Goal: Task Accomplishment & Management: Use online tool/utility

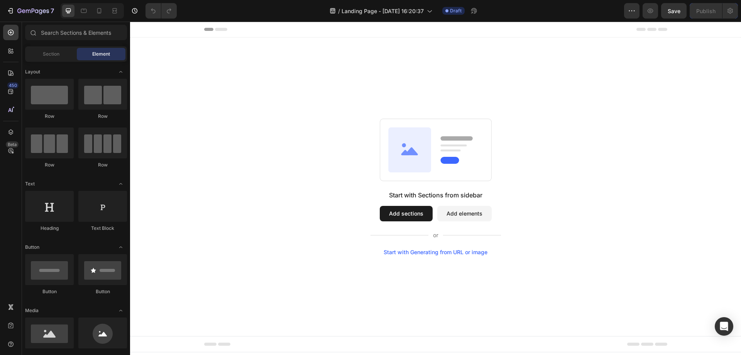
click at [409, 217] on button "Add sections" at bounding box center [406, 213] width 53 height 15
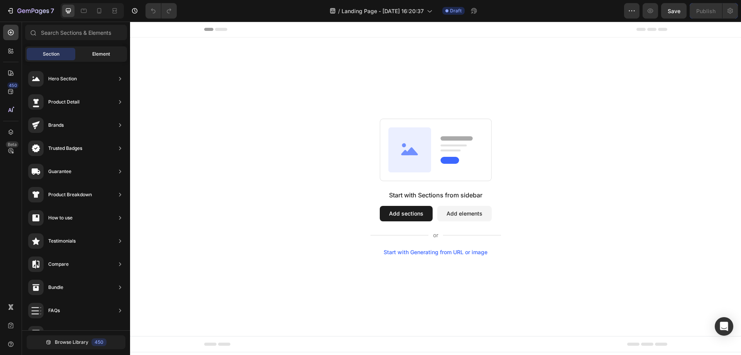
click at [103, 52] on span "Element" at bounding box center [101, 54] width 18 height 7
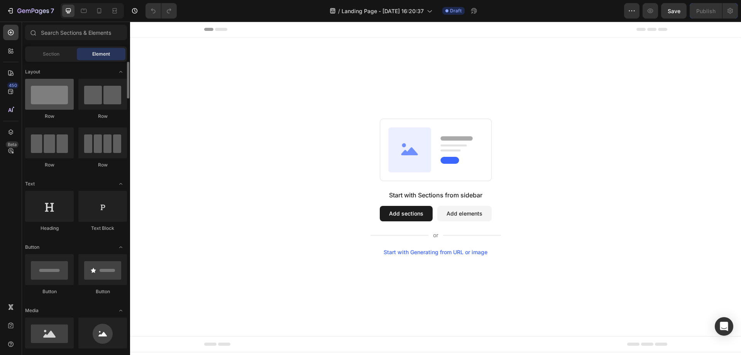
click at [46, 98] on div at bounding box center [49, 94] width 49 height 31
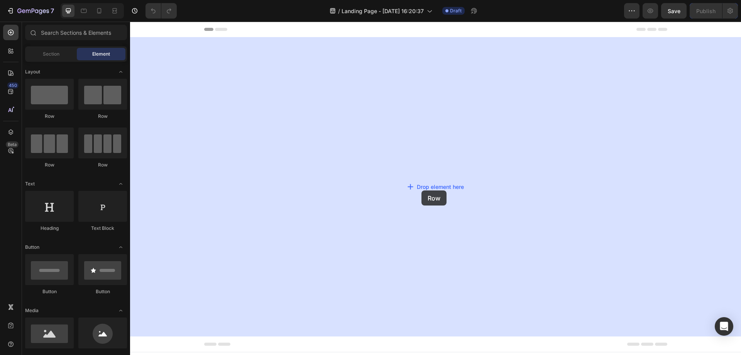
drag, startPoint x: 178, startPoint y: 120, endPoint x: 418, endPoint y: 188, distance: 249.1
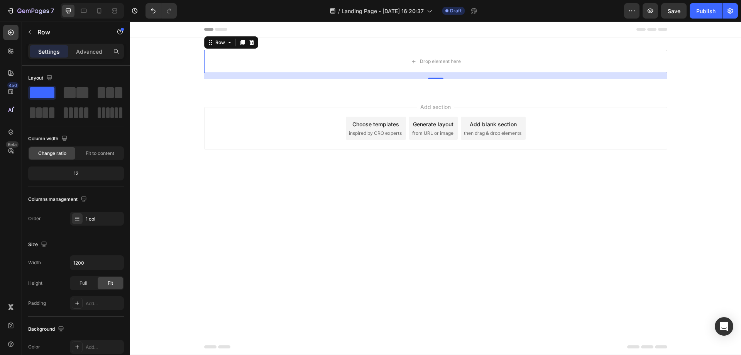
click at [486, 129] on div "Add blank section then drag & drop elements" at bounding box center [493, 128] width 65 height 23
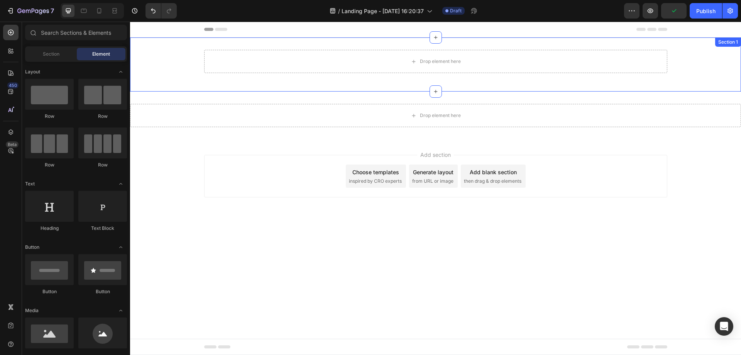
click at [697, 41] on div "Drop element here Row Section 1" at bounding box center [435, 64] width 611 height 54
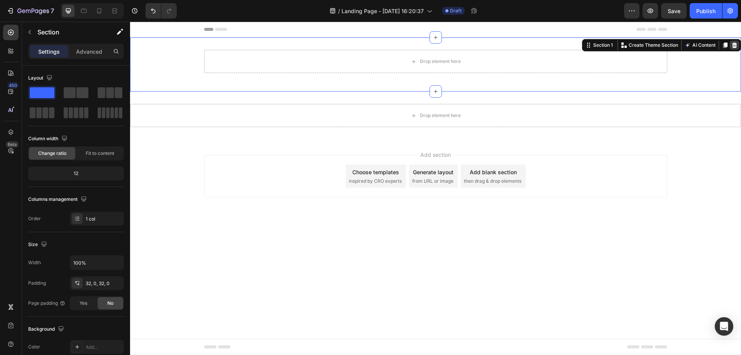
click at [738, 45] on div at bounding box center [734, 45] width 9 height 9
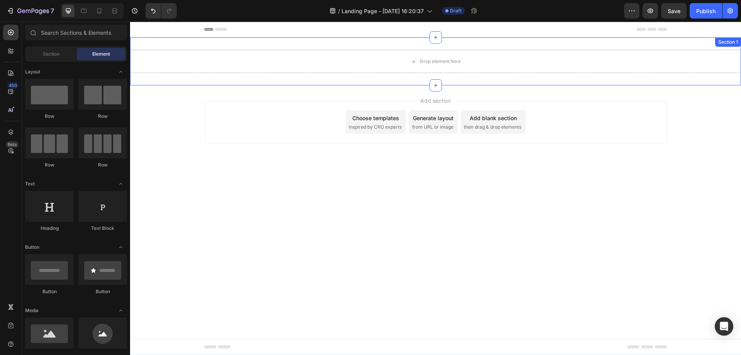
click at [245, 40] on div "Drop element here Section 1" at bounding box center [435, 61] width 611 height 48
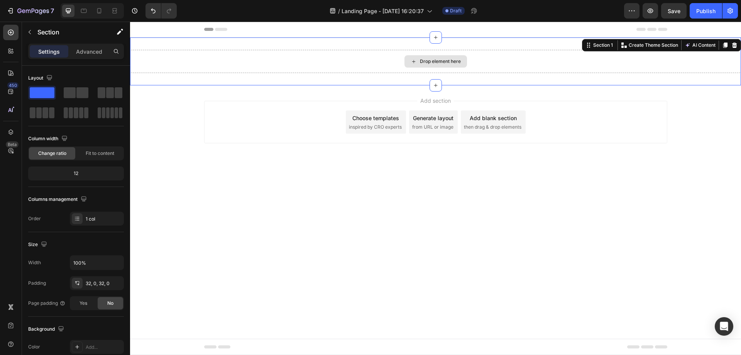
click at [398, 71] on div "Drop element here" at bounding box center [435, 61] width 611 height 23
click at [433, 83] on icon at bounding box center [436, 85] width 6 height 6
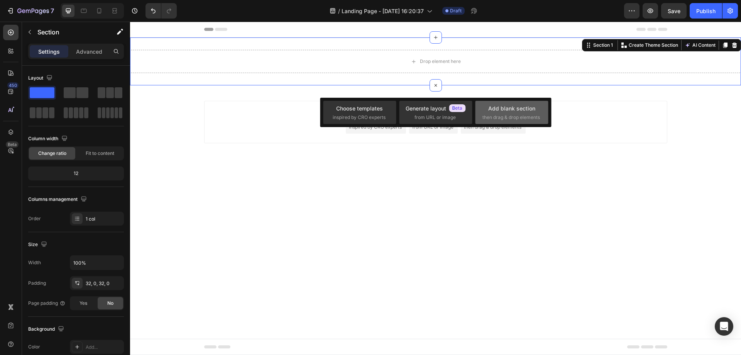
click at [521, 110] on div "Add blank section" at bounding box center [511, 108] width 47 height 8
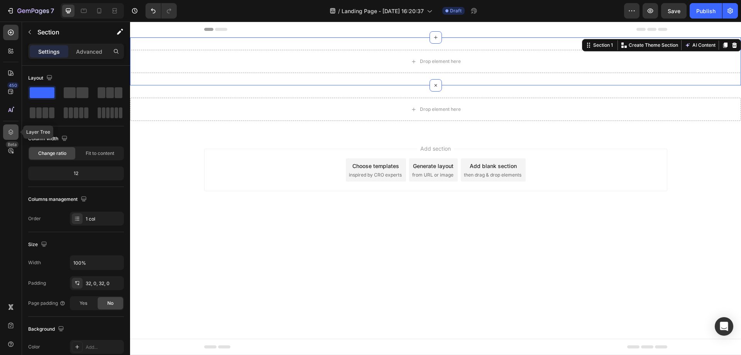
click at [10, 135] on icon at bounding box center [11, 132] width 8 height 8
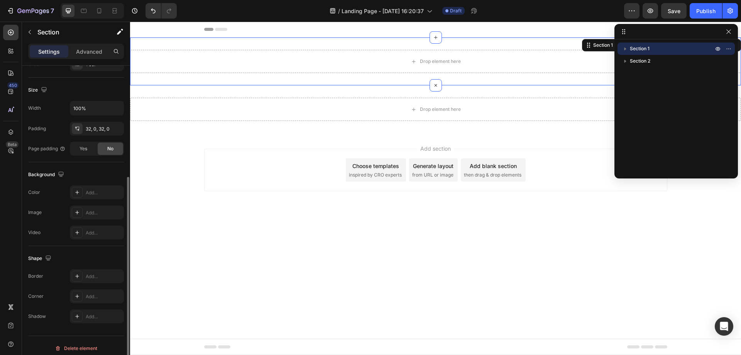
scroll to position [160, 0]
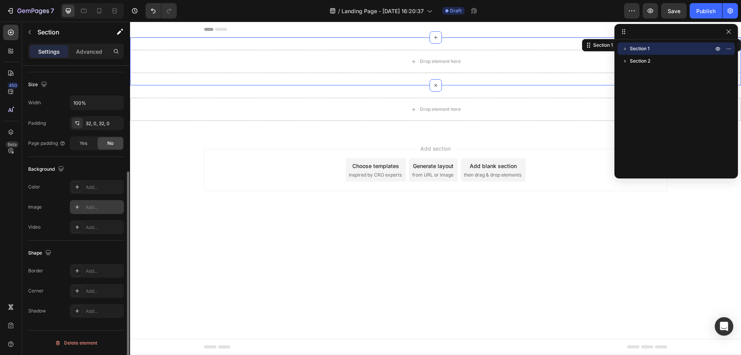
click at [76, 205] on icon at bounding box center [77, 207] width 6 height 6
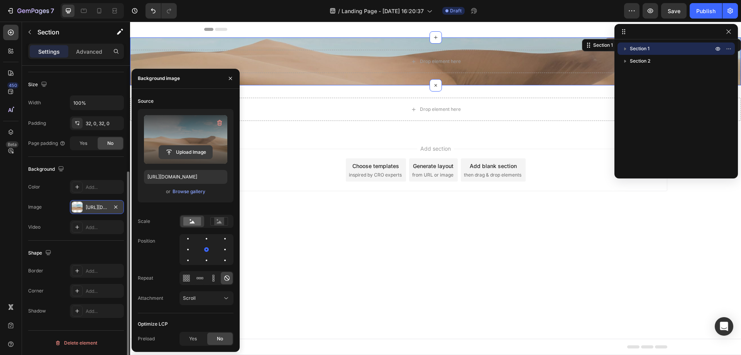
click at [188, 152] on input "file" at bounding box center [185, 152] width 53 height 13
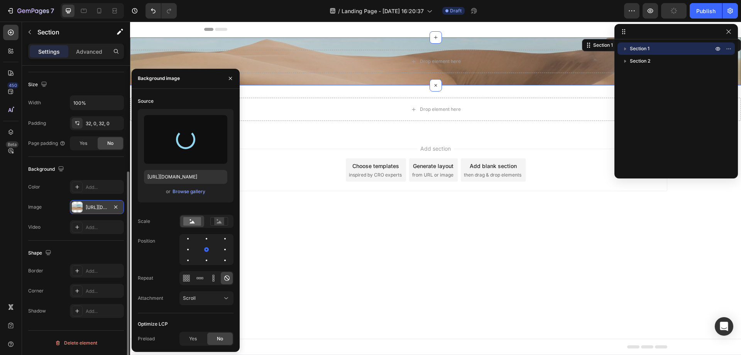
type input "[URL][DOMAIN_NAME]"
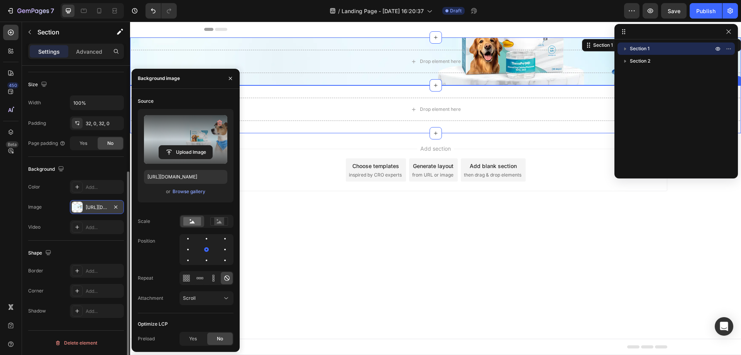
click at [354, 88] on div "Drop element here Section 2" at bounding box center [435, 109] width 611 height 48
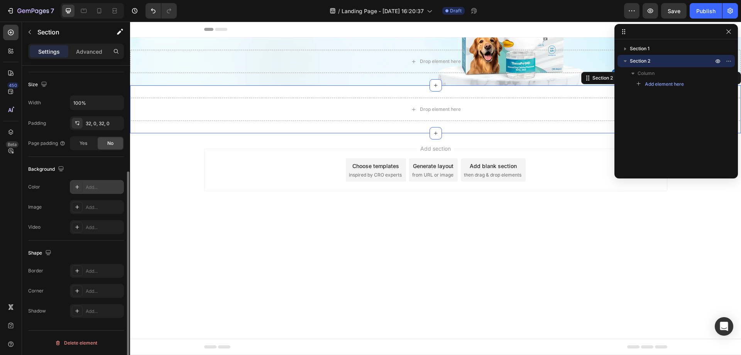
click at [78, 186] on icon at bounding box center [77, 187] width 6 height 6
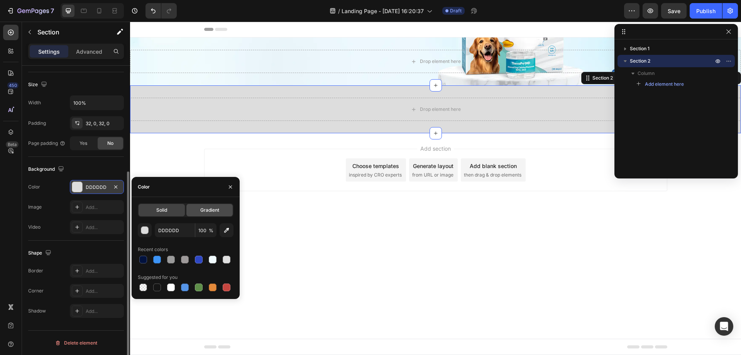
click at [210, 207] on span "Gradient" at bounding box center [209, 209] width 19 height 7
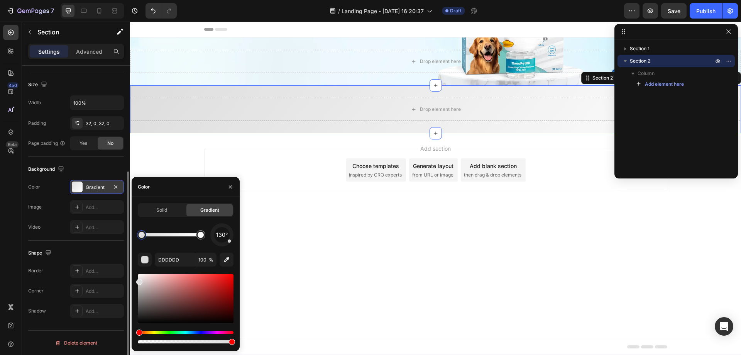
click at [223, 231] on span "130°" at bounding box center [222, 234] width 12 height 9
click at [222, 235] on span "22°" at bounding box center [221, 234] width 9 height 9
click at [220, 236] on span "153°" at bounding box center [222, 234] width 11 height 9
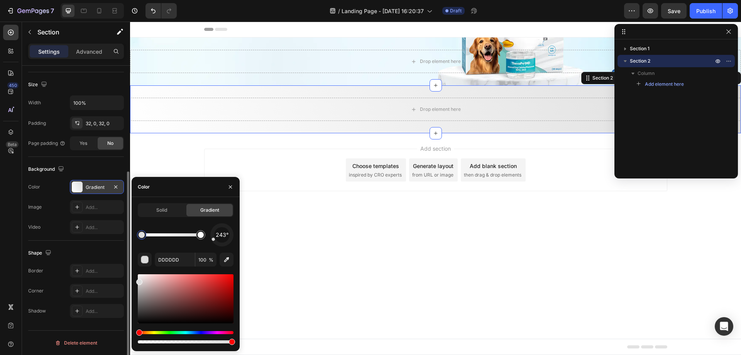
click at [223, 237] on span "243°" at bounding box center [222, 234] width 13 height 9
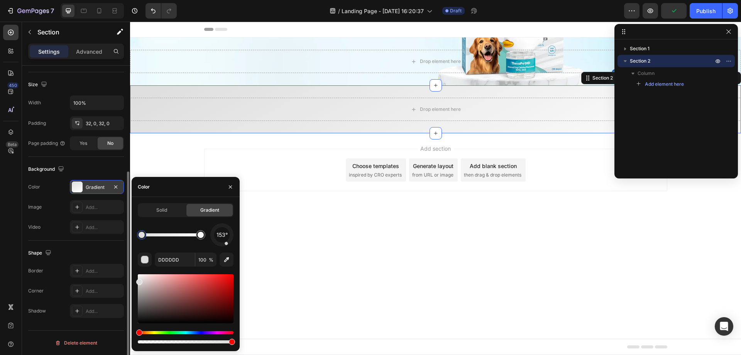
drag, startPoint x: 227, startPoint y: 246, endPoint x: 222, endPoint y: 247, distance: 5.6
click at [222, 247] on div "153° DDDDDD 100 %" at bounding box center [186, 284] width 96 height 122
click at [221, 245] on div at bounding box center [221, 234] width 31 height 31
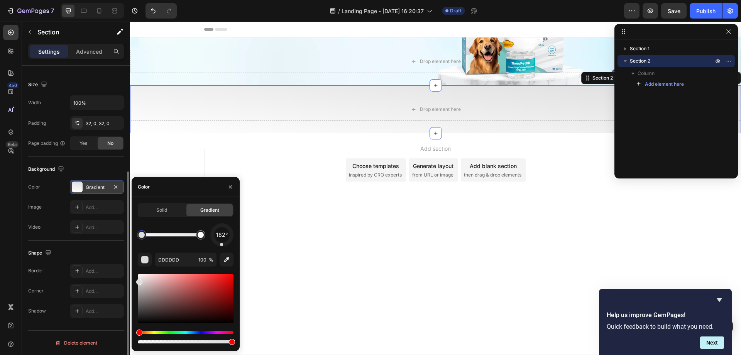
click at [222, 244] on div at bounding box center [221, 244] width 3 height 3
click at [222, 245] on div at bounding box center [221, 244] width 3 height 3
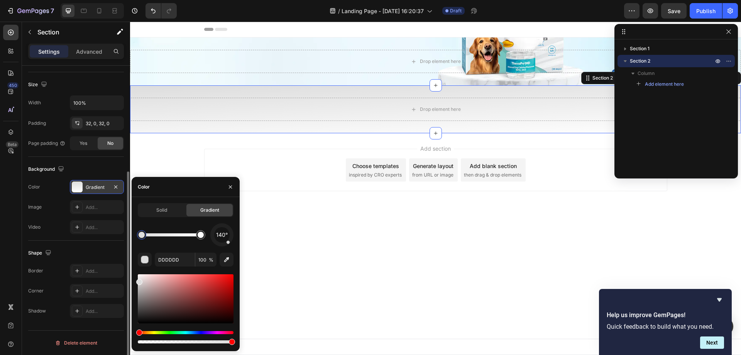
click at [224, 237] on span "140°" at bounding box center [222, 234] width 12 height 9
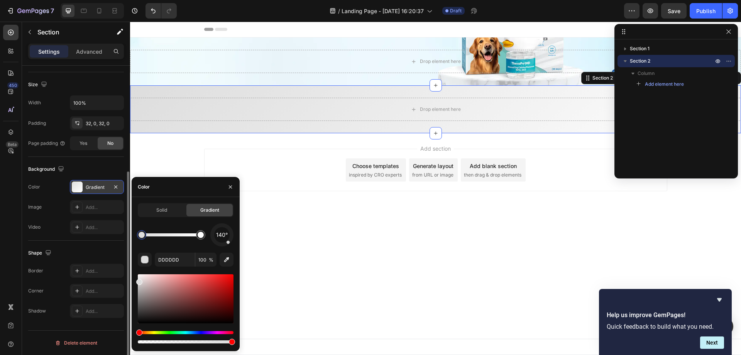
click at [222, 238] on span "140°" at bounding box center [222, 234] width 12 height 9
click at [222, 238] on span "187°" at bounding box center [222, 234] width 11 height 9
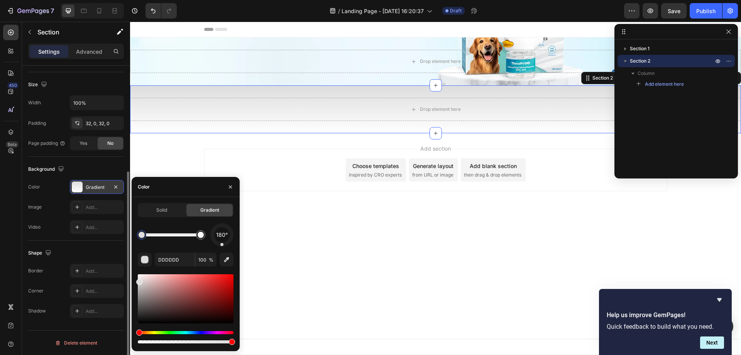
drag, startPoint x: 223, startPoint y: 238, endPoint x: 222, endPoint y: 242, distance: 4.7
click at [222, 242] on div "180°" at bounding box center [221, 234] width 23 height 23
click at [162, 260] on input "DDDDDD" at bounding box center [175, 259] width 40 height 14
paste input "#F7FDFF"
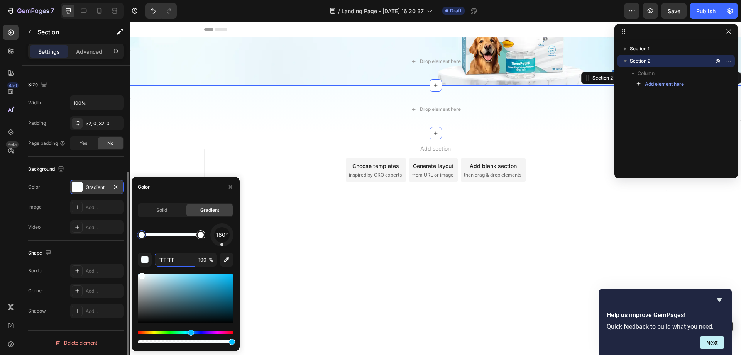
click at [201, 236] on div at bounding box center [201, 235] width 6 height 6
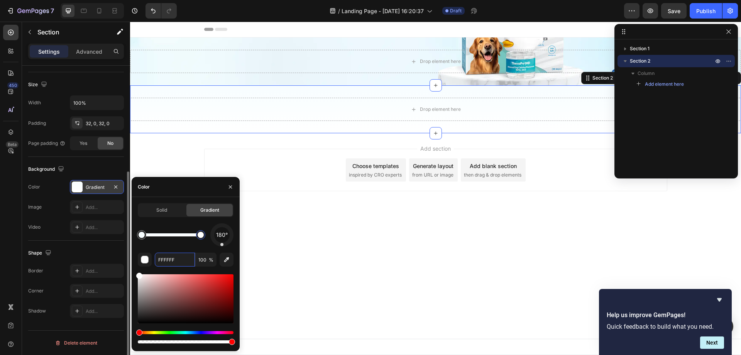
drag, startPoint x: 201, startPoint y: 236, endPoint x: 208, endPoint y: 237, distance: 6.7
click at [208, 237] on div "180°" at bounding box center [186, 234] width 96 height 23
paste input "rgb(246 252 254)"
paste input "#F7FD"
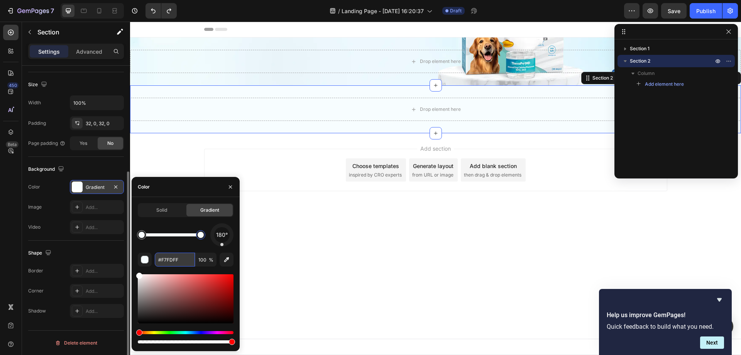
type input "F7FDFF"
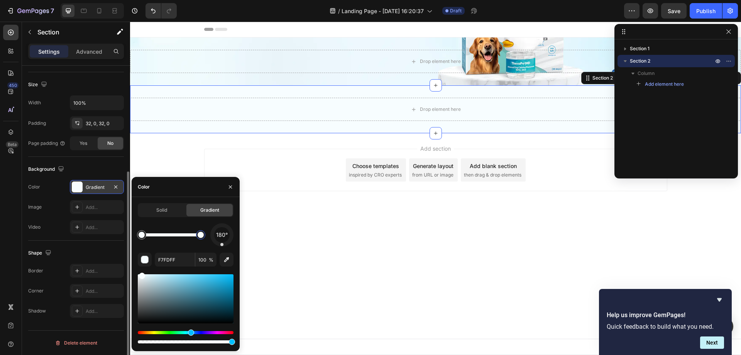
click at [424, 249] on body "Header Drop element here Section 1 Drop element here Section 2 You can create r…" at bounding box center [435, 188] width 611 height 333
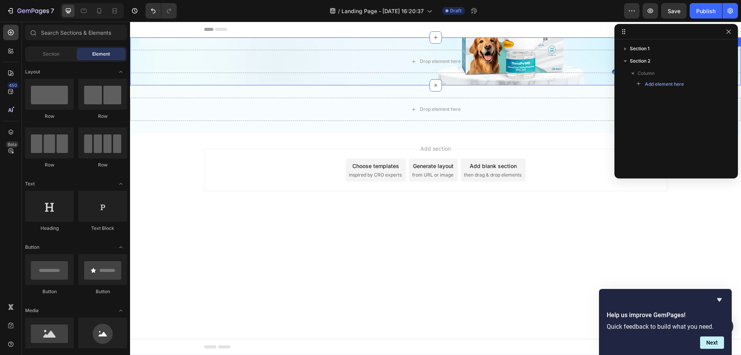
click at [170, 42] on div "Drop element here Section 1" at bounding box center [435, 61] width 611 height 48
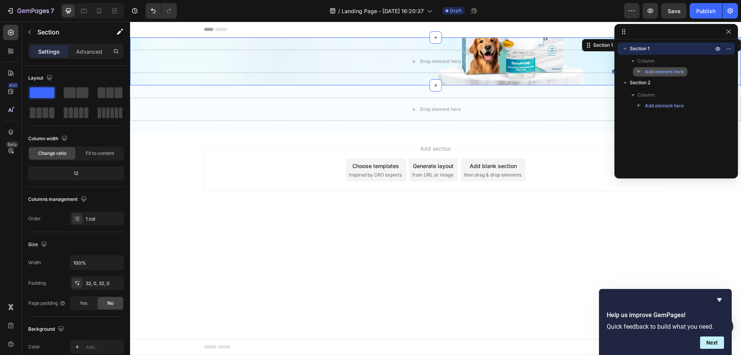
click at [657, 72] on span "Add element here" at bounding box center [664, 71] width 39 height 7
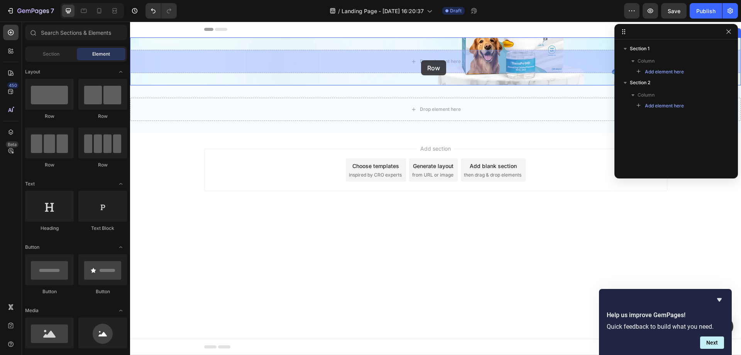
drag, startPoint x: 267, startPoint y: 103, endPoint x: 421, endPoint y: 60, distance: 160.1
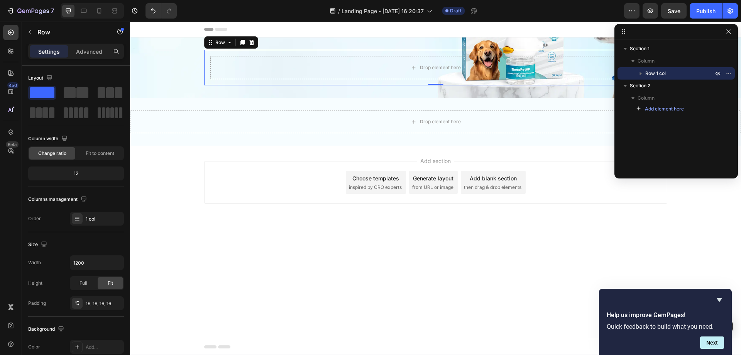
click at [675, 73] on p "Row 1 col" at bounding box center [679, 73] width 69 height 8
click at [639, 73] on icon "button" at bounding box center [641, 73] width 8 height 8
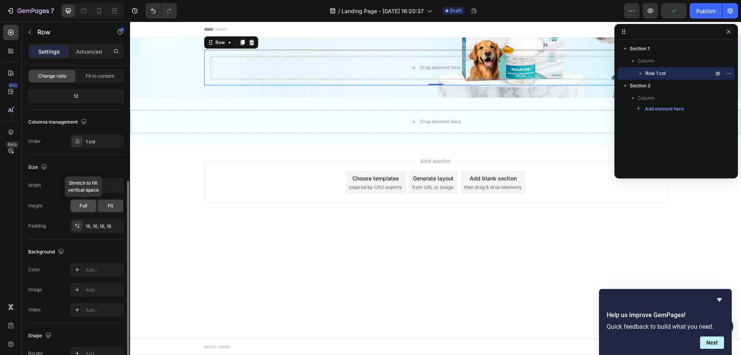
scroll to position [116, 0]
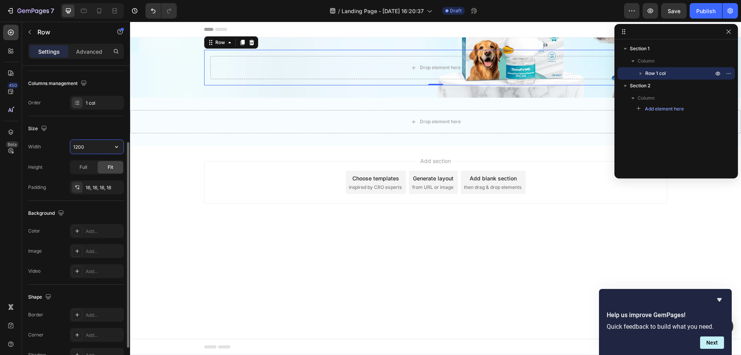
click at [90, 147] on input "1200" at bounding box center [96, 147] width 53 height 14
type input "1440"
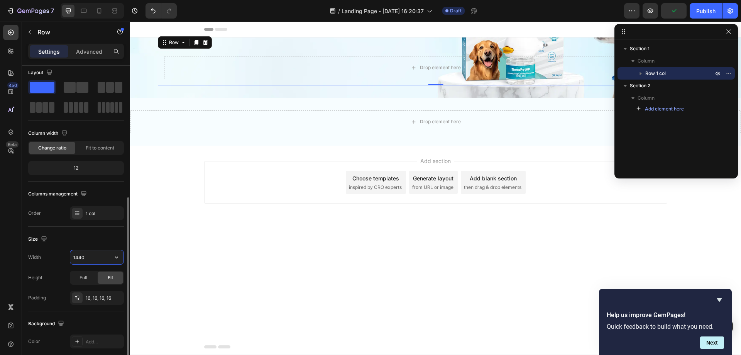
scroll to position [0, 0]
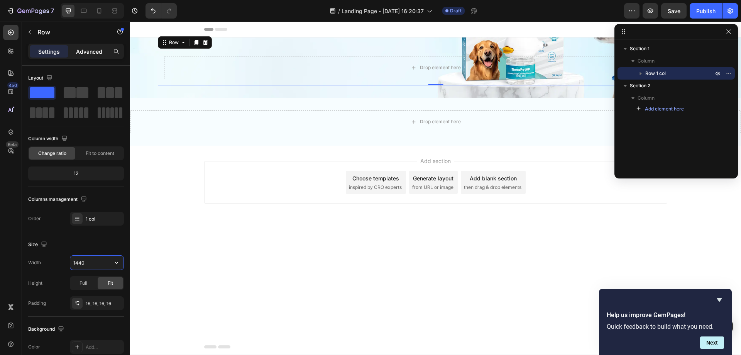
click at [101, 52] on p "Advanced" at bounding box center [89, 51] width 26 height 8
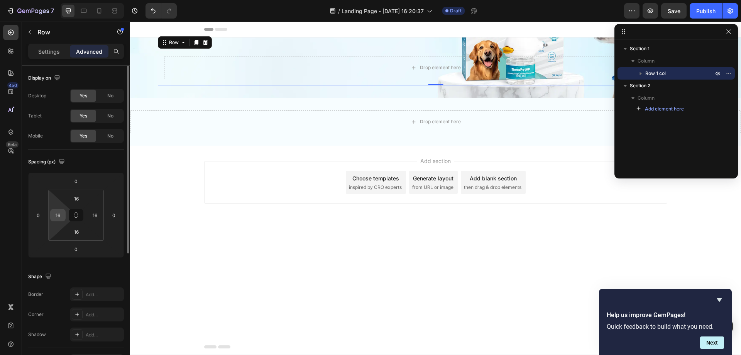
click at [59, 216] on input "16" at bounding box center [58, 215] width 12 height 12
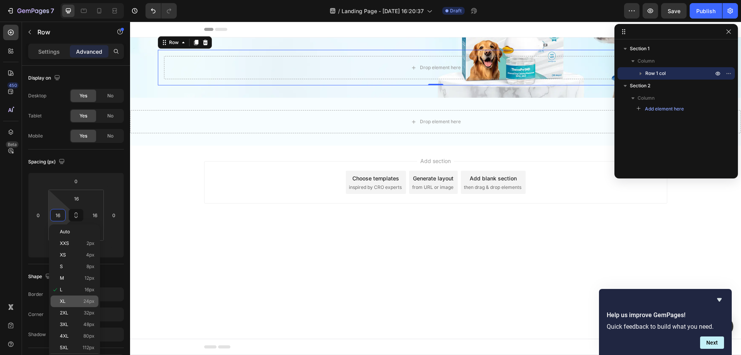
click at [77, 298] on div "XL 24px" at bounding box center [75, 301] width 48 height 12
type input "24"
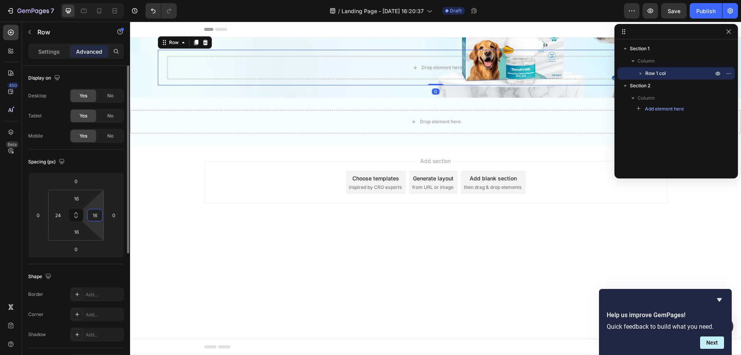
click at [96, 216] on input "16" at bounding box center [95, 215] width 12 height 12
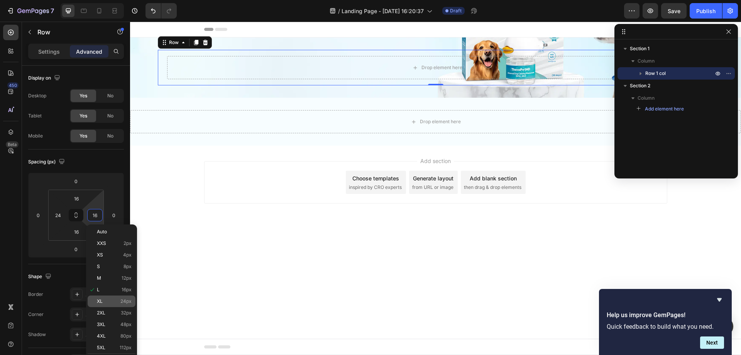
click at [103, 299] on p "XL 24px" at bounding box center [114, 300] width 35 height 5
type input "24"
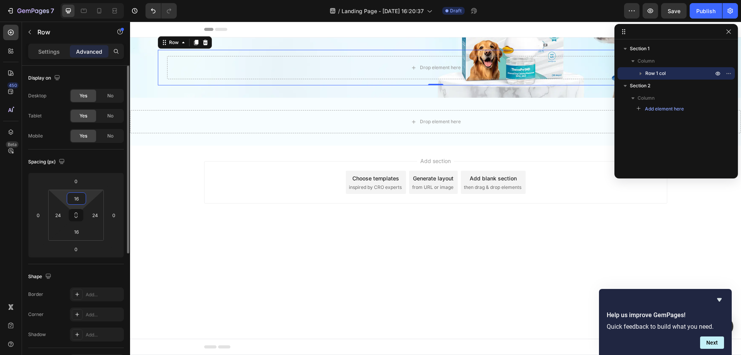
click at [82, 199] on input "16" at bounding box center [76, 199] width 15 height 12
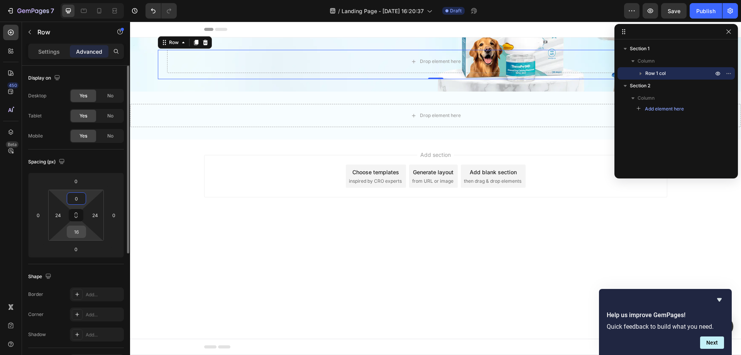
type input "0"
click at [80, 233] on input "16" at bounding box center [76, 232] width 15 height 12
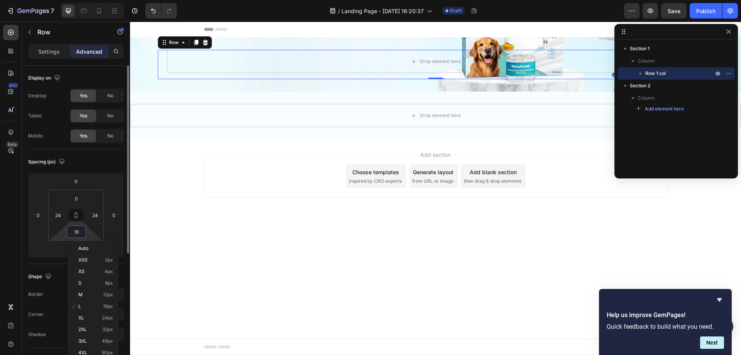
type input "0"
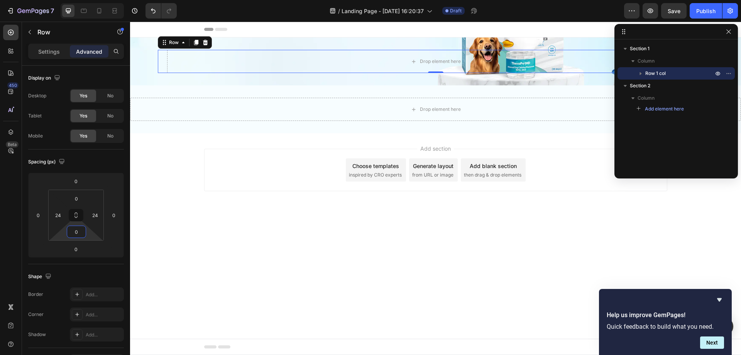
click at [334, 253] on body "Header Drop element here Row 0 Section 1 Drop element here Section 2 Root Start…" at bounding box center [435, 188] width 611 height 333
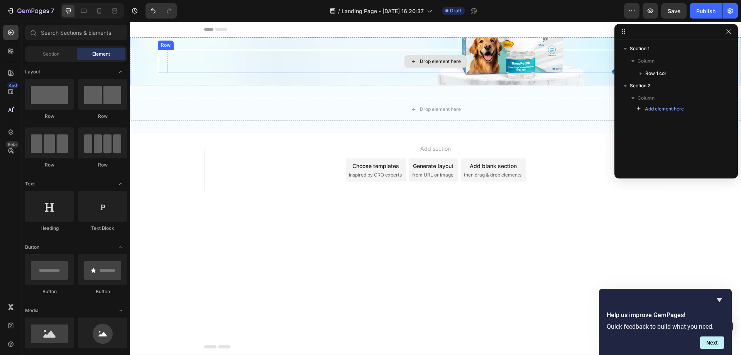
click at [304, 63] on div "Drop element here" at bounding box center [435, 61] width 537 height 23
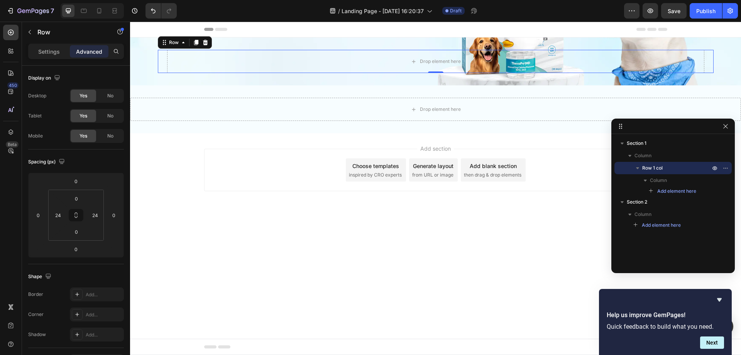
drag, startPoint x: 705, startPoint y: 31, endPoint x: 702, endPoint y: 118, distance: 87.3
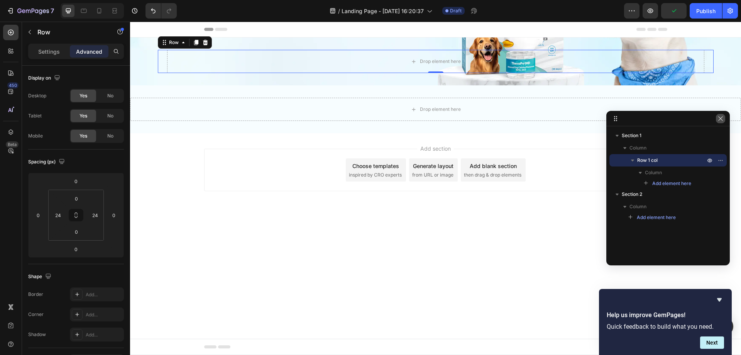
click at [720, 118] on icon "button" at bounding box center [720, 118] width 6 height 6
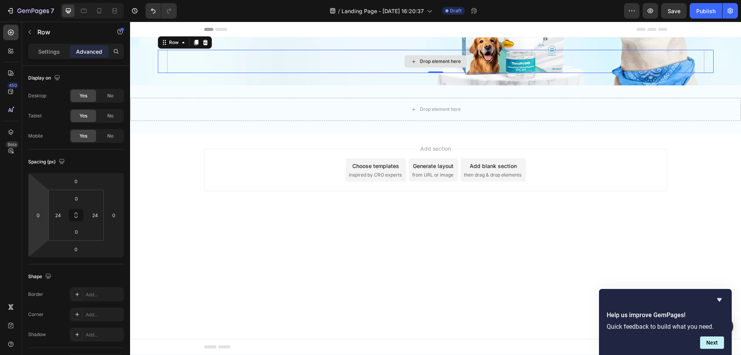
click at [212, 59] on div "Drop element here" at bounding box center [435, 61] width 537 height 23
click at [223, 64] on div "Drop element here" at bounding box center [435, 61] width 537 height 23
click at [40, 50] on p "Settings" at bounding box center [49, 51] width 22 height 8
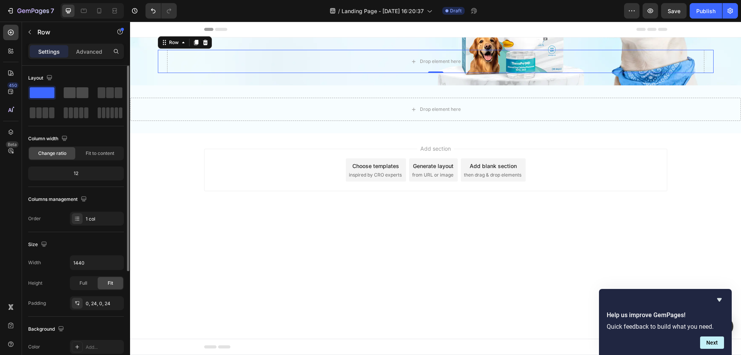
click at [70, 91] on span at bounding box center [70, 92] width 12 height 11
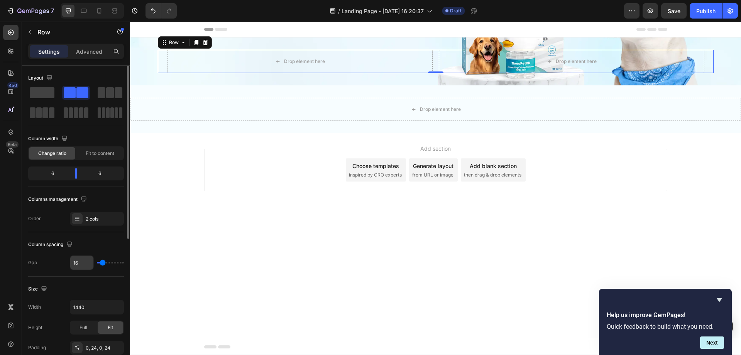
click at [79, 260] on input "16" at bounding box center [81, 262] width 23 height 14
type input "0"
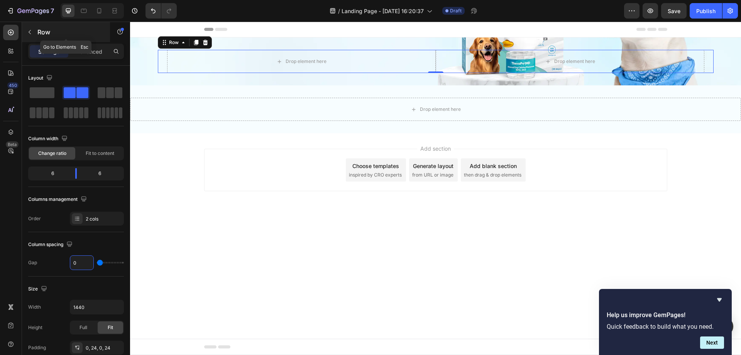
click at [29, 31] on icon "button" at bounding box center [30, 32] width 6 height 6
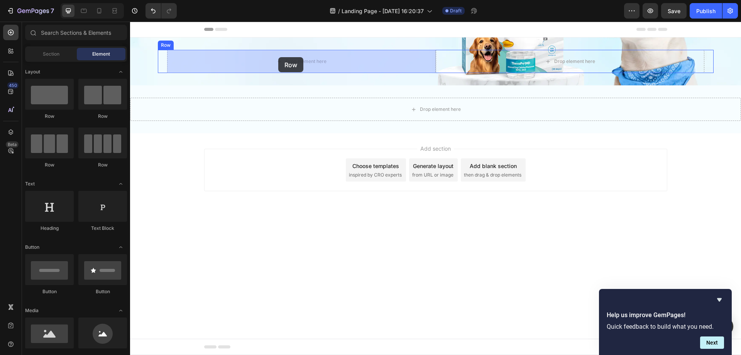
drag, startPoint x: 174, startPoint y: 118, endPoint x: 278, endPoint y: 57, distance: 120.7
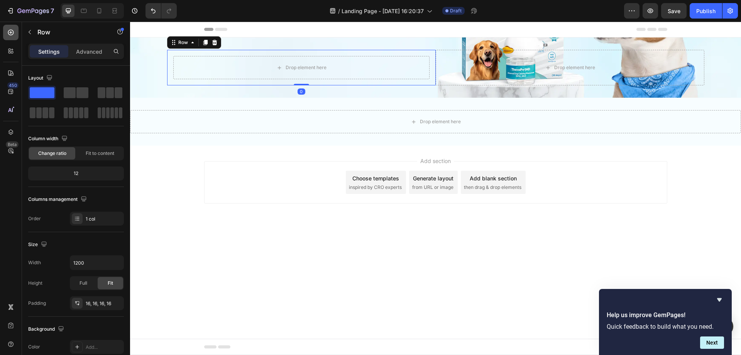
click at [12, 36] on icon at bounding box center [11, 33] width 8 height 8
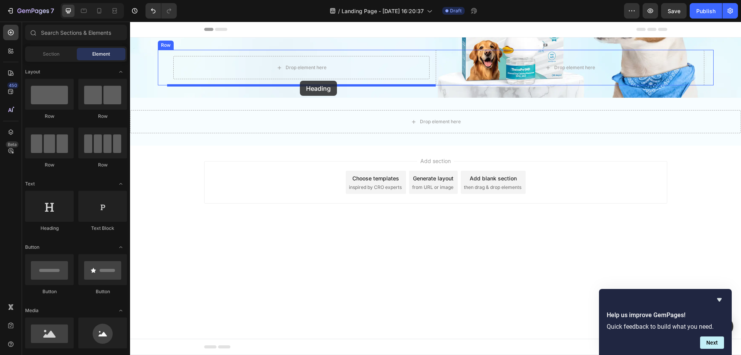
drag, startPoint x: 181, startPoint y: 233, endPoint x: 300, endPoint y: 81, distance: 193.9
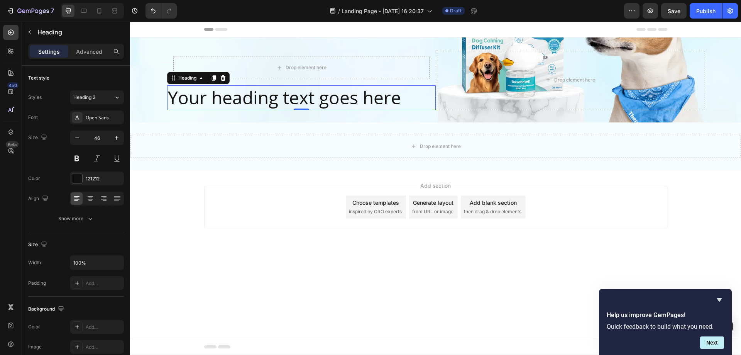
click at [308, 105] on h2 "Your heading text goes here" at bounding box center [301, 97] width 269 height 25
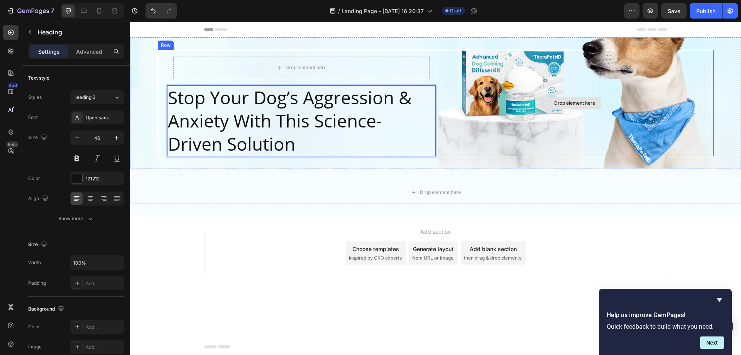
click at [472, 127] on div "Drop element here" at bounding box center [570, 103] width 269 height 106
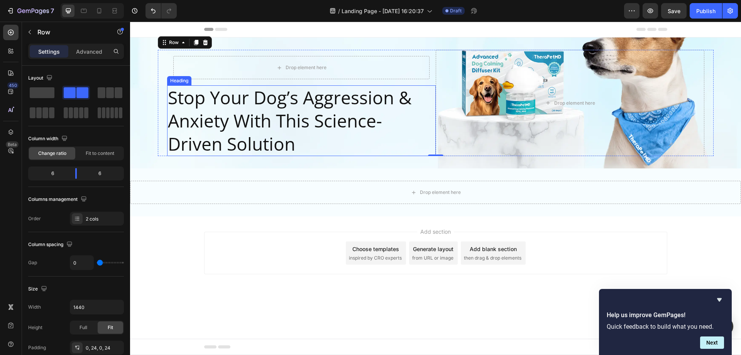
click at [384, 125] on p "Stop Your Dog’s Aggression & Anxiety With This Science-Driven Solution" at bounding box center [301, 120] width 267 height 69
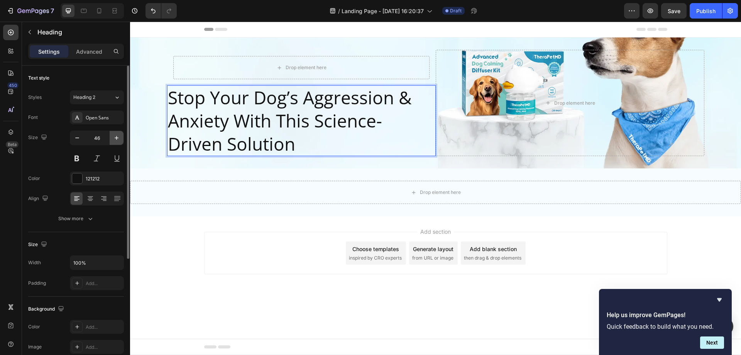
click at [116, 137] on icon "button" at bounding box center [117, 138] width 8 height 8
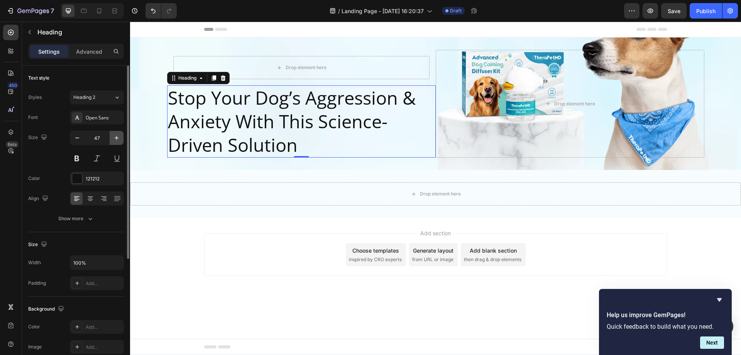
click at [116, 137] on icon "button" at bounding box center [117, 138] width 8 height 8
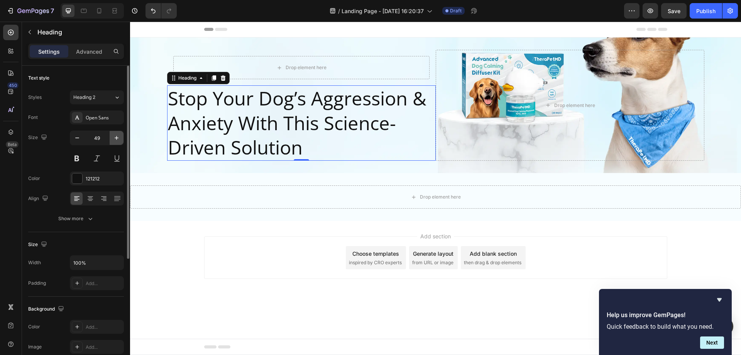
click at [116, 137] on icon "button" at bounding box center [117, 138] width 8 height 8
type input "50"
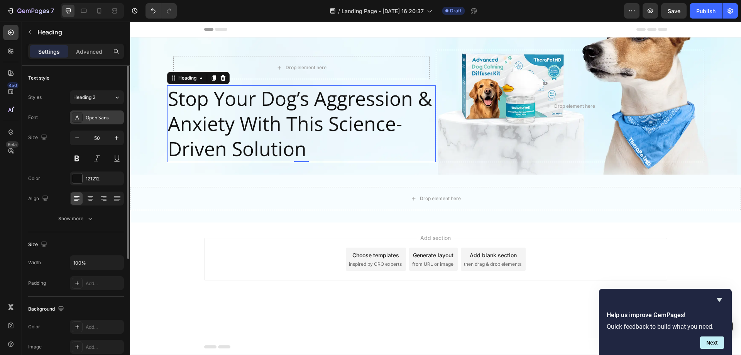
click at [88, 118] on div "Open Sans" at bounding box center [104, 117] width 36 height 7
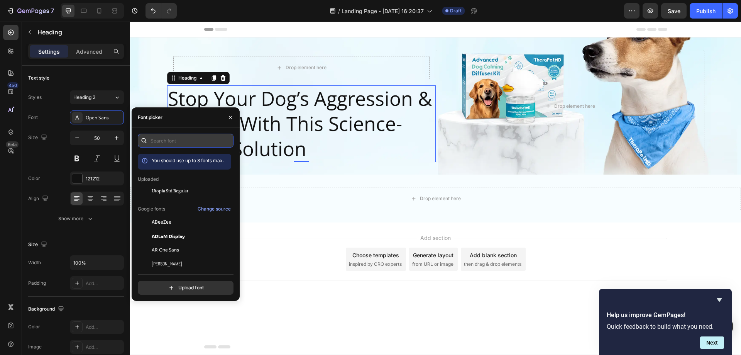
click at [164, 139] on input "text" at bounding box center [186, 141] width 96 height 14
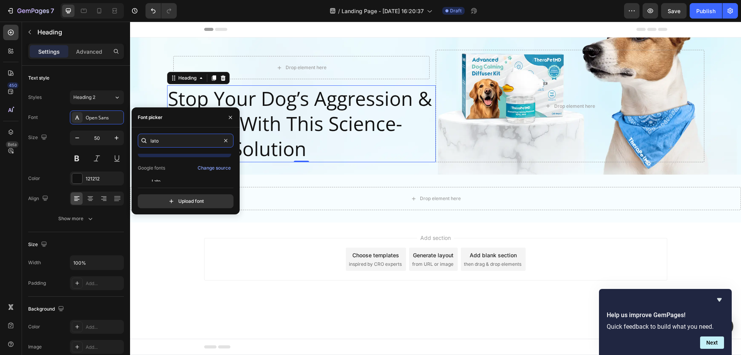
scroll to position [19, 0]
type input "lato"
click at [161, 176] on div "Lato" at bounding box center [191, 174] width 78 height 7
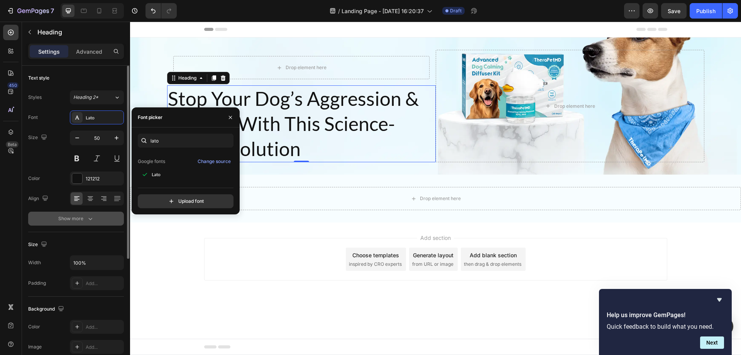
click at [93, 221] on icon "button" at bounding box center [90, 219] width 8 height 8
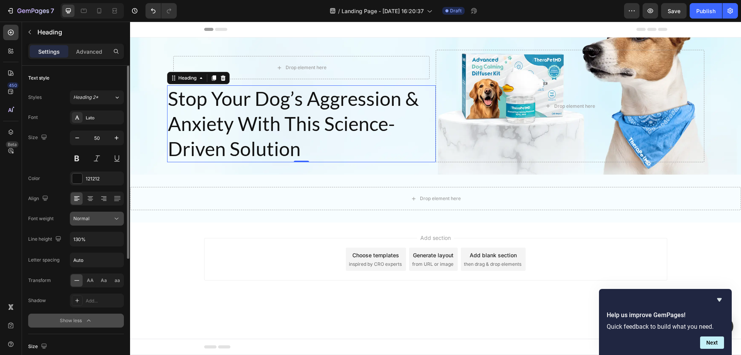
click at [92, 219] on div "Normal" at bounding box center [92, 218] width 39 height 7
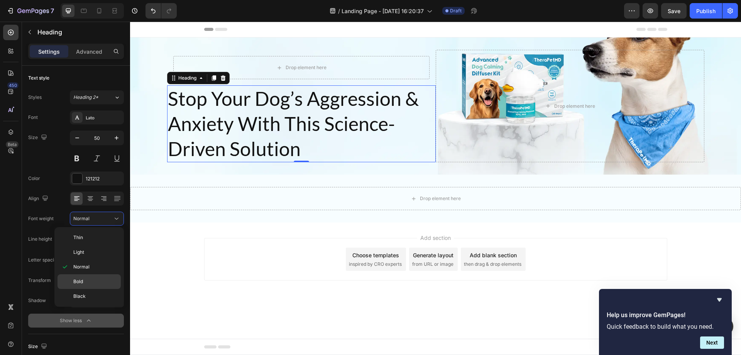
click at [85, 283] on p "Bold" at bounding box center [95, 281] width 44 height 7
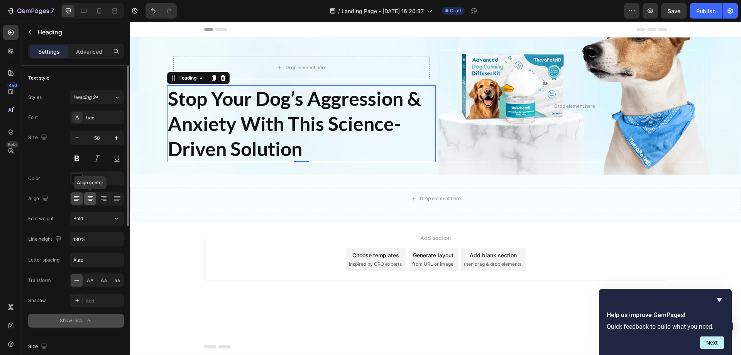
click at [91, 200] on icon at bounding box center [90, 199] width 8 height 8
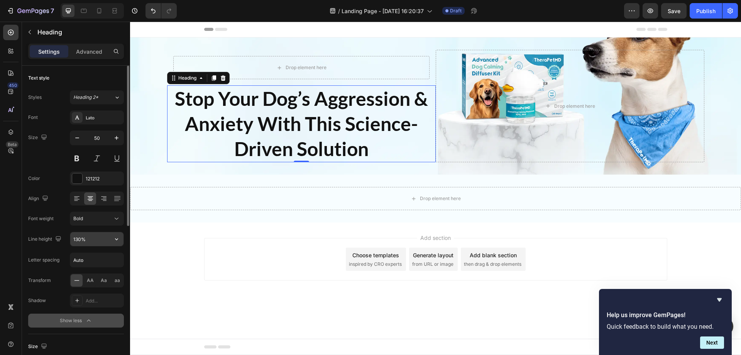
click at [73, 240] on input "130%" at bounding box center [96, 239] width 53 height 14
click at [113, 241] on icon "button" at bounding box center [117, 239] width 8 height 8
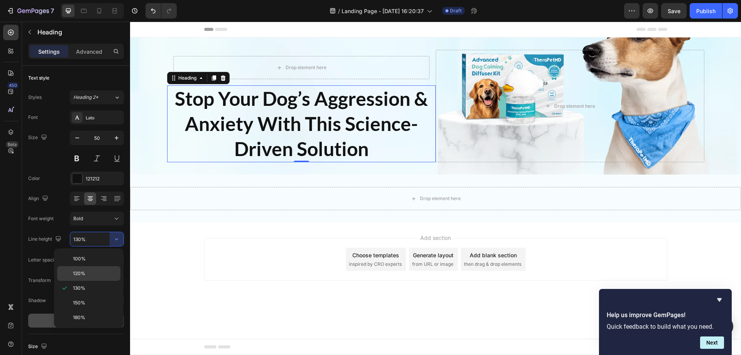
click at [92, 273] on p "120%" at bounding box center [95, 273] width 44 height 7
type input "120%"
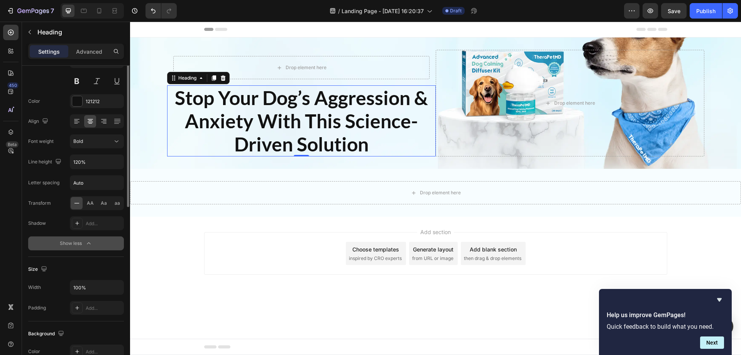
scroll to position [0, 0]
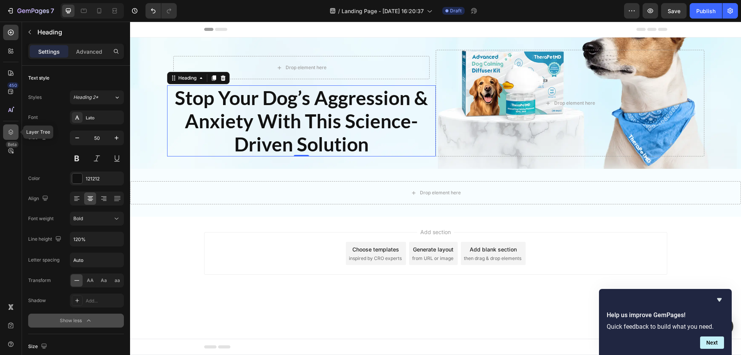
click at [9, 134] on icon at bounding box center [11, 132] width 8 height 8
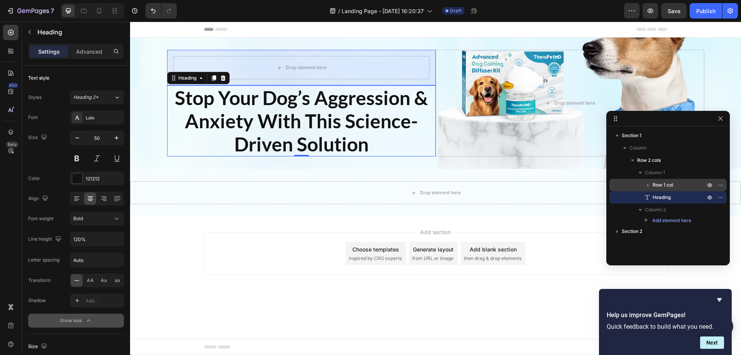
click at [672, 185] on span "Row 1 col" at bounding box center [663, 185] width 20 height 8
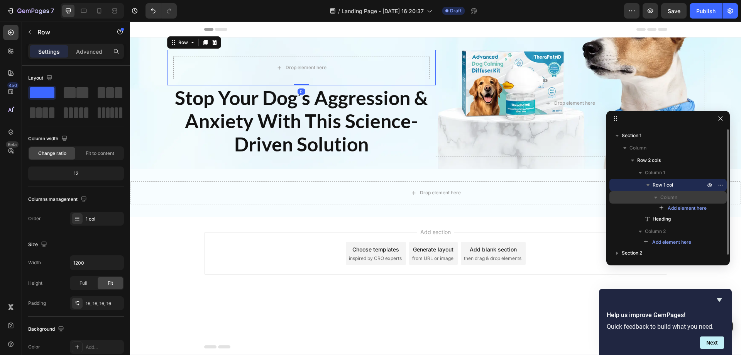
click at [675, 197] on span "Column" at bounding box center [668, 197] width 17 height 8
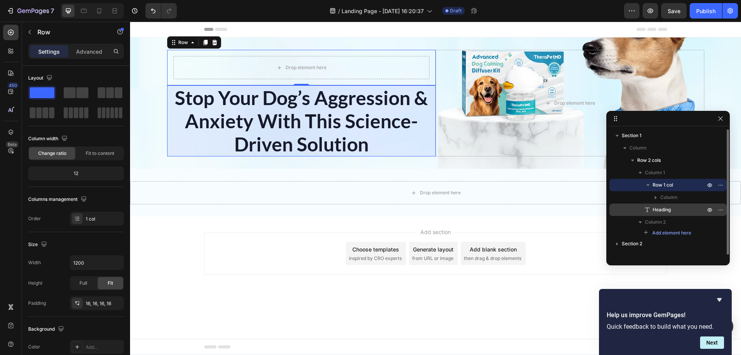
click at [659, 206] on span "Heading" at bounding box center [662, 210] width 18 height 8
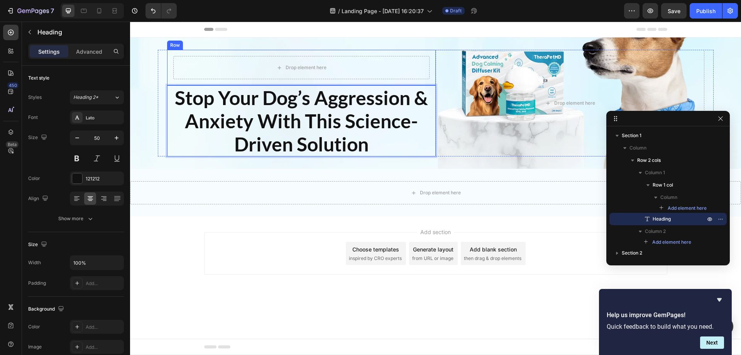
click at [178, 54] on div "Drop element here Row" at bounding box center [301, 68] width 269 height 36
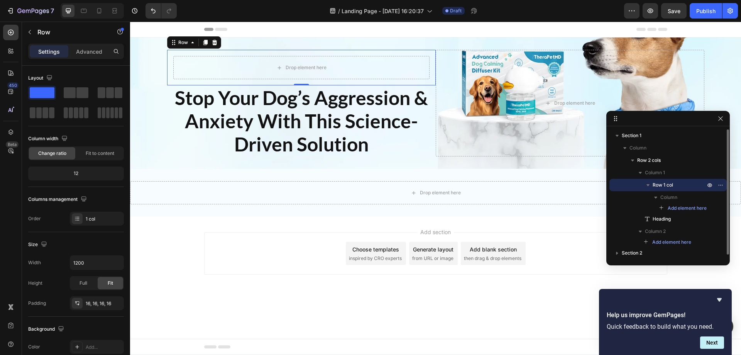
click at [647, 184] on icon "button" at bounding box center [647, 185] width 3 height 2
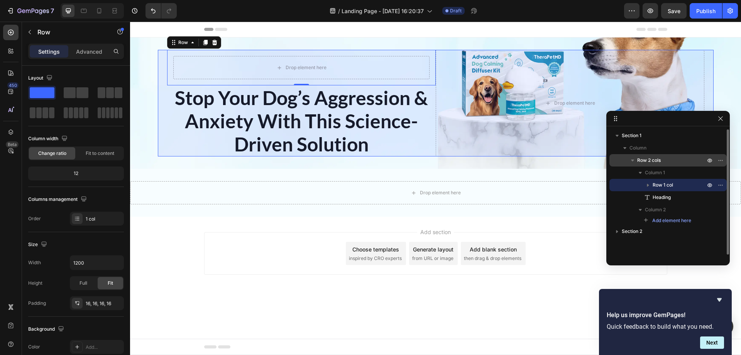
click at [631, 160] on icon "button" at bounding box center [633, 160] width 8 height 8
click at [657, 160] on span "Row 2 cols" at bounding box center [649, 160] width 24 height 8
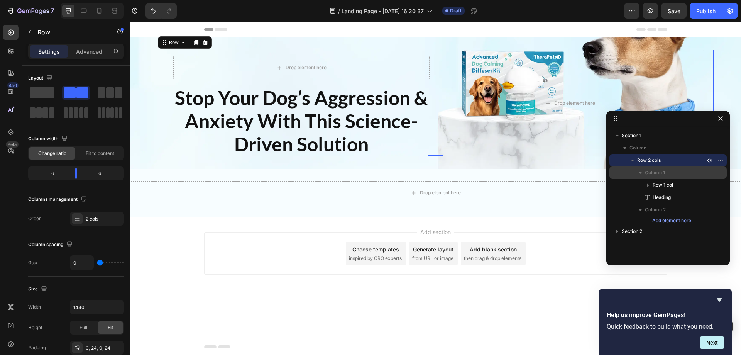
click at [666, 171] on p "Column 1" at bounding box center [676, 173] width 62 height 8
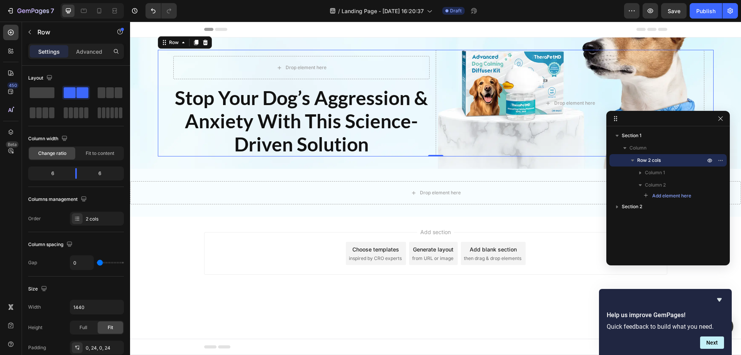
click at [657, 157] on span "Row 2 cols" at bounding box center [649, 160] width 24 height 8
click at [81, 261] on input "0" at bounding box center [81, 262] width 23 height 14
type input "2"
type input "24"
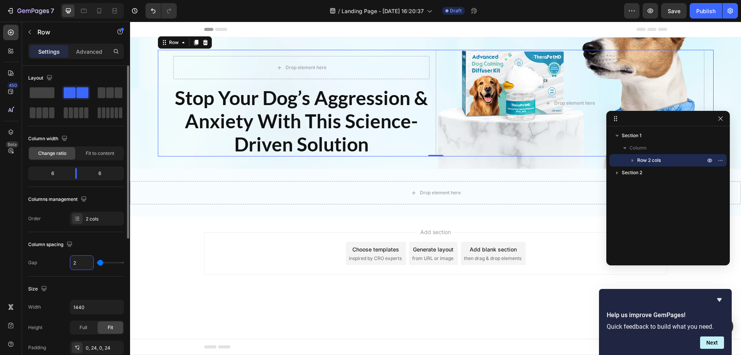
type input "24"
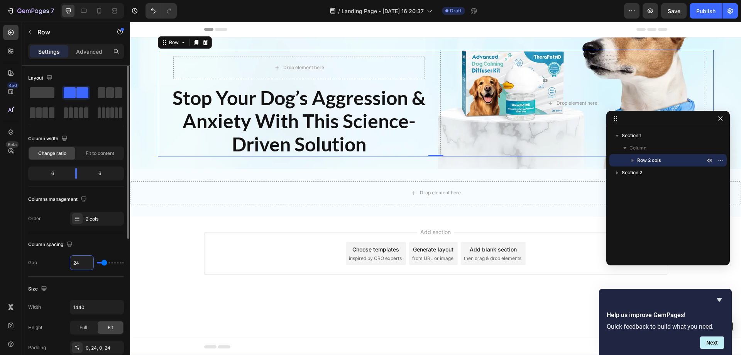
drag, startPoint x: 86, startPoint y: 264, endPoint x: 63, endPoint y: 264, distance: 22.8
click at [63, 264] on div "Gap 24" at bounding box center [76, 262] width 96 height 15
type input "0"
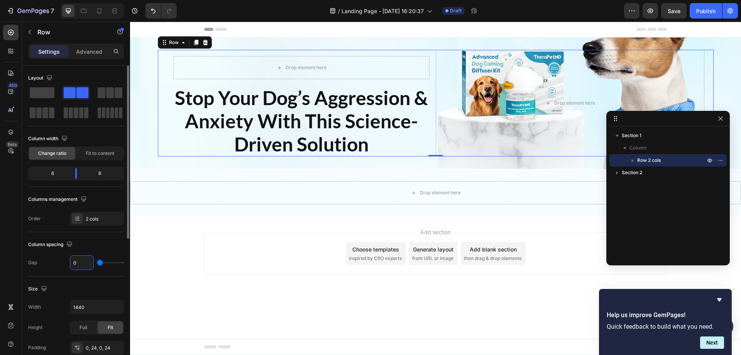
type input "0"
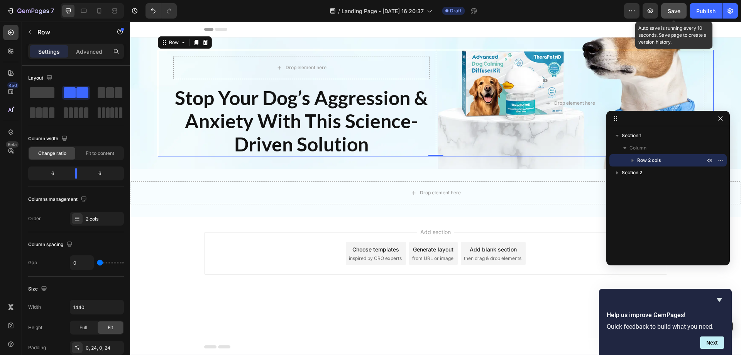
click at [672, 10] on span "Save" at bounding box center [674, 11] width 13 height 7
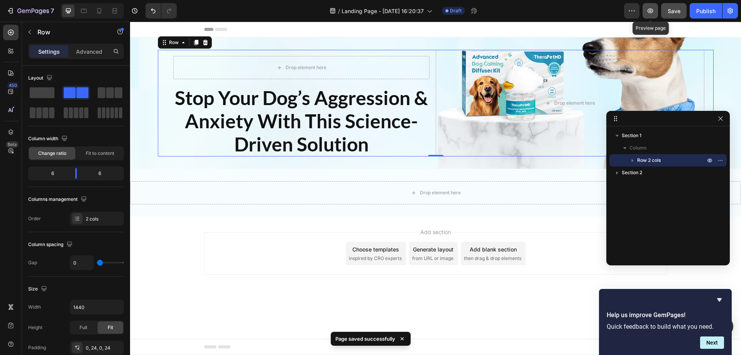
click at [653, 12] on icon "button" at bounding box center [651, 10] width 6 height 5
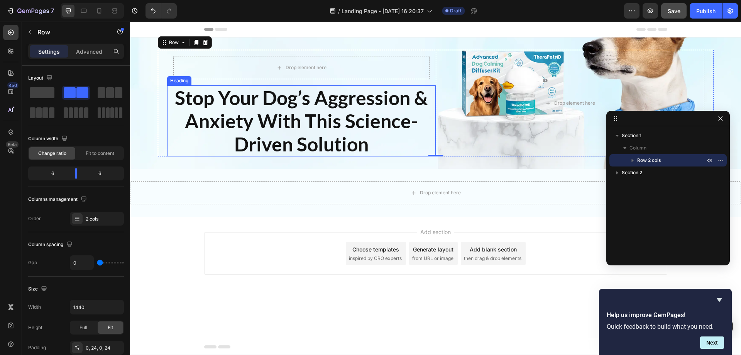
click at [343, 108] on p "Stop Your Dog’s Aggression & Anxiety With This Science-Driven Solution" at bounding box center [301, 120] width 267 height 69
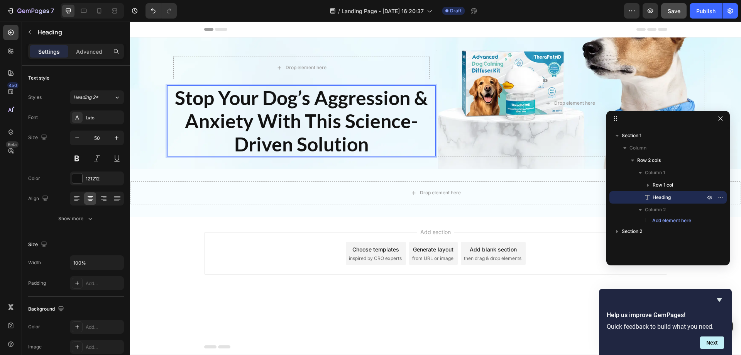
click at [316, 96] on p "Stop Your Dog’s Aggression & Anxiety With This Science-Driven Solution" at bounding box center [301, 120] width 267 height 69
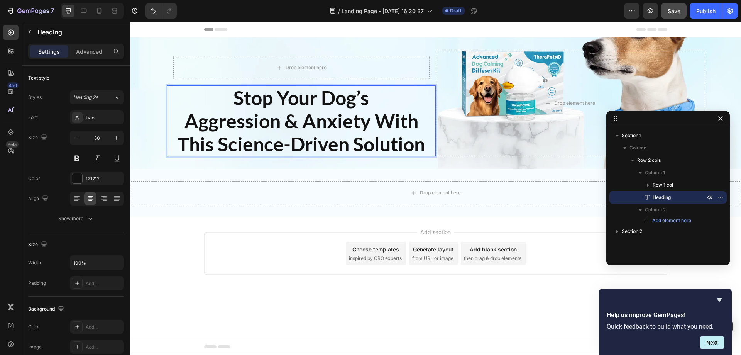
click at [353, 142] on p "Stop Your Dog’s Aggression & Anxiety With This Science-Driven Solution" at bounding box center [301, 120] width 267 height 69
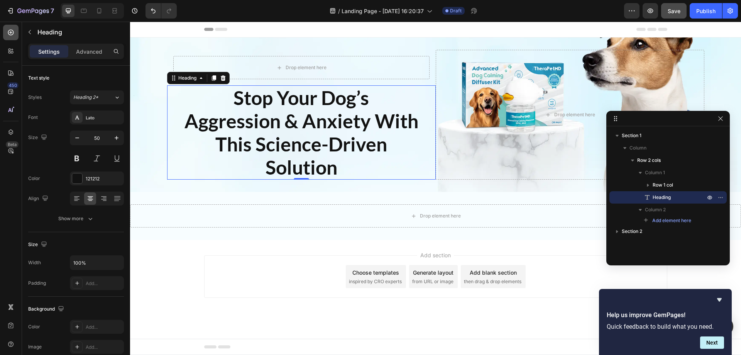
click at [12, 33] on icon at bounding box center [11, 33] width 8 height 8
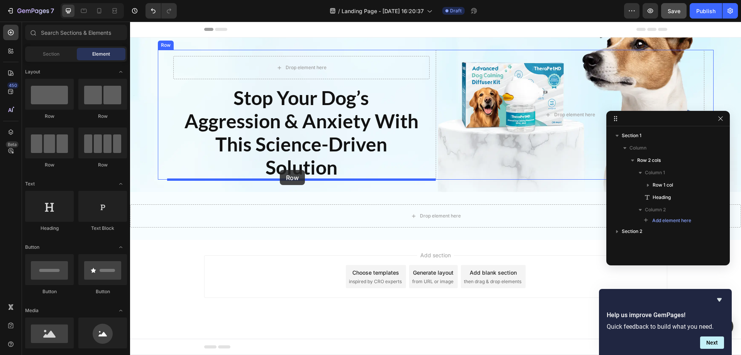
drag, startPoint x: 181, startPoint y: 166, endPoint x: 280, endPoint y: 170, distance: 98.5
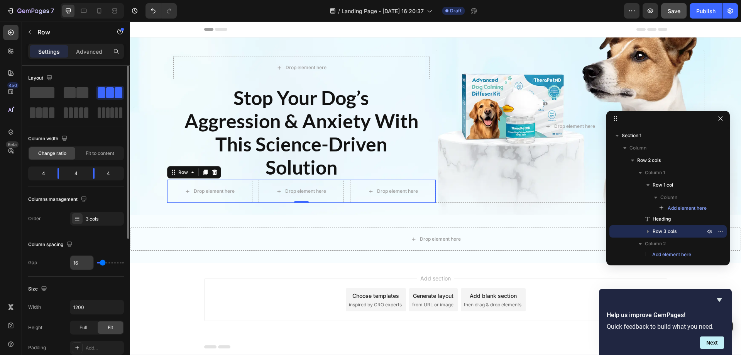
click at [79, 262] on input "16" at bounding box center [81, 262] width 23 height 14
type input "2"
type input "20"
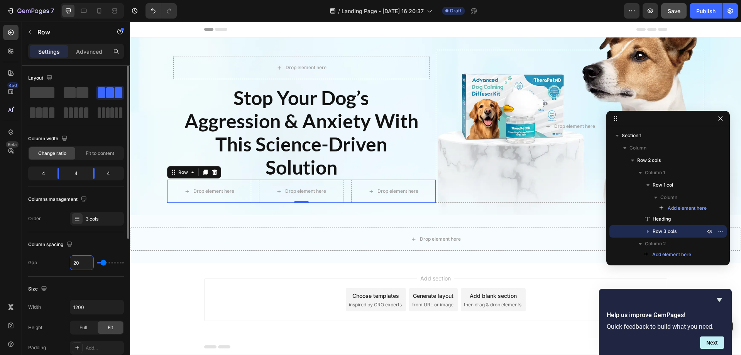
type input "20"
click at [241, 185] on div "Drop element here" at bounding box center [209, 190] width 85 height 23
click at [645, 230] on icon "button" at bounding box center [648, 231] width 8 height 8
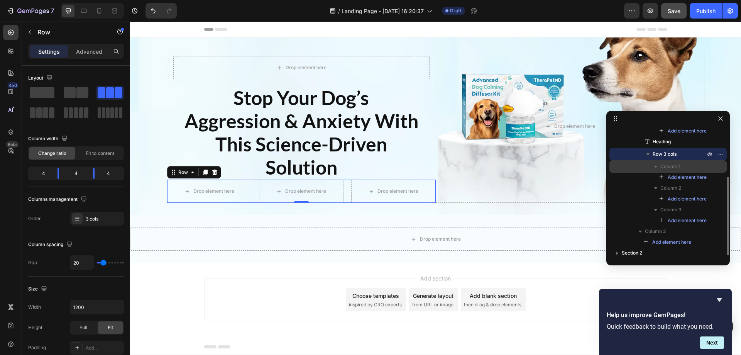
click at [662, 163] on span "Column 1" at bounding box center [670, 166] width 20 height 8
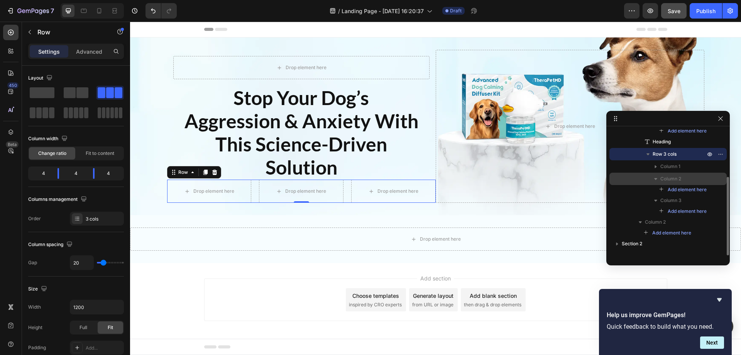
click at [657, 180] on icon "button" at bounding box center [656, 179] width 8 height 8
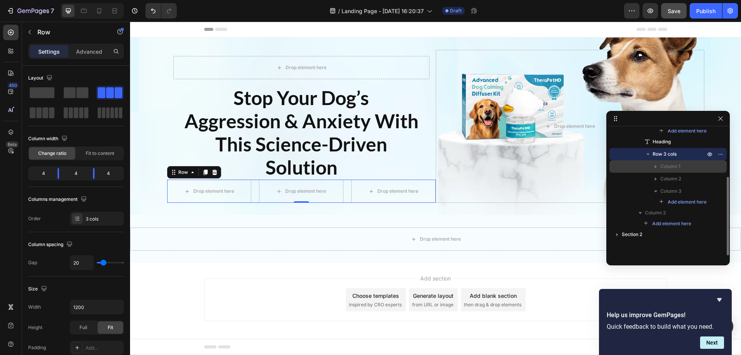
click at [669, 167] on span "Column 1" at bounding box center [670, 166] width 20 height 8
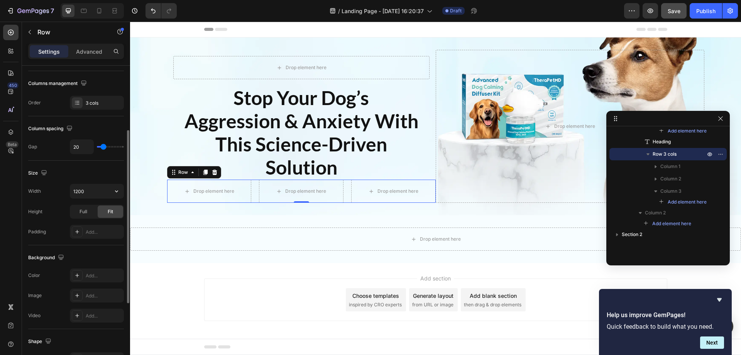
scroll to position [39, 0]
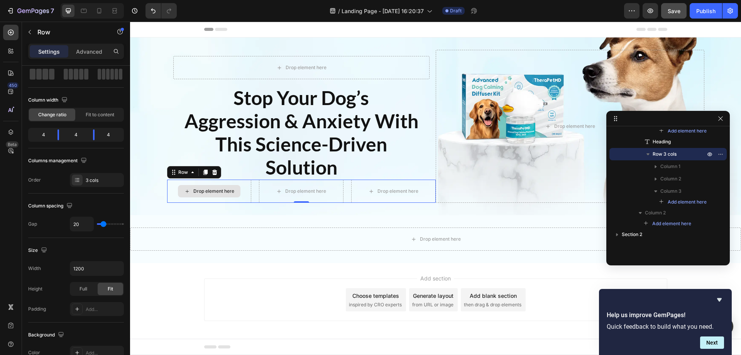
click at [212, 191] on div "Drop element here" at bounding box center [213, 191] width 41 height 6
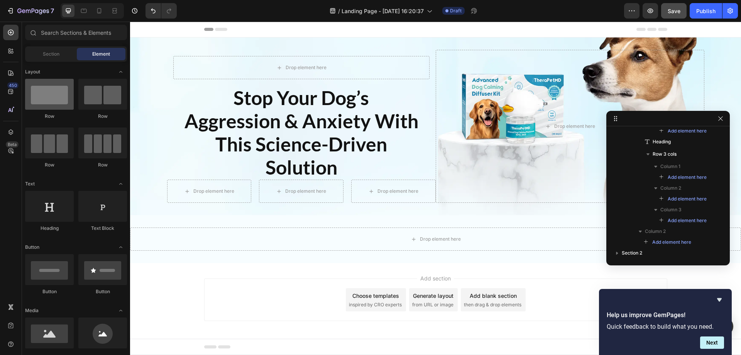
click at [52, 103] on div at bounding box center [49, 94] width 49 height 31
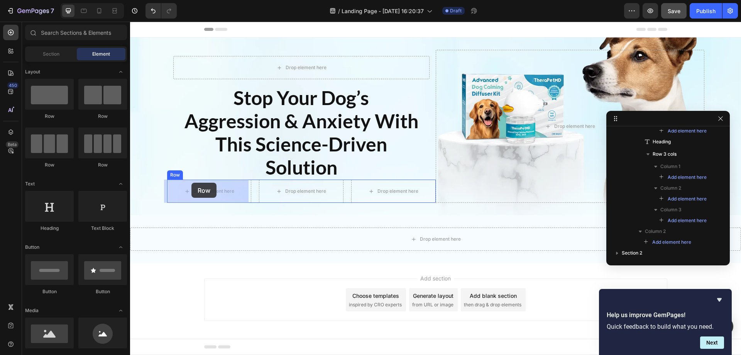
drag, startPoint x: 174, startPoint y: 121, endPoint x: 191, endPoint y: 183, distance: 63.8
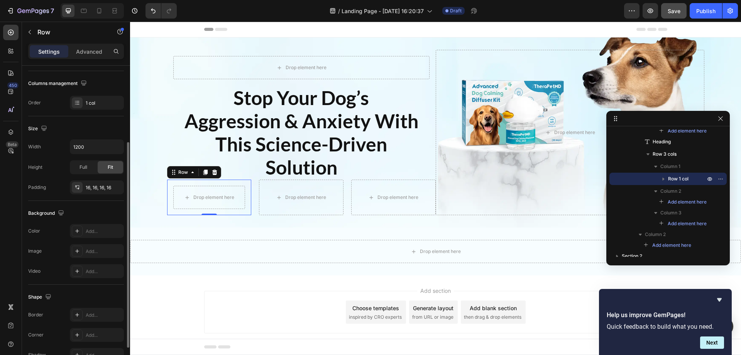
scroll to position [154, 0]
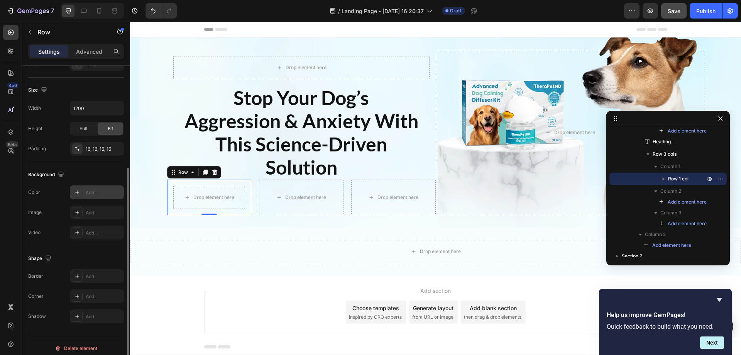
click at [78, 195] on icon at bounding box center [77, 192] width 6 height 6
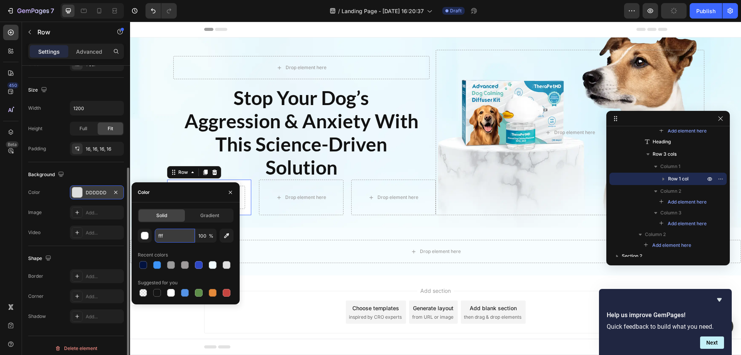
type input "FFFFFF"
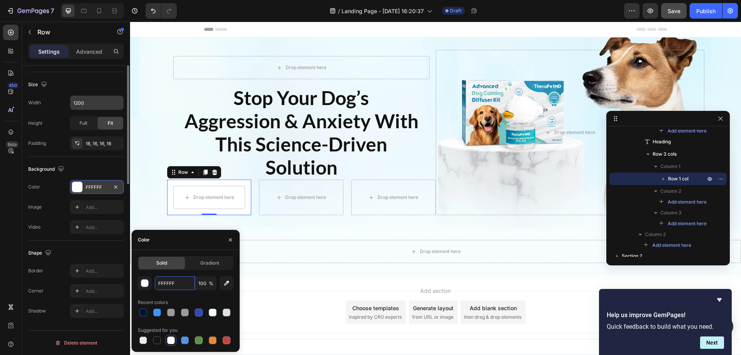
scroll to position [0, 0]
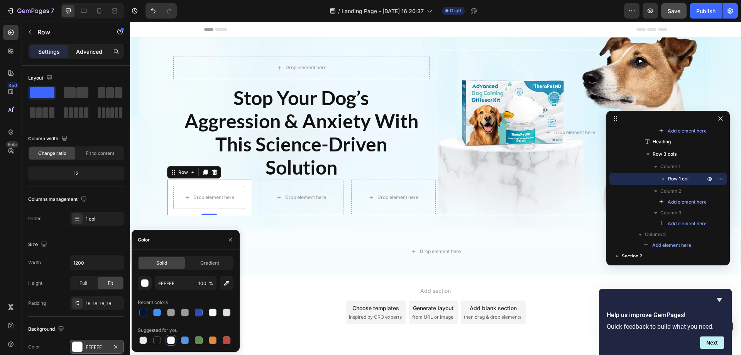
click at [86, 49] on p "Advanced" at bounding box center [89, 51] width 26 height 8
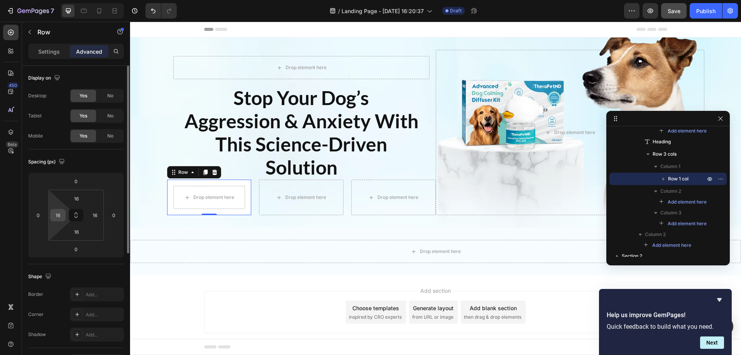
click at [65, 215] on div "16" at bounding box center [57, 215] width 15 height 12
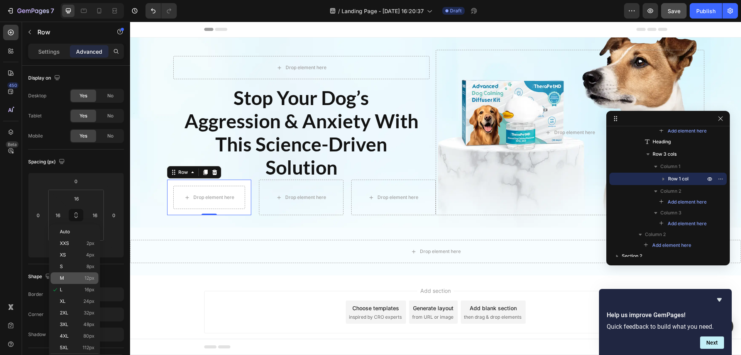
click at [77, 272] on div "M 12px" at bounding box center [75, 278] width 48 height 12
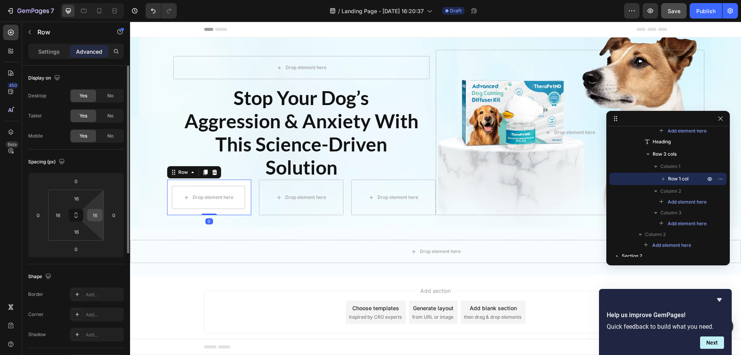
click at [96, 215] on input "16" at bounding box center [95, 215] width 12 height 12
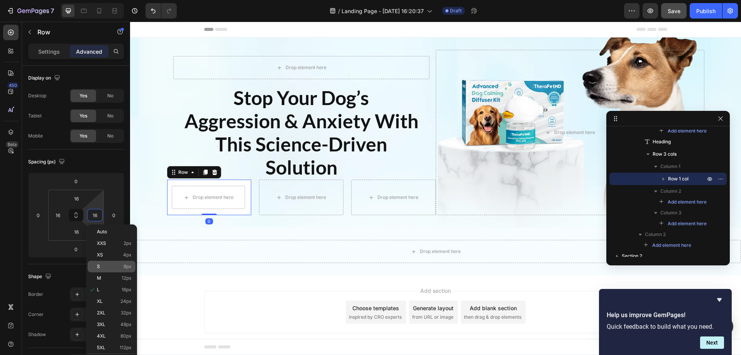
click at [102, 273] on div "M 12px" at bounding box center [112, 278] width 48 height 12
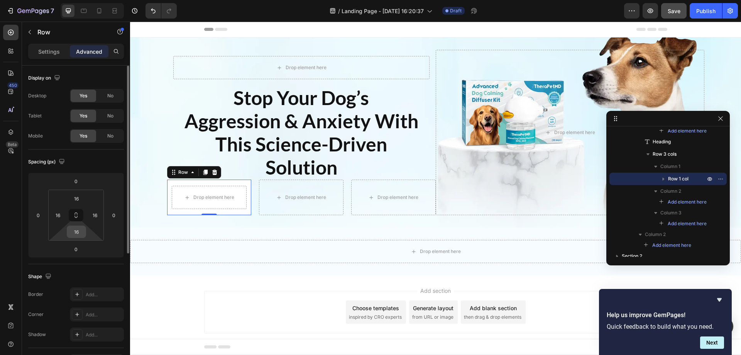
click at [82, 234] on input "16" at bounding box center [76, 232] width 15 height 12
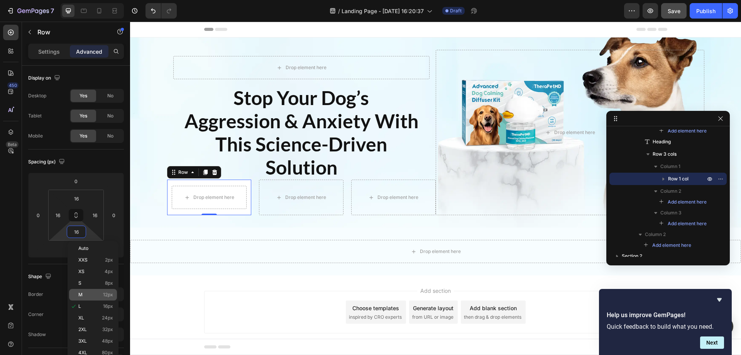
click at [98, 293] on p "M 12px" at bounding box center [95, 294] width 35 height 5
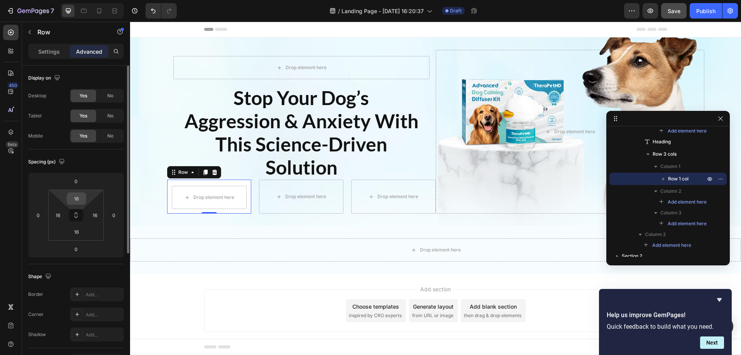
click at [73, 199] on input "16" at bounding box center [76, 199] width 15 height 12
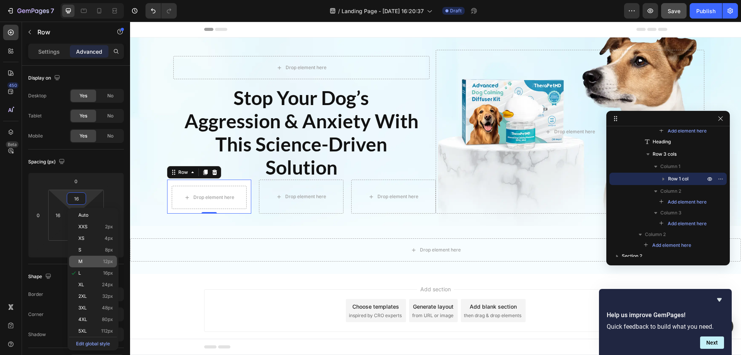
click at [96, 263] on p "M 12px" at bounding box center [95, 261] width 35 height 5
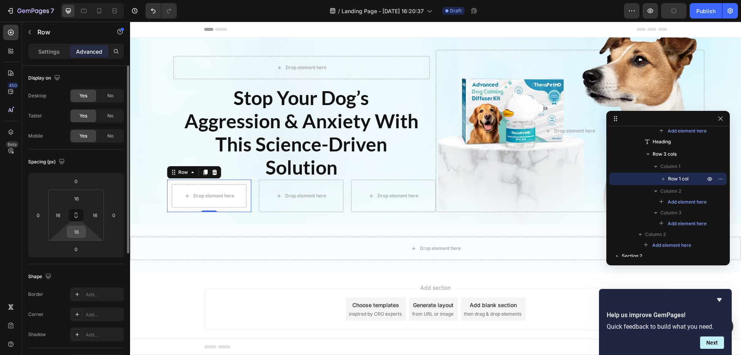
scroll to position [77, 0]
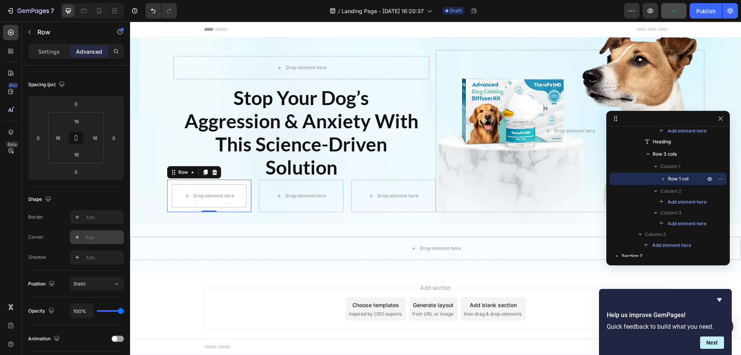
click at [78, 235] on icon at bounding box center [77, 237] width 6 height 6
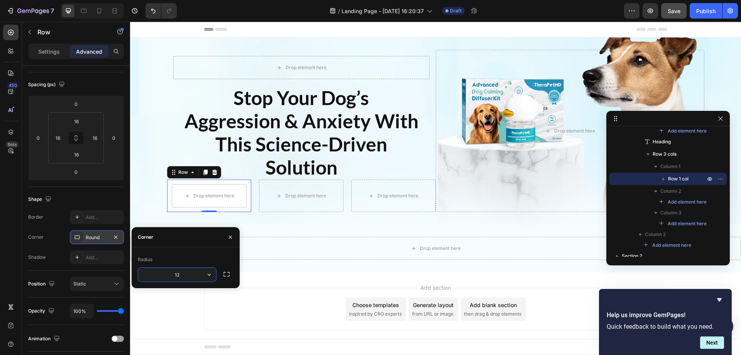
type input "12"
click at [286, 218] on div "Drop element here Row Stop Your Dog’s Aggression & Anxiety With This Science-Dr…" at bounding box center [435, 130] width 611 height 187
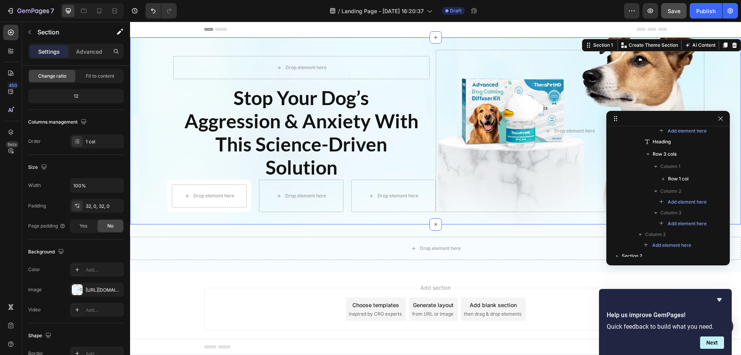
scroll to position [0, 0]
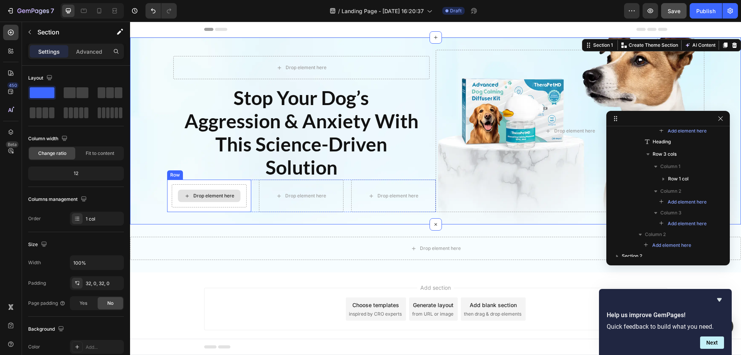
click at [242, 184] on div "Drop element here" at bounding box center [209, 195] width 75 height 23
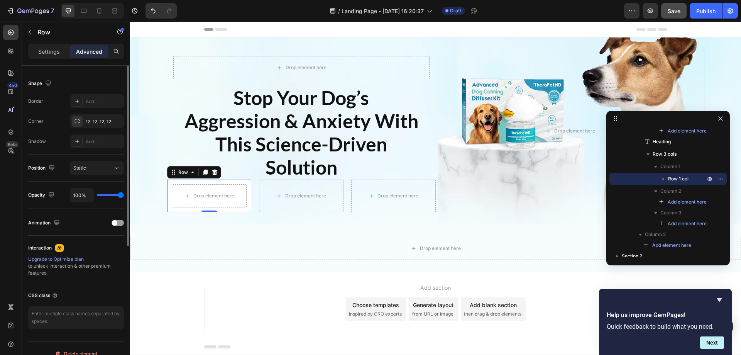
scroll to position [116, 0]
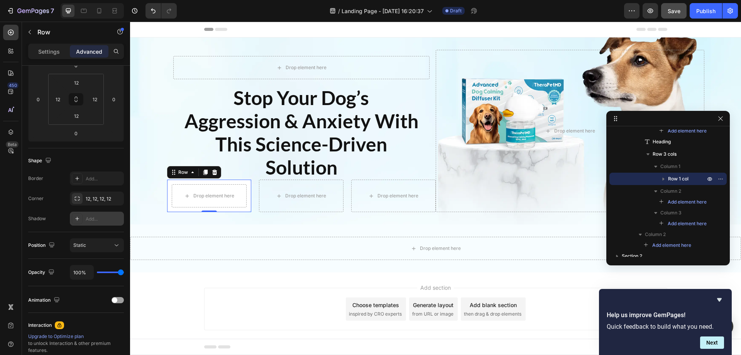
click at [78, 218] on icon at bounding box center [77, 218] width 6 height 6
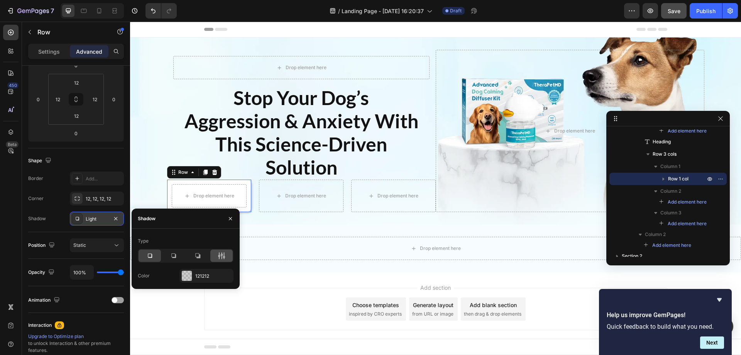
click at [222, 255] on icon at bounding box center [222, 256] width 8 height 8
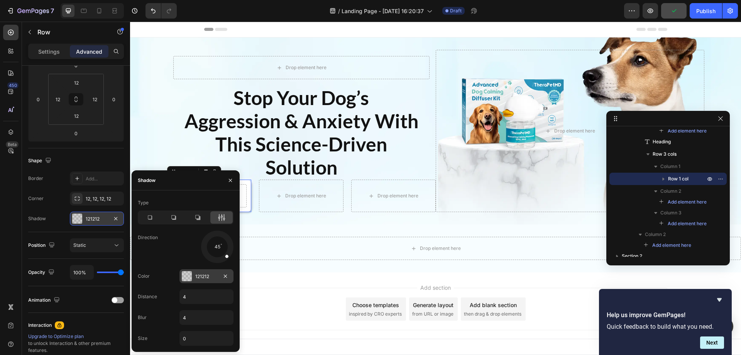
scroll to position [12, 0]
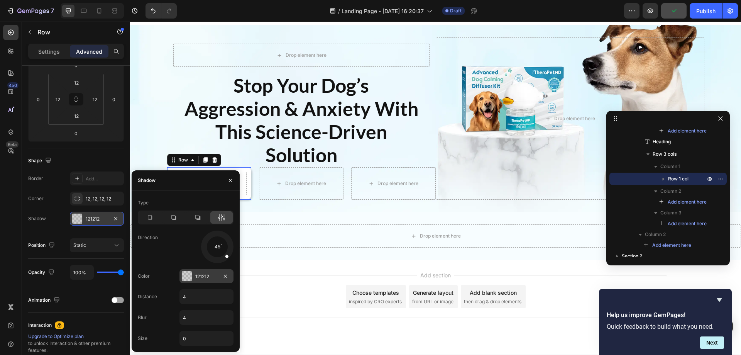
click at [187, 272] on div at bounding box center [187, 276] width 10 height 10
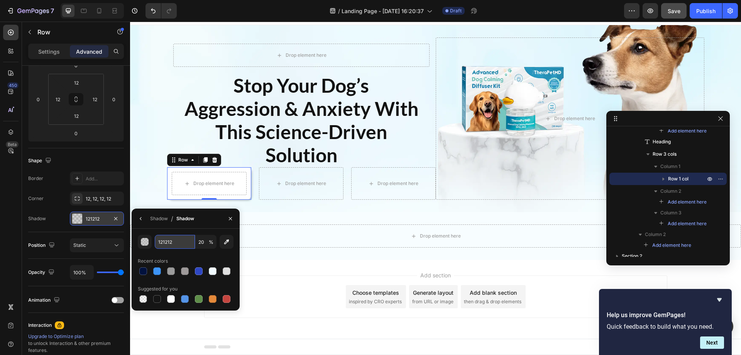
click at [174, 242] on input "121212" at bounding box center [175, 242] width 40 height 14
type input "000000"
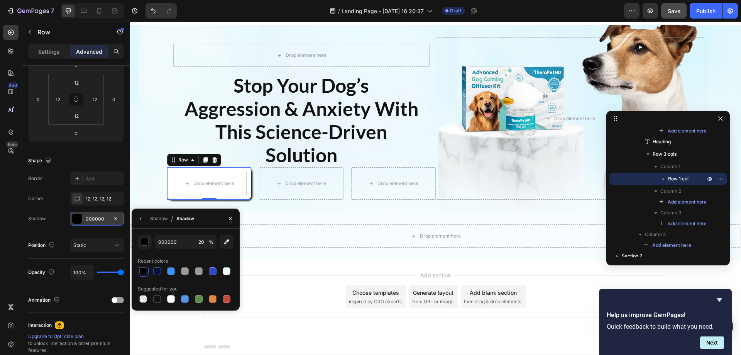
click at [209, 240] on span "%" at bounding box center [211, 242] width 5 height 7
click at [204, 242] on input "20" at bounding box center [205, 242] width 21 height 14
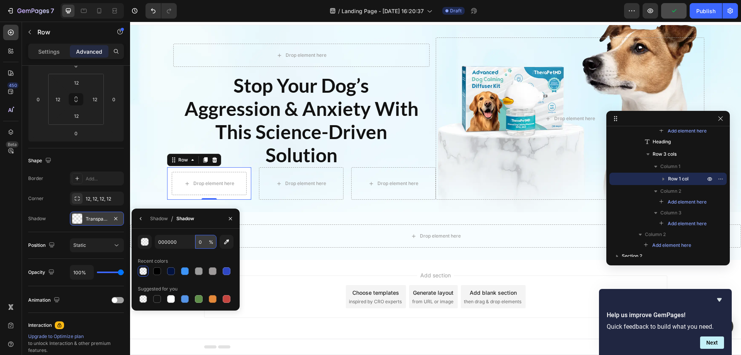
click at [198, 241] on input "0" at bounding box center [205, 242] width 21 height 14
type input "10"
click at [140, 215] on button "button" at bounding box center [141, 218] width 12 height 12
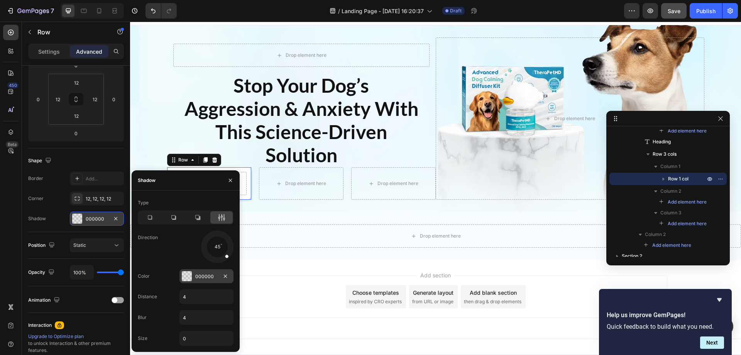
click at [188, 275] on div at bounding box center [187, 276] width 10 height 10
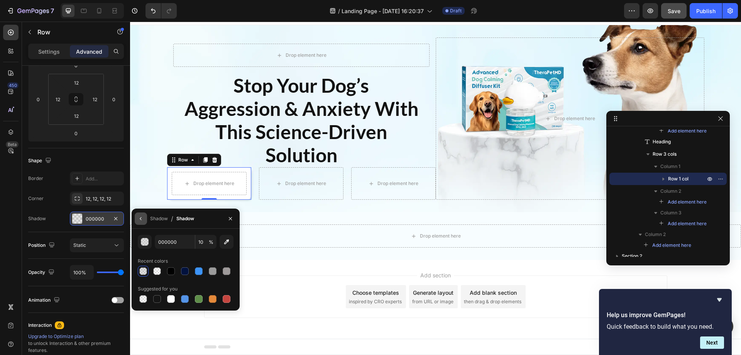
click at [141, 218] on icon "button" at bounding box center [141, 218] width 6 height 6
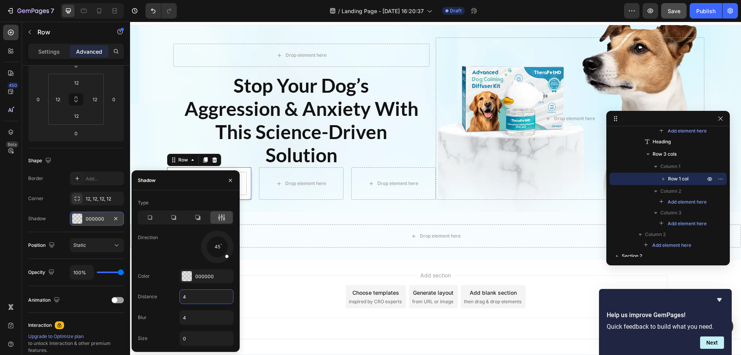
click at [190, 298] on input "4" at bounding box center [206, 296] width 53 height 14
type input "0"
click at [195, 315] on input "4" at bounding box center [206, 317] width 53 height 14
type input "2"
click at [199, 333] on input "0" at bounding box center [206, 338] width 53 height 14
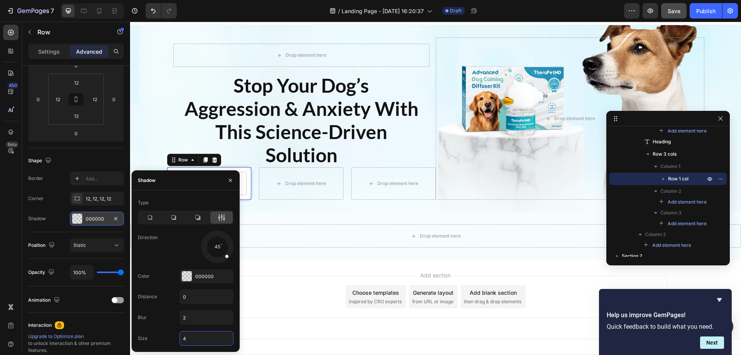
type input "4"
click at [278, 205] on div "Drop element here Row Stop Your Dog’s Aggression & Anxiety With This Science-Dr…" at bounding box center [435, 118] width 611 height 187
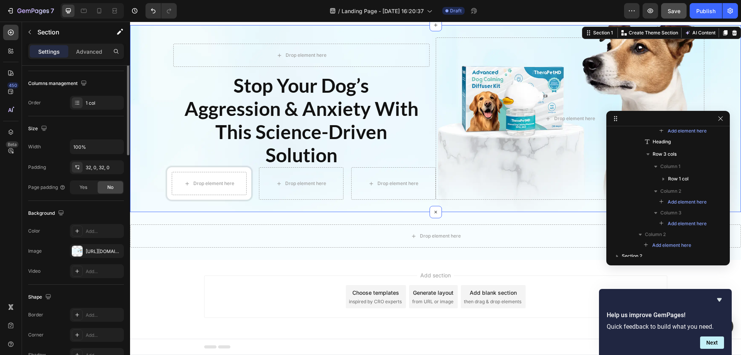
scroll to position [0, 0]
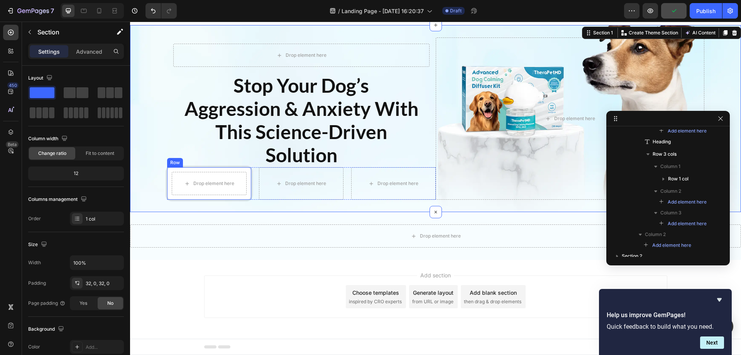
click at [167, 170] on div "Drop element here Row" at bounding box center [209, 183] width 85 height 32
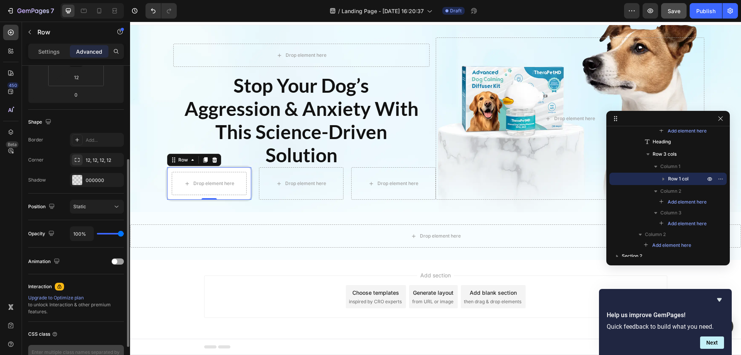
scroll to position [193, 0]
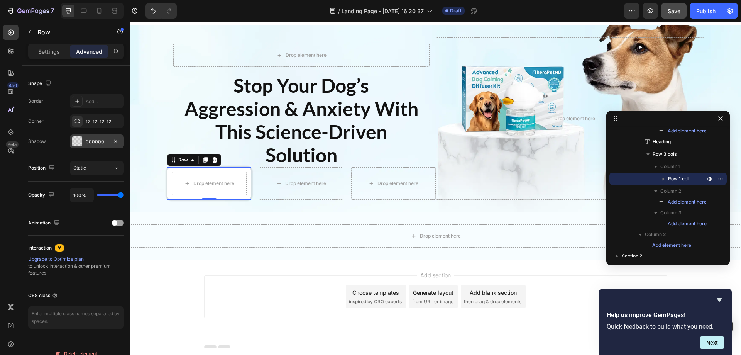
click at [76, 138] on div at bounding box center [77, 141] width 10 height 10
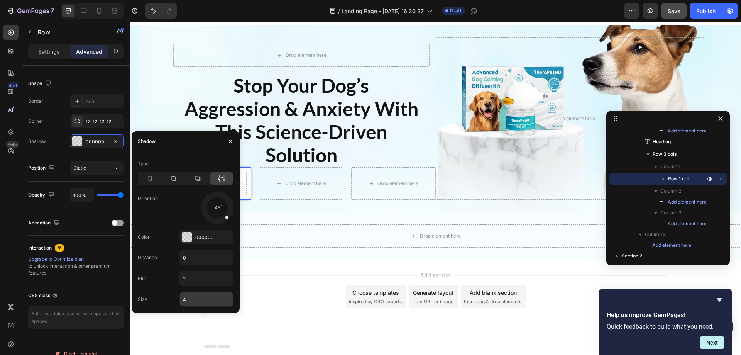
click at [194, 303] on input "4" at bounding box center [206, 299] width 53 height 14
type input "0"
click at [189, 277] on input "2" at bounding box center [206, 278] width 53 height 14
type input "4"
click at [193, 260] on input "0" at bounding box center [206, 257] width 53 height 14
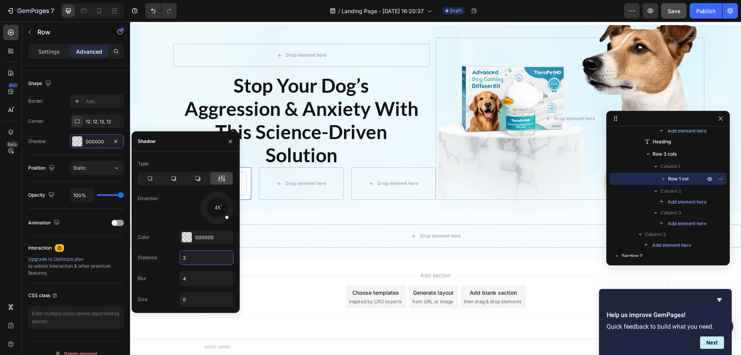
type input "2"
click at [267, 255] on div "Drop element here Section 2" at bounding box center [435, 236] width 611 height 48
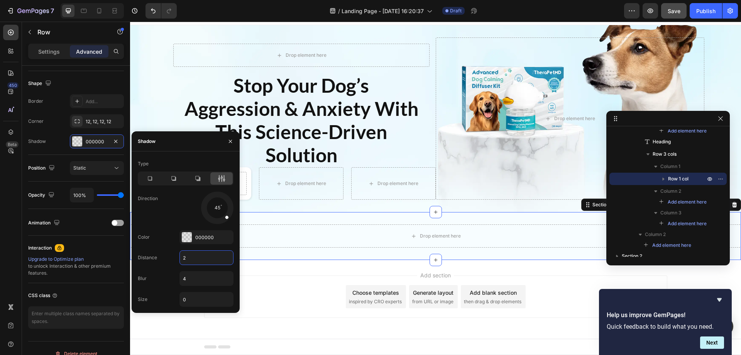
scroll to position [0, 0]
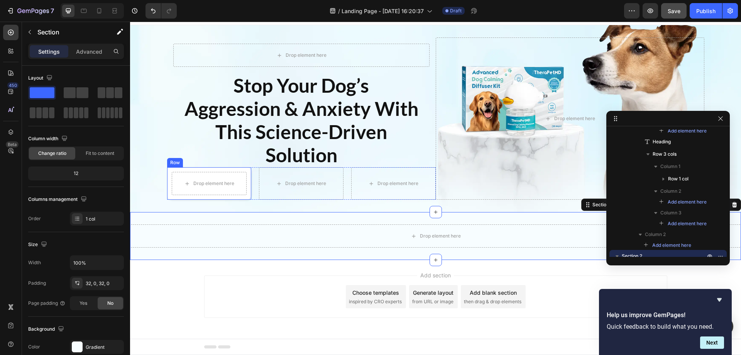
click at [178, 170] on div "Drop element here Row" at bounding box center [209, 183] width 85 height 32
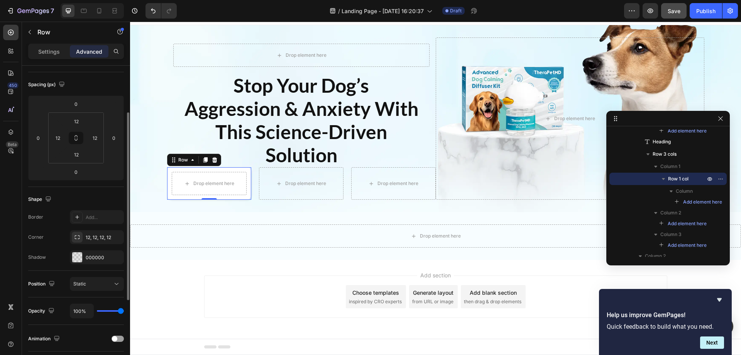
scroll to position [116, 0]
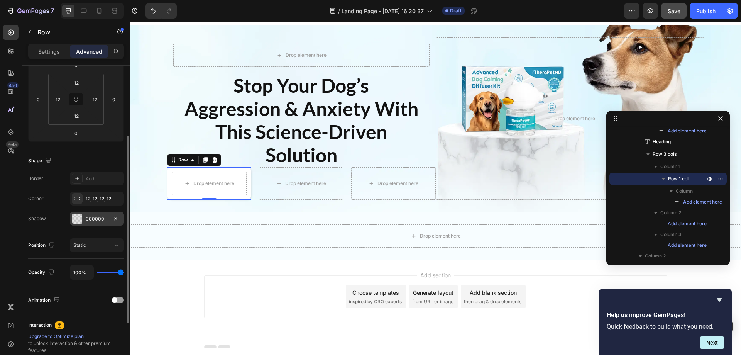
click at [78, 215] on div at bounding box center [77, 218] width 10 height 10
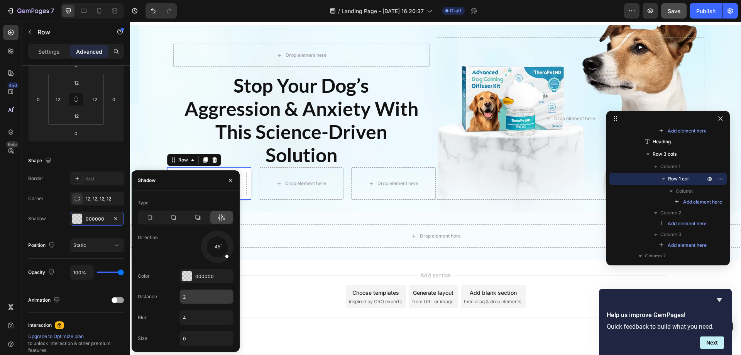
click at [198, 296] on input "2" at bounding box center [206, 296] width 53 height 14
type input "4"
click at [192, 313] on input "4" at bounding box center [206, 317] width 53 height 14
type input "2"
click at [272, 207] on div "Drop element here Row Stop Your Dog’s Aggression & Anxiety With This Science-Dr…" at bounding box center [435, 118] width 611 height 187
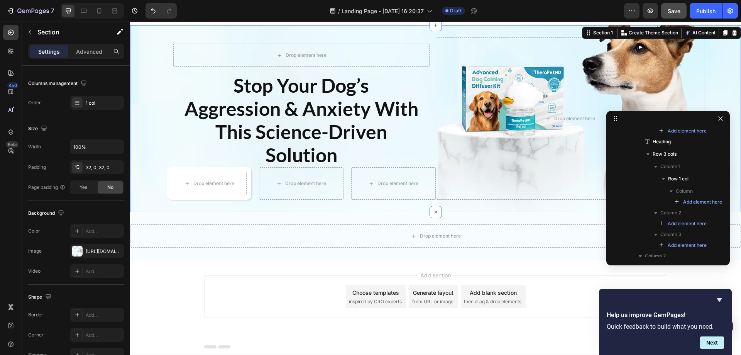
scroll to position [0, 0]
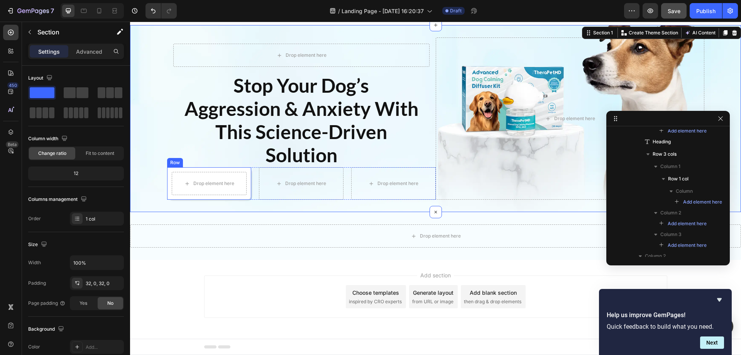
click at [169, 169] on div "Drop element here Row" at bounding box center [209, 183] width 85 height 32
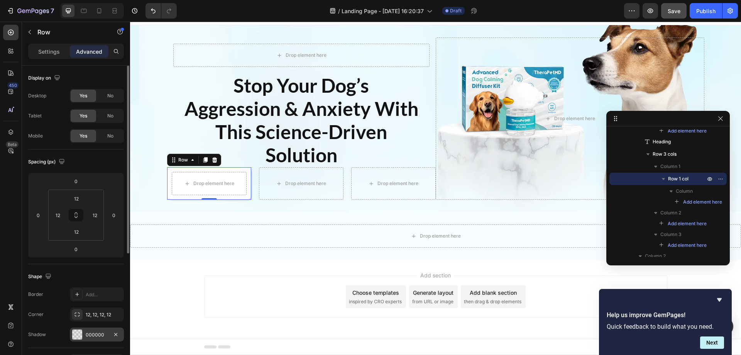
click at [96, 333] on div "000000" at bounding box center [97, 334] width 22 height 7
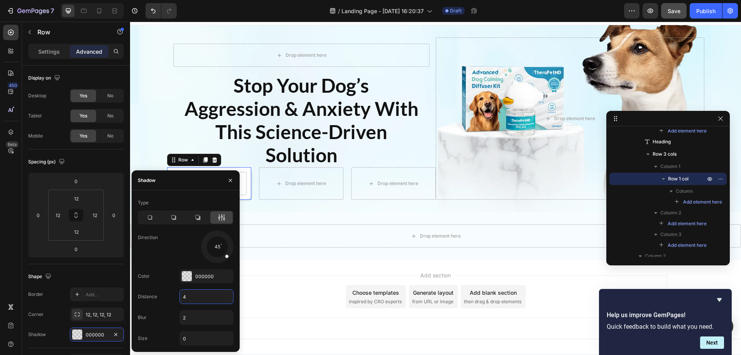
click at [203, 298] on input "4" at bounding box center [206, 296] width 53 height 14
type input "2"
click at [193, 315] on input "2" at bounding box center [206, 317] width 53 height 14
type input "4"
click at [283, 283] on div "Add section Choose templates inspired by CRO experts Generate layout from URL o…" at bounding box center [435, 296] width 463 height 42
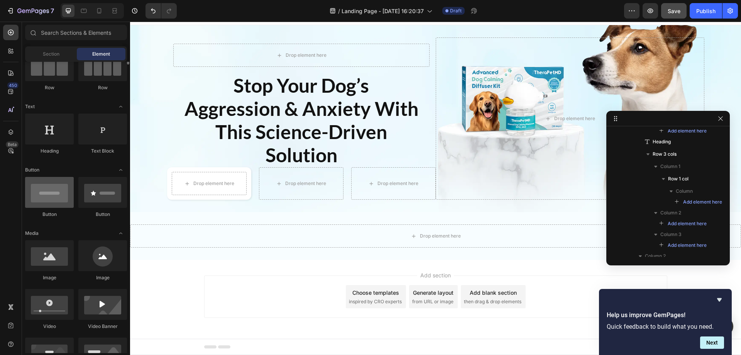
scroll to position [116, 0]
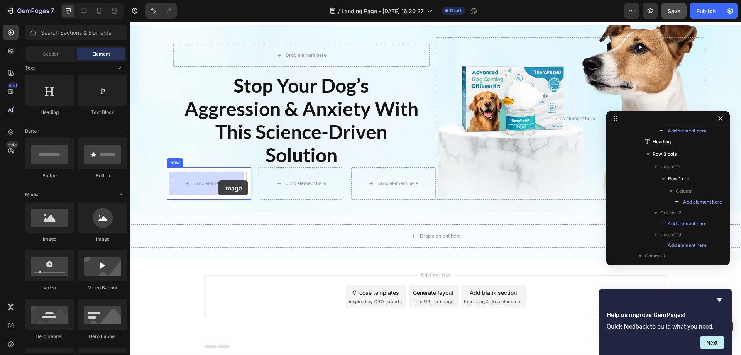
drag, startPoint x: 178, startPoint y: 241, endPoint x: 174, endPoint y: 190, distance: 51.1
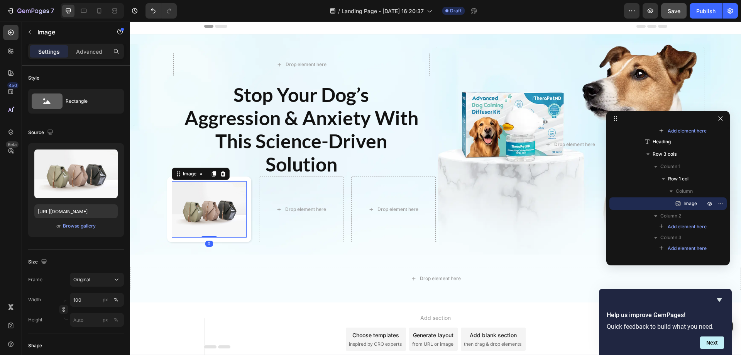
scroll to position [12, 0]
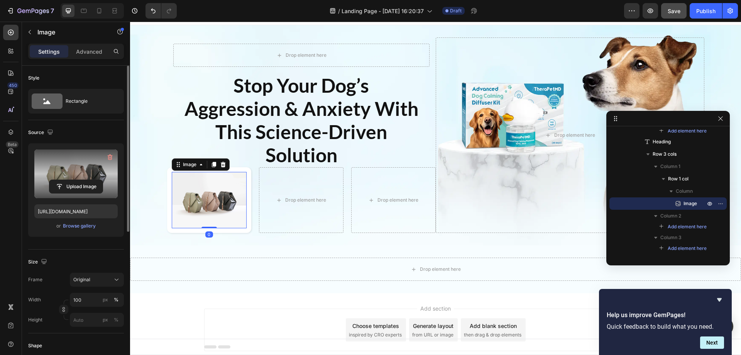
click at [62, 162] on label at bounding box center [75, 173] width 83 height 49
click at [62, 180] on input "file" at bounding box center [75, 186] width 53 height 13
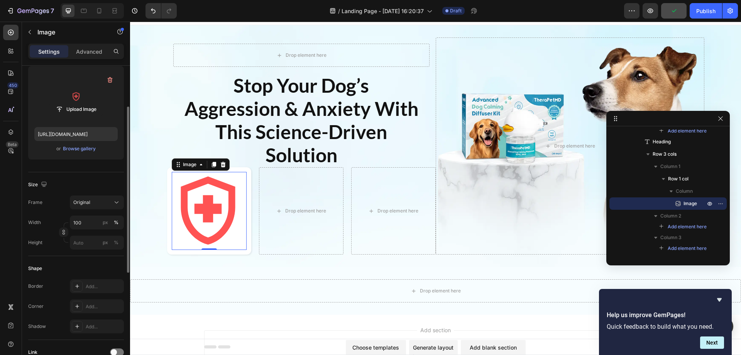
scroll to position [116, 0]
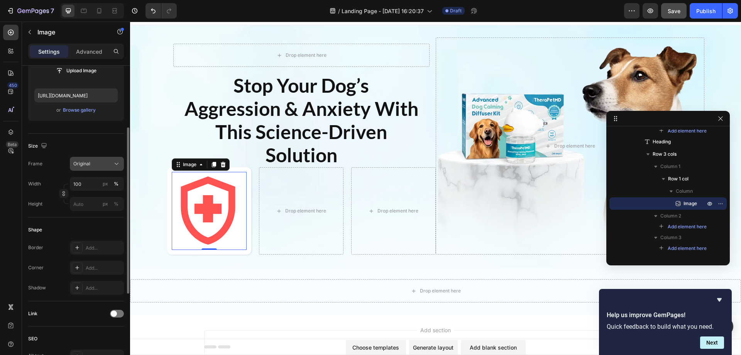
click at [87, 163] on span "Original" at bounding box center [81, 163] width 17 height 7
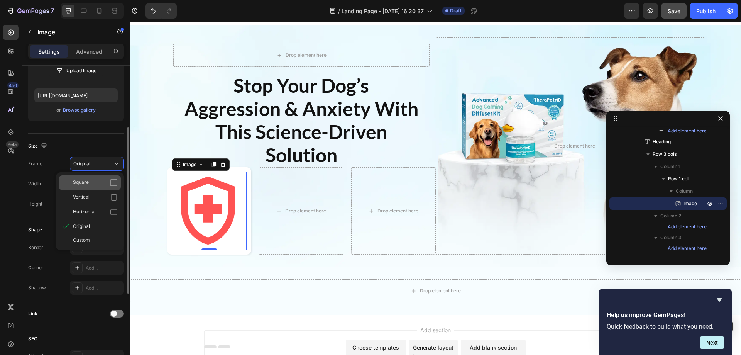
click at [94, 184] on div "Square" at bounding box center [95, 183] width 45 height 8
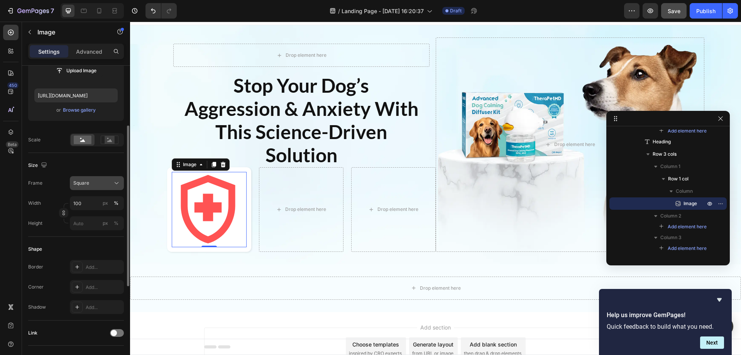
click at [94, 181] on div "Square" at bounding box center [92, 182] width 38 height 7
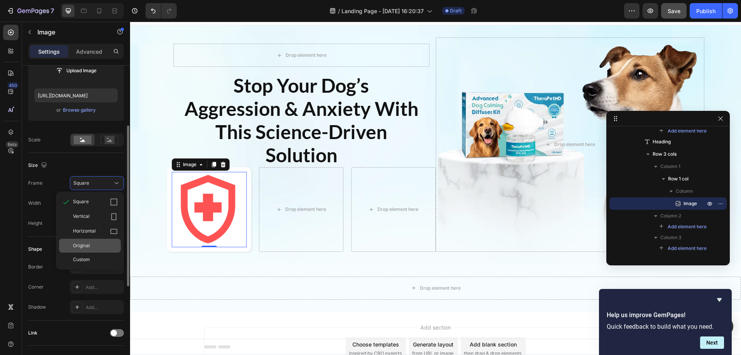
click at [90, 247] on div "Original" at bounding box center [95, 245] width 45 height 7
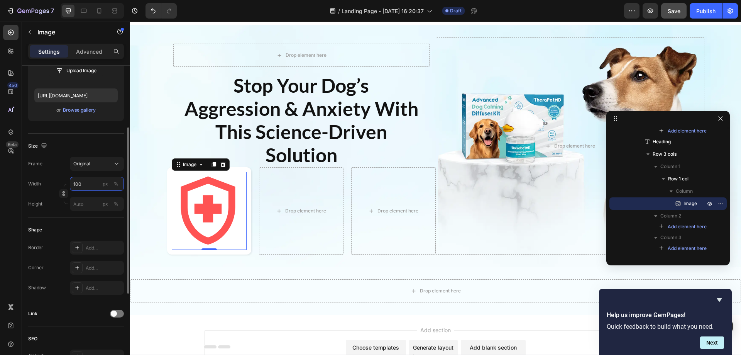
click at [83, 179] on input "100" at bounding box center [97, 184] width 54 height 14
click at [88, 184] on input "100" at bounding box center [97, 184] width 54 height 14
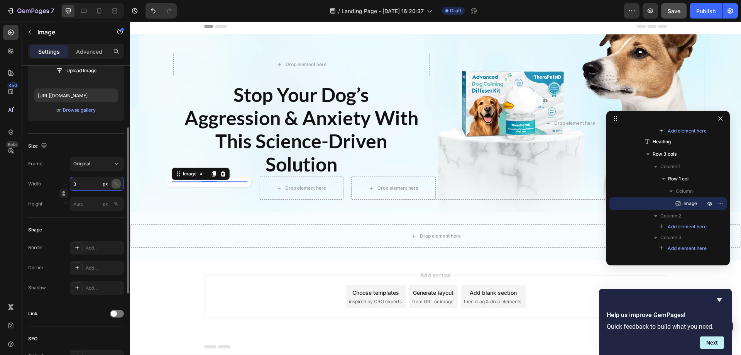
scroll to position [3, 0]
type input "32"
click at [9, 31] on icon at bounding box center [11, 33] width 6 height 6
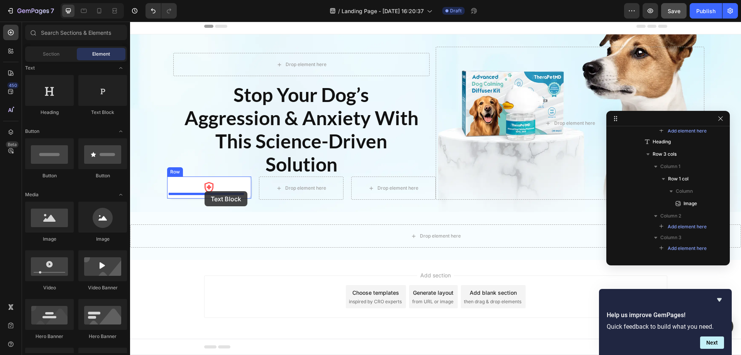
drag, startPoint x: 230, startPoint y: 108, endPoint x: 205, endPoint y: 191, distance: 87.2
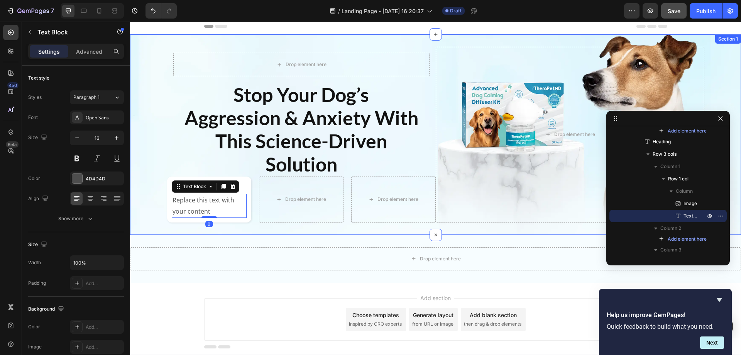
scroll to position [12, 0]
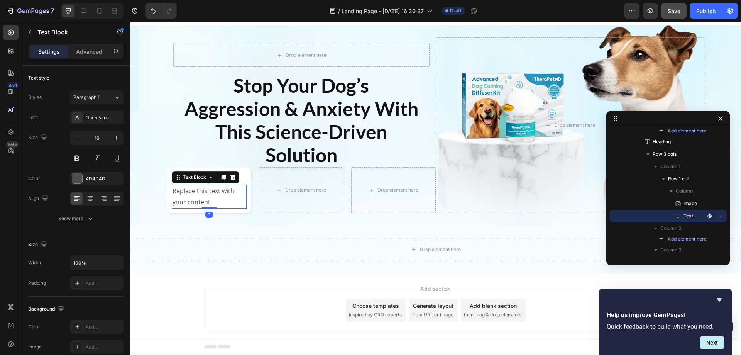
click at [218, 203] on div "Replace this text with your content" at bounding box center [209, 196] width 75 height 24
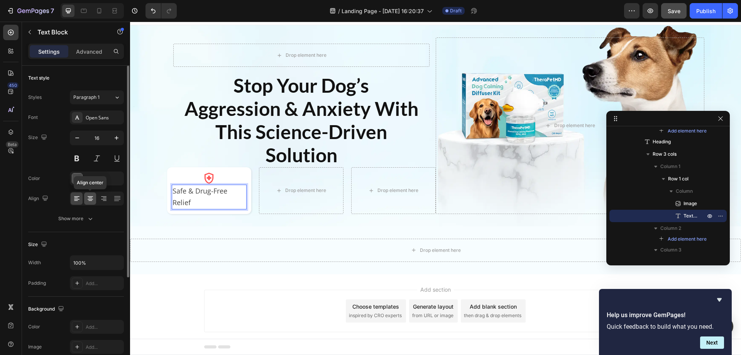
click at [88, 200] on icon at bounding box center [90, 199] width 8 height 8
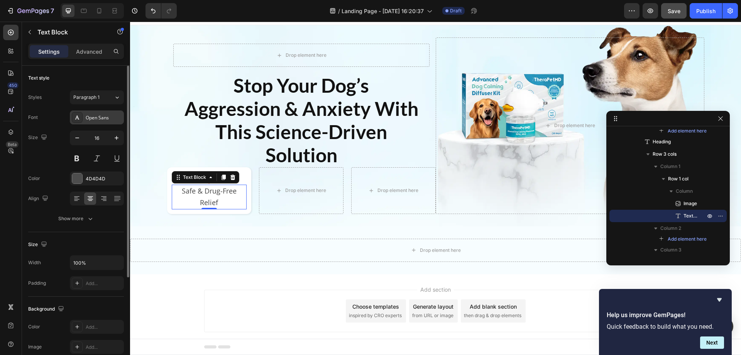
click at [95, 118] on div "Open Sans" at bounding box center [104, 117] width 36 height 7
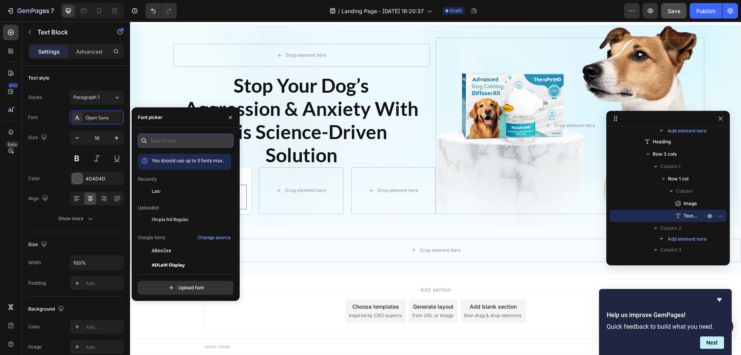
click at [171, 140] on input "text" at bounding box center [186, 141] width 96 height 14
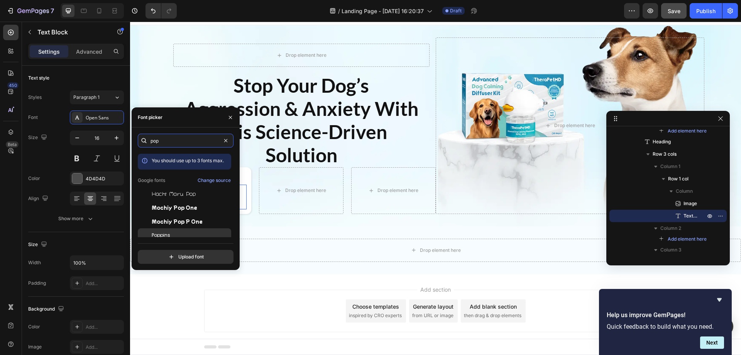
type input "pop"
click at [169, 234] on span "Poppins" at bounding box center [161, 235] width 19 height 7
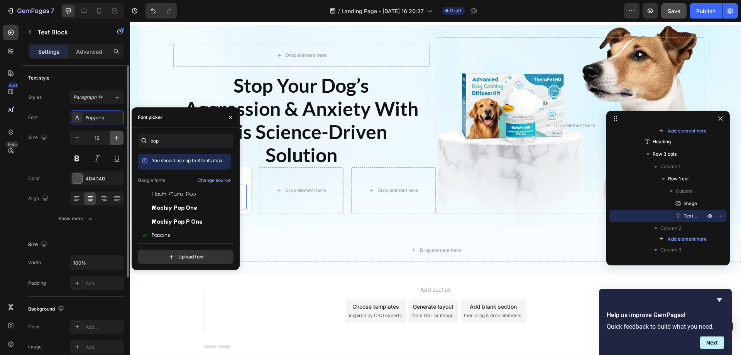
click at [114, 137] on icon "button" at bounding box center [117, 138] width 8 height 8
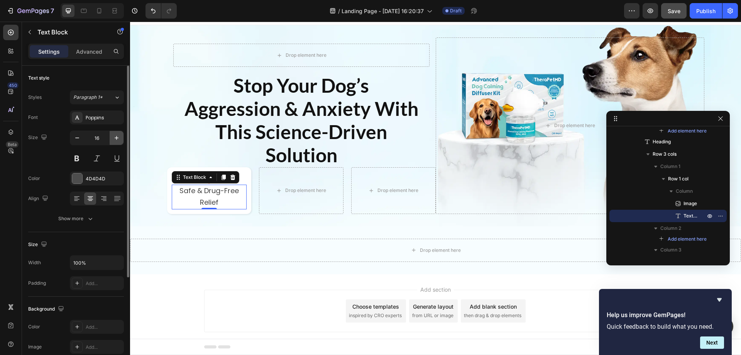
click at [114, 137] on icon "button" at bounding box center [117, 138] width 8 height 8
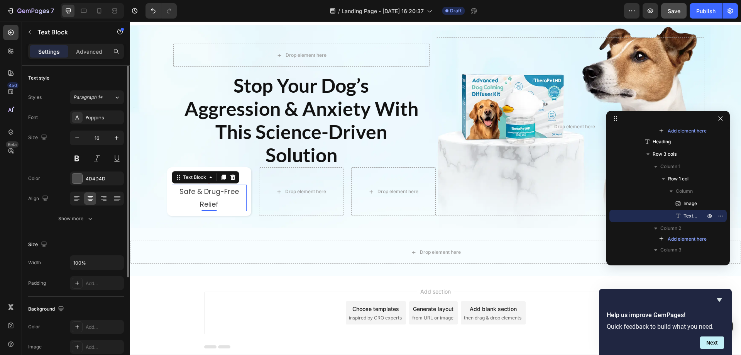
scroll to position [39, 0]
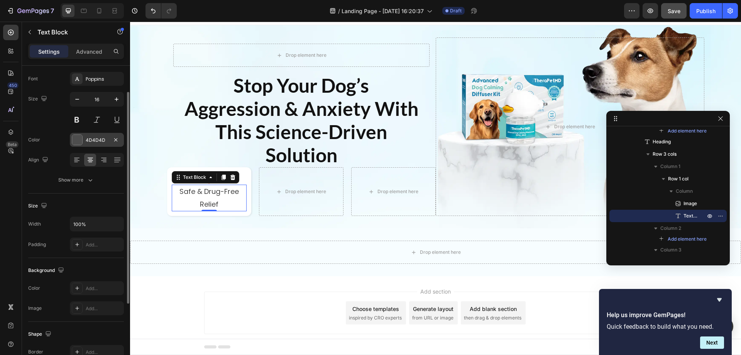
click at [78, 139] on div at bounding box center [77, 140] width 10 height 10
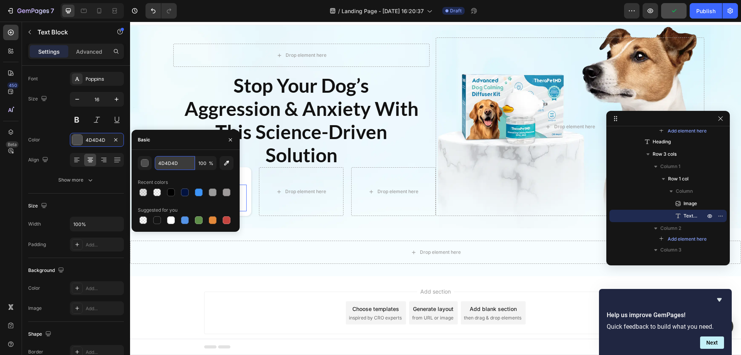
click at [177, 162] on input "4D4D4D" at bounding box center [175, 163] width 40 height 14
click at [158, 162] on input "000000BF" at bounding box center [175, 163] width 40 height 14
type input "000000"
click at [206, 163] on input "100" at bounding box center [205, 163] width 21 height 14
drag, startPoint x: 205, startPoint y: 162, endPoint x: 198, endPoint y: 164, distance: 7.6
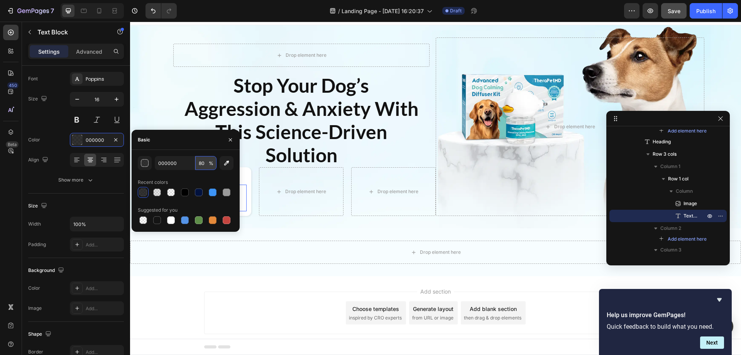
click at [198, 164] on input "80" at bounding box center [205, 163] width 21 height 14
type input "90"
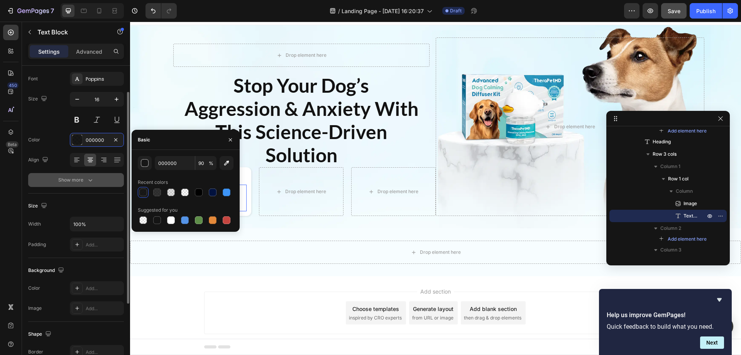
click at [84, 184] on button "Show more" at bounding box center [76, 180] width 96 height 14
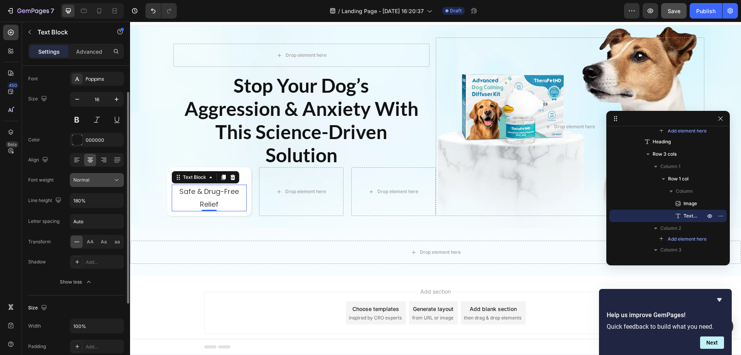
click at [93, 183] on div "Normal" at bounding box center [96, 180] width 47 height 8
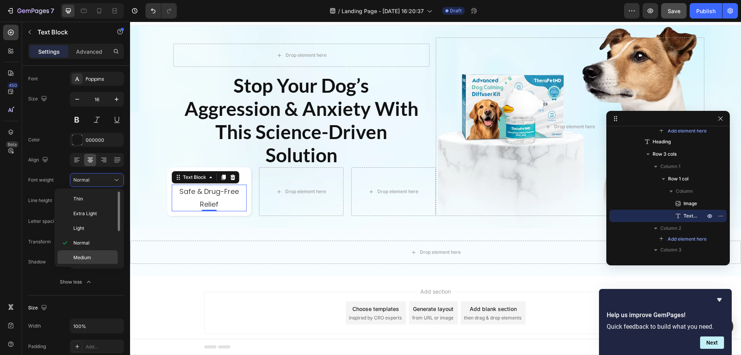
click at [90, 259] on span "Medium" at bounding box center [82, 257] width 18 height 7
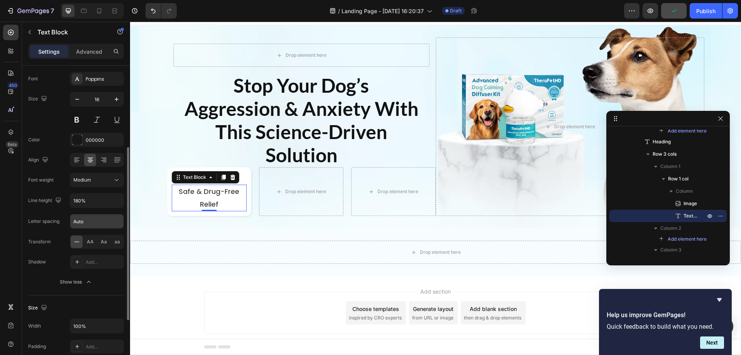
scroll to position [77, 0]
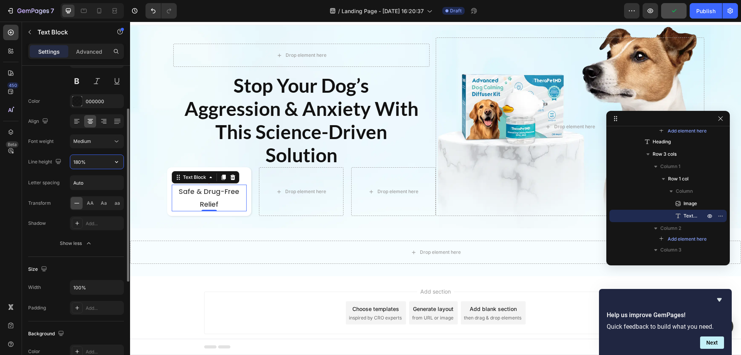
click at [86, 164] on input "180%" at bounding box center [96, 162] width 53 height 14
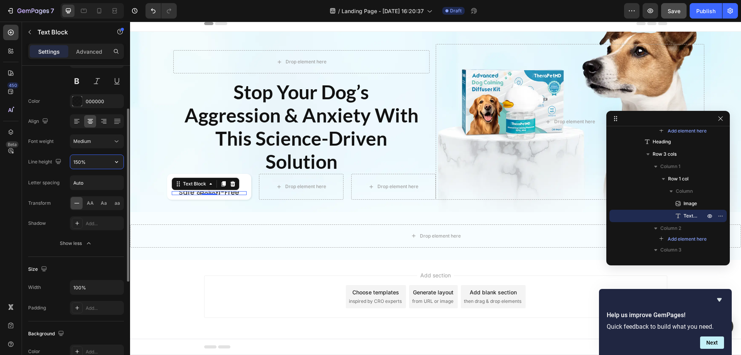
scroll to position [12, 0]
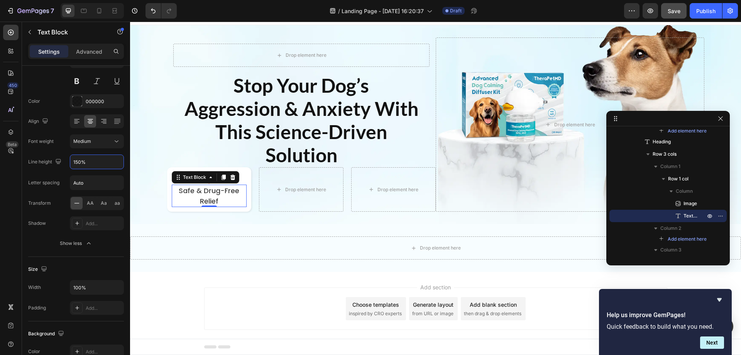
type input "150%"
click at [277, 203] on div "Drop element here" at bounding box center [301, 189] width 85 height 44
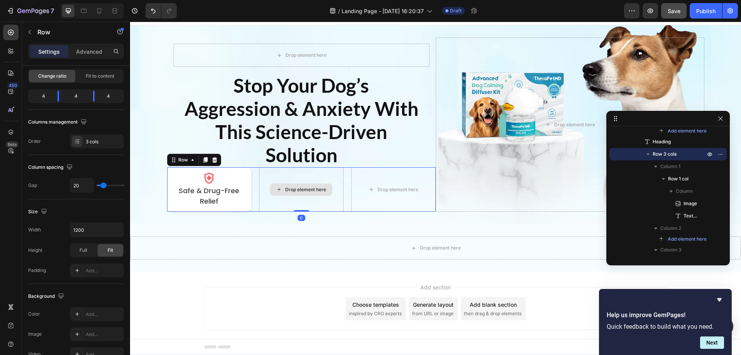
scroll to position [0, 0]
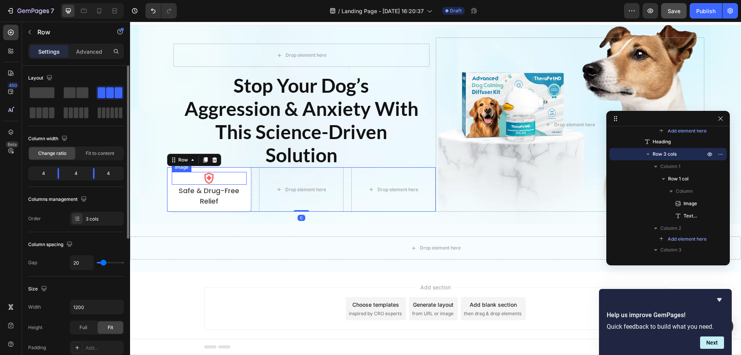
click at [204, 178] on img at bounding box center [209, 178] width 12 height 13
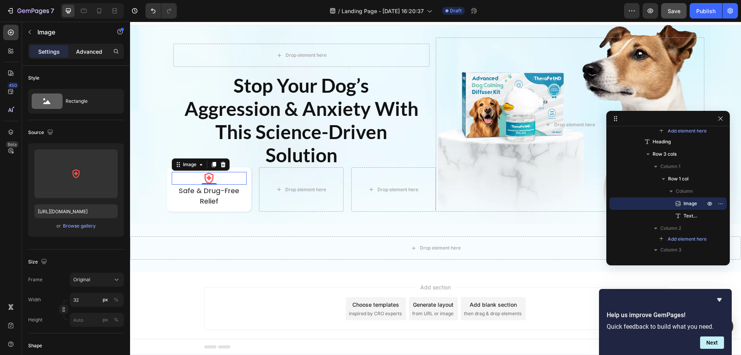
click at [91, 52] on p "Advanced" at bounding box center [89, 51] width 26 height 8
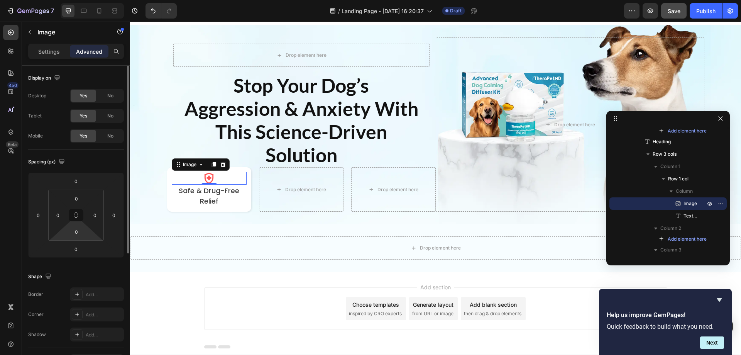
click at [78, 0] on html "7 Version history / Landing Page - Sep 27, 16:20:37 Draft Preview Save Publish …" at bounding box center [370, 0] width 741 height 0
click at [75, 246] on input "0" at bounding box center [75, 249] width 15 height 12
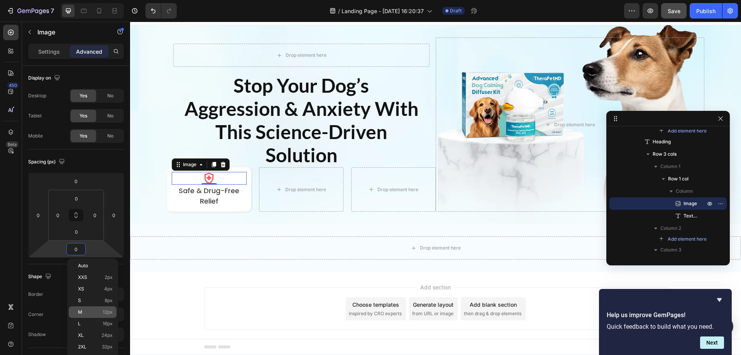
click at [92, 314] on p "M 12px" at bounding box center [95, 311] width 35 height 5
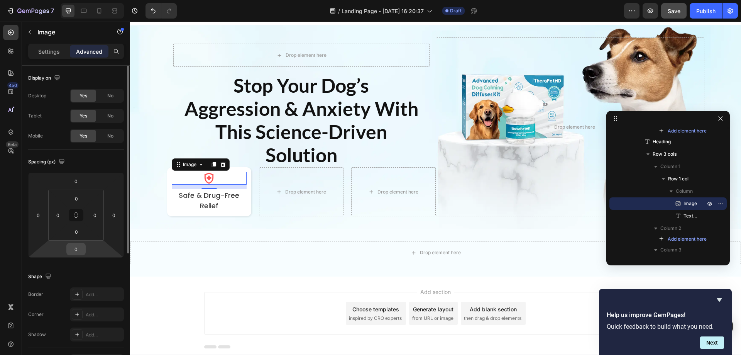
click at [78, 251] on input "0" at bounding box center [75, 249] width 15 height 12
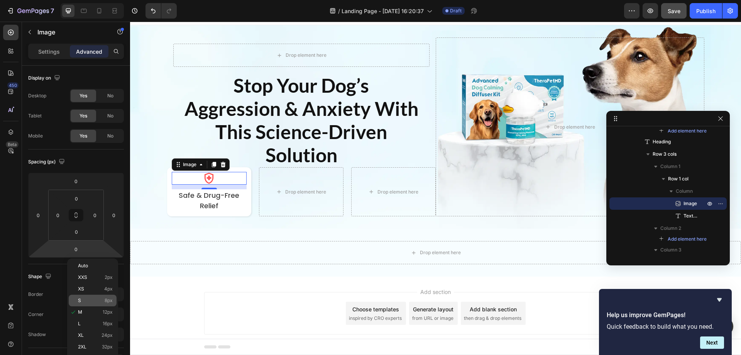
click at [99, 299] on p "S 8px" at bounding box center [95, 300] width 35 height 5
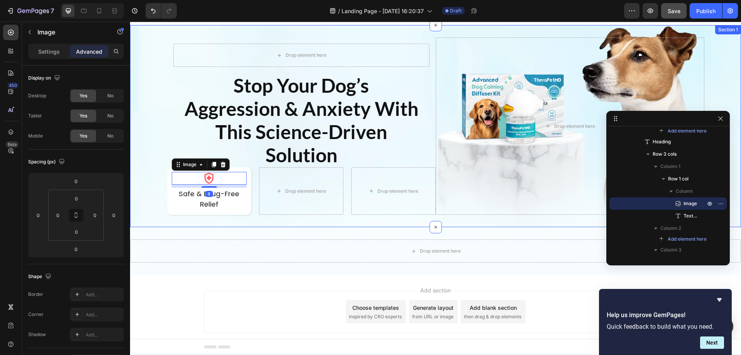
click at [342, 225] on div "Drop element here Row Stop Your Dog’s Aggression & Anxiety With This Science-Dr…" at bounding box center [435, 126] width 611 height 202
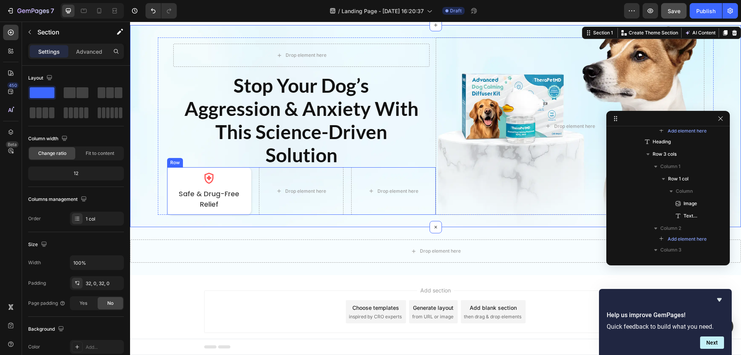
click at [344, 183] on div "Image Safe & Drug-Free Relief Text Block Row Drop element here Drop element her…" at bounding box center [301, 190] width 269 height 47
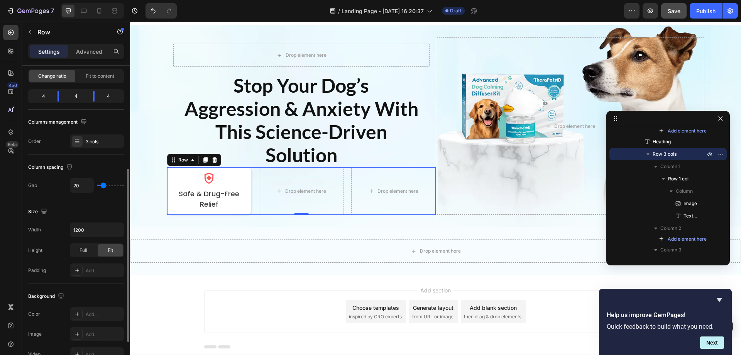
scroll to position [116, 0]
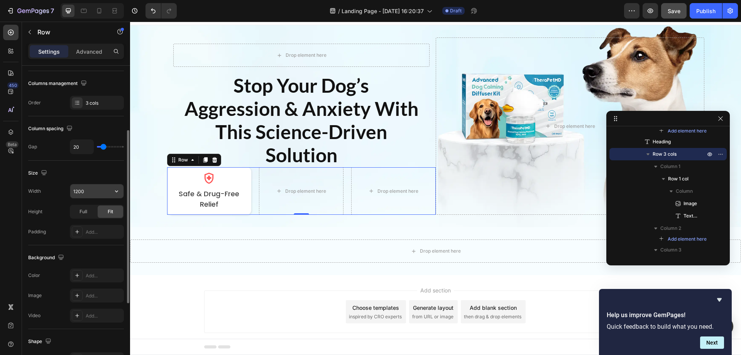
click at [92, 188] on input "1200" at bounding box center [96, 191] width 53 height 14
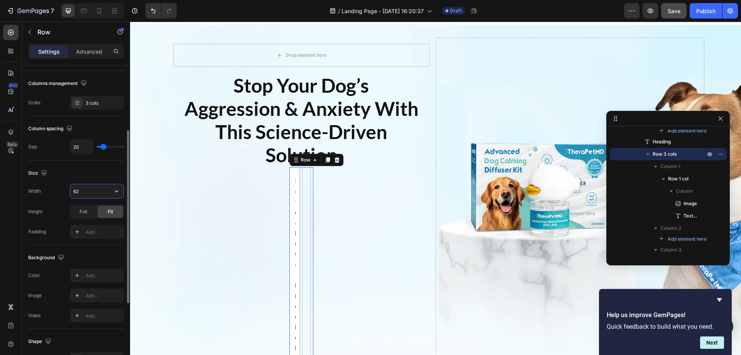
type input "625"
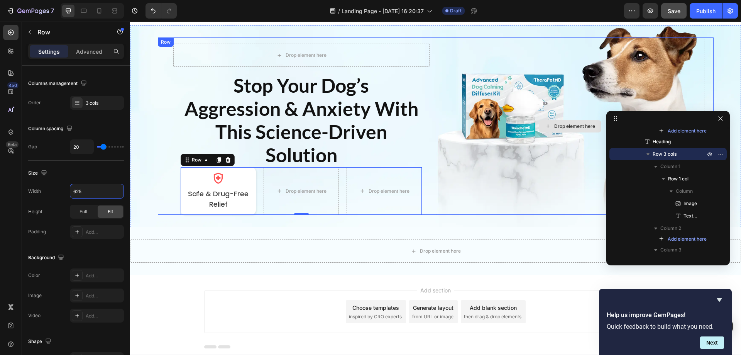
click at [452, 161] on div "Drop element here" at bounding box center [570, 125] width 269 height 177
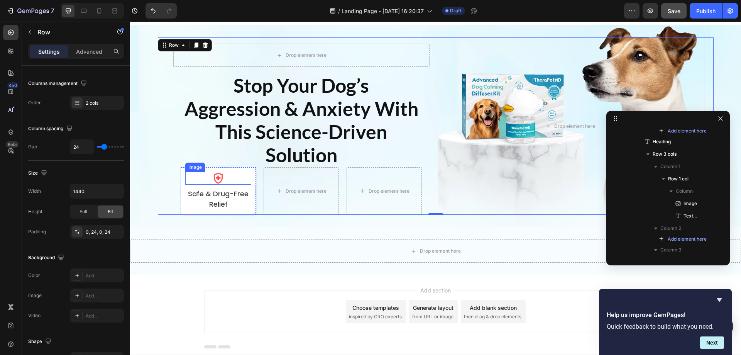
click at [230, 177] on div at bounding box center [218, 178] width 66 height 13
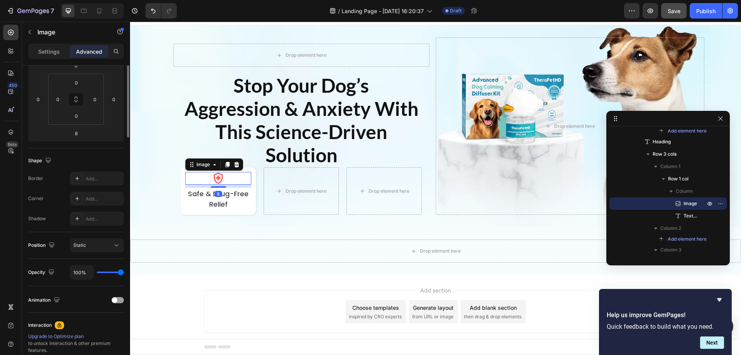
scroll to position [0, 0]
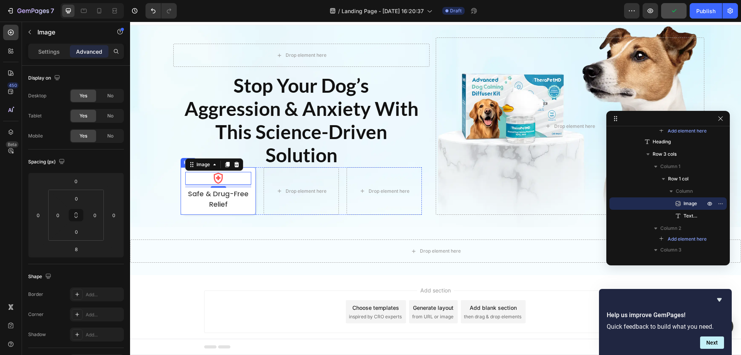
click at [251, 172] on div "Image 8 Safe & Drug-Free Relief Text Block Row" at bounding box center [218, 190] width 75 height 47
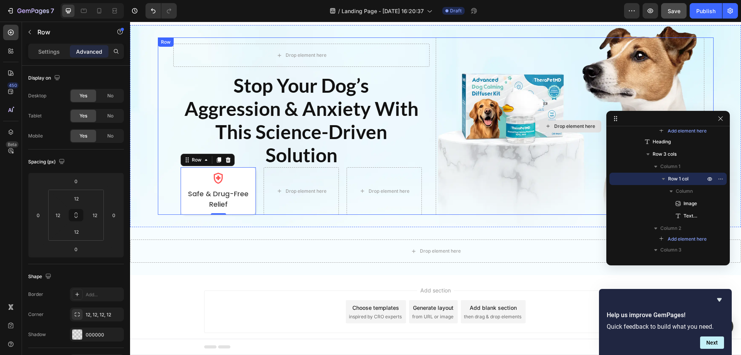
click at [469, 194] on div "Drop element here" at bounding box center [570, 125] width 269 height 177
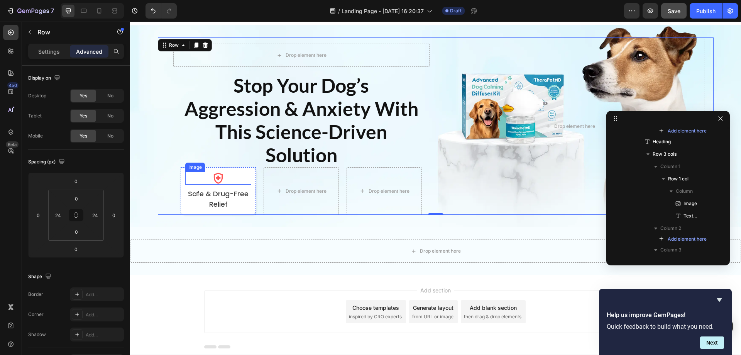
click at [247, 177] on div at bounding box center [218, 178] width 66 height 13
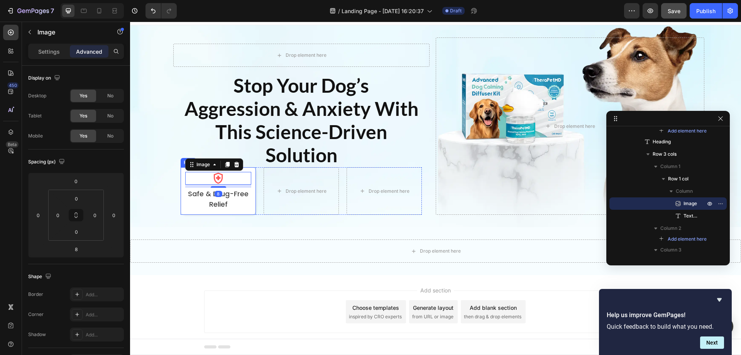
click at [250, 172] on div "Image 8 Safe & Drug-Free Relief Text Block Row" at bounding box center [218, 190] width 75 height 47
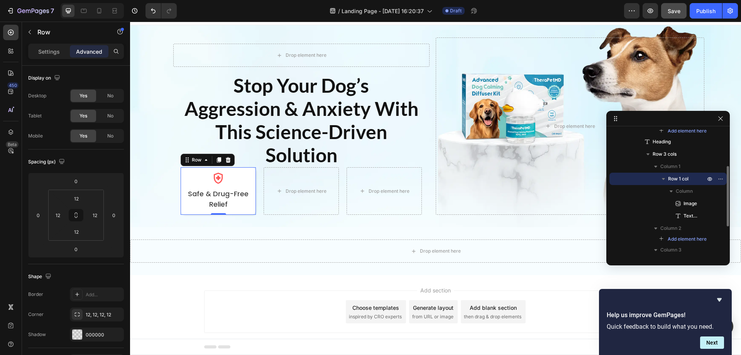
click at [663, 178] on icon "button" at bounding box center [663, 179] width 3 height 2
click at [721, 179] on icon "button" at bounding box center [720, 178] width 1 height 1
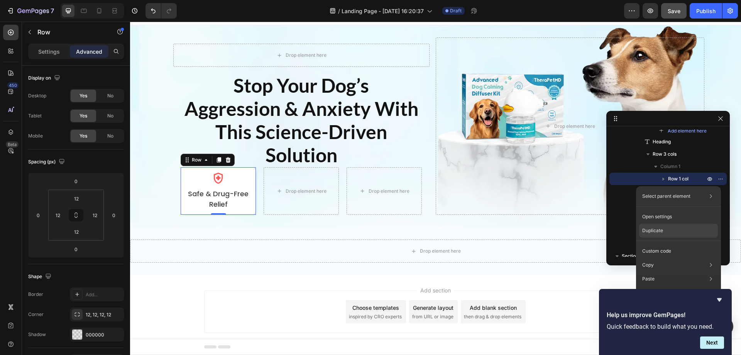
click at [671, 230] on div "Duplicate" at bounding box center [678, 230] width 79 height 14
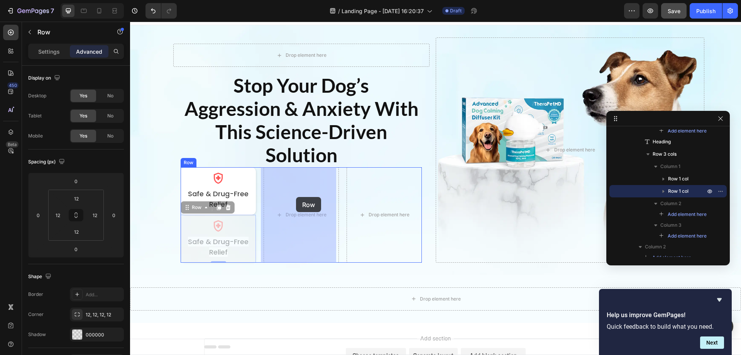
drag, startPoint x: 185, startPoint y: 210, endPoint x: 296, endPoint y: 197, distance: 111.9
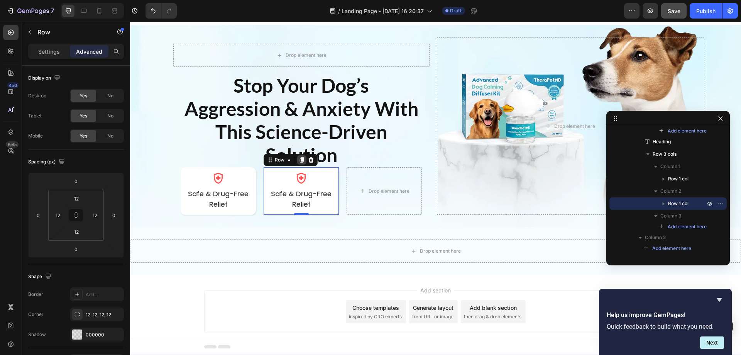
click at [300, 160] on icon at bounding box center [302, 159] width 4 height 5
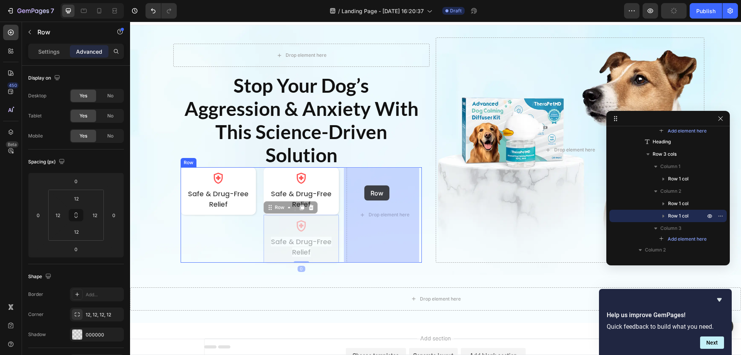
drag, startPoint x: 269, startPoint y: 210, endPoint x: 364, endPoint y: 185, distance: 98.6
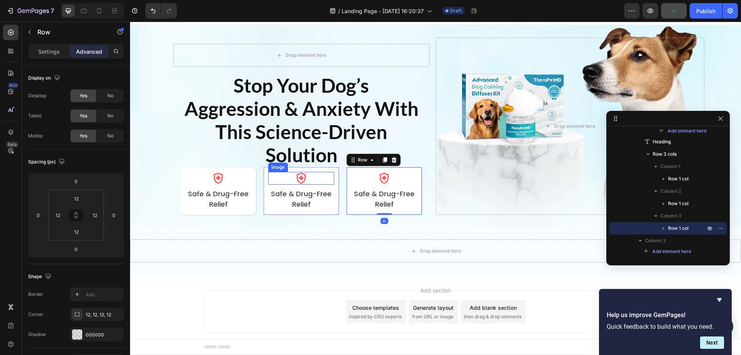
click at [298, 177] on img at bounding box center [301, 178] width 12 height 13
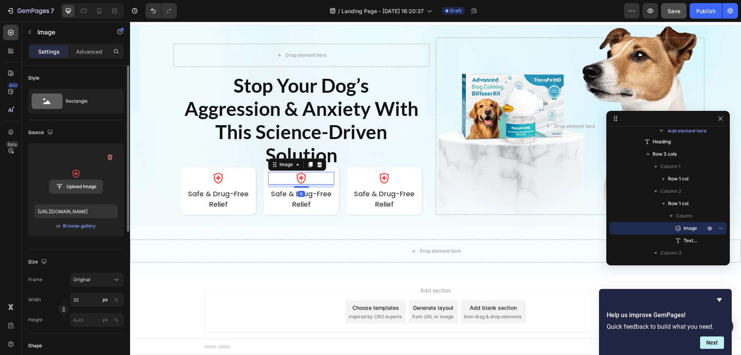
click at [83, 186] on input "file" at bounding box center [75, 186] width 53 height 13
click at [381, 179] on img at bounding box center [384, 178] width 12 height 13
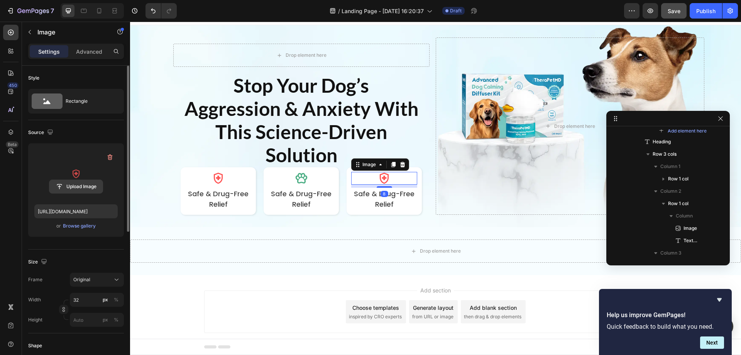
click at [81, 187] on input "file" at bounding box center [75, 186] width 53 height 13
click at [310, 199] on p "Safe & Drug-Free Relief" at bounding box center [301, 198] width 64 height 21
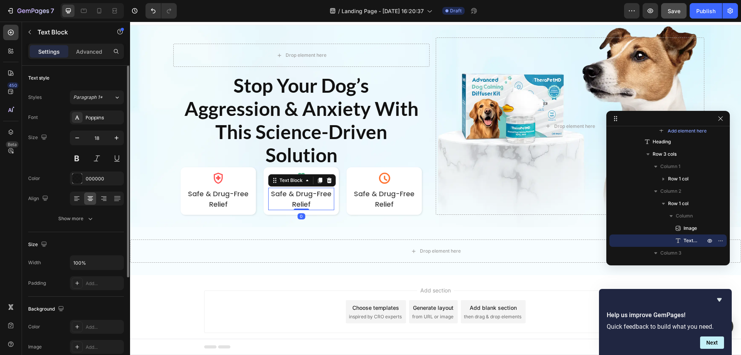
click at [299, 198] on span "Safe & Drug-Free Relief" at bounding box center [301, 199] width 61 height 20
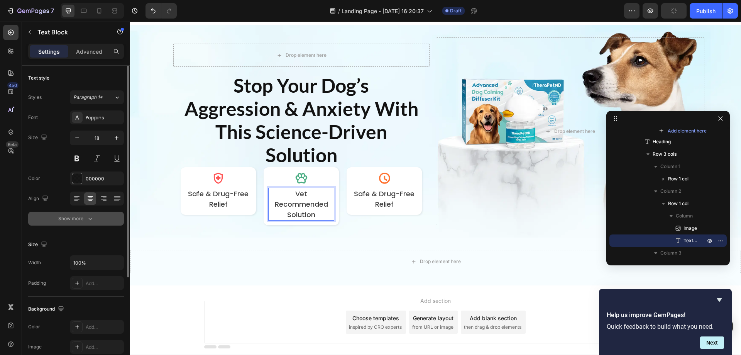
click at [89, 216] on icon "button" at bounding box center [90, 219] width 8 height 8
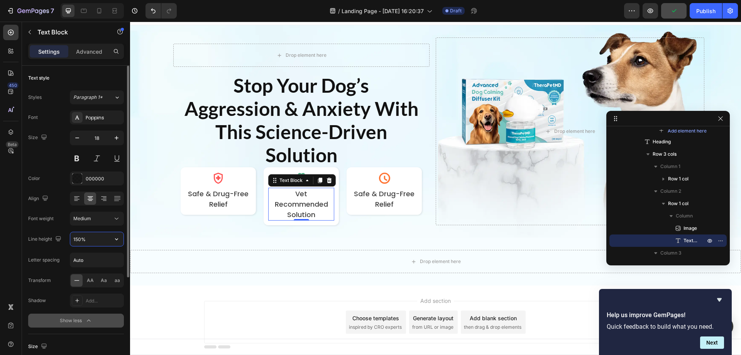
click at [100, 236] on input "150%" at bounding box center [96, 239] width 53 height 14
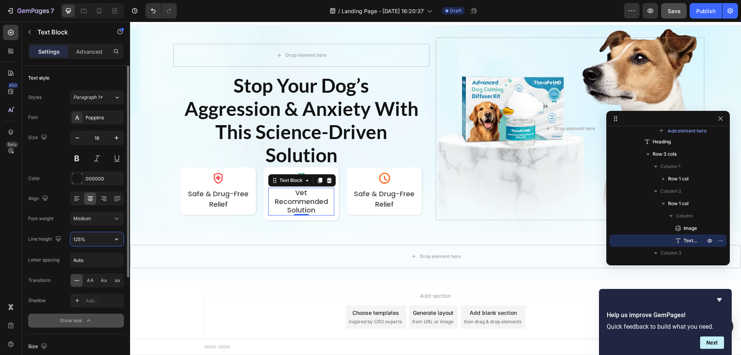
type input "125%"
click at [223, 196] on span "Safe & Drug-Free Relief" at bounding box center [218, 199] width 61 height 20
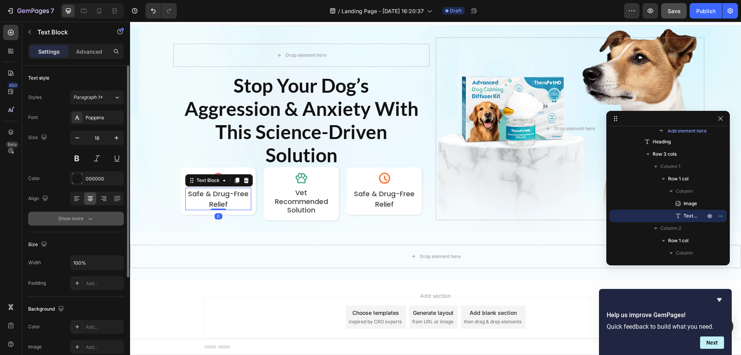
click at [90, 215] on icon "button" at bounding box center [90, 219] width 8 height 8
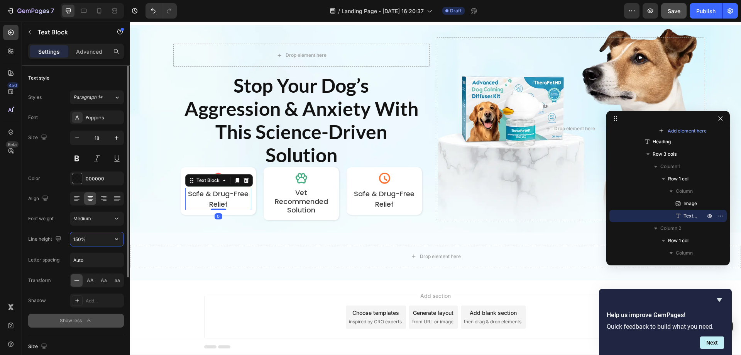
click at [94, 240] on input "150%" at bounding box center [96, 239] width 53 height 14
type input "125%"
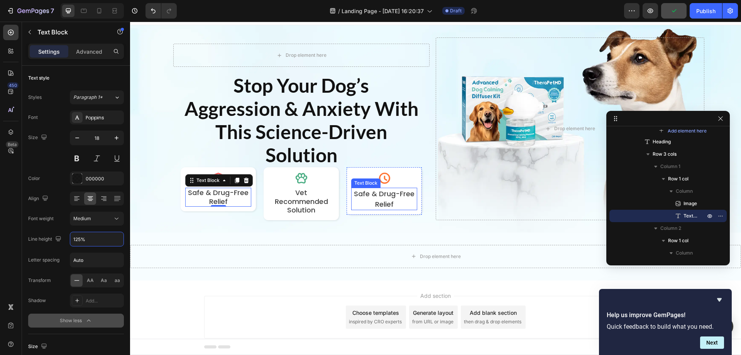
click at [378, 200] on span "Safe & Drug-Free Relief" at bounding box center [384, 199] width 61 height 20
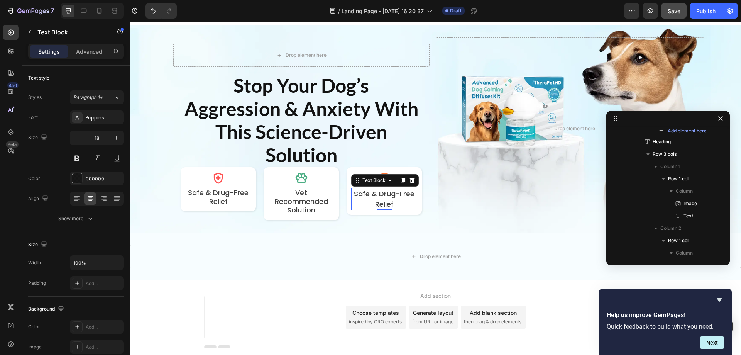
click at [381, 201] on span "Safe & Drug-Free Relief" at bounding box center [384, 199] width 61 height 20
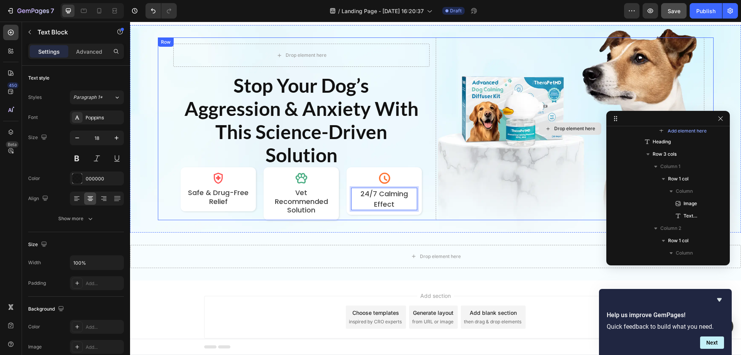
click at [440, 199] on div "Drop element here" at bounding box center [570, 128] width 269 height 183
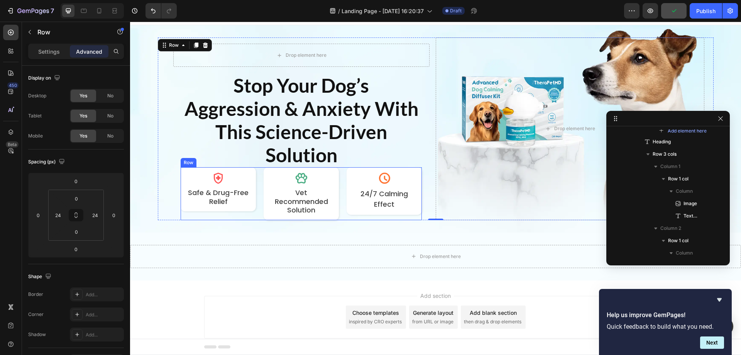
click at [254, 172] on div "Image Safe & Drug-Free Relief Text Block Row Image Vet Recommended Solution Tex…" at bounding box center [301, 193] width 241 height 53
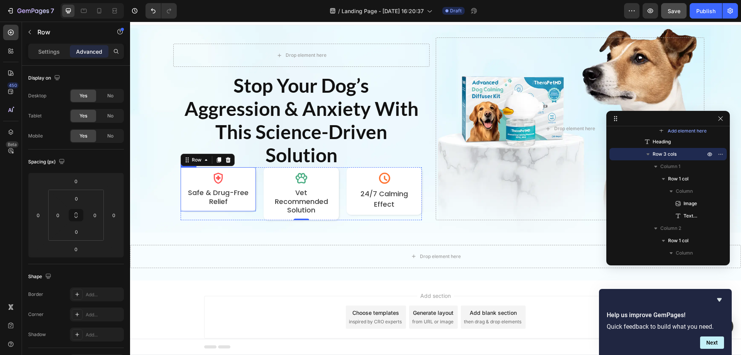
click at [249, 168] on div "Image Safe & Drug-Free Relief Text Block Row" at bounding box center [218, 189] width 75 height 44
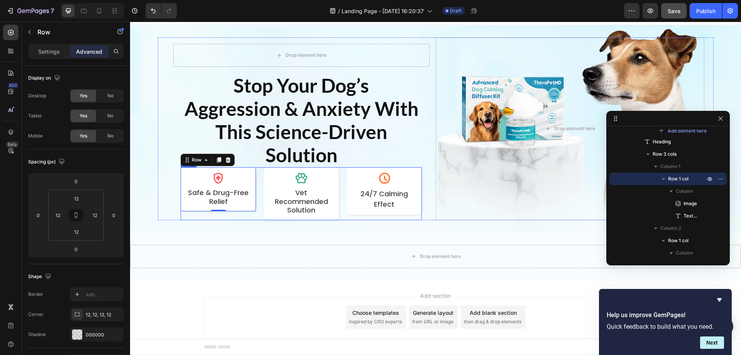
click at [256, 171] on div "Image Safe & Drug-Free Relief Text Block Row 0 Image Vet Recommended Solution T…" at bounding box center [301, 193] width 241 height 53
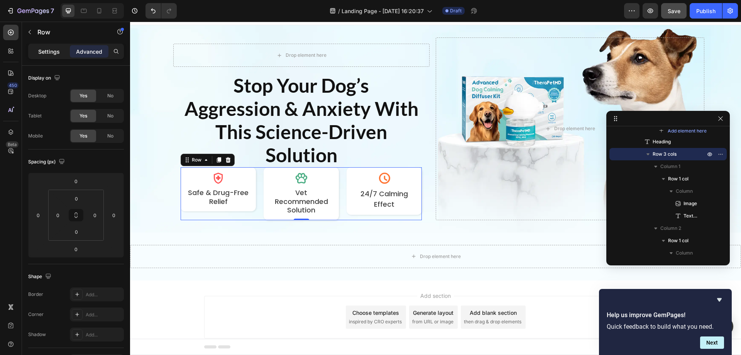
click at [40, 54] on p "Settings" at bounding box center [49, 51] width 22 height 8
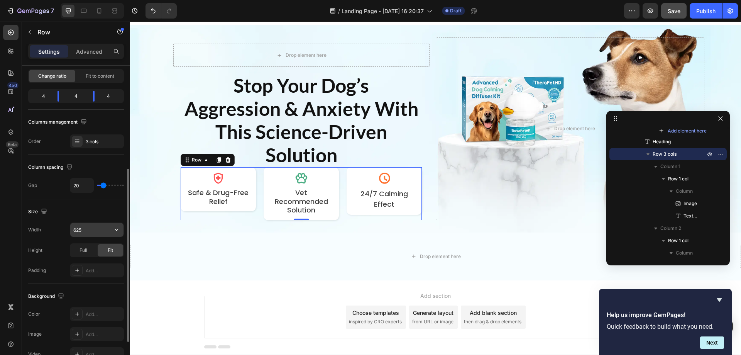
scroll to position [116, 0]
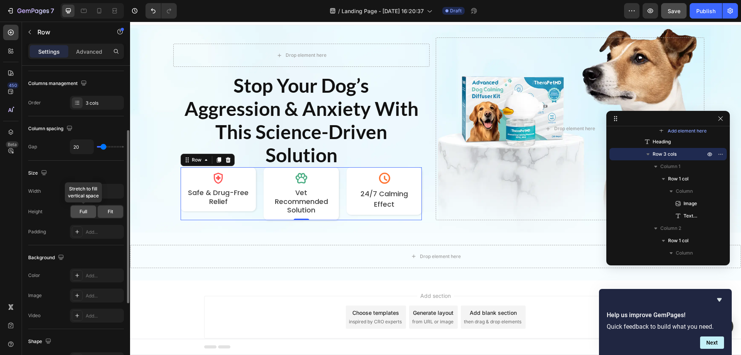
click at [81, 215] on span "Full" at bounding box center [84, 211] width 8 height 7
click at [86, 211] on span "Full" at bounding box center [84, 211] width 8 height 7
click at [116, 212] on div "Fit" at bounding box center [110, 211] width 25 height 12
click at [85, 211] on span "Full" at bounding box center [84, 211] width 8 height 7
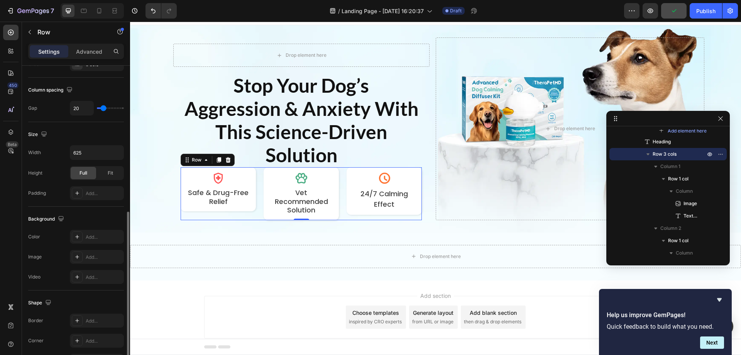
scroll to position [248, 0]
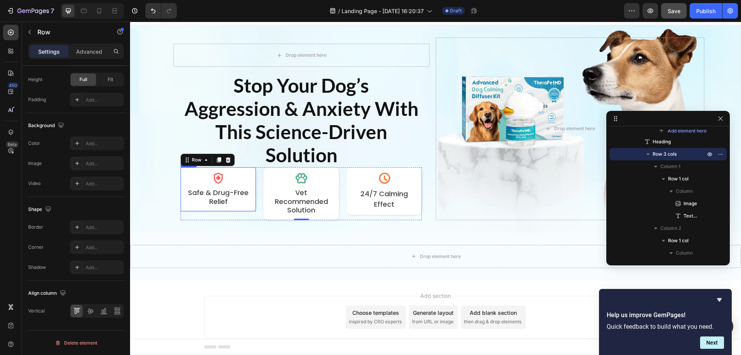
click at [251, 173] on div "Image Safe & Drug-Free Relief Text Block Row" at bounding box center [218, 189] width 75 height 44
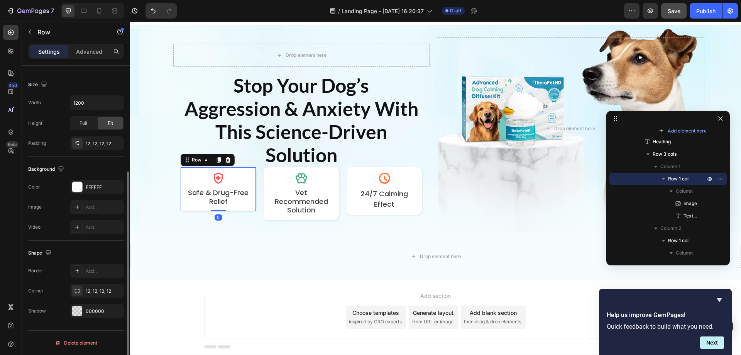
scroll to position [160, 0]
click at [84, 122] on span "Full" at bounding box center [84, 123] width 8 height 7
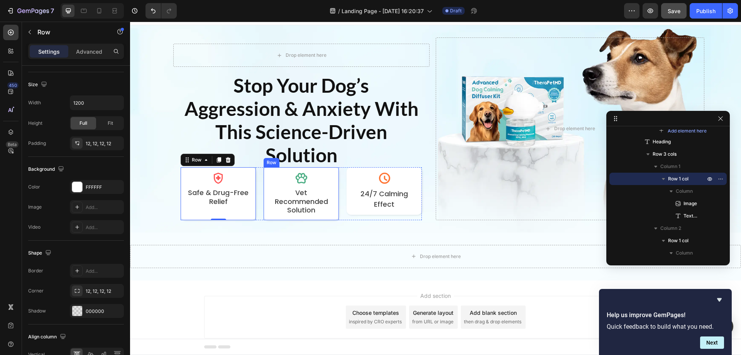
click at [332, 174] on div "Image Vet Recommended Solution Text Block Row" at bounding box center [301, 193] width 75 height 53
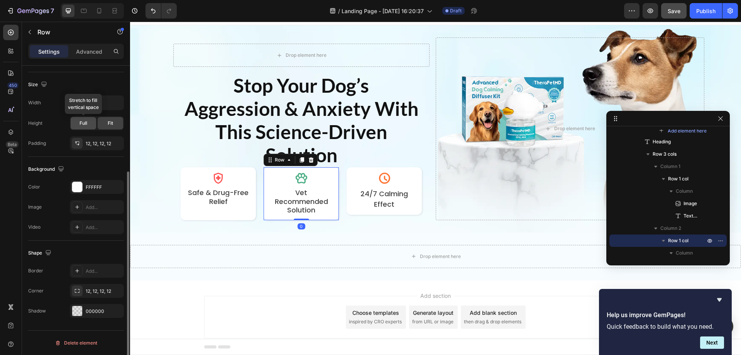
click at [85, 123] on span "Full" at bounding box center [84, 123] width 8 height 7
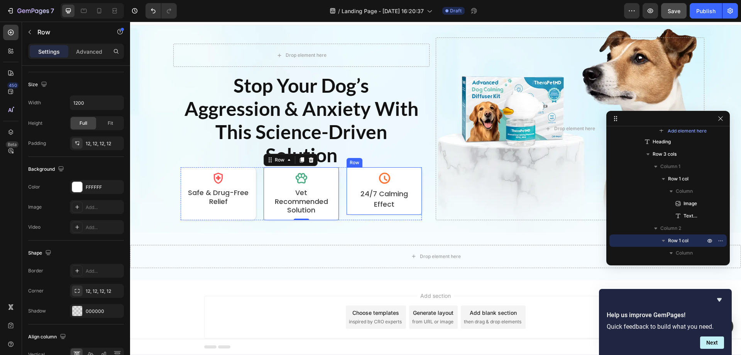
click at [347, 174] on div "Image 24/7 Calming Effect Text Block Row" at bounding box center [384, 190] width 75 height 47
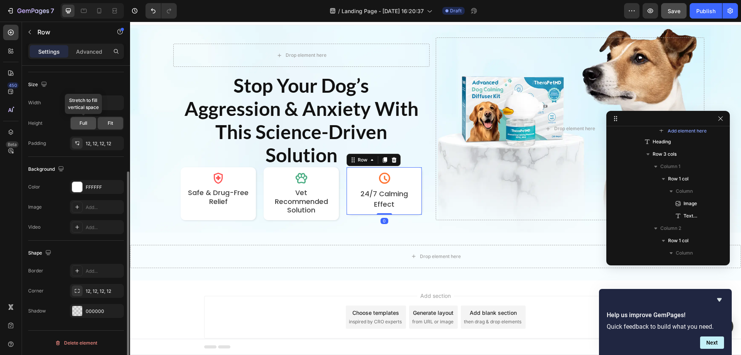
click at [86, 122] on span "Full" at bounding box center [84, 123] width 8 height 7
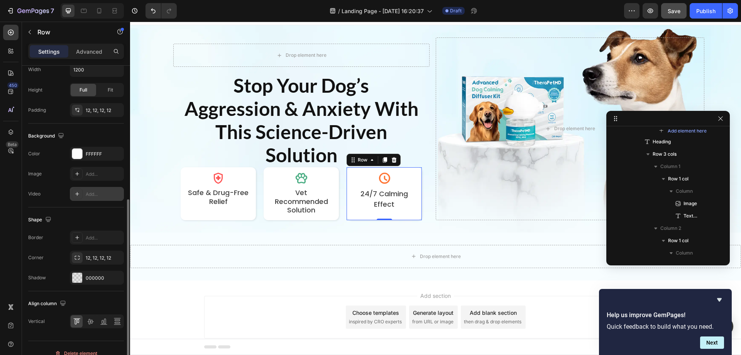
scroll to position [203, 0]
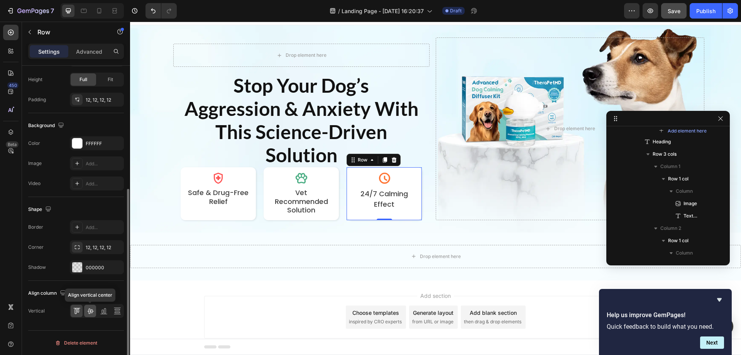
click at [91, 308] on icon at bounding box center [90, 311] width 8 height 8
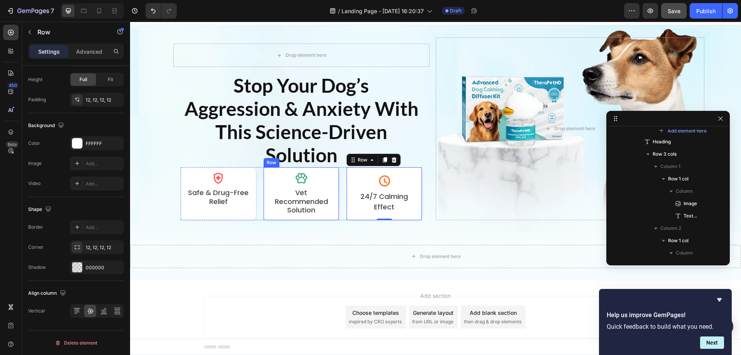
click at [333, 172] on div "Image Vet Recommended Solution Text Block Row" at bounding box center [301, 193] width 75 height 53
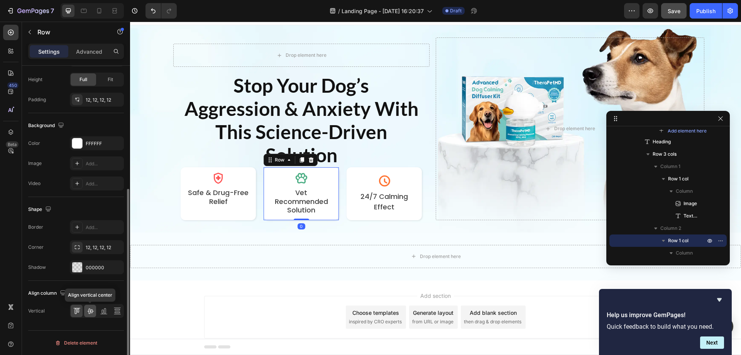
click at [94, 309] on icon at bounding box center [90, 311] width 8 height 8
click at [249, 171] on div "Image Safe & Drug-Free Relief Text Block Row" at bounding box center [218, 193] width 75 height 53
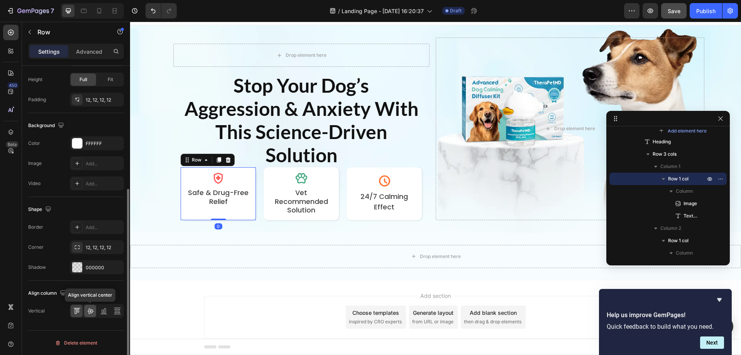
click at [90, 310] on icon at bounding box center [90, 311] width 8 height 8
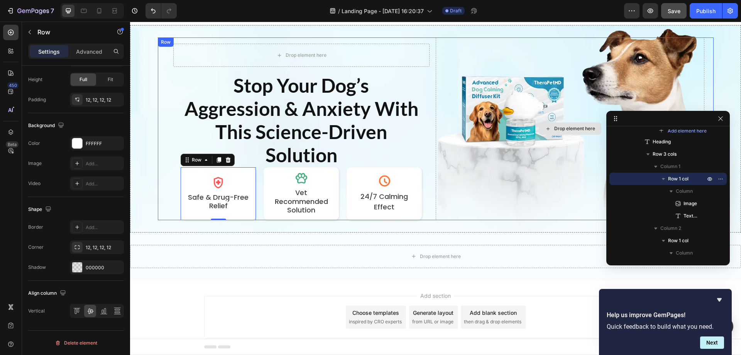
click at [471, 198] on div "Drop element here" at bounding box center [570, 128] width 269 height 183
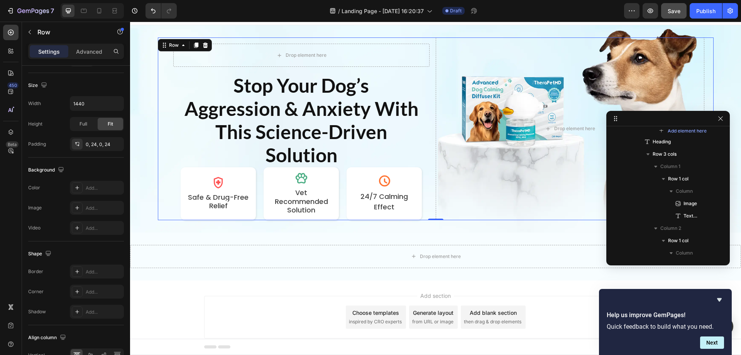
scroll to position [0, 0]
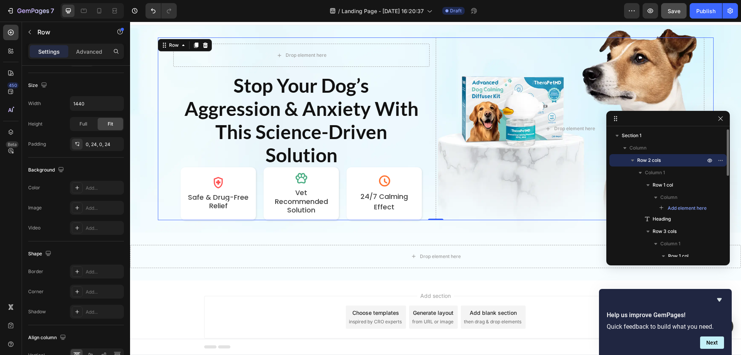
click at [653, 159] on span "Row 2 cols" at bounding box center [649, 160] width 24 height 8
click at [631, 159] on icon "button" at bounding box center [632, 160] width 3 height 2
click at [633, 159] on icon "button" at bounding box center [633, 160] width 8 height 8
click at [633, 159] on icon "button" at bounding box center [632, 160] width 3 height 2
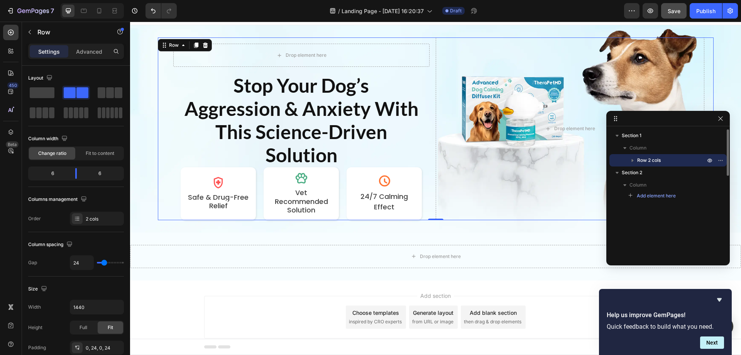
click at [634, 159] on icon "button" at bounding box center [633, 160] width 8 height 8
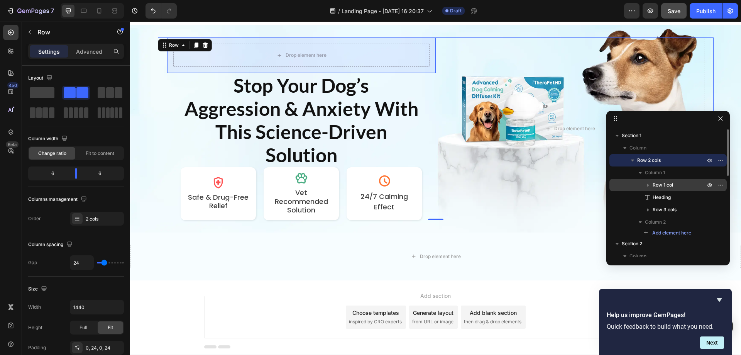
click at [658, 182] on span "Row 1 col" at bounding box center [663, 185] width 20 height 8
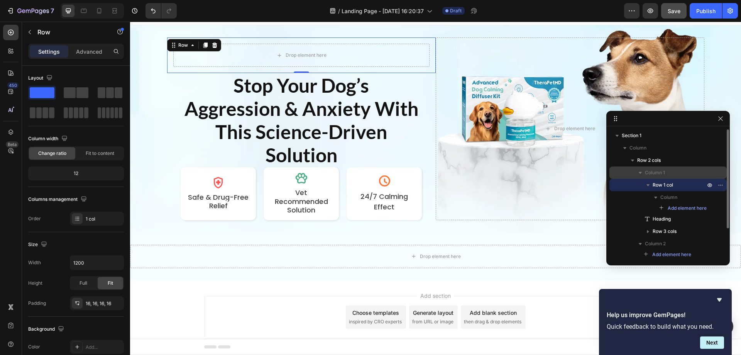
click at [651, 169] on span "Column 1" at bounding box center [655, 173] width 20 height 8
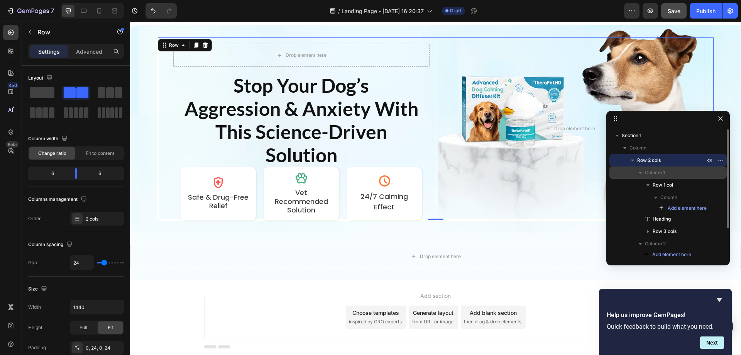
click at [642, 173] on icon "button" at bounding box center [640, 173] width 8 height 8
click at [651, 173] on span "Column 1" at bounding box center [655, 173] width 20 height 8
click at [654, 173] on span "Column 1" at bounding box center [655, 173] width 20 height 8
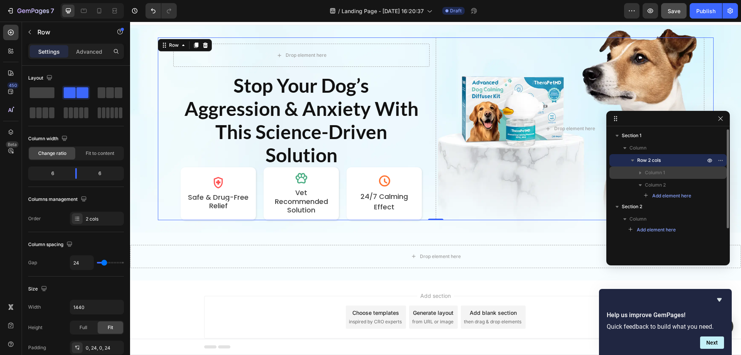
click at [654, 173] on span "Column 1" at bounding box center [655, 173] width 20 height 8
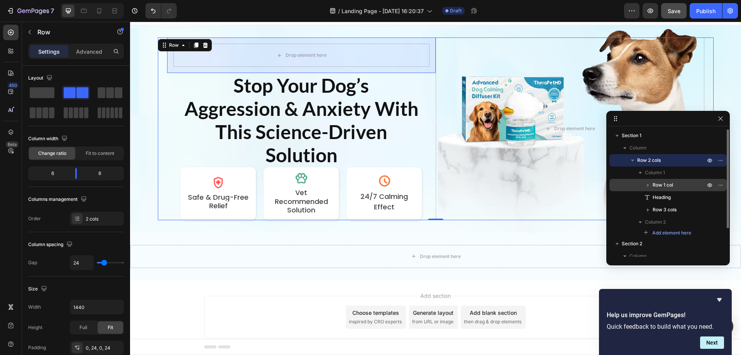
click at [656, 184] on span "Row 1 col" at bounding box center [663, 185] width 20 height 8
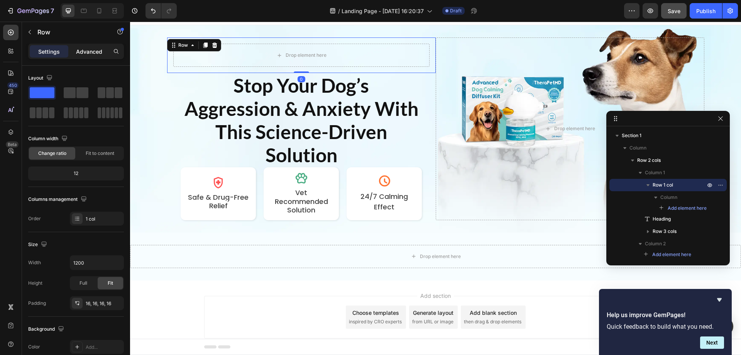
click at [90, 47] on div "Advanced" at bounding box center [89, 51] width 39 height 12
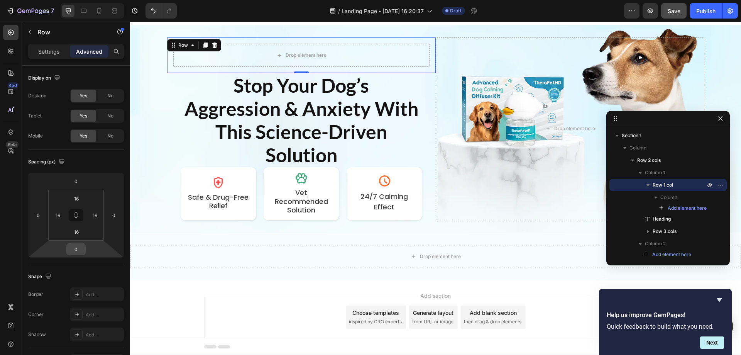
click at [75, 250] on input "0" at bounding box center [75, 249] width 15 height 12
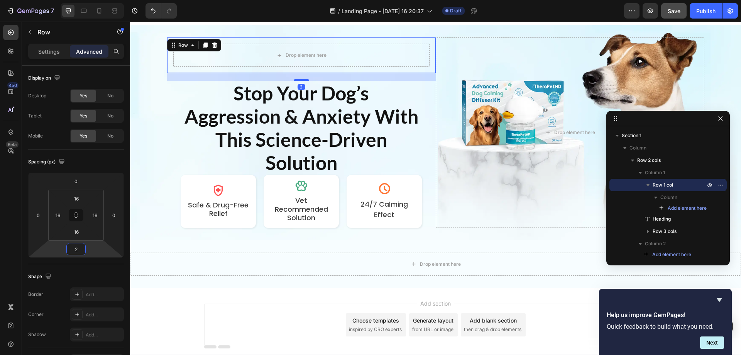
type input "20"
click at [411, 89] on p "Stop Your Dog’s Aggression & Anxiety With This Science-Driven Solution" at bounding box center [301, 127] width 267 height 93
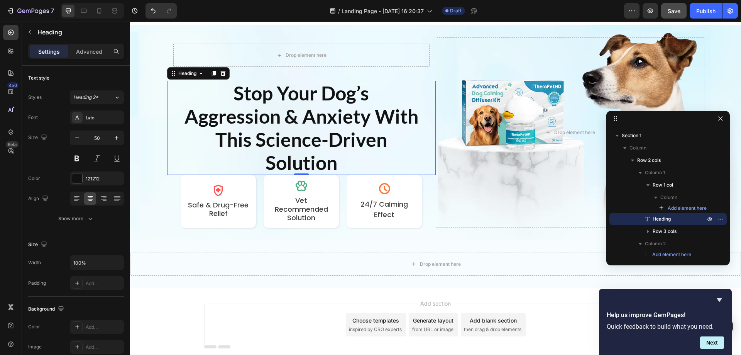
click at [91, 43] on div "Heading" at bounding box center [72, 33] width 100 height 22
click at [93, 49] on p "Advanced" at bounding box center [89, 51] width 26 height 8
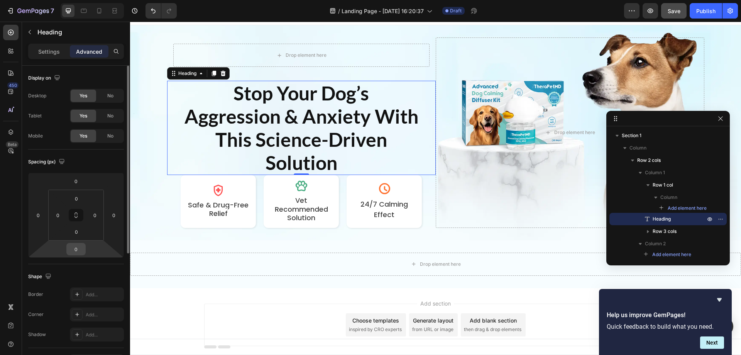
click at [74, 252] on input "0" at bounding box center [75, 249] width 15 height 12
type input "20"
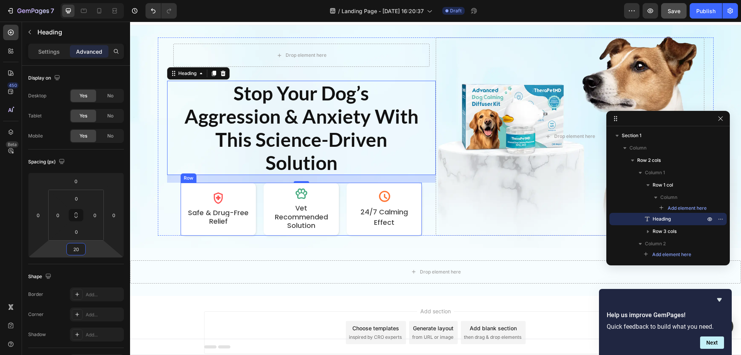
click at [257, 204] on div "Image Safe & Drug-Free Relief Text Block Row Image Vet Recommended Solution Tex…" at bounding box center [301, 209] width 241 height 53
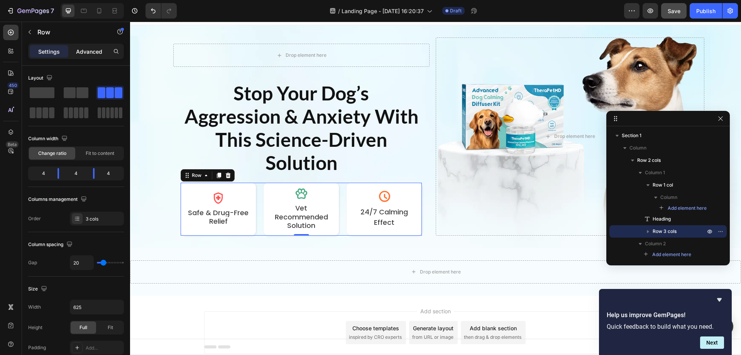
click at [86, 53] on p "Advanced" at bounding box center [89, 51] width 26 height 8
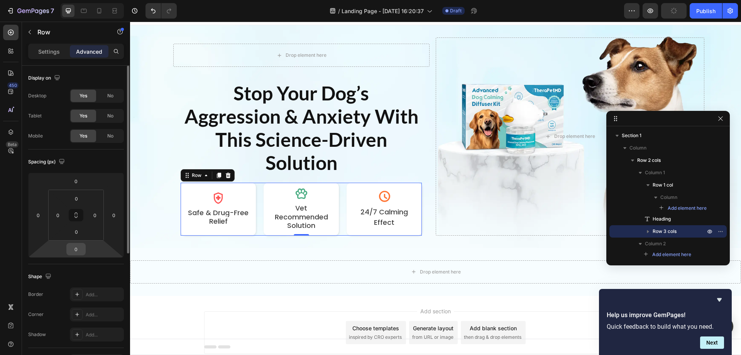
click at [75, 247] on input "0" at bounding box center [75, 249] width 15 height 12
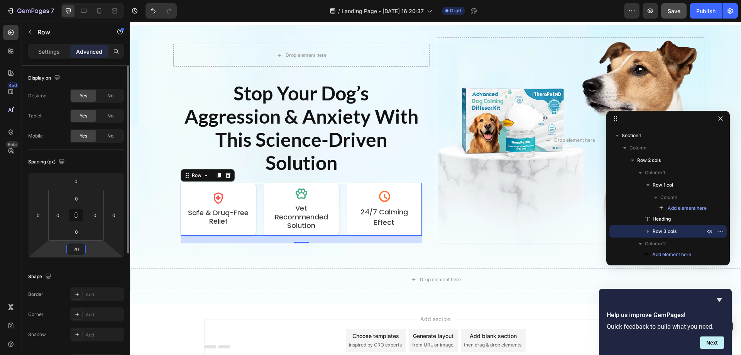
drag, startPoint x: 81, startPoint y: 249, endPoint x: 73, endPoint y: 250, distance: 9.0
click at [73, 250] on input "20" at bounding box center [75, 249] width 15 height 12
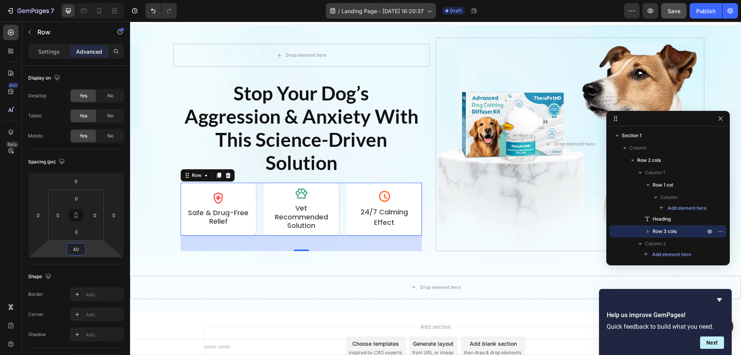
type input "40"
click at [7, 31] on icon at bounding box center [11, 33] width 8 height 8
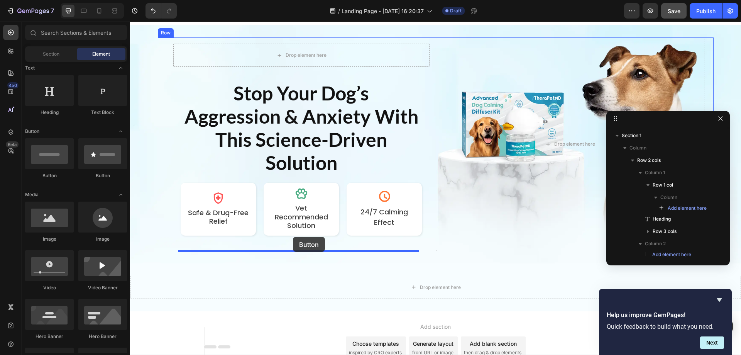
drag, startPoint x: 180, startPoint y: 177, endPoint x: 293, endPoint y: 237, distance: 127.9
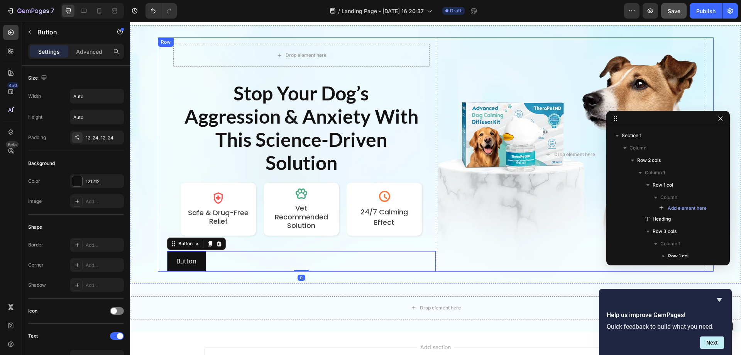
scroll to position [123, 0]
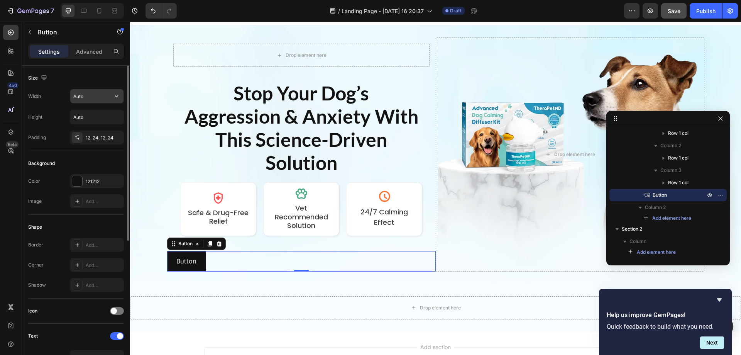
click at [88, 98] on input "Auto" at bounding box center [96, 96] width 53 height 14
click at [115, 94] on icon "button" at bounding box center [117, 96] width 8 height 8
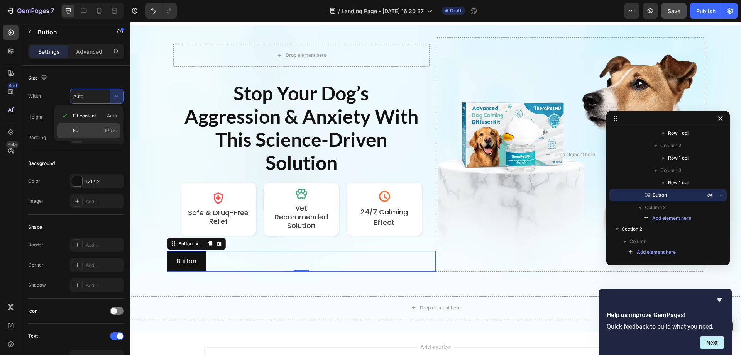
click at [88, 128] on p "Full 100%" at bounding box center [95, 130] width 44 height 7
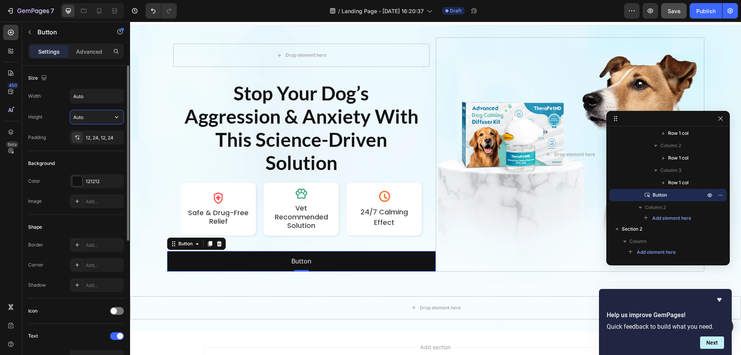
click at [102, 121] on input "Auto" at bounding box center [96, 117] width 53 height 14
click at [76, 181] on div at bounding box center [77, 181] width 10 height 10
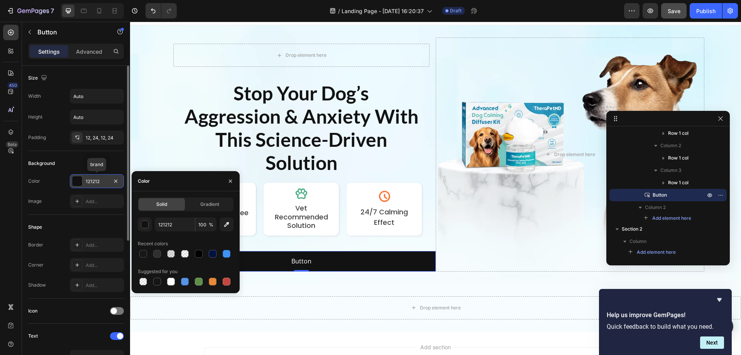
click at [76, 181] on div at bounding box center [77, 181] width 10 height 10
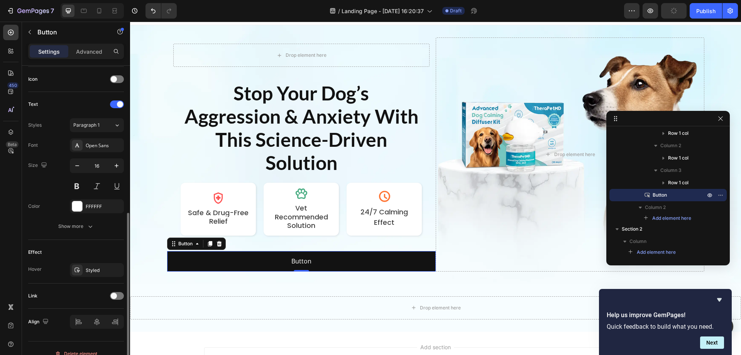
scroll to position [242, 0]
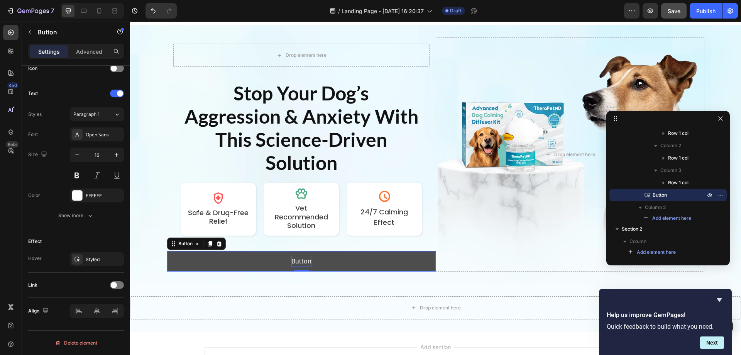
click at [298, 262] on p "Button" at bounding box center [301, 260] width 20 height 11
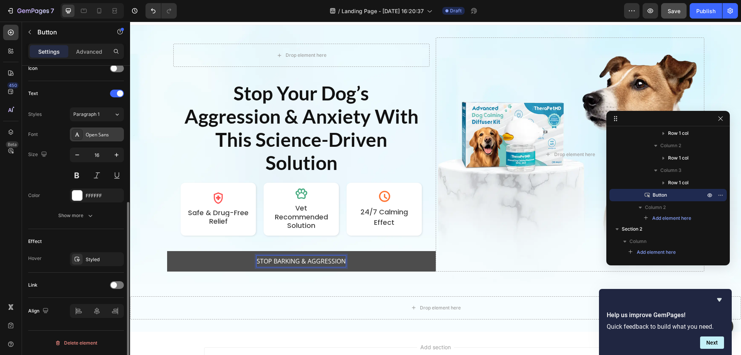
click at [106, 134] on div "Open Sans" at bounding box center [104, 134] width 36 height 7
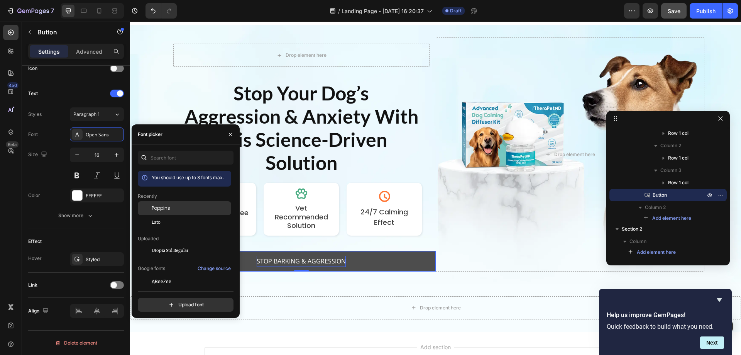
click at [166, 207] on span "Poppins" at bounding box center [161, 208] width 19 height 7
click at [114, 154] on icon "button" at bounding box center [117, 155] width 8 height 8
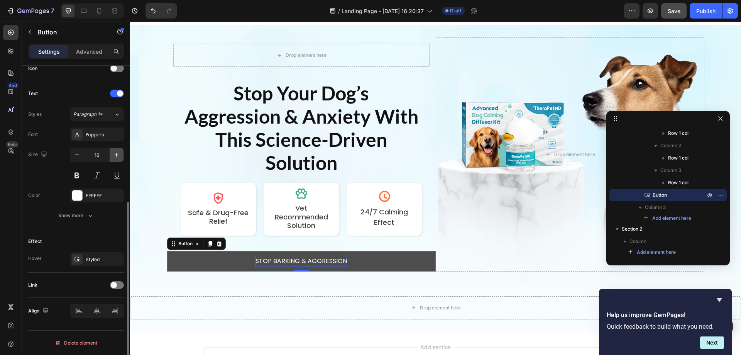
click at [114, 154] on icon "button" at bounding box center [117, 155] width 8 height 8
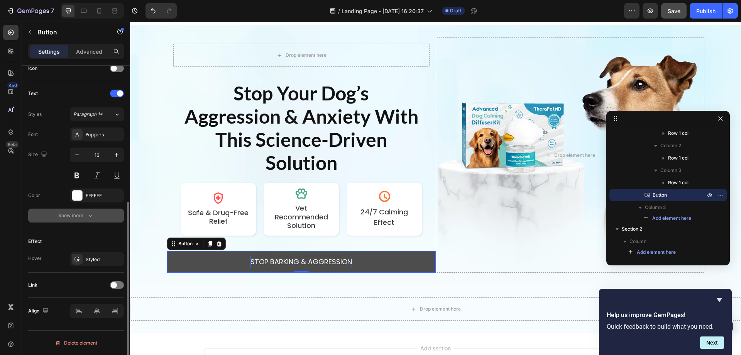
click at [88, 217] on icon "button" at bounding box center [90, 216] width 8 height 8
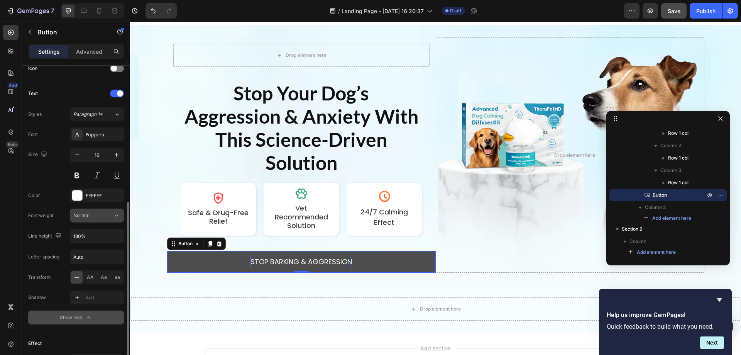
click at [91, 219] on button "Normal" at bounding box center [97, 215] width 54 height 14
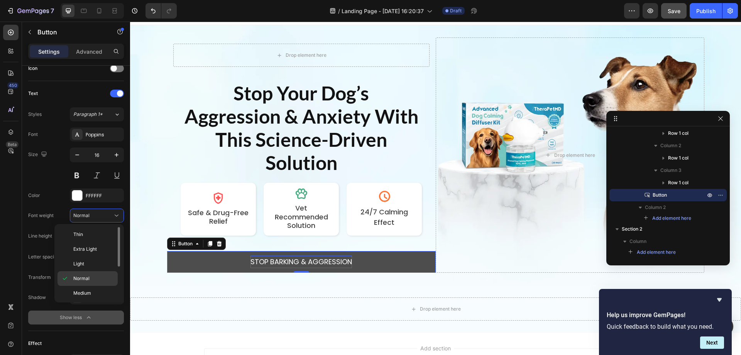
scroll to position [39, 0]
click at [90, 280] on div "Bold" at bounding box center [88, 283] width 60 height 15
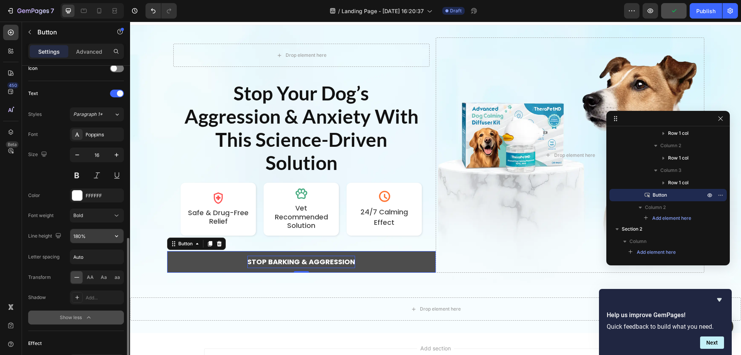
scroll to position [281, 0]
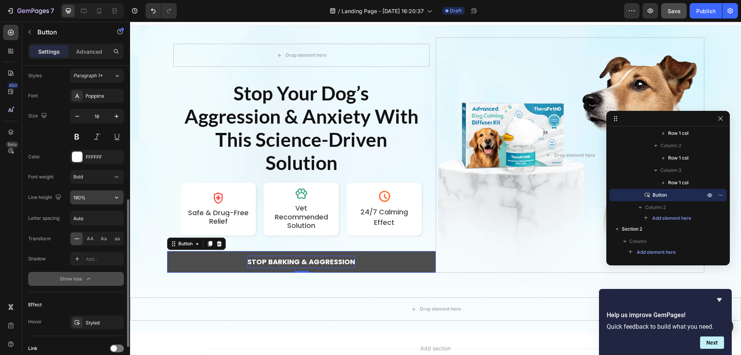
click at [91, 195] on input "180%" at bounding box center [96, 197] width 53 height 14
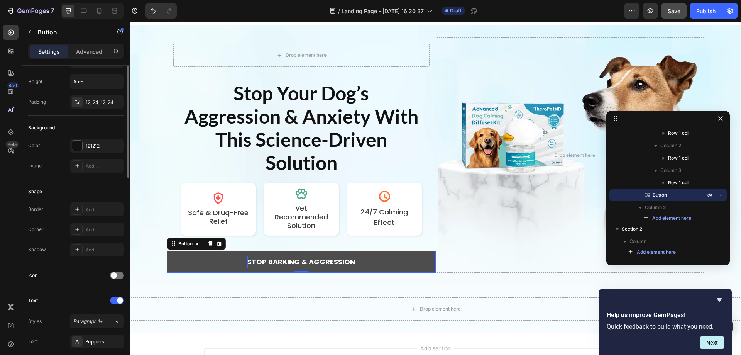
scroll to position [0, 0]
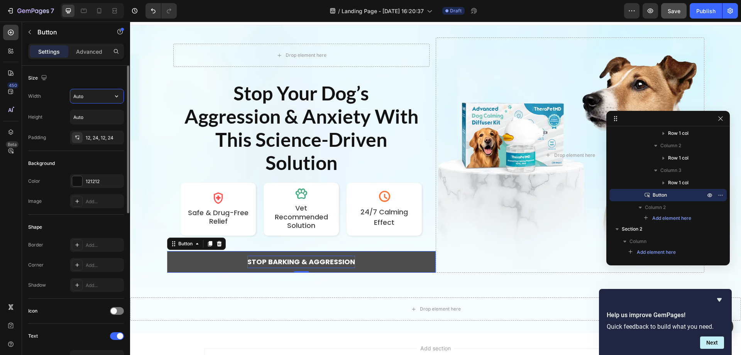
click at [100, 93] on input "Auto" at bounding box center [96, 96] width 53 height 14
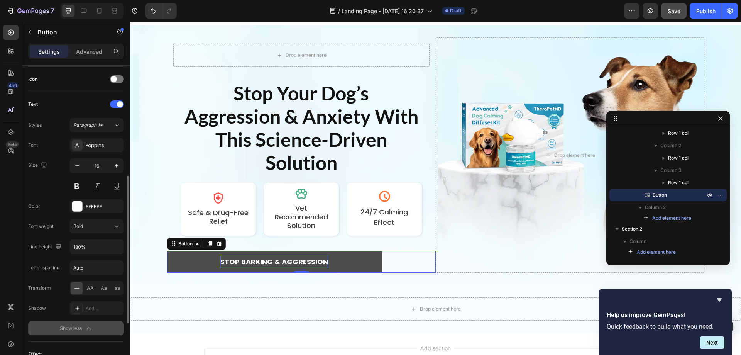
scroll to position [344, 0]
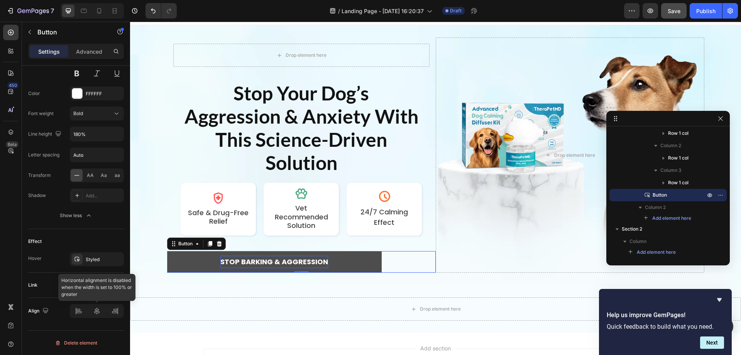
type input "80%"
click at [99, 313] on icon at bounding box center [97, 311] width 8 height 8
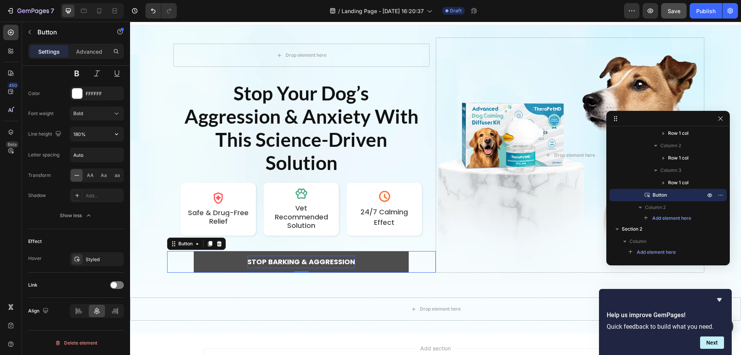
scroll to position [190, 0]
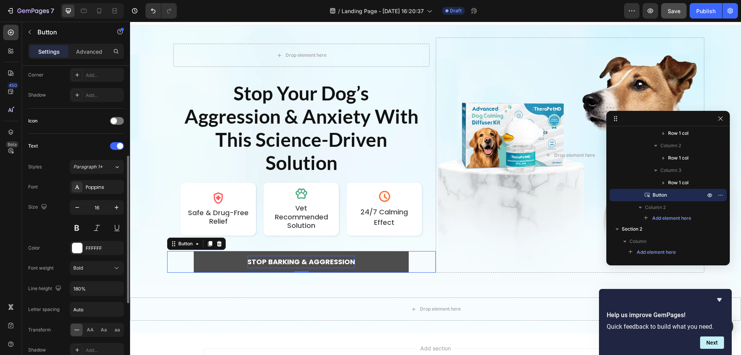
click at [95, 45] on div "Settings Advanced" at bounding box center [76, 51] width 96 height 15
click at [96, 50] on p "Advanced" at bounding box center [89, 51] width 26 height 8
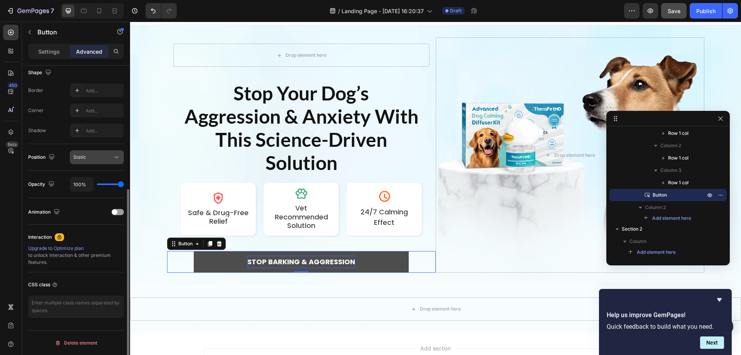
scroll to position [165, 0]
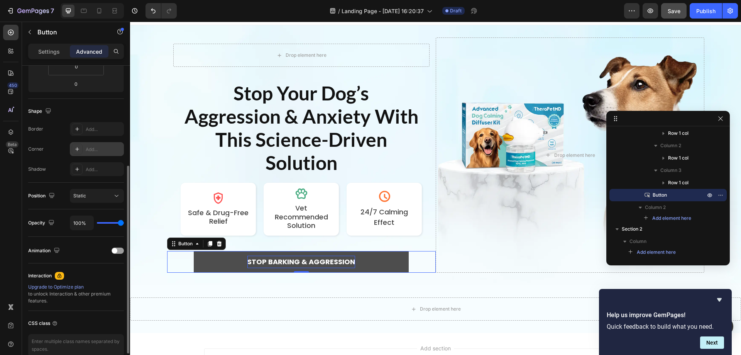
click at [99, 147] on div "Add..." at bounding box center [104, 149] width 36 height 7
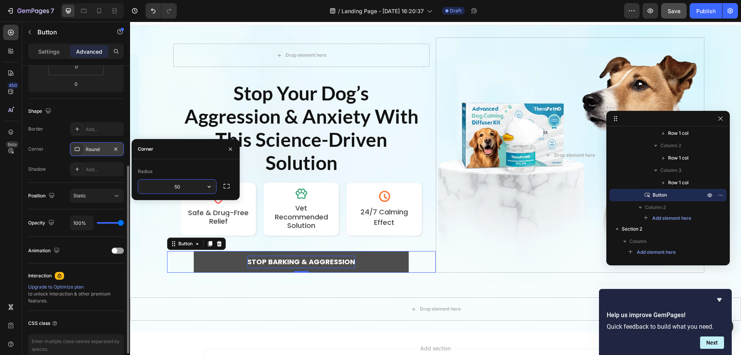
type input "50"
click at [211, 188] on icon "button" at bounding box center [209, 187] width 8 height 8
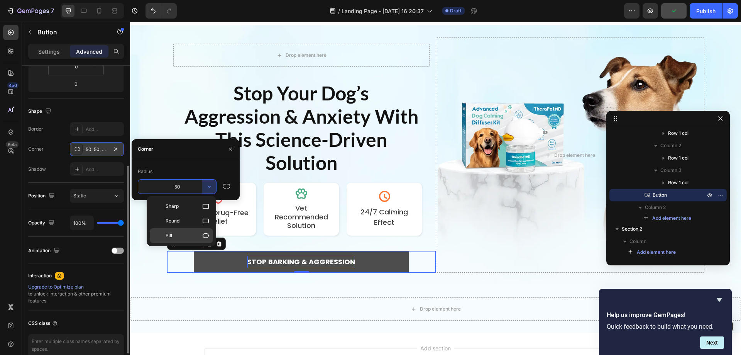
click at [193, 235] on p "Pill" at bounding box center [188, 236] width 44 height 8
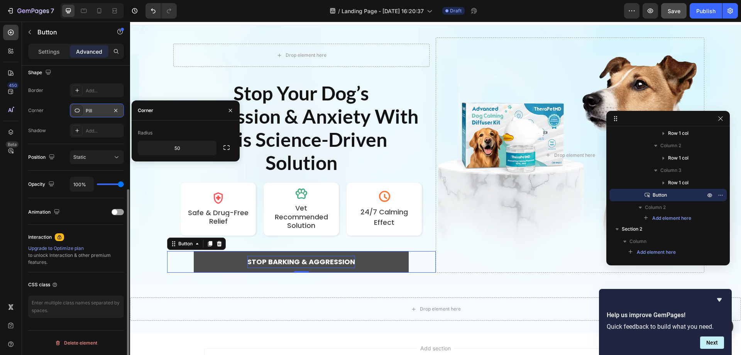
scroll to position [127, 0]
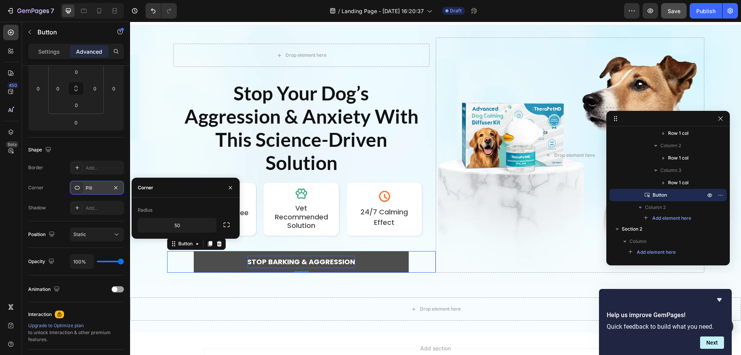
click at [52, 185] on div "Corner Pill" at bounding box center [76, 188] width 96 height 14
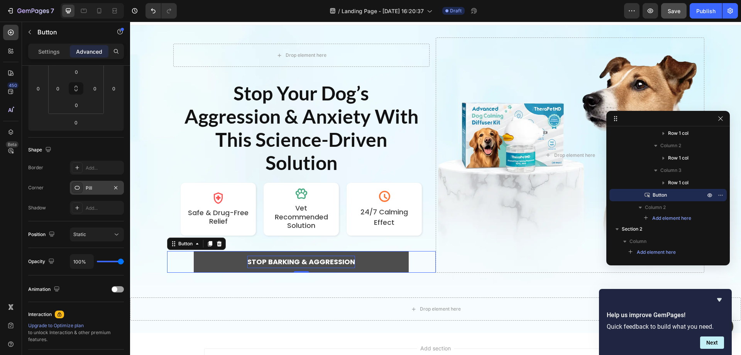
click at [102, 187] on div "Pill" at bounding box center [97, 187] width 22 height 7
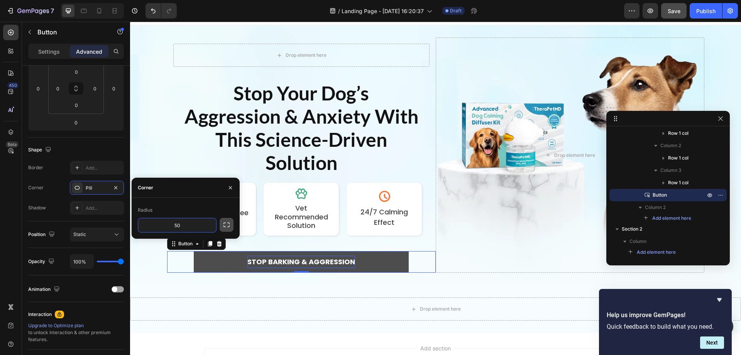
click at [230, 225] on icon "button" at bounding box center [227, 225] width 8 height 8
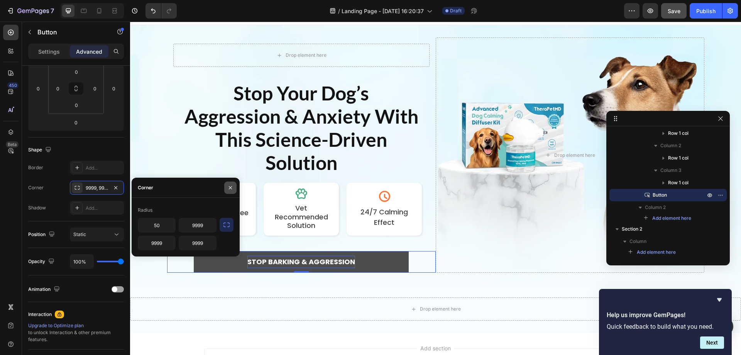
drag, startPoint x: 230, startPoint y: 188, endPoint x: 65, endPoint y: 171, distance: 165.6
click at [230, 188] on icon "button" at bounding box center [230, 187] width 6 height 6
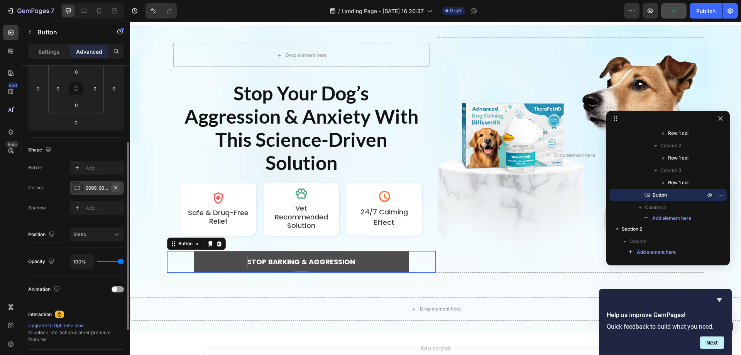
click at [116, 186] on icon "button" at bounding box center [116, 187] width 6 height 6
click at [207, 256] on button "STOP BARKING & AGGRESSION" at bounding box center [301, 262] width 215 height 22
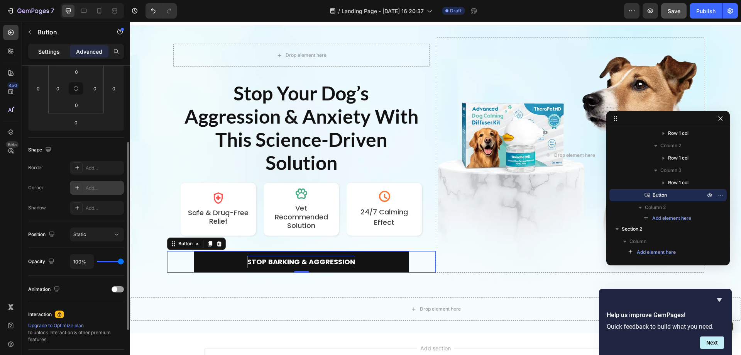
click at [50, 56] on div "Settings" at bounding box center [49, 51] width 39 height 12
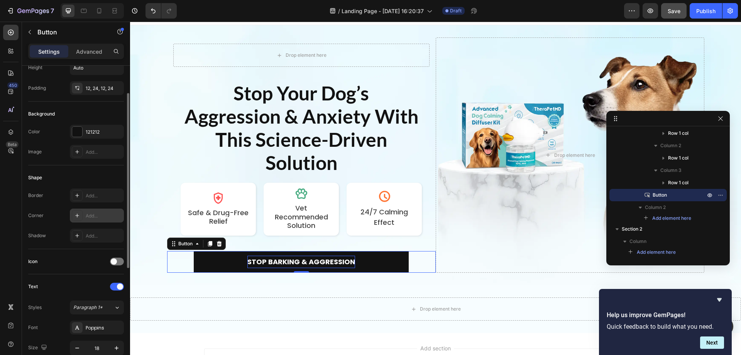
scroll to position [0, 0]
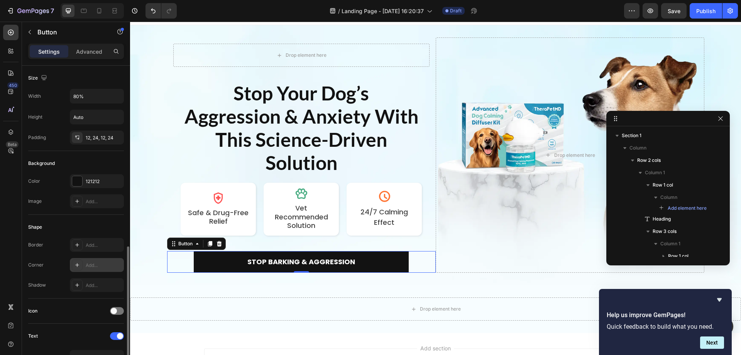
scroll to position [123, 0]
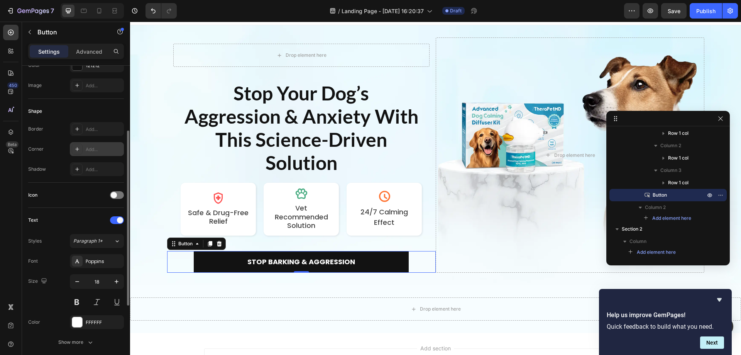
click at [91, 149] on div "Add..." at bounding box center [104, 149] width 36 height 7
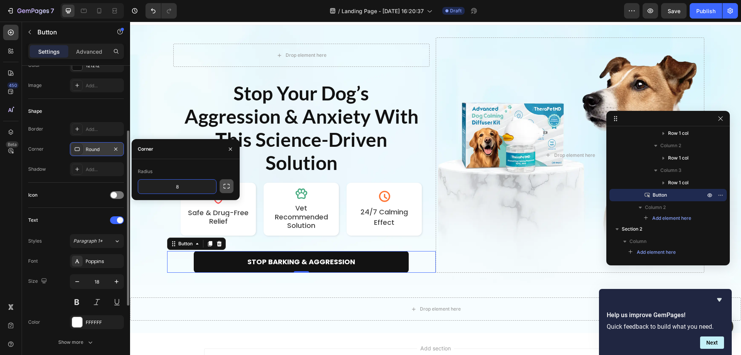
click at [226, 189] on icon "button" at bounding box center [227, 186] width 8 height 8
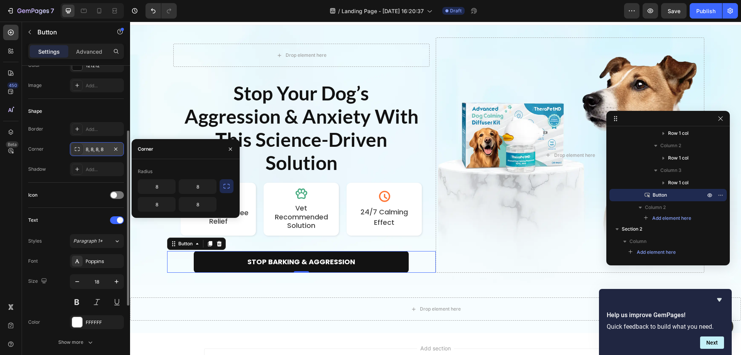
click at [227, 188] on icon "button" at bounding box center [227, 186] width 8 height 8
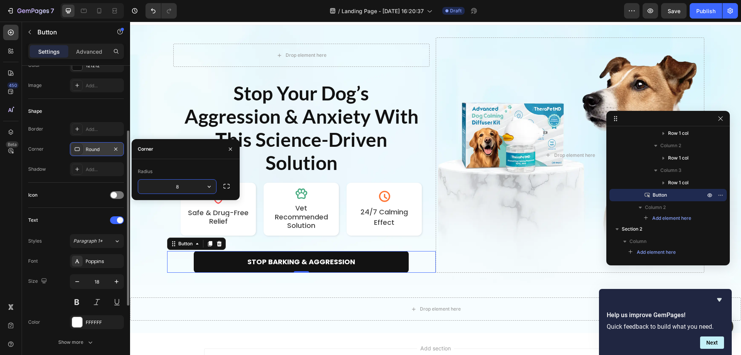
click at [173, 188] on input "8" at bounding box center [177, 186] width 78 height 14
click at [206, 186] on icon "button" at bounding box center [209, 187] width 8 height 8
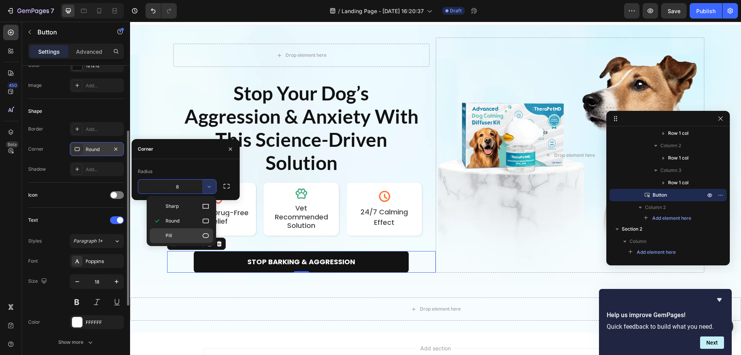
click at [184, 231] on div "Pill" at bounding box center [181, 235] width 63 height 15
type input "9999"
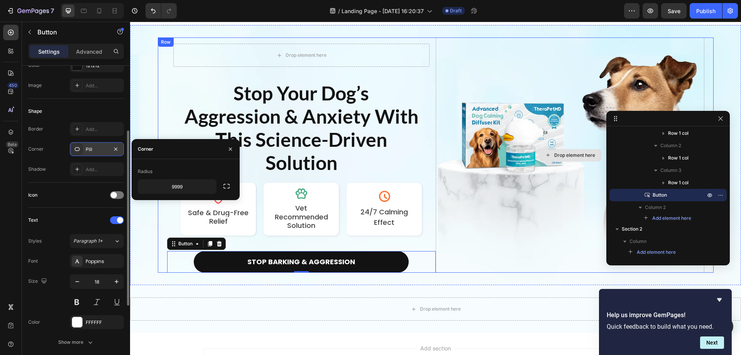
click at [500, 244] on div "Drop element here" at bounding box center [570, 154] width 269 height 235
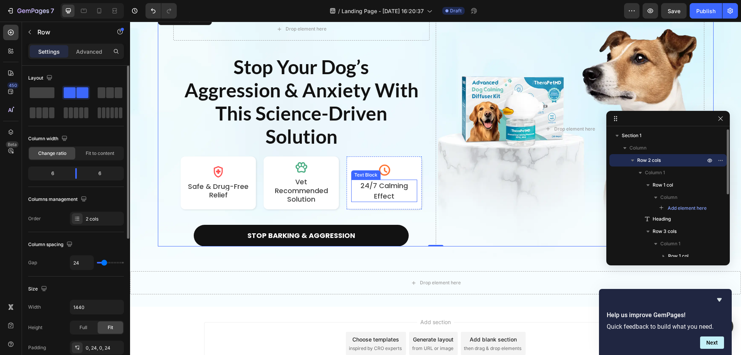
scroll to position [90, 0]
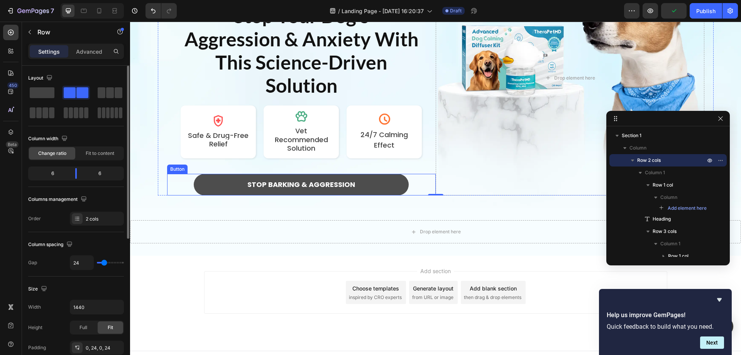
click at [378, 179] on button "STOP BARKING & AGGRESSION" at bounding box center [301, 185] width 215 height 22
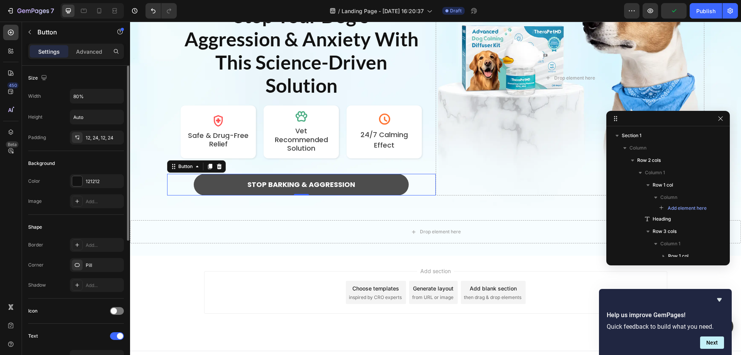
scroll to position [123, 0]
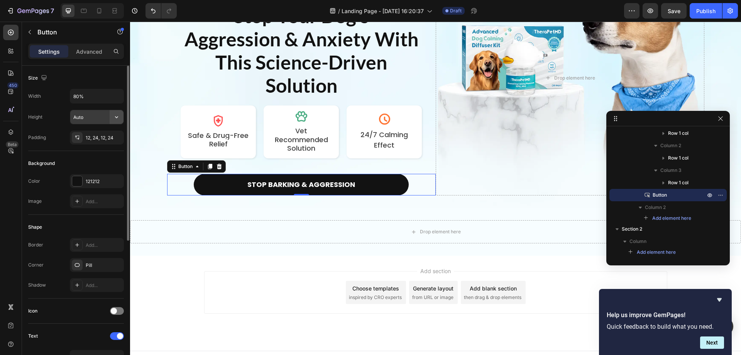
click at [114, 115] on icon "button" at bounding box center [117, 117] width 8 height 8
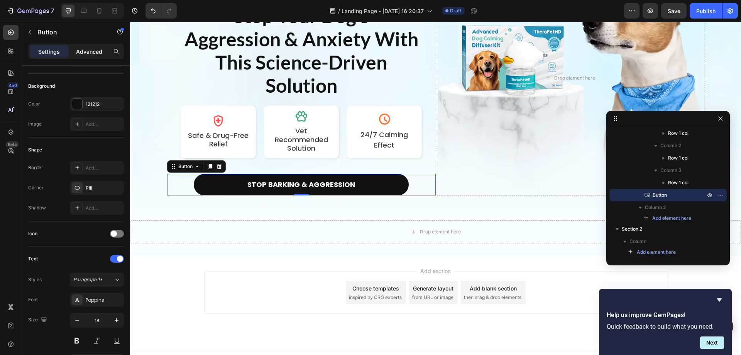
click at [94, 47] on p "Advanced" at bounding box center [89, 51] width 26 height 8
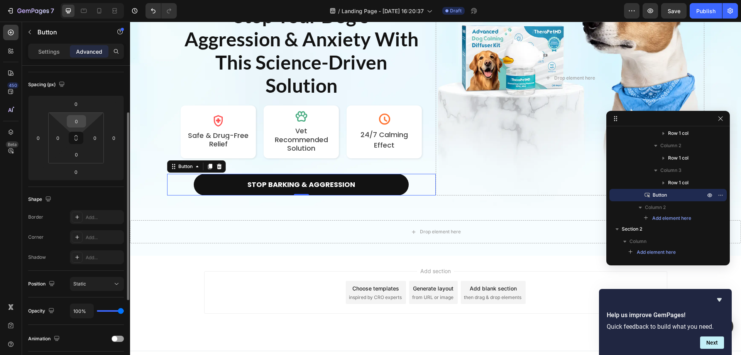
click at [80, 120] on input "0" at bounding box center [76, 121] width 15 height 12
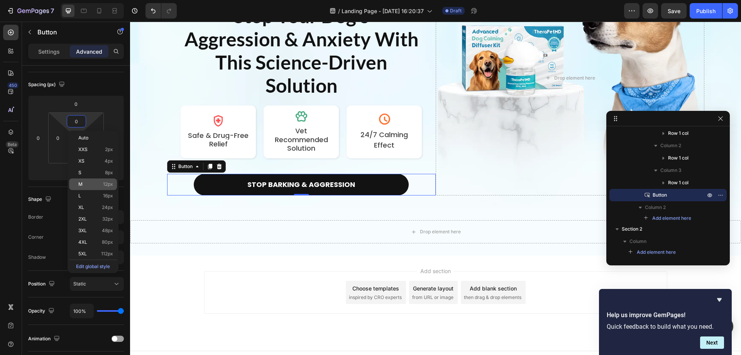
click at [103, 187] on div "M 12px" at bounding box center [93, 184] width 48 height 12
type input "12"
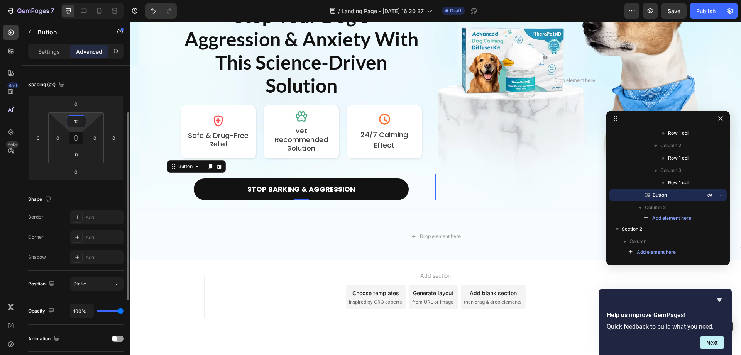
click at [78, 126] on input "12" at bounding box center [76, 121] width 15 height 12
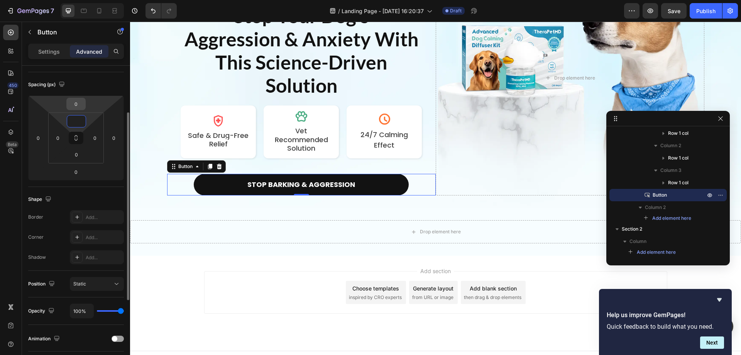
type input "0"
click at [82, 102] on input "0" at bounding box center [75, 104] width 15 height 12
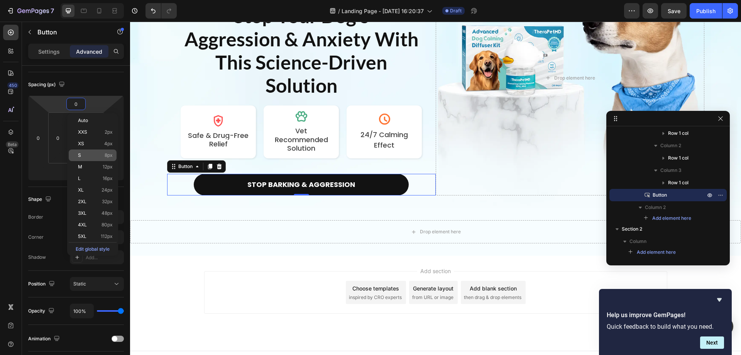
click at [86, 156] on p "S 8px" at bounding box center [95, 154] width 35 height 5
type input "8"
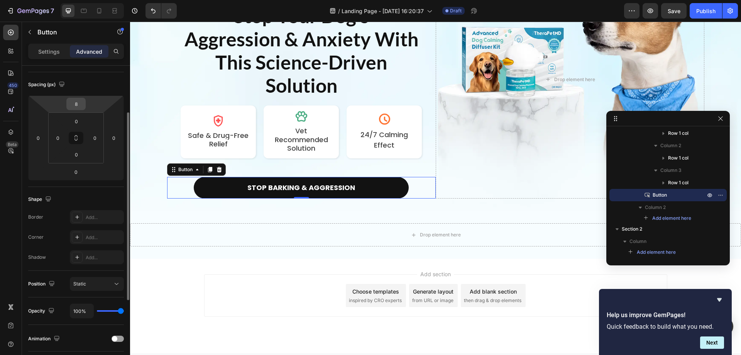
click at [84, 101] on div "8" at bounding box center [75, 104] width 19 height 12
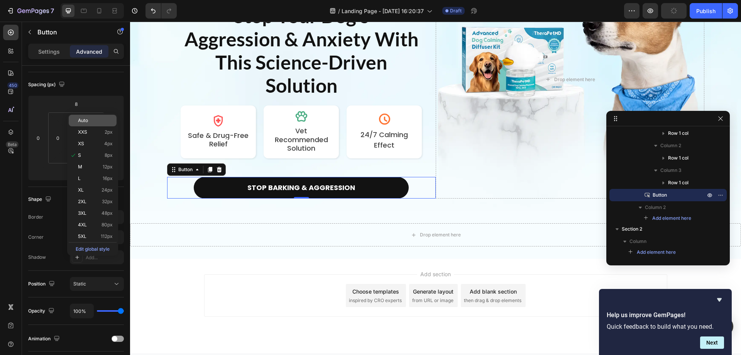
click at [86, 119] on span "Auto" at bounding box center [83, 120] width 10 height 5
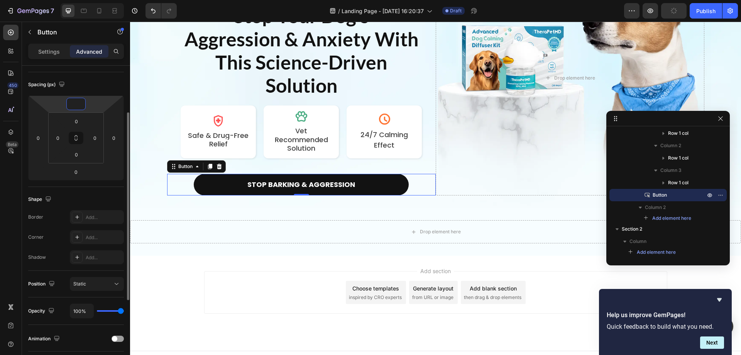
click at [75, 102] on input "number" at bounding box center [75, 104] width 15 height 12
type input "0"
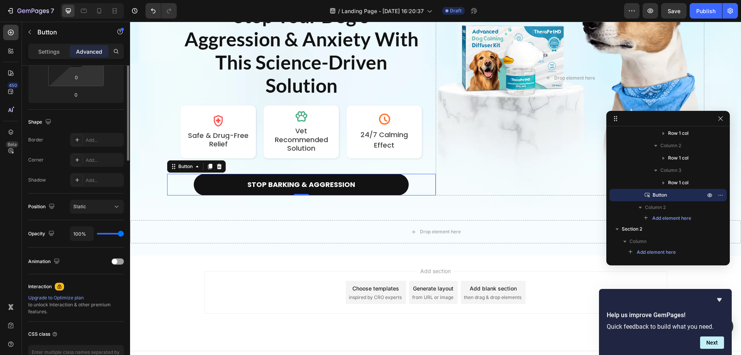
scroll to position [39, 0]
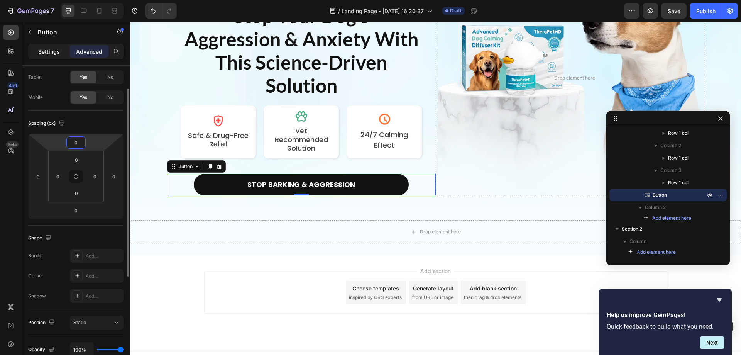
click at [55, 47] on p "Settings" at bounding box center [49, 51] width 22 height 8
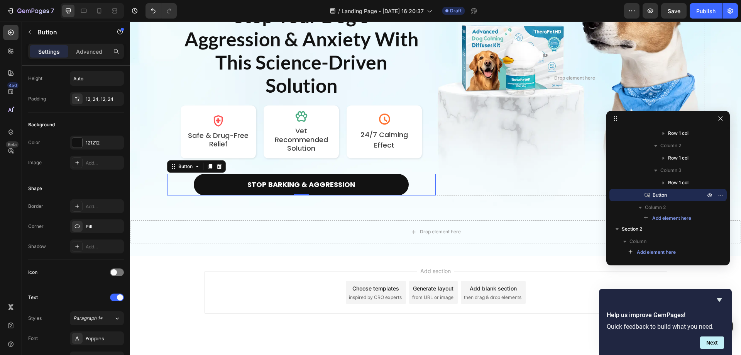
scroll to position [0, 0]
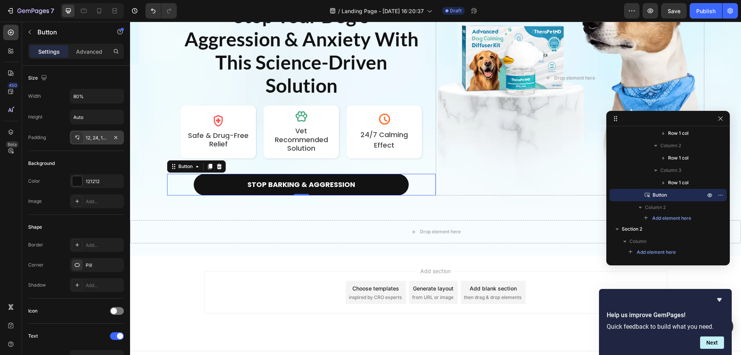
click at [94, 137] on div "12, 24, 12, 24" at bounding box center [97, 137] width 22 height 7
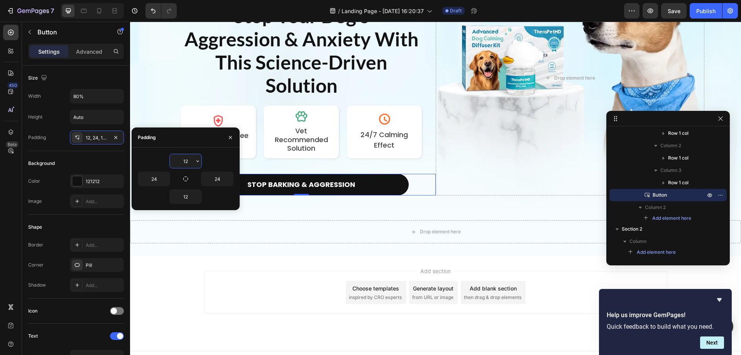
click at [192, 161] on input "12" at bounding box center [186, 161] width 32 height 14
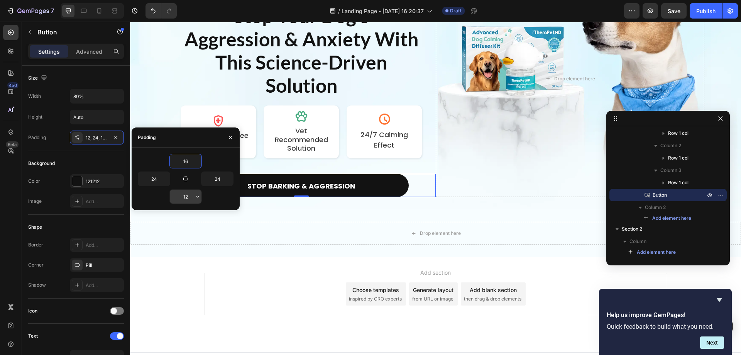
type input "16"
click at [189, 196] on input "12" at bounding box center [186, 197] width 32 height 14
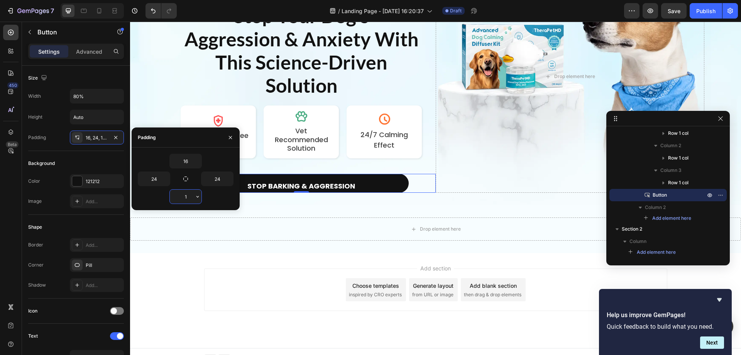
type input "16"
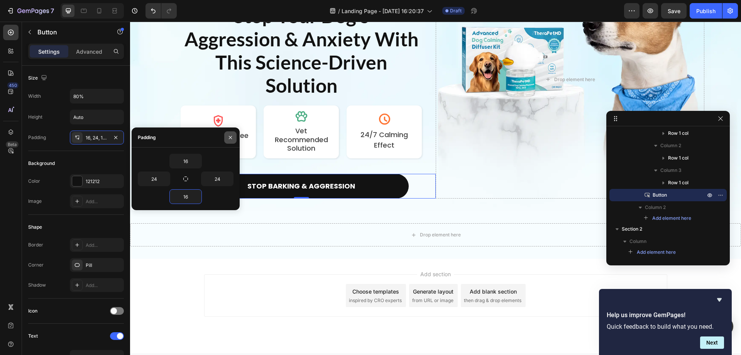
click at [229, 137] on icon "button" at bounding box center [230, 137] width 6 height 6
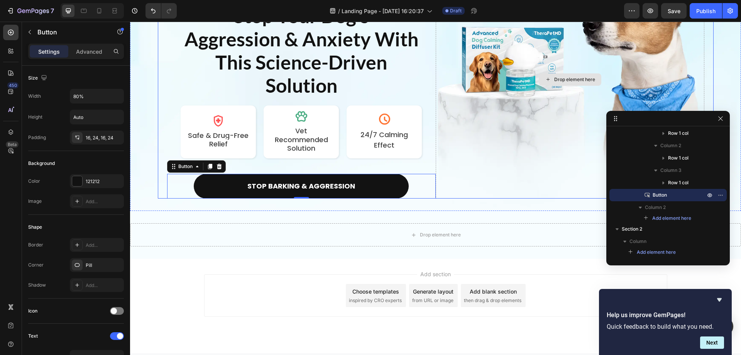
click at [505, 148] on div "Drop element here" at bounding box center [570, 79] width 269 height 238
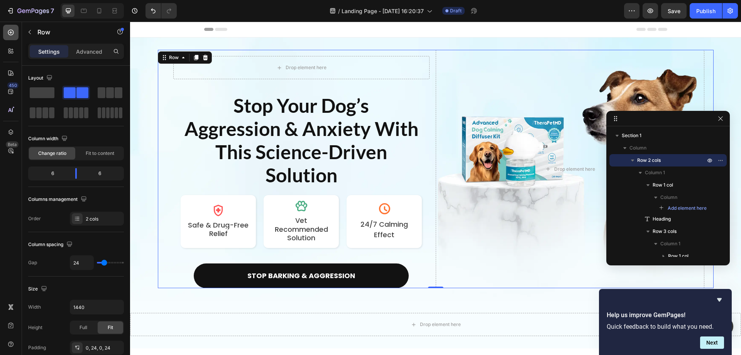
click at [10, 34] on icon at bounding box center [11, 33] width 8 height 8
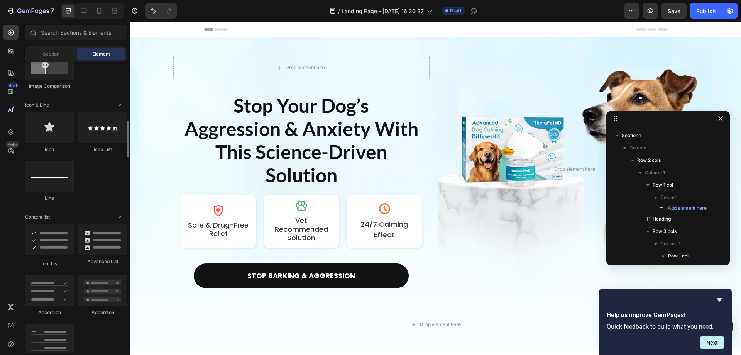
scroll to position [502, 0]
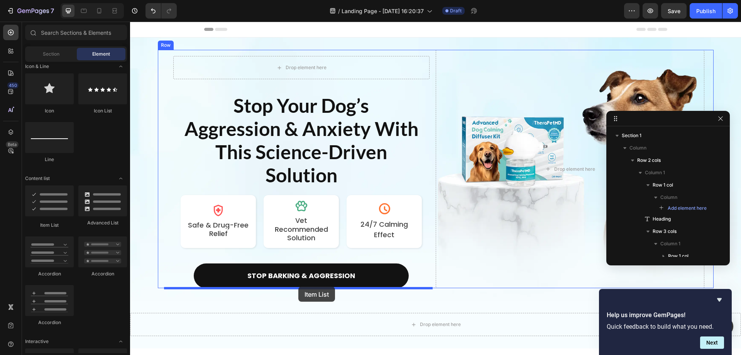
drag, startPoint x: 215, startPoint y: 232, endPoint x: 298, endPoint y: 286, distance: 100.1
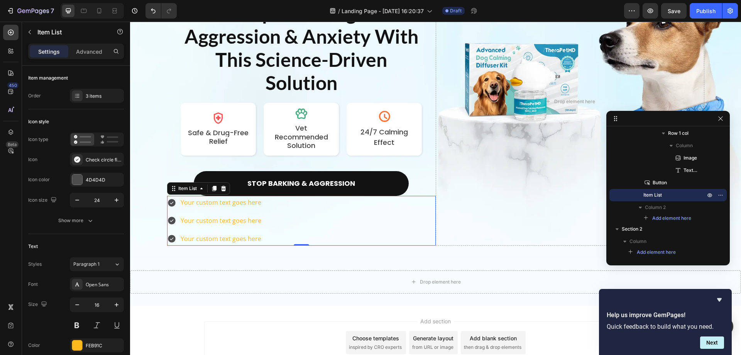
scroll to position [116, 0]
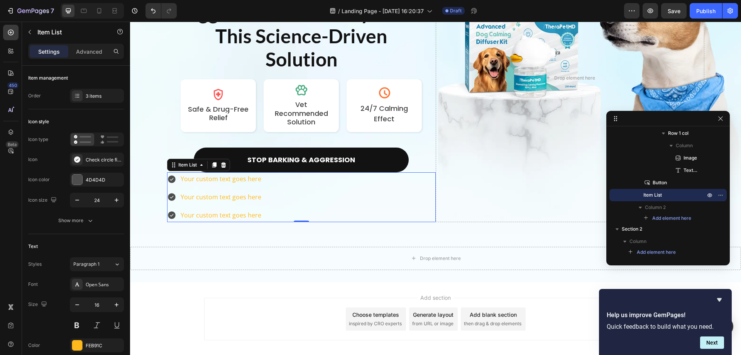
click at [295, 197] on div "Your custom text goes here Your custom text goes here Your custom text goes here" at bounding box center [301, 196] width 269 height 49
click at [221, 165] on icon at bounding box center [223, 164] width 5 height 5
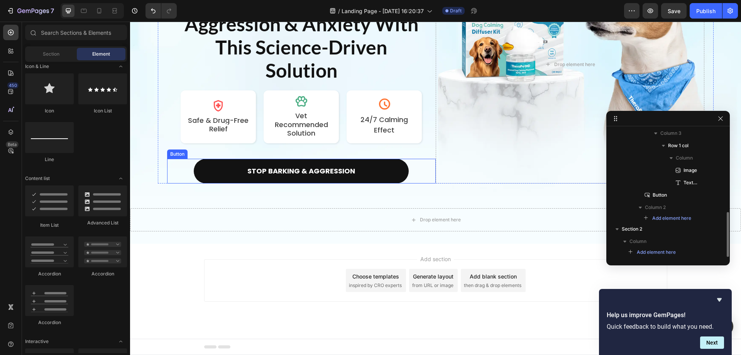
scroll to position [105, 0]
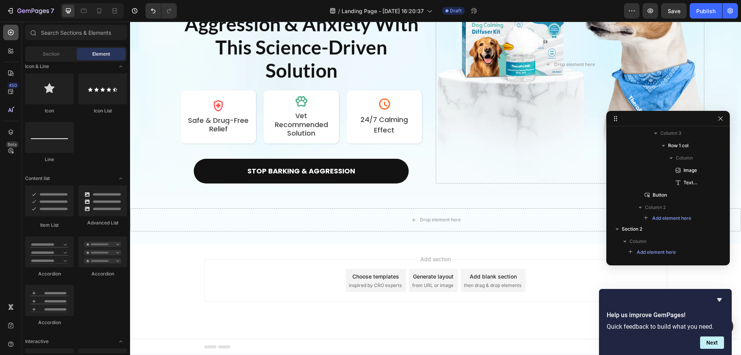
click at [12, 34] on icon at bounding box center [11, 33] width 8 height 8
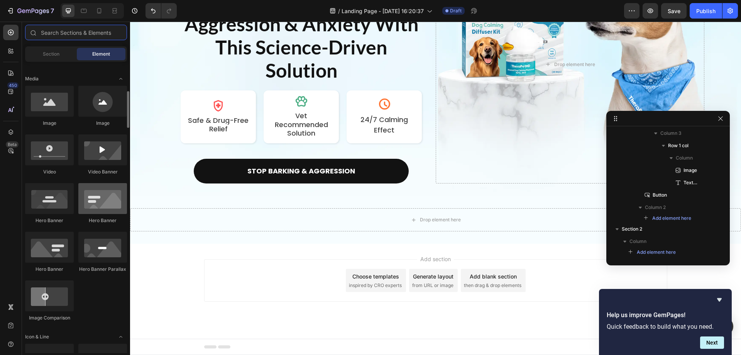
scroll to position [0, 0]
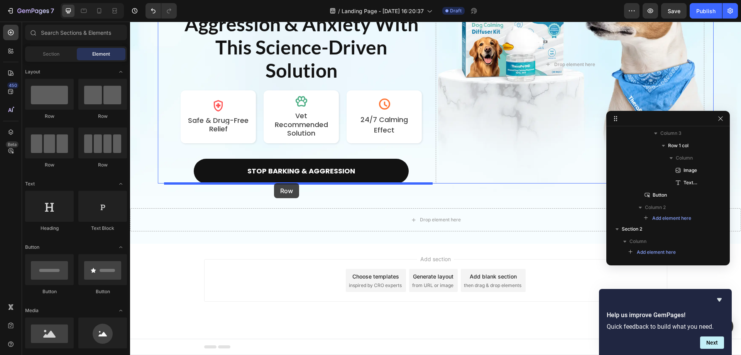
drag, startPoint x: 249, startPoint y: 131, endPoint x: 274, endPoint y: 183, distance: 57.7
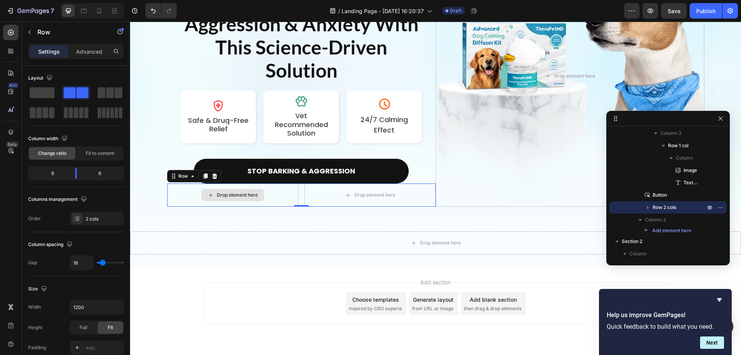
scroll to position [116, 0]
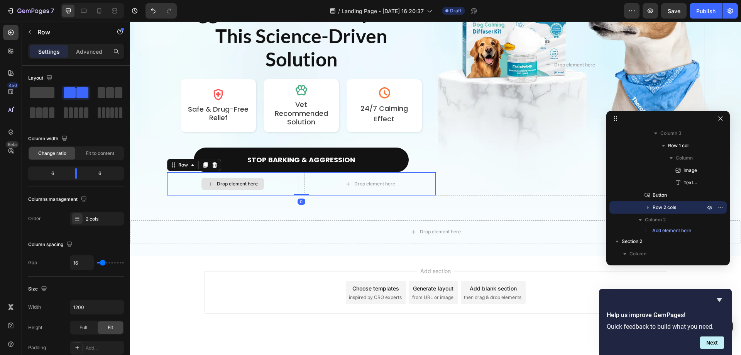
click at [218, 184] on div "Drop element here" at bounding box center [237, 184] width 41 height 6
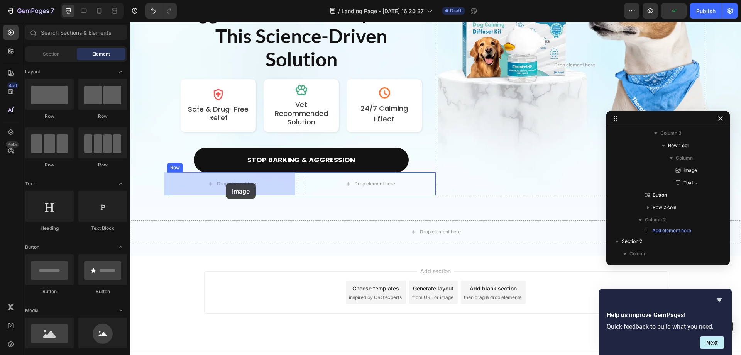
drag, startPoint x: 182, startPoint y: 355, endPoint x: 226, endPoint y: 183, distance: 177.7
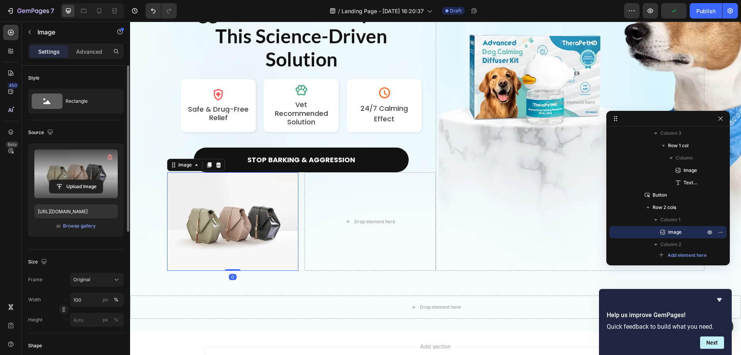
click at [89, 178] on label at bounding box center [75, 173] width 83 height 49
click at [89, 180] on input "file" at bounding box center [75, 186] width 53 height 13
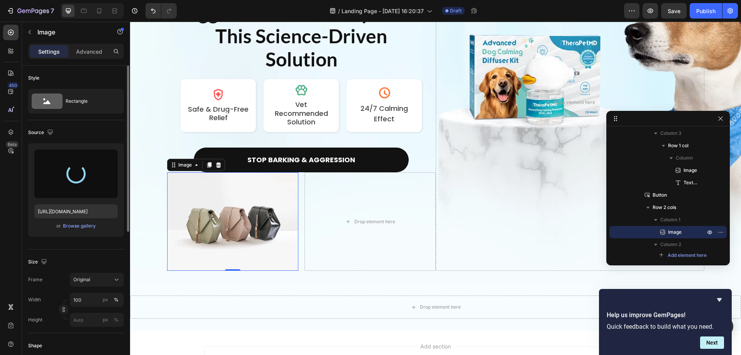
type input "https://cdn.shopify.com/s/files/1/0934/0085/8939/files/gempages_572834472425161…"
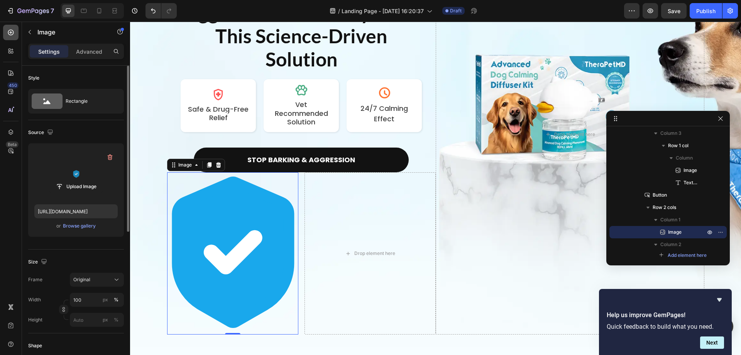
click at [7, 32] on icon at bounding box center [11, 33] width 8 height 8
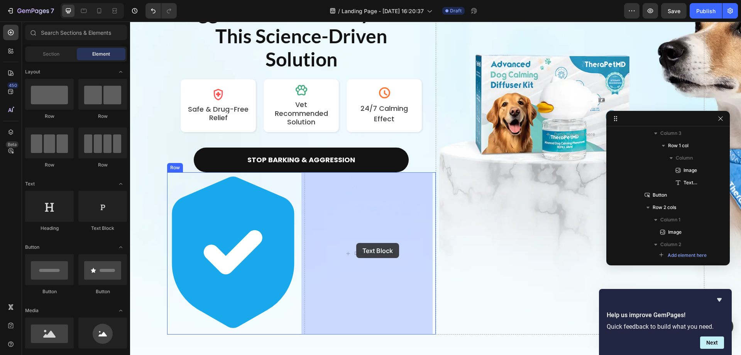
drag, startPoint x: 140, startPoint y: 214, endPoint x: 356, endPoint y: 243, distance: 218.0
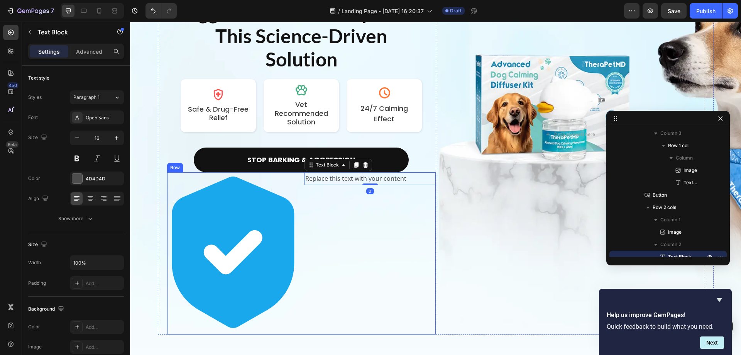
scroll to position [296, 0]
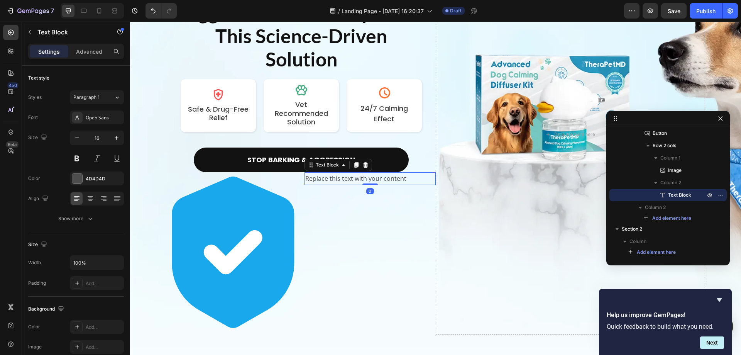
click at [366, 179] on div "Replace this text with your content" at bounding box center [370, 178] width 131 height 13
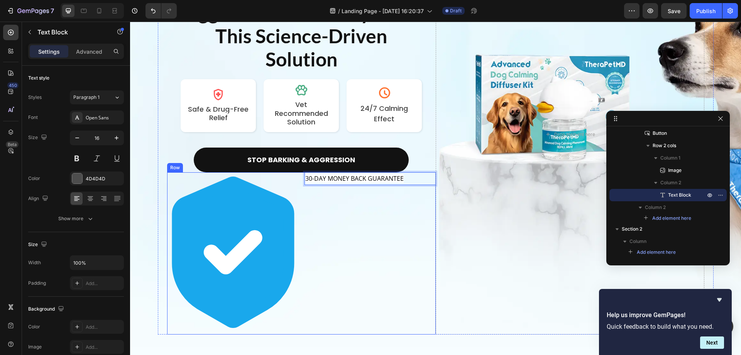
click at [370, 214] on div "30-DAY MONEY BACK GUARANTEE Text Block 0" at bounding box center [370, 253] width 131 height 162
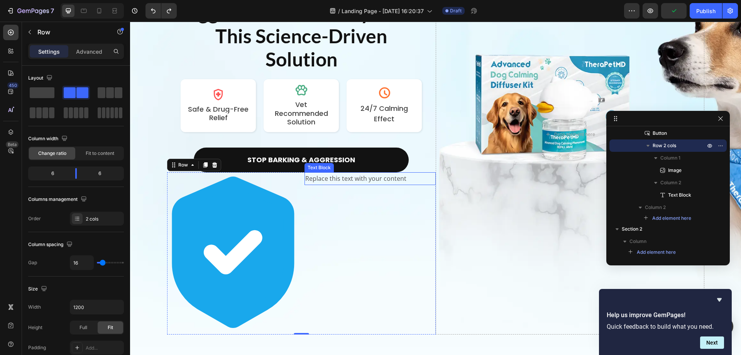
click at [341, 179] on div "Replace this text with your content" at bounding box center [370, 178] width 131 height 13
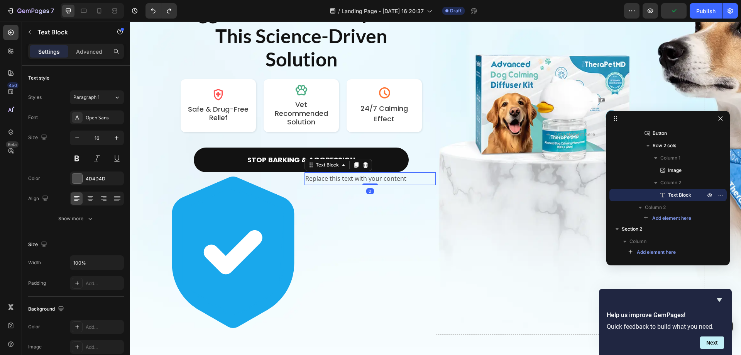
click at [341, 179] on div "Replace this text with your content" at bounding box center [370, 178] width 131 height 13
click at [369, 222] on div "30-DAY MONEY BACK GUARANTEE Text Block 0" at bounding box center [370, 253] width 131 height 162
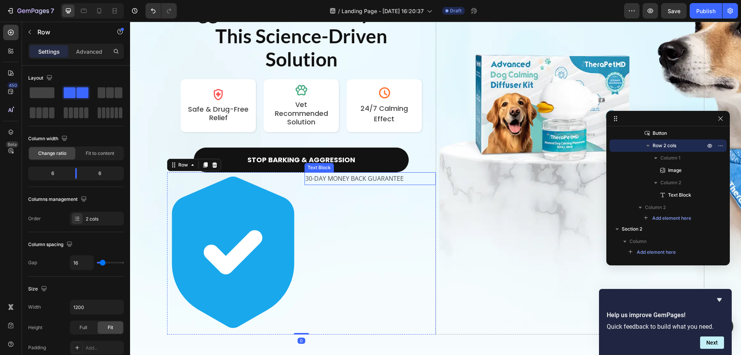
click at [382, 179] on p "30-DAY MONEY BACK GUARANTEE" at bounding box center [370, 178] width 130 height 11
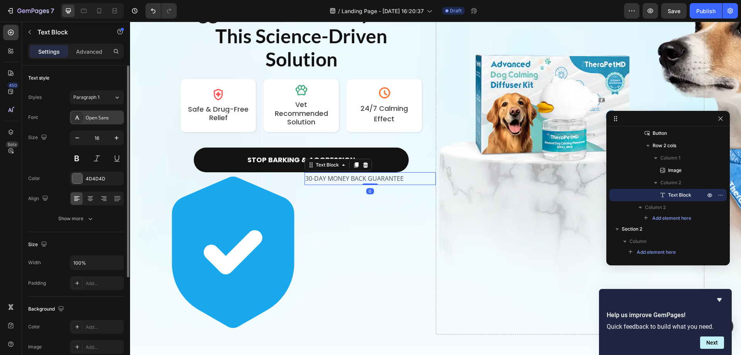
click at [90, 114] on div "Open Sans" at bounding box center [104, 117] width 36 height 7
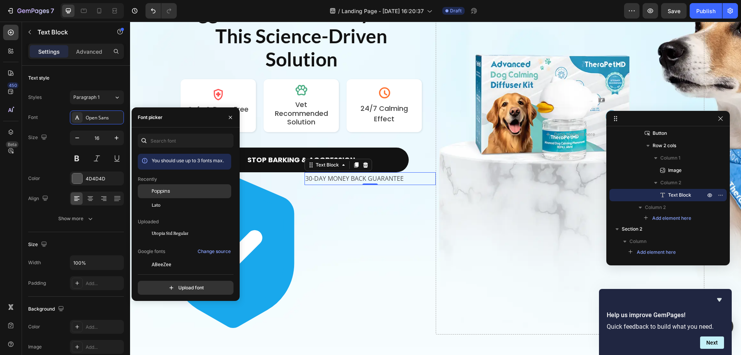
click at [170, 191] on span "Poppins" at bounding box center [161, 191] width 19 height 7
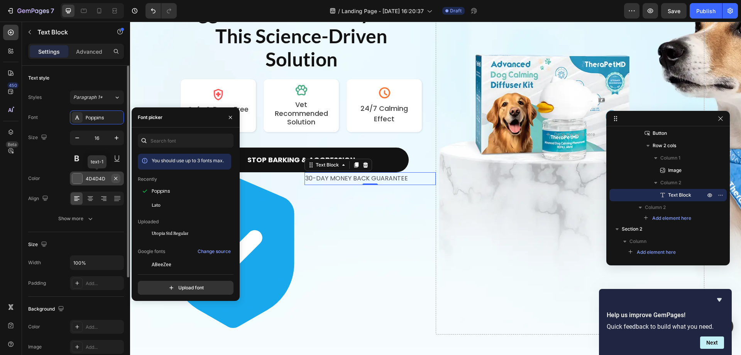
click at [114, 177] on icon "button" at bounding box center [115, 177] width 3 height 3
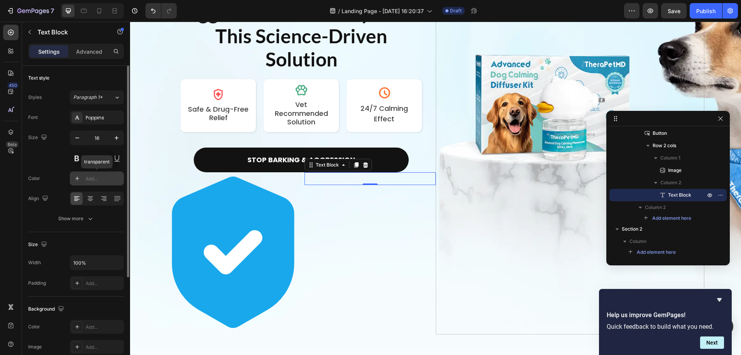
click at [94, 178] on div "Add..." at bounding box center [104, 178] width 36 height 7
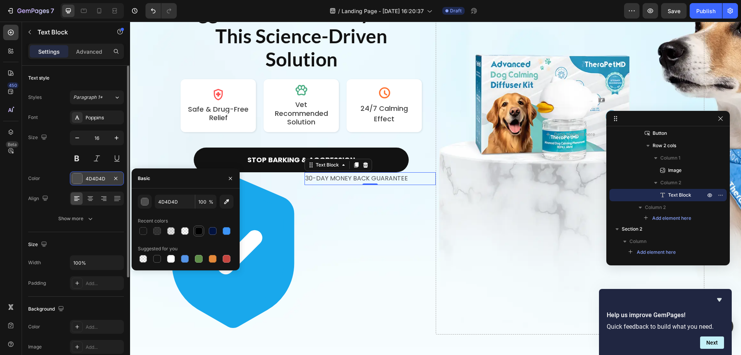
click at [198, 230] on div at bounding box center [199, 231] width 8 height 8
type input "000000"
click at [95, 220] on button "Show more" at bounding box center [76, 219] width 96 height 14
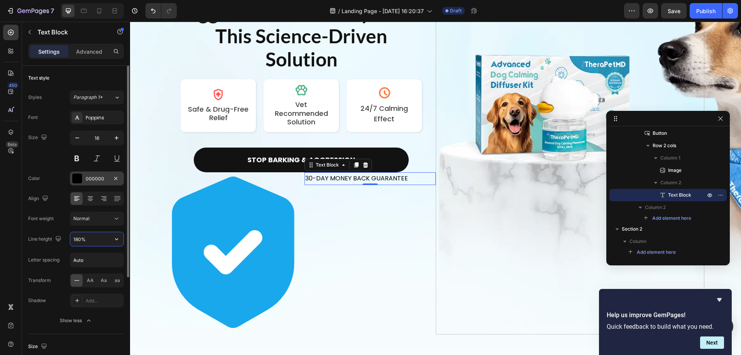
click at [94, 241] on input "180%" at bounding box center [96, 239] width 53 height 14
type input "140%"
click at [90, 217] on div "Normal" at bounding box center [92, 218] width 39 height 7
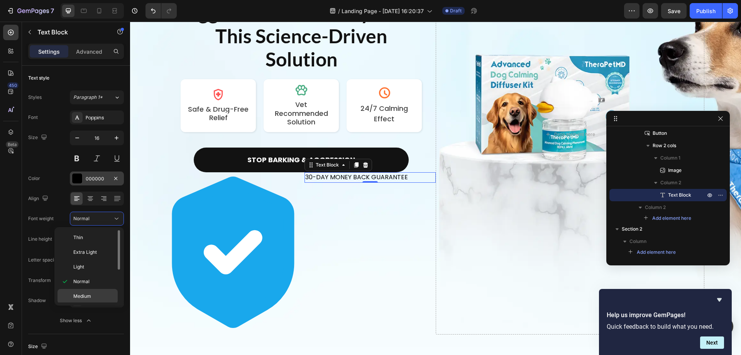
click at [88, 292] on div "Medium" at bounding box center [88, 296] width 60 height 15
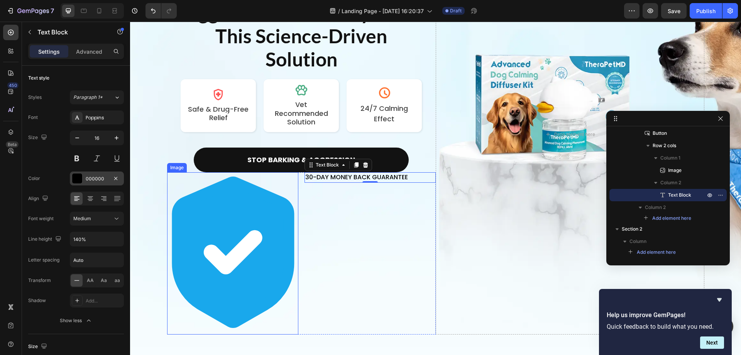
click at [255, 209] on img at bounding box center [232, 253] width 131 height 162
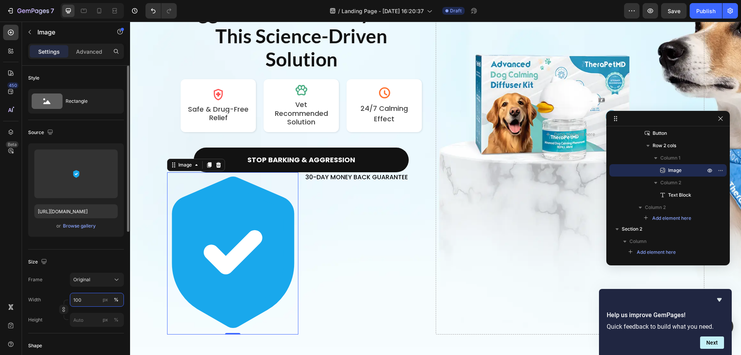
click at [86, 297] on input "100" at bounding box center [97, 300] width 54 height 14
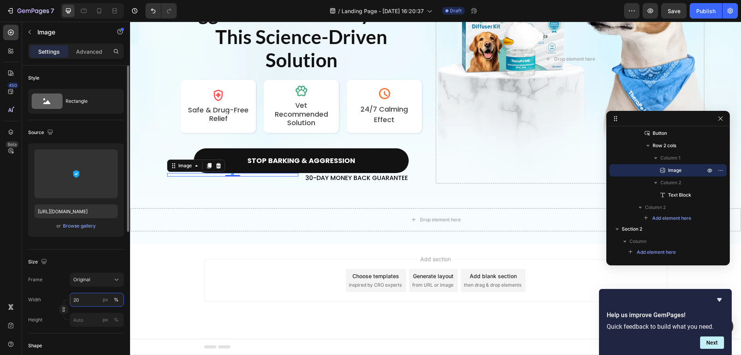
scroll to position [116, 0]
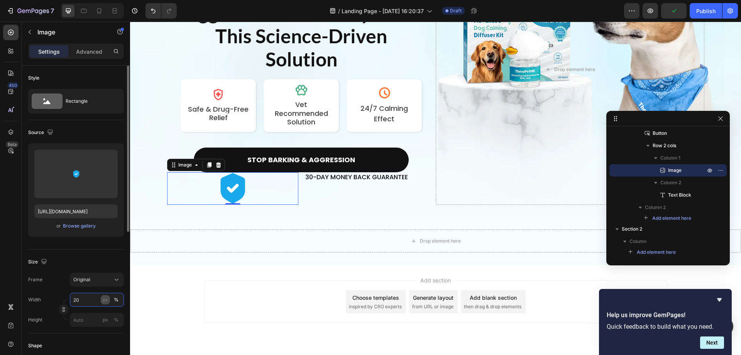
type input "20"
click at [105, 299] on div "px" at bounding box center [105, 299] width 5 height 7
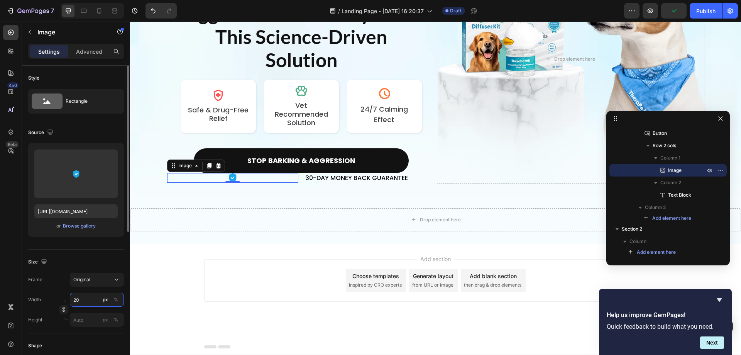
scroll to position [115, 0]
click at [32, 31] on icon "button" at bounding box center [30, 32] width 6 height 6
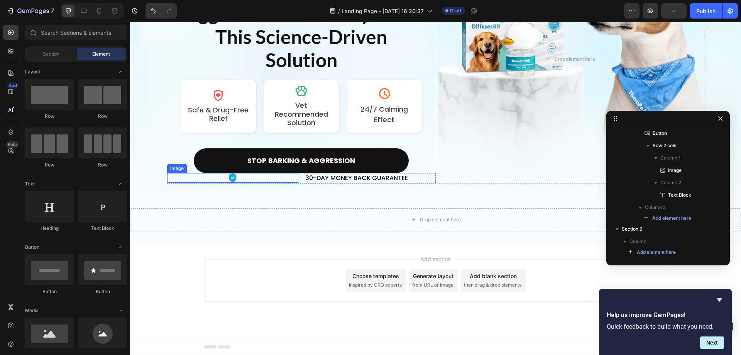
click at [294, 179] on div at bounding box center [232, 178] width 131 height 10
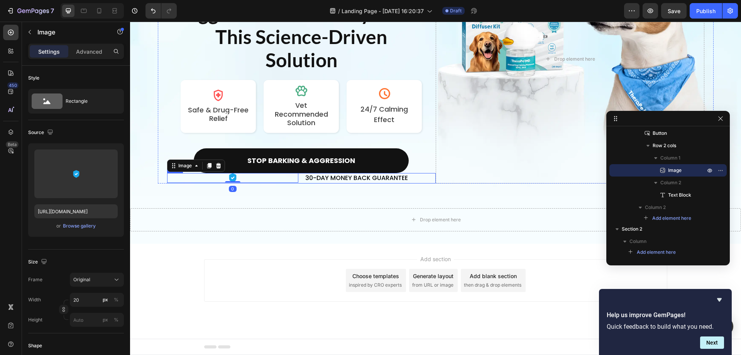
click at [298, 179] on div "Image 0 30-DAY MONEY BACK GUARANTEE Text Block Row" at bounding box center [301, 178] width 269 height 10
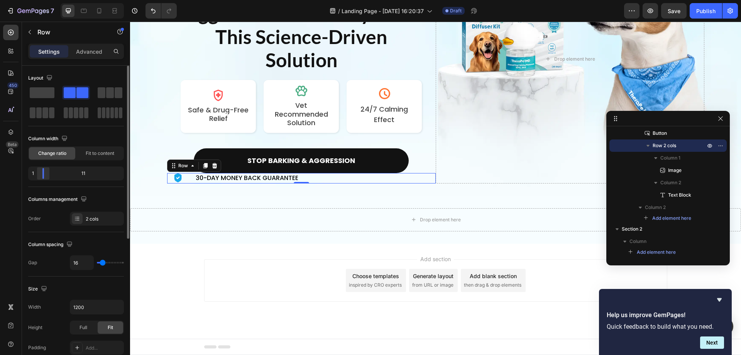
drag, startPoint x: 76, startPoint y: 176, endPoint x: 39, endPoint y: 175, distance: 36.3
click at [39, 175] on div at bounding box center [43, 173] width 14 height 11
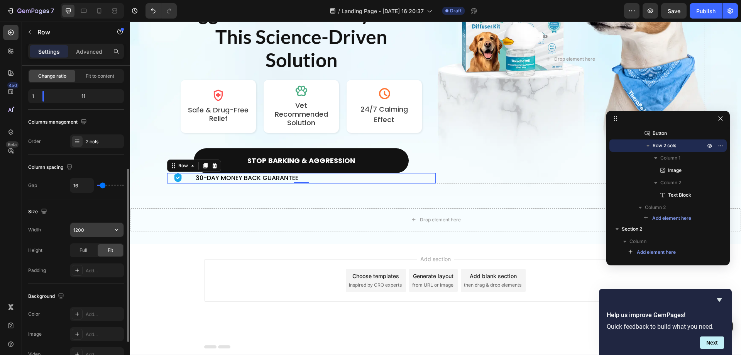
scroll to position [116, 0]
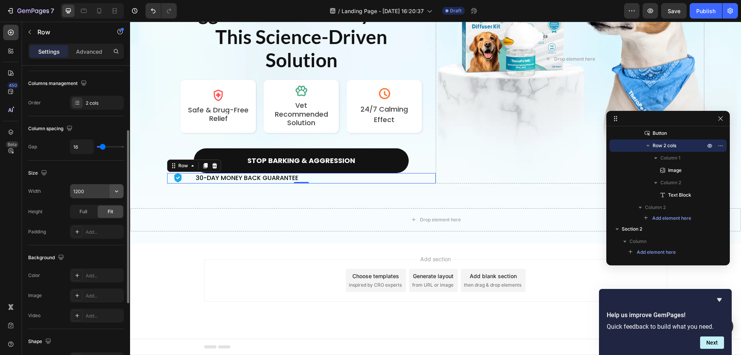
click at [115, 191] on icon "button" at bounding box center [117, 191] width 8 height 8
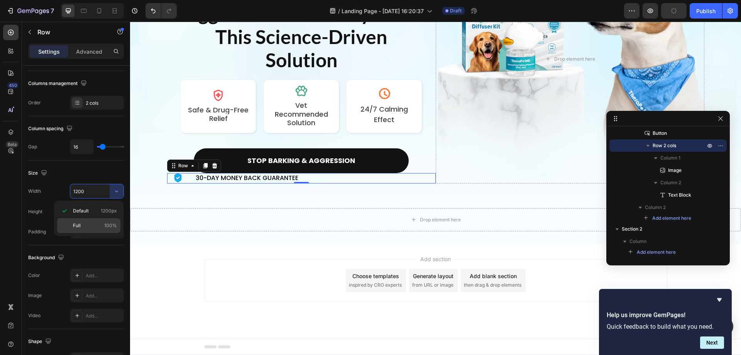
click at [92, 225] on p "Full 100%" at bounding box center [95, 225] width 44 height 7
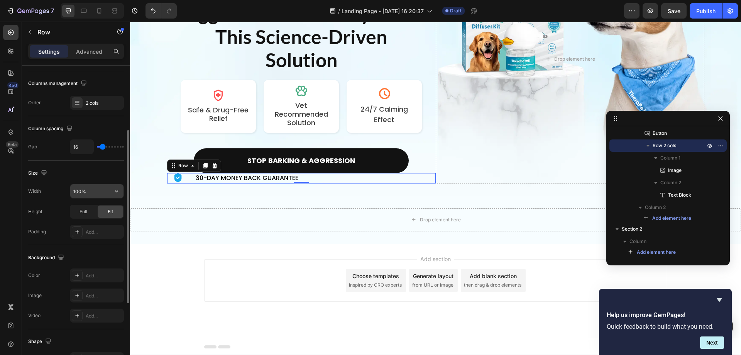
click at [108, 191] on input "100%" at bounding box center [96, 191] width 53 height 14
click at [116, 192] on icon "button" at bounding box center [117, 191] width 8 height 8
click at [94, 206] on div "Default 1200px" at bounding box center [88, 210] width 63 height 15
type input "1200"
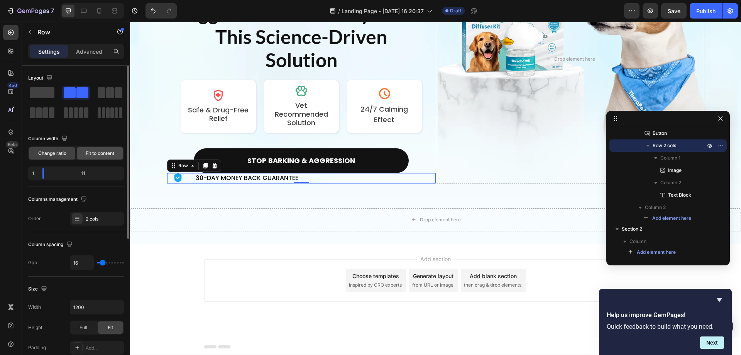
click at [107, 152] on span "Fit to content" at bounding box center [100, 153] width 29 height 7
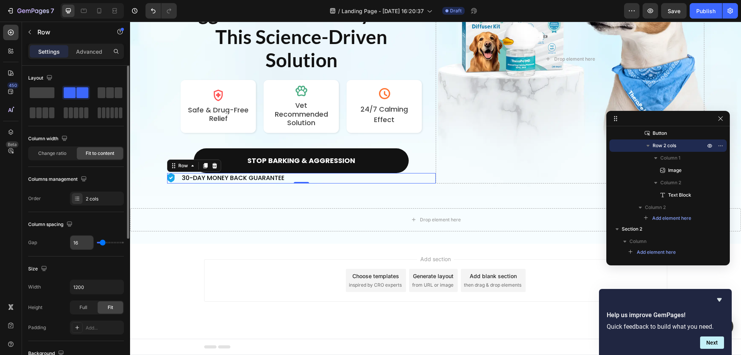
click at [83, 241] on input "16" at bounding box center [81, 242] width 23 height 14
type input "8"
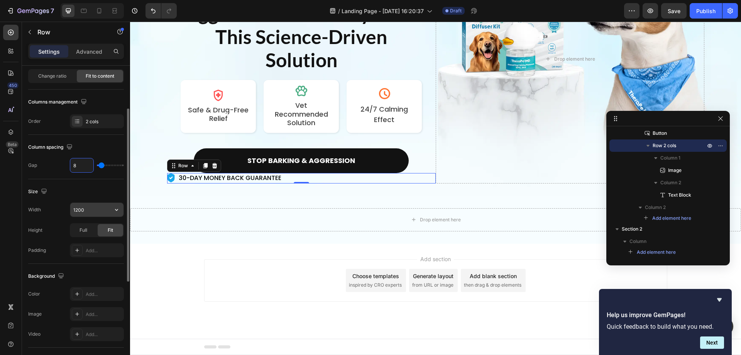
click at [99, 213] on input "1200" at bounding box center [96, 210] width 53 height 14
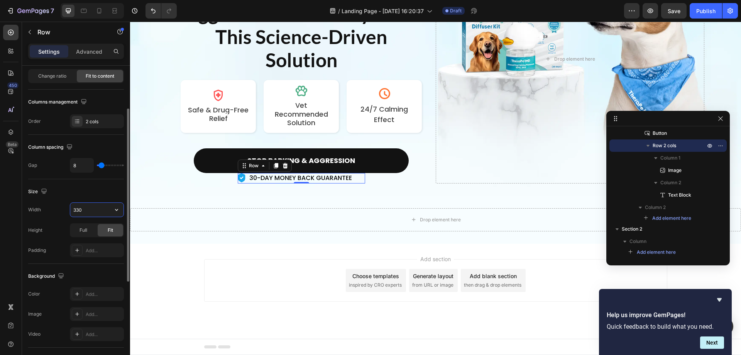
scroll to position [115, 0]
type input "330"
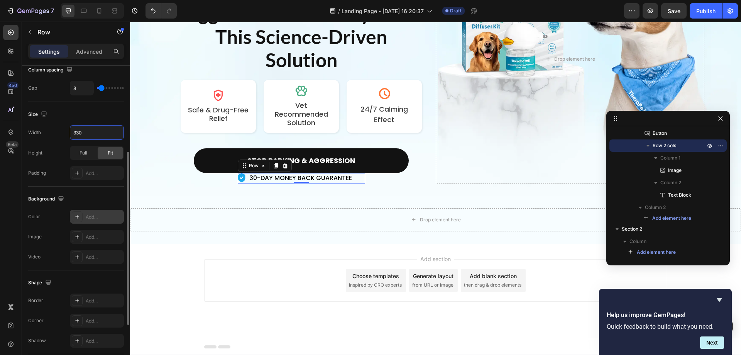
click at [75, 216] on icon at bounding box center [77, 216] width 6 height 6
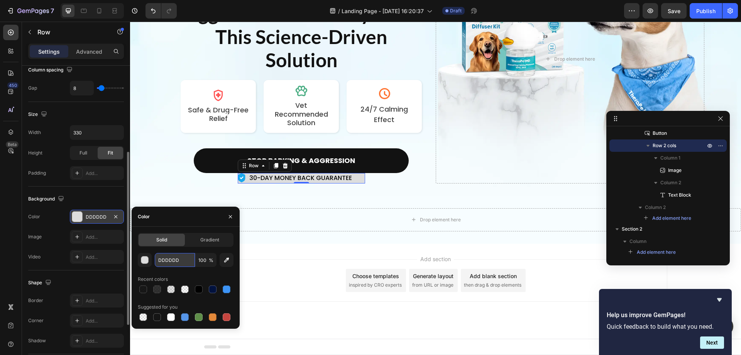
click at [178, 264] on input "DDDDDD" at bounding box center [175, 260] width 40 height 14
type input "FFFFFF"
click at [90, 52] on p "Advanced" at bounding box center [89, 51] width 26 height 8
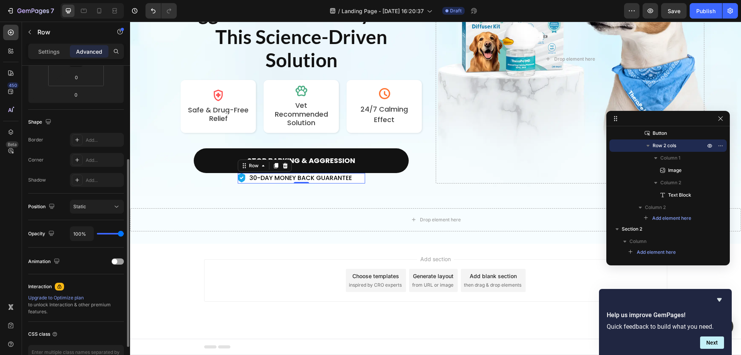
scroll to position [0, 0]
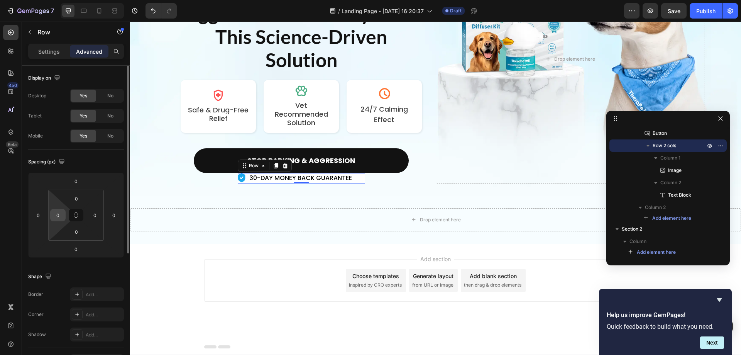
click at [61, 213] on input "0" at bounding box center [58, 215] width 12 height 12
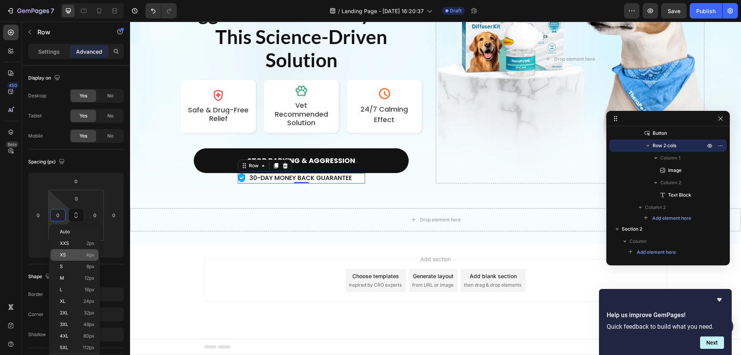
click at [71, 254] on p "XS 4px" at bounding box center [77, 254] width 35 height 5
type input "4"
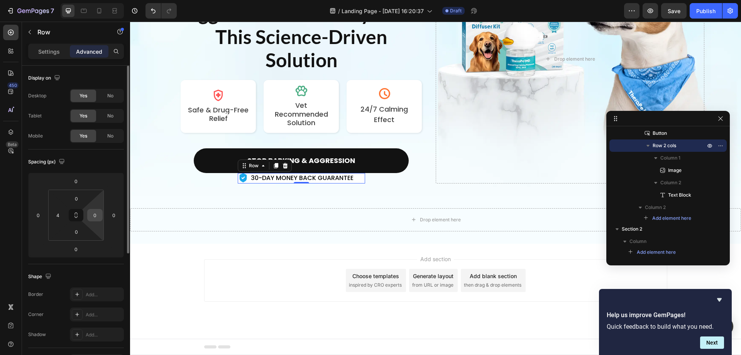
click at [97, 218] on input "0" at bounding box center [95, 215] width 12 height 12
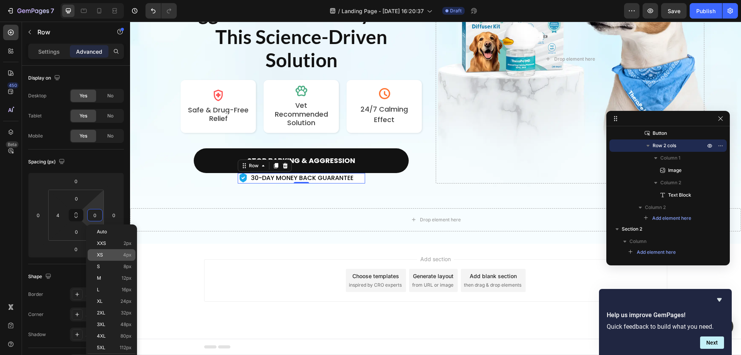
click at [108, 252] on p "XS 4px" at bounding box center [114, 254] width 35 height 5
type input "4"
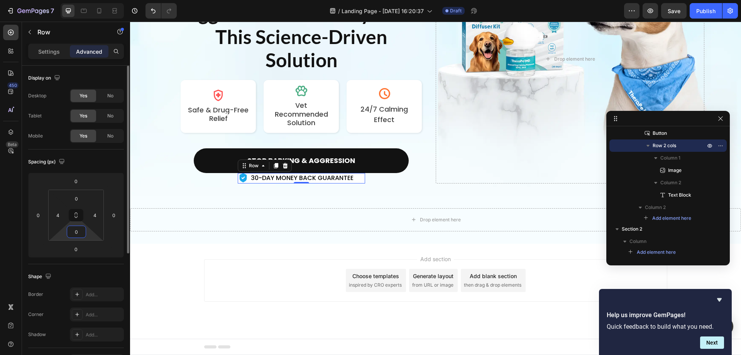
click at [74, 233] on input "0" at bounding box center [76, 232] width 15 height 12
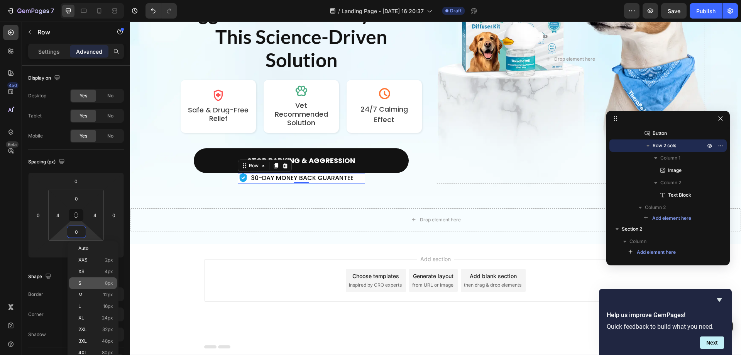
click at [89, 284] on p "S 8px" at bounding box center [95, 282] width 35 height 5
type input "8"
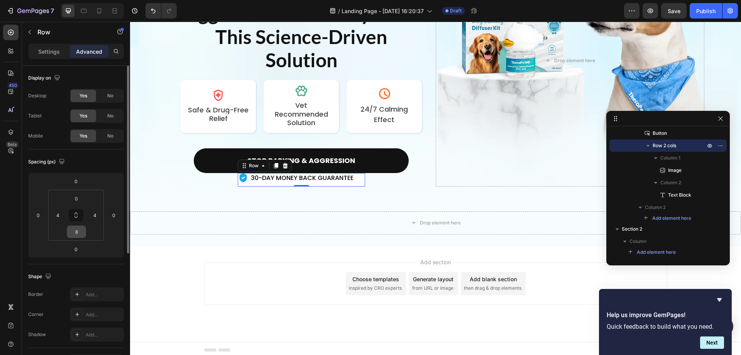
scroll to position [116, 0]
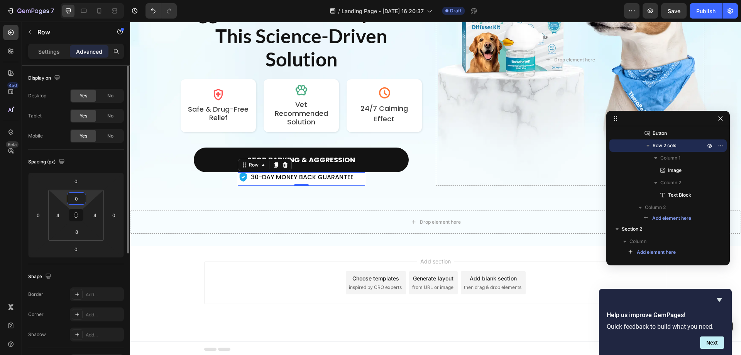
click at [76, 200] on input "0" at bounding box center [76, 199] width 15 height 12
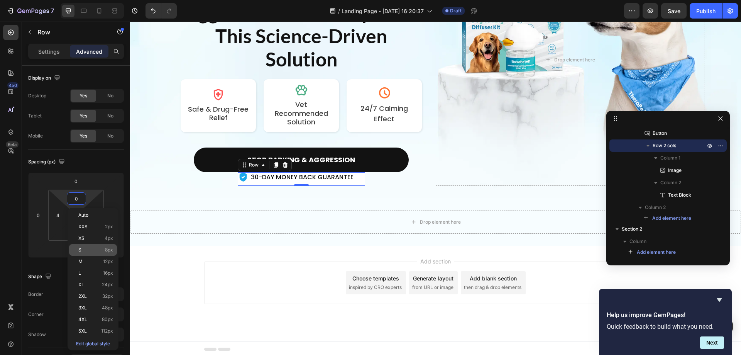
click at [91, 250] on p "S 8px" at bounding box center [95, 249] width 35 height 5
type input "8"
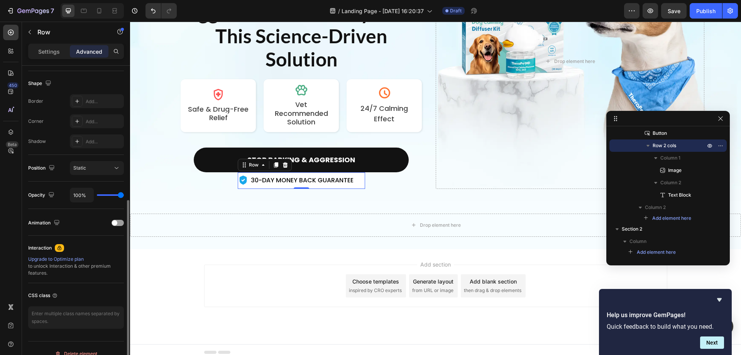
scroll to position [204, 0]
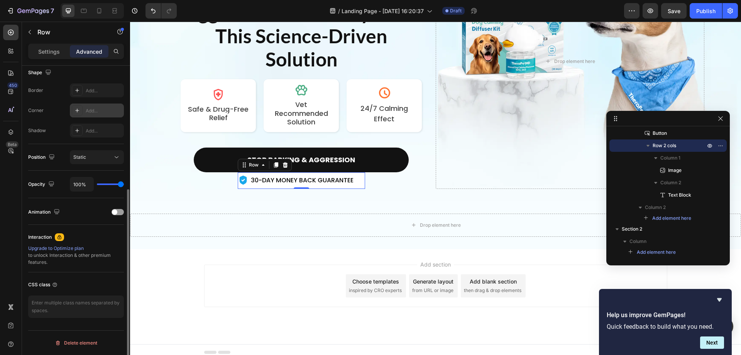
click at [96, 111] on div "Add..." at bounding box center [104, 110] width 36 height 7
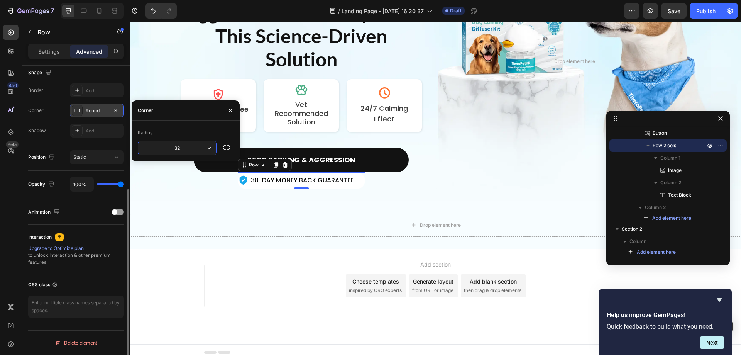
type input "32"
click at [117, 113] on icon "button" at bounding box center [116, 110] width 6 height 6
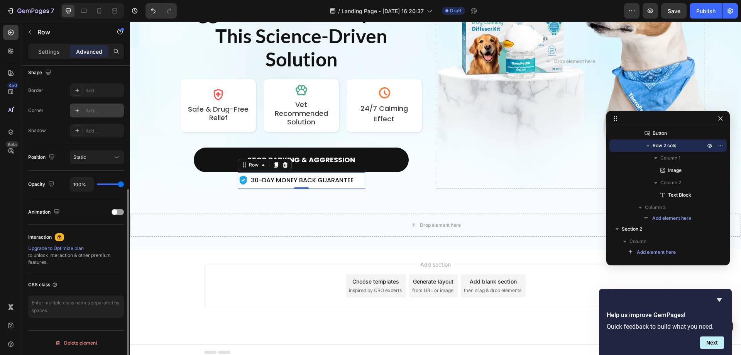
click at [50, 58] on div "Settings Advanced" at bounding box center [76, 51] width 96 height 15
click at [54, 53] on p "Settings" at bounding box center [49, 51] width 22 height 8
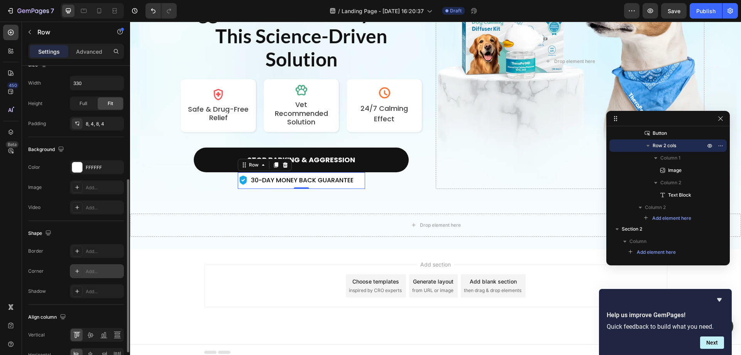
click at [88, 271] on div "Add..." at bounding box center [104, 271] width 36 height 7
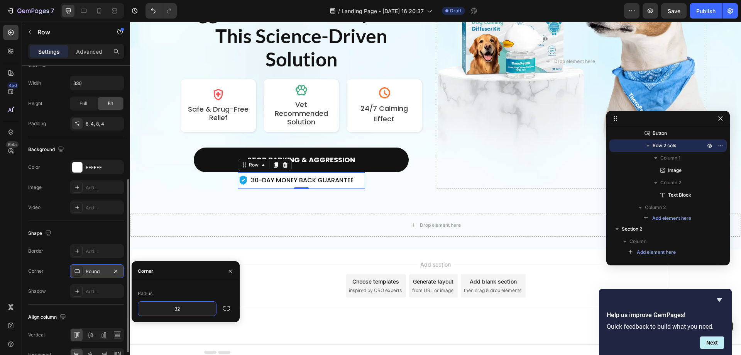
type input "32"
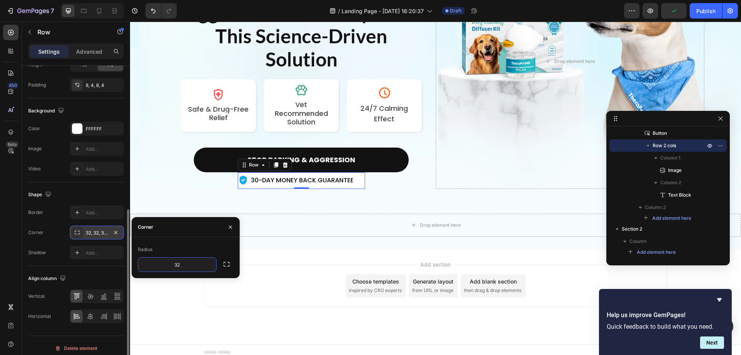
scroll to position [248, 0]
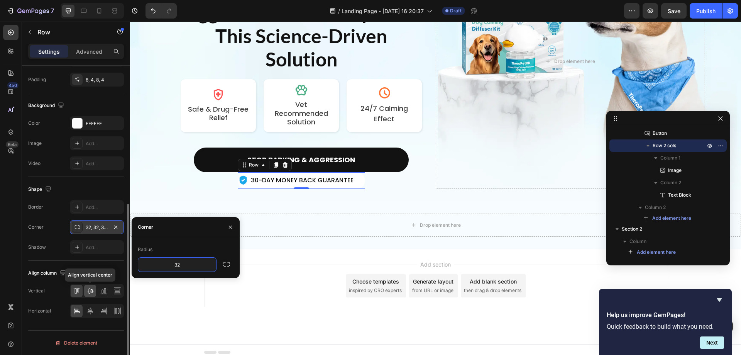
click at [88, 290] on icon at bounding box center [90, 291] width 8 height 8
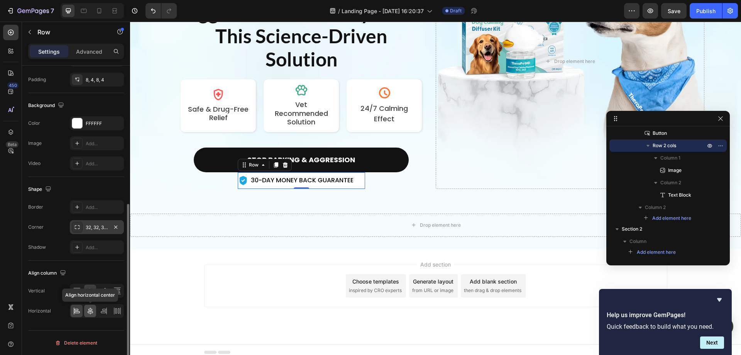
click at [91, 311] on icon at bounding box center [90, 311] width 8 height 8
click at [80, 44] on div "Settings Advanced" at bounding box center [76, 51] width 96 height 15
click at [84, 48] on p "Advanced" at bounding box center [89, 51] width 26 height 8
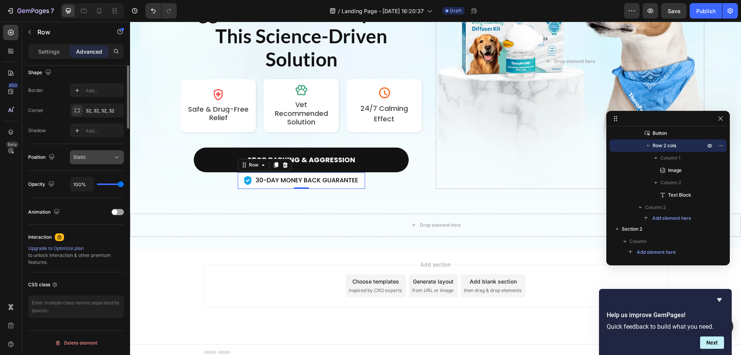
scroll to position [11, 0]
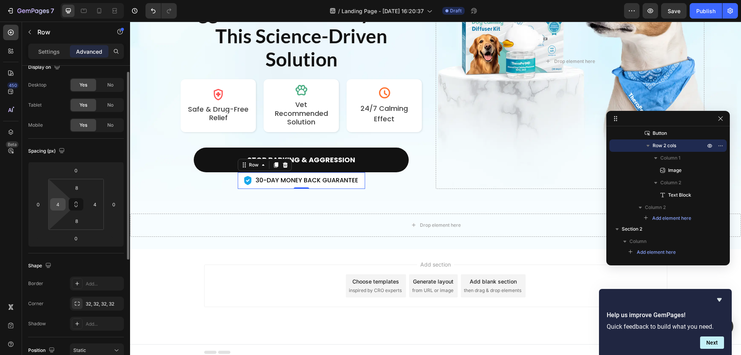
click at [60, 203] on input "4" at bounding box center [58, 204] width 12 height 12
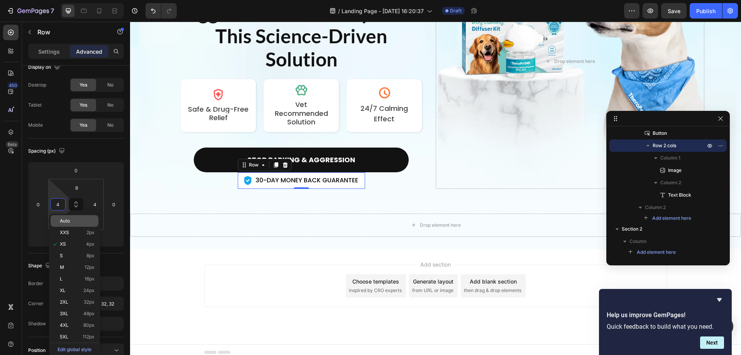
click at [67, 233] on span "XXS" at bounding box center [64, 232] width 9 height 5
type input "2"
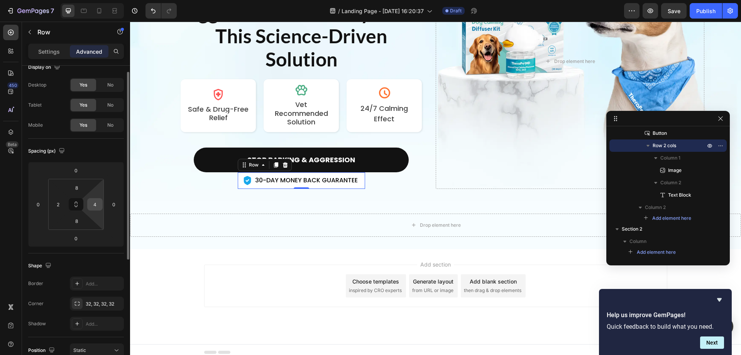
click at [98, 204] on input "4" at bounding box center [95, 204] width 12 height 12
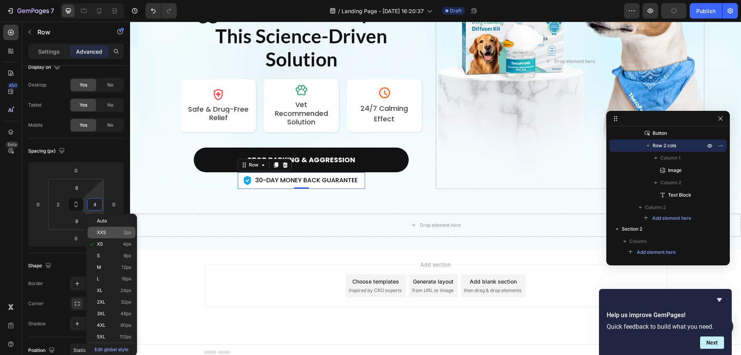
click at [103, 231] on span "XXS" at bounding box center [101, 232] width 9 height 5
type input "2"
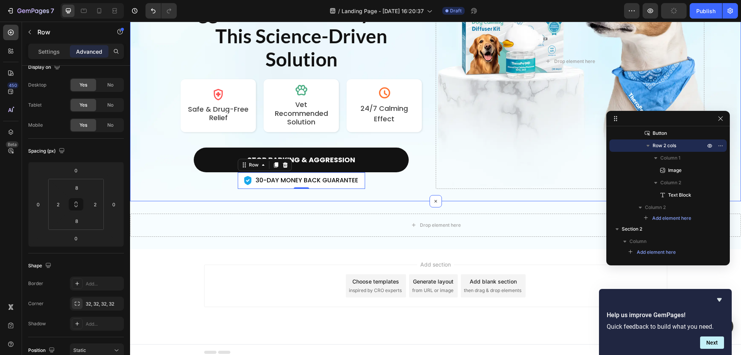
click at [420, 175] on div "Drop element here Row Stop Your Dog’s Aggression & Anxiety With This Science-Dr…" at bounding box center [301, 61] width 269 height 255
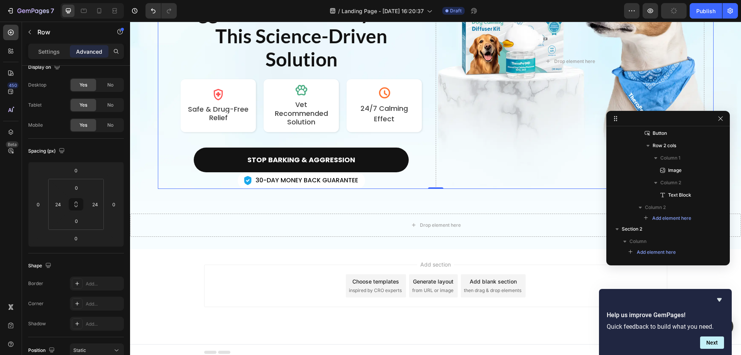
scroll to position [0, 0]
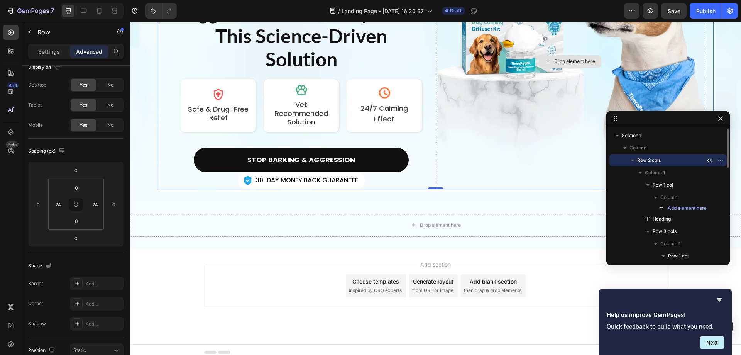
click at [517, 161] on div "Drop element here" at bounding box center [570, 61] width 269 height 255
click at [357, 176] on div "Image 30-DAY MONEY BACK GUARANTEE Text Block Row" at bounding box center [301, 180] width 127 height 16
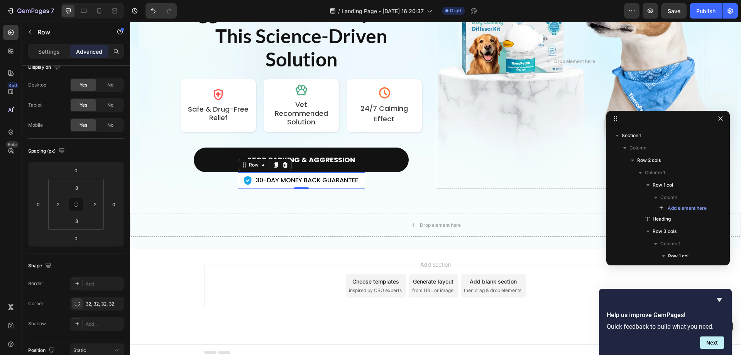
scroll to position [254, 0]
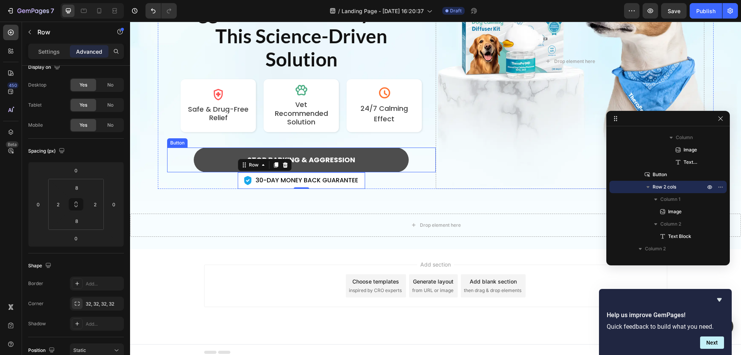
click at [210, 164] on button "STOP BARKING & AGGRESSION" at bounding box center [301, 159] width 215 height 25
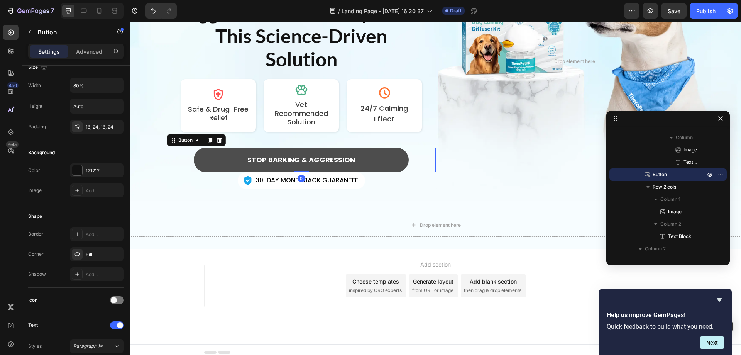
scroll to position [0, 0]
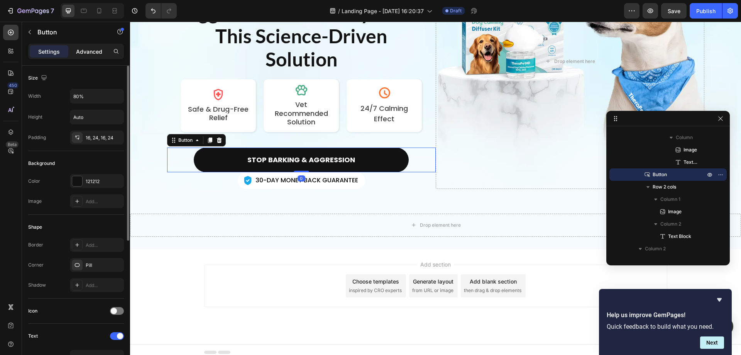
click at [85, 49] on p "Advanced" at bounding box center [89, 51] width 26 height 8
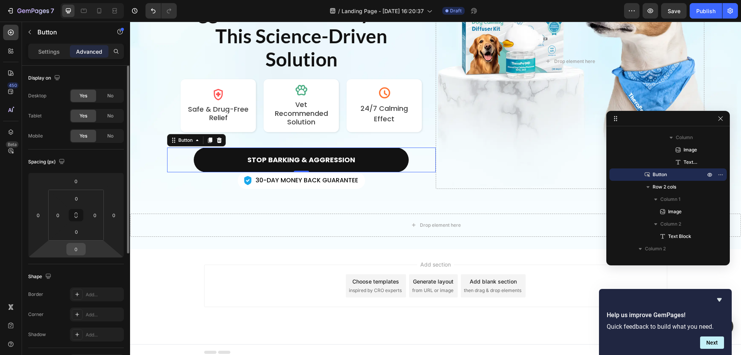
click at [82, 252] on input "0" at bounding box center [75, 249] width 15 height 12
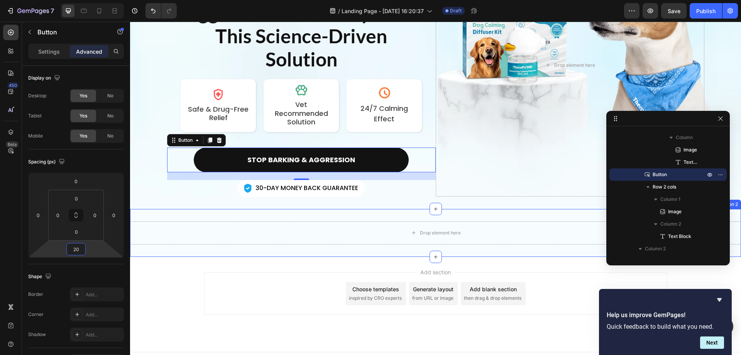
type input "2"
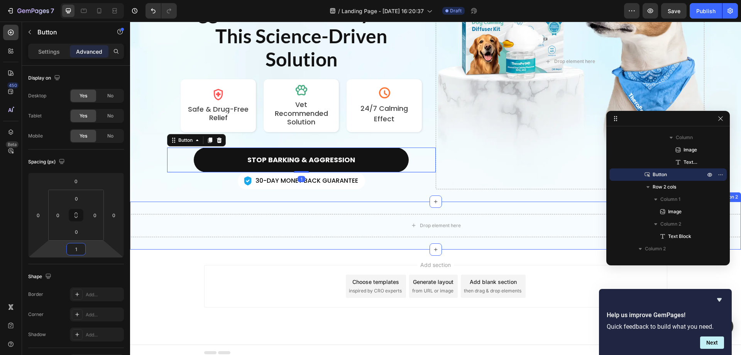
type input "12"
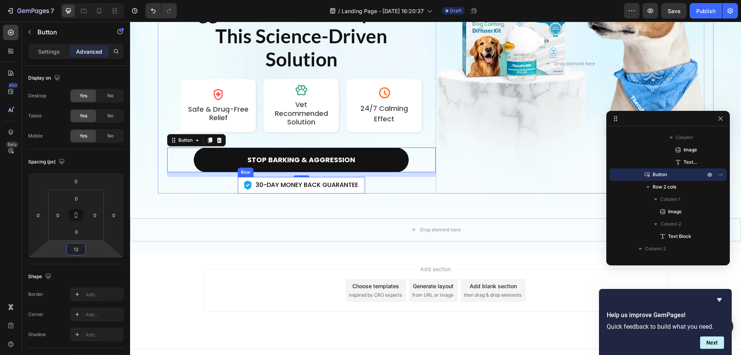
click at [239, 181] on div "Image 30-DAY MONEY BACK GUARANTEE Text Block Row" at bounding box center [301, 185] width 127 height 16
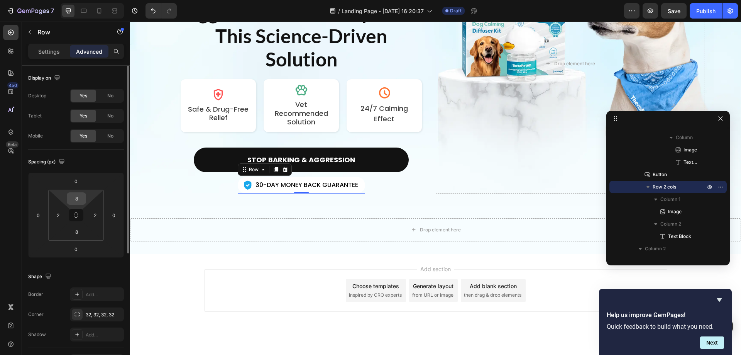
click at [79, 201] on input "8" at bounding box center [76, 199] width 15 height 12
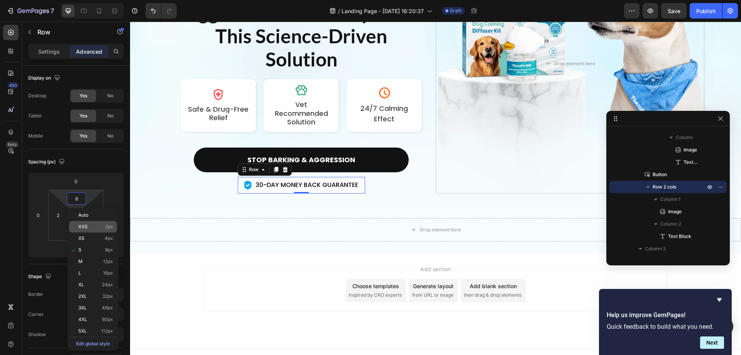
click at [90, 222] on div "XXS 2px" at bounding box center [93, 227] width 48 height 12
type input "2"
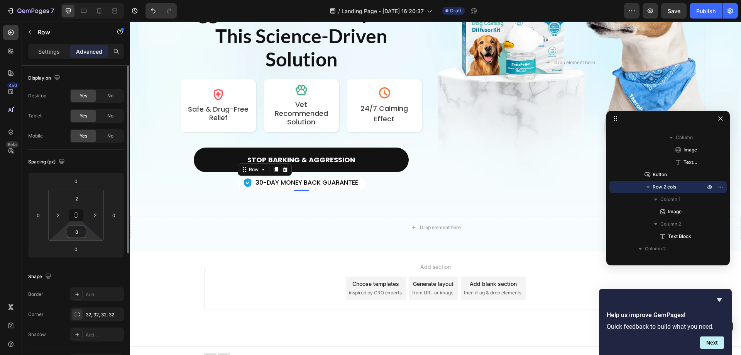
click at [77, 231] on input "8" at bounding box center [76, 232] width 15 height 12
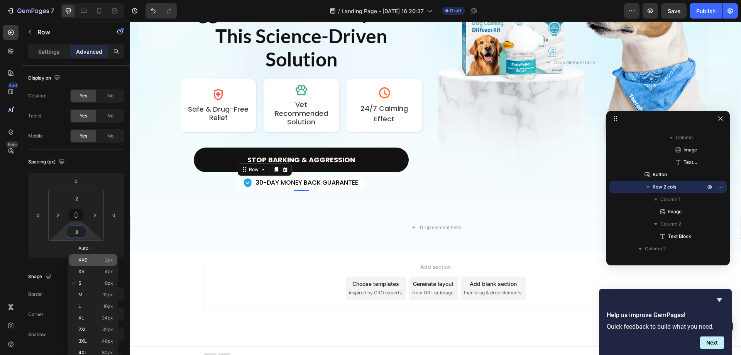
drag, startPoint x: 87, startPoint y: 262, endPoint x: 82, endPoint y: 259, distance: 6.1
click at [87, 262] on span "XXS" at bounding box center [82, 259] width 9 height 5
type input "2"
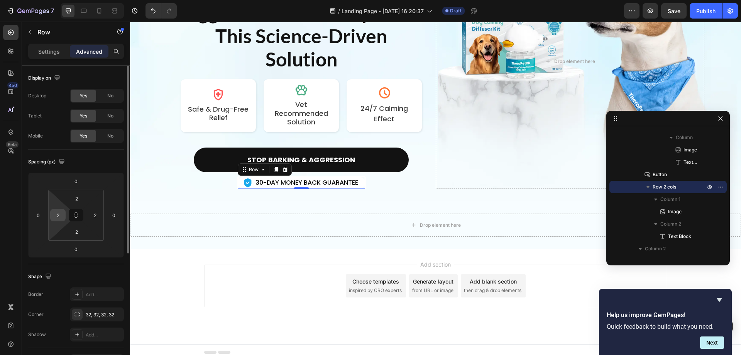
click at [59, 214] on input "2" at bounding box center [58, 215] width 12 height 12
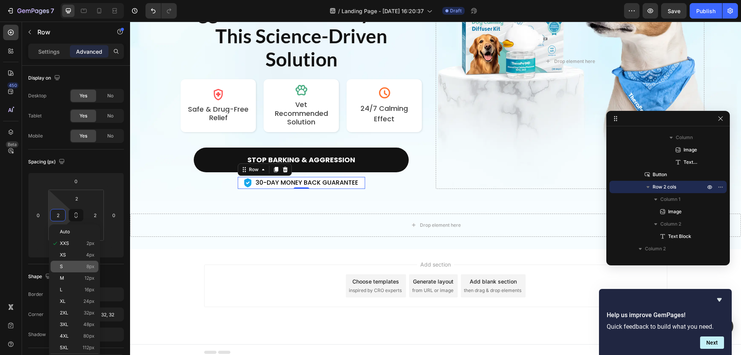
click at [72, 263] on div "S 8px" at bounding box center [75, 267] width 48 height 12
type input "8"
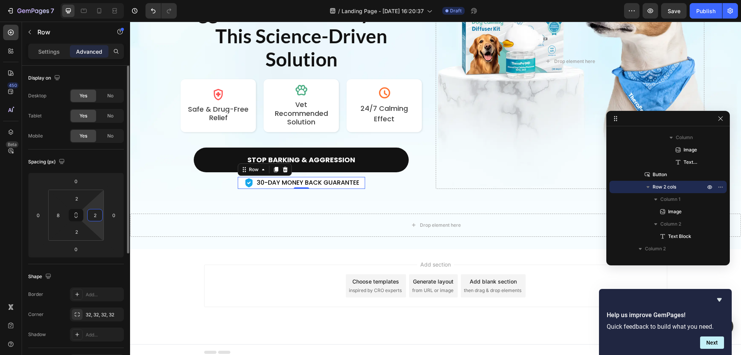
click at [97, 218] on input "2" at bounding box center [95, 215] width 12 height 12
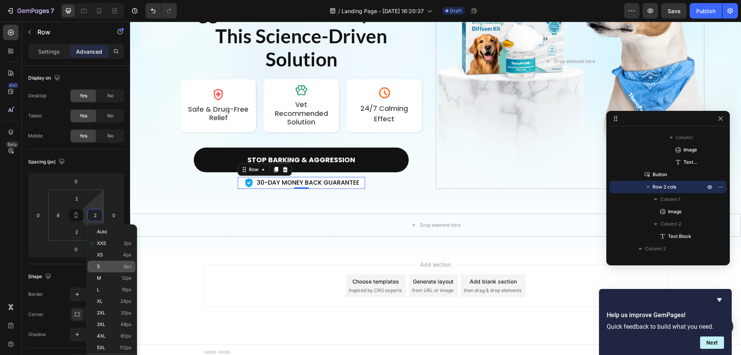
click at [112, 266] on p "S 8px" at bounding box center [114, 266] width 35 height 5
type input "8"
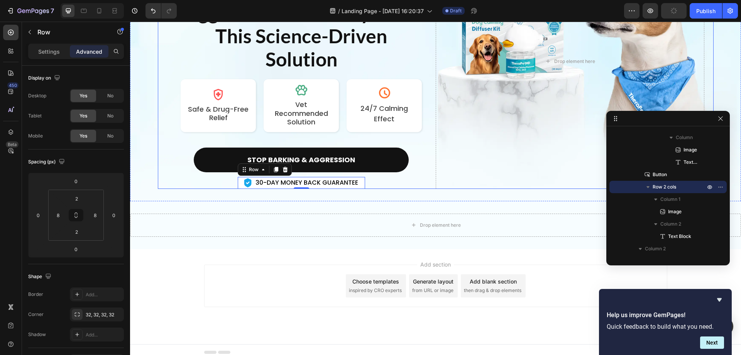
click at [394, 181] on div "Drop element here Row Stop Your Dog’s Aggression & Anxiety With This Science-Dr…" at bounding box center [301, 61] width 269 height 255
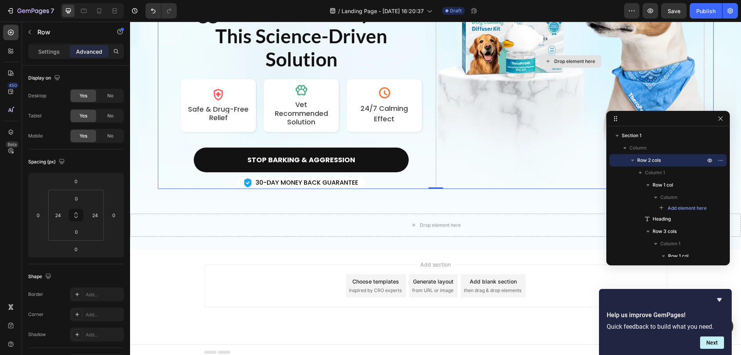
click at [520, 147] on div "Drop element here" at bounding box center [570, 61] width 269 height 255
click at [378, 201] on div "Drop element here Section 2" at bounding box center [435, 225] width 611 height 48
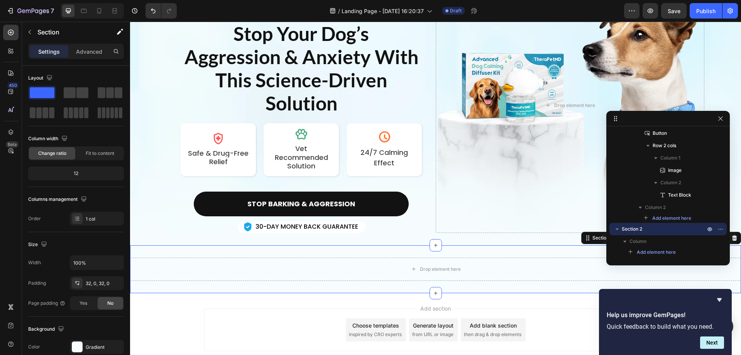
scroll to position [77, 0]
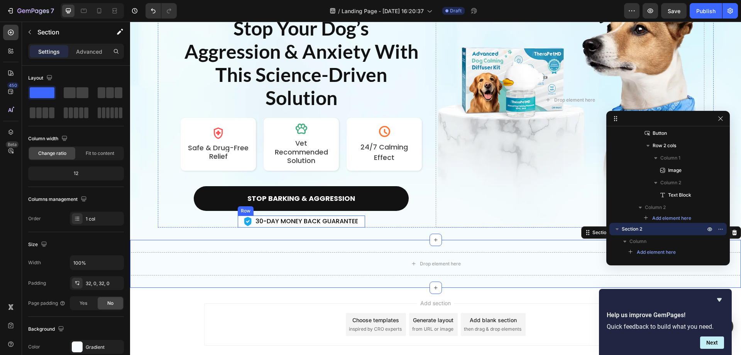
click at [359, 222] on div "Image 30-DAY MONEY BACK GUARANTEE Text Block Row" at bounding box center [301, 221] width 127 height 12
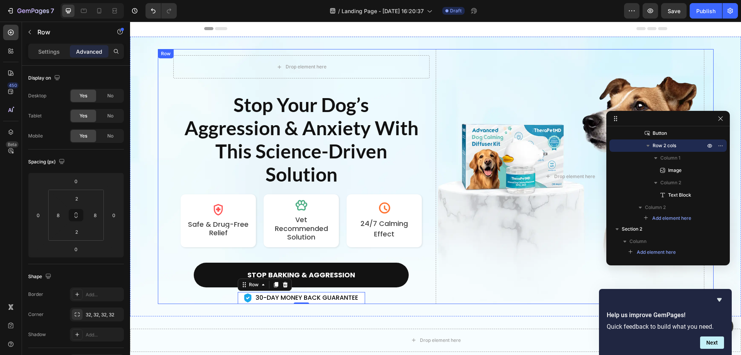
scroll to position [0, 0]
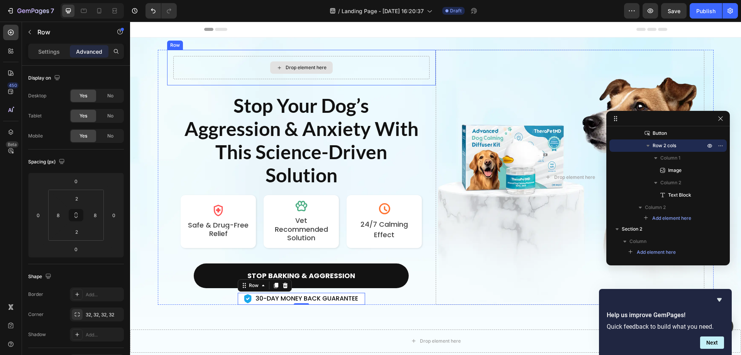
click at [237, 66] on div "Drop element here" at bounding box center [301, 67] width 256 height 23
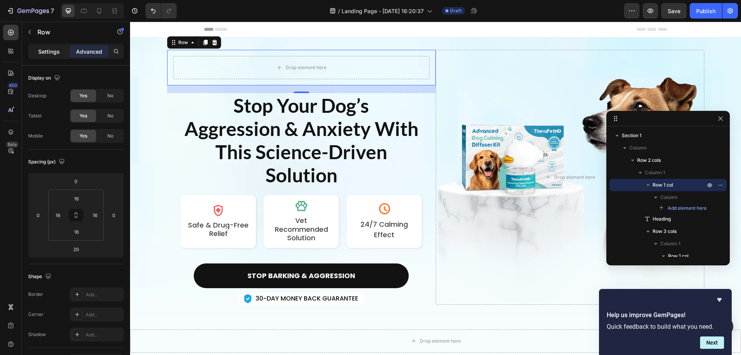
click at [51, 54] on p "Settings" at bounding box center [49, 51] width 22 height 8
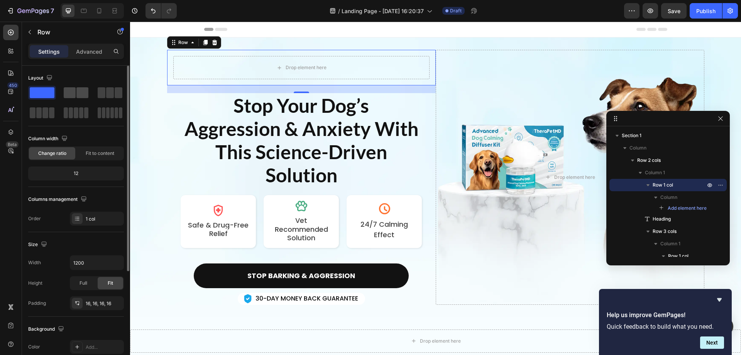
click at [72, 90] on span at bounding box center [70, 92] width 12 height 11
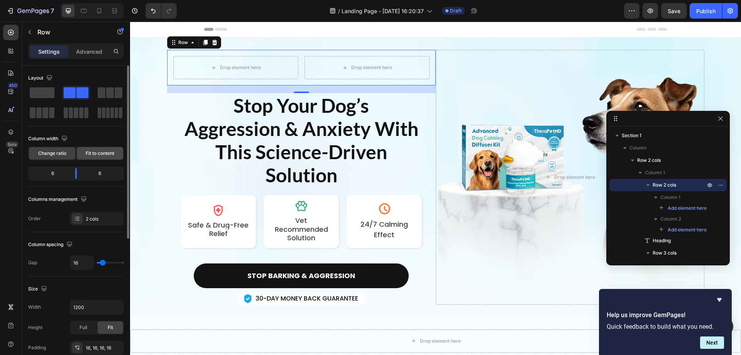
click at [104, 149] on div "Fit to content" at bounding box center [100, 153] width 46 height 12
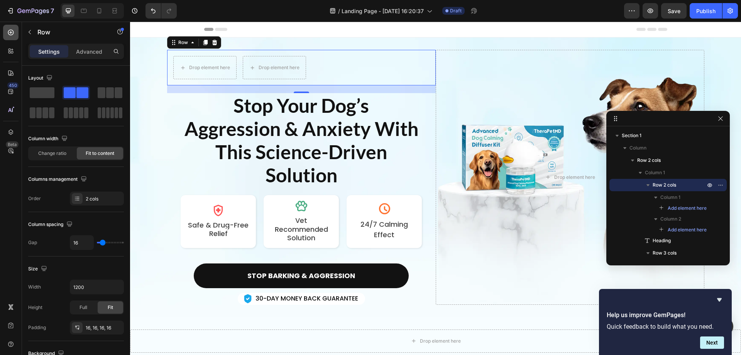
click at [12, 31] on icon at bounding box center [11, 33] width 8 height 8
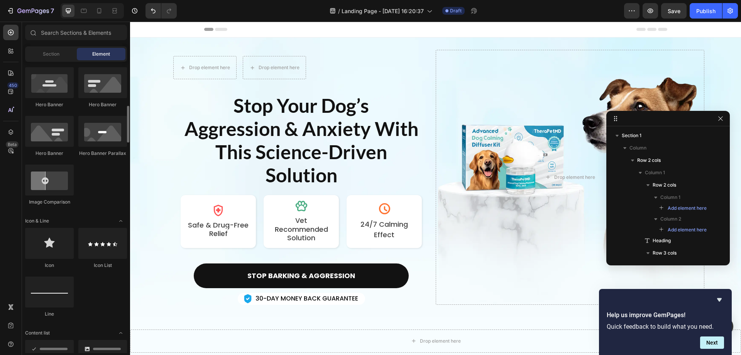
scroll to position [425, 0]
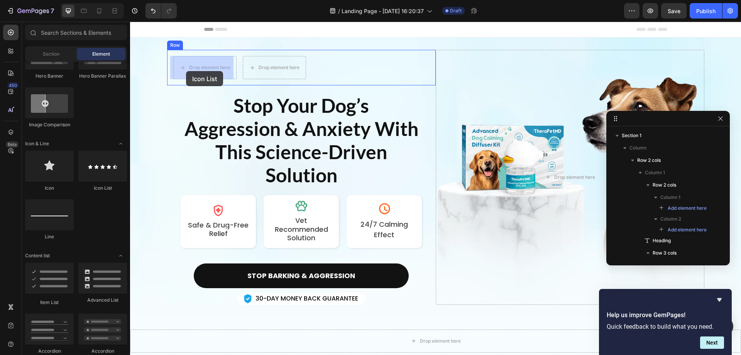
drag, startPoint x: 223, startPoint y: 190, endPoint x: 186, endPoint y: 71, distance: 124.6
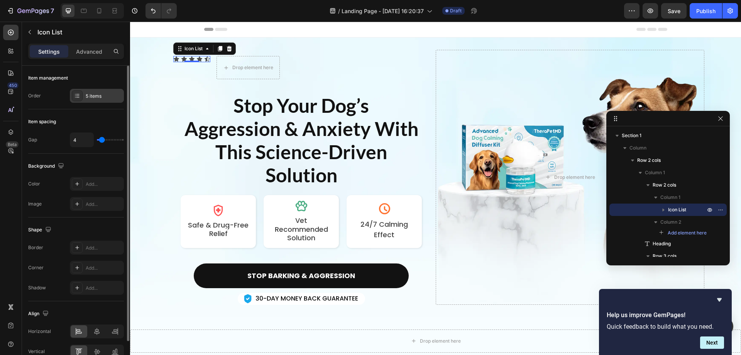
click at [98, 95] on div "5 items" at bounding box center [104, 96] width 36 height 7
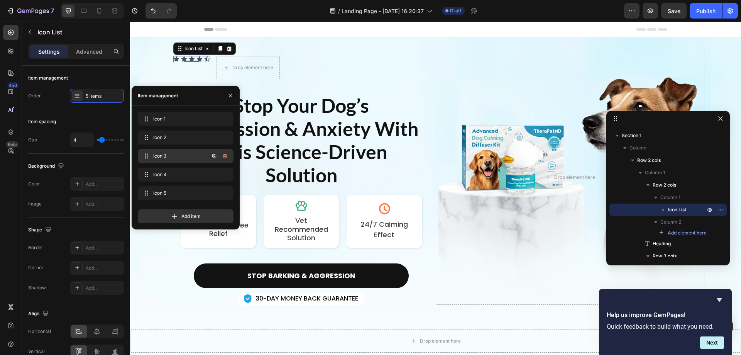
scroll to position [77, 0]
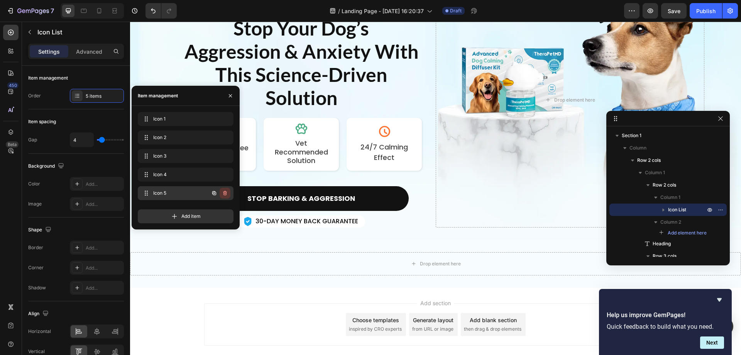
click at [223, 191] on icon "button" at bounding box center [225, 193] width 6 height 6
click at [213, 173] on icon "button" at bounding box center [214, 174] width 6 height 6
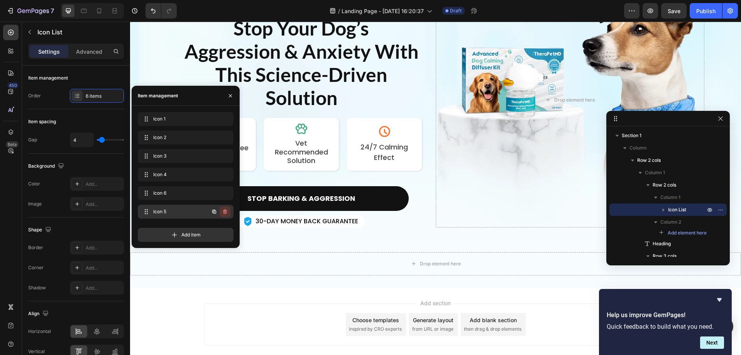
click at [225, 211] on icon "button" at bounding box center [225, 212] width 0 height 2
click at [219, 210] on div "Delete" at bounding box center [220, 211] width 14 height 7
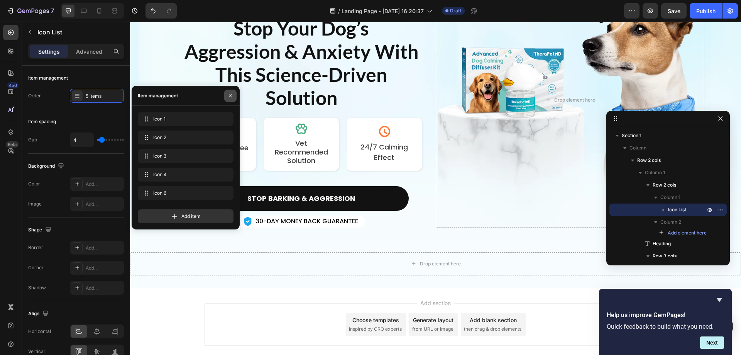
click at [232, 94] on icon "button" at bounding box center [230, 95] width 3 height 3
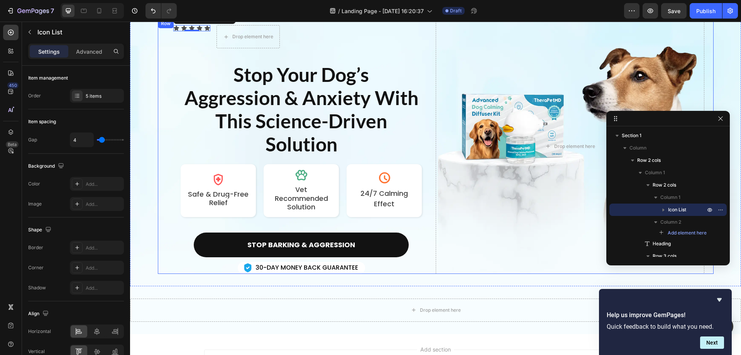
scroll to position [0, 0]
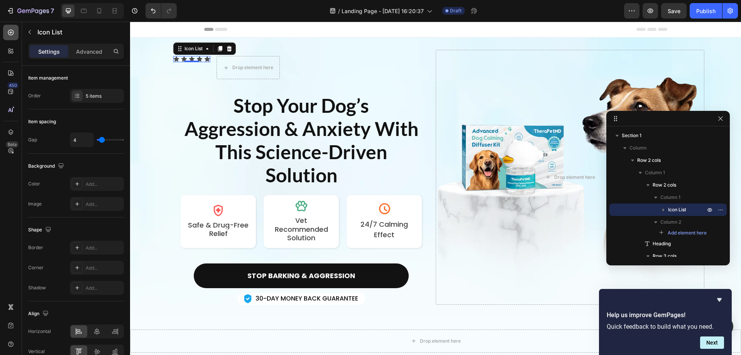
click at [15, 32] on div at bounding box center [10, 32] width 15 height 15
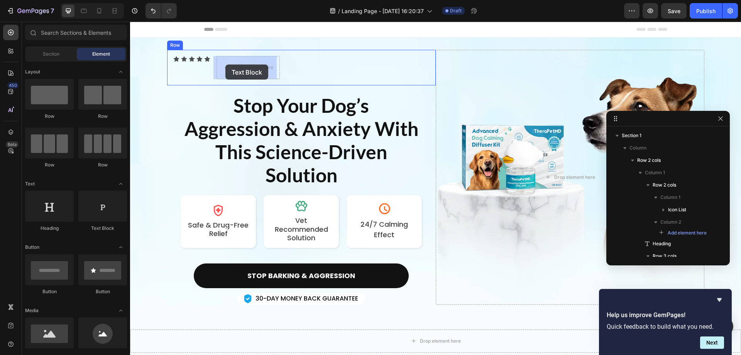
drag, startPoint x: 245, startPoint y: 217, endPoint x: 225, endPoint y: 64, distance: 154.1
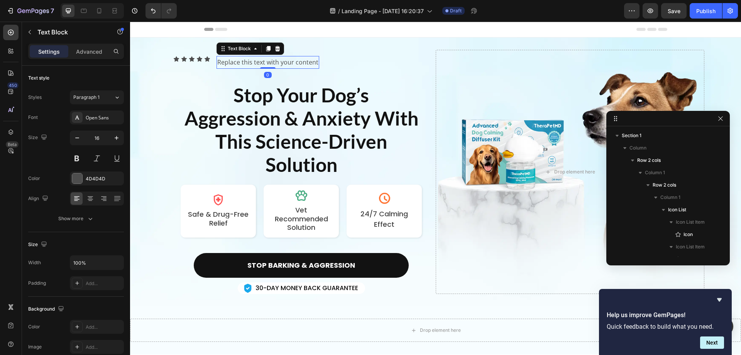
scroll to position [171, 0]
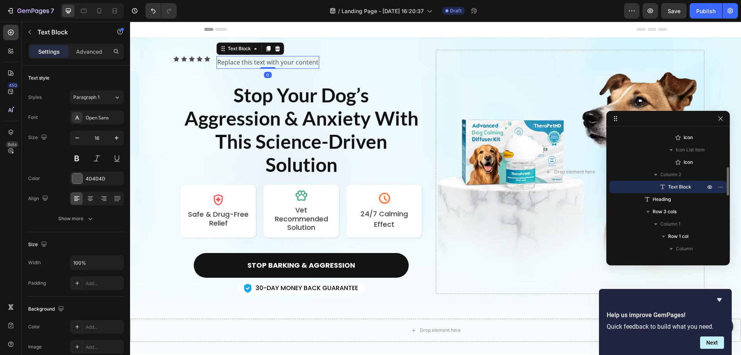
click at [239, 61] on div "Replace this text with your content" at bounding box center [268, 62] width 103 height 13
click at [239, 61] on p "Replace this text with your content" at bounding box center [267, 62] width 101 height 11
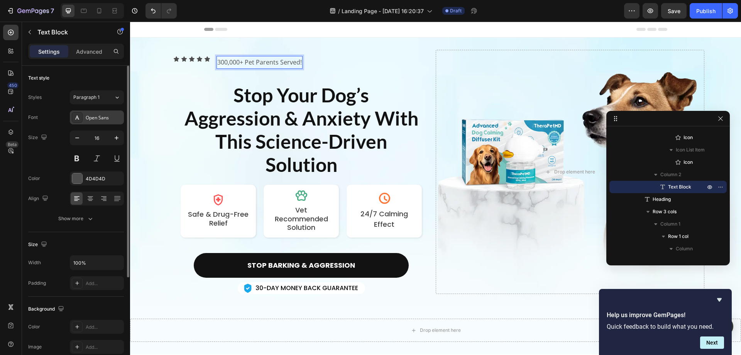
click at [94, 115] on div "Open Sans" at bounding box center [104, 117] width 36 height 7
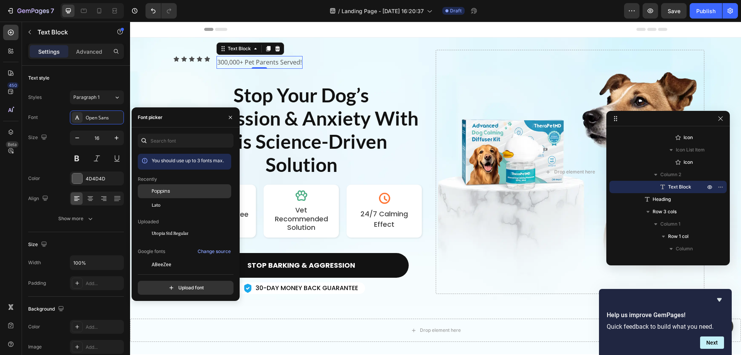
click at [166, 191] on span "Poppins" at bounding box center [161, 191] width 19 height 7
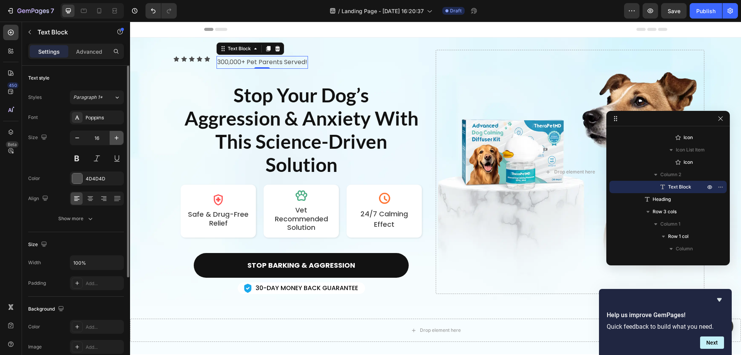
click at [114, 137] on icon "button" at bounding box center [117, 138] width 8 height 8
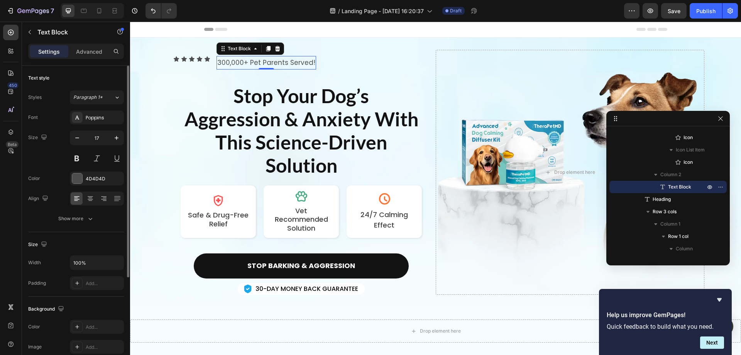
type input "18"
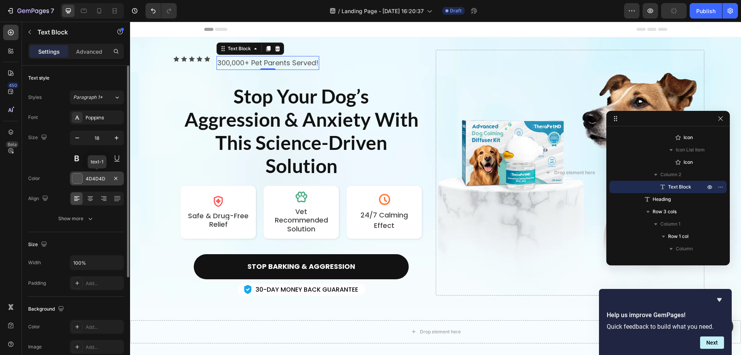
click at [97, 178] on div "4D4D4D" at bounding box center [97, 178] width 22 height 7
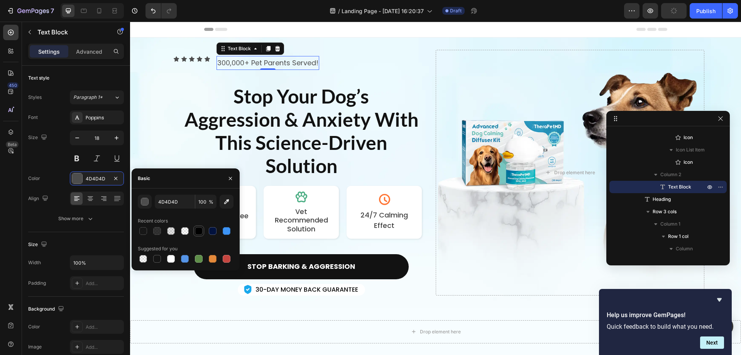
click at [198, 232] on div at bounding box center [199, 231] width 8 height 8
type input "000000"
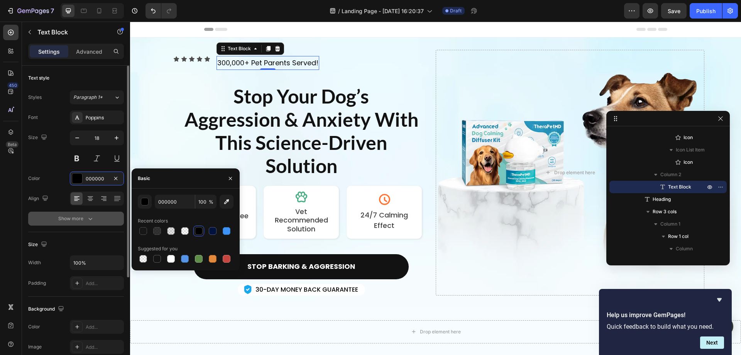
click at [91, 218] on icon "button" at bounding box center [90, 219] width 8 height 8
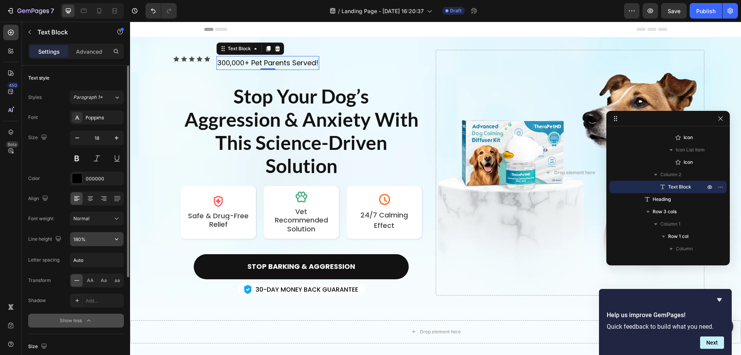
click at [93, 237] on input "180%" at bounding box center [96, 239] width 53 height 14
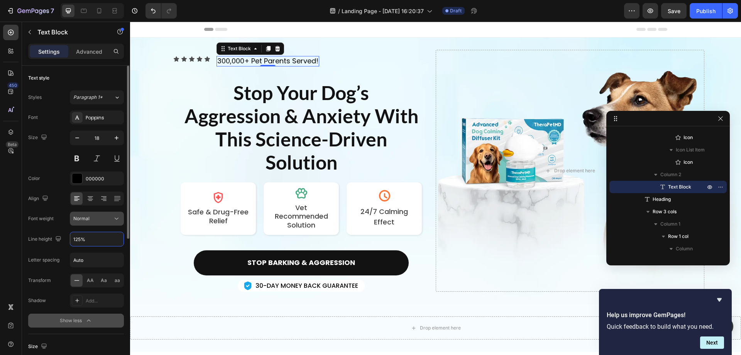
type input "125%"
click at [111, 218] on div "Normal" at bounding box center [92, 218] width 39 height 7
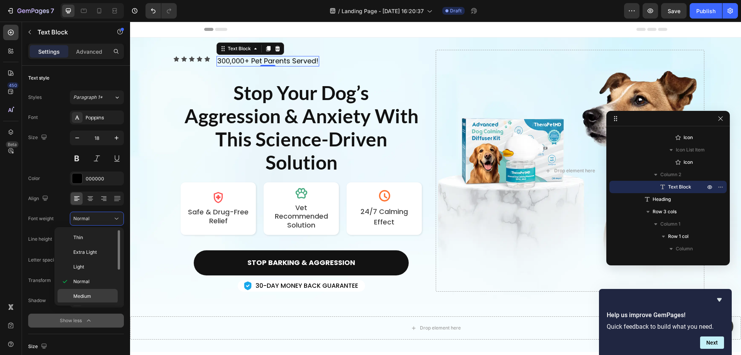
click at [90, 291] on div "Medium" at bounding box center [88, 296] width 60 height 15
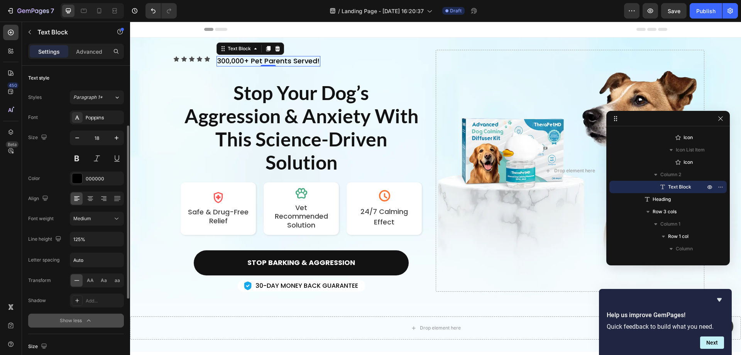
scroll to position [77, 0]
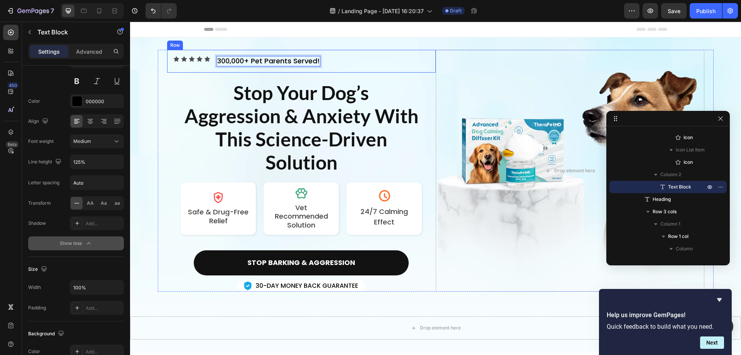
click at [242, 52] on div "Icon Icon Icon Icon Icon Icon List 300,000+ Pet Parents Served! Text Block 0 Row" at bounding box center [301, 61] width 269 height 23
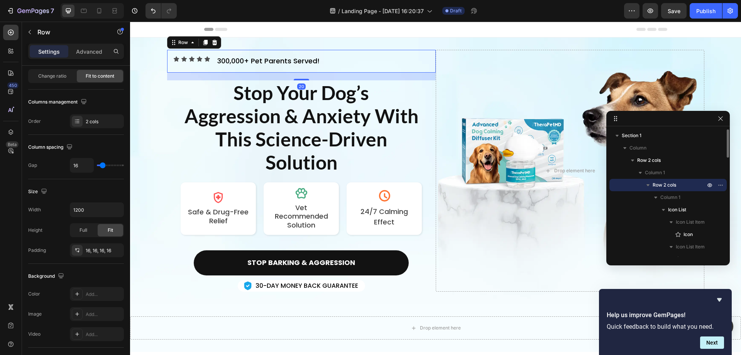
scroll to position [0, 0]
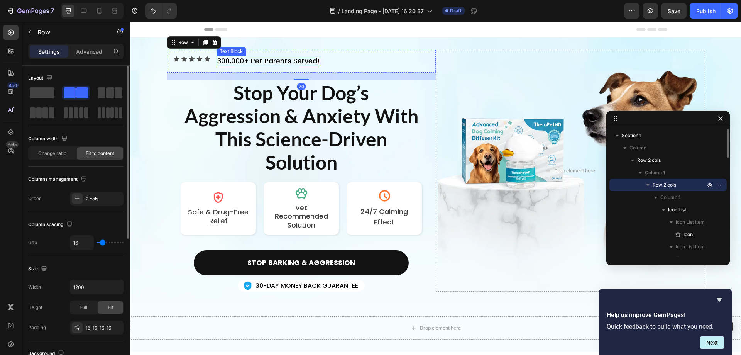
click at [249, 61] on p "300,000+ Pet Parents Served!" at bounding box center [268, 61] width 102 height 9
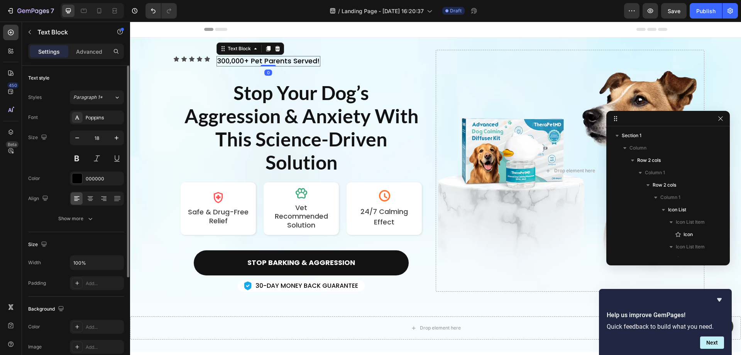
scroll to position [171, 0]
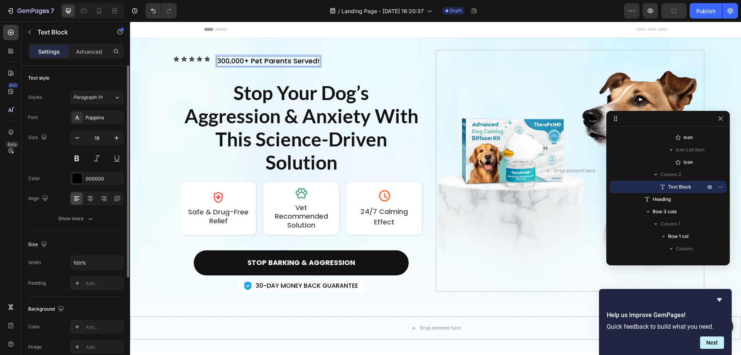
click at [247, 60] on p "300,000+ Pet Parents Served!" at bounding box center [268, 61] width 102 height 9
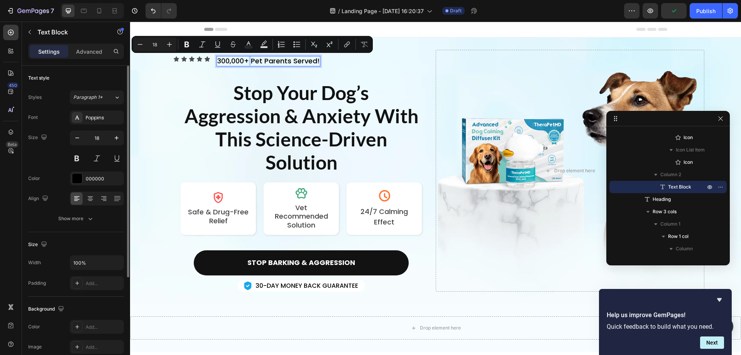
click at [246, 59] on p "300,000+ Pet Parents Served!" at bounding box center [268, 61] width 102 height 9
drag, startPoint x: 247, startPoint y: 60, endPoint x: 216, endPoint y: 60, distance: 30.5
click at [217, 60] on p "300,000+ Pet Parents Served!" at bounding box center [268, 61] width 102 height 9
click at [187, 43] on icon "Editor contextual toolbar" at bounding box center [187, 45] width 8 height 8
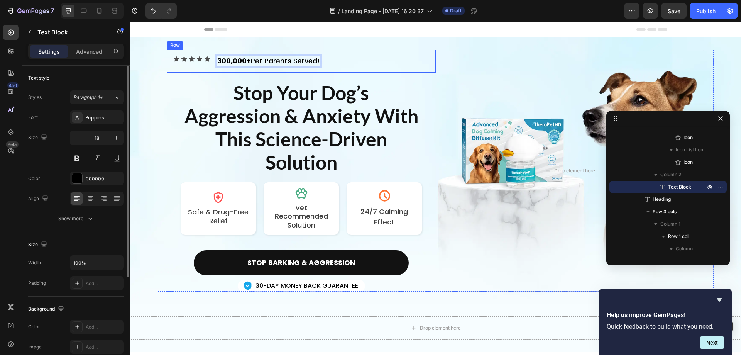
click at [360, 65] on div "Icon Icon Icon Icon Icon Icon List 300,000+ Pet Parents Served! Text Block 0 Row" at bounding box center [301, 61] width 269 height 23
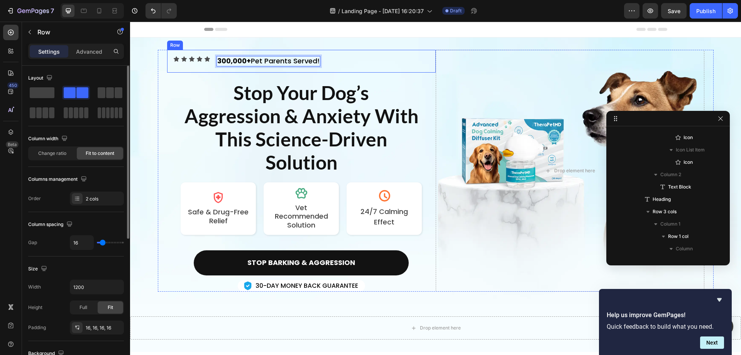
scroll to position [0, 0]
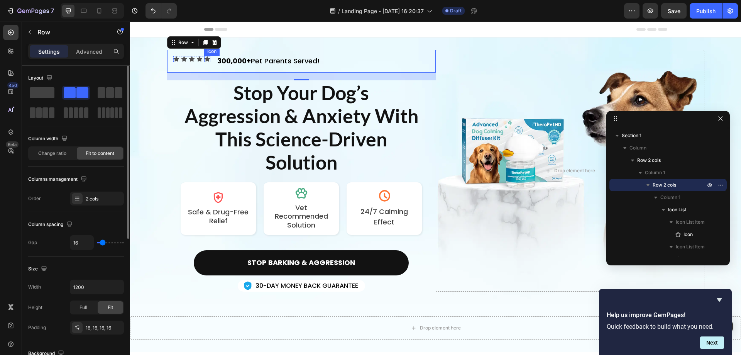
click at [205, 59] on icon at bounding box center [207, 58] width 5 height 5
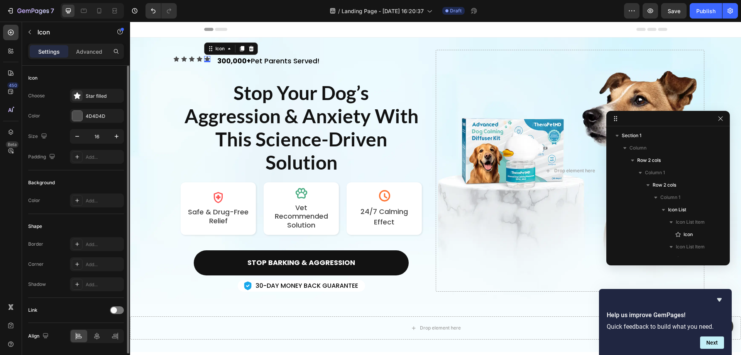
scroll to position [146, 0]
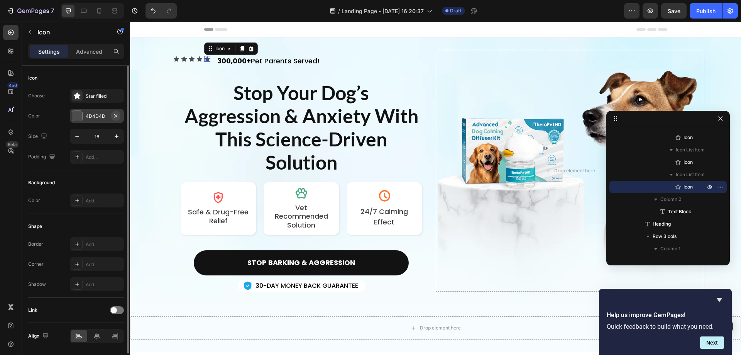
click at [115, 115] on icon "button" at bounding box center [115, 115] width 3 height 3
click at [85, 115] on div "Add..." at bounding box center [97, 116] width 54 height 14
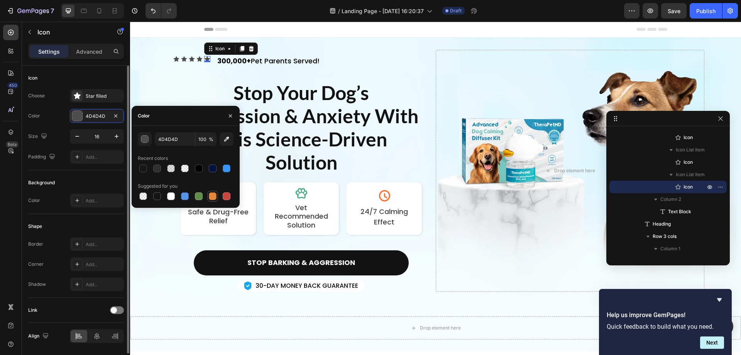
click at [214, 196] on div at bounding box center [213, 196] width 8 height 8
type input "E4893A"
click at [197, 59] on icon at bounding box center [199, 58] width 5 height 5
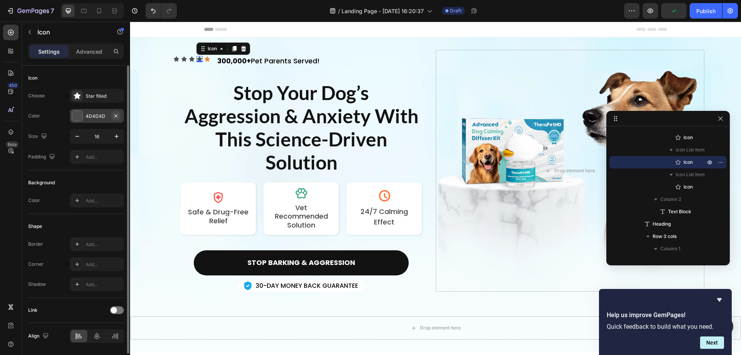
click at [118, 115] on icon "button" at bounding box center [116, 116] width 6 height 6
click at [105, 113] on div "Add..." at bounding box center [104, 116] width 36 height 7
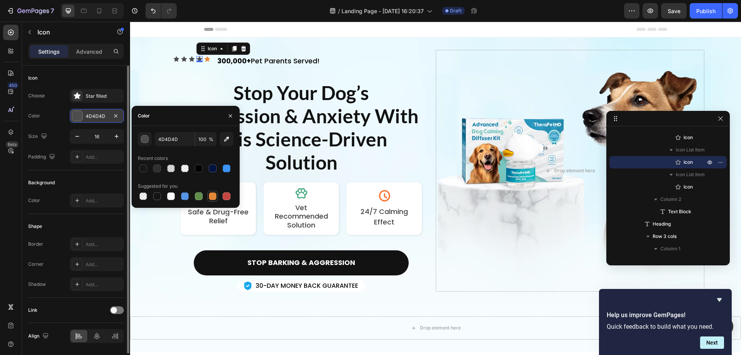
click at [212, 197] on div at bounding box center [213, 196] width 8 height 8
type input "E4893A"
click at [189, 59] on div "Icon" at bounding box center [192, 59] width 6 height 6
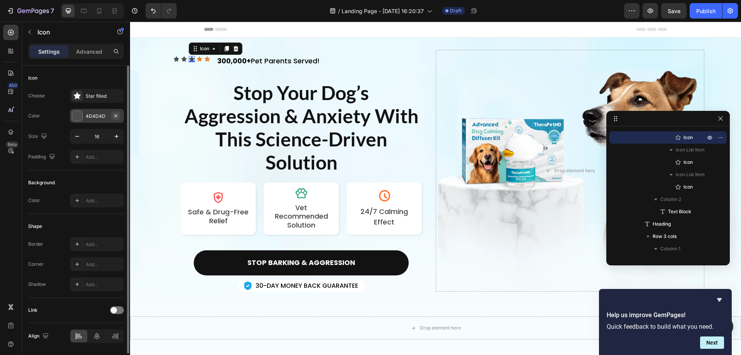
click at [114, 115] on icon "button" at bounding box center [116, 116] width 6 height 6
click at [101, 115] on div "Add..." at bounding box center [104, 116] width 36 height 7
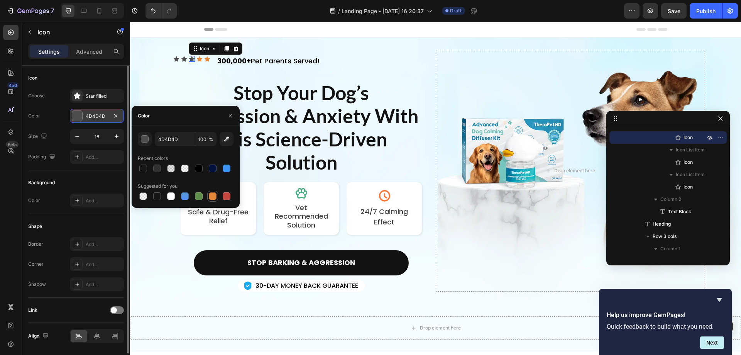
click at [210, 191] on div at bounding box center [212, 196] width 11 height 11
type input "E4893A"
click at [181, 58] on icon at bounding box center [183, 58] width 5 height 5
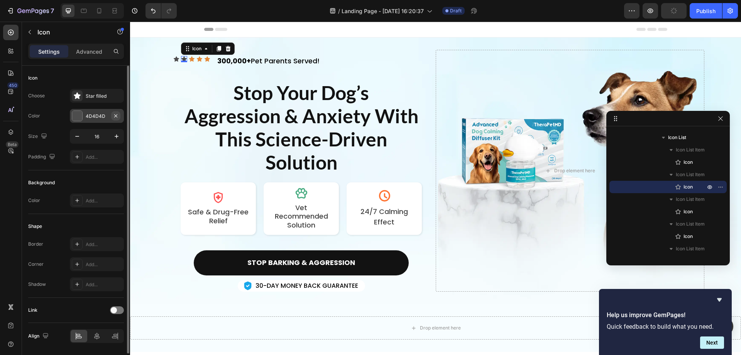
click at [115, 116] on icon "button" at bounding box center [116, 116] width 6 height 6
click at [94, 116] on div "Add..." at bounding box center [104, 116] width 36 height 7
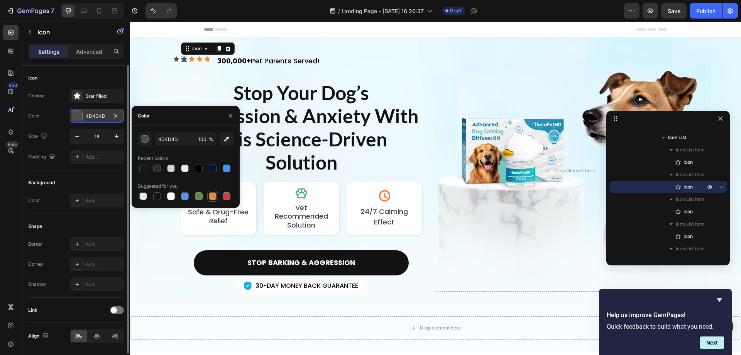
click at [211, 193] on div at bounding box center [213, 196] width 8 height 8
type input "E4893A"
click at [174, 58] on icon at bounding box center [176, 58] width 5 height 5
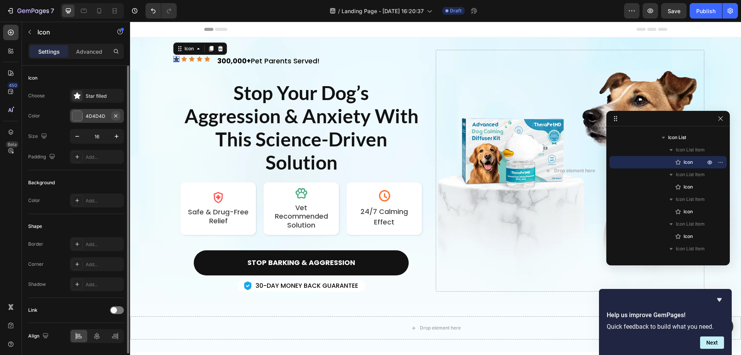
click at [115, 115] on icon "button" at bounding box center [115, 115] width 3 height 3
click at [96, 114] on div "Add..." at bounding box center [104, 116] width 36 height 7
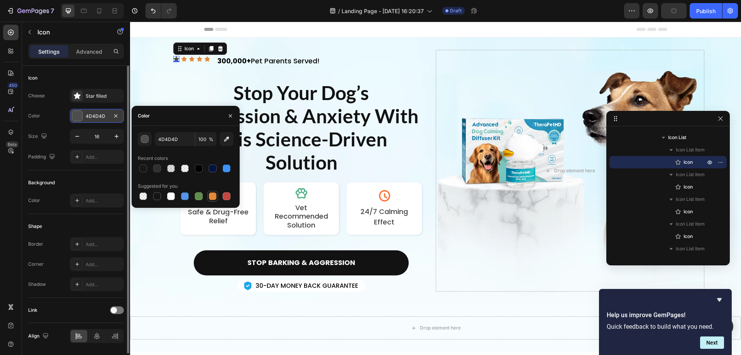
click at [212, 196] on div at bounding box center [213, 196] width 8 height 8
type input "E4893A"
click at [207, 61] on icon at bounding box center [207, 59] width 6 height 6
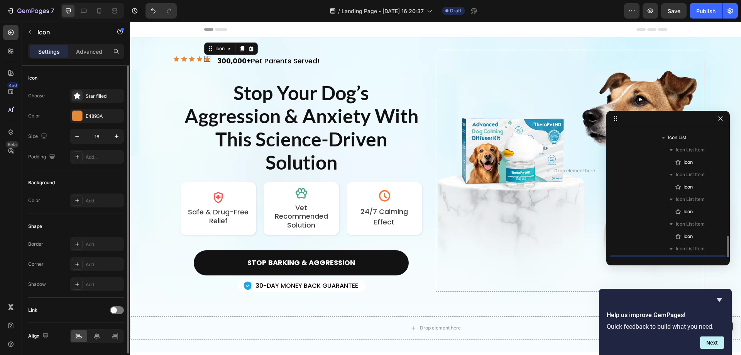
scroll to position [146, 0]
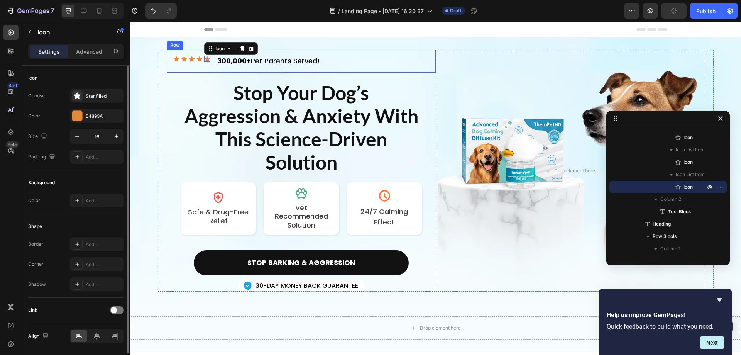
click at [212, 61] on div "Icon Icon Icon Icon Icon 0 Icon List 300,000+ Pet Parents Served! Text Block Row" at bounding box center [301, 61] width 269 height 23
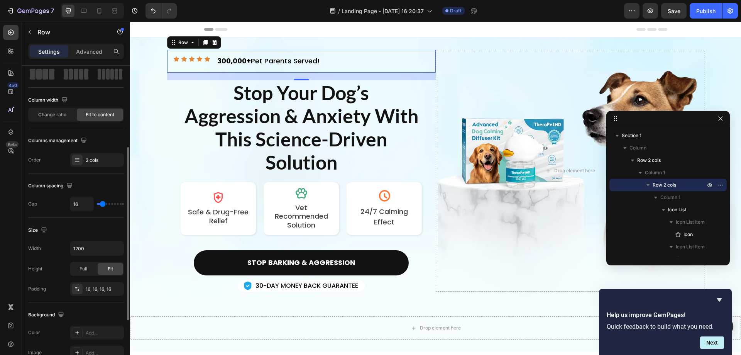
scroll to position [0, 0]
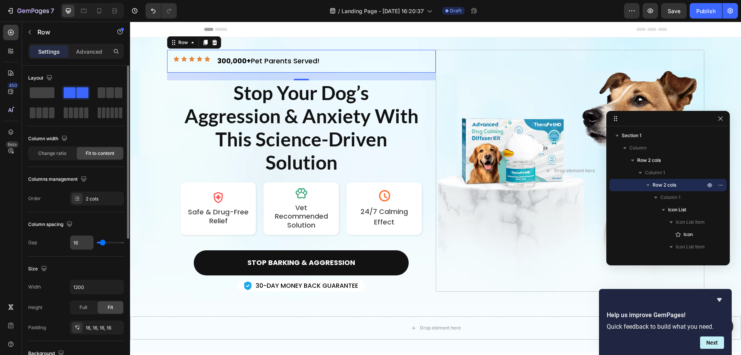
click at [85, 240] on input "16" at bounding box center [81, 242] width 23 height 14
type input "1"
type input "12"
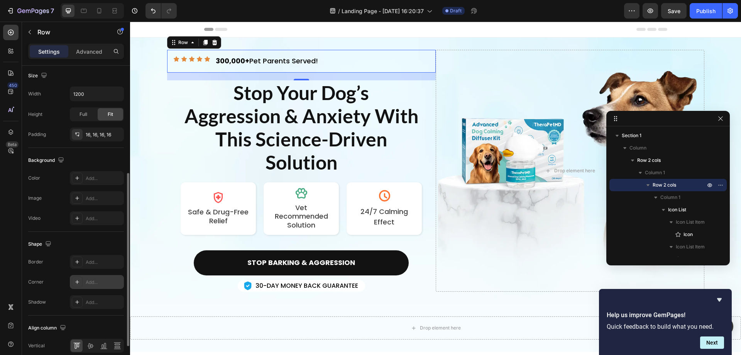
scroll to position [248, 0]
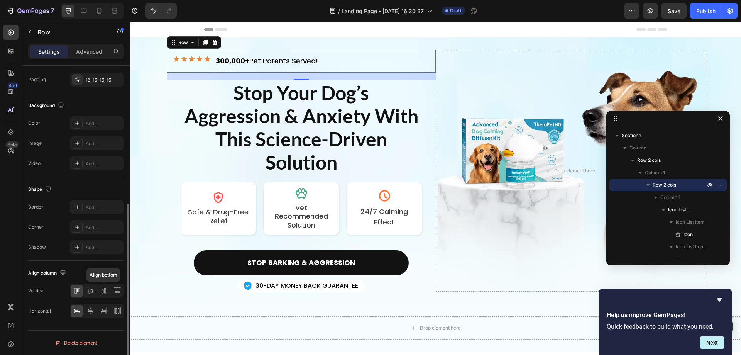
type input "12"
click at [88, 289] on icon at bounding box center [90, 291] width 8 height 8
click at [90, 307] on icon at bounding box center [90, 311] width 8 height 8
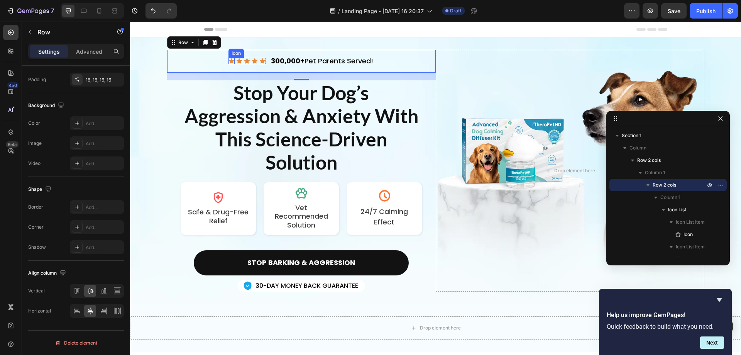
click at [230, 61] on icon at bounding box center [231, 60] width 5 height 5
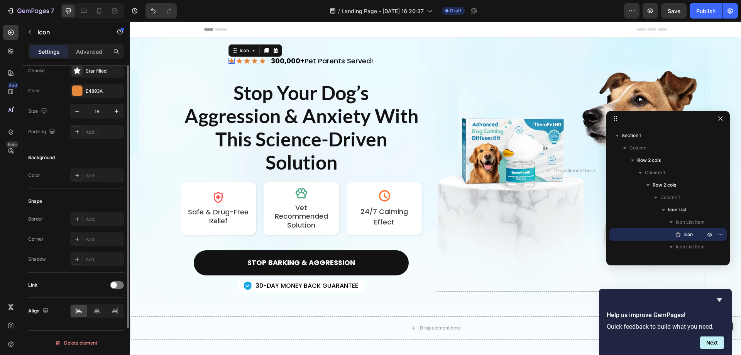
scroll to position [0, 0]
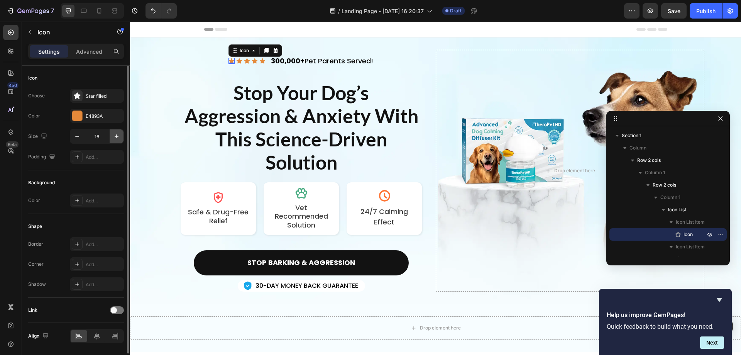
click at [117, 135] on icon "button" at bounding box center [117, 136] width 8 height 8
type input "18"
click at [237, 60] on icon at bounding box center [239, 60] width 5 height 5
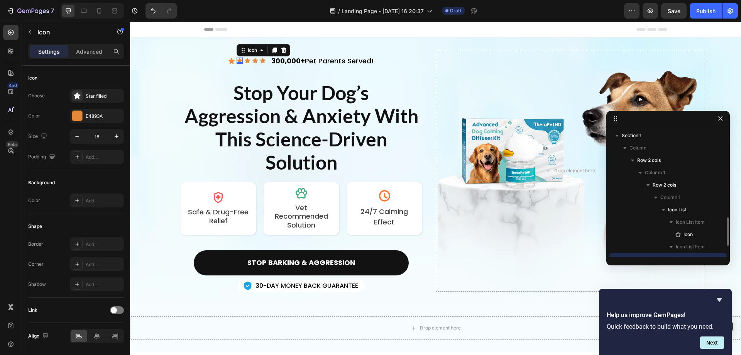
scroll to position [72, 0]
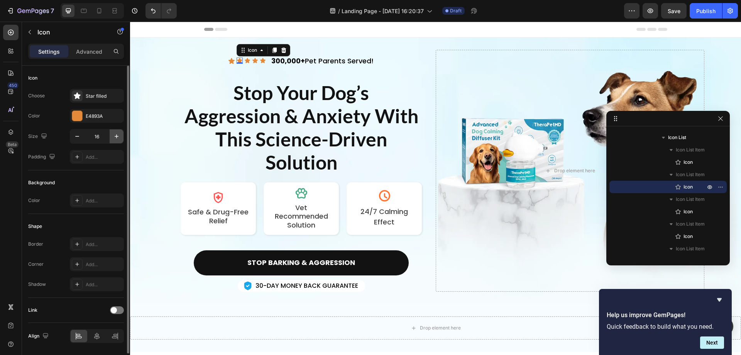
click at [117, 135] on icon "button" at bounding box center [117, 136] width 8 height 8
type input "18"
click at [245, 62] on icon at bounding box center [247, 60] width 5 height 5
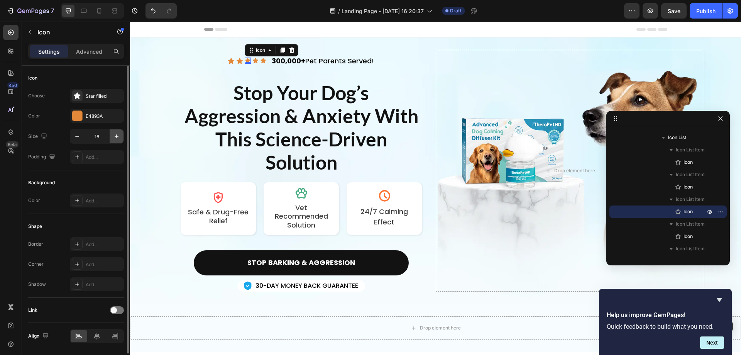
click at [115, 135] on icon "button" at bounding box center [117, 136] width 8 height 8
type input "18"
click at [253, 62] on icon at bounding box center [255, 60] width 5 height 5
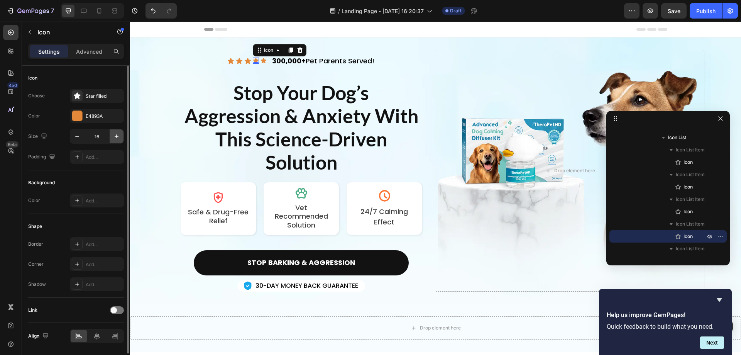
click at [117, 137] on icon "button" at bounding box center [117, 136] width 8 height 8
type input "18"
click at [261, 61] on icon at bounding box center [263, 60] width 5 height 5
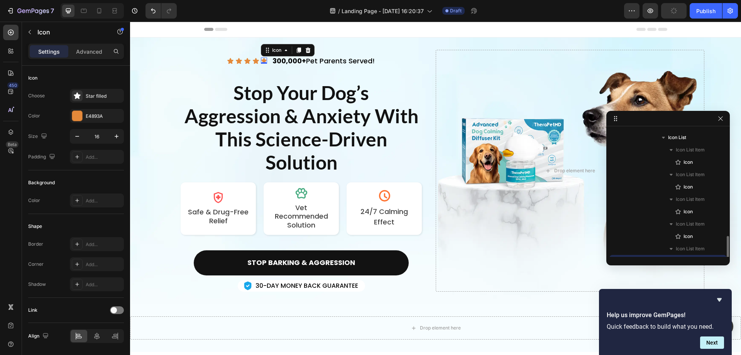
scroll to position [146, 0]
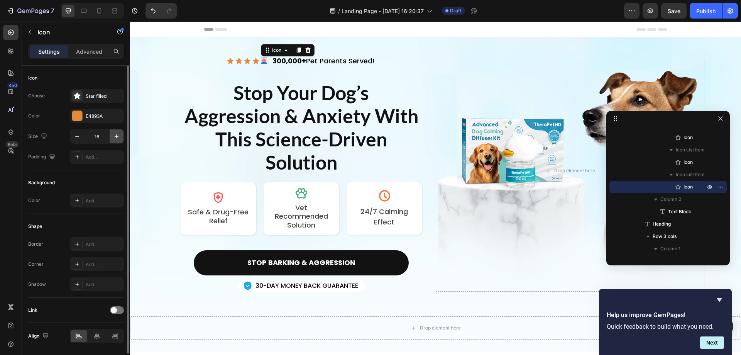
click at [117, 134] on icon "button" at bounding box center [117, 136] width 8 height 8
type input "18"
click at [395, 67] on div "Icon Icon Icon Icon Icon 0 Icon List 300,000+ Pet Parents Served! Text Block Row" at bounding box center [301, 61] width 269 height 23
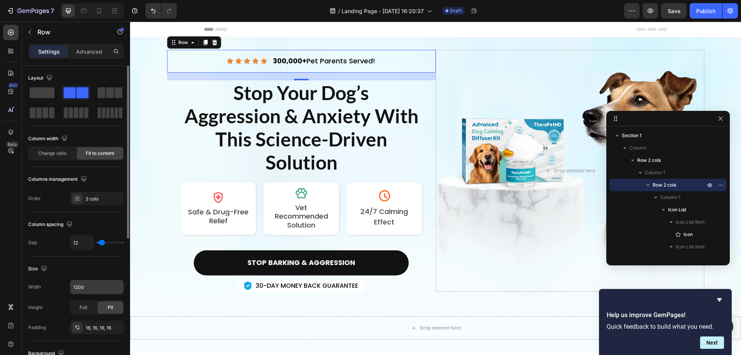
scroll to position [77, 0]
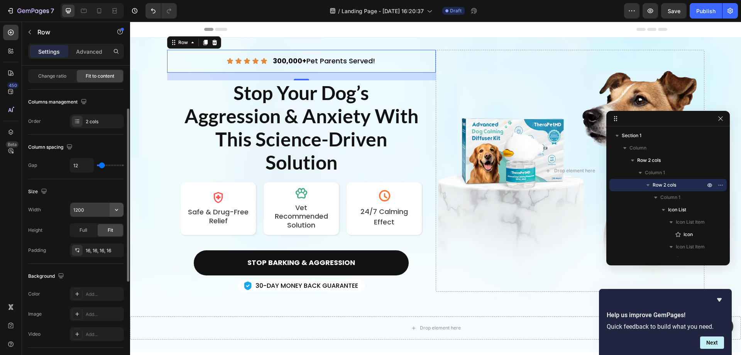
click at [118, 210] on icon "button" at bounding box center [116, 210] width 3 height 2
click at [84, 242] on p "Full 100%" at bounding box center [95, 243] width 44 height 7
click at [109, 214] on input "100%" at bounding box center [96, 210] width 53 height 14
click at [117, 208] on icon "button" at bounding box center [117, 210] width 8 height 8
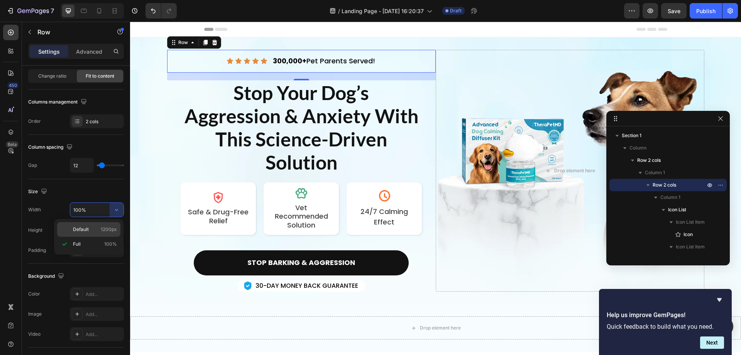
click at [91, 232] on p "Default 1200px" at bounding box center [95, 229] width 44 height 7
click at [91, 208] on input "1200" at bounding box center [96, 210] width 53 height 14
click at [119, 209] on icon "button" at bounding box center [117, 210] width 8 height 8
click at [93, 237] on div "Full 100%" at bounding box center [88, 244] width 63 height 15
click at [88, 209] on input "100%" at bounding box center [96, 210] width 53 height 14
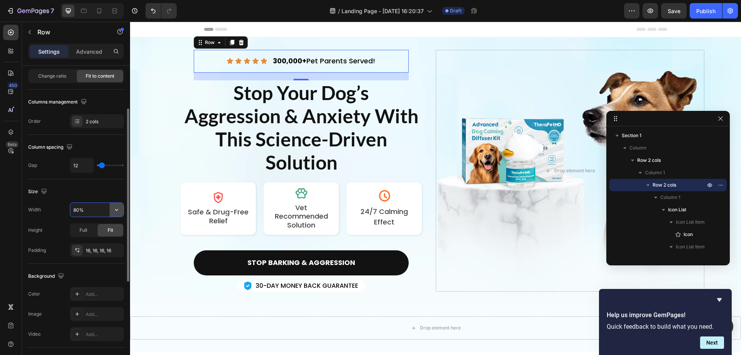
click at [114, 209] on icon "button" at bounding box center [117, 210] width 8 height 8
click at [94, 227] on p "Default 1200px" at bounding box center [95, 229] width 44 height 7
click at [118, 207] on icon "button" at bounding box center [117, 210] width 8 height 8
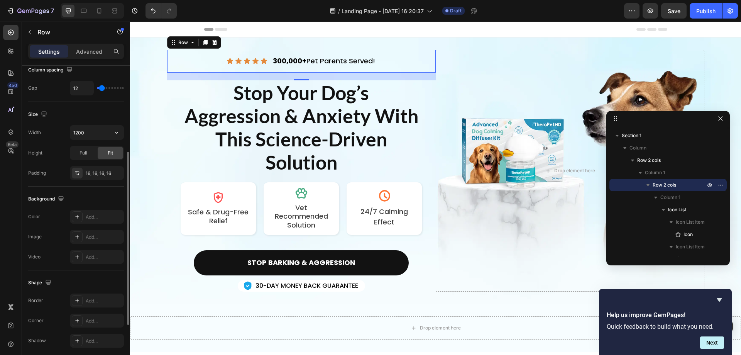
scroll to position [0, 0]
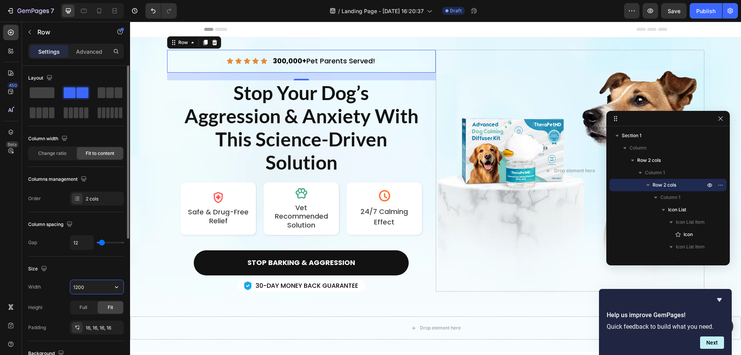
click at [90, 290] on input "1200" at bounding box center [96, 287] width 53 height 14
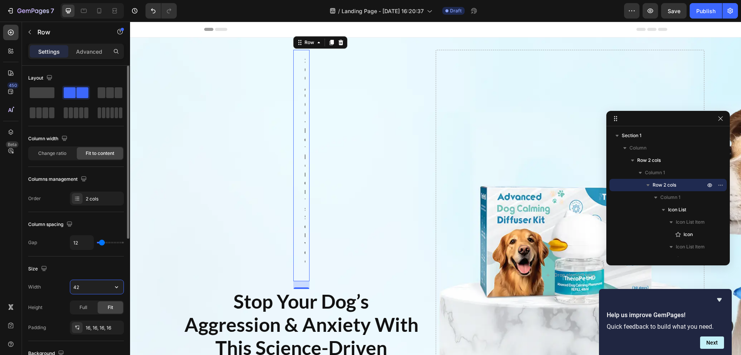
type input "425"
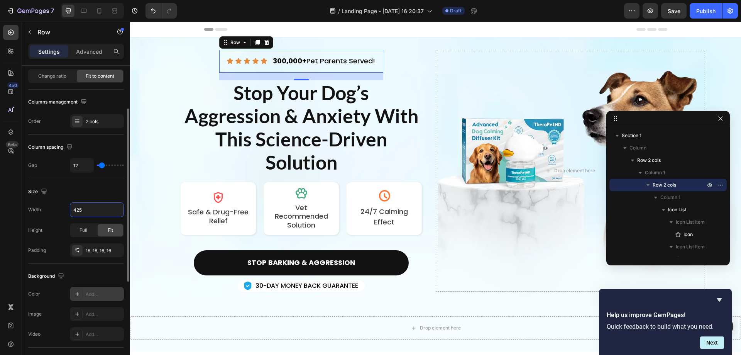
scroll to position [116, 0]
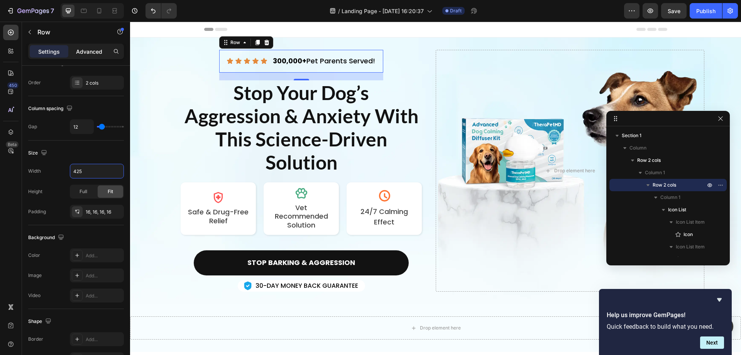
click at [94, 49] on p "Advanced" at bounding box center [89, 51] width 26 height 8
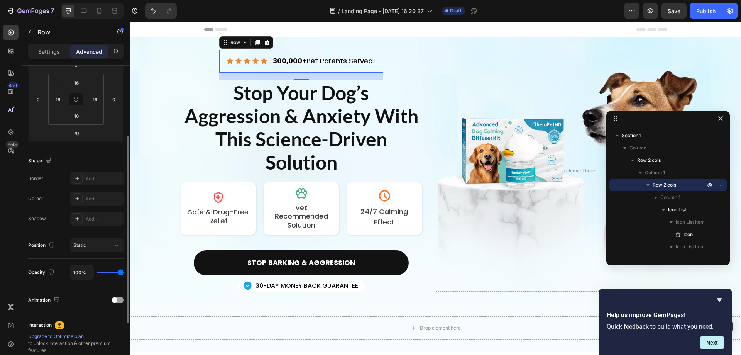
scroll to position [39, 0]
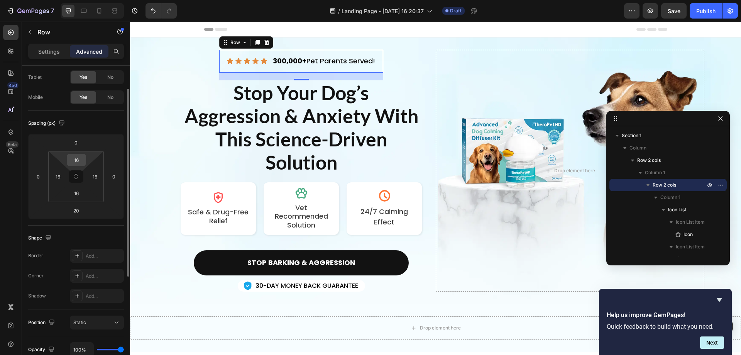
click at [79, 161] on input "16" at bounding box center [76, 160] width 15 height 12
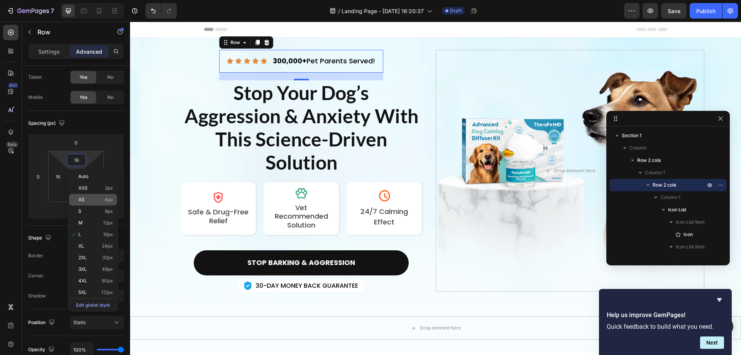
click at [85, 197] on p "XS 4px" at bounding box center [95, 199] width 35 height 5
type input "4"
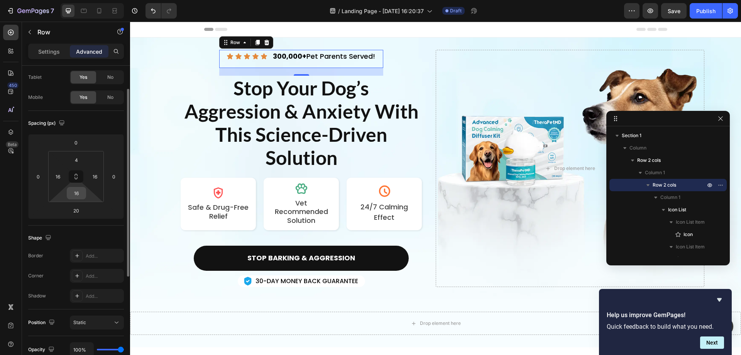
click at [79, 188] on input "16" at bounding box center [76, 193] width 15 height 12
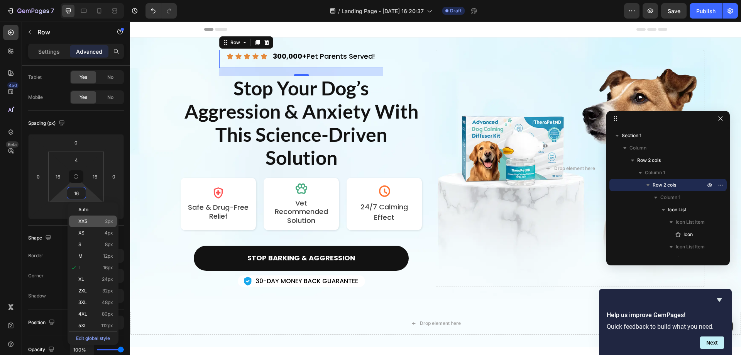
click at [93, 228] on div "XS 4px" at bounding box center [93, 233] width 48 height 12
type input "4"
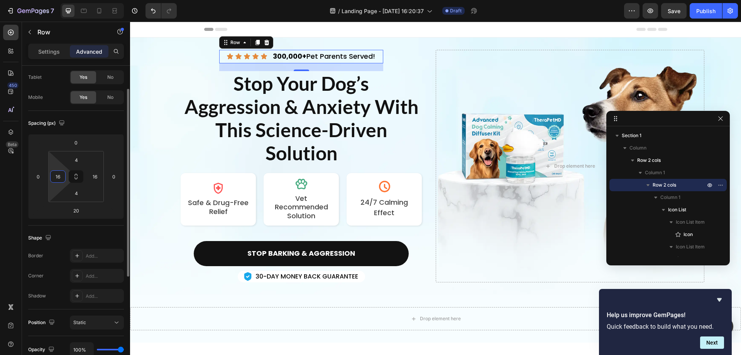
click at [55, 176] on input "16" at bounding box center [58, 177] width 12 height 12
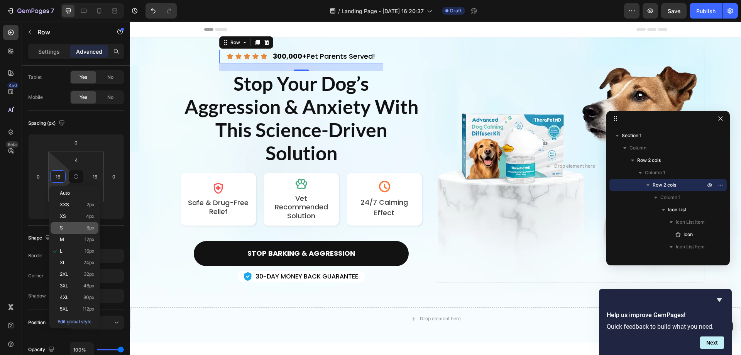
click at [87, 232] on div "S 8px" at bounding box center [75, 228] width 48 height 12
type input "8"
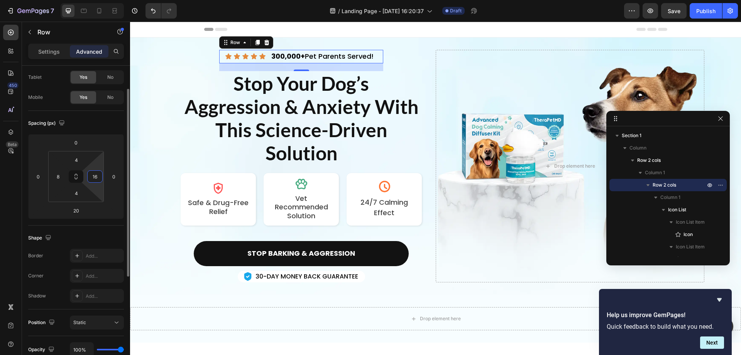
click at [92, 180] on input "16" at bounding box center [95, 177] width 12 height 12
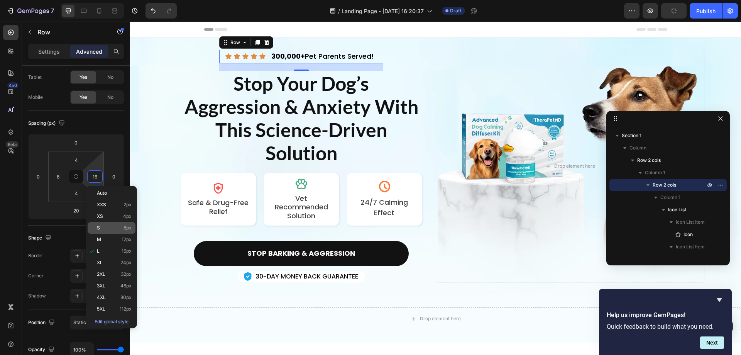
click at [102, 224] on div "S 8px" at bounding box center [112, 228] width 48 height 12
type input "8"
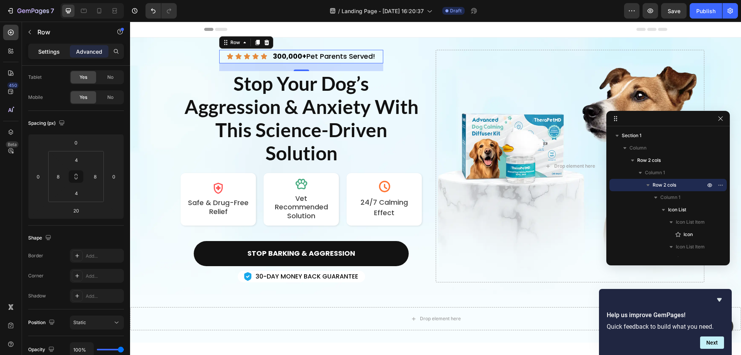
click at [44, 54] on p "Settings" at bounding box center [49, 51] width 22 height 8
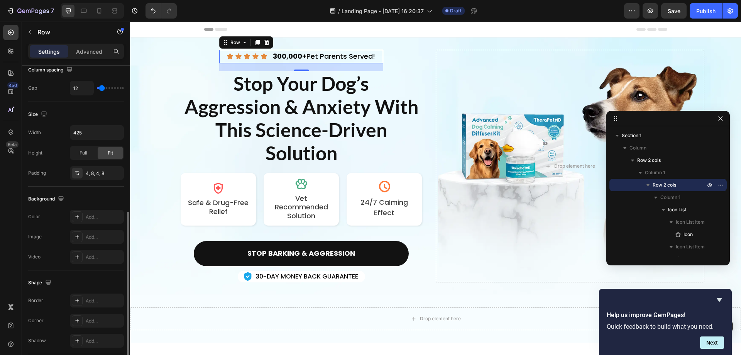
scroll to position [193, 0]
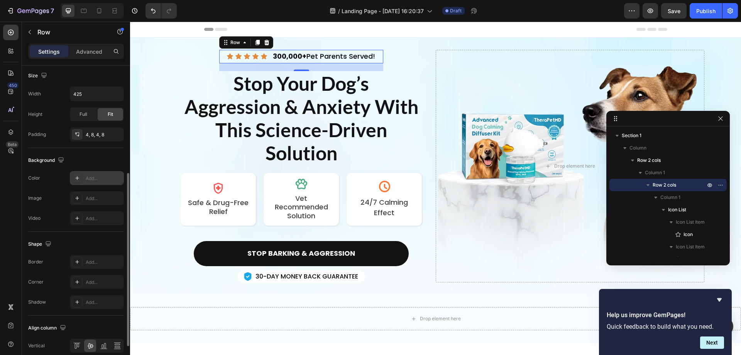
click at [74, 176] on icon at bounding box center [77, 178] width 6 height 6
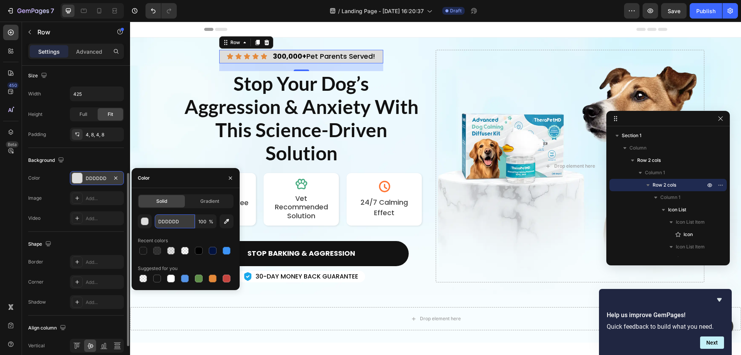
click at [179, 222] on input "DDDDDD" at bounding box center [175, 221] width 40 height 14
type input "FFFFFF"
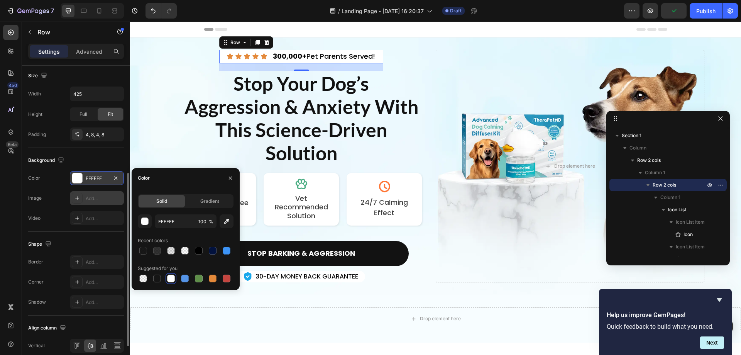
click at [96, 197] on div "Add..." at bounding box center [104, 198] width 36 height 7
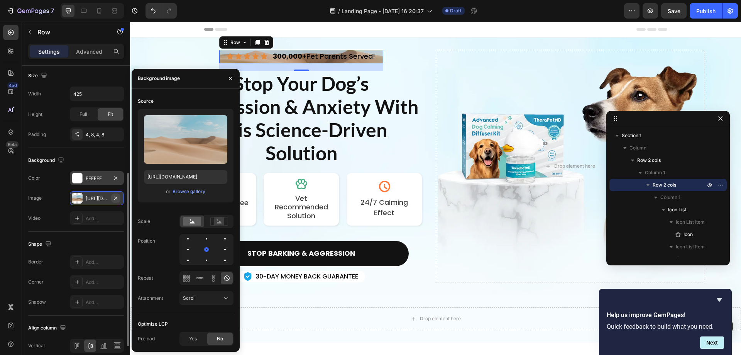
click at [114, 196] on icon "button" at bounding box center [115, 197] width 3 height 3
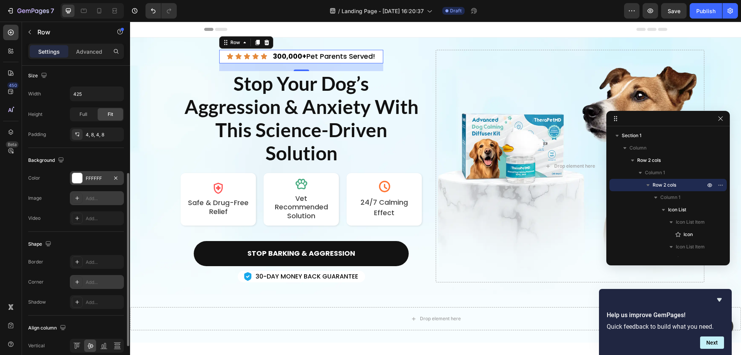
click at [91, 284] on div "Add..." at bounding box center [104, 282] width 36 height 7
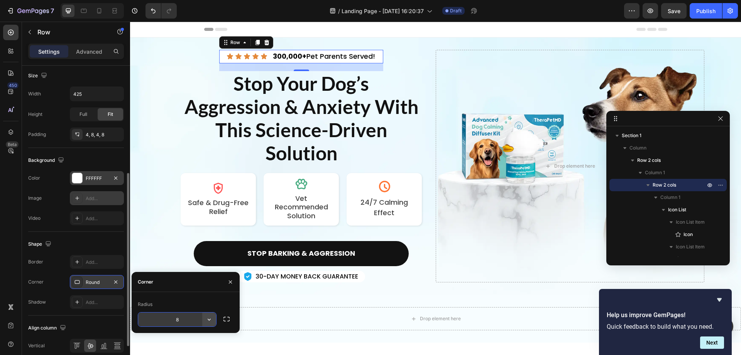
click at [207, 318] on icon "button" at bounding box center [209, 319] width 8 height 8
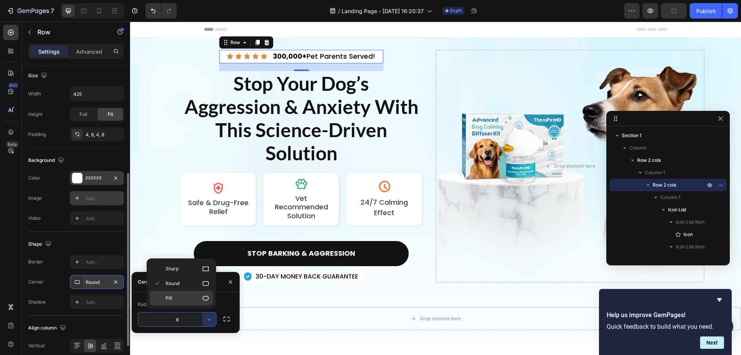
click at [190, 295] on p "Pill" at bounding box center [188, 298] width 44 height 8
type input "9999"
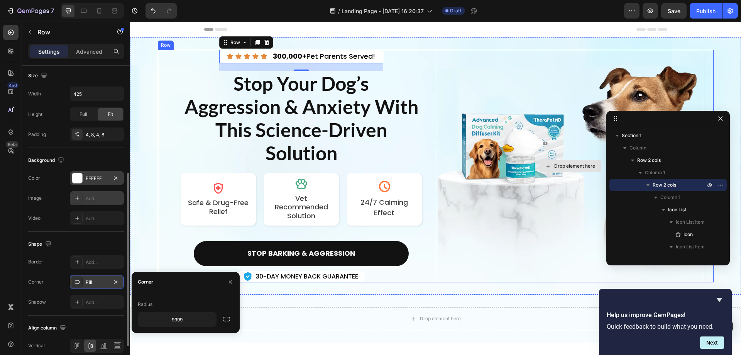
click at [484, 64] on div "Drop element here" at bounding box center [570, 166] width 269 height 232
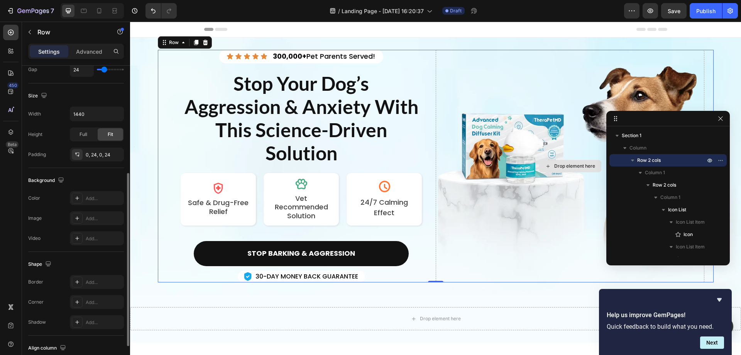
click at [493, 82] on div "Drop element here" at bounding box center [570, 166] width 269 height 232
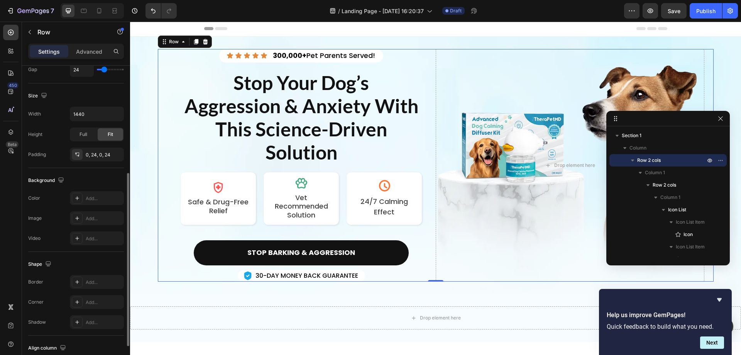
scroll to position [0, 0]
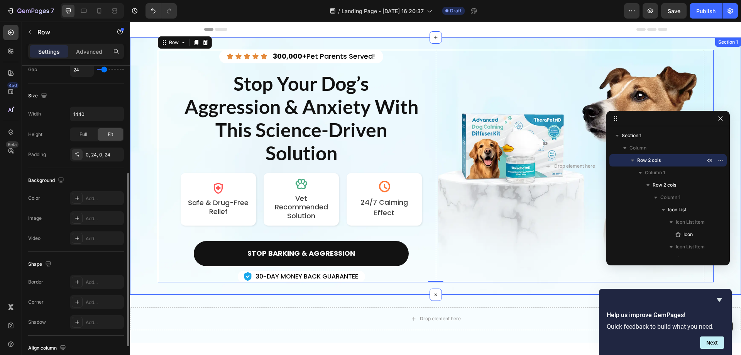
click at [138, 41] on div "Icon Icon Icon Icon Icon Icon List 300,000+ Pet Parents Served! Text Block Row …" at bounding box center [435, 165] width 611 height 257
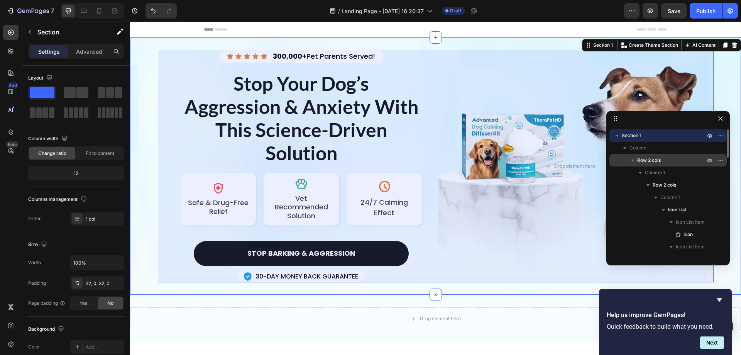
click at [641, 162] on span "Row 2 cols" at bounding box center [649, 160] width 24 height 8
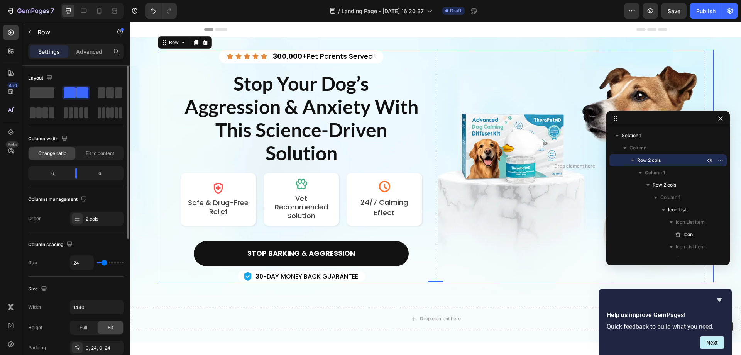
scroll to position [77, 0]
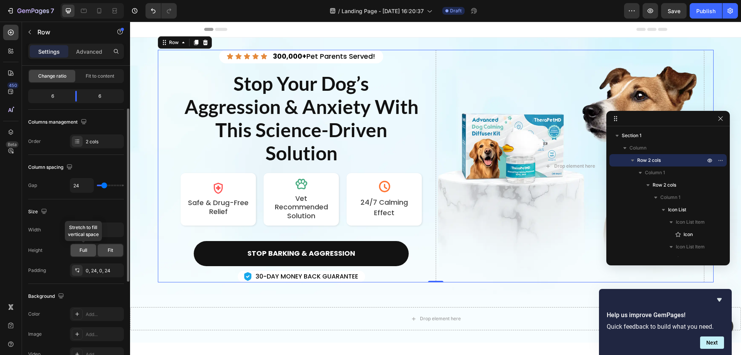
click at [84, 250] on span "Full" at bounding box center [84, 250] width 8 height 7
click at [112, 251] on span "Fit" at bounding box center [110, 250] width 5 height 7
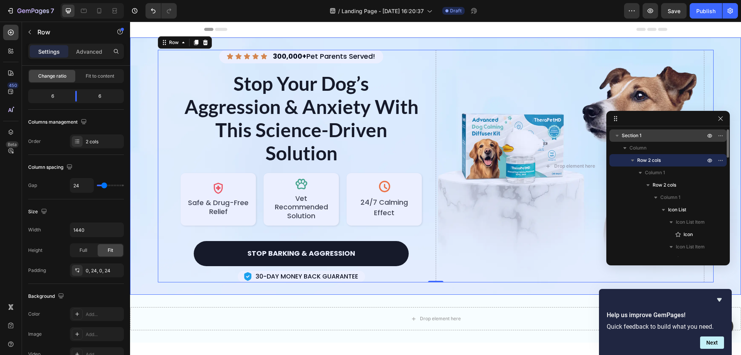
click at [633, 136] on span "Section 1" at bounding box center [632, 136] width 20 height 8
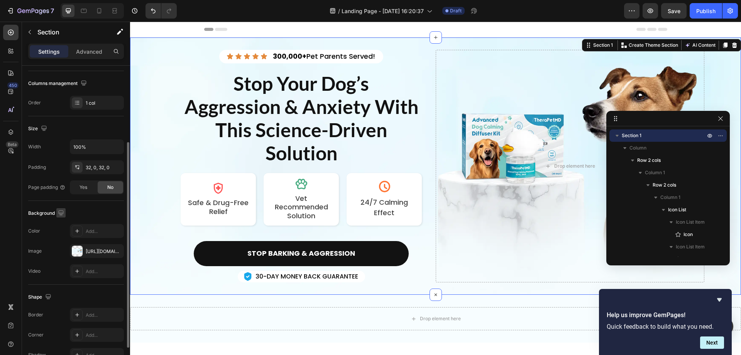
scroll to position [154, 0]
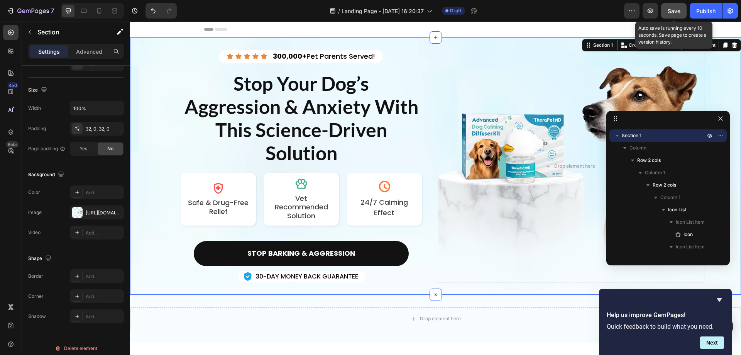
click at [672, 9] on span "Save" at bounding box center [674, 11] width 13 height 7
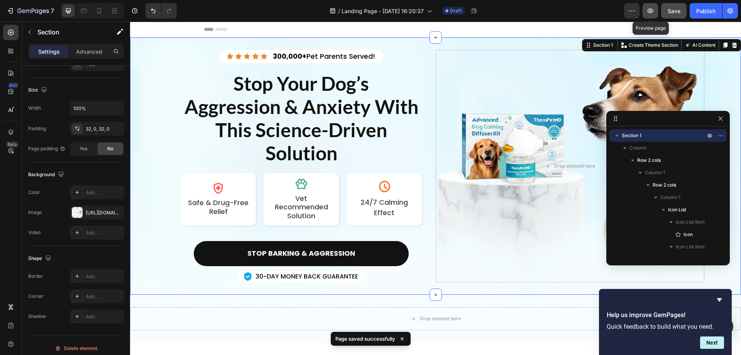
click at [649, 10] on icon "button" at bounding box center [650, 11] width 8 height 8
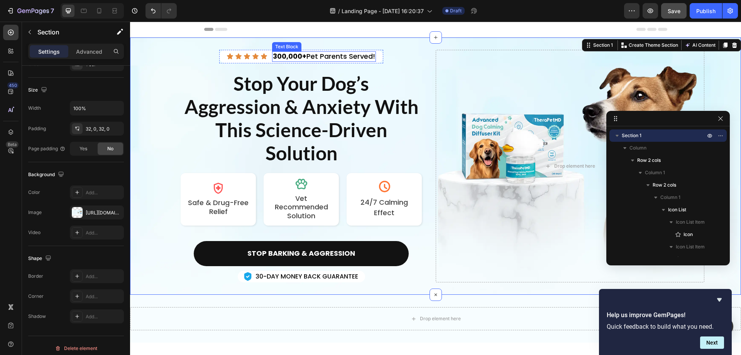
click at [338, 57] on p "300,000+ Pet Parents Served!" at bounding box center [324, 56] width 102 height 9
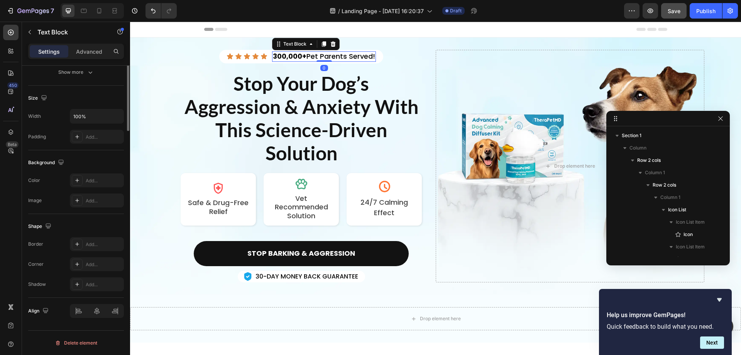
scroll to position [0, 0]
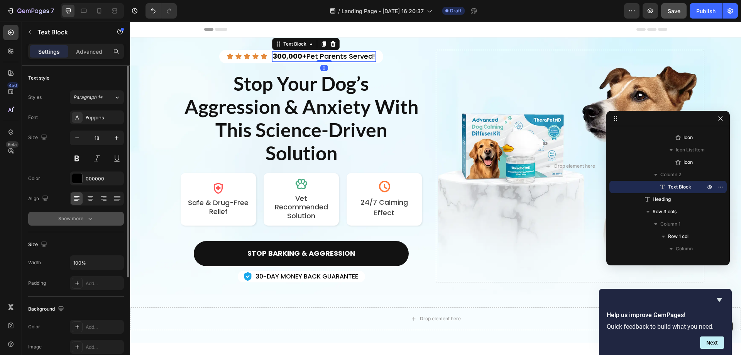
click at [100, 212] on button "Show more" at bounding box center [76, 219] width 96 height 14
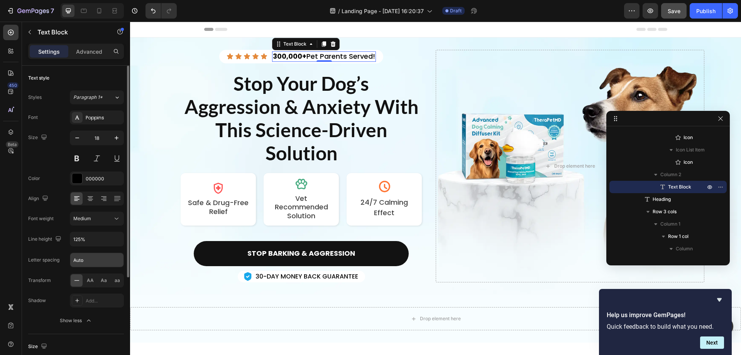
click at [83, 259] on input "Auto" at bounding box center [96, 260] width 53 height 14
type input "0"
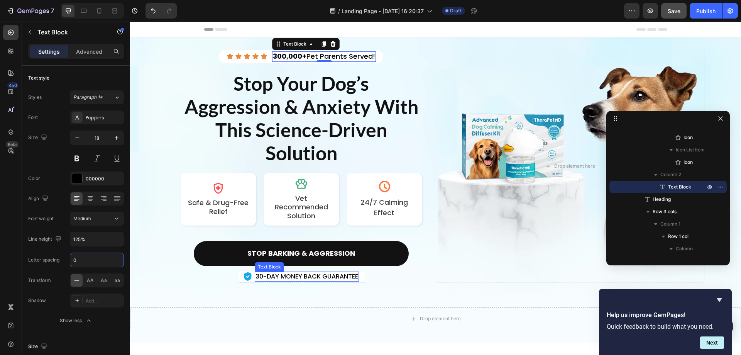
click at [298, 275] on p "30-DAY MONEY BACK GUARANTEE" at bounding box center [306, 276] width 103 height 8
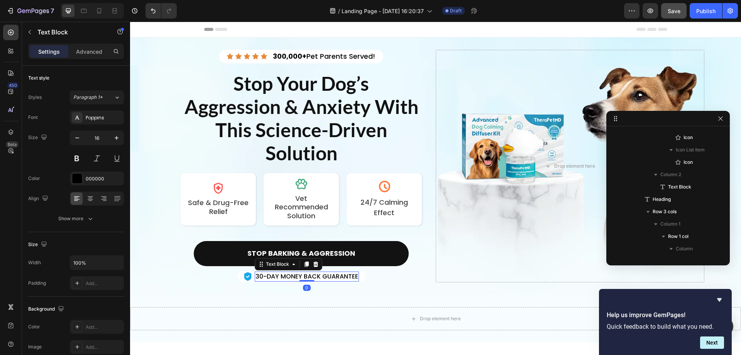
scroll to position [447, 0]
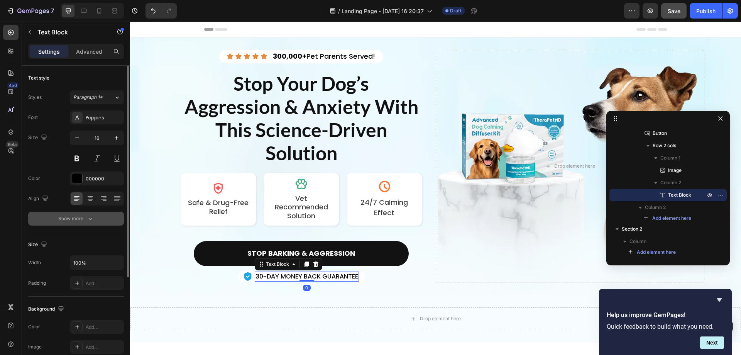
click at [96, 221] on button "Show more" at bounding box center [76, 219] width 96 height 14
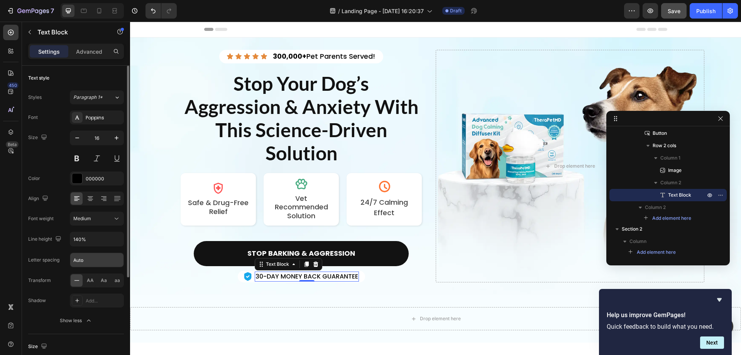
click at [97, 262] on input "Auto" at bounding box center [96, 260] width 53 height 14
type input "0"
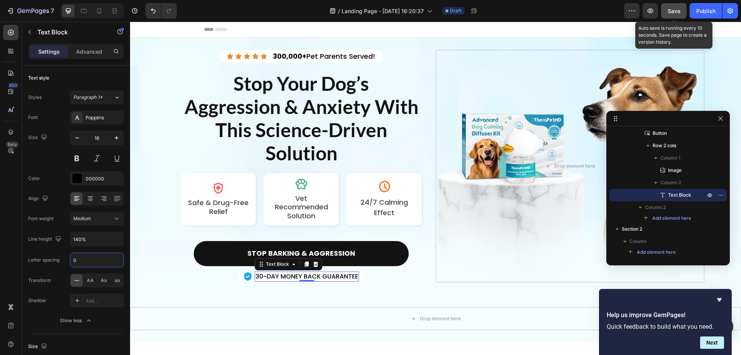
click at [675, 12] on span "Save" at bounding box center [674, 11] width 13 height 7
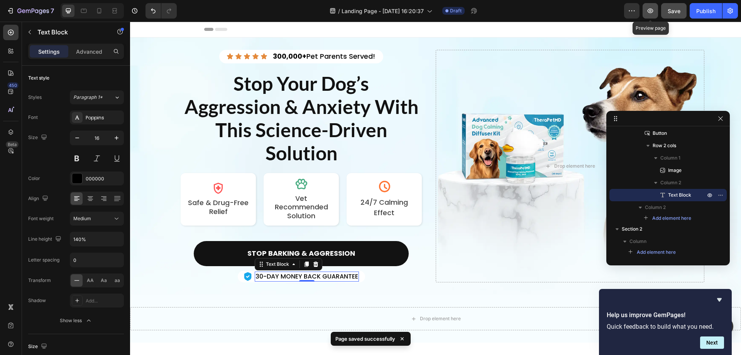
click at [653, 12] on icon "button" at bounding box center [651, 10] width 6 height 5
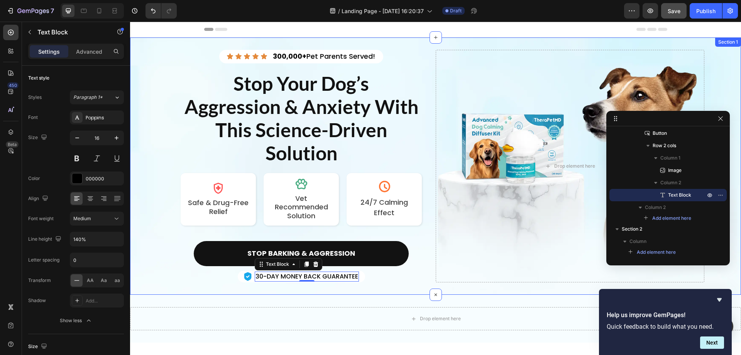
click at [144, 48] on div "Icon Icon Icon Icon Icon Icon List 300,000+ Pet Parents Served! Text Block Row …" at bounding box center [435, 165] width 611 height 257
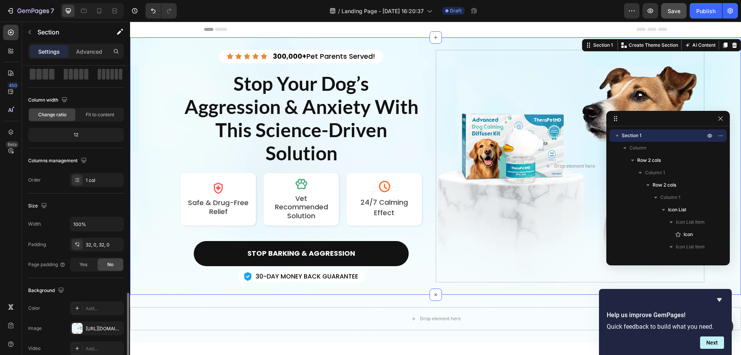
scroll to position [160, 0]
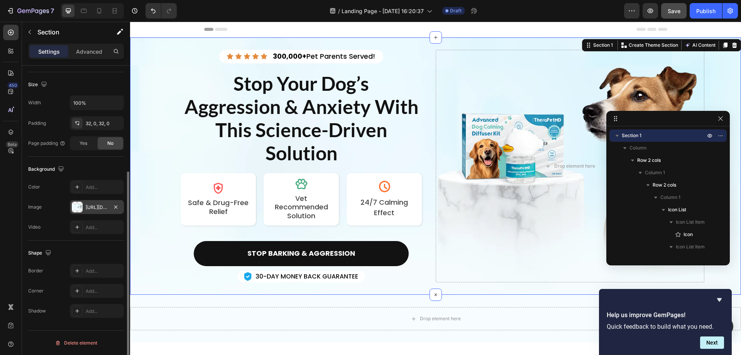
click at [76, 206] on div at bounding box center [77, 206] width 11 height 11
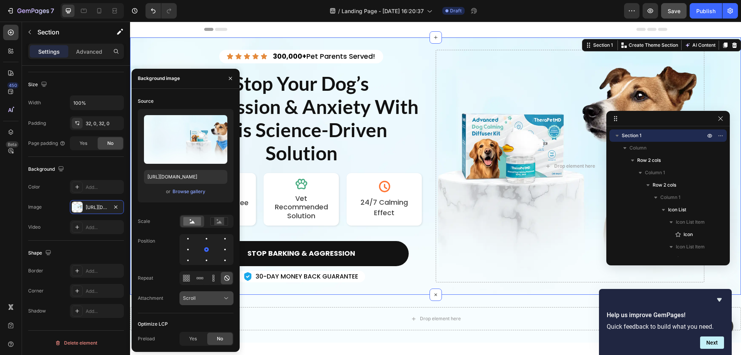
click at [203, 294] on div "Scroll" at bounding box center [202, 297] width 39 height 7
click at [196, 266] on p "Fixed" at bounding box center [205, 264] width 44 height 7
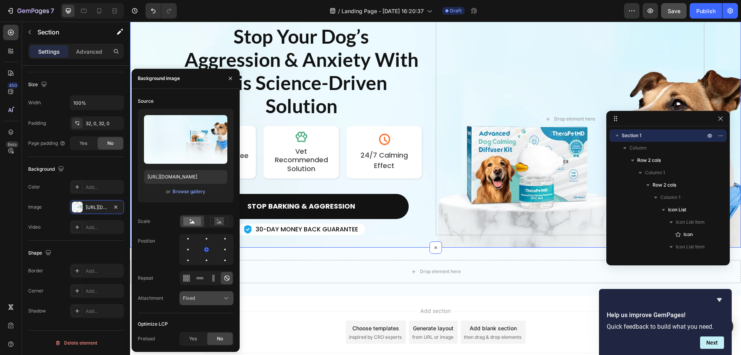
scroll to position [0, 0]
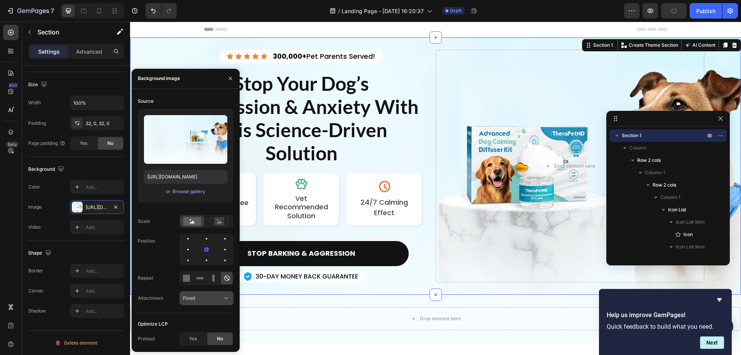
click at [205, 301] on div "Fixed" at bounding box center [206, 298] width 47 height 8
click at [195, 251] on span "Scroll" at bounding box center [189, 249] width 13 height 7
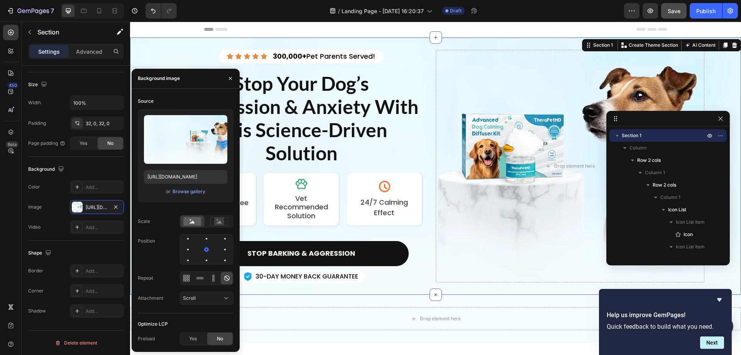
click at [95, 247] on div "Shape" at bounding box center [76, 253] width 96 height 12
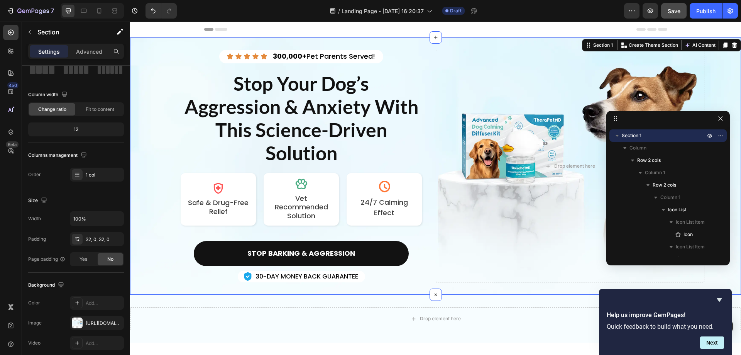
click at [205, 41] on div "Icon Icon Icon Icon Icon Icon List 300,000+ Pet Parents Served! Text Block Row …" at bounding box center [435, 165] width 611 height 257
click at [97, 49] on p "Advanced" at bounding box center [89, 51] width 26 height 8
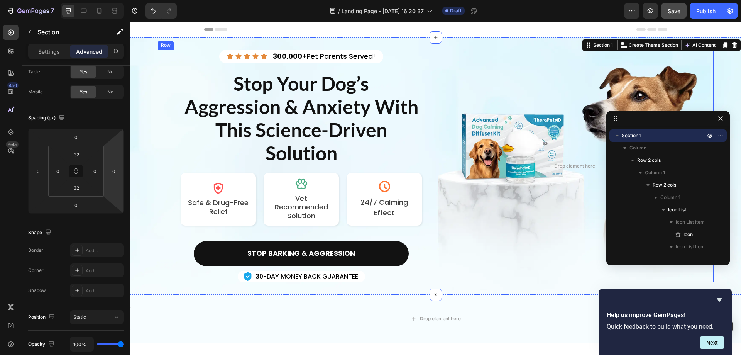
click at [164, 53] on div "Icon Icon Icon Icon Icon Icon List 300,000+ Pet Parents Served! Text Block Row …" at bounding box center [436, 166] width 556 height 232
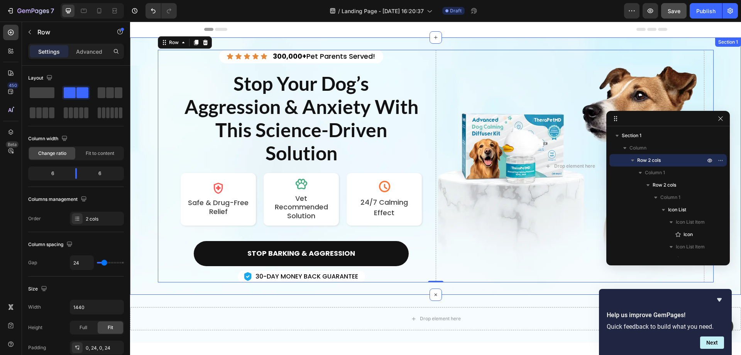
click at [307, 41] on div "Icon Icon Icon Icon Icon Icon List 300,000+ Pet Parents Served! Text Block Row …" at bounding box center [435, 165] width 611 height 257
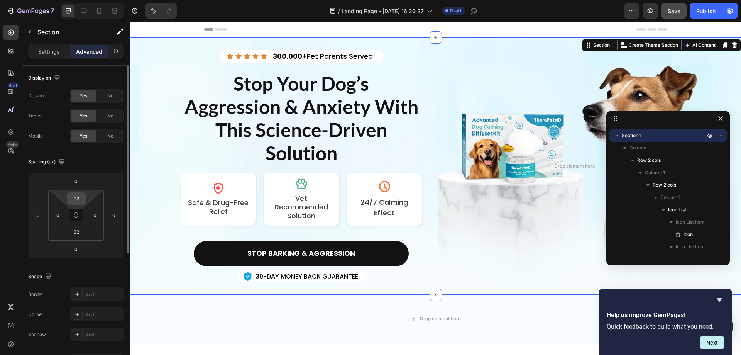
click at [77, 201] on input "32" at bounding box center [76, 199] width 15 height 12
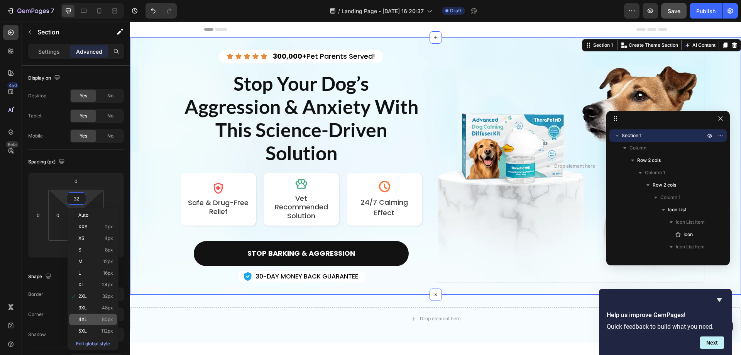
click at [98, 321] on p "4XL 80px" at bounding box center [95, 318] width 35 height 5
type input "80"
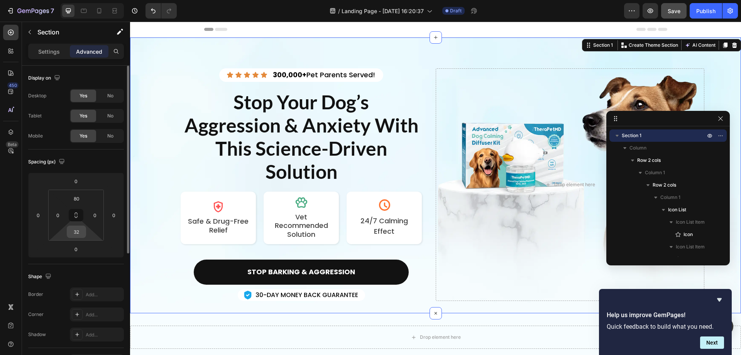
click at [77, 230] on input "32" at bounding box center [76, 232] width 15 height 12
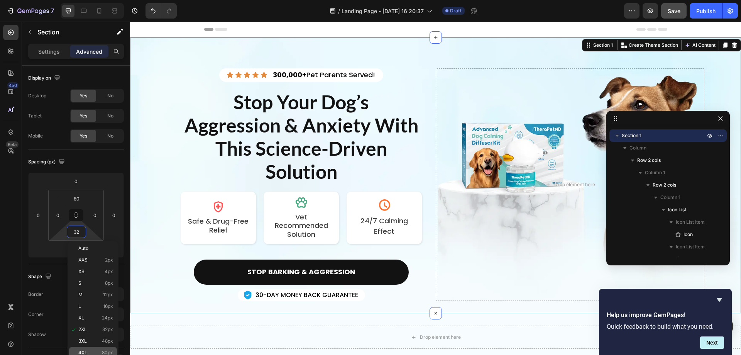
click at [87, 349] on div "4XL 80px" at bounding box center [93, 353] width 48 height 12
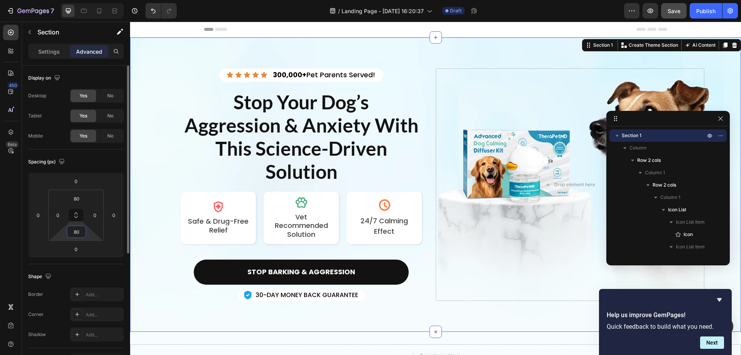
click at [80, 234] on input "80" at bounding box center [76, 232] width 15 height 12
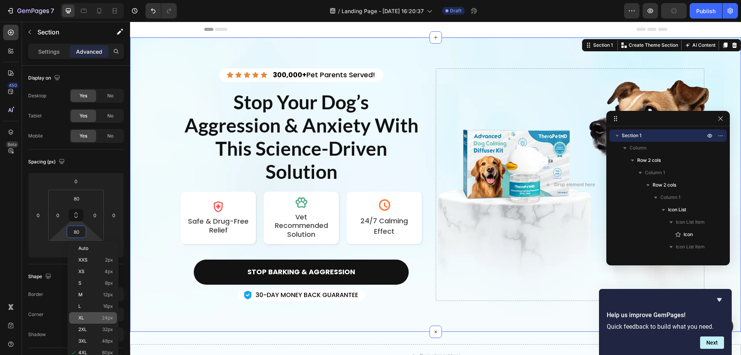
click at [97, 318] on p "XL 24px" at bounding box center [95, 317] width 35 height 5
type input "24"
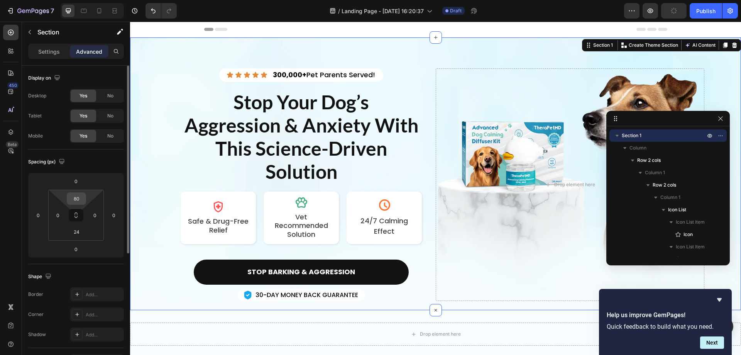
click at [78, 198] on input "80" at bounding box center [76, 199] width 15 height 12
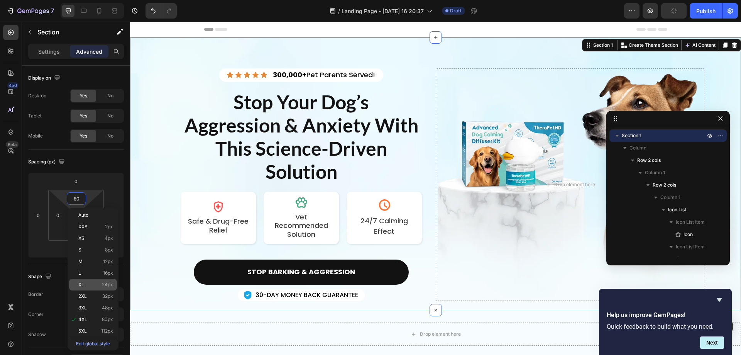
click at [96, 283] on p "XL 24px" at bounding box center [95, 284] width 35 height 5
type input "24"
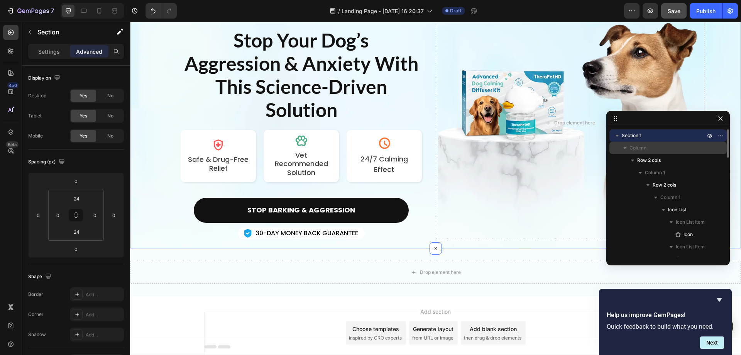
scroll to position [38, 0]
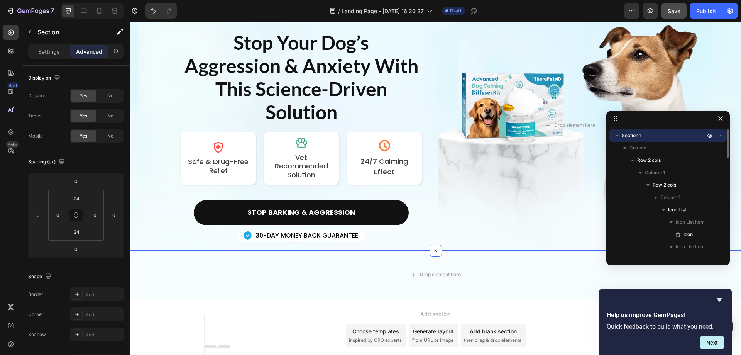
click at [618, 136] on icon "button" at bounding box center [617, 136] width 8 height 8
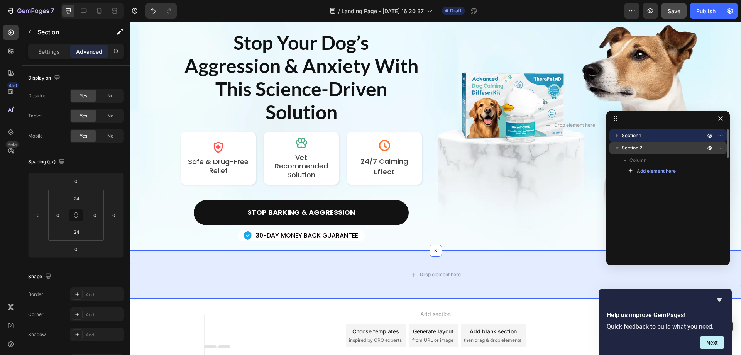
click at [633, 145] on span "Section 2" at bounding box center [632, 148] width 20 height 8
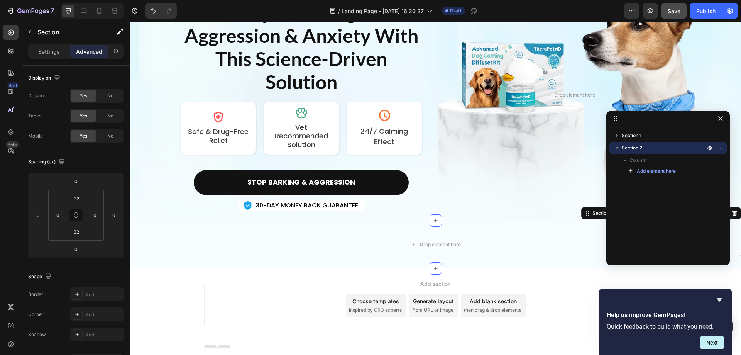
scroll to position [76, 0]
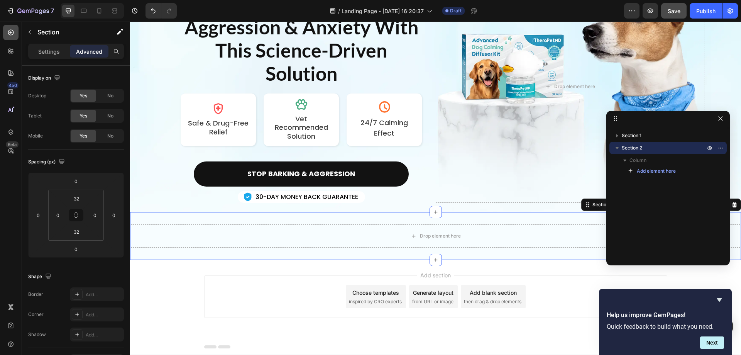
click at [8, 32] on icon at bounding box center [11, 33] width 6 height 6
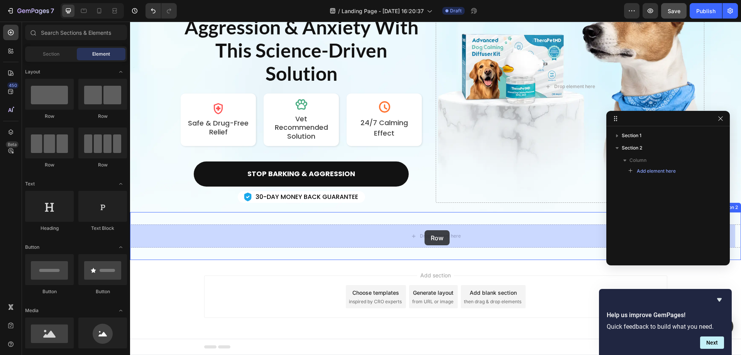
drag, startPoint x: 178, startPoint y: 115, endPoint x: 425, endPoint y: 230, distance: 272.3
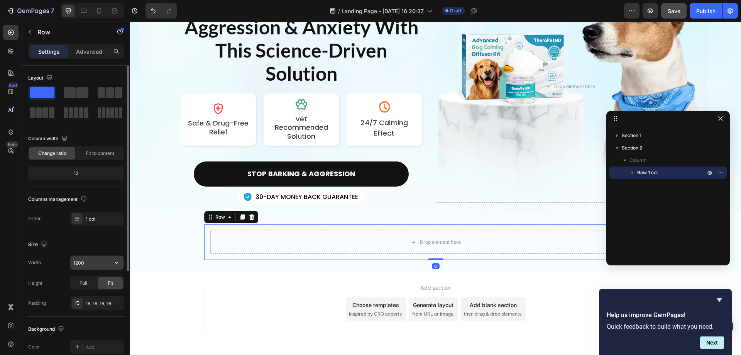
click at [92, 265] on input "1200" at bounding box center [96, 262] width 53 height 14
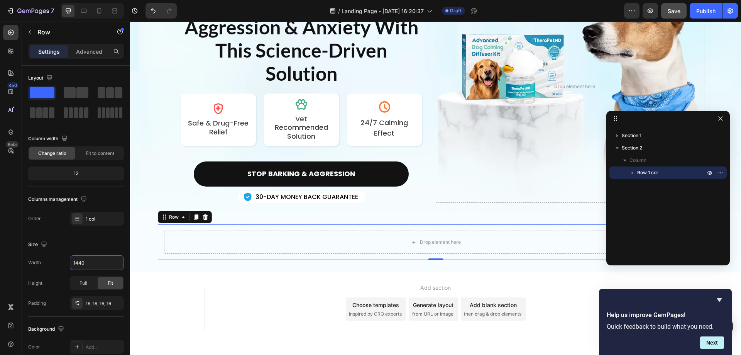
type input "1440"
click at [86, 49] on p "Advanced" at bounding box center [89, 51] width 26 height 8
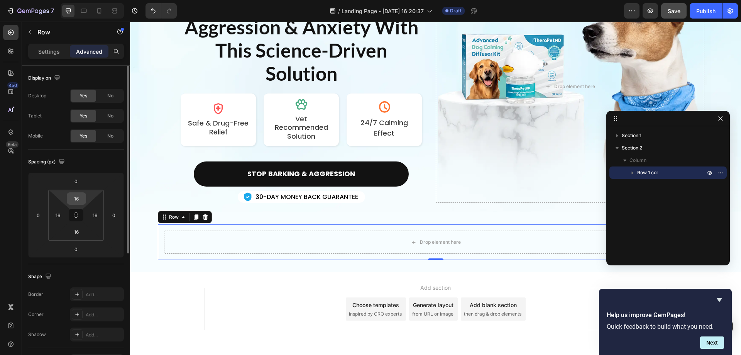
click at [81, 196] on input "16" at bounding box center [76, 199] width 15 height 12
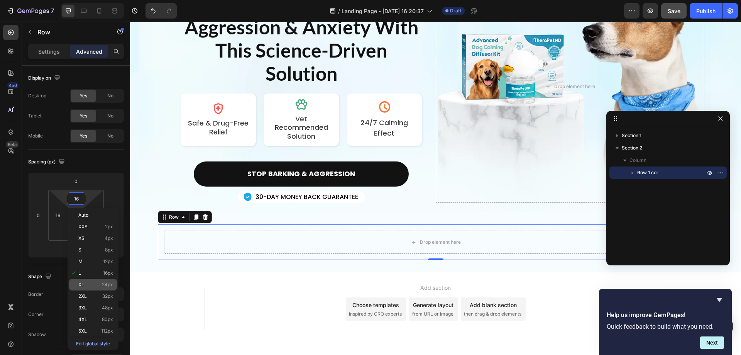
click at [105, 305] on div "3XL 48px" at bounding box center [93, 308] width 48 height 12
type input "48"
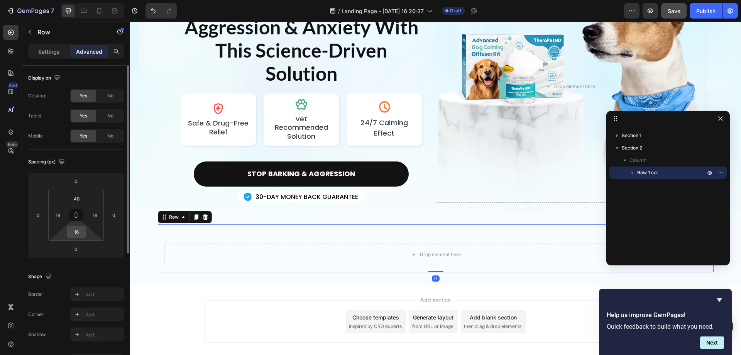
click at [81, 230] on input "16" at bounding box center [76, 232] width 15 height 12
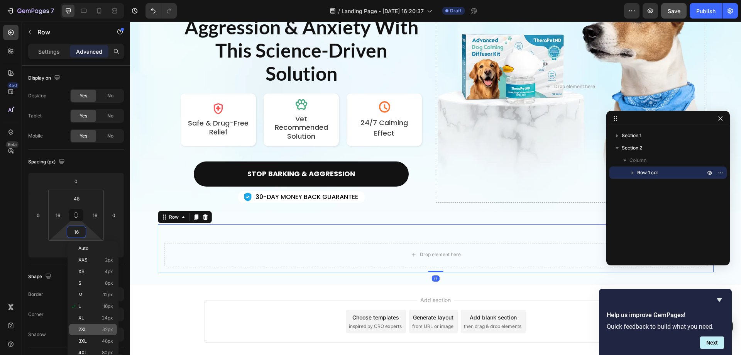
click at [98, 335] on div "3XL 48px" at bounding box center [93, 341] width 48 height 12
type input "48"
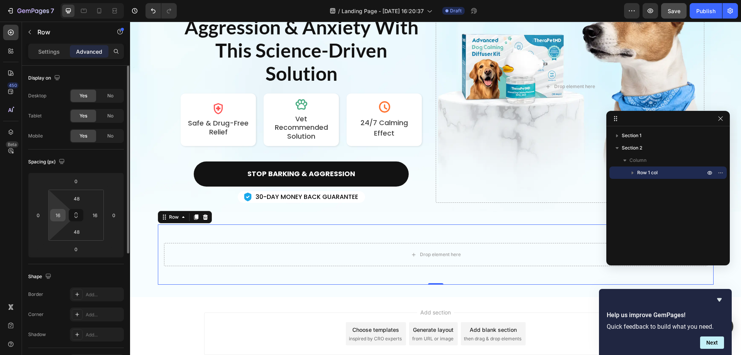
click at [57, 215] on input "16" at bounding box center [58, 215] width 12 height 12
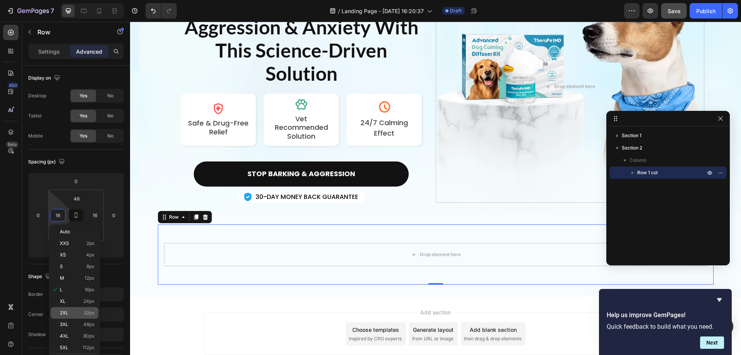
click at [81, 312] on p "2XL 32px" at bounding box center [77, 312] width 35 height 5
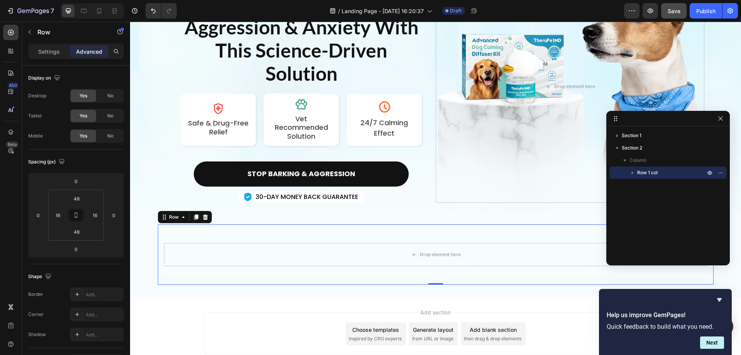
type input "32"
click at [100, 213] on input "16" at bounding box center [95, 215] width 12 height 12
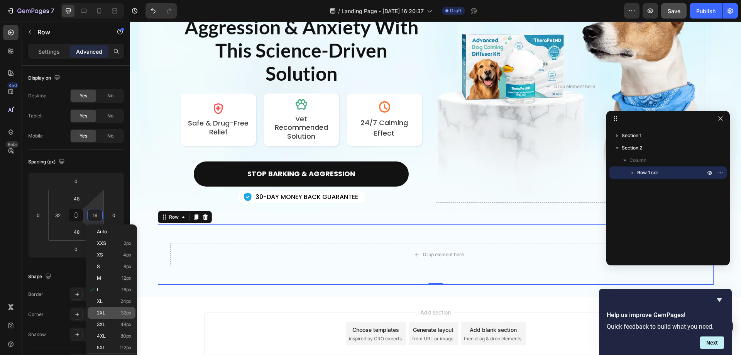
click at [112, 313] on p "2XL 32px" at bounding box center [114, 312] width 35 height 5
type input "32"
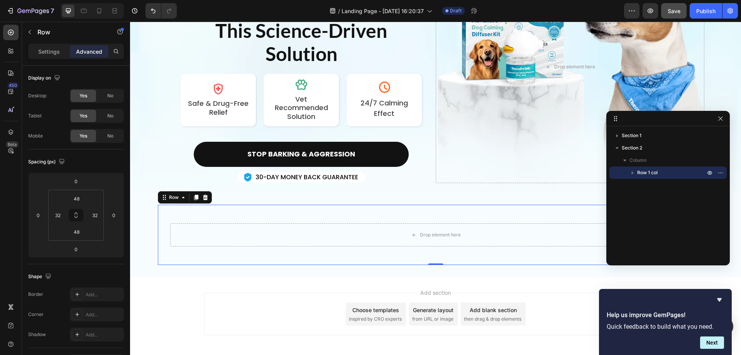
scroll to position [130, 0]
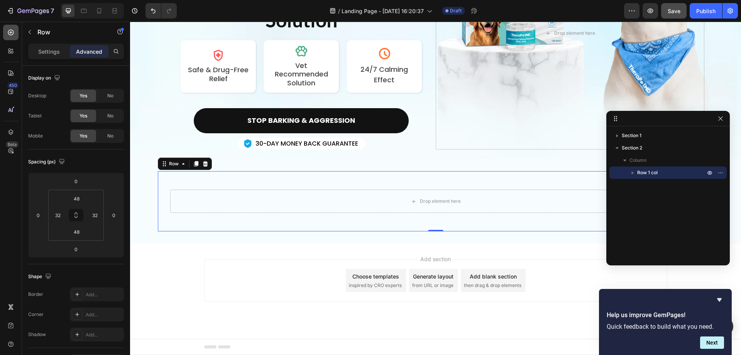
click at [12, 34] on icon at bounding box center [11, 33] width 8 height 8
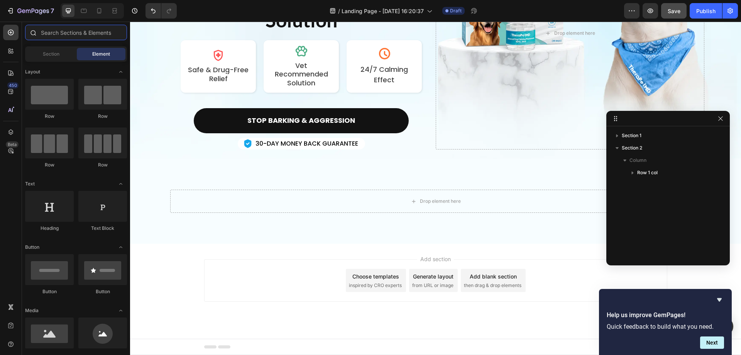
click at [56, 33] on input "text" at bounding box center [76, 32] width 102 height 15
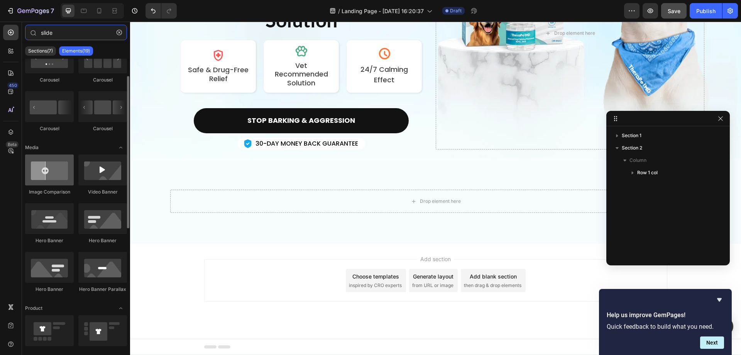
scroll to position [0, 0]
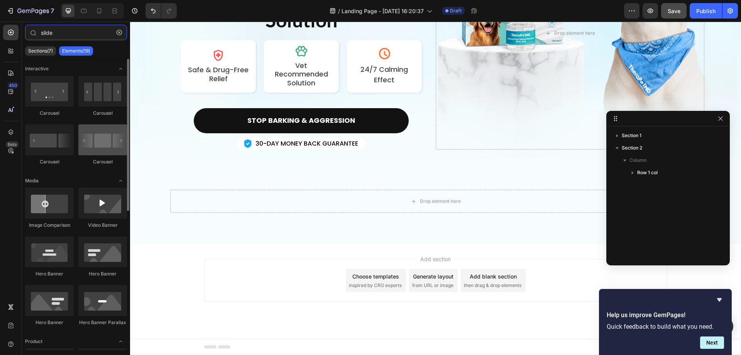
type input "slide"
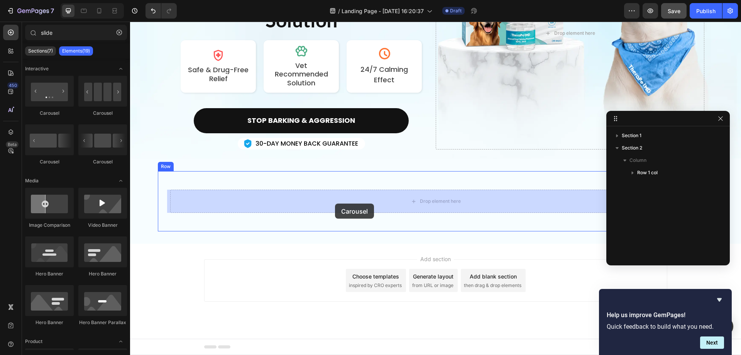
drag, startPoint x: 231, startPoint y: 161, endPoint x: 335, endPoint y: 203, distance: 112.5
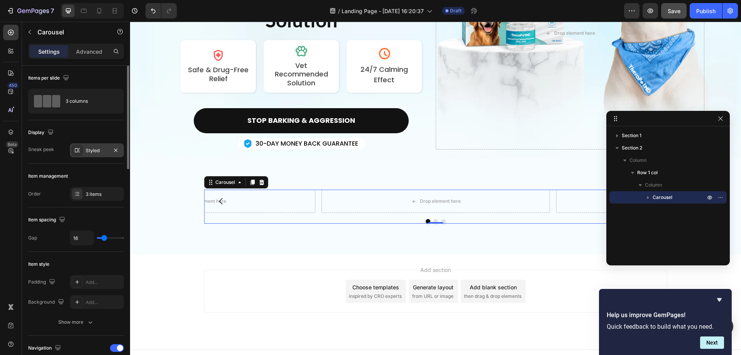
click at [100, 148] on div "Styled" at bounding box center [97, 150] width 22 height 7
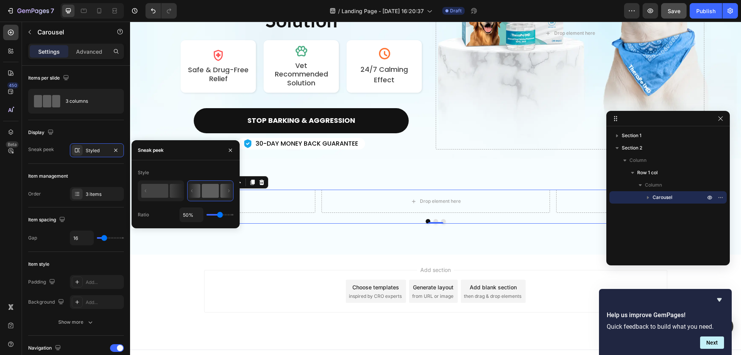
scroll to position [140, 0]
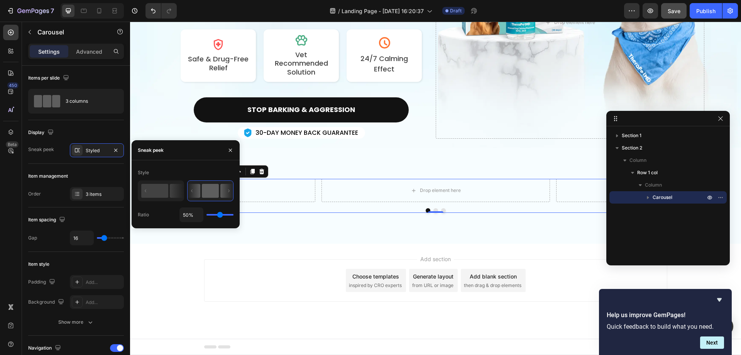
type input "100%"
drag, startPoint x: 218, startPoint y: 215, endPoint x: 248, endPoint y: 216, distance: 29.3
type input "100"
click at [233, 215] on input "range" at bounding box center [219, 215] width 27 height 2
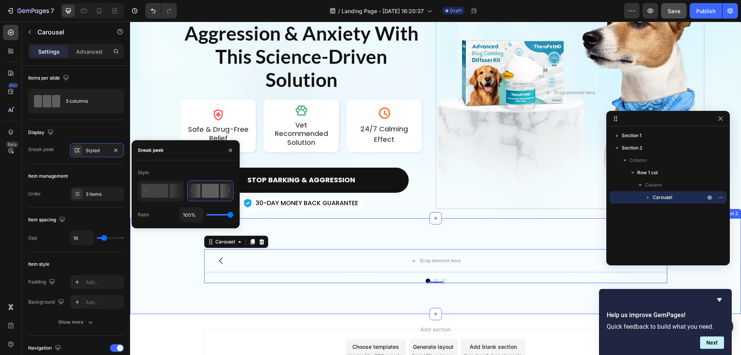
scroll to position [102, 0]
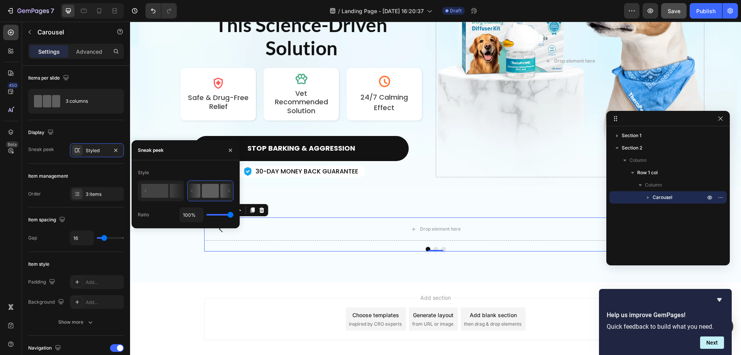
type input "1%"
drag, startPoint x: 228, startPoint y: 214, endPoint x: 194, endPoint y: 213, distance: 34.0
type input "1"
click at [206, 214] on input "range" at bounding box center [219, 215] width 27 height 2
click at [116, 152] on icon "button" at bounding box center [116, 150] width 6 height 6
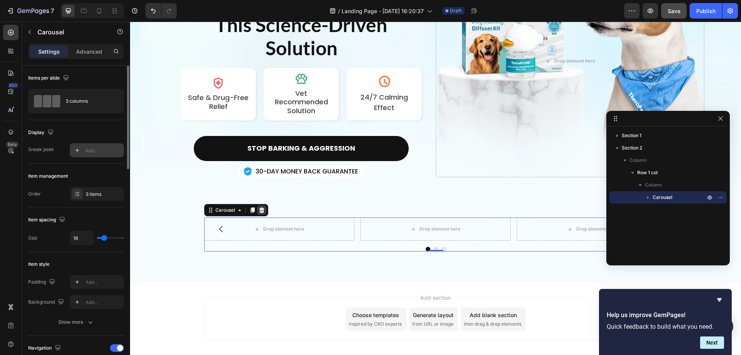
click at [259, 211] on icon at bounding box center [261, 209] width 5 height 5
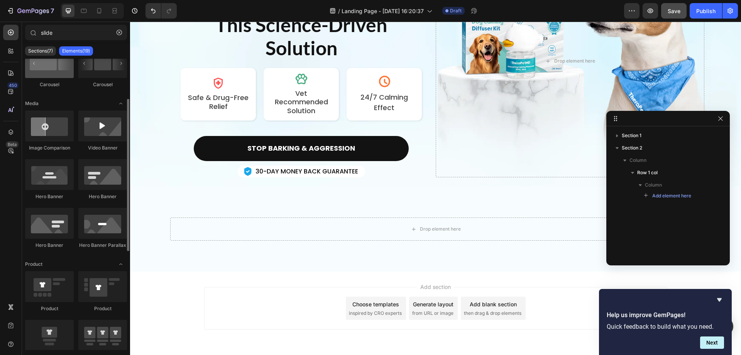
scroll to position [0, 0]
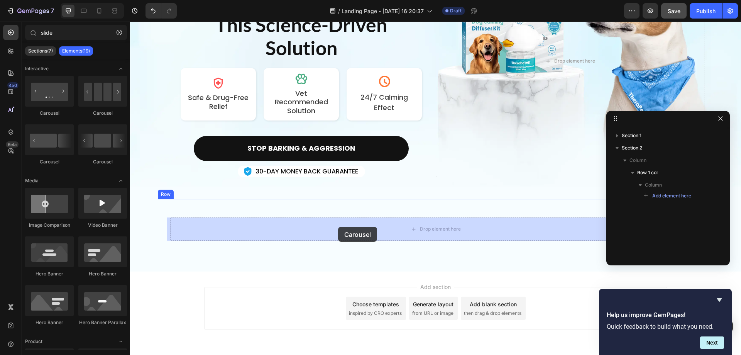
drag, startPoint x: 178, startPoint y: 120, endPoint x: 338, endPoint y: 227, distance: 192.6
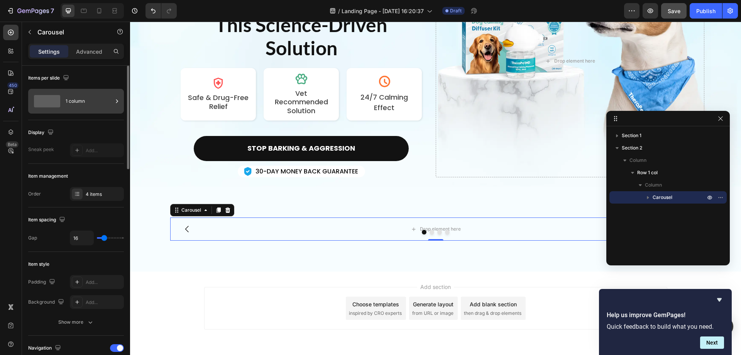
click at [115, 99] on icon at bounding box center [117, 101] width 8 height 8
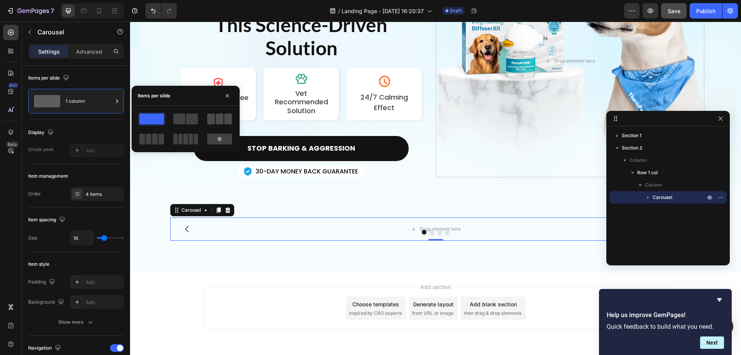
click at [218, 120] on span at bounding box center [220, 118] width 8 height 11
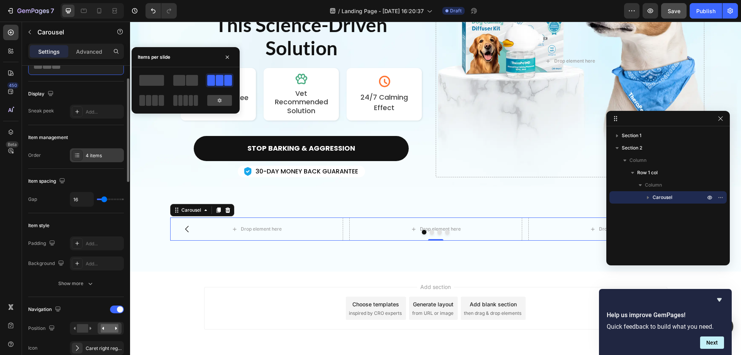
click at [90, 153] on div "4 items" at bounding box center [104, 155] width 36 height 7
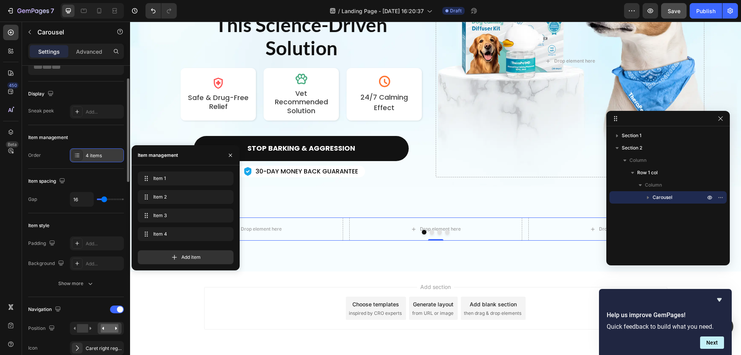
click at [91, 153] on div "4 items" at bounding box center [104, 155] width 36 height 7
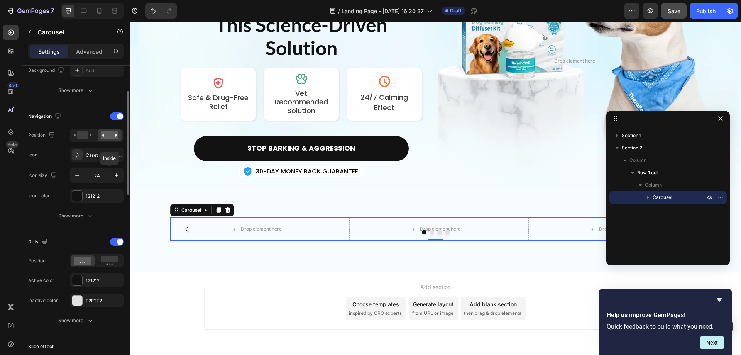
scroll to position [193, 0]
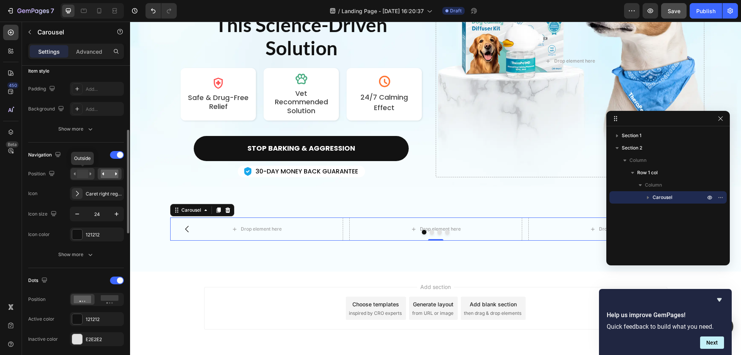
click at [79, 170] on rect at bounding box center [82, 173] width 11 height 8
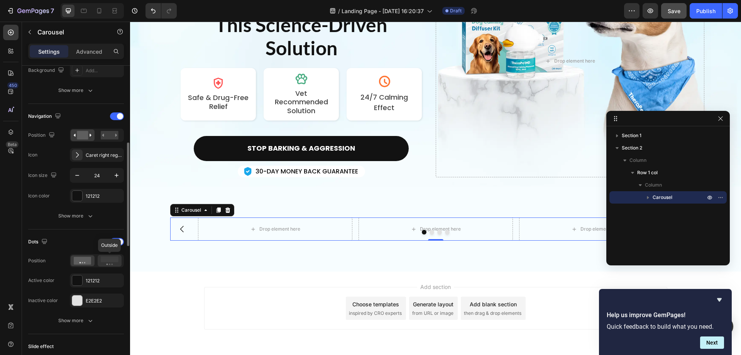
click at [110, 264] on circle at bounding box center [110, 264] width 2 height 2
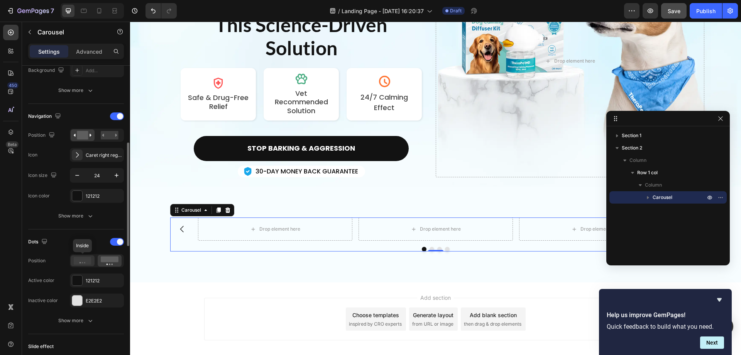
click at [83, 261] on icon at bounding box center [83, 261] width 18 height 8
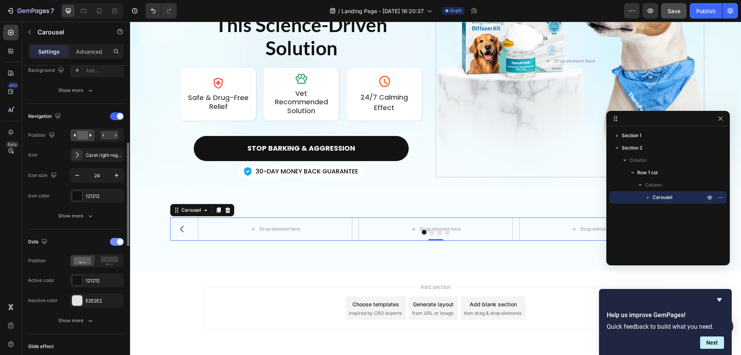
click at [116, 243] on div at bounding box center [117, 242] width 14 height 8
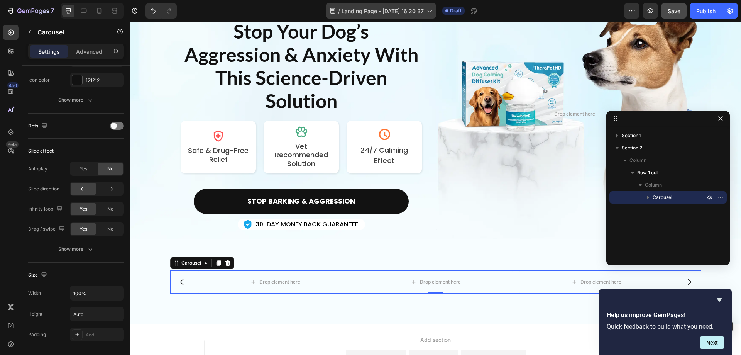
scroll to position [77, 0]
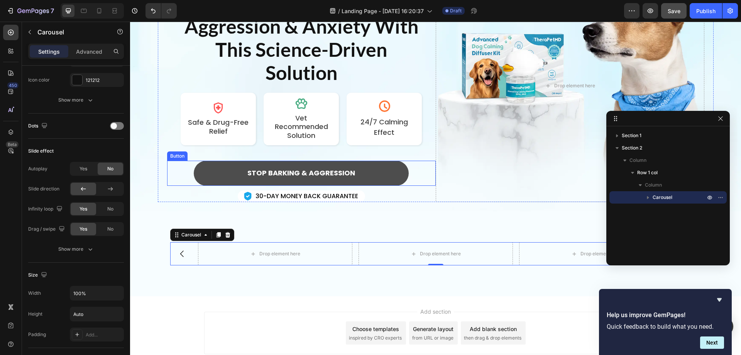
click at [196, 168] on button "STOP BARKING & AGGRESSION" at bounding box center [301, 173] width 215 height 25
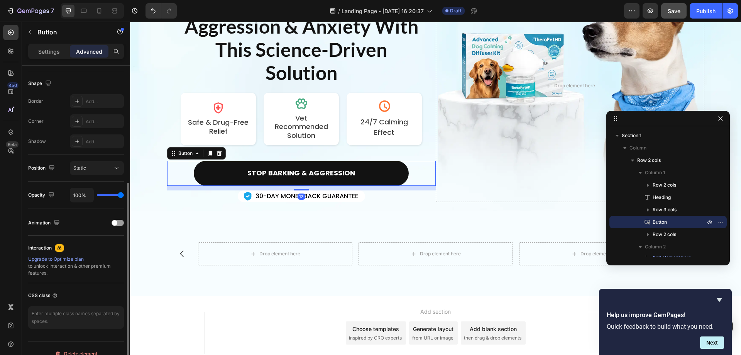
scroll to position [0, 0]
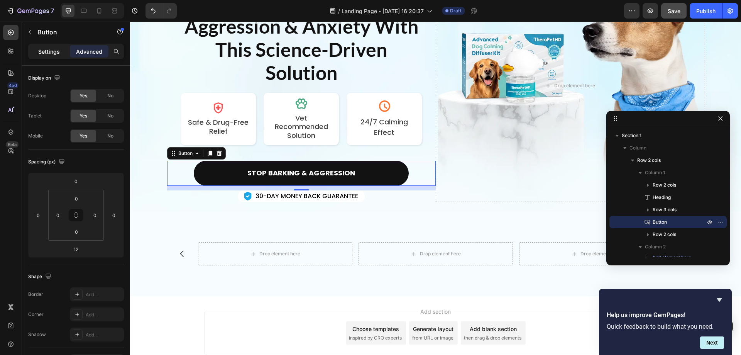
click at [55, 49] on p "Settings" at bounding box center [49, 51] width 22 height 8
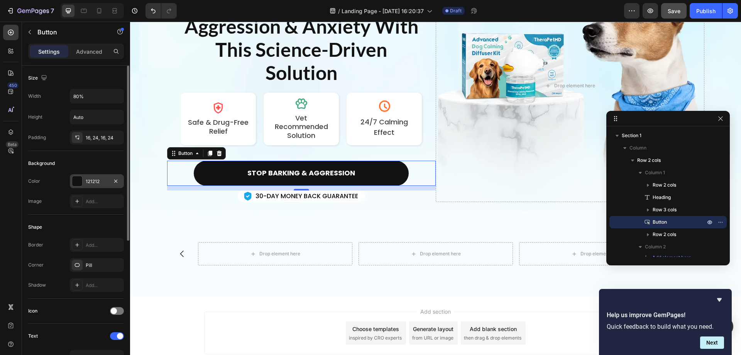
click at [102, 179] on div "121212" at bounding box center [97, 181] width 22 height 7
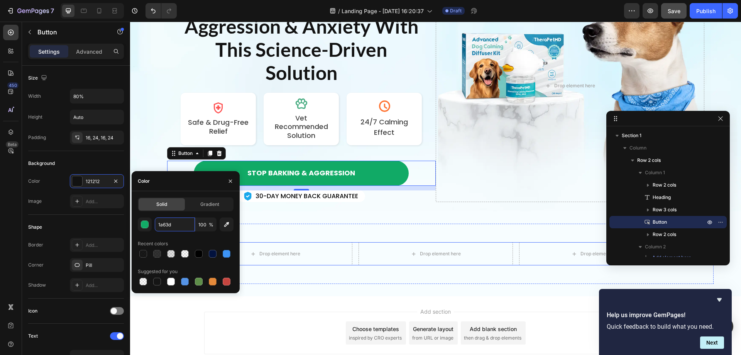
type input "1a63d8"
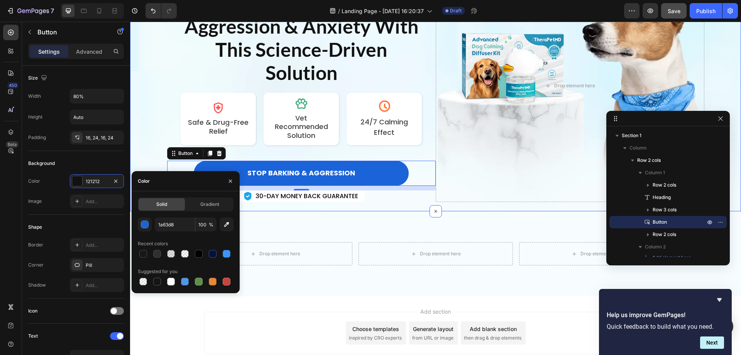
click at [394, 208] on div "Icon Icon Icon Icon Icon Icon List 300,000+ Pet Parents Served! Text Block Row …" at bounding box center [435, 85] width 611 height 251
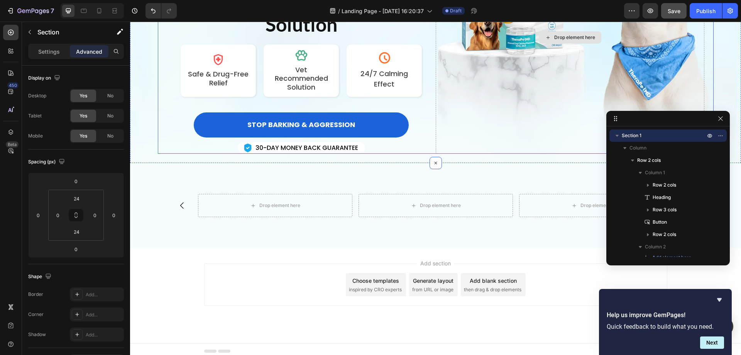
scroll to position [130, 0]
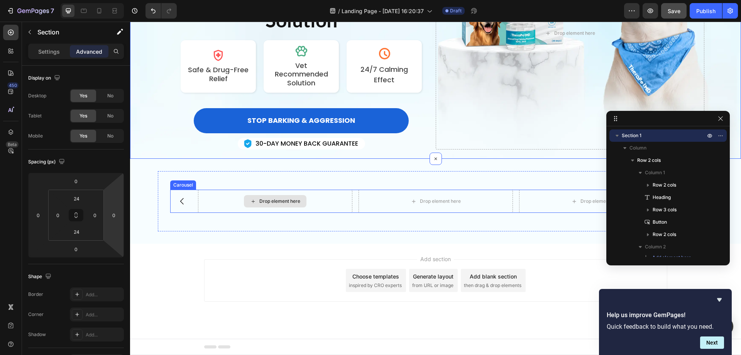
click at [284, 200] on div "Drop element here" at bounding box center [279, 201] width 41 height 6
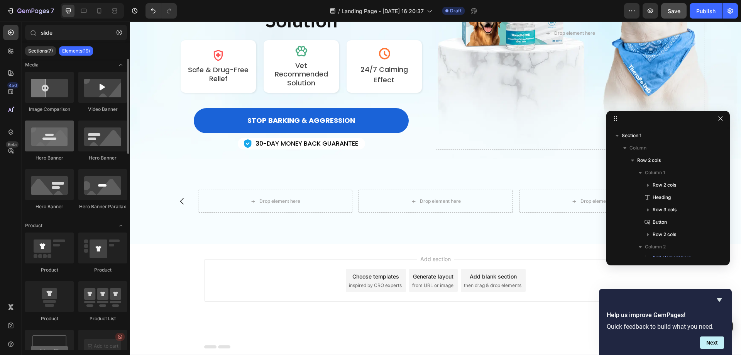
scroll to position [39, 0]
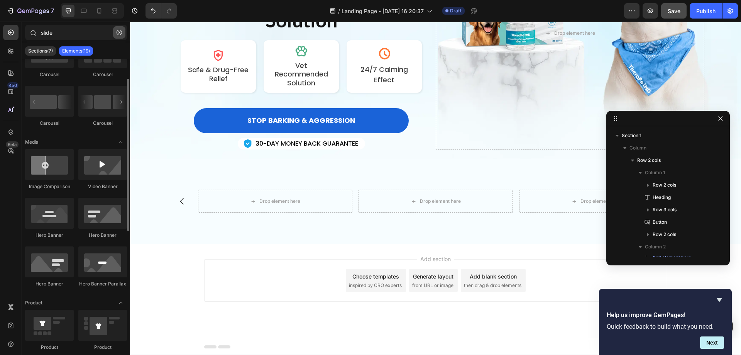
click at [118, 32] on icon "button" at bounding box center [119, 32] width 5 height 5
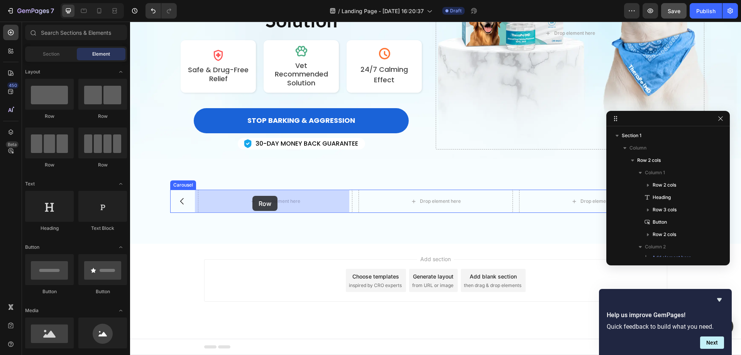
drag, startPoint x: 198, startPoint y: 128, endPoint x: 252, endPoint y: 196, distance: 86.7
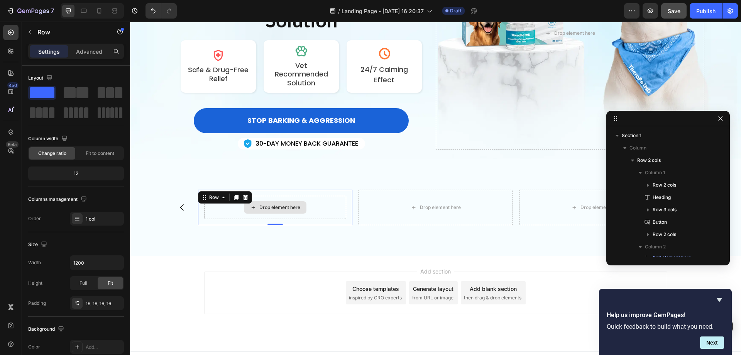
scroll to position [129, 0]
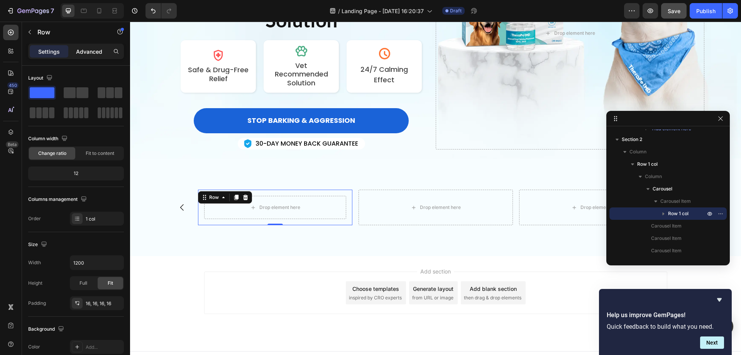
click at [95, 48] on p "Advanced" at bounding box center [89, 51] width 26 height 8
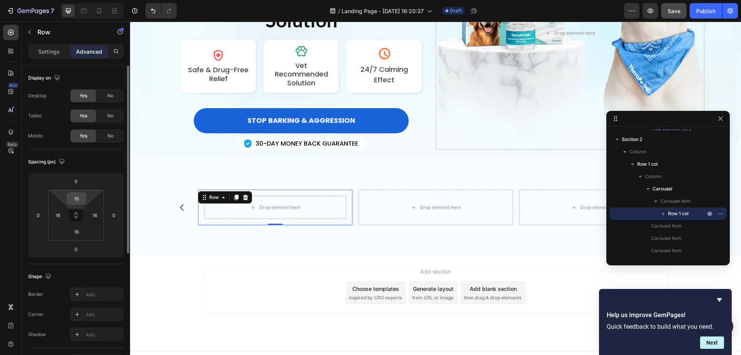
click at [83, 197] on input "16" at bounding box center [76, 199] width 15 height 12
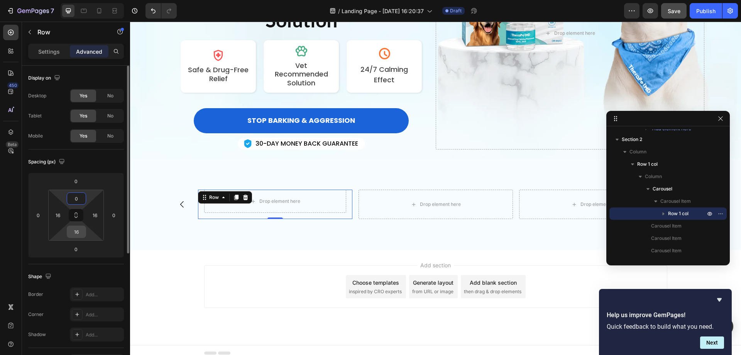
type input "0"
click at [80, 228] on input "16" at bounding box center [76, 232] width 15 height 12
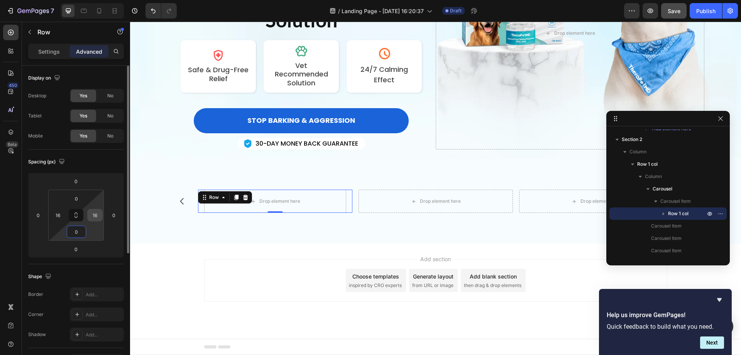
type input "0"
click at [96, 218] on input "16" at bounding box center [95, 215] width 12 height 12
type input "0"
click at [58, 214] on input "16" at bounding box center [58, 215] width 12 height 12
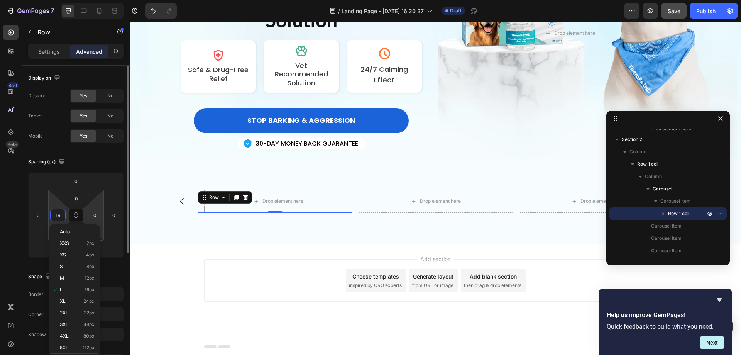
type input "0"
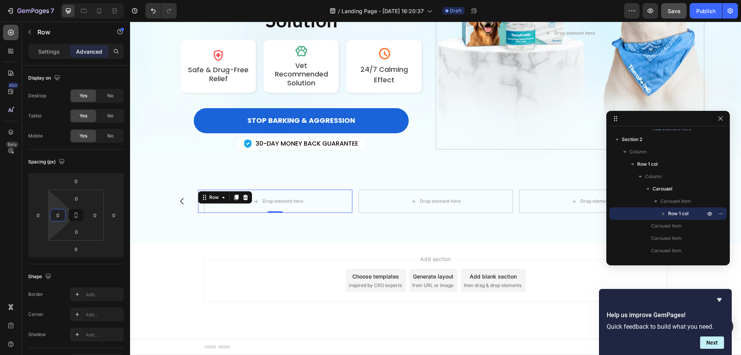
click at [16, 32] on div at bounding box center [10, 32] width 15 height 15
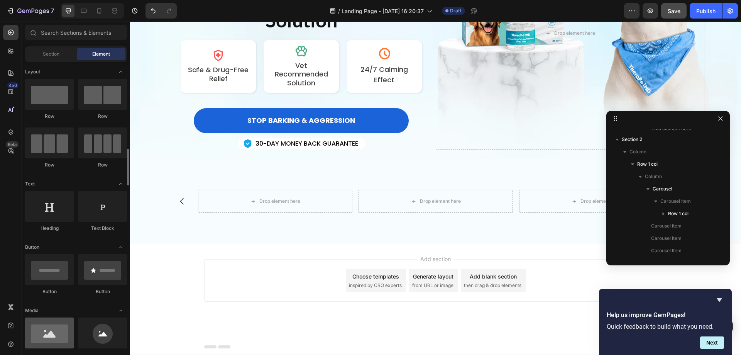
scroll to position [116, 0]
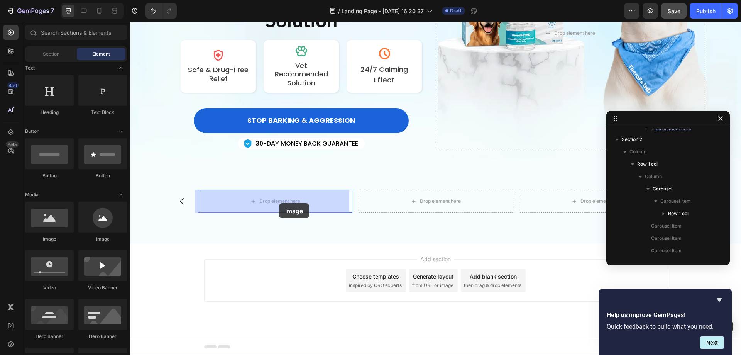
drag, startPoint x: 180, startPoint y: 239, endPoint x: 279, endPoint y: 203, distance: 105.3
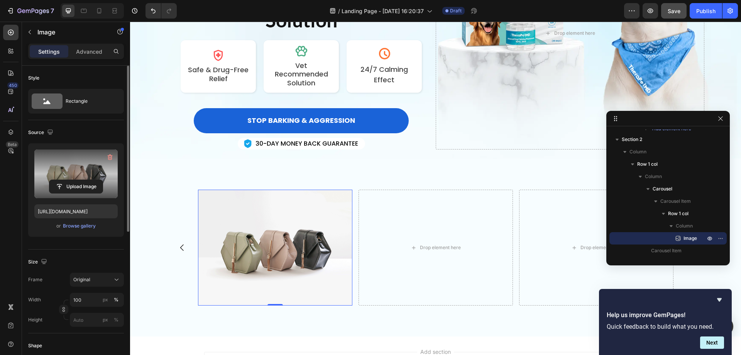
click at [79, 178] on label at bounding box center [75, 173] width 83 height 49
click at [79, 180] on input "file" at bounding box center [75, 186] width 53 height 13
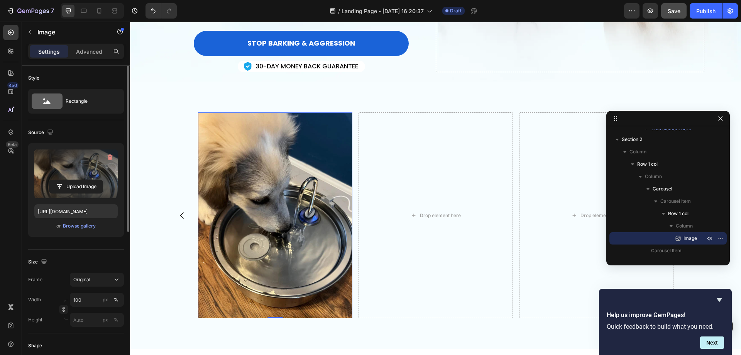
scroll to position [77, 0]
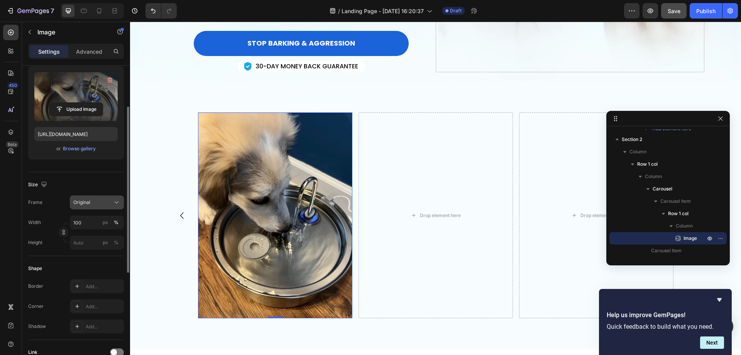
click at [102, 201] on div "Original" at bounding box center [92, 202] width 38 height 7
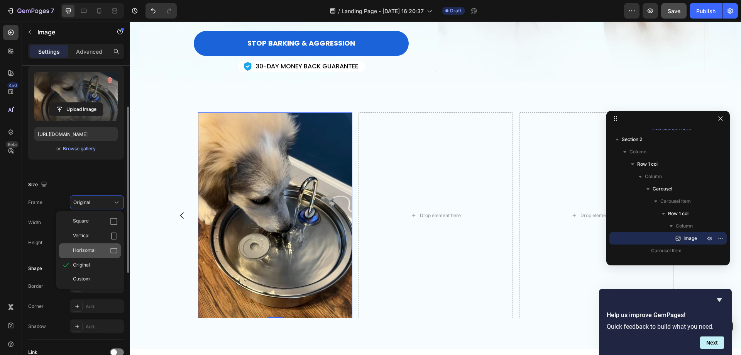
click at [88, 245] on div "Horizontal" at bounding box center [90, 250] width 62 height 15
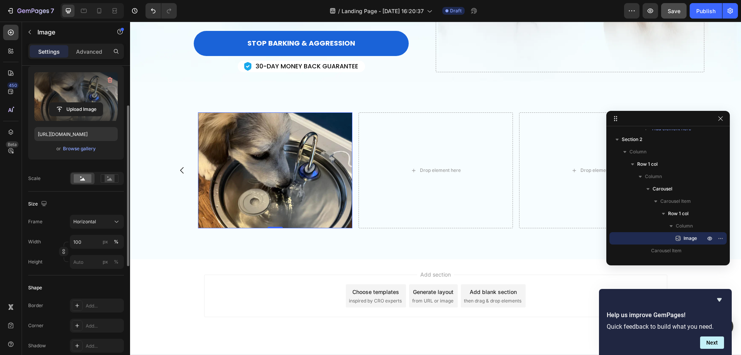
click at [313, 183] on img at bounding box center [275, 170] width 154 height 116
click at [29, 32] on icon "button" at bounding box center [30, 32] width 6 height 6
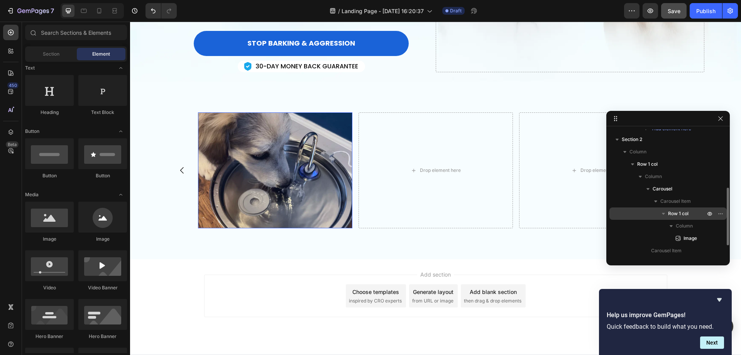
click at [671, 212] on span "Row 1 col" at bounding box center [678, 214] width 20 height 8
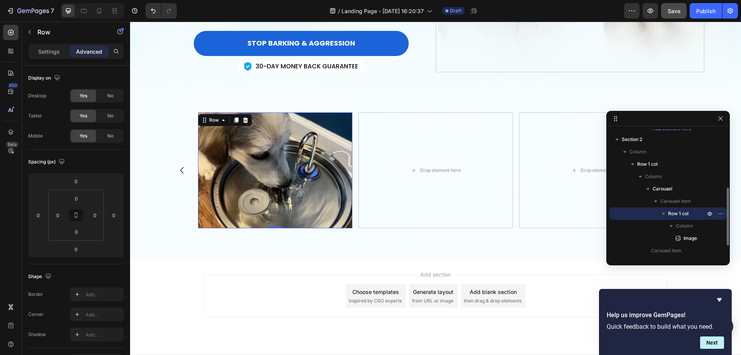
click at [662, 213] on icon "button" at bounding box center [663, 214] width 3 height 2
click at [680, 214] on span "Row 1 col" at bounding box center [678, 214] width 20 height 8
click at [665, 212] on icon "button" at bounding box center [664, 214] width 8 height 8
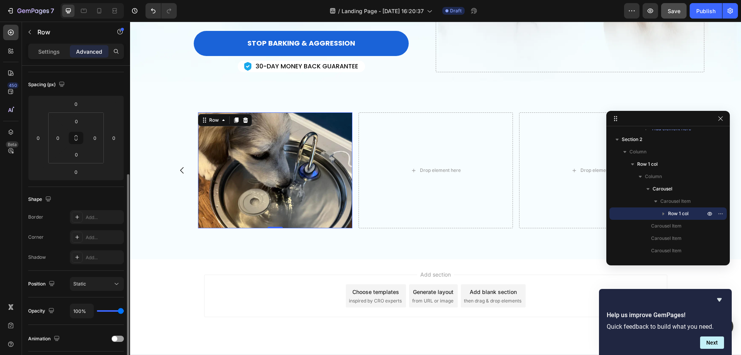
scroll to position [116, 0]
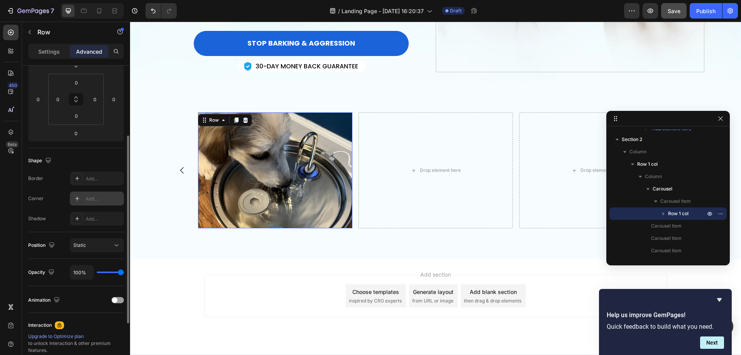
click at [95, 198] on div "Add..." at bounding box center [104, 198] width 36 height 7
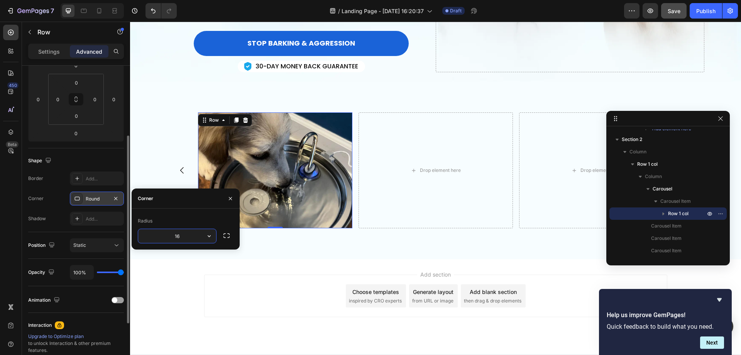
type input "16"
click at [117, 198] on icon "button" at bounding box center [116, 198] width 6 height 6
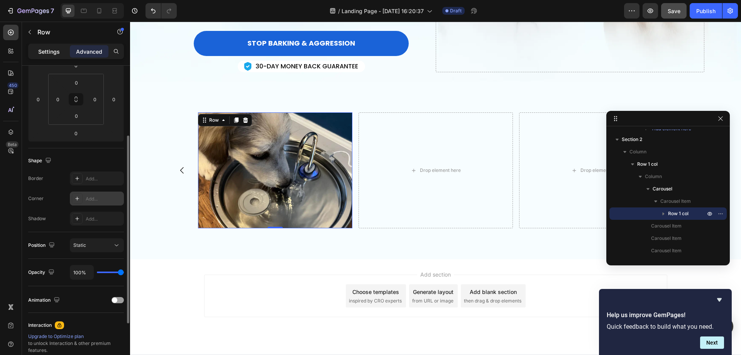
click at [57, 54] on p "Settings" at bounding box center [49, 51] width 22 height 8
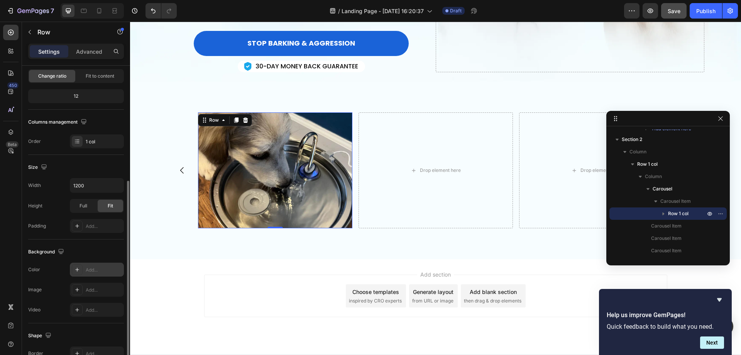
scroll to position [154, 0]
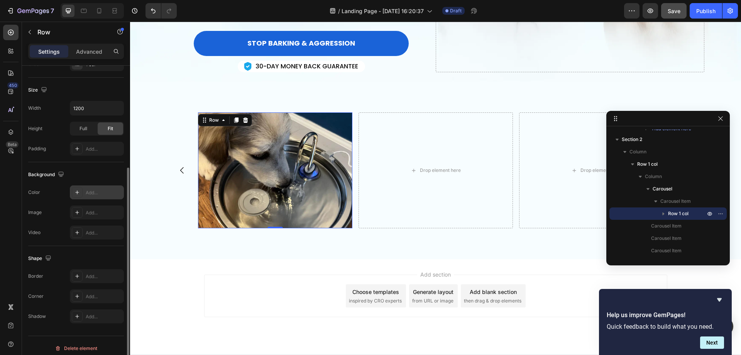
click at [76, 193] on icon at bounding box center [77, 192] width 6 height 6
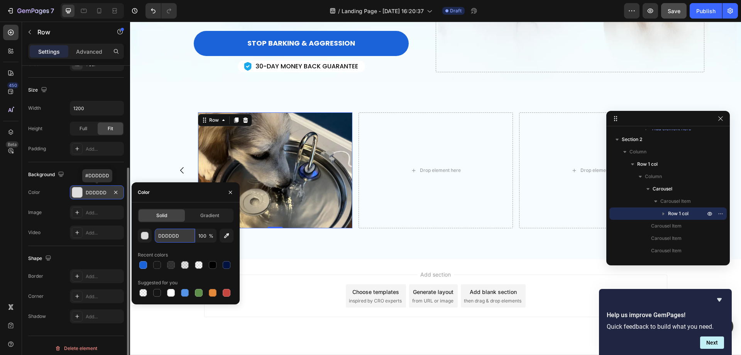
click at [182, 236] on input "DDDDDD" at bounding box center [175, 235] width 40 height 14
type input "FFFFFF"
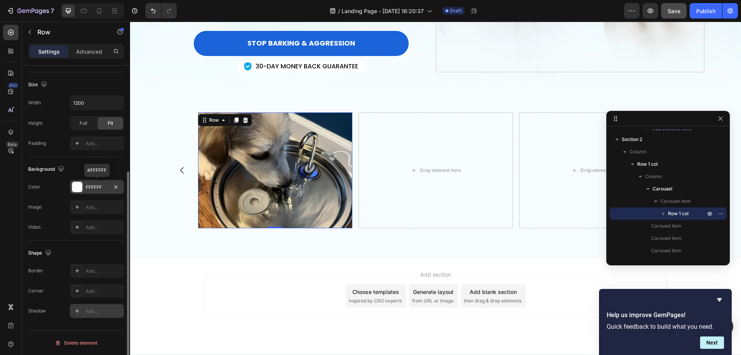
click at [76, 311] on icon at bounding box center [77, 311] width 4 height 4
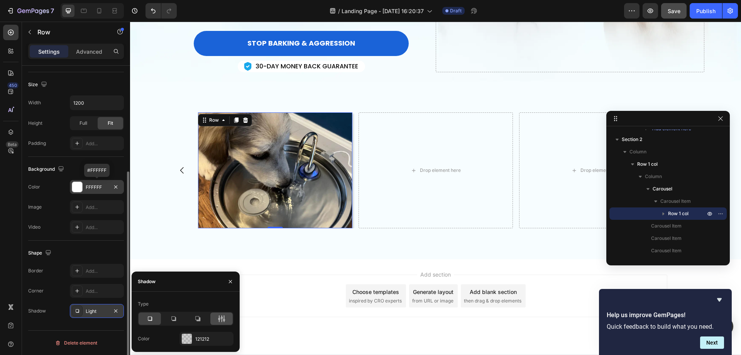
click at [220, 316] on icon at bounding box center [222, 319] width 8 height 8
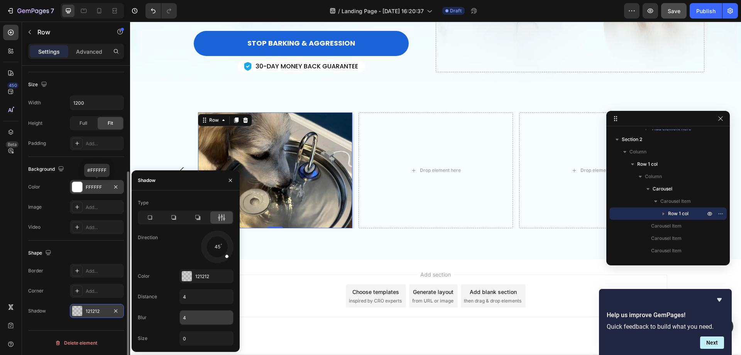
scroll to position [222, 0]
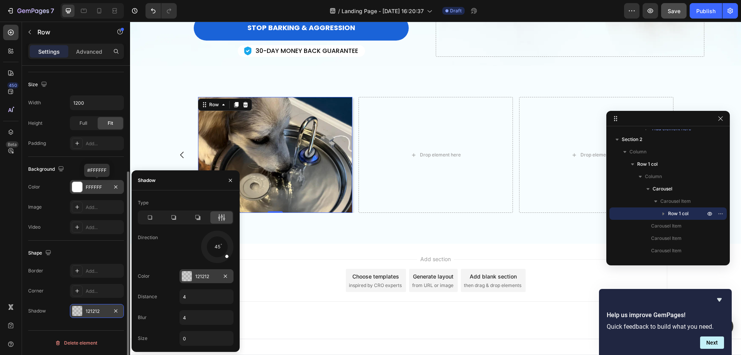
click at [186, 275] on div at bounding box center [187, 276] width 10 height 10
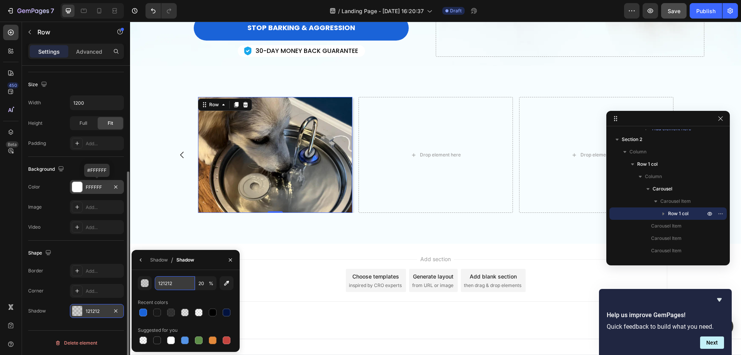
click at [183, 283] on input "121212" at bounding box center [175, 283] width 40 height 14
type input "000000"
click at [208, 286] on input "20" at bounding box center [205, 283] width 21 height 14
type input "8"
click at [141, 260] on icon "button" at bounding box center [141, 260] width 6 height 6
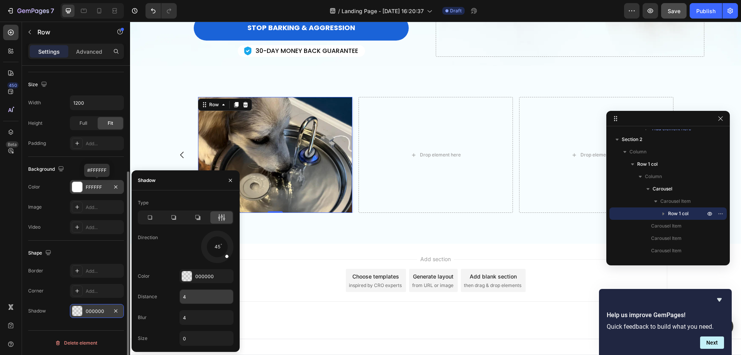
click at [194, 295] on input "4" at bounding box center [206, 296] width 53 height 14
click at [201, 315] on input "4" at bounding box center [206, 317] width 53 height 14
type input "8"
click at [303, 280] on div "Add section Choose templates inspired by CRO experts Generate layout from URL o…" at bounding box center [435, 280] width 463 height 42
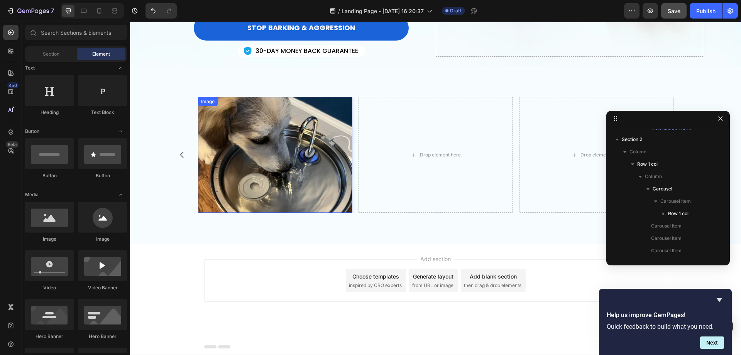
click at [270, 155] on img at bounding box center [275, 155] width 154 height 116
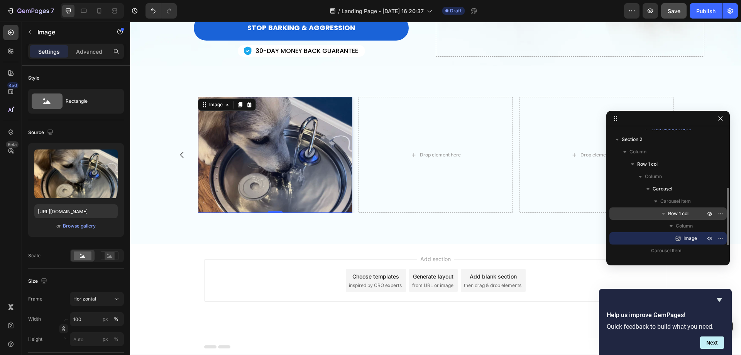
click at [683, 209] on div "Row 1 col" at bounding box center [668, 213] width 111 height 12
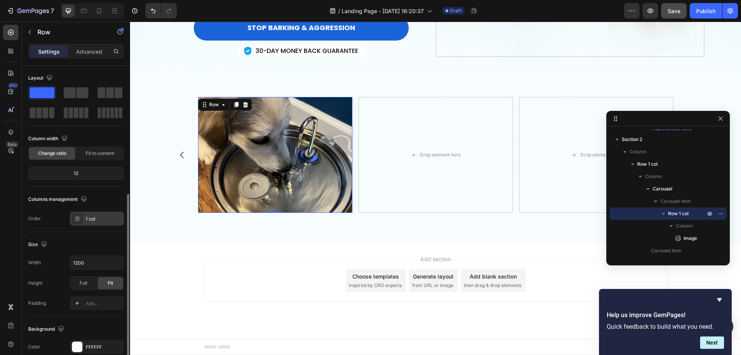
scroll to position [160, 0]
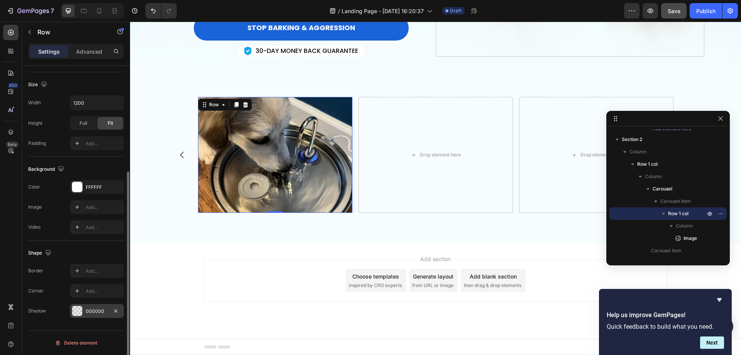
click at [96, 312] on div "000000" at bounding box center [97, 311] width 22 height 7
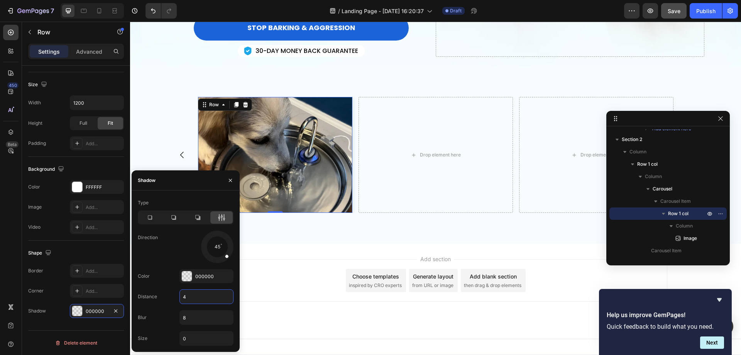
click at [190, 296] on input "4" at bounding box center [206, 296] width 53 height 14
type input "8"
click at [196, 317] on input "8" at bounding box center [206, 317] width 53 height 14
type input "4"
type input "8"
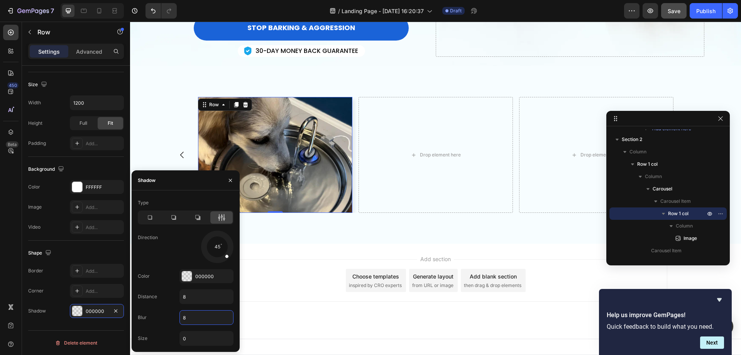
click at [196, 304] on div "Type Direction 45 Color 000000 Distance 8 Blur 8 Size 0" at bounding box center [186, 270] width 108 height 149
click at [194, 296] on input "8" at bounding box center [206, 296] width 53 height 14
type input "4"
click at [152, 249] on div "Direction 45" at bounding box center [186, 246] width 96 height 32
drag, startPoint x: 227, startPoint y: 256, endPoint x: 199, endPoint y: 245, distance: 30.5
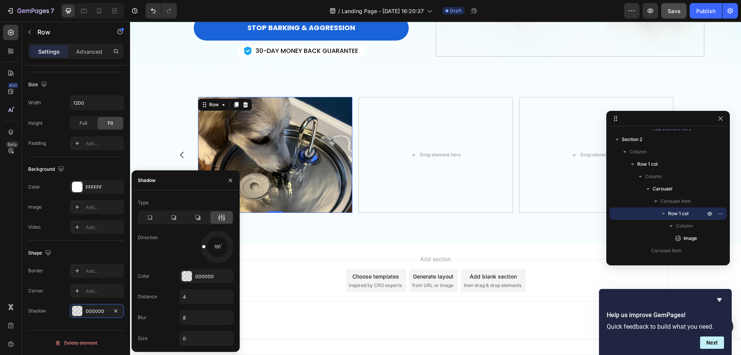
click at [199, 245] on div "181" at bounding box center [206, 246] width 54 height 32
click at [267, 244] on div "Add section Choose templates inspired by CRO experts Generate layout from URL o…" at bounding box center [435, 291] width 611 height 95
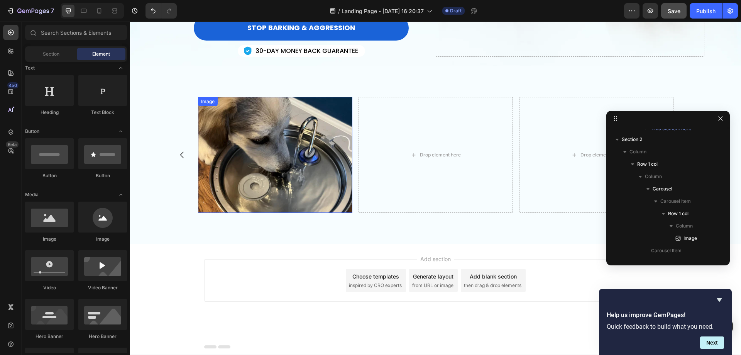
click at [277, 187] on img at bounding box center [275, 155] width 154 height 116
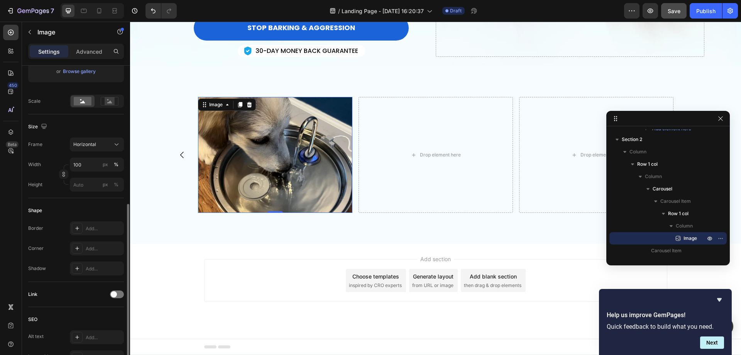
scroll to position [193, 0]
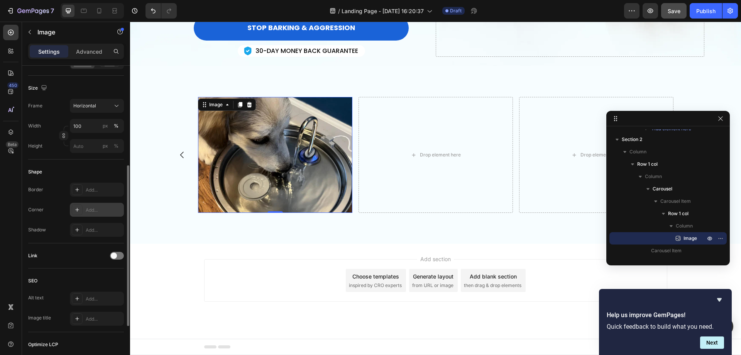
click at [95, 212] on div "Add..." at bounding box center [104, 209] width 36 height 7
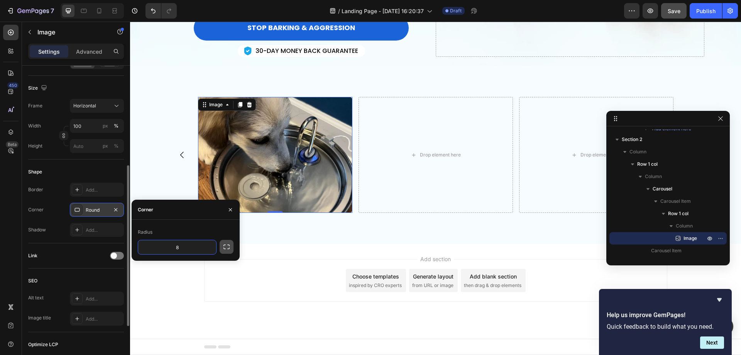
click at [230, 245] on icon "button" at bounding box center [227, 247] width 8 height 8
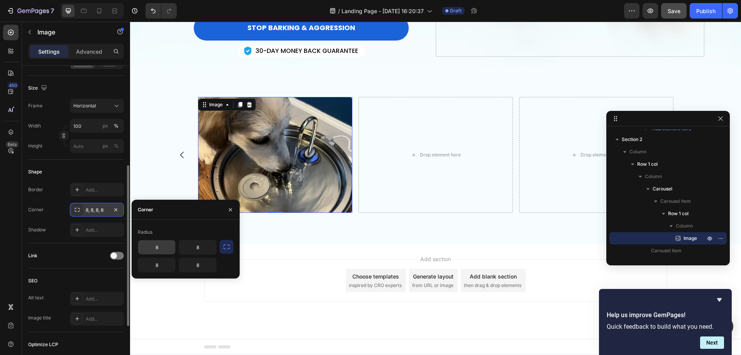
click at [156, 247] on input "8" at bounding box center [156, 247] width 37 height 14
type input "16"
click at [191, 249] on input "8" at bounding box center [197, 247] width 37 height 14
type input "16"
click at [160, 262] on input "8" at bounding box center [156, 265] width 37 height 14
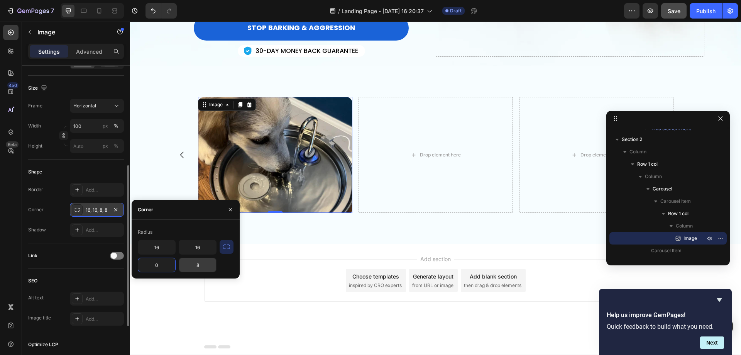
type input "0"
click at [201, 264] on input "8" at bounding box center [197, 265] width 37 height 14
type input "0"
click at [287, 239] on div "Image 0 Row Drop element here Drop element here Drop element here Carousel Row …" at bounding box center [435, 155] width 611 height 178
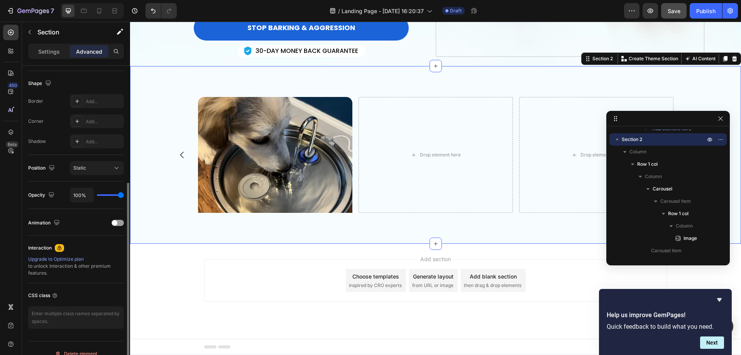
scroll to position [0, 0]
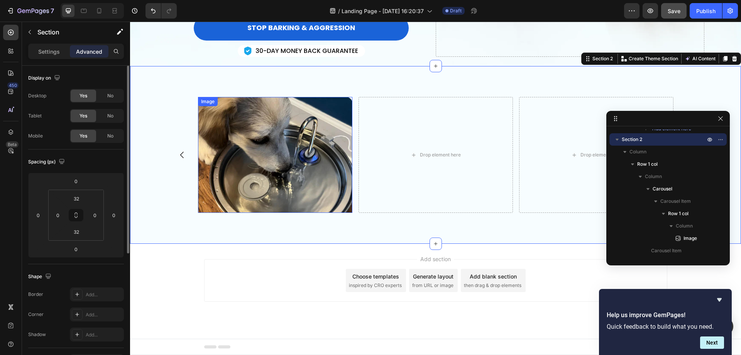
click at [272, 183] on img at bounding box center [275, 155] width 154 height 116
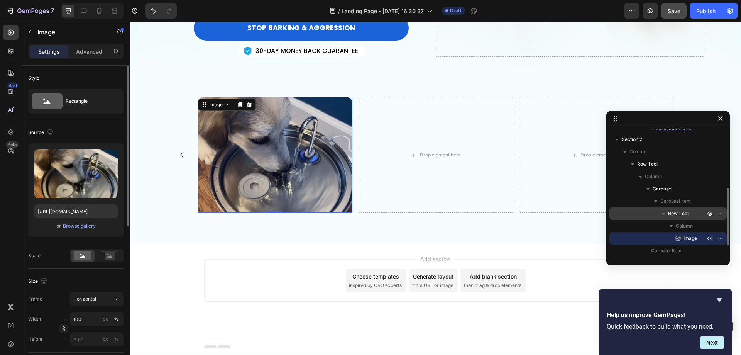
click at [693, 213] on p "Row 1 col" at bounding box center [687, 214] width 39 height 8
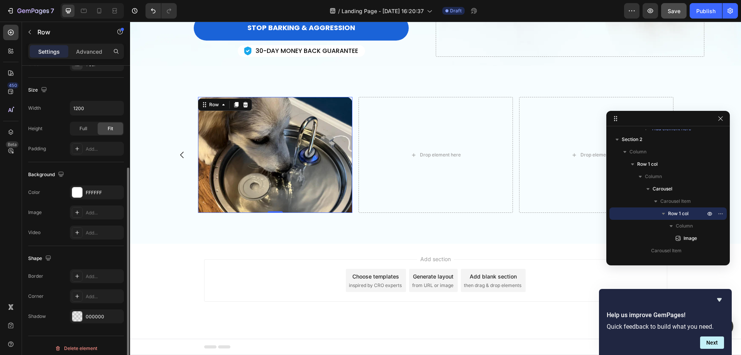
scroll to position [160, 0]
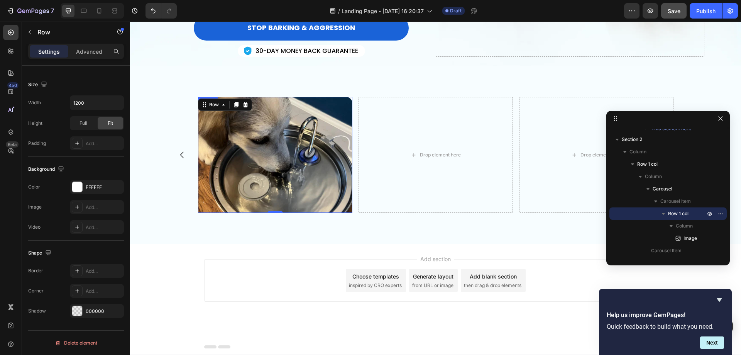
click at [313, 132] on img at bounding box center [275, 155] width 154 height 116
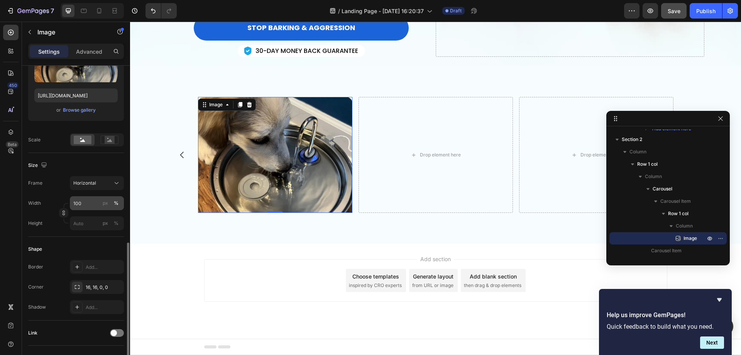
scroll to position [193, 0]
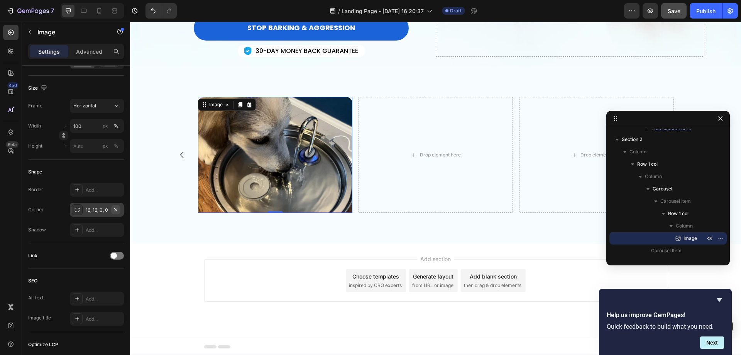
click at [117, 207] on icon "button" at bounding box center [116, 209] width 6 height 6
click at [293, 151] on img at bounding box center [275, 155] width 154 height 116
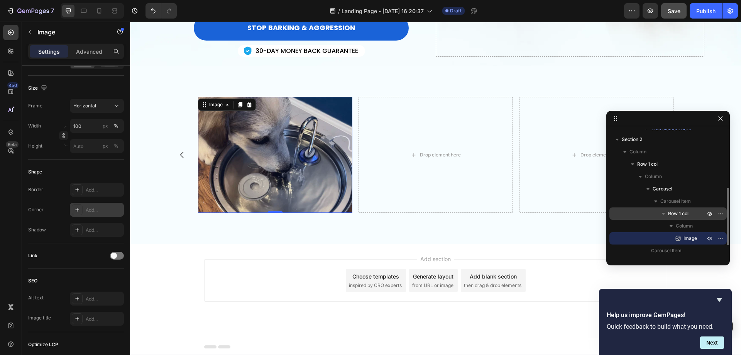
click at [678, 213] on span "Row 1 col" at bounding box center [678, 214] width 20 height 8
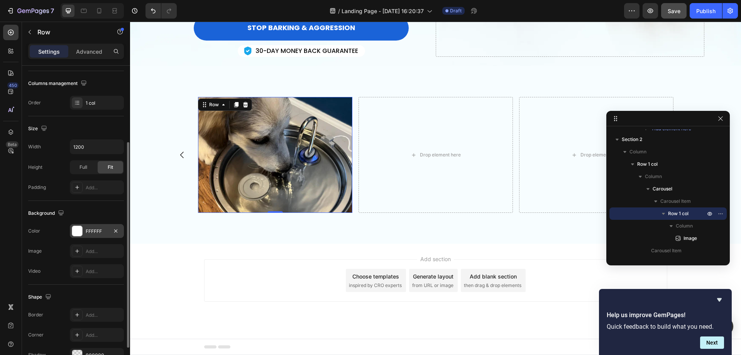
scroll to position [160, 0]
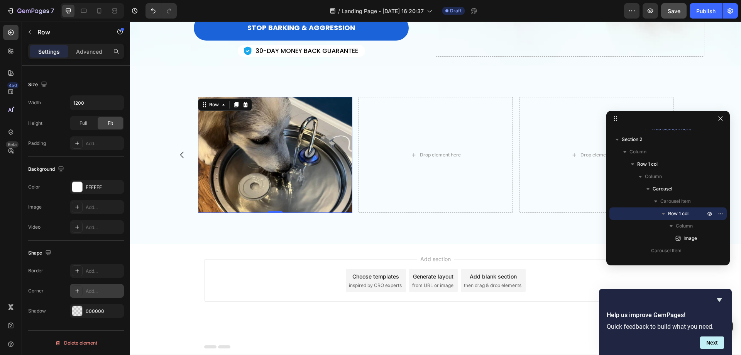
click at [89, 293] on div "Add..." at bounding box center [104, 291] width 36 height 7
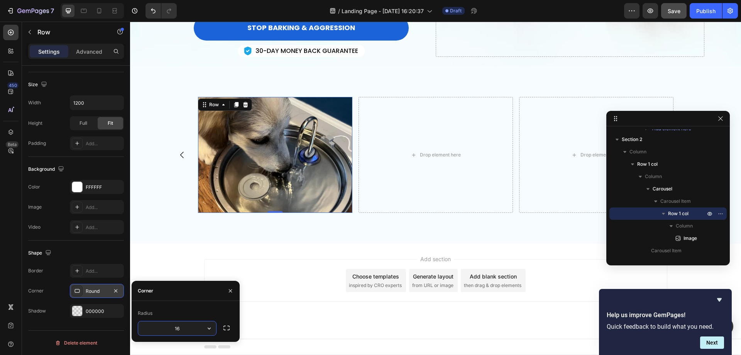
type input "16"
click at [117, 291] on icon "button" at bounding box center [116, 291] width 6 height 6
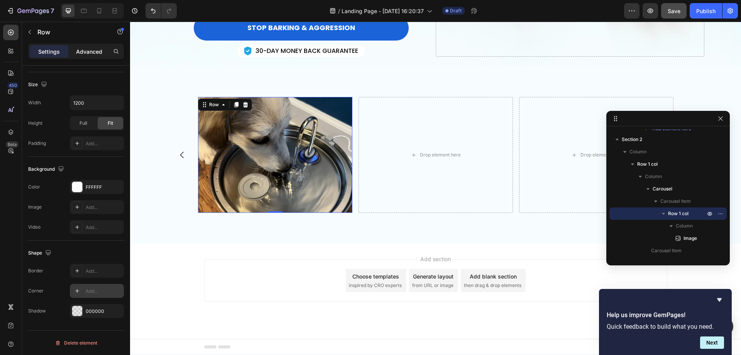
click at [91, 51] on p "Advanced" at bounding box center [89, 51] width 26 height 8
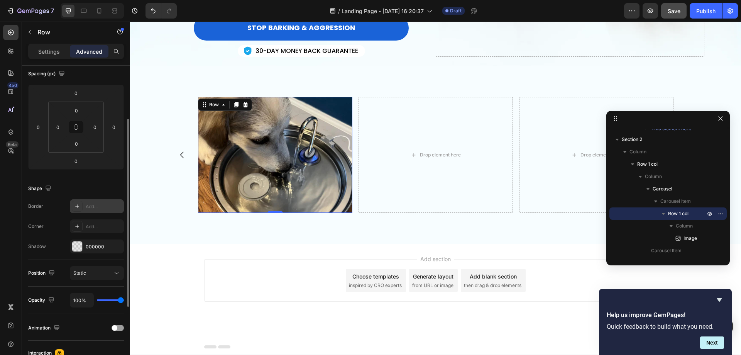
scroll to position [49, 0]
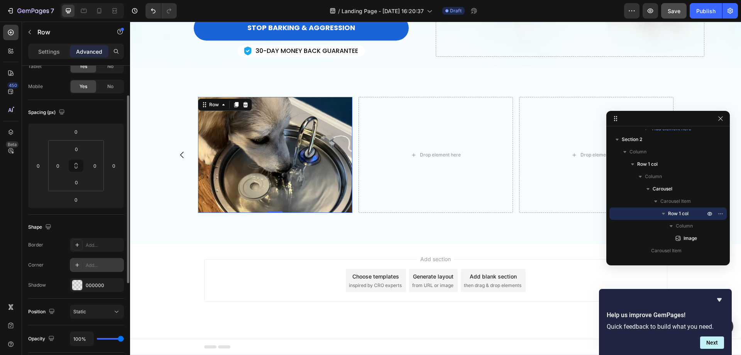
click at [89, 264] on div "Add..." at bounding box center [104, 265] width 36 height 7
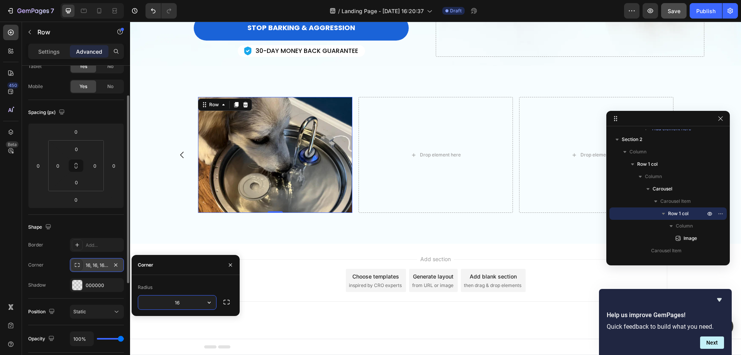
type input "1"
click at [117, 266] on icon "button" at bounding box center [115, 264] width 3 height 3
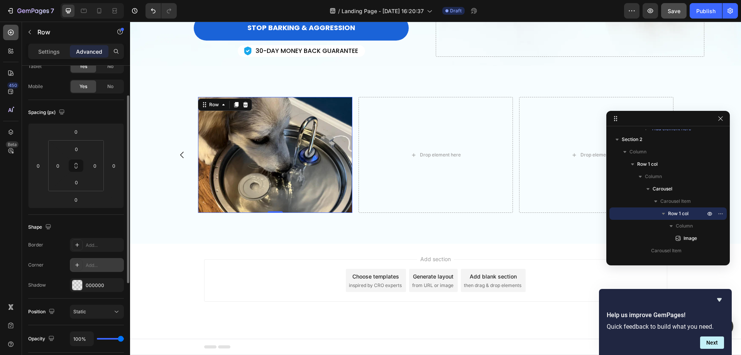
click at [10, 30] on icon at bounding box center [11, 33] width 8 height 8
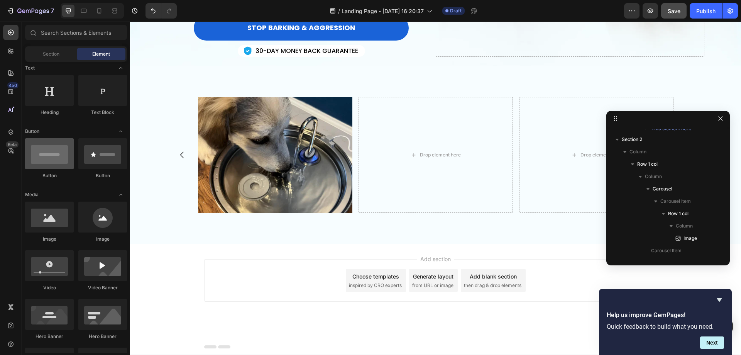
scroll to position [0, 0]
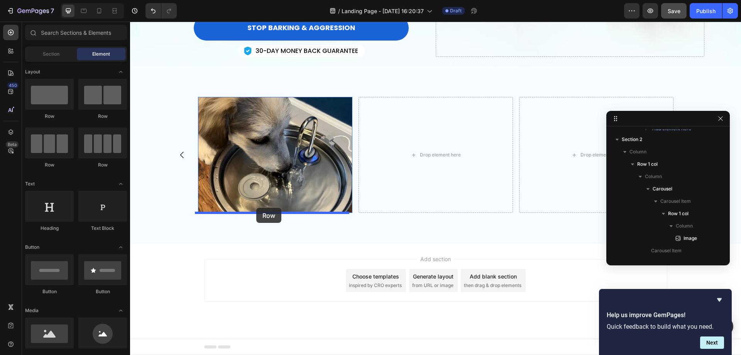
drag, startPoint x: 174, startPoint y: 121, endPoint x: 256, endPoint y: 208, distance: 119.6
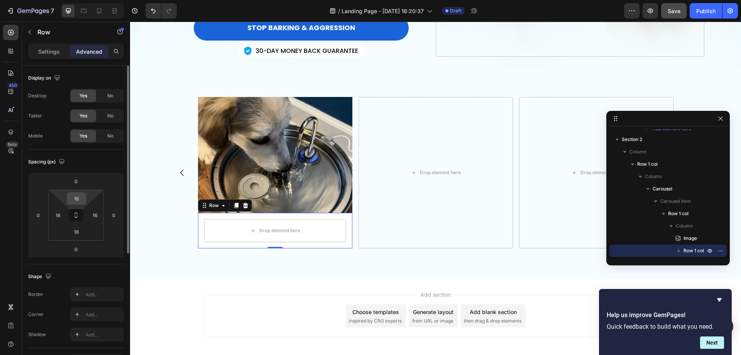
click at [75, 195] on input "16" at bounding box center [76, 199] width 15 height 12
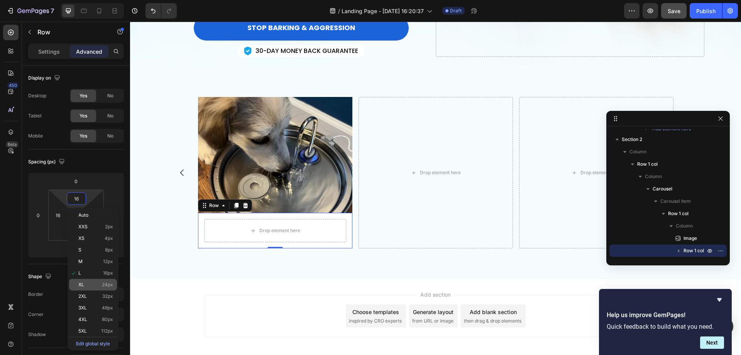
click at [91, 286] on p "XL 24px" at bounding box center [95, 284] width 35 height 5
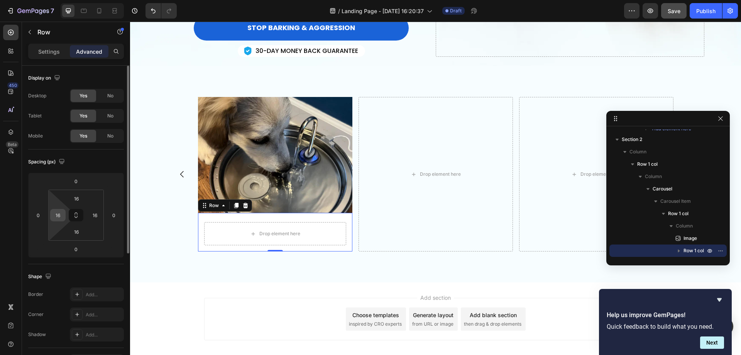
click at [59, 218] on input "16" at bounding box center [58, 215] width 12 height 12
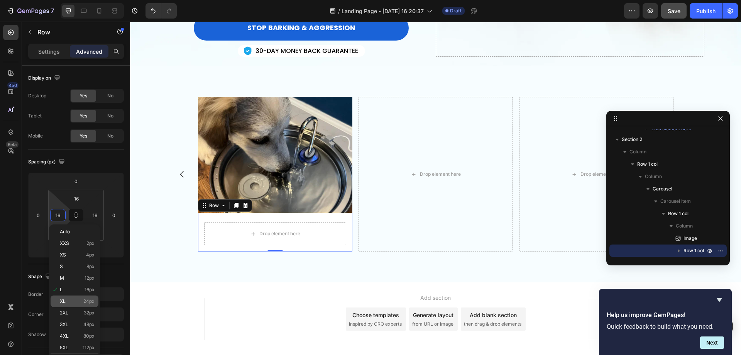
click at [73, 300] on p "XL 24px" at bounding box center [77, 300] width 35 height 5
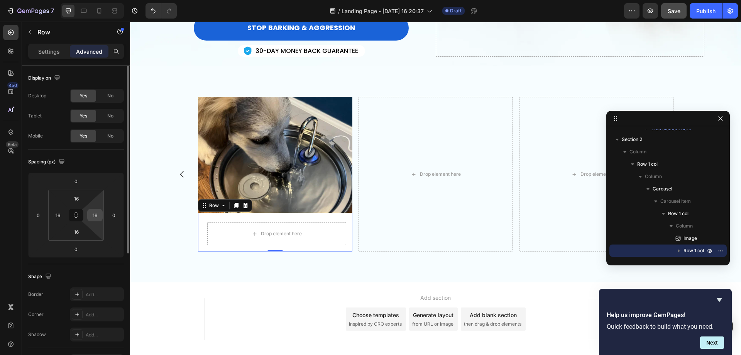
click at [92, 218] on input "16" at bounding box center [95, 215] width 12 height 12
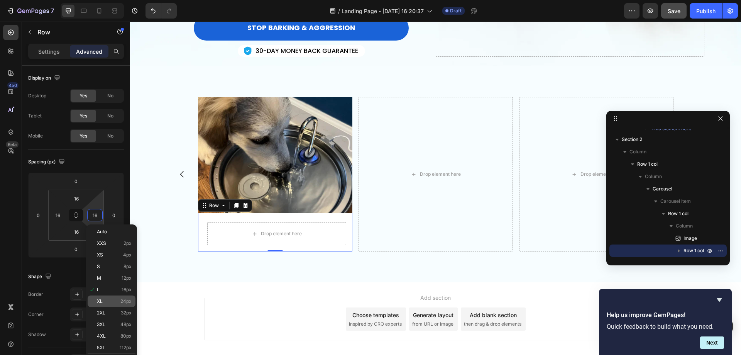
click at [100, 304] on div "XL 24px" at bounding box center [112, 301] width 48 height 12
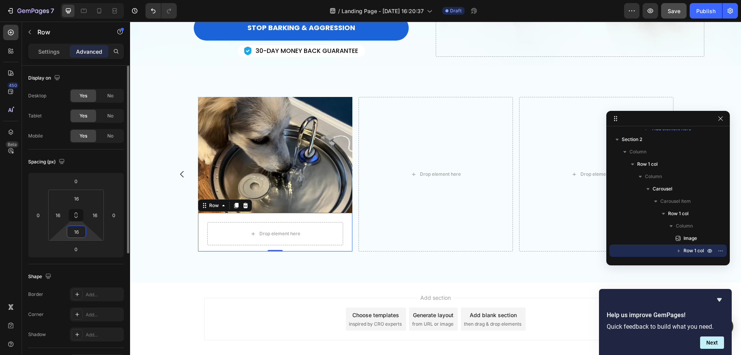
click at [75, 233] on input "16" at bounding box center [76, 232] width 15 height 12
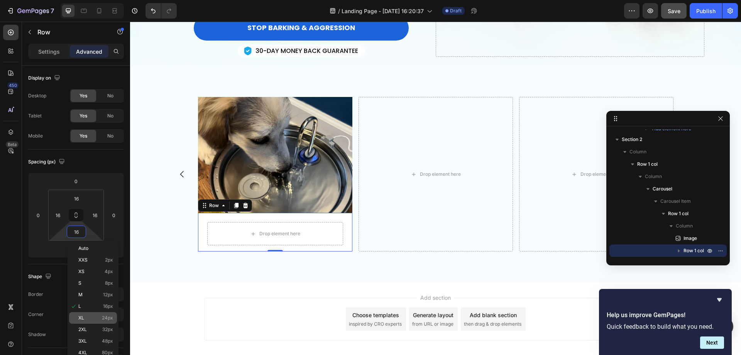
click at [95, 313] on div "XL 24px" at bounding box center [93, 318] width 48 height 12
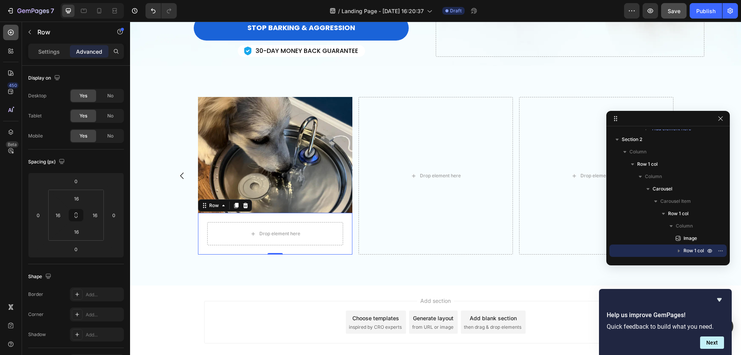
click at [12, 29] on icon at bounding box center [11, 33] width 8 height 8
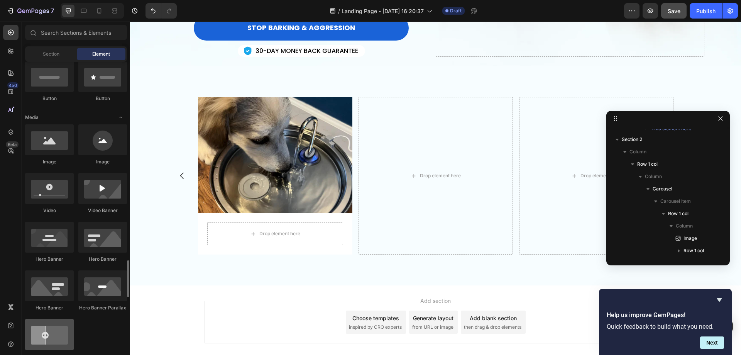
scroll to position [386, 0]
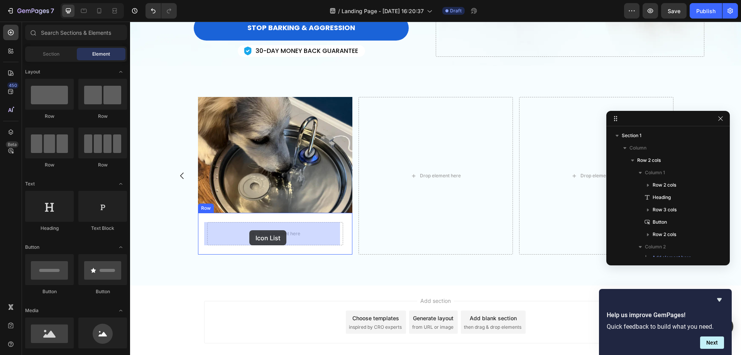
scroll to position [129, 0]
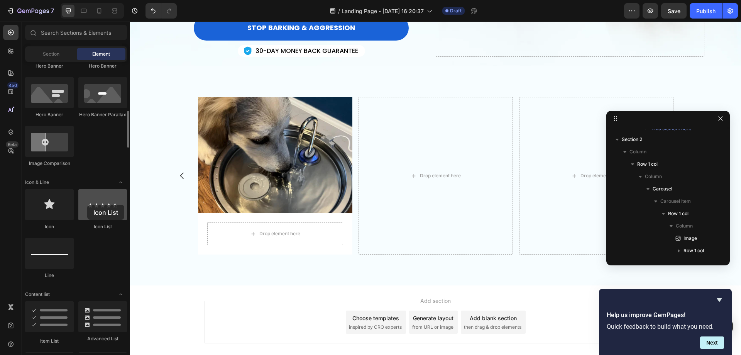
click at [87, 205] on div at bounding box center [102, 204] width 49 height 31
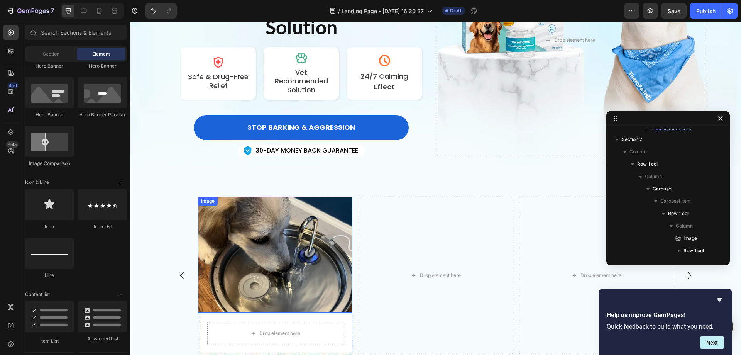
scroll to position [0, 0]
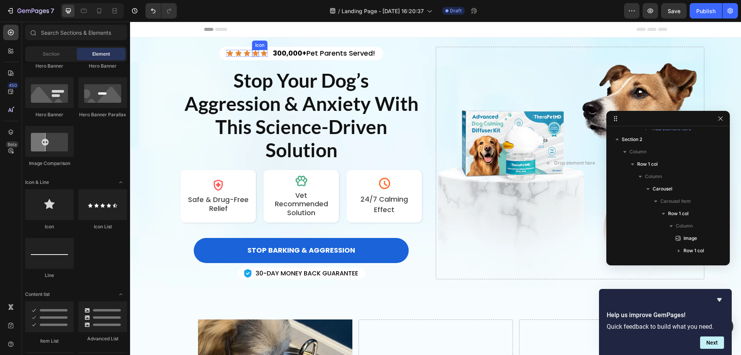
click at [255, 52] on icon at bounding box center [255, 53] width 6 height 6
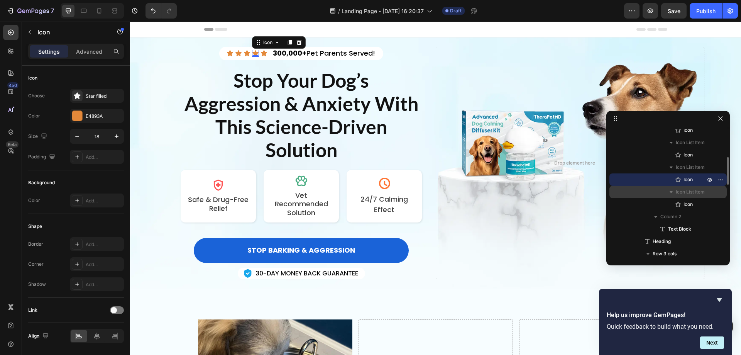
scroll to position [13, 0]
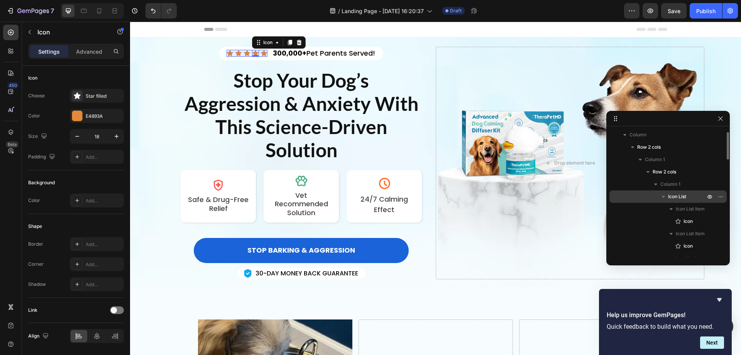
click at [665, 195] on icon "button" at bounding box center [664, 197] width 8 height 8
click at [675, 194] on span "Icon List" at bounding box center [677, 197] width 18 height 8
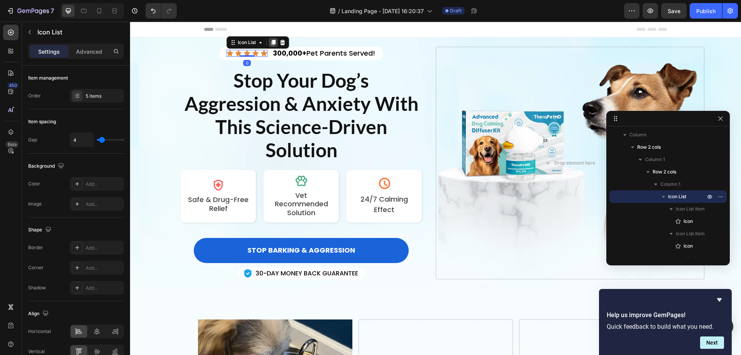
click at [271, 42] on icon at bounding box center [273, 42] width 4 height 5
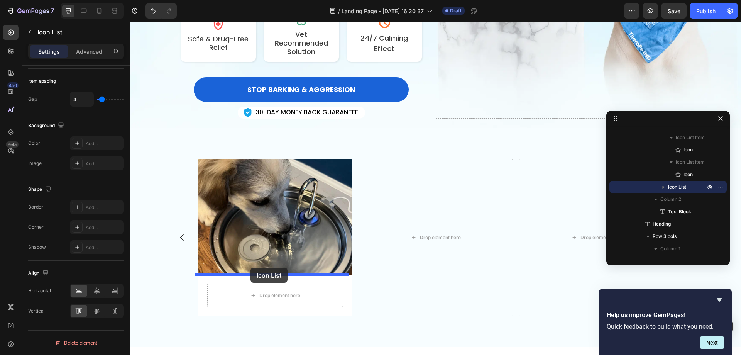
scroll to position [193, 0]
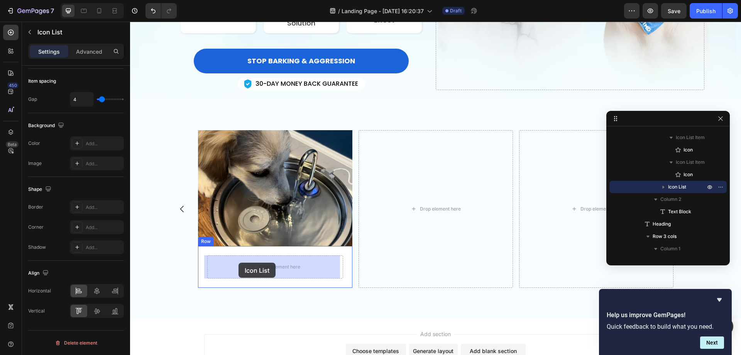
drag, startPoint x: 229, startPoint y: 49, endPoint x: 242, endPoint y: 264, distance: 215.4
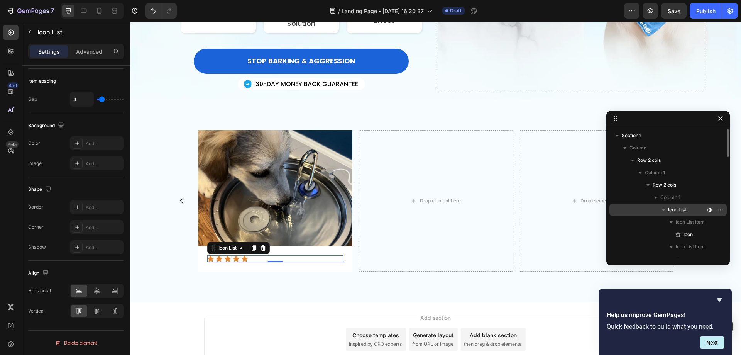
scroll to position [77, 0]
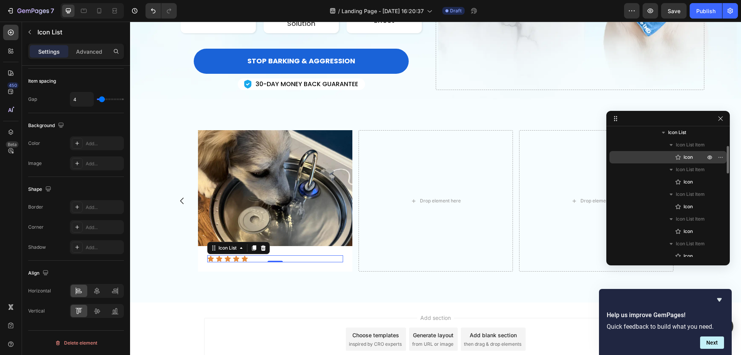
click at [694, 158] on p "Icon" at bounding box center [685, 157] width 23 height 8
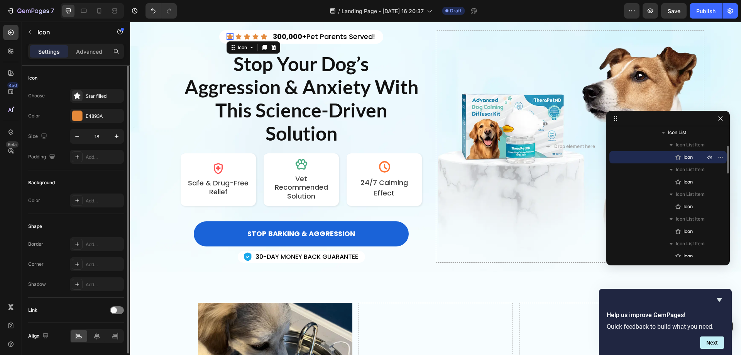
scroll to position [1, 0]
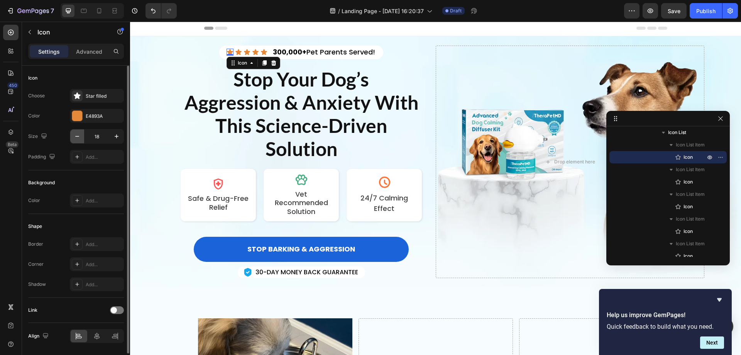
click at [78, 135] on icon "button" at bounding box center [77, 136] width 8 height 8
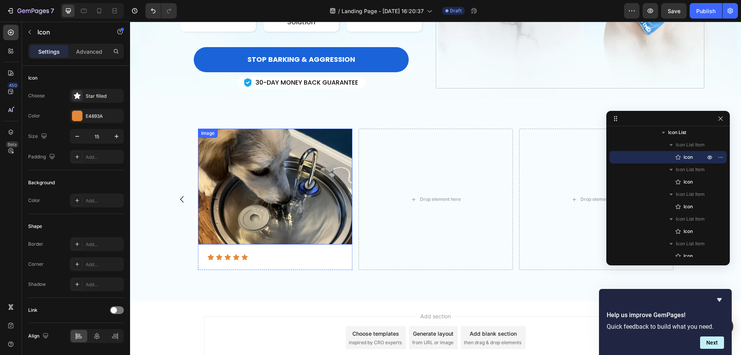
scroll to position [194, 0]
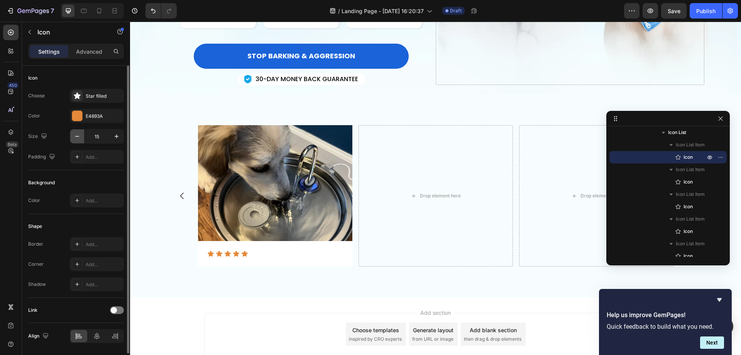
click at [77, 137] on icon "button" at bounding box center [77, 136] width 8 height 8
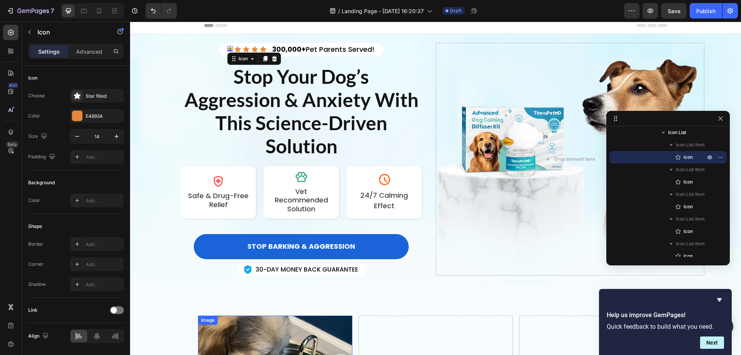
scroll to position [0, 0]
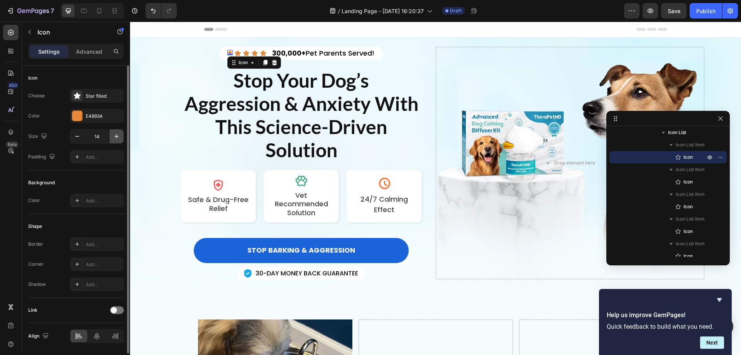
click at [116, 133] on icon "button" at bounding box center [117, 136] width 8 height 8
type input "18"
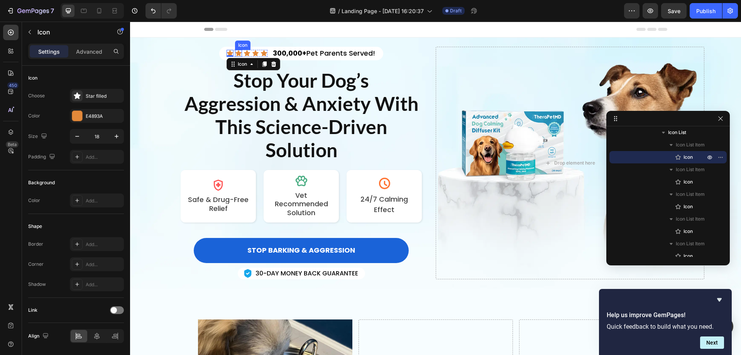
click at [237, 52] on icon at bounding box center [238, 53] width 6 height 6
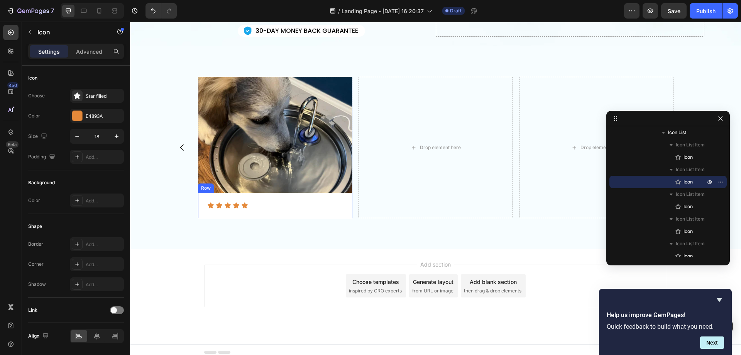
scroll to position [248, 0]
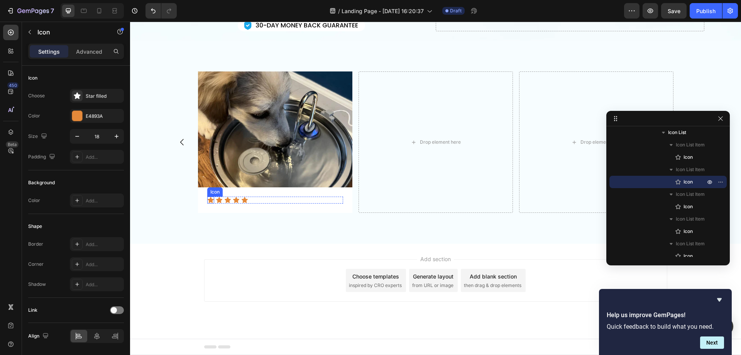
click at [208, 200] on icon at bounding box center [211, 200] width 6 height 6
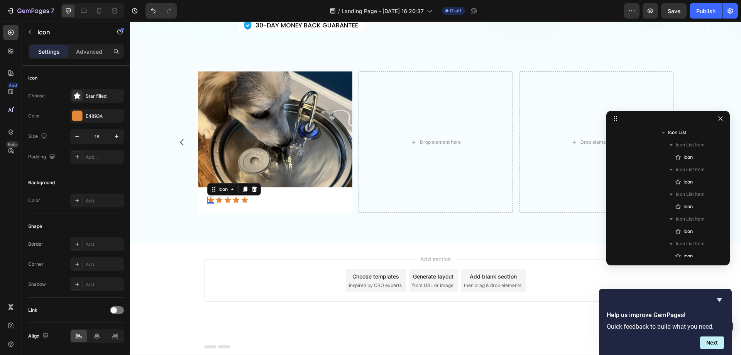
scroll to position [538, 0]
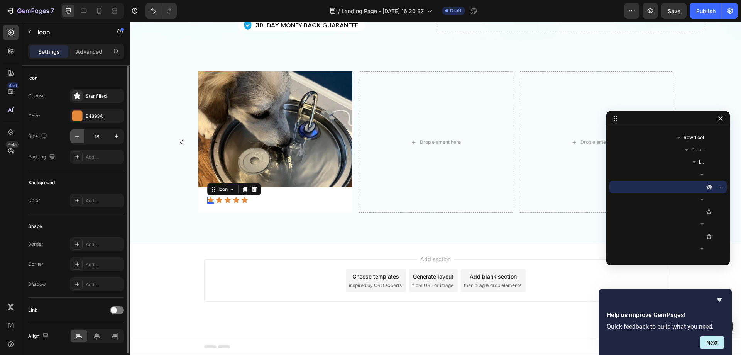
click at [79, 136] on icon "button" at bounding box center [77, 136] width 4 height 1
type input "15"
click at [215, 200] on icon at bounding box center [218, 200] width 6 height 6
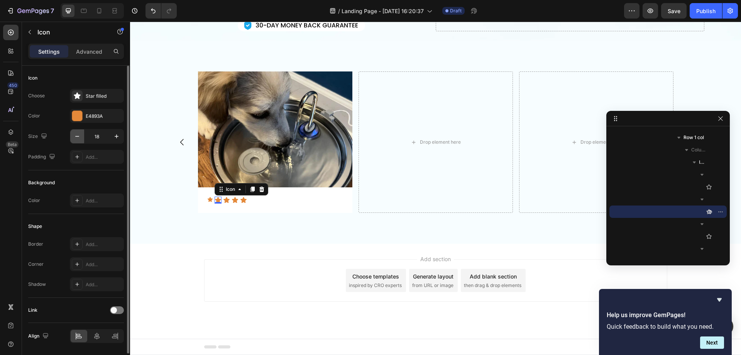
click at [76, 137] on icon "button" at bounding box center [77, 136] width 8 height 8
type input "15"
click at [223, 199] on icon at bounding box center [225, 200] width 6 height 6
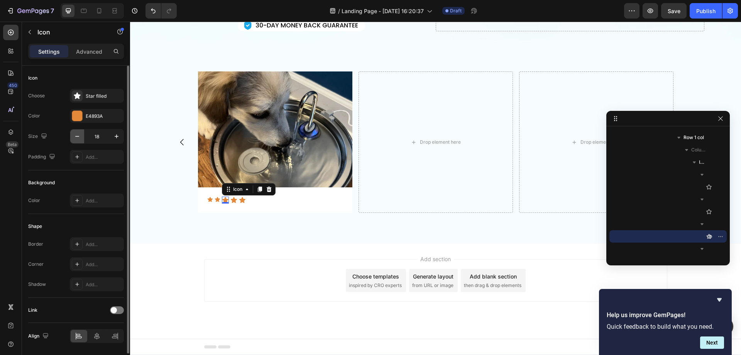
click at [79, 137] on icon "button" at bounding box center [77, 136] width 8 height 8
type input "15"
click at [230, 200] on icon at bounding box center [233, 200] width 6 height 6
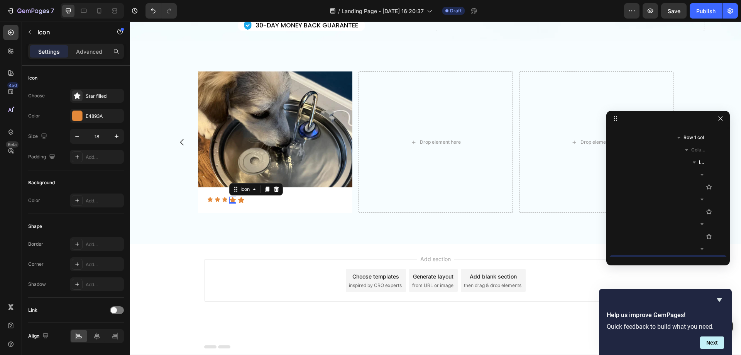
scroll to position [611, 0]
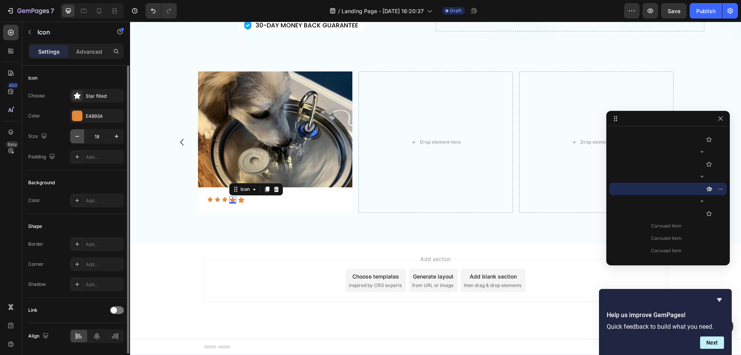
click at [74, 137] on icon "button" at bounding box center [77, 136] width 8 height 8
type input "15"
click at [237, 199] on icon at bounding box center [240, 199] width 7 height 7
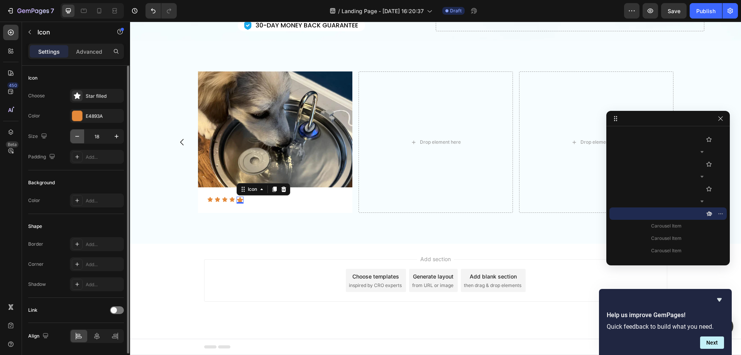
click at [80, 136] on icon "button" at bounding box center [77, 136] width 8 height 8
type input "15"
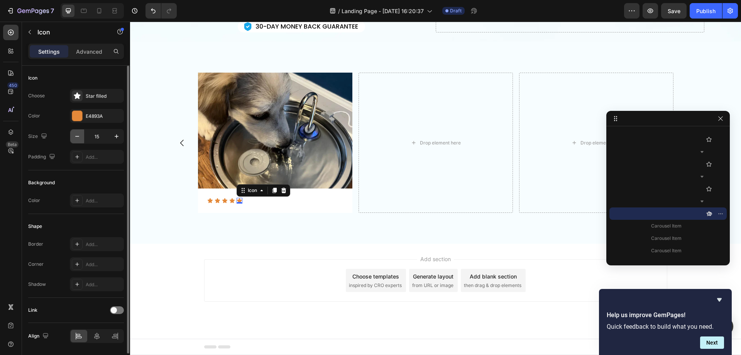
scroll to position [247, 0]
click at [10, 34] on icon at bounding box center [11, 33] width 8 height 8
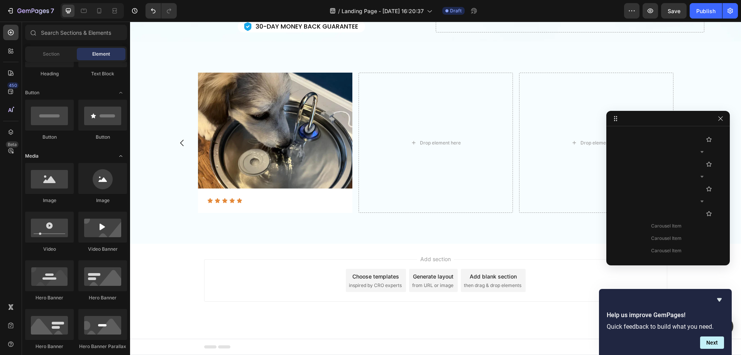
scroll to position [0, 0]
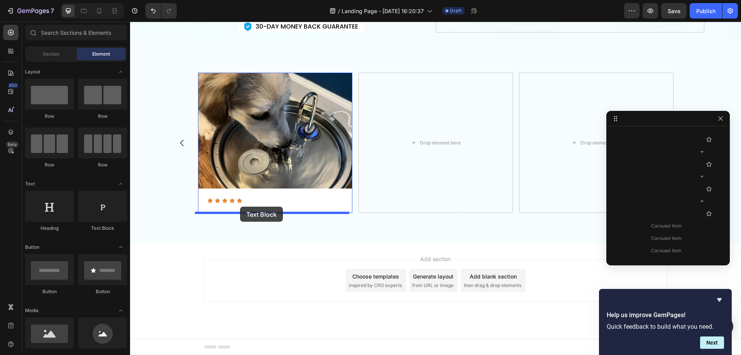
drag, startPoint x: 230, startPoint y: 232, endPoint x: 240, endPoint y: 206, distance: 26.9
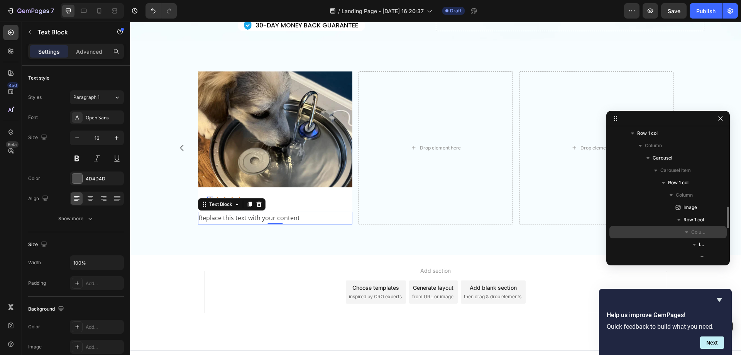
scroll to position [495, 0]
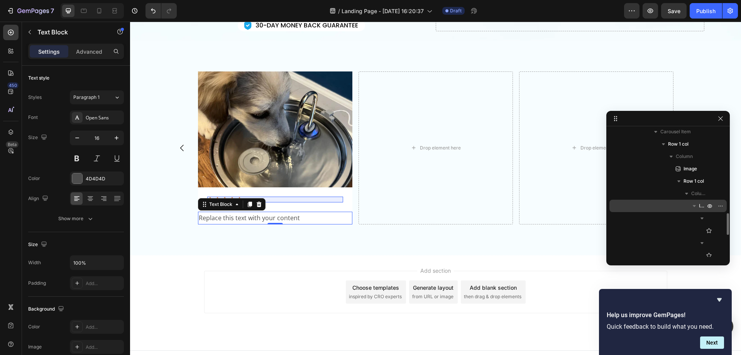
click at [694, 206] on icon "button" at bounding box center [694, 206] width 3 height 2
drag, startPoint x: 685, startPoint y: 219, endPoint x: 704, endPoint y: 209, distance: 21.2
click at [704, 209] on div "Image Row 1 col Column Icon List Text Block" at bounding box center [667, 193] width 117 height 62
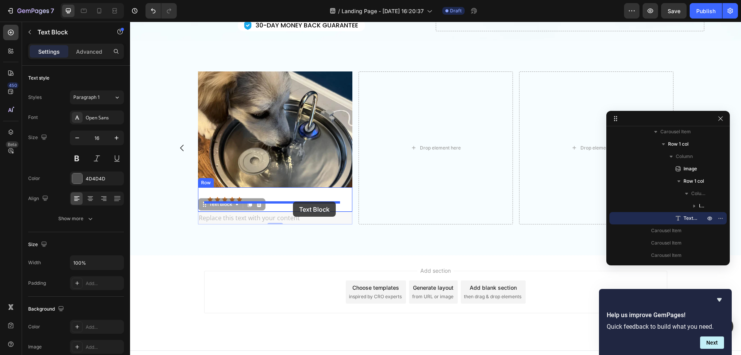
drag, startPoint x: 202, startPoint y: 205, endPoint x: 293, endPoint y: 201, distance: 91.2
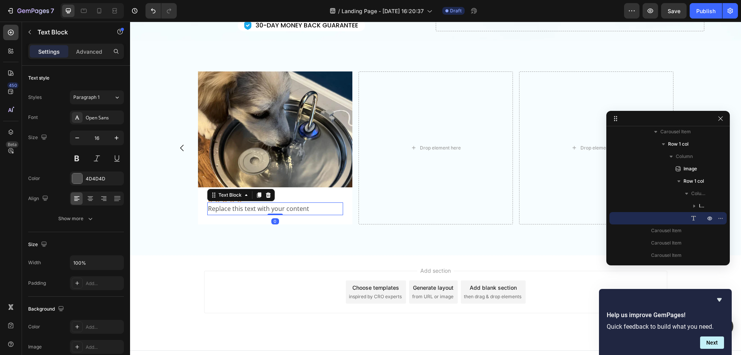
click at [297, 209] on div "Replace this text with your content" at bounding box center [275, 208] width 136 height 13
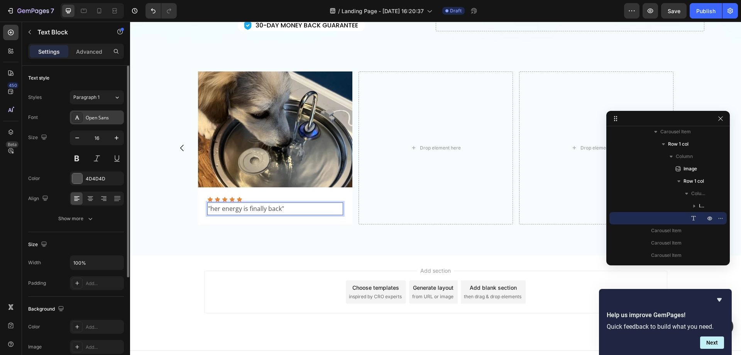
click at [103, 113] on div "Open Sans" at bounding box center [97, 117] width 54 height 14
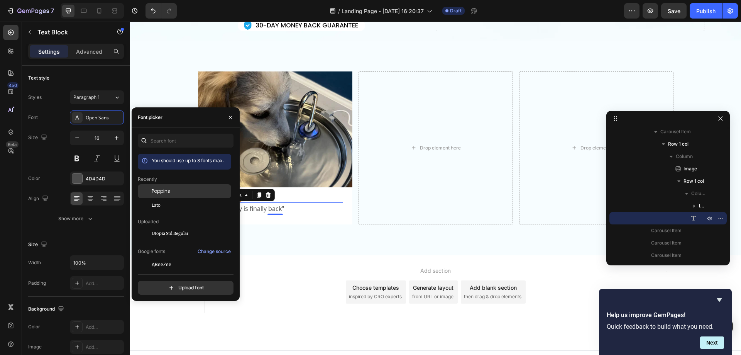
click at [178, 189] on div "Poppins" at bounding box center [191, 191] width 78 height 7
click at [117, 136] on icon "button" at bounding box center [117, 138] width 4 height 4
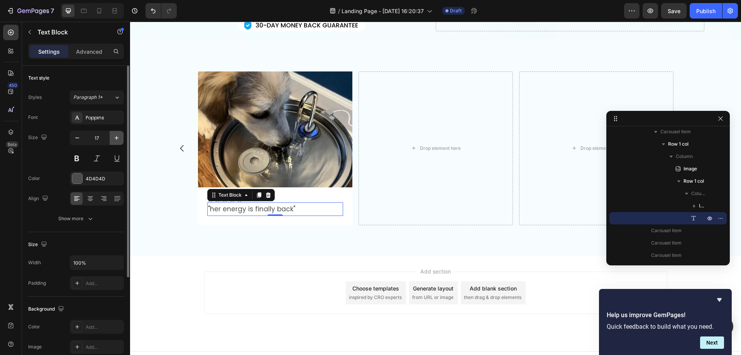
click at [118, 136] on icon "button" at bounding box center [117, 138] width 8 height 8
click at [118, 135] on icon "button" at bounding box center [117, 138] width 8 height 8
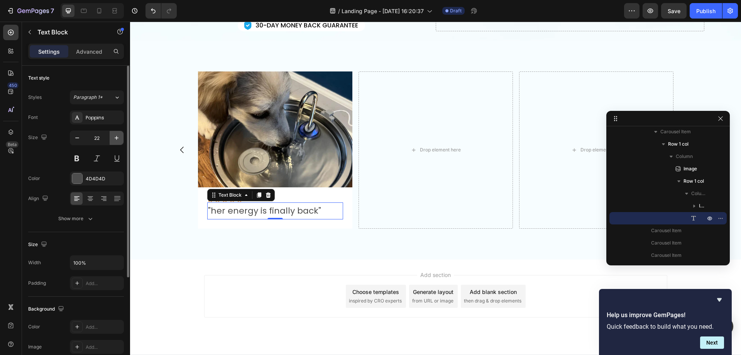
click at [119, 135] on icon "button" at bounding box center [117, 138] width 8 height 8
type input "24"
click at [113, 176] on icon "button" at bounding box center [116, 178] width 6 height 6
click at [98, 178] on div "Add..." at bounding box center [104, 178] width 36 height 7
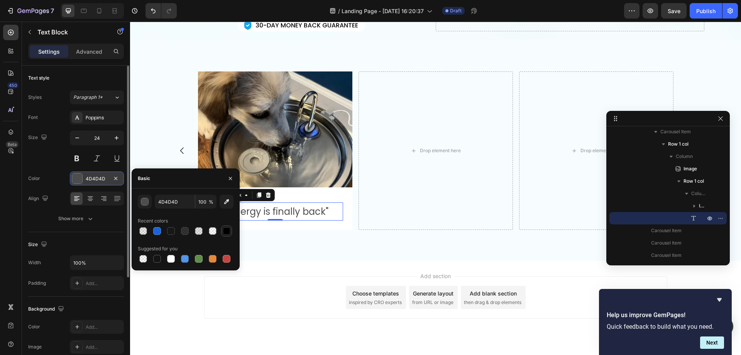
click at [226, 231] on div at bounding box center [227, 231] width 8 height 8
type input "000000"
click at [86, 220] on icon "button" at bounding box center [90, 219] width 8 height 8
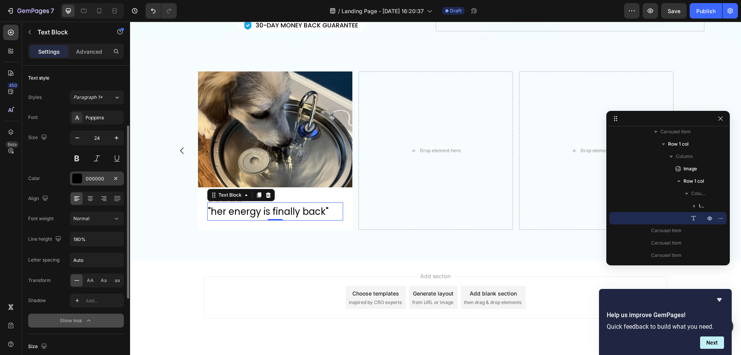
scroll to position [39, 0]
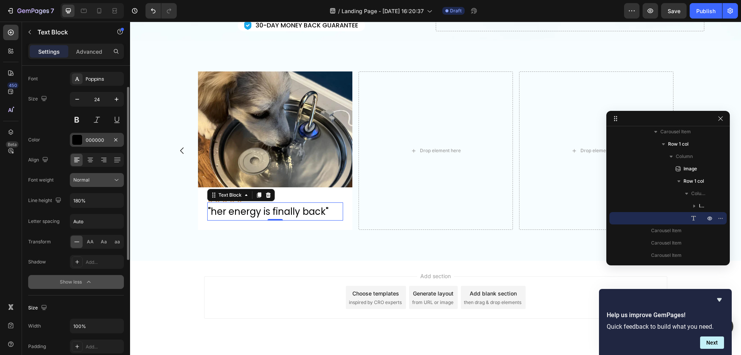
click at [95, 181] on div "Normal" at bounding box center [92, 179] width 39 height 7
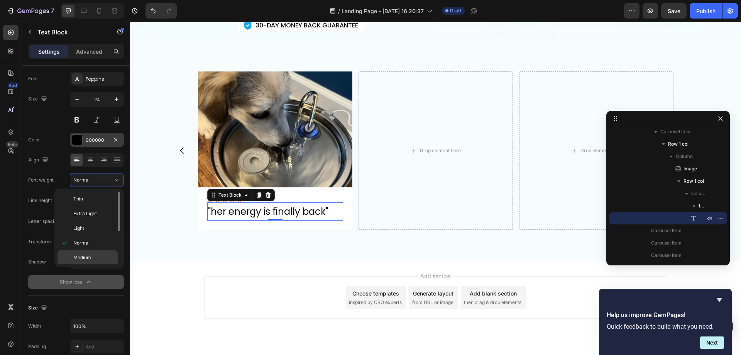
scroll to position [60, 0]
click at [92, 225] on p "Bold" at bounding box center [93, 226] width 41 height 7
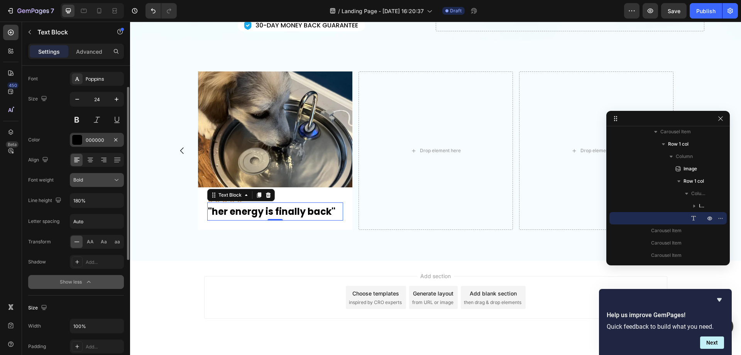
click at [107, 178] on div "Bold" at bounding box center [92, 179] width 39 height 7
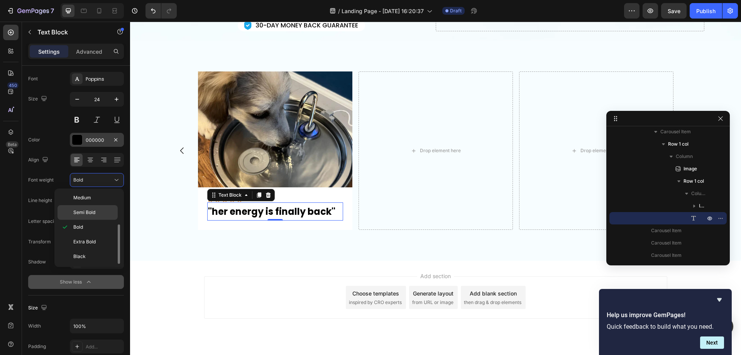
click at [94, 212] on span "Semi Bold" at bounding box center [84, 212] width 22 height 7
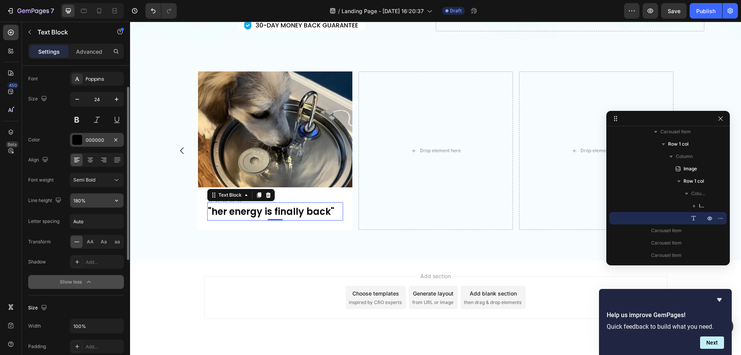
click at [92, 201] on input "180%" at bounding box center [96, 200] width 53 height 14
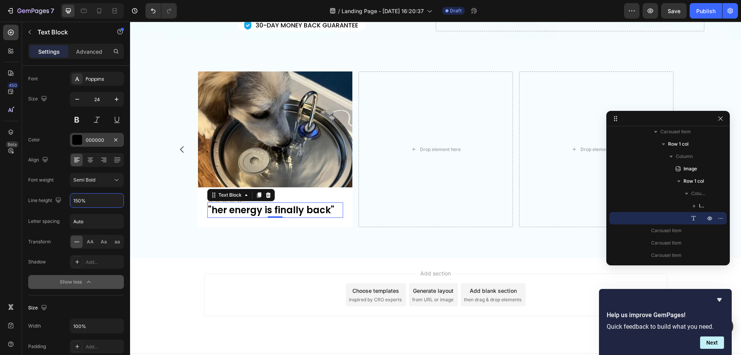
type input "150%"
click at [208, 209] on p ""her energy is finally back"" at bounding box center [275, 210] width 134 height 14
click at [328, 207] on p "Her energy is finally back"" at bounding box center [275, 210] width 134 height 14
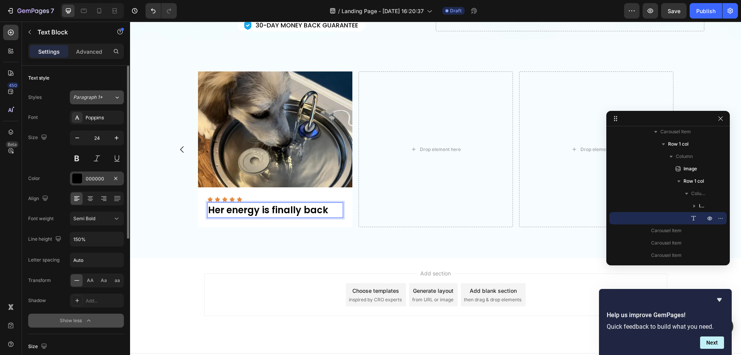
click at [117, 94] on icon at bounding box center [117, 97] width 7 height 8
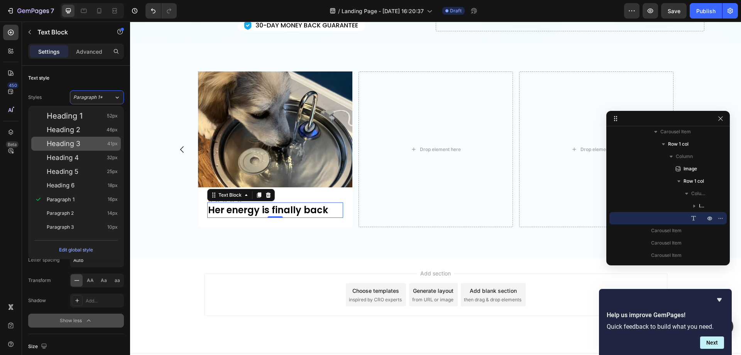
click at [80, 142] on span "Heading 3" at bounding box center [64, 144] width 34 height 8
type input "41"
type input "130%"
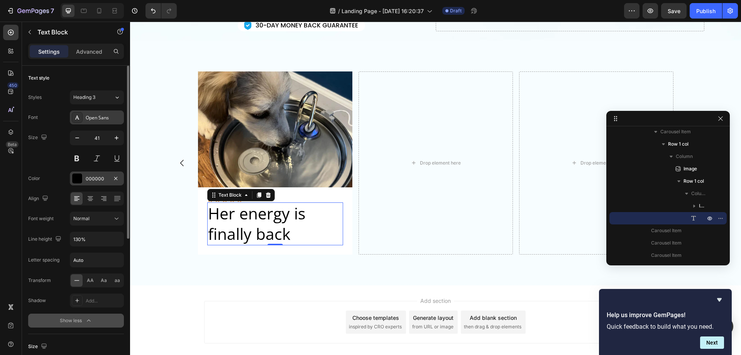
click at [102, 118] on div "Open Sans" at bounding box center [104, 117] width 36 height 7
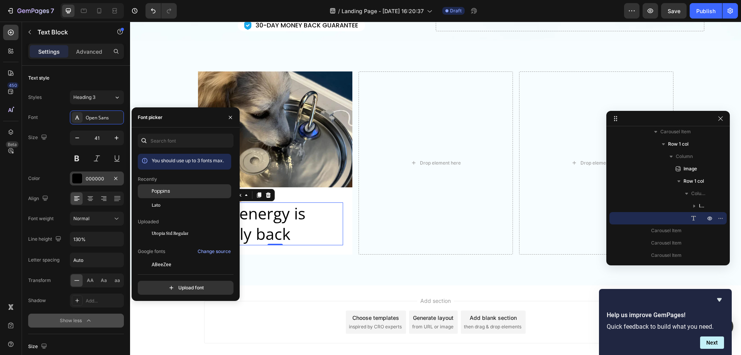
click at [165, 192] on span "Poppins" at bounding box center [161, 191] width 19 height 7
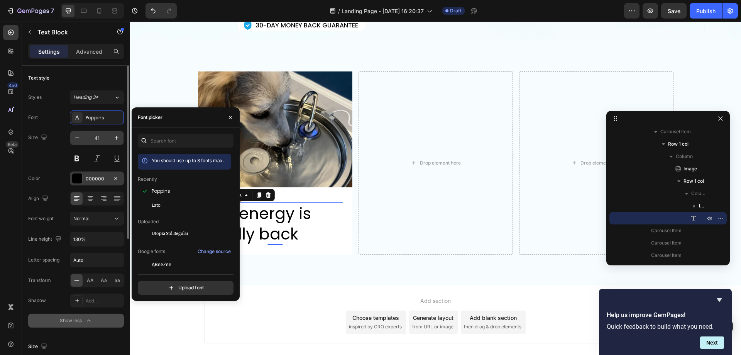
click at [100, 139] on input "41" at bounding box center [96, 138] width 25 height 14
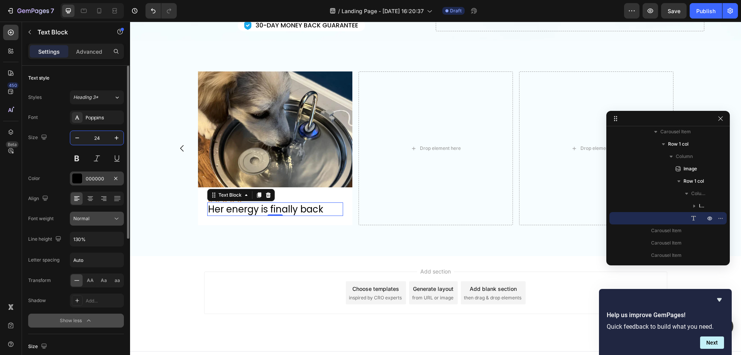
type input "24"
click at [102, 217] on div "Normal" at bounding box center [92, 218] width 39 height 7
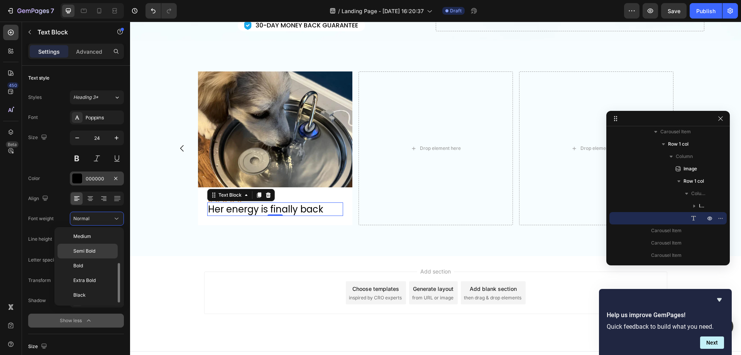
click at [90, 253] on span "Semi Bold" at bounding box center [84, 250] width 22 height 7
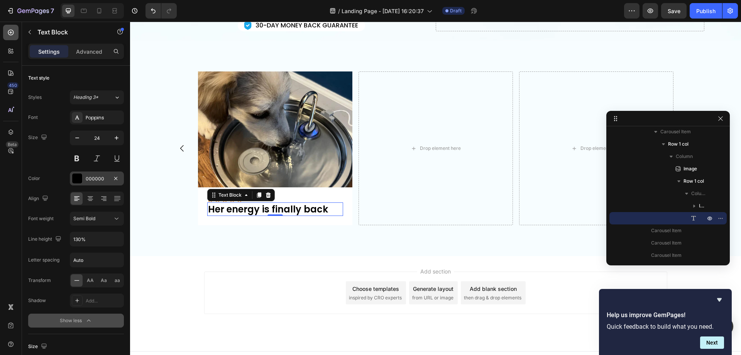
click at [6, 30] on div at bounding box center [10, 32] width 15 height 15
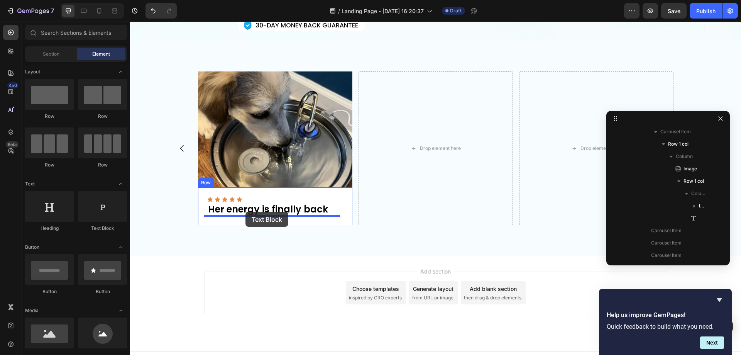
drag, startPoint x: 229, startPoint y: 231, endPoint x: 245, endPoint y: 212, distance: 25.7
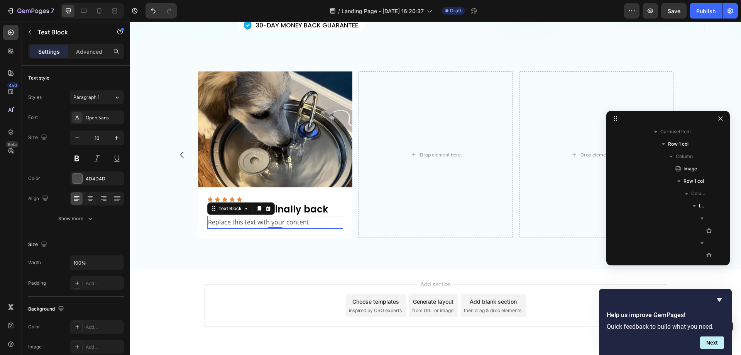
scroll to position [635, 0]
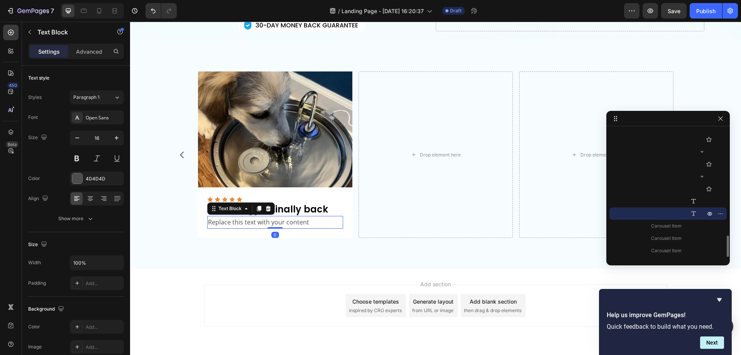
click at [280, 217] on div "Replace this text with your content" at bounding box center [275, 222] width 136 height 13
click at [248, 221] on p "Replace this text with your content" at bounding box center [275, 222] width 134 height 11
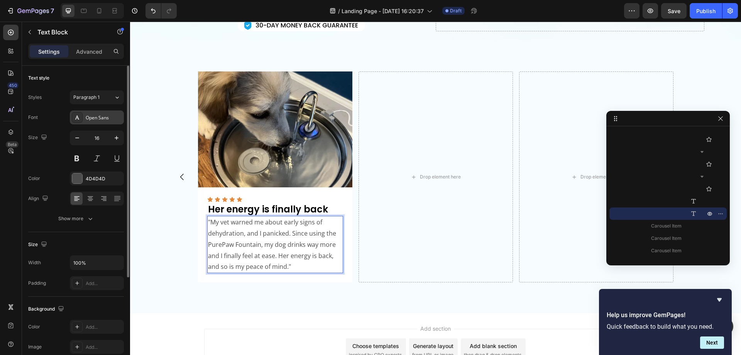
click at [107, 119] on div "Open Sans" at bounding box center [104, 117] width 36 height 7
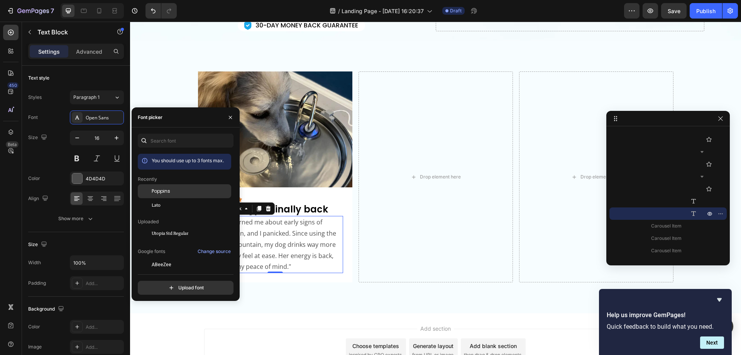
click at [166, 194] on span "Poppins" at bounding box center [161, 191] width 19 height 7
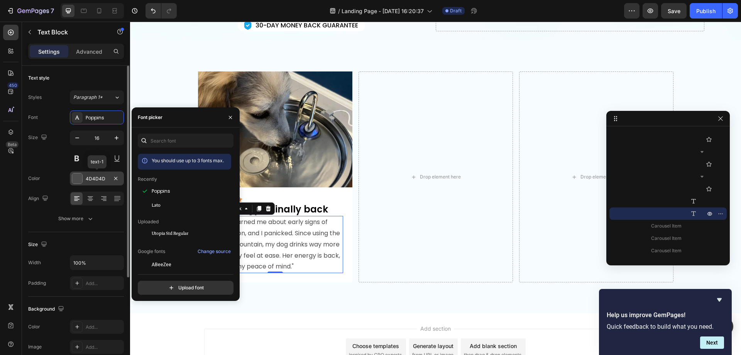
click at [103, 178] on div "4D4D4D" at bounding box center [97, 178] width 22 height 7
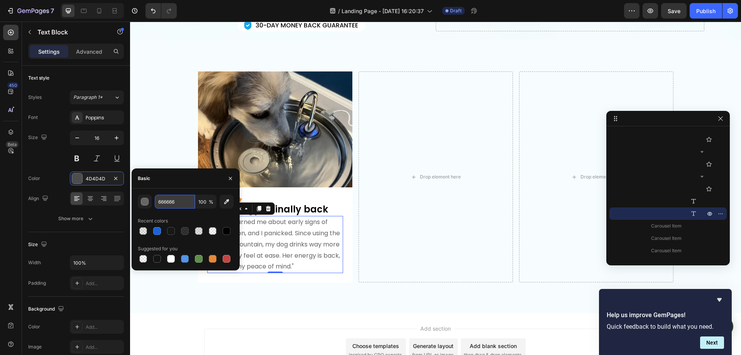
type input "666666"
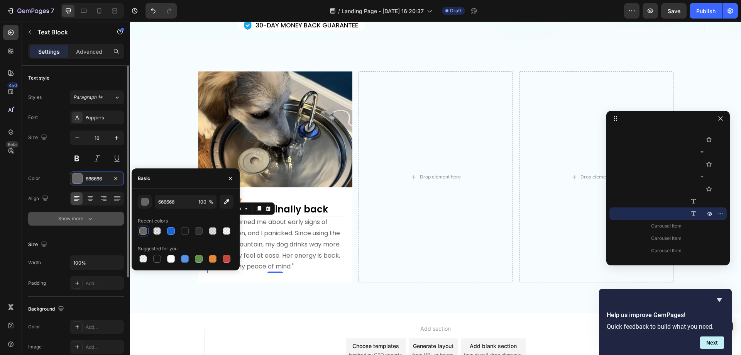
click at [85, 219] on div "Show more" at bounding box center [76, 219] width 36 height 8
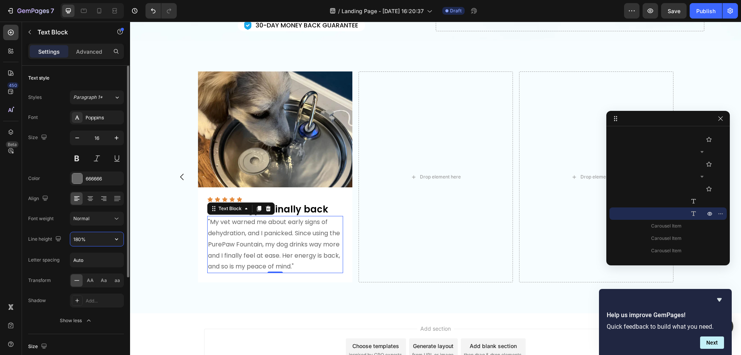
click at [98, 238] on input "180%" at bounding box center [96, 239] width 53 height 14
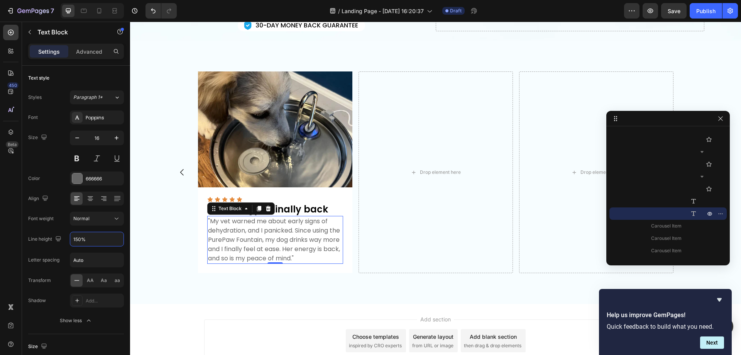
type input "150%"
click at [379, 226] on div "Drop element here" at bounding box center [436, 171] width 154 height 201
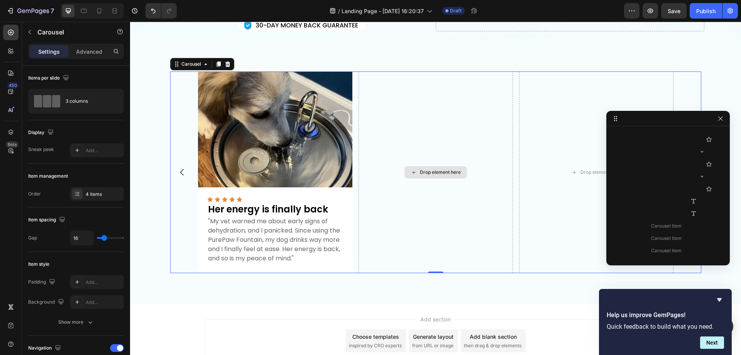
scroll to position [427, 0]
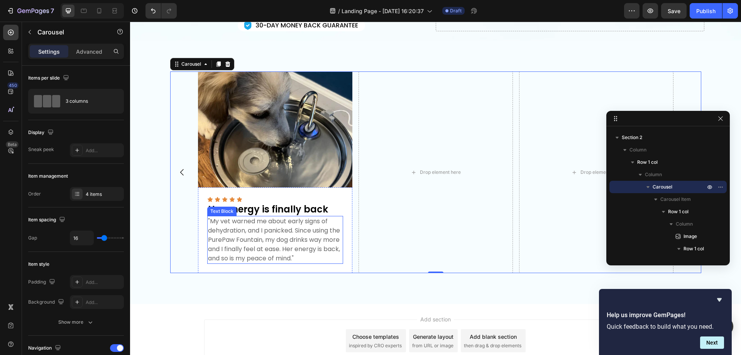
click at [245, 248] on p ""My vet warned me about early signs of dehydration, and I panicked. Since using…" at bounding box center [275, 240] width 134 height 46
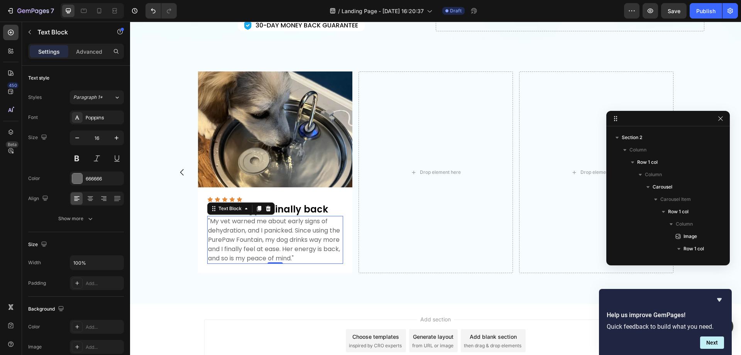
scroll to position [635, 0]
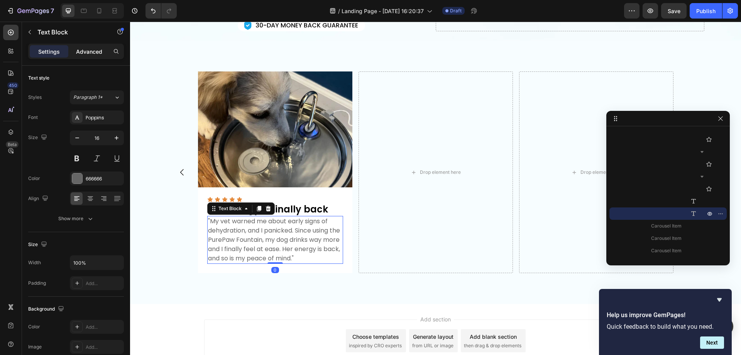
click at [93, 51] on p "Advanced" at bounding box center [89, 51] width 26 height 8
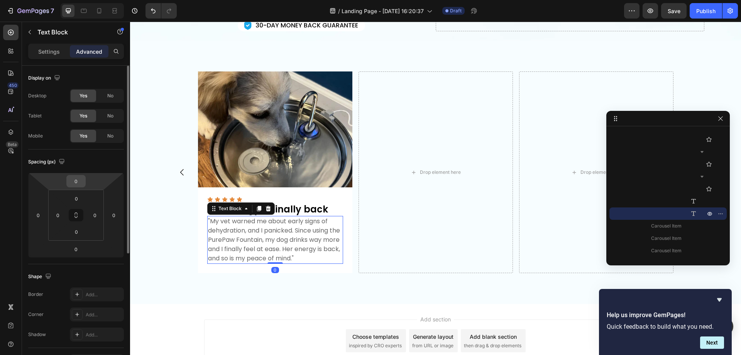
click at [83, 181] on input "0" at bounding box center [75, 181] width 15 height 12
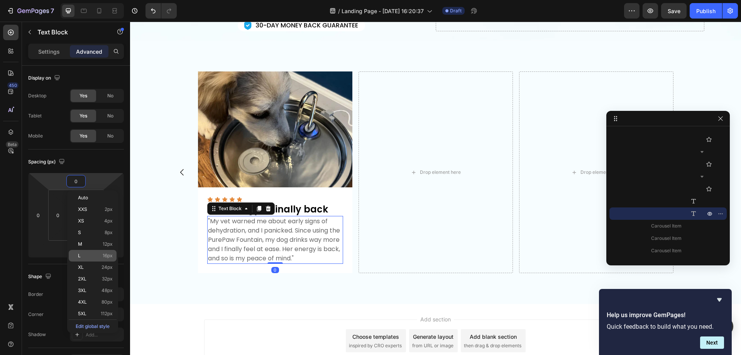
click at [95, 255] on p "L 16px" at bounding box center [95, 255] width 35 height 5
type input "16"
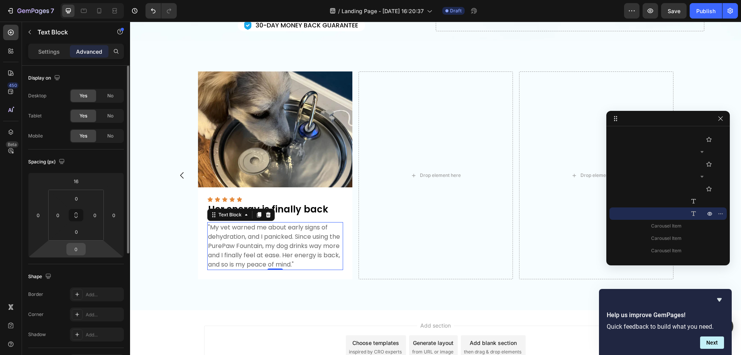
click at [76, 251] on input "0" at bounding box center [75, 249] width 15 height 12
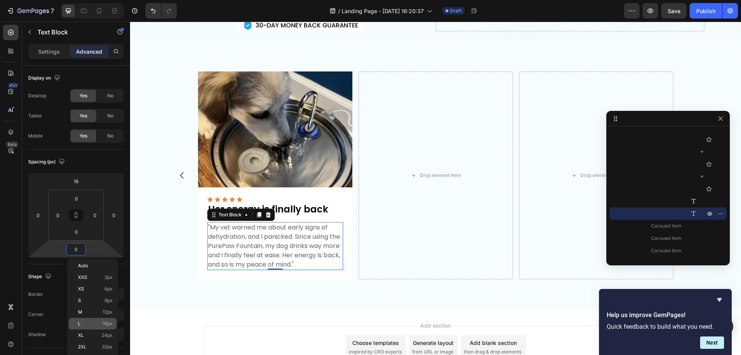
click at [84, 320] on div "L 16px" at bounding box center [93, 324] width 48 height 12
type input "16"
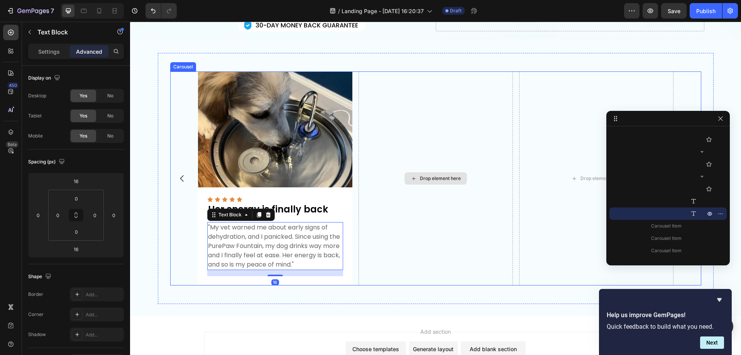
click at [428, 237] on div "Drop element here" at bounding box center [436, 178] width 154 height 214
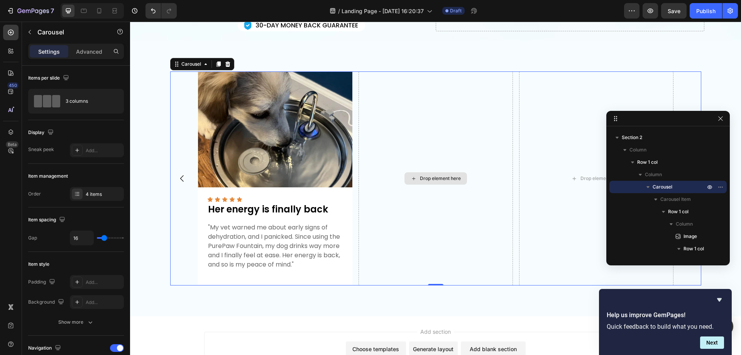
scroll to position [286, 0]
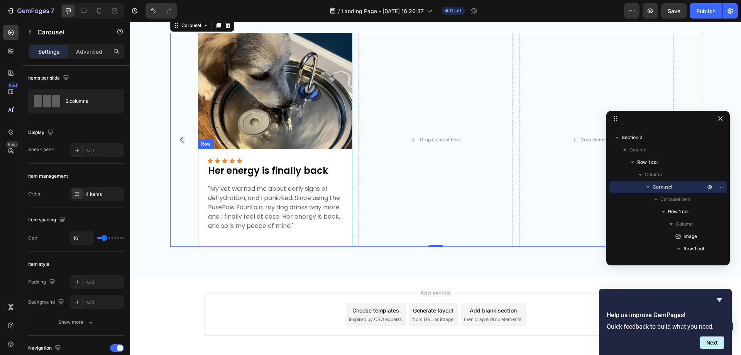
click at [345, 198] on div "Icon Icon Icon Icon Icon Icon List Her energy is finally back Text Block "My ve…" at bounding box center [275, 198] width 154 height 98
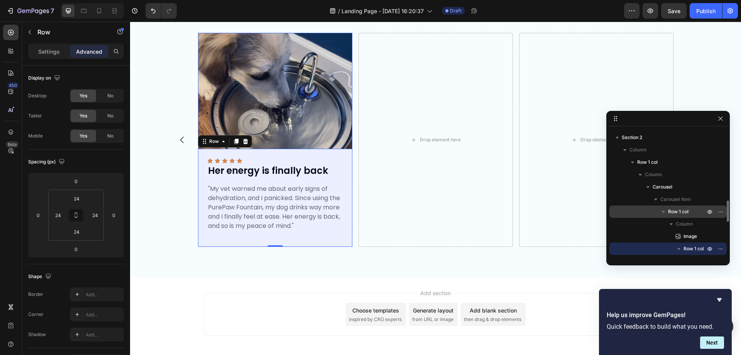
click at [678, 212] on span "Row 1 col" at bounding box center [678, 212] width 20 height 8
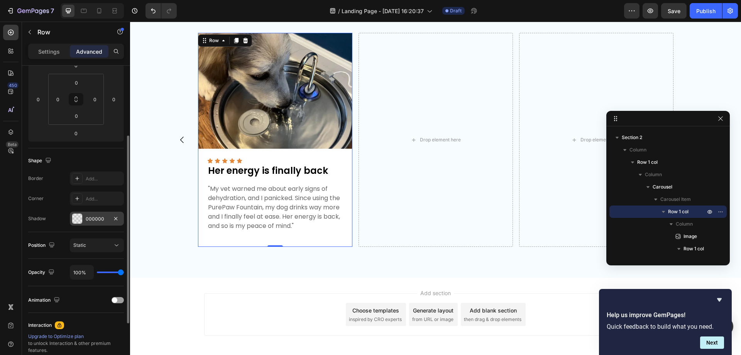
scroll to position [154, 0]
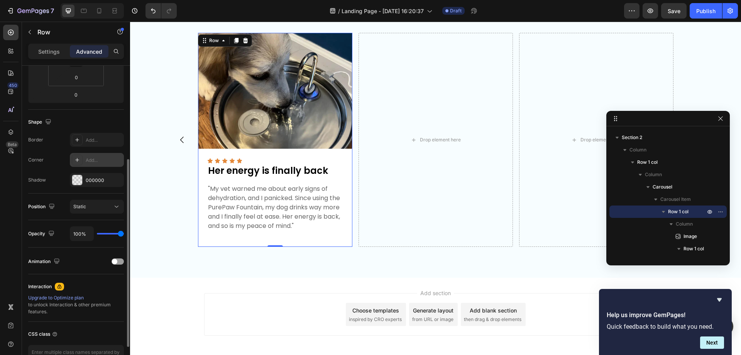
click at [94, 158] on div "Add..." at bounding box center [104, 160] width 36 height 7
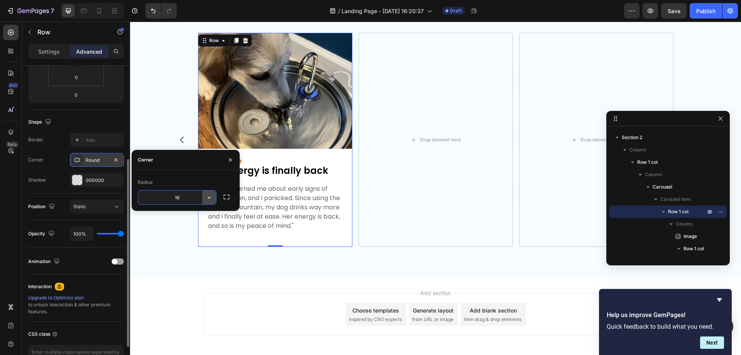
type input "16"
click at [223, 268] on div "Image Icon Icon Icon Icon Icon Icon List Her energy is finally back Text Block …" at bounding box center [435, 140] width 611 height 276
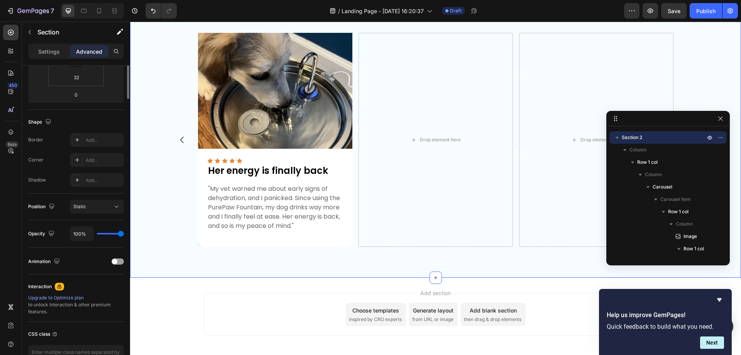
scroll to position [0, 0]
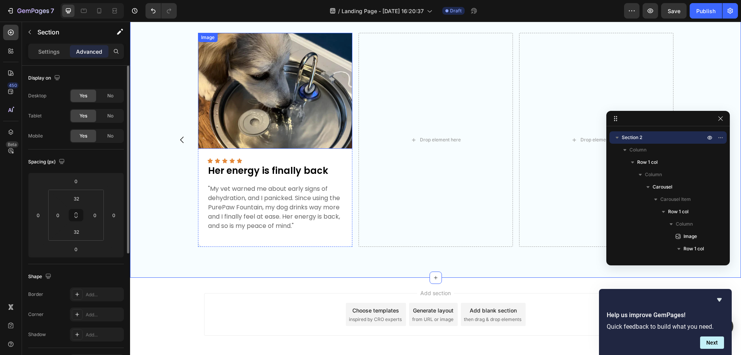
click at [310, 115] on img at bounding box center [275, 91] width 154 height 116
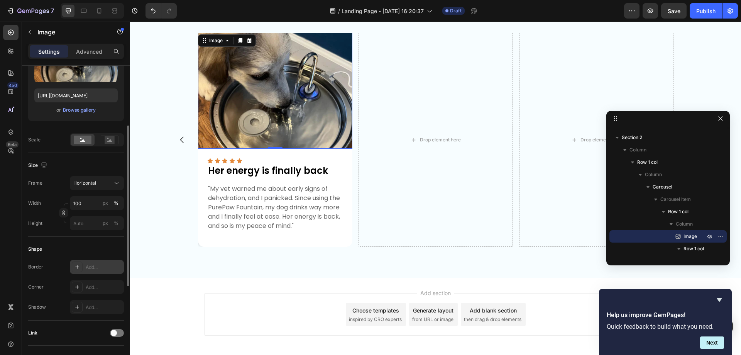
scroll to position [154, 0]
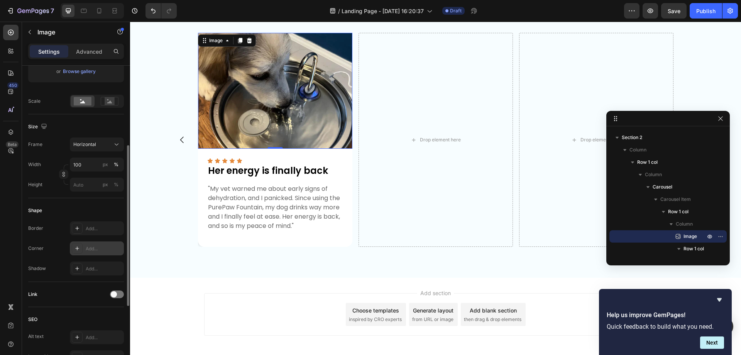
click at [101, 245] on div "Add..." at bounding box center [104, 248] width 36 height 7
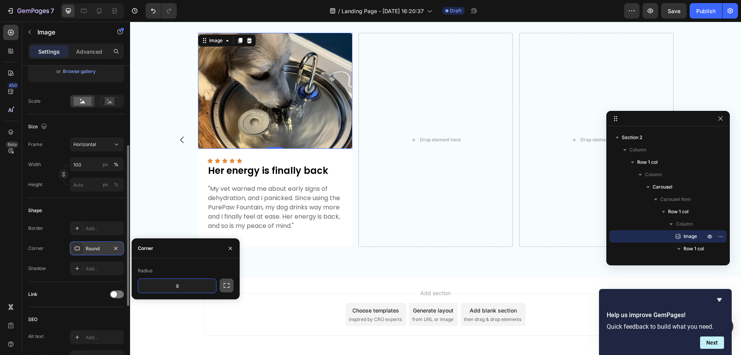
click at [227, 288] on icon "button" at bounding box center [227, 285] width 8 height 8
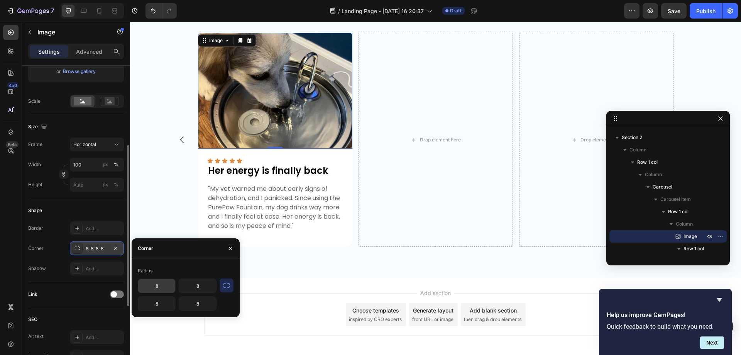
click at [165, 290] on input "8" at bounding box center [156, 286] width 37 height 14
type input "16"
click at [189, 286] on input "8" at bounding box center [197, 286] width 37 height 14
type input "16"
click at [205, 304] on input "8" at bounding box center [197, 303] width 37 height 14
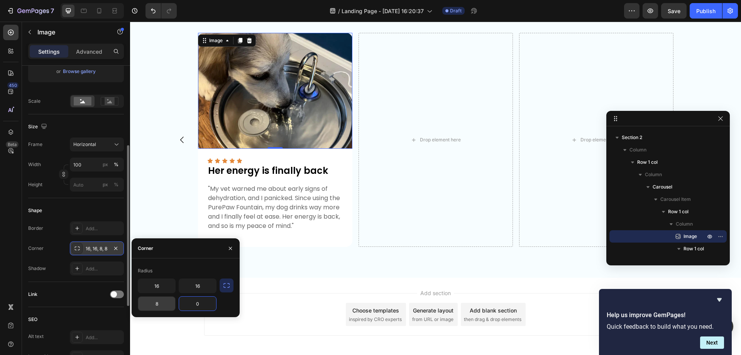
type input "0"
click at [166, 302] on input "8" at bounding box center [156, 303] width 37 height 14
type input "0"
click at [312, 276] on div "Image 0 Icon Icon Icon Icon Icon Icon List Her energy is finally back Text Bloc…" at bounding box center [435, 140] width 611 height 276
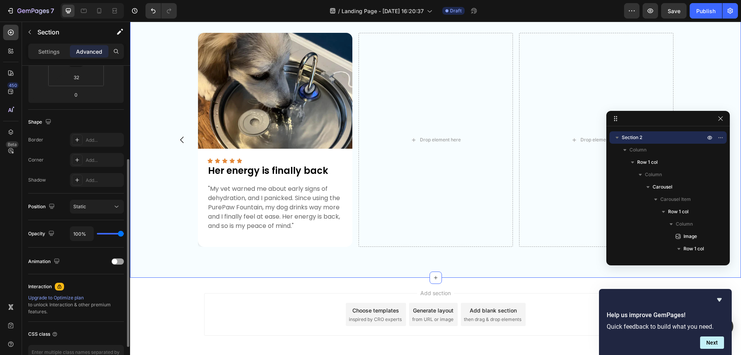
scroll to position [0, 0]
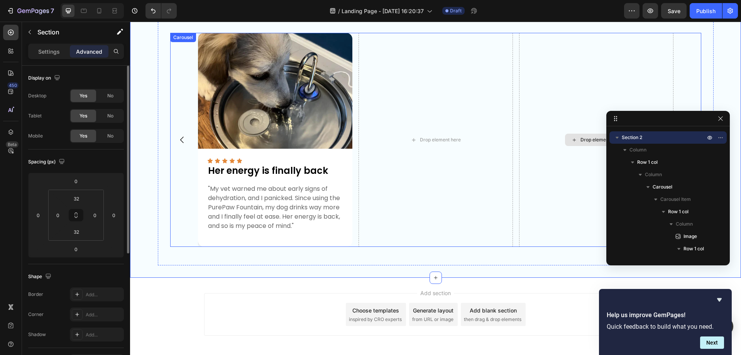
click at [553, 115] on div "Drop element here" at bounding box center [596, 140] width 154 height 214
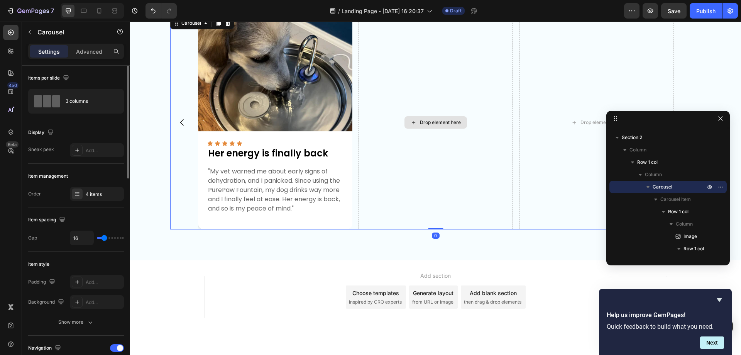
scroll to position [320, 0]
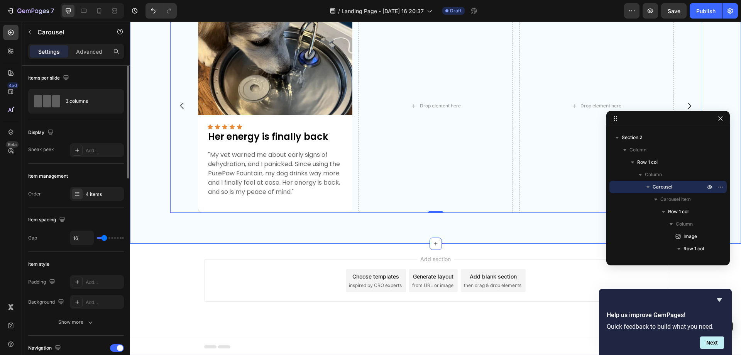
click at [368, 226] on div "Image Icon Icon Icon Icon Icon Icon List Her energy is finally back Text Block …" at bounding box center [436, 105] width 556 height 251
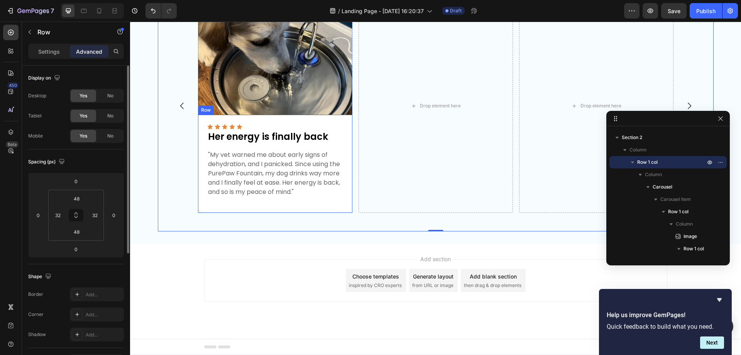
click at [345, 188] on div "Icon Icon Icon Icon Icon Icon List Her energy is finally back Text Block "My ve…" at bounding box center [275, 164] width 154 height 98
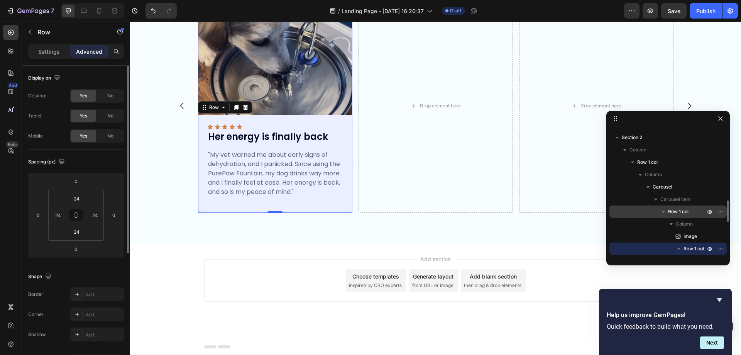
click at [686, 210] on span "Row 1 col" at bounding box center [678, 212] width 20 height 8
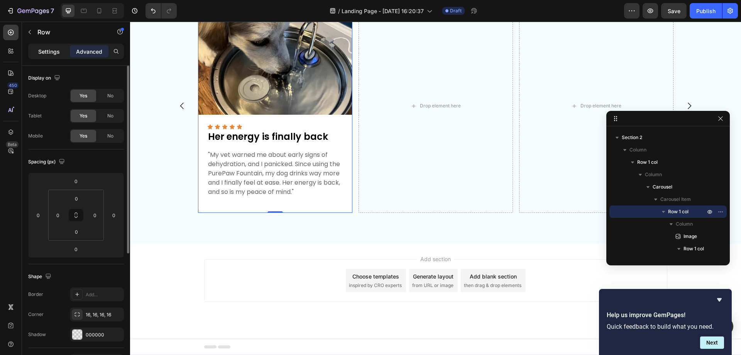
click at [40, 52] on p "Settings" at bounding box center [49, 51] width 22 height 8
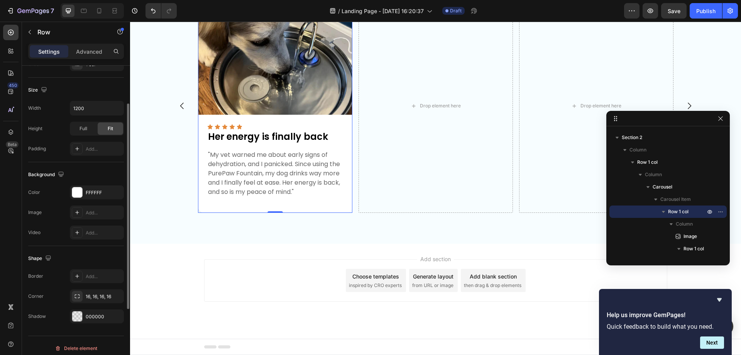
scroll to position [160, 0]
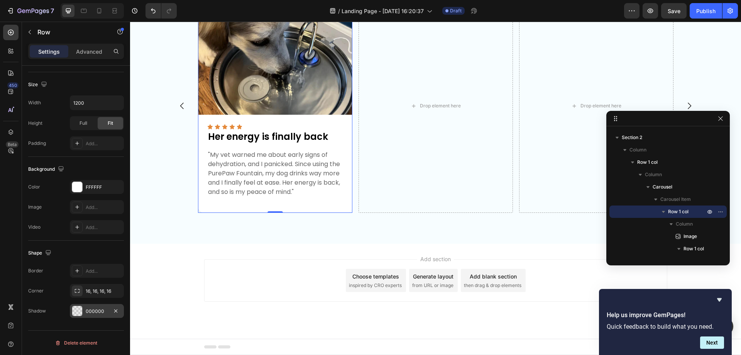
click at [93, 310] on div "000000" at bounding box center [97, 311] width 22 height 7
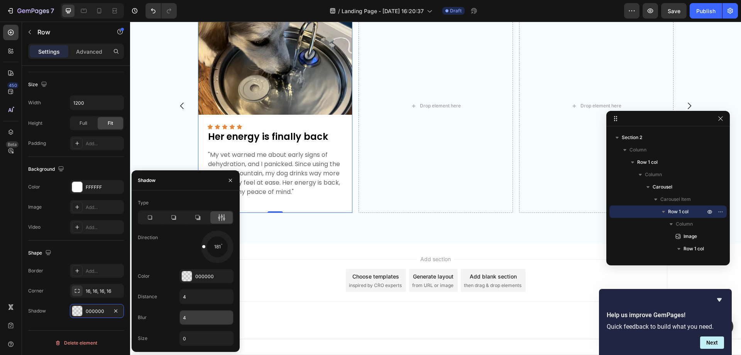
click at [191, 318] on input "4" at bounding box center [206, 317] width 53 height 14
type input "8"
click at [198, 274] on div "000000" at bounding box center [206, 276] width 22 height 7
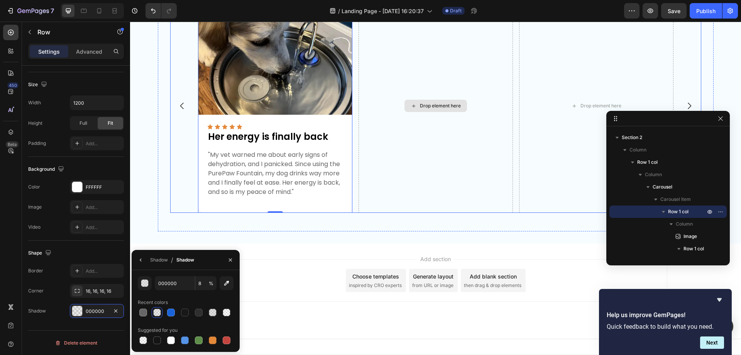
click at [392, 189] on div "Drop element here" at bounding box center [436, 106] width 154 height 214
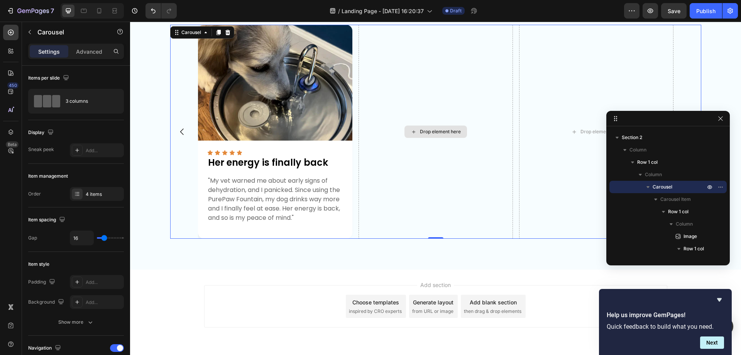
scroll to position [320, 0]
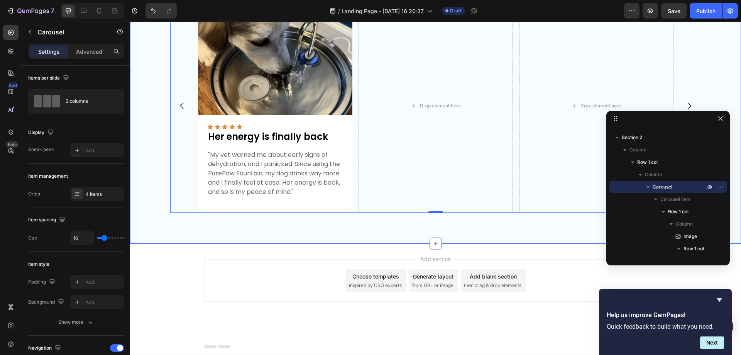
click at [343, 233] on div "Image Icon Icon Icon Icon Icon Icon List Her energy is finally back Text Block …" at bounding box center [435, 106] width 611 height 276
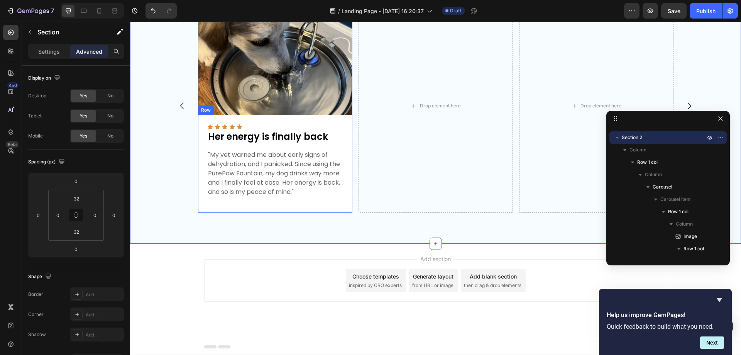
click at [345, 203] on div "Icon Icon Icon Icon Icon Icon List Her energy is finally back Text Block "My ve…" at bounding box center [275, 164] width 154 height 98
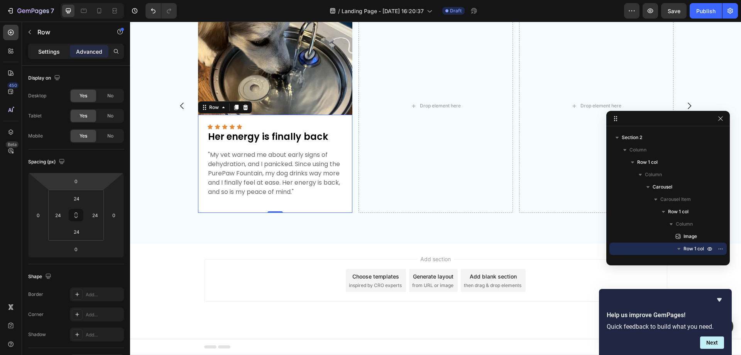
click at [52, 51] on p "Settings" at bounding box center [49, 51] width 22 height 8
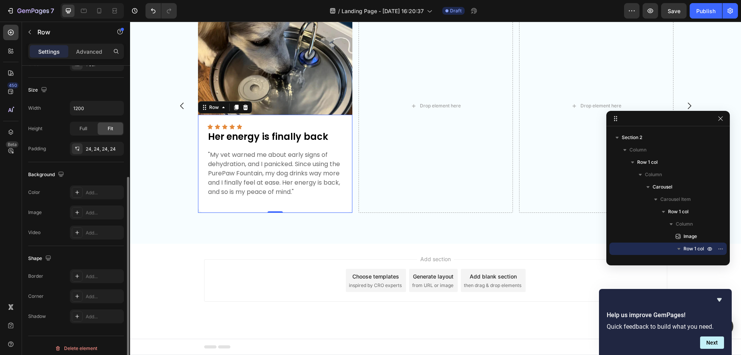
scroll to position [160, 0]
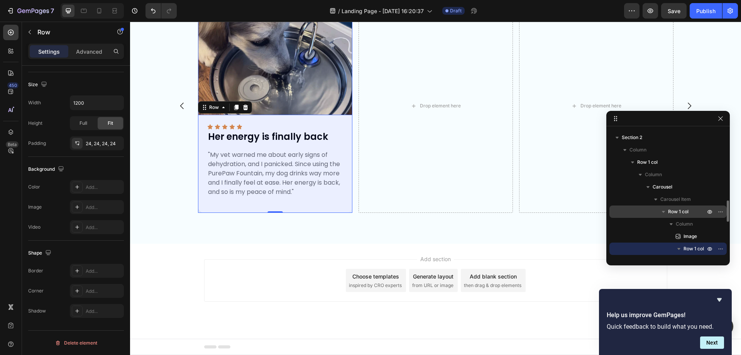
click at [684, 206] on div "Row 1 col" at bounding box center [668, 211] width 111 height 12
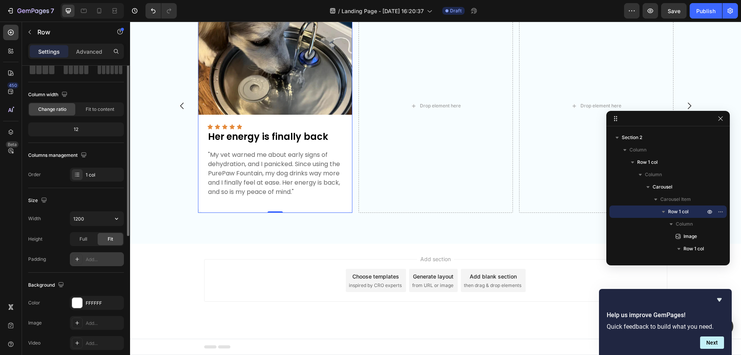
scroll to position [0, 0]
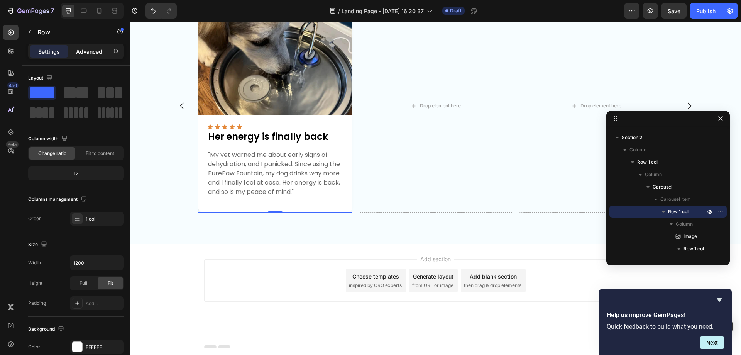
click at [93, 51] on p "Advanced" at bounding box center [89, 51] width 26 height 8
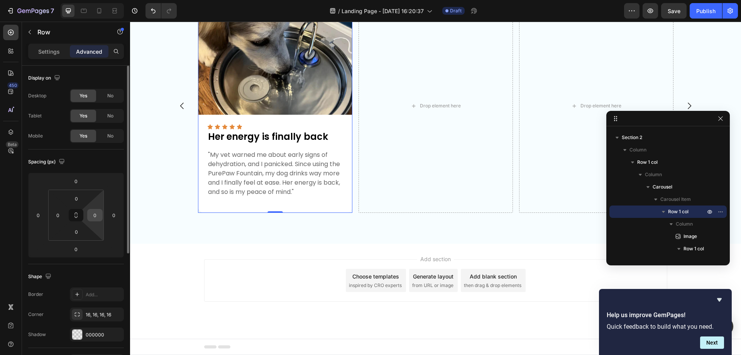
scroll to position [77, 0]
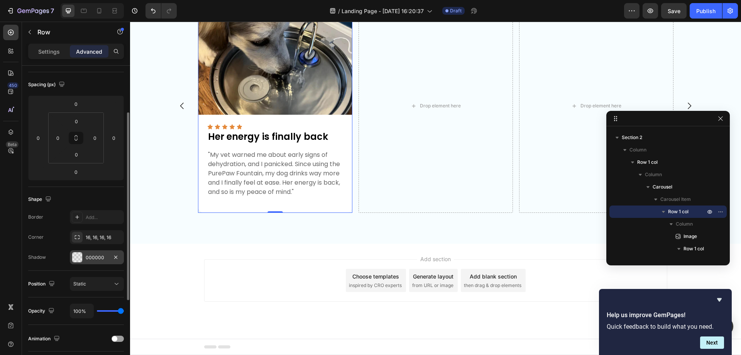
click at [100, 259] on div "000000" at bounding box center [97, 257] width 22 height 7
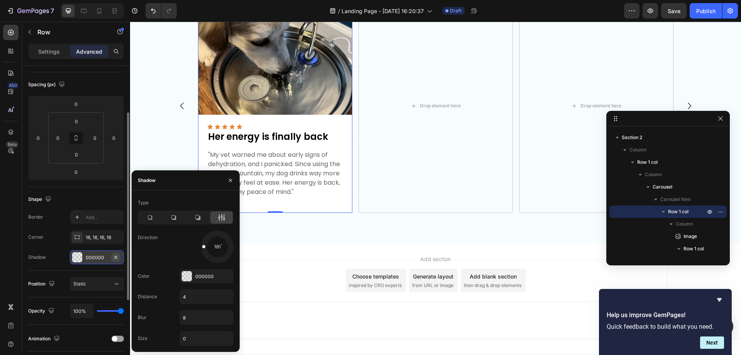
click at [117, 257] on icon "button" at bounding box center [116, 257] width 6 height 6
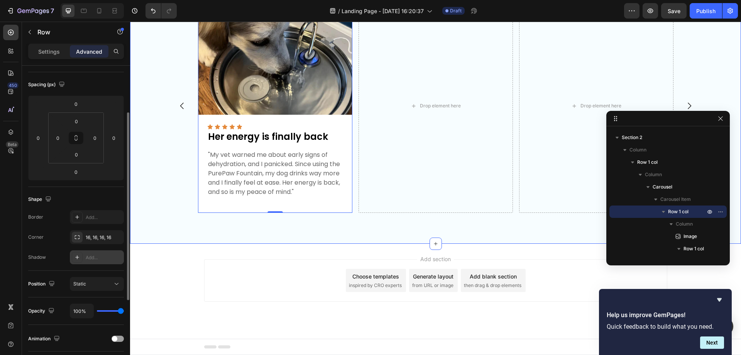
click at [316, 233] on div "Image Icon Icon Icon Icon Icon Icon List Her energy is finally back Text Block …" at bounding box center [435, 106] width 611 height 276
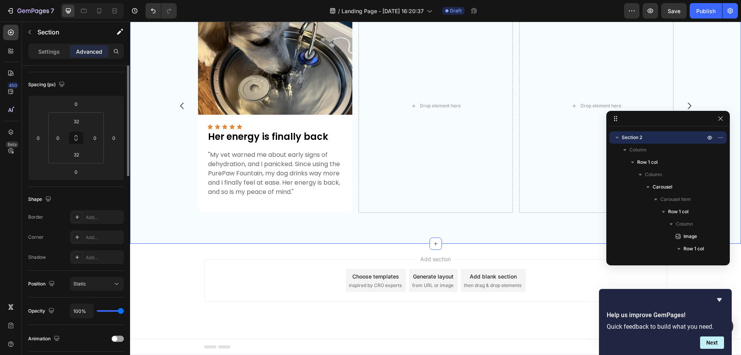
scroll to position [0, 0]
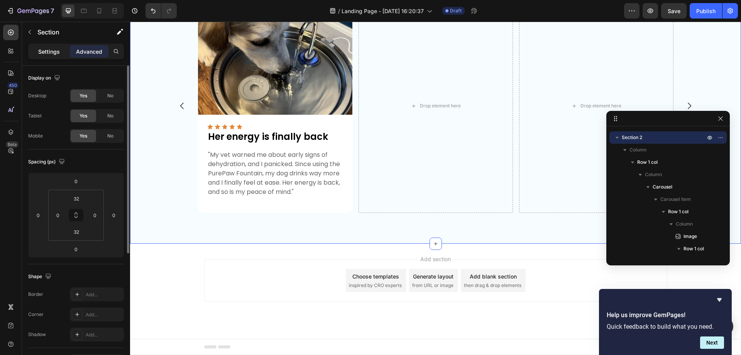
click at [51, 53] on p "Settings" at bounding box center [49, 51] width 22 height 8
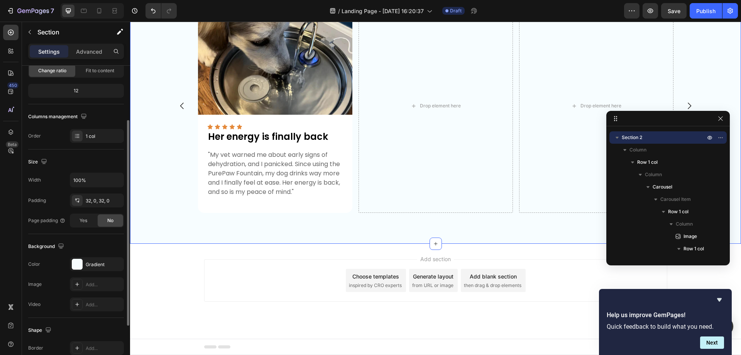
scroll to position [160, 0]
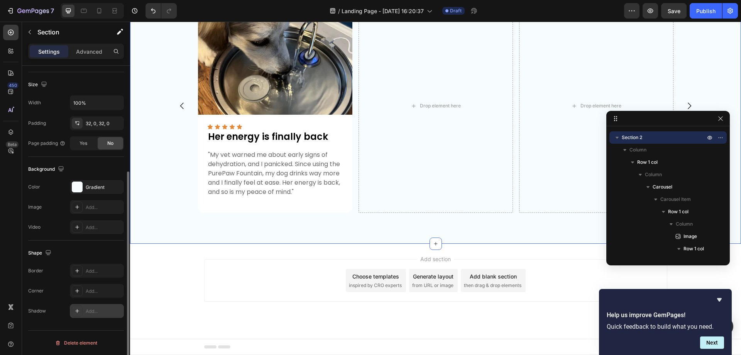
click at [91, 308] on div "Add..." at bounding box center [104, 311] width 36 height 7
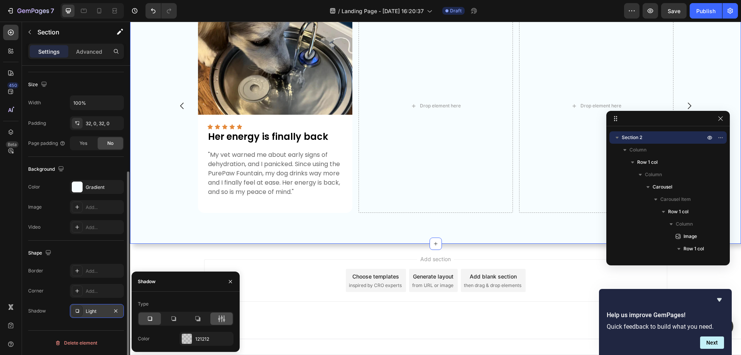
click at [220, 319] on icon at bounding box center [222, 319] width 8 height 8
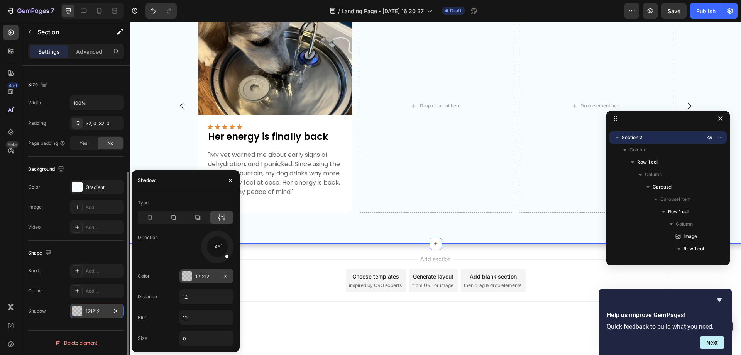
click at [206, 276] on div "121212" at bounding box center [206, 276] width 22 height 7
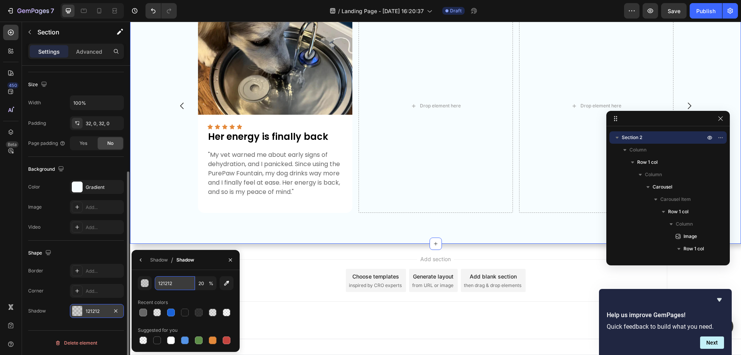
click at [181, 283] on input "121212" at bounding box center [175, 283] width 40 height 14
type input "000"
type input "100"
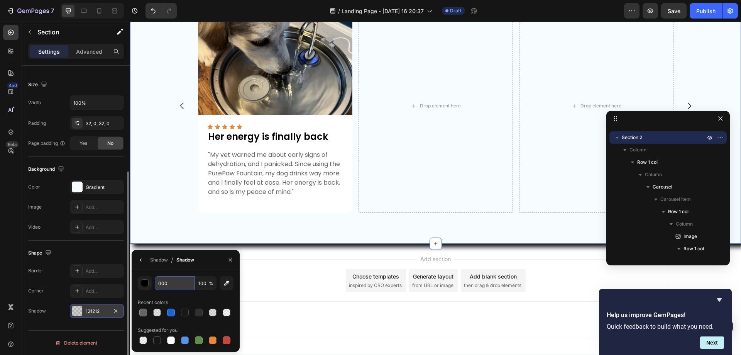
type input "000000"
click at [139, 257] on icon "button" at bounding box center [141, 260] width 6 height 6
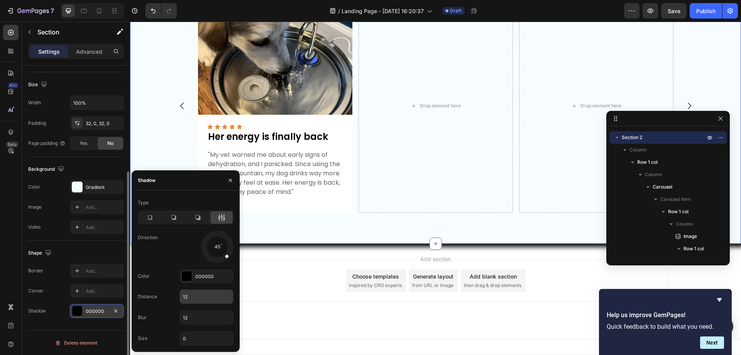
click at [198, 296] on input "12" at bounding box center [206, 296] width 53 height 14
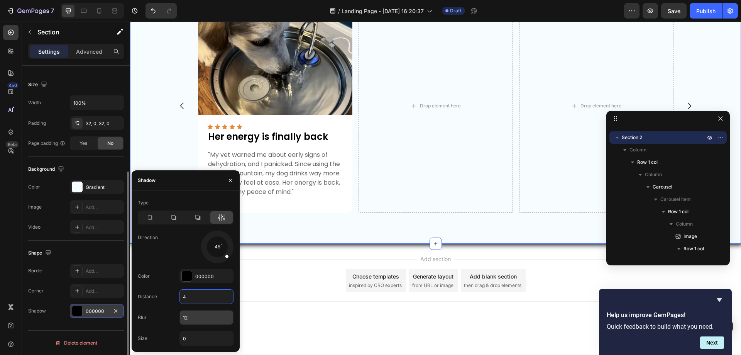
type input "4"
click at [194, 317] on input "12" at bounding box center [206, 317] width 53 height 14
type input "8"
click at [168, 288] on div "Type Direction 45 Color 000000 Distance 4 Blur 8 Size 0" at bounding box center [186, 270] width 108 height 149
click at [163, 283] on div "Color 000000" at bounding box center [186, 276] width 96 height 14
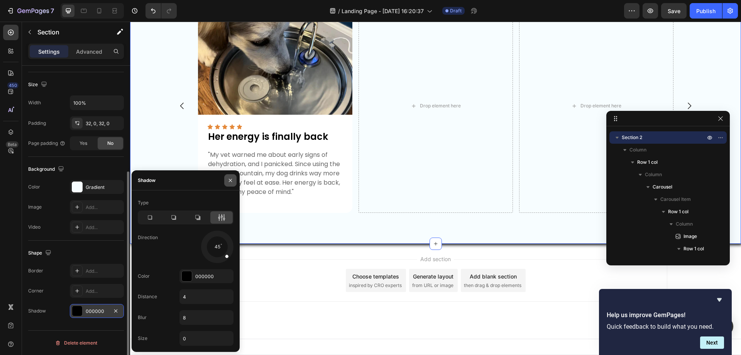
click at [229, 180] on icon "button" at bounding box center [230, 180] width 6 height 6
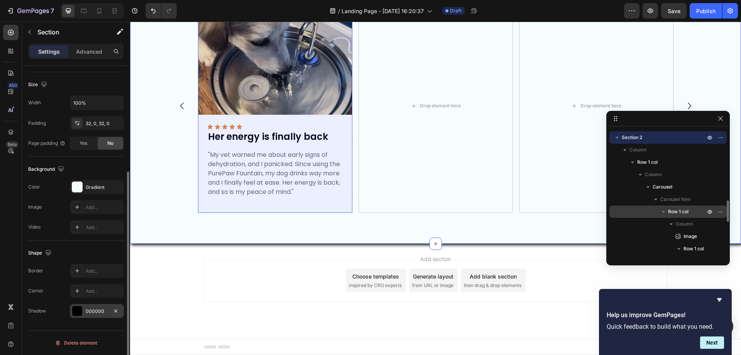
click at [670, 210] on span "Row 1 col" at bounding box center [678, 212] width 20 height 8
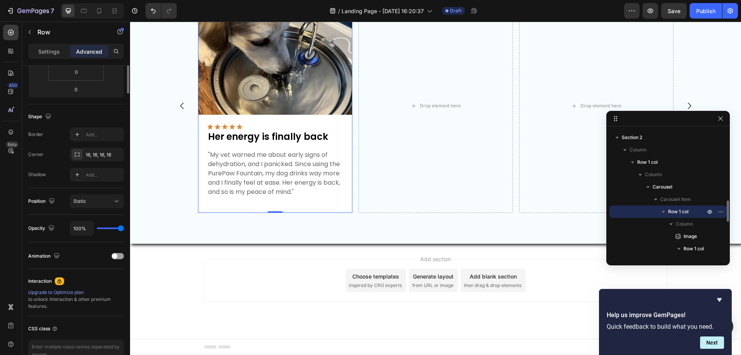
scroll to position [0, 0]
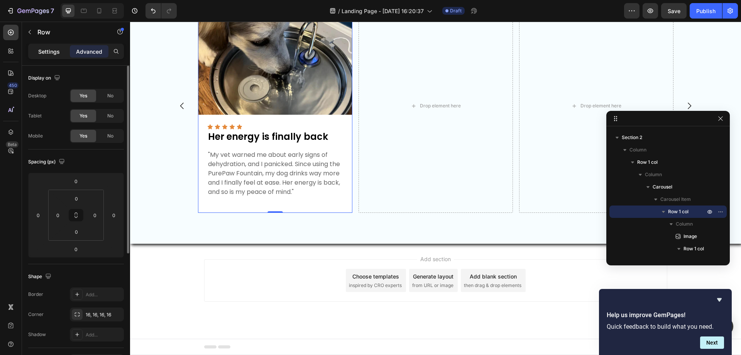
click at [51, 51] on p "Settings" at bounding box center [49, 51] width 22 height 8
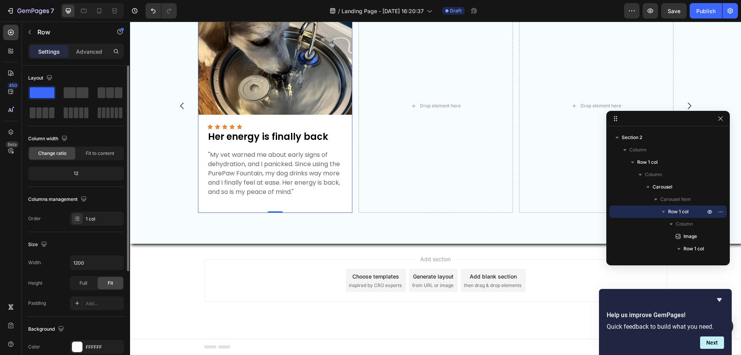
scroll to position [160, 0]
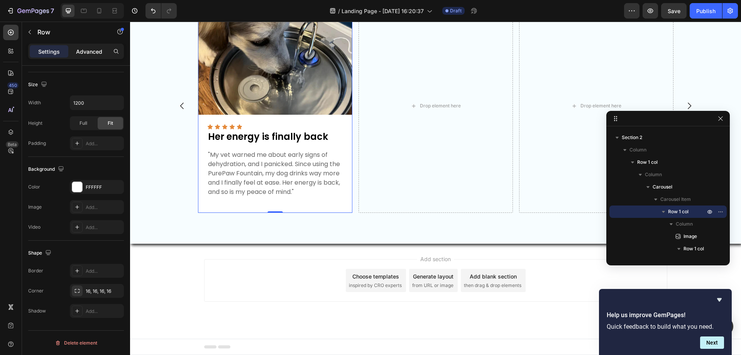
click at [87, 51] on p "Advanced" at bounding box center [89, 51] width 26 height 8
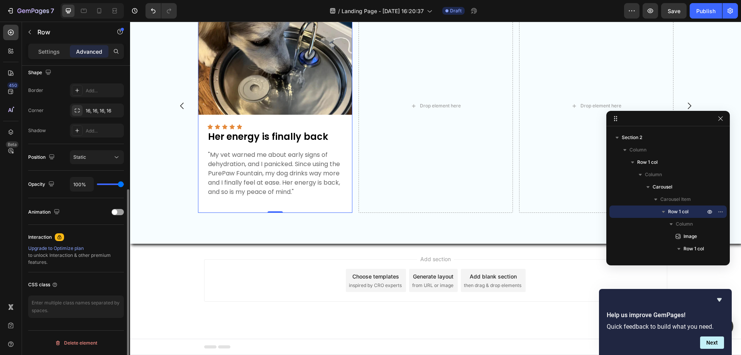
scroll to position [127, 0]
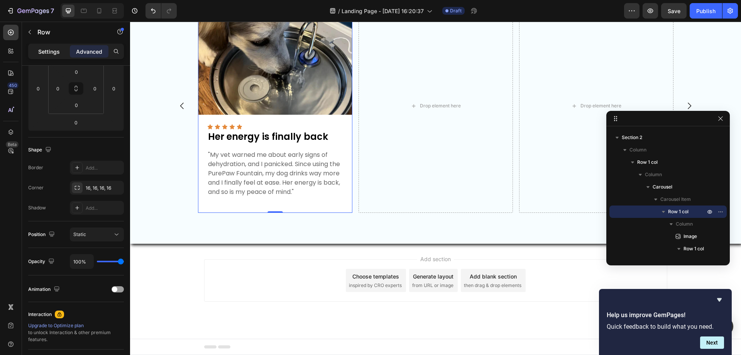
click at [48, 52] on p "Settings" at bounding box center [49, 51] width 22 height 8
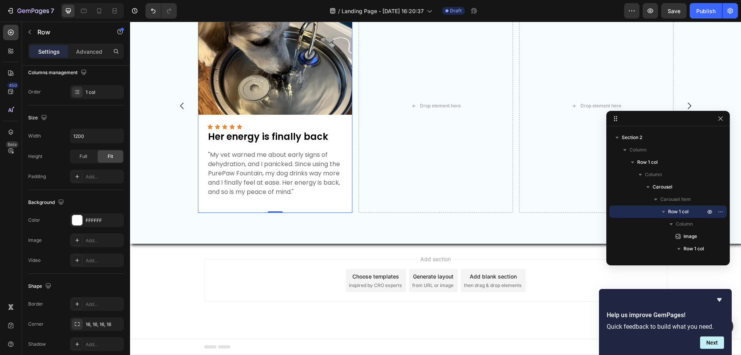
scroll to position [160, 0]
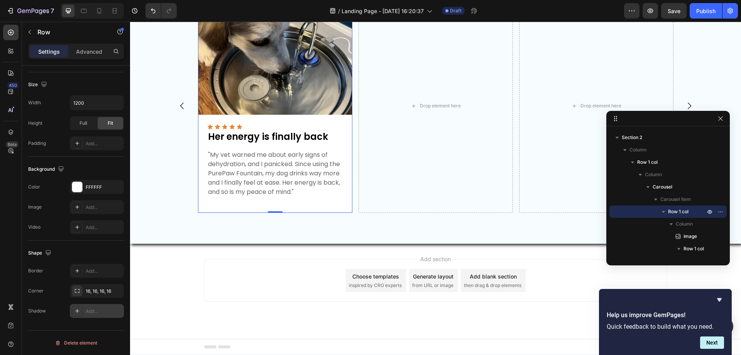
click at [91, 308] on div "Add..." at bounding box center [104, 311] width 36 height 7
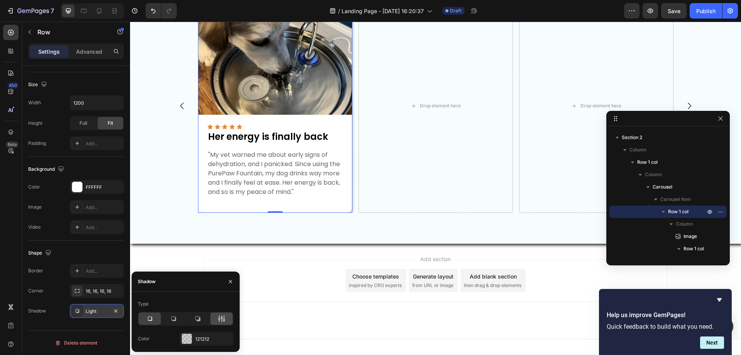
click at [224, 316] on icon at bounding box center [224, 318] width 2 height 7
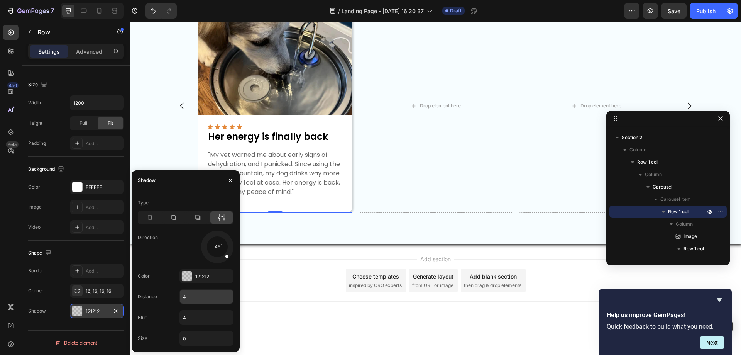
click at [195, 295] on input "4" at bounding box center [206, 296] width 53 height 14
click at [192, 315] on input "4" at bounding box center [206, 317] width 53 height 14
type input "8"
click at [198, 274] on div "121212" at bounding box center [206, 276] width 22 height 7
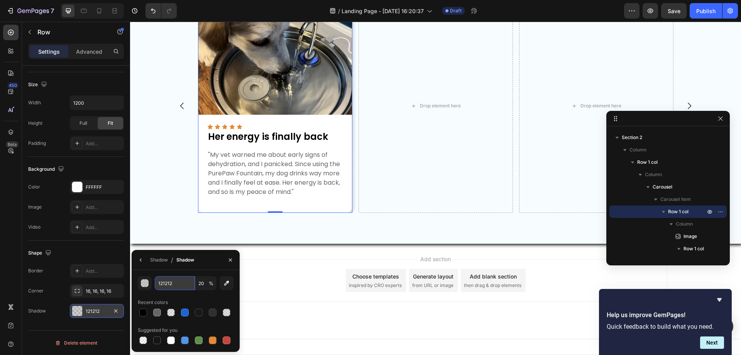
click at [183, 285] on input "121212" at bounding box center [175, 283] width 40 height 14
type input "000"
type input "100"
type input "000000"
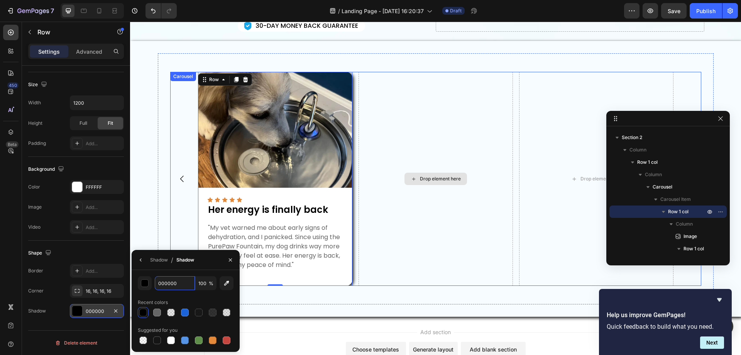
scroll to position [256, 0]
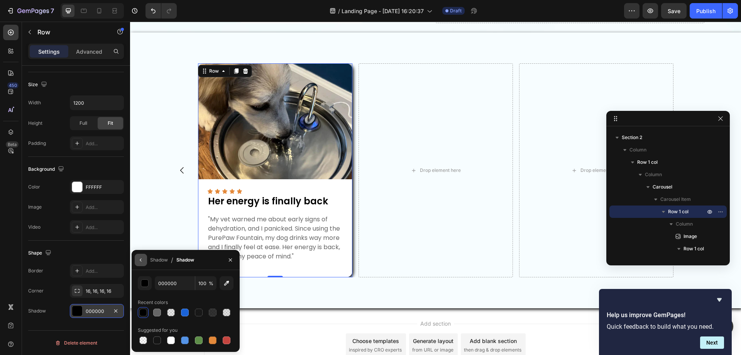
click at [142, 258] on icon "button" at bounding box center [141, 260] width 6 height 6
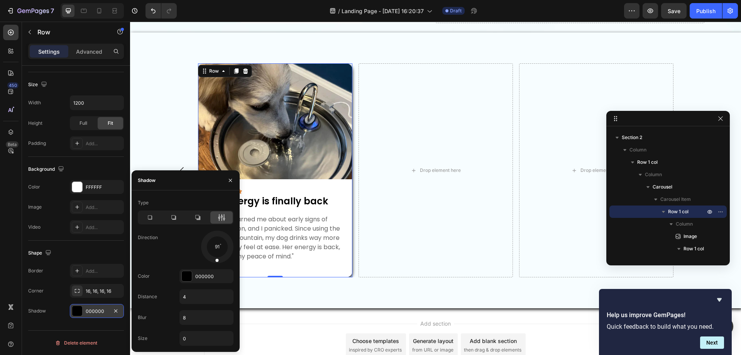
drag, startPoint x: 226, startPoint y: 255, endPoint x: 216, endPoint y: 259, distance: 11.1
click at [216, 259] on span at bounding box center [216, 259] width 3 height 3
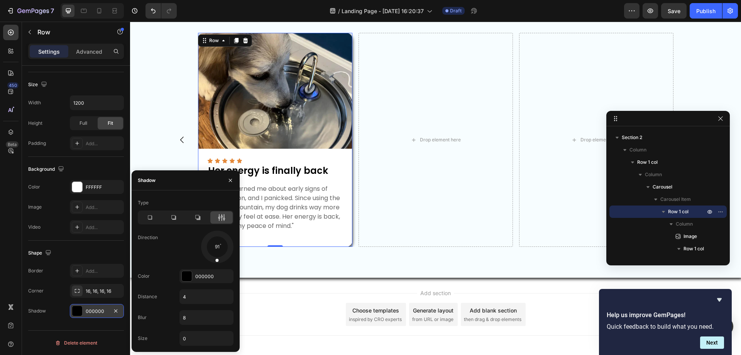
scroll to position [166, 0]
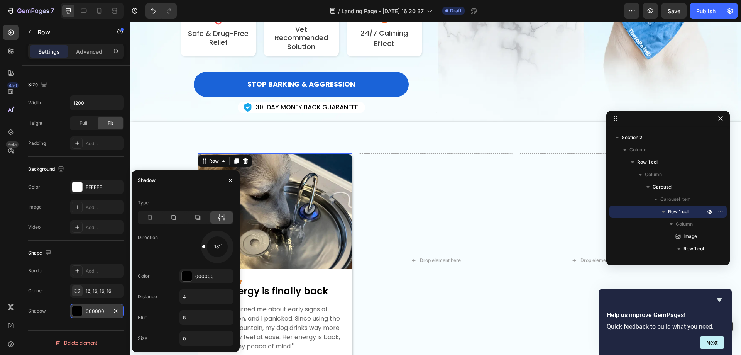
drag, startPoint x: 217, startPoint y: 260, endPoint x: 200, endPoint y: 245, distance: 22.7
click at [200, 245] on div "181" at bounding box center [206, 246] width 54 height 32
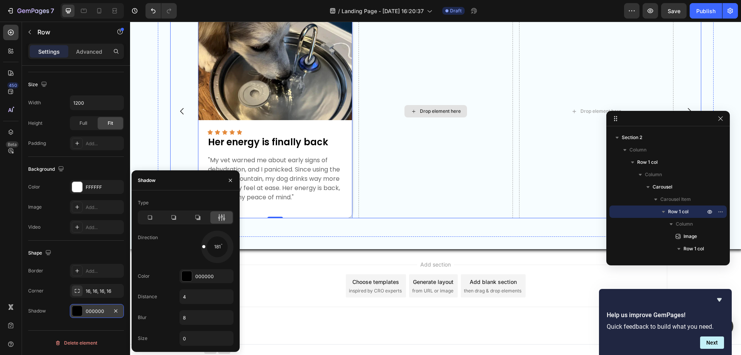
scroll to position [320, 0]
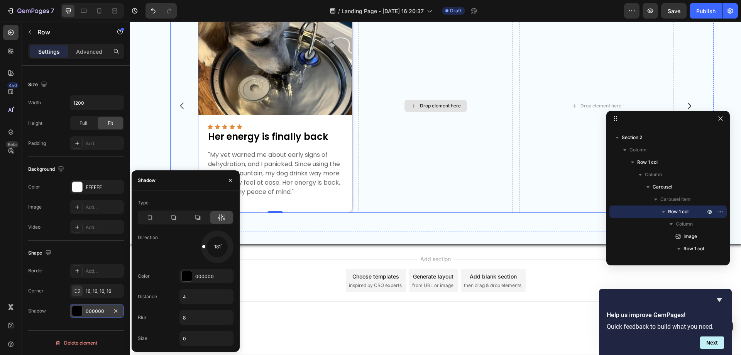
click at [398, 195] on div "Drop element here" at bounding box center [436, 106] width 154 height 214
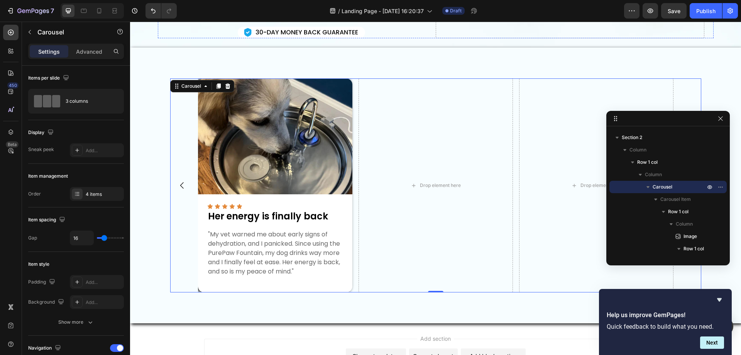
scroll to position [243, 0]
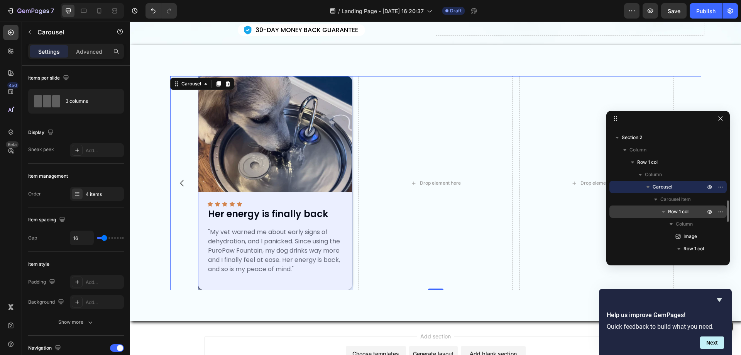
click at [676, 209] on span "Row 1 col" at bounding box center [678, 212] width 20 height 8
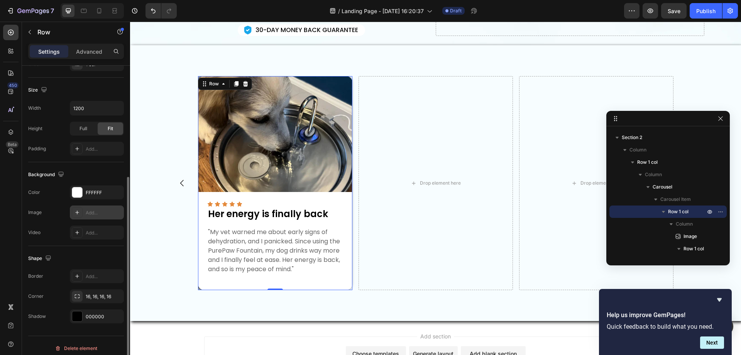
scroll to position [160, 0]
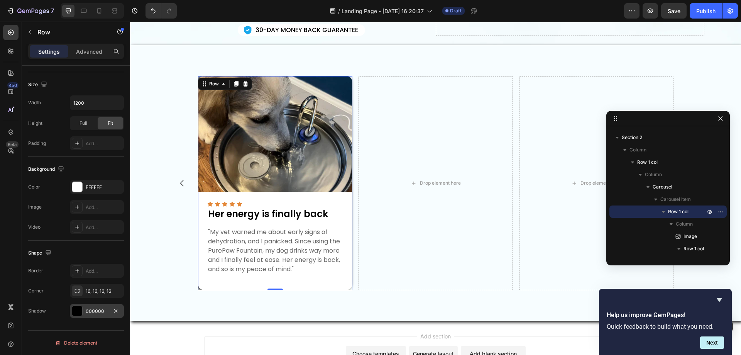
click at [89, 312] on div "000000" at bounding box center [97, 311] width 22 height 7
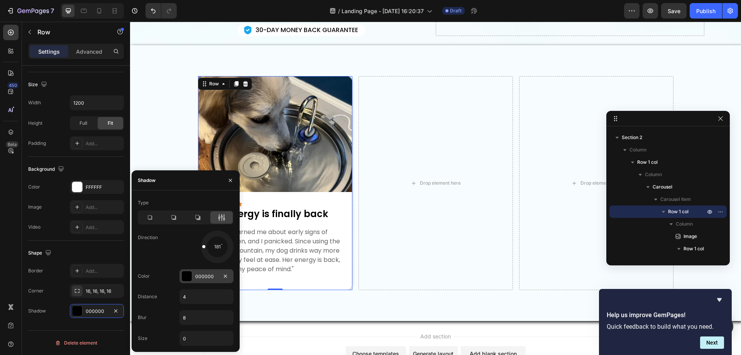
click at [189, 276] on div at bounding box center [187, 276] width 10 height 10
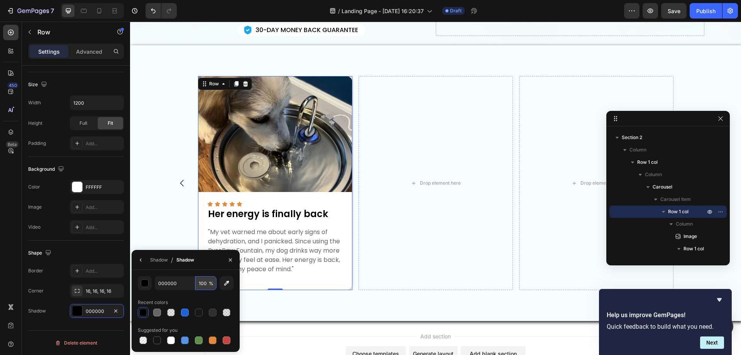
click at [204, 279] on input "100" at bounding box center [205, 283] width 21 height 14
type input "8"
click at [201, 284] on input "8" at bounding box center [205, 283] width 21 height 14
type input "10"
click at [364, 166] on div "Drop element here" at bounding box center [436, 183] width 154 height 214
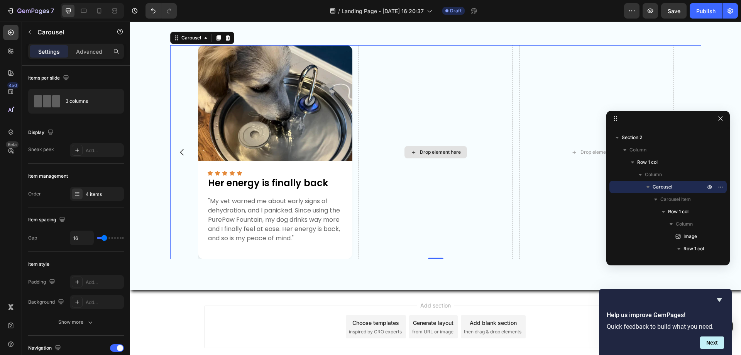
scroll to position [320, 0]
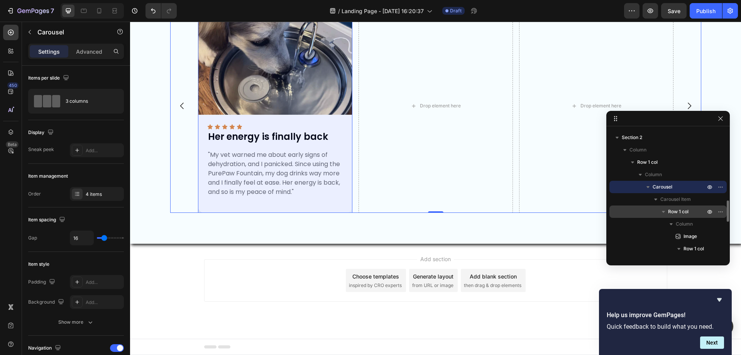
click at [673, 212] on span "Row 1 col" at bounding box center [678, 212] width 20 height 8
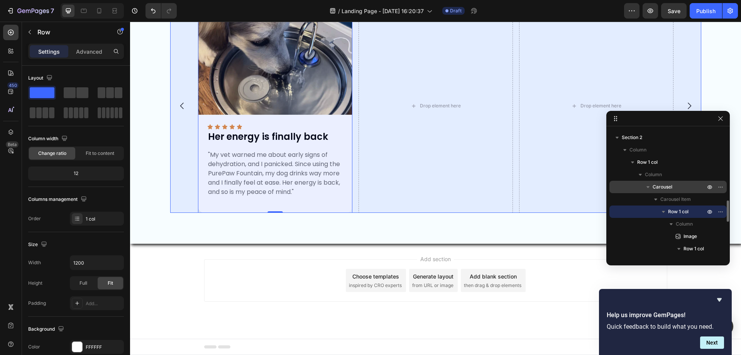
click at [665, 186] on span "Carousel" at bounding box center [663, 187] width 20 height 8
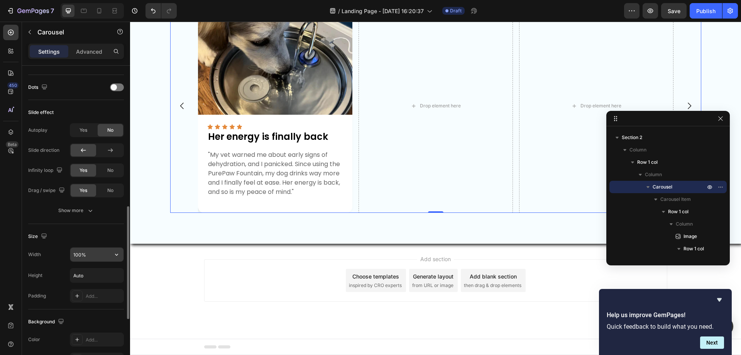
scroll to position [545, 0]
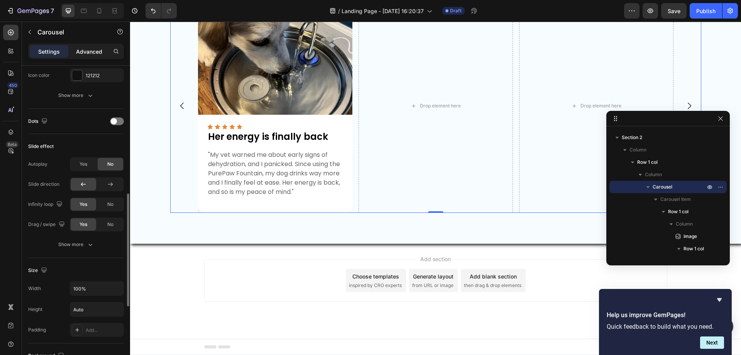
click at [85, 50] on p "Advanced" at bounding box center [89, 51] width 26 height 8
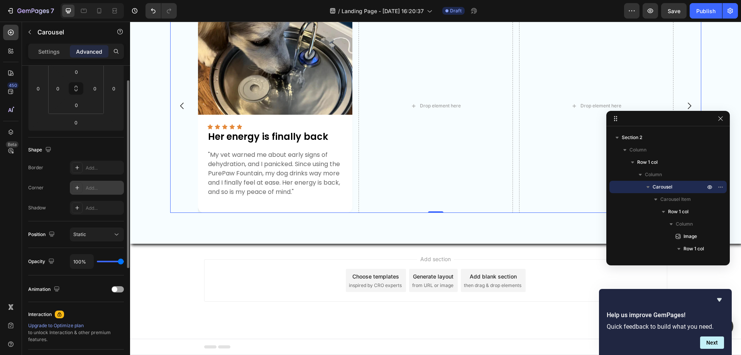
scroll to position [88, 0]
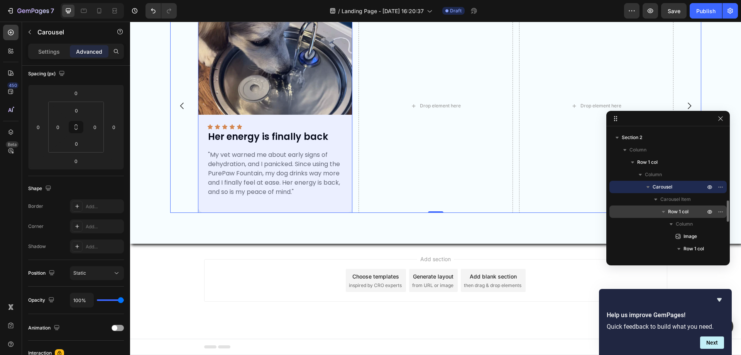
click at [680, 214] on span "Row 1 col" at bounding box center [678, 212] width 20 height 8
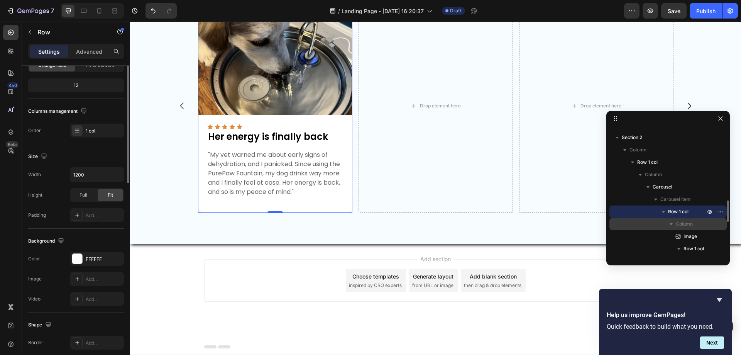
scroll to position [0, 0]
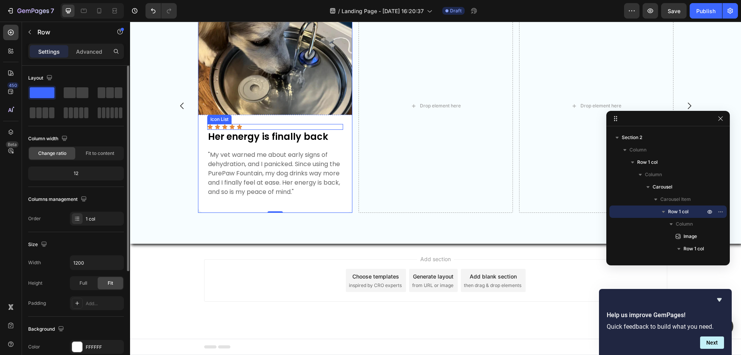
click at [337, 123] on div "Icon Icon Icon Icon Icon Icon List Her energy is finally back Text Block "My ve…" at bounding box center [275, 164] width 154 height 98
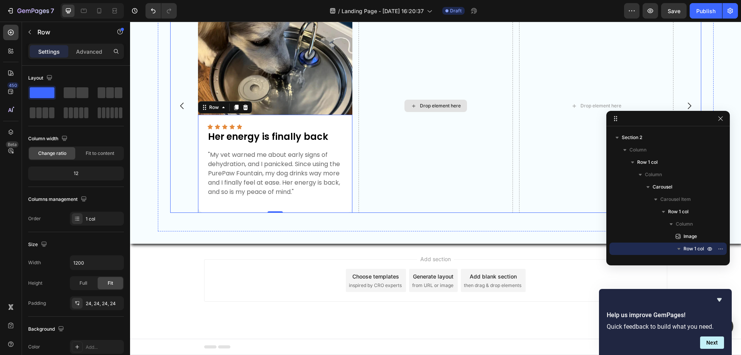
click at [439, 118] on div "Drop element here" at bounding box center [436, 106] width 154 height 214
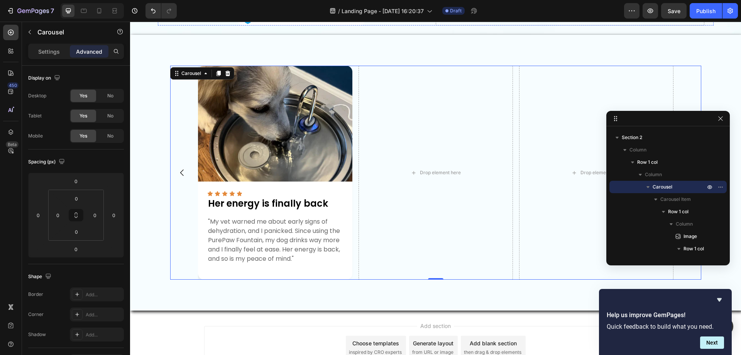
scroll to position [205, 0]
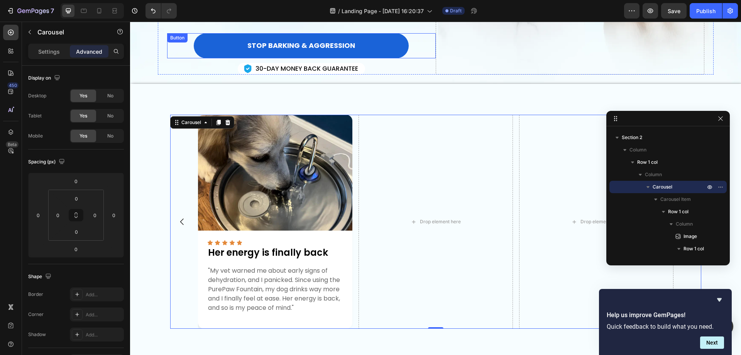
click at [427, 44] on div "STOP BARKING & AGGRESSION Button" at bounding box center [301, 45] width 269 height 25
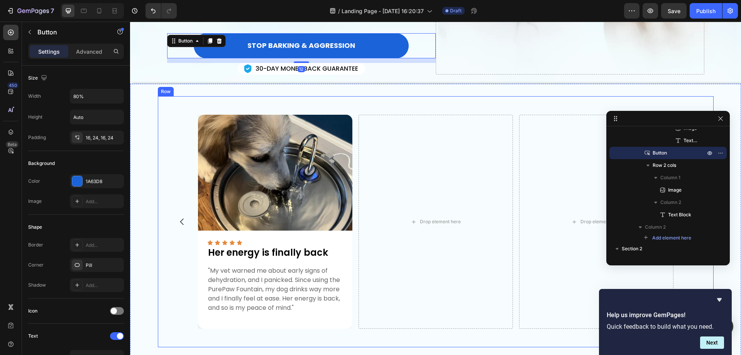
click at [482, 98] on div "Image Icon Icon Icon Icon Icon Icon List Her energy is finally back Text Block …" at bounding box center [436, 221] width 556 height 251
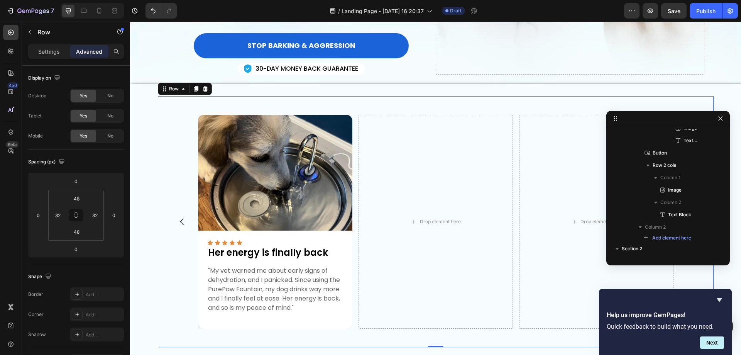
scroll to position [514, 0]
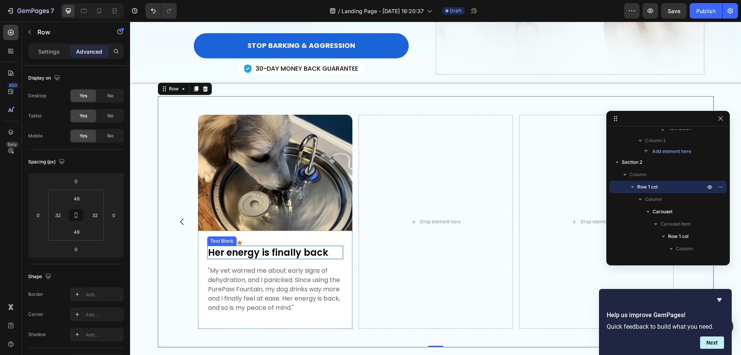
click at [308, 254] on p "Her energy is finally back" at bounding box center [275, 252] width 134 height 12
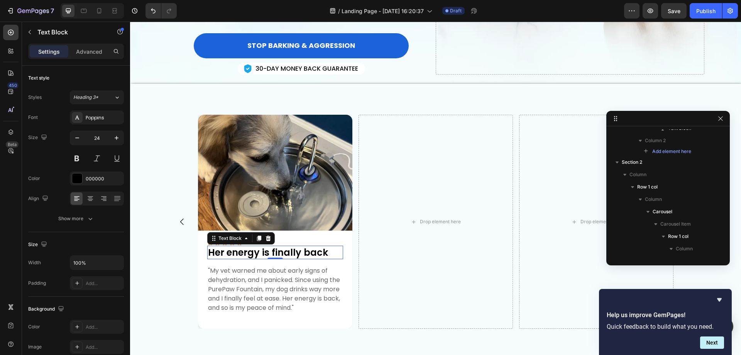
scroll to position [746, 0]
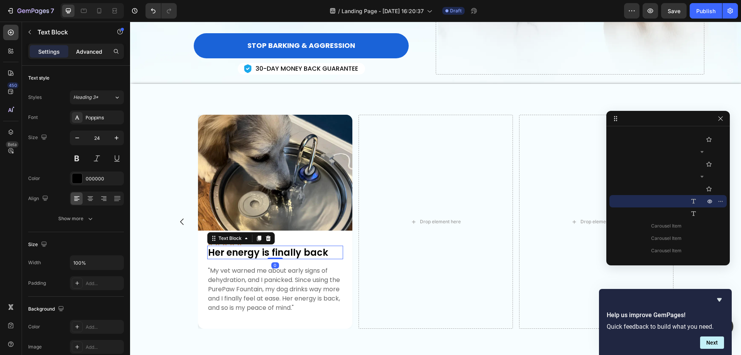
click at [85, 47] on p "Advanced" at bounding box center [89, 51] width 26 height 8
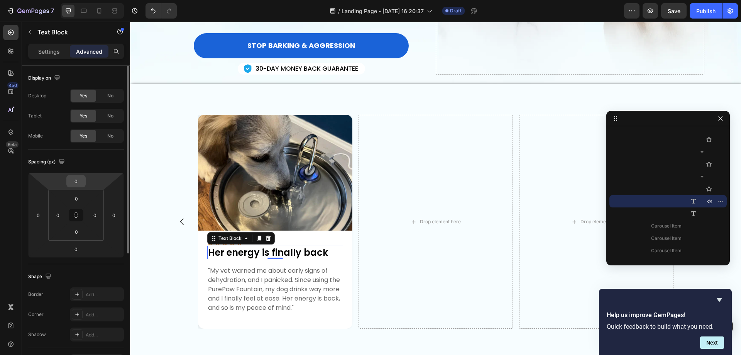
click at [74, 182] on input "0" at bounding box center [75, 181] width 15 height 12
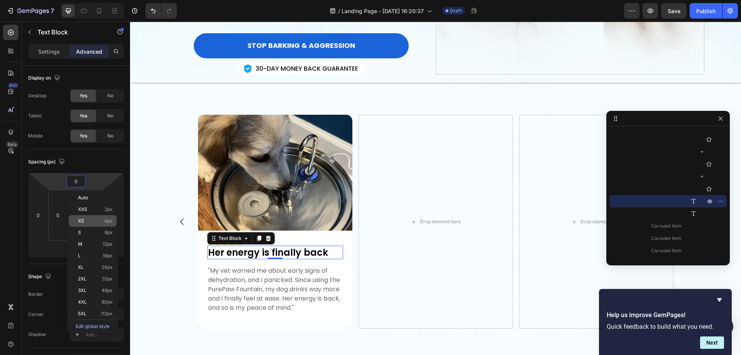
click at [96, 222] on p "XS 4px" at bounding box center [95, 220] width 35 height 5
type input "4"
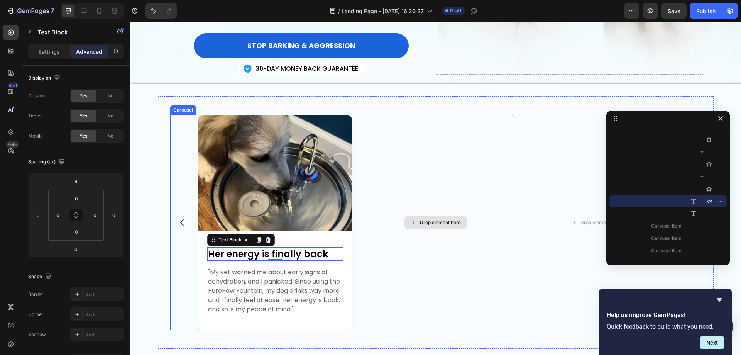
click at [466, 248] on div "Drop element here" at bounding box center [436, 222] width 154 height 215
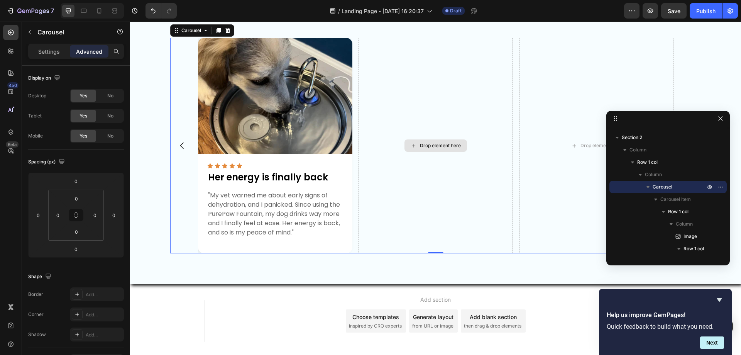
scroll to position [282, 0]
click at [10, 31] on icon at bounding box center [11, 33] width 8 height 8
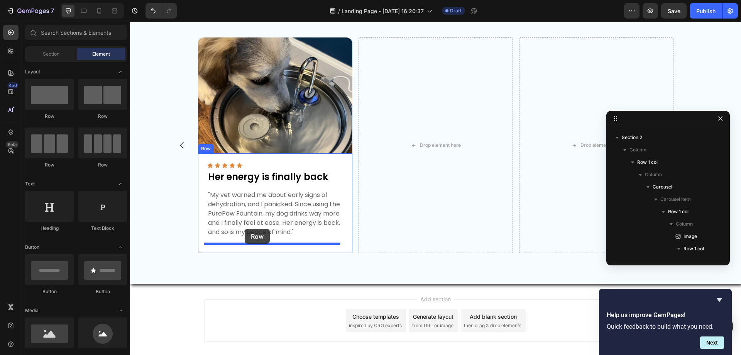
drag, startPoint x: 231, startPoint y: 115, endPoint x: 245, endPoint y: 229, distance: 114.7
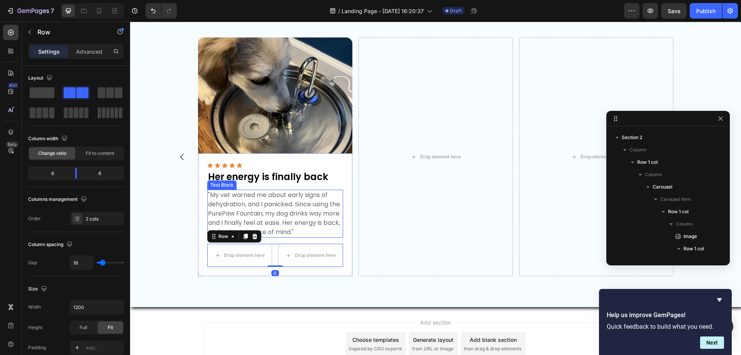
scroll to position [759, 0]
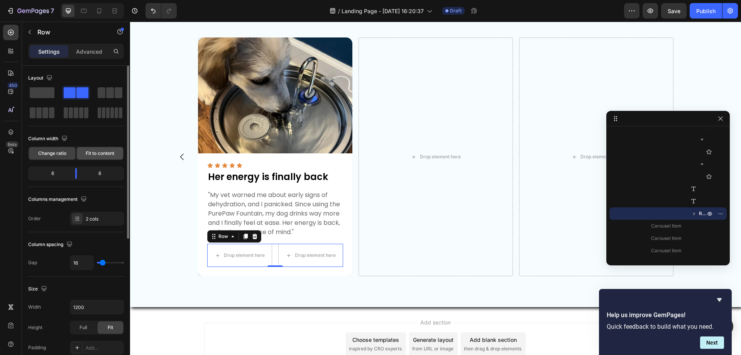
click at [96, 149] on div "Fit to content" at bounding box center [100, 153] width 46 height 12
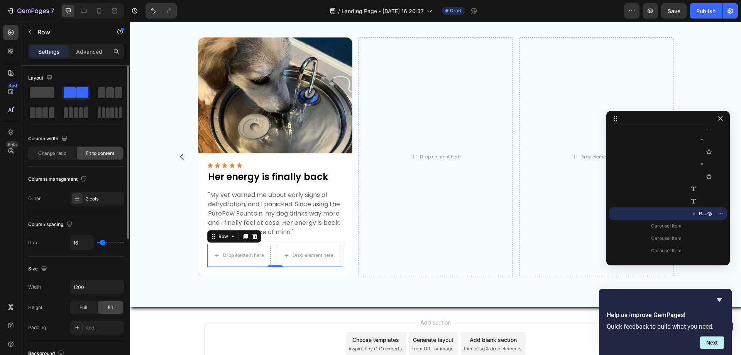
scroll to position [77, 0]
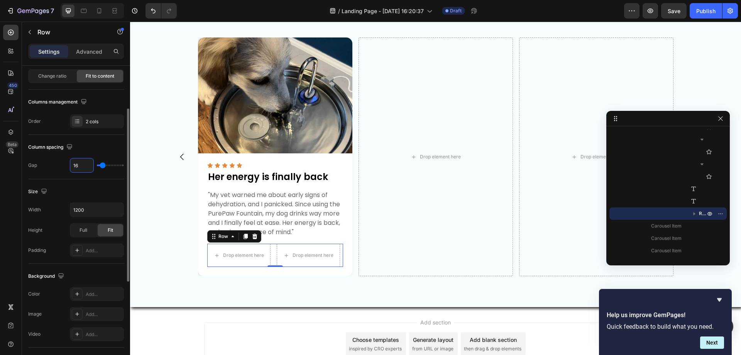
click at [85, 164] on input "16" at bounding box center [81, 165] width 23 height 14
click at [232, 251] on div "Drop element here" at bounding box center [239, 255] width 63 height 12
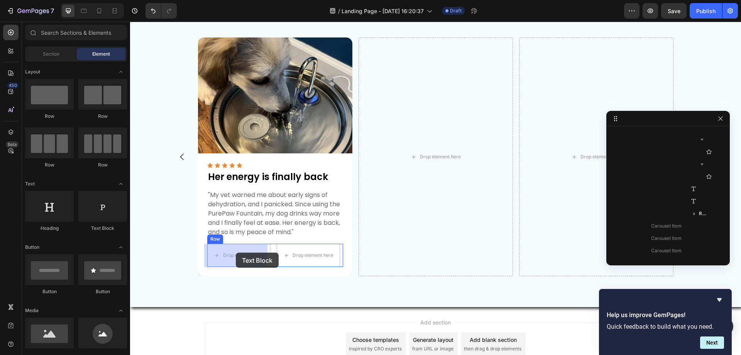
drag, startPoint x: 232, startPoint y: 232, endPoint x: 235, endPoint y: 252, distance: 20.3
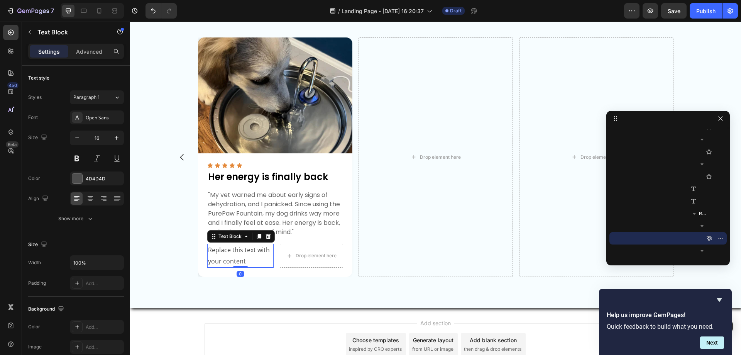
click at [230, 258] on div "Replace this text with your content" at bounding box center [240, 256] width 66 height 24
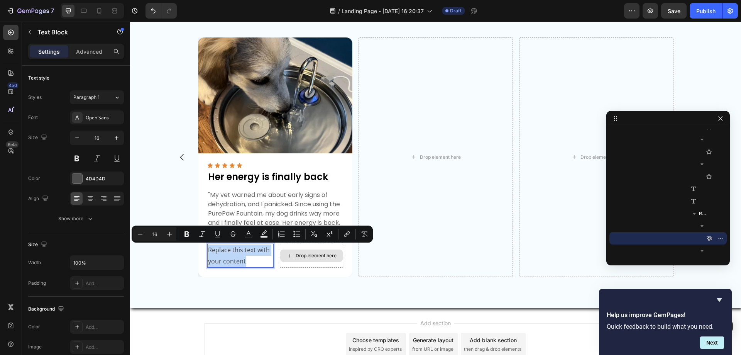
click at [228, 254] on p "Replace this text with your content" at bounding box center [240, 255] width 65 height 22
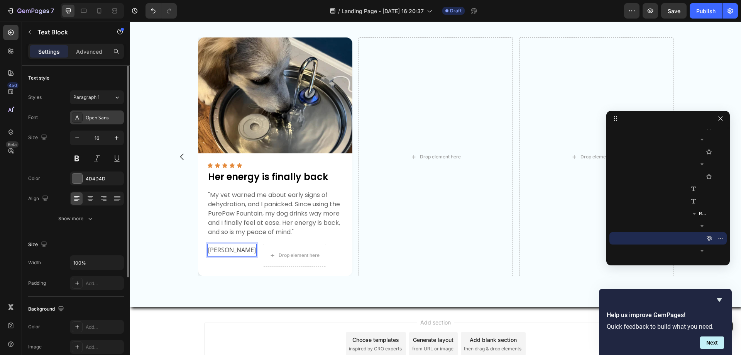
click at [103, 113] on div "Open Sans" at bounding box center [97, 117] width 54 height 14
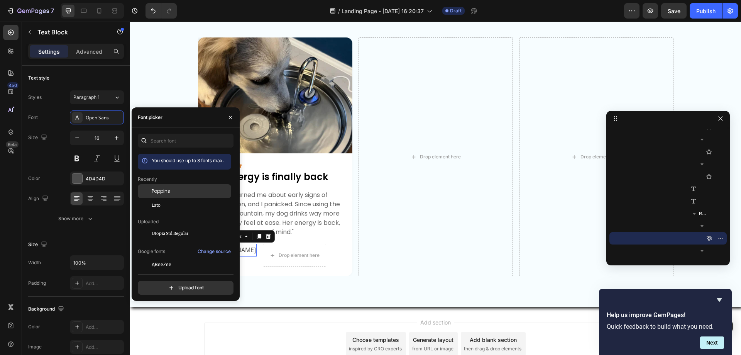
click at [173, 186] on div "Poppins" at bounding box center [184, 191] width 93 height 14
click at [115, 132] on button "button" at bounding box center [117, 138] width 14 height 14
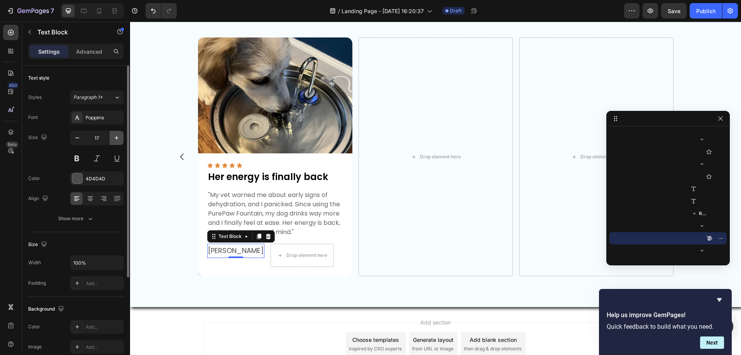
type input "18"
click at [116, 178] on icon "button" at bounding box center [115, 177] width 3 height 3
click at [90, 178] on div "Add..." at bounding box center [104, 178] width 36 height 7
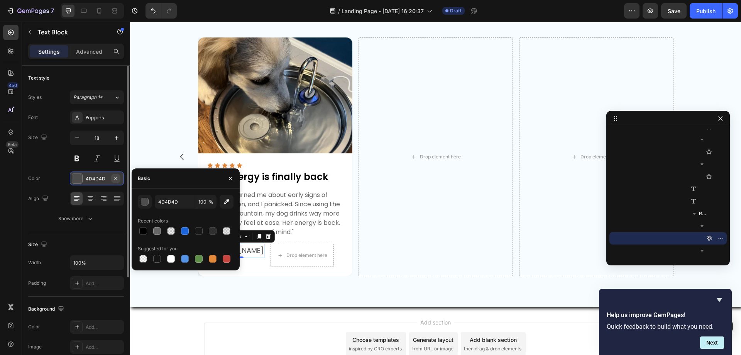
click at [112, 179] on button "button" at bounding box center [115, 178] width 9 height 9
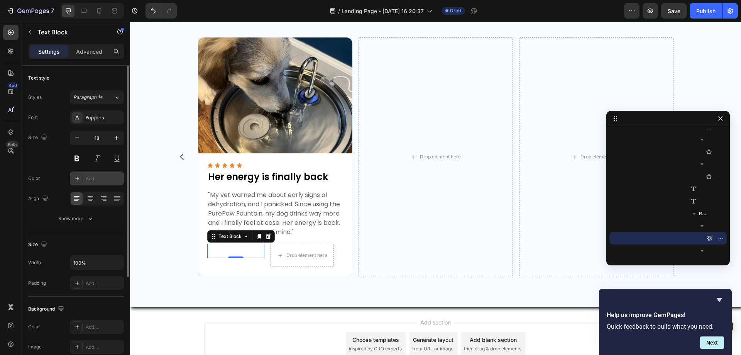
click at [98, 177] on div "Add..." at bounding box center [104, 178] width 36 height 7
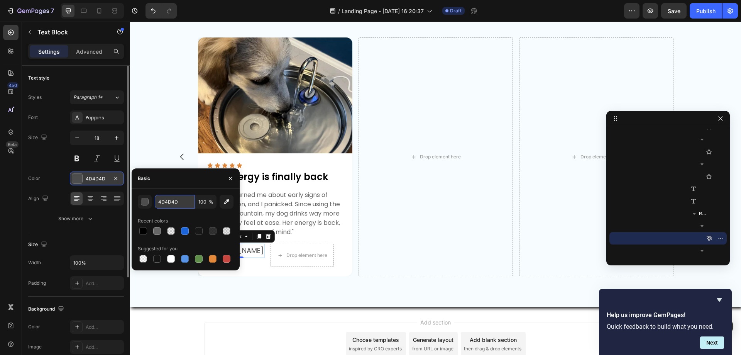
click at [180, 203] on input "4D4D4D" at bounding box center [175, 202] width 40 height 14
type input "000000"
click at [197, 203] on input "100" at bounding box center [205, 202] width 21 height 14
type input "90"
click at [369, 220] on div "Drop element here" at bounding box center [436, 156] width 154 height 239
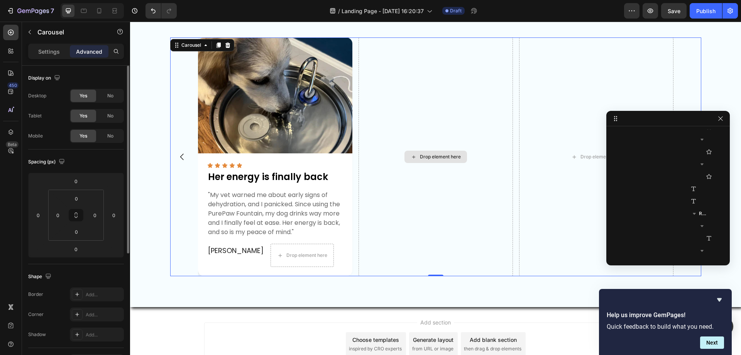
scroll to position [538, 0]
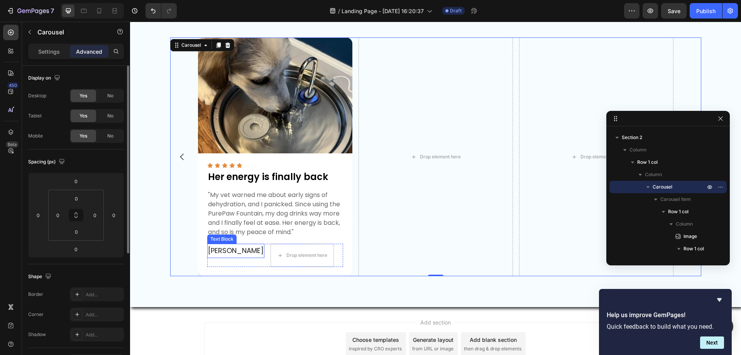
click at [228, 251] on p "[PERSON_NAME]" at bounding box center [236, 250] width 56 height 12
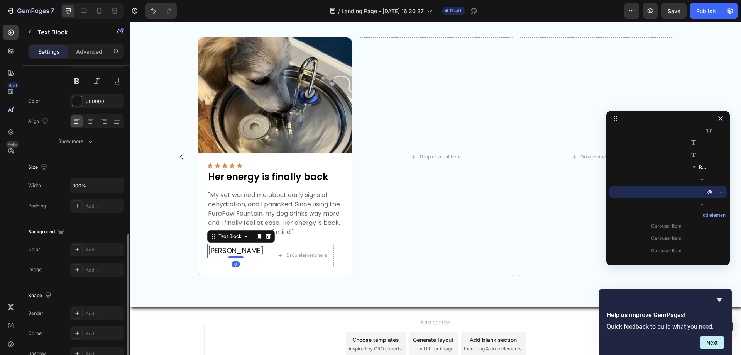
scroll to position [146, 0]
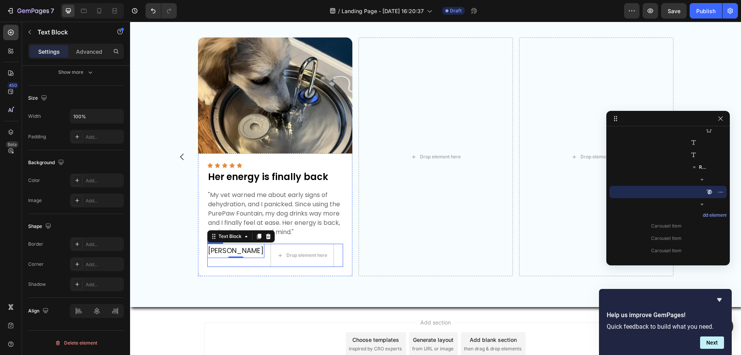
click at [240, 251] on div "Ashley G. Text Block 0 Drop element here Row" at bounding box center [275, 255] width 136 height 23
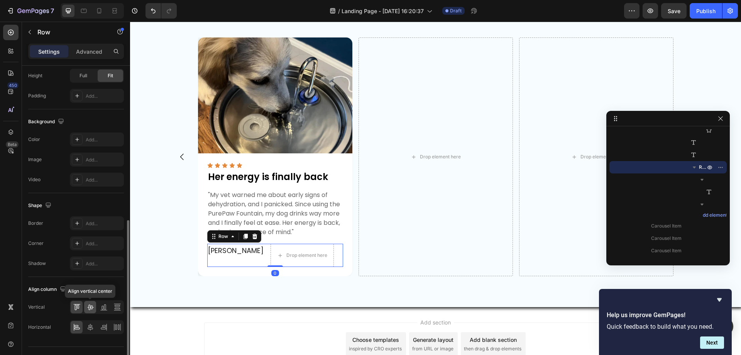
scroll to position [248, 0]
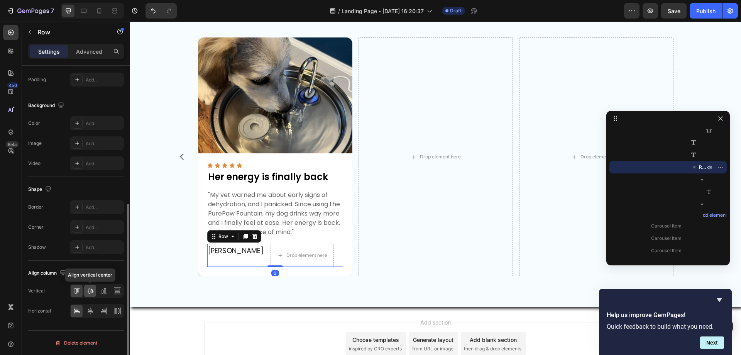
click at [90, 293] on icon at bounding box center [90, 291] width 8 height 8
click at [318, 252] on div "Ashley G. Text Block Drop element here Row 0" at bounding box center [275, 255] width 136 height 23
click at [117, 313] on icon at bounding box center [117, 311] width 8 height 8
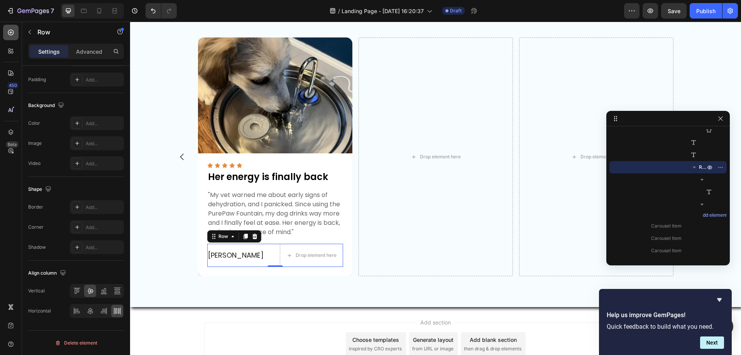
click at [12, 31] on icon at bounding box center [11, 33] width 8 height 8
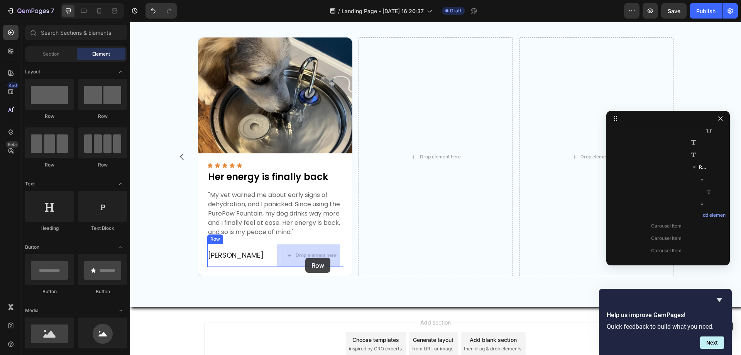
drag, startPoint x: 239, startPoint y: 166, endPoint x: 305, endPoint y: 257, distance: 113.6
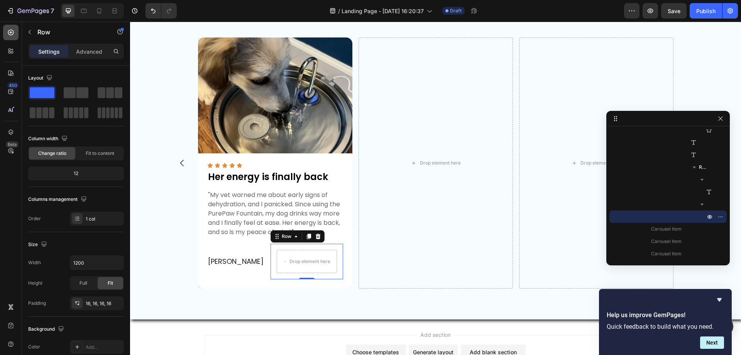
click at [13, 30] on icon at bounding box center [11, 33] width 6 height 6
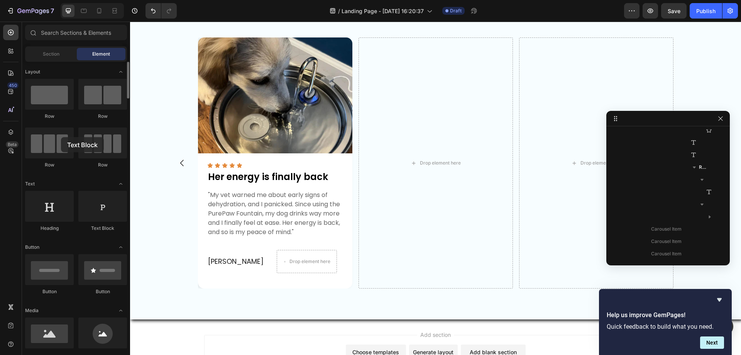
drag, startPoint x: 108, startPoint y: 214, endPoint x: 49, endPoint y: 163, distance: 78.8
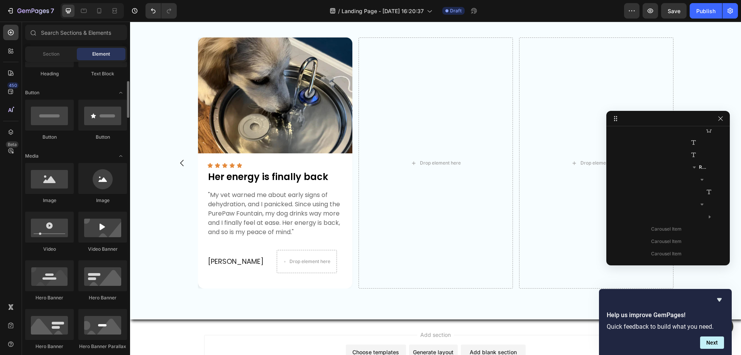
scroll to position [0, 0]
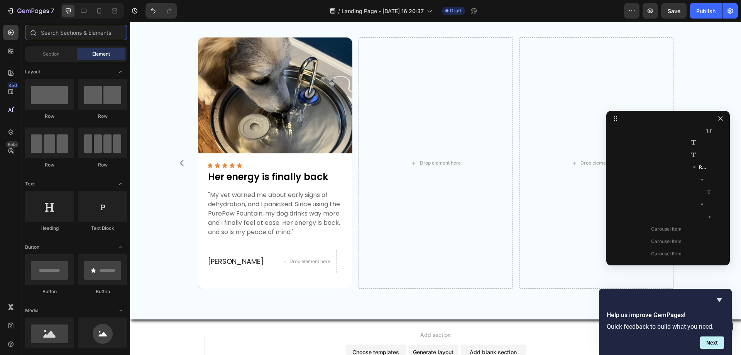
click at [48, 35] on input "text" at bounding box center [76, 32] width 102 height 15
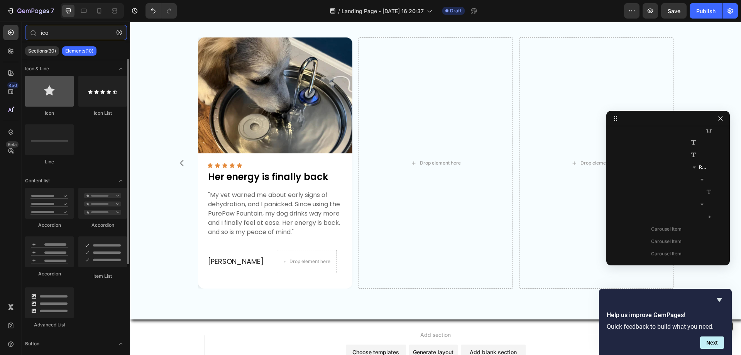
type input "ico"
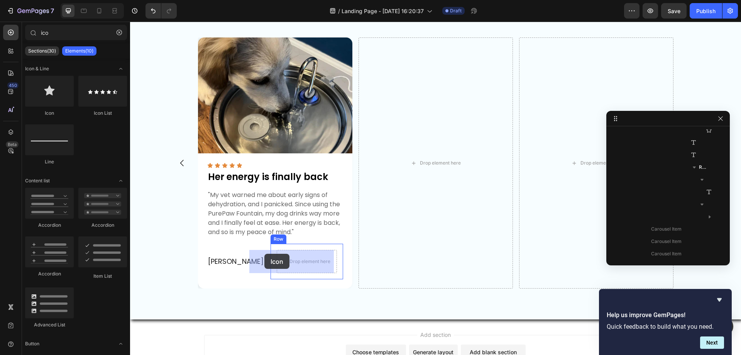
drag, startPoint x: 179, startPoint y: 117, endPoint x: 264, endPoint y: 254, distance: 161.6
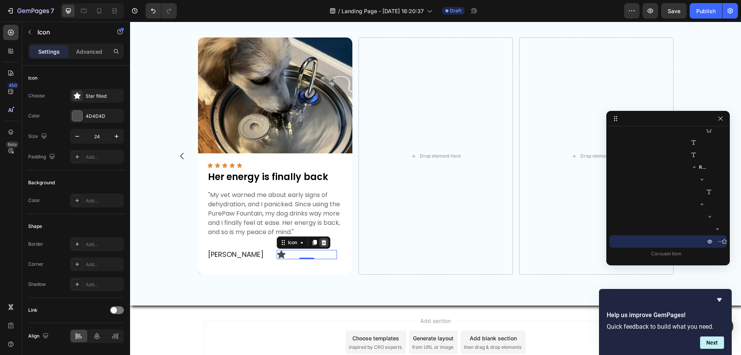
click at [319, 247] on div at bounding box center [323, 242] width 9 height 9
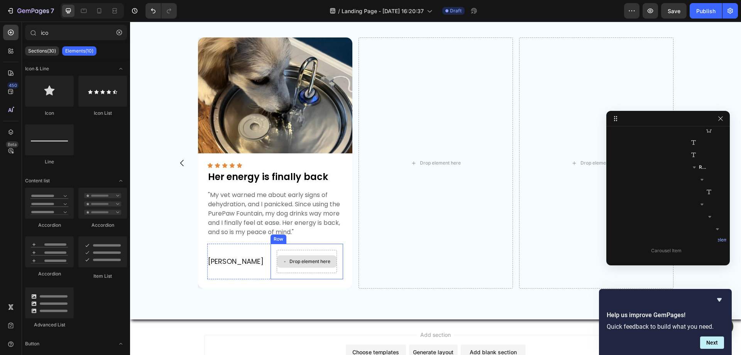
click at [331, 258] on div "Drop element here" at bounding box center [307, 261] width 60 height 23
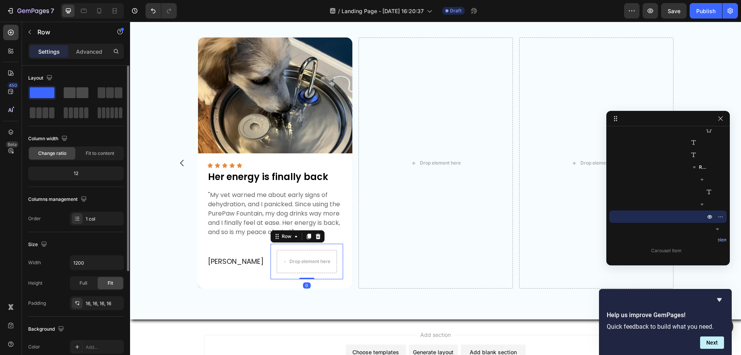
drag, startPoint x: 79, startPoint y: 91, endPoint x: 51, endPoint y: 153, distance: 68.0
click at [79, 91] on span at bounding box center [82, 92] width 12 height 11
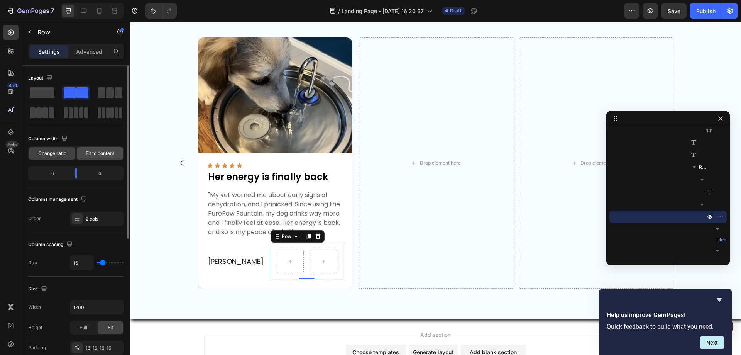
click at [102, 153] on span "Fit to content" at bounding box center [100, 153] width 29 height 7
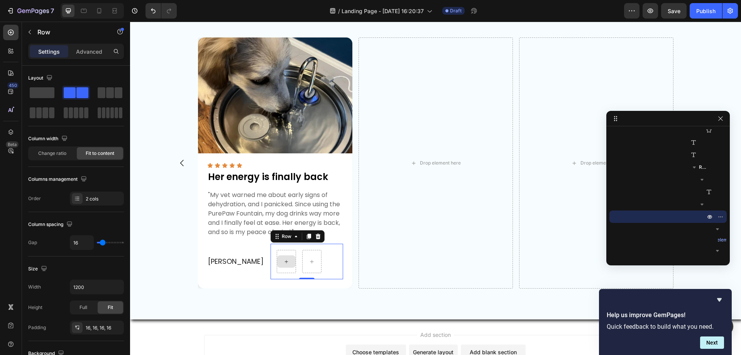
click at [283, 263] on icon at bounding box center [286, 261] width 6 height 7
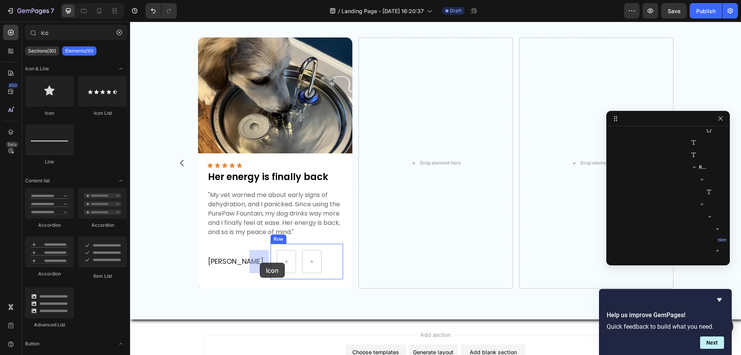
drag, startPoint x: 233, startPoint y: 155, endPoint x: 260, endPoint y: 262, distance: 110.5
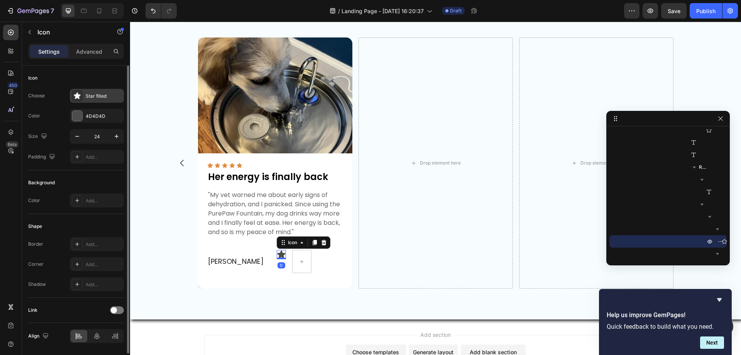
click at [91, 98] on div "Star filled" at bounding box center [104, 96] width 36 height 7
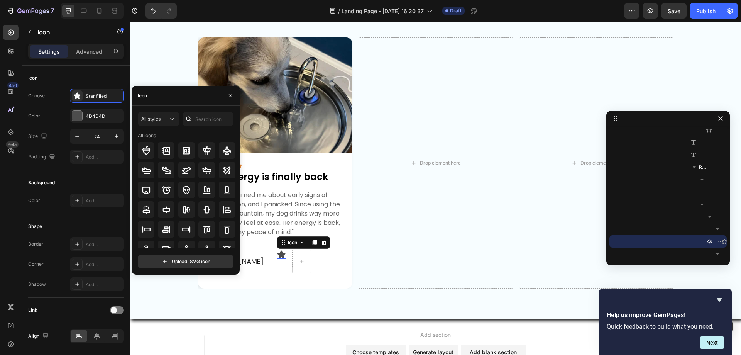
click at [206, 128] on div "All styles All icons" at bounding box center [186, 180] width 96 height 136
click at [208, 119] on input "text" at bounding box center [208, 119] width 51 height 14
type input "check"
click at [166, 229] on icon at bounding box center [166, 229] width 9 height 9
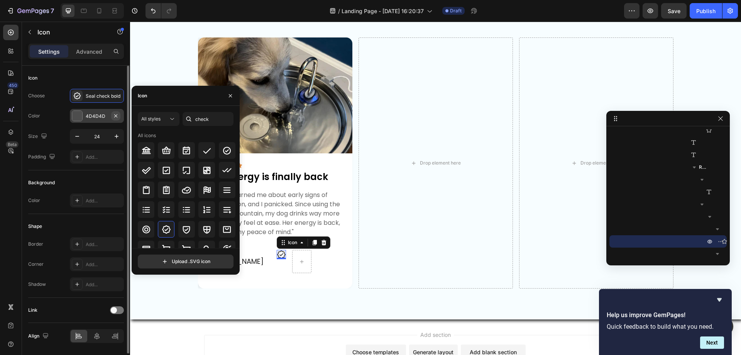
click at [117, 114] on icon "button" at bounding box center [116, 116] width 6 height 6
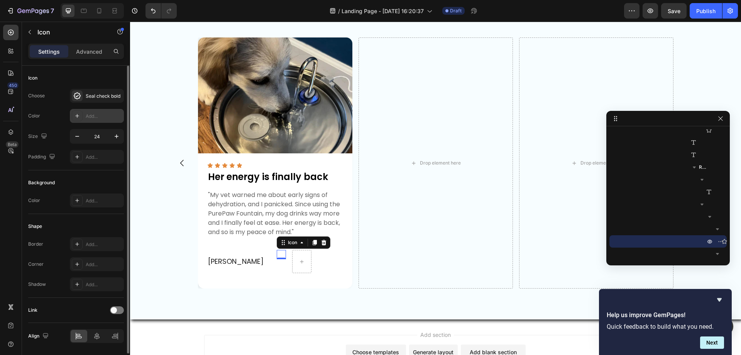
click at [100, 115] on div "Add..." at bounding box center [104, 116] width 36 height 7
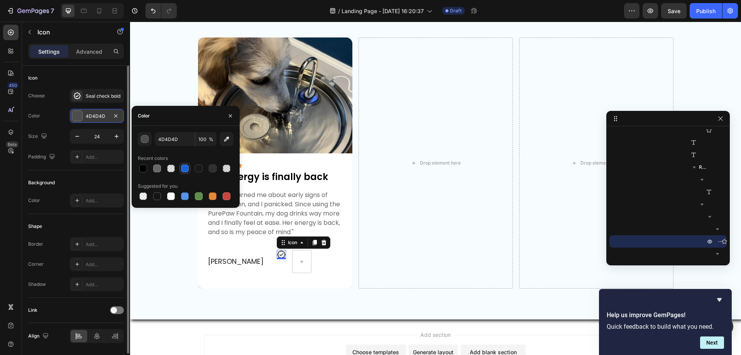
click at [182, 168] on div at bounding box center [185, 168] width 8 height 8
type input "1A63D8"
click at [77, 137] on icon "button" at bounding box center [77, 136] width 8 height 8
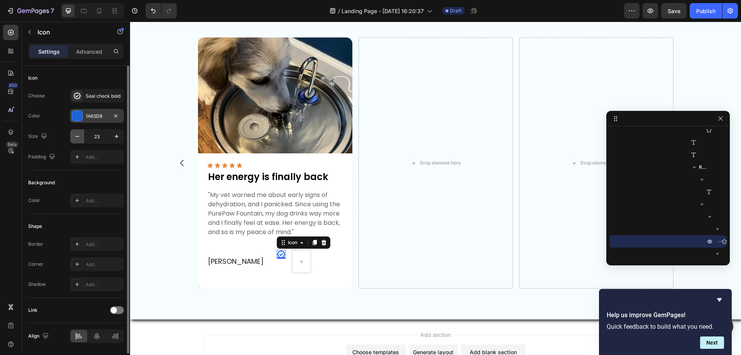
click at [77, 137] on icon "button" at bounding box center [77, 136] width 8 height 8
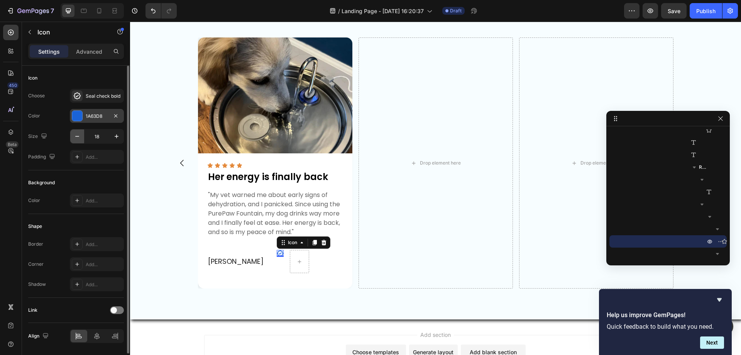
click at [78, 136] on icon "button" at bounding box center [77, 136] width 4 height 1
type input "16"
click at [296, 259] on icon at bounding box center [299, 261] width 6 height 7
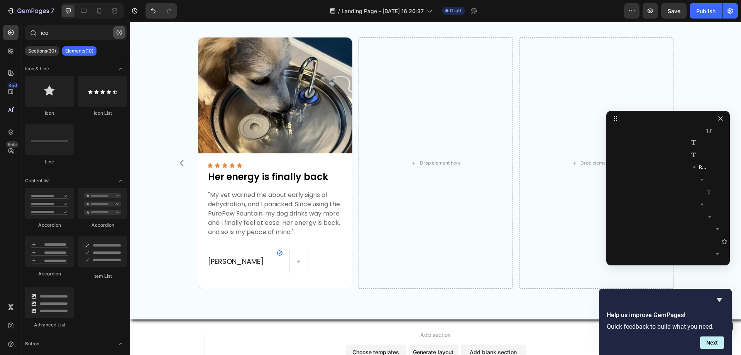
click at [120, 31] on icon "button" at bounding box center [119, 32] width 5 height 5
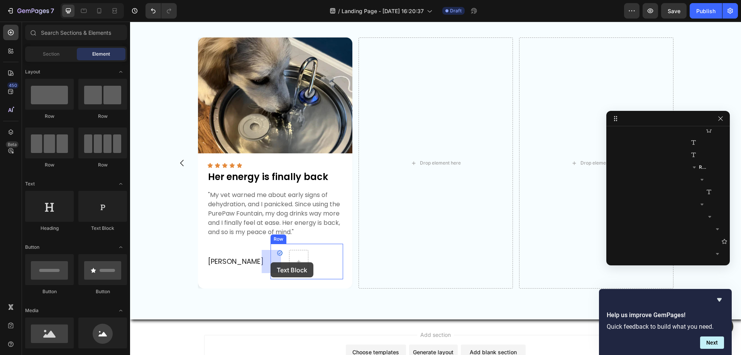
drag, startPoint x: 228, startPoint y: 229, endPoint x: 271, endPoint y: 262, distance: 53.6
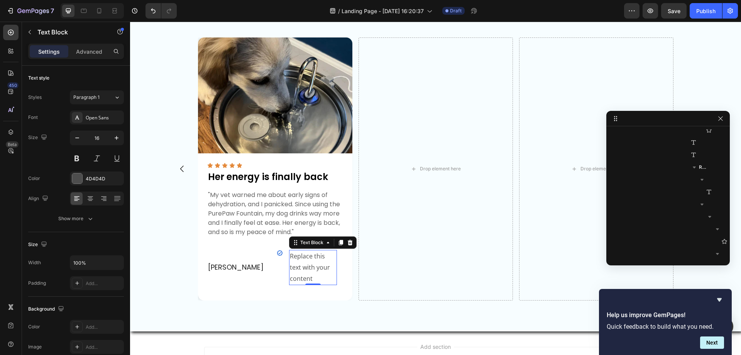
scroll to position [858, 0]
click at [289, 261] on div "Replace this text with your content" at bounding box center [313, 267] width 48 height 35
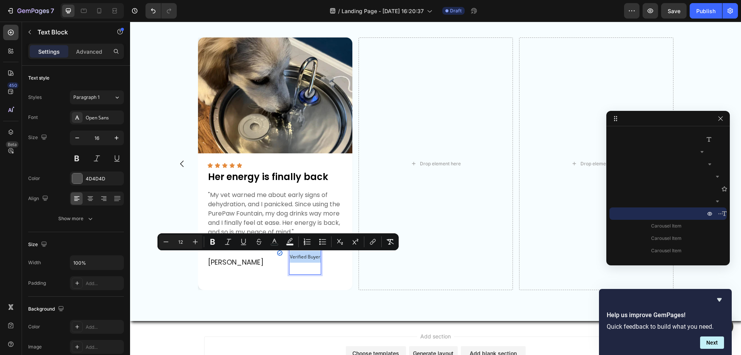
type input "16"
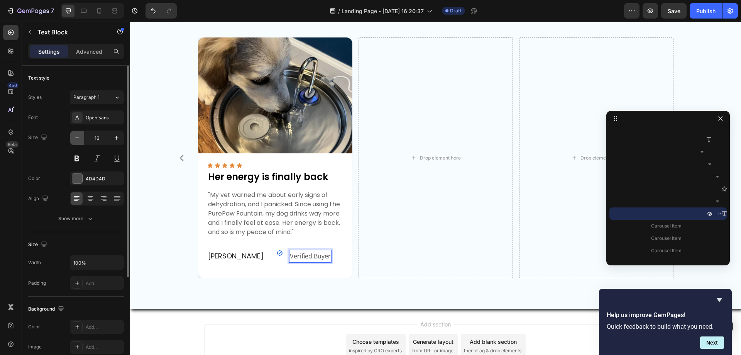
click at [79, 137] on icon "button" at bounding box center [77, 138] width 8 height 8
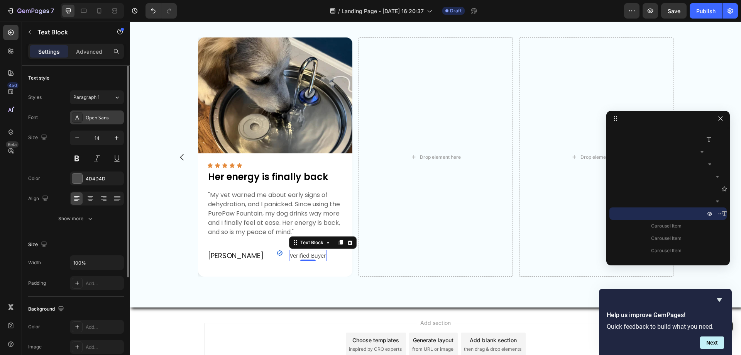
click at [93, 114] on div "Open Sans" at bounding box center [104, 117] width 36 height 7
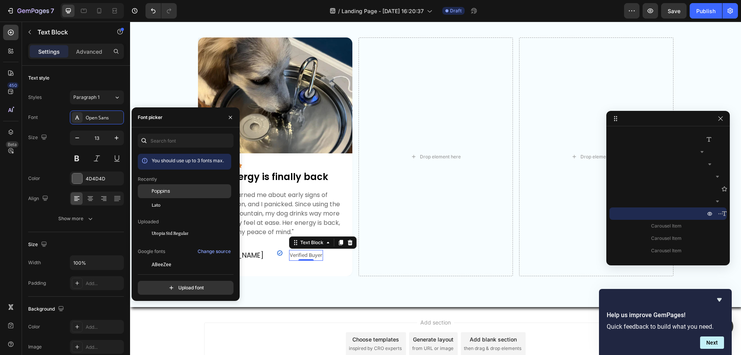
click at [162, 187] on div "Poppins" at bounding box center [184, 191] width 93 height 14
click at [76, 138] on icon "button" at bounding box center [77, 137] width 4 height 1
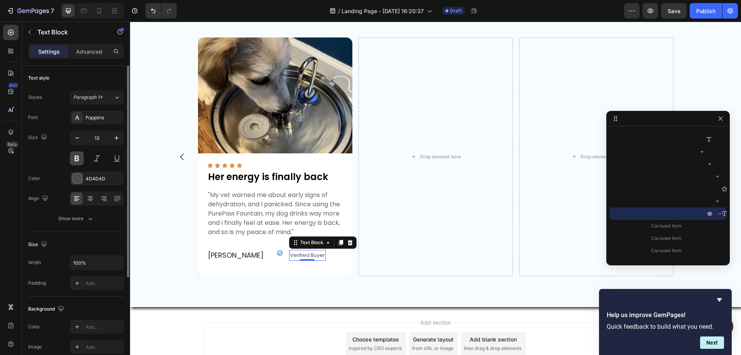
type input "12"
click at [93, 176] on div "4D4D4D" at bounding box center [97, 178] width 22 height 7
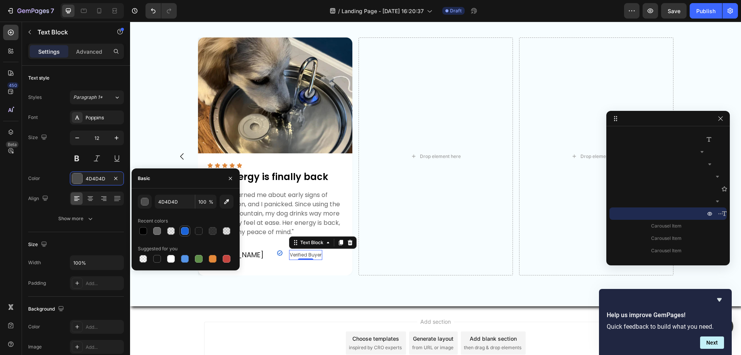
click at [182, 229] on div at bounding box center [185, 231] width 8 height 8
type input "1A63D8"
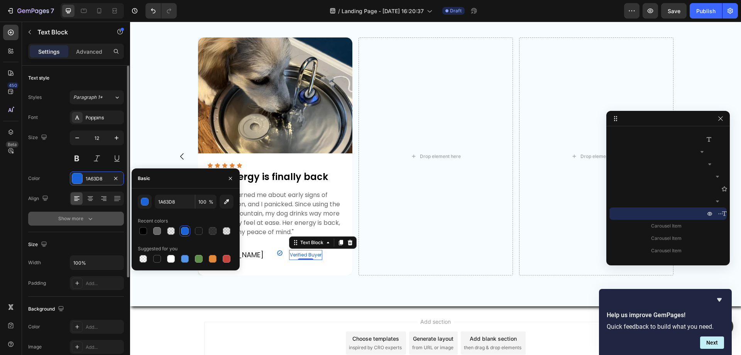
click at [94, 212] on button "Show more" at bounding box center [76, 219] width 96 height 14
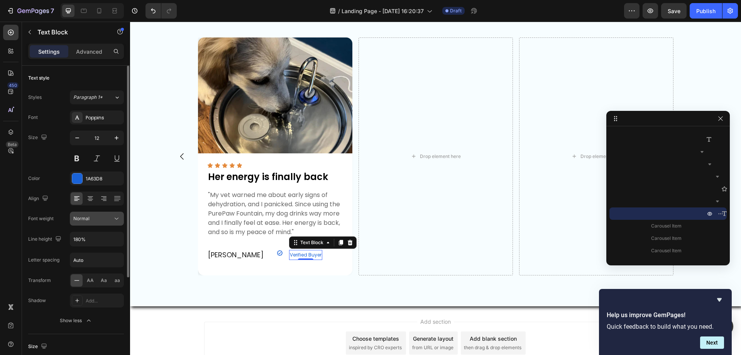
click at [99, 219] on div "Normal" at bounding box center [92, 218] width 39 height 7
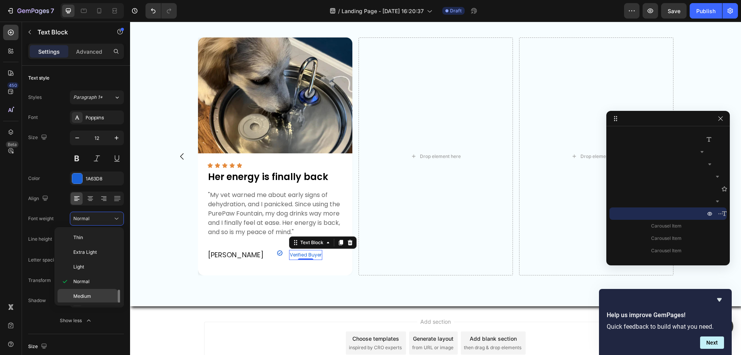
scroll to position [60, 0]
click at [93, 281] on span "Extra Bold" at bounding box center [84, 280] width 22 height 7
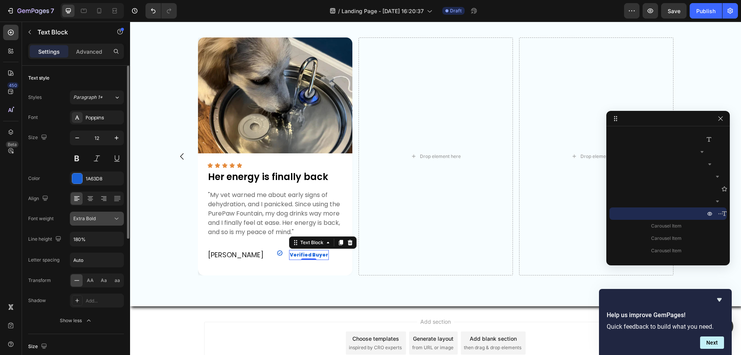
click at [95, 219] on span "Extra Bold" at bounding box center [84, 218] width 22 height 6
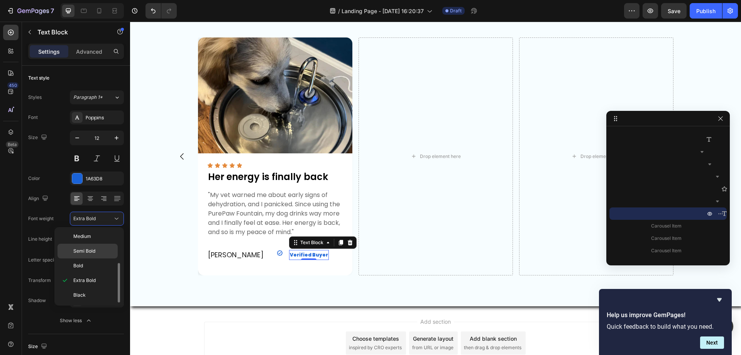
click at [92, 248] on span "Semi Bold" at bounding box center [84, 250] width 22 height 7
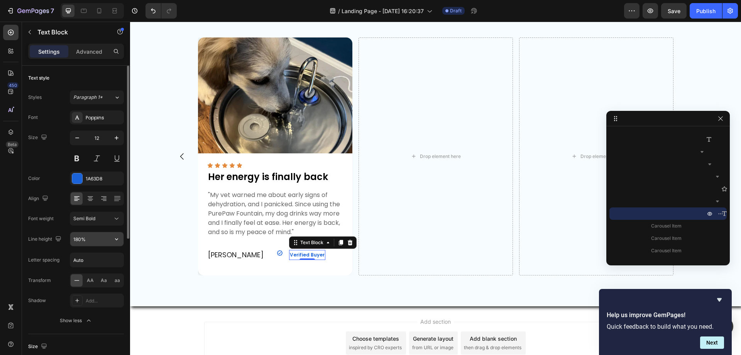
click at [92, 237] on input "180%" at bounding box center [96, 239] width 53 height 14
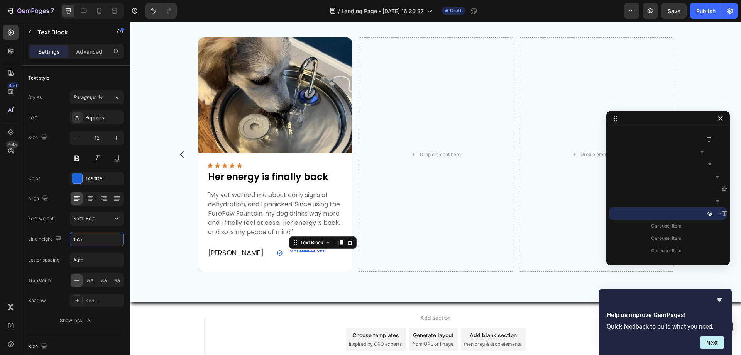
type input "150%"
click at [302, 255] on div "Icon Verified Buyer Text Block 0 Row" at bounding box center [307, 254] width 73 height 21
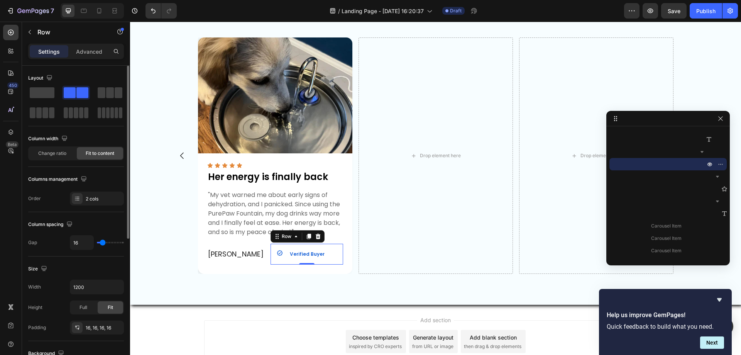
scroll to position [77, 0]
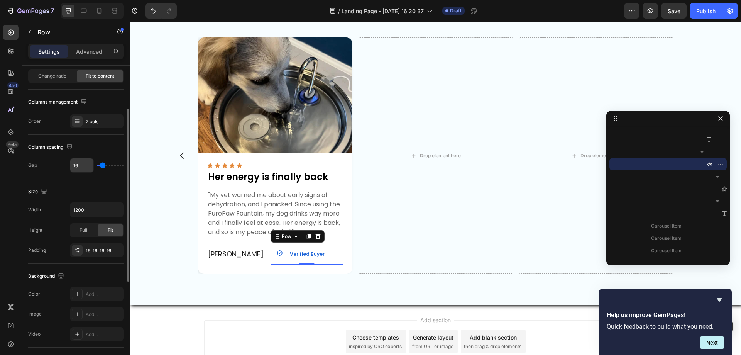
click at [81, 163] on input "16" at bounding box center [81, 165] width 23 height 14
type input "8"
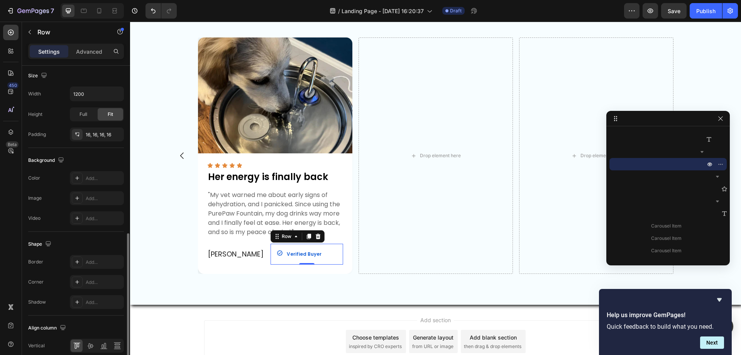
scroll to position [248, 0]
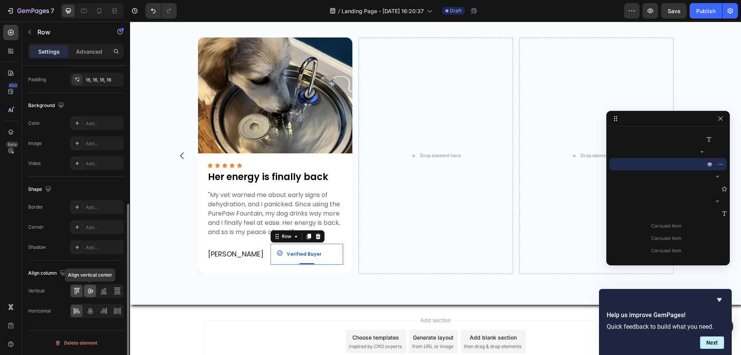
type input "8"
click at [89, 293] on icon at bounding box center [90, 291] width 8 height 8
click at [99, 311] on div at bounding box center [104, 311] width 12 height 12
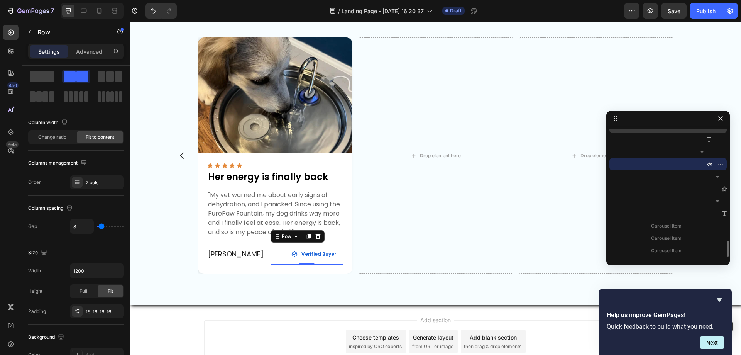
scroll to position [780, 0]
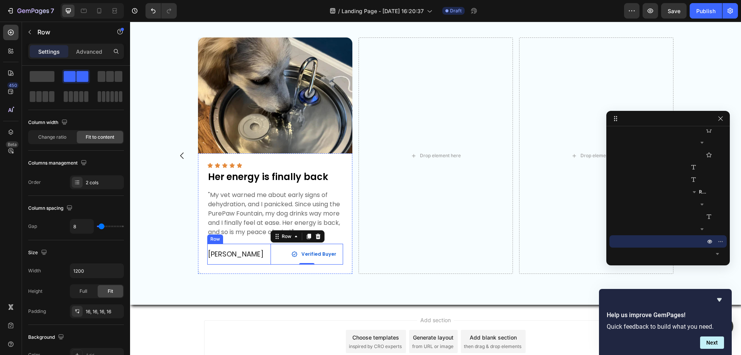
click at [241, 249] on div "Ashley G. Text Block Icon Verified Buyer Text Block Row 0 Row" at bounding box center [275, 254] width 136 height 21
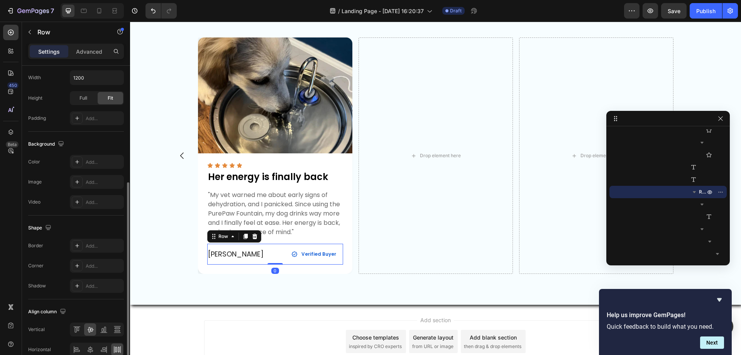
scroll to position [248, 0]
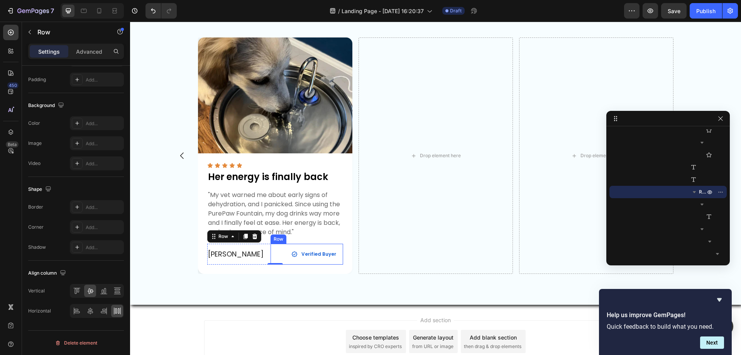
click at [286, 257] on div "Icon Verified Buyer Text Block Row" at bounding box center [307, 254] width 73 height 21
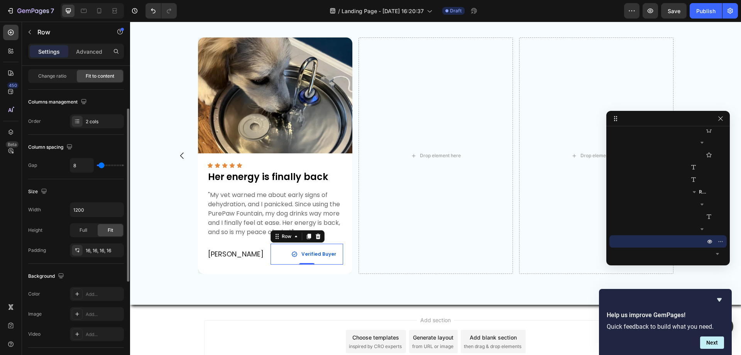
scroll to position [116, 0]
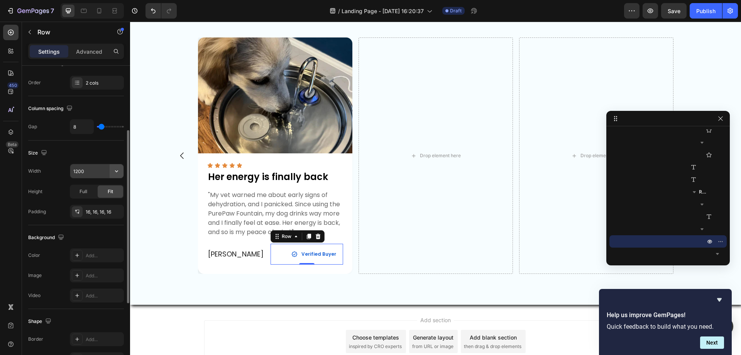
click at [118, 169] on icon "button" at bounding box center [117, 171] width 8 height 8
click at [115, 169] on icon "button" at bounding box center [117, 171] width 8 height 8
click at [102, 206] on p "Full 100%" at bounding box center [95, 205] width 44 height 7
type input "100%"
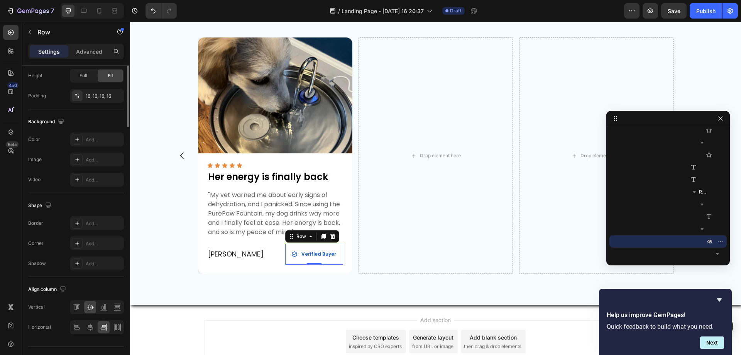
scroll to position [0, 0]
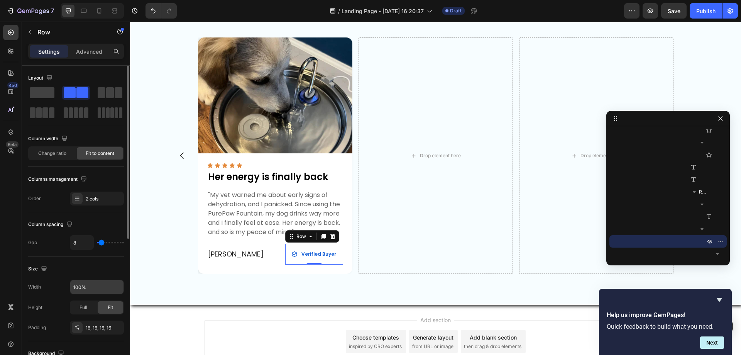
drag, startPoint x: 90, startPoint y: 55, endPoint x: 91, endPoint y: 64, distance: 9.3
click at [90, 54] on p "Advanced" at bounding box center [89, 51] width 26 height 8
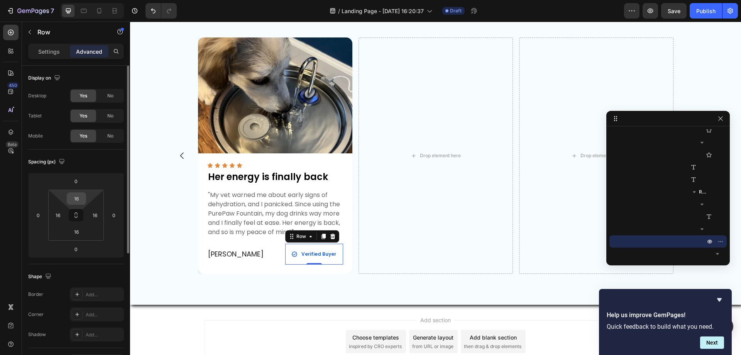
click at [83, 198] on input "16" at bounding box center [76, 199] width 15 height 12
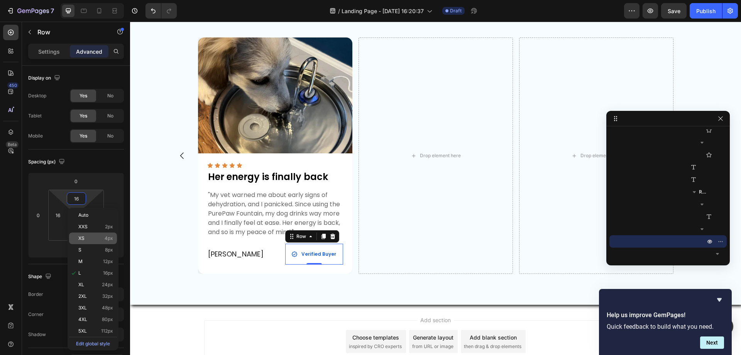
click at [94, 234] on div "XS 4px" at bounding box center [93, 238] width 48 height 12
type input "4"
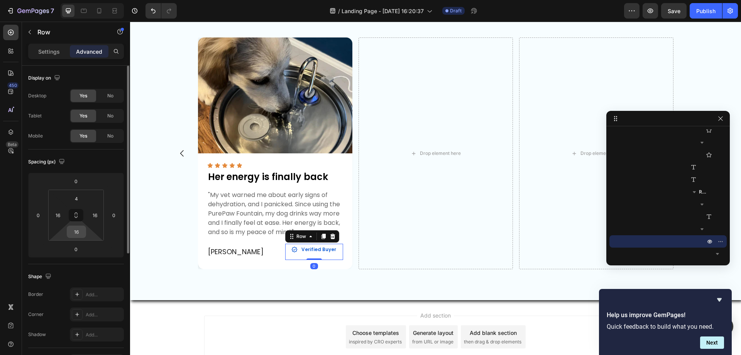
click at [80, 237] on input "16" at bounding box center [76, 232] width 15 height 12
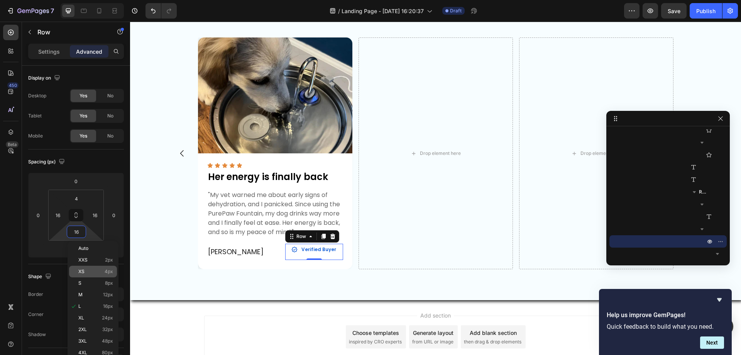
click at [92, 269] on p "XS 4px" at bounding box center [95, 271] width 35 height 5
type input "4"
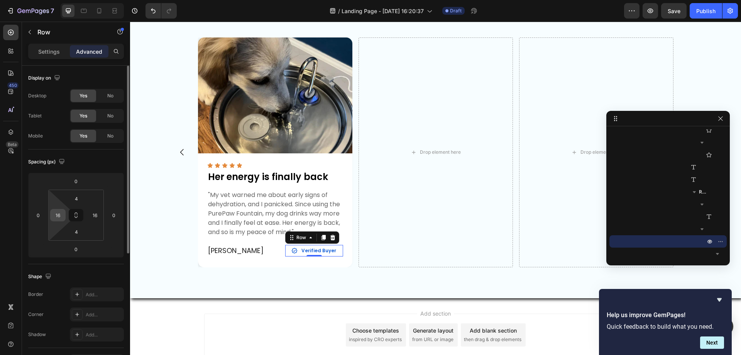
click at [58, 213] on input "16" at bounding box center [58, 215] width 12 height 12
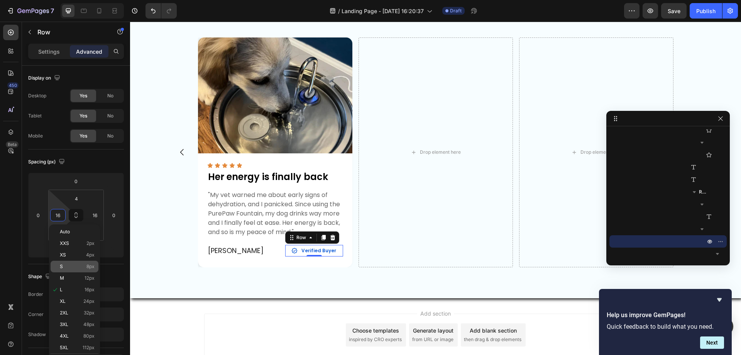
click at [74, 270] on div "S 8px" at bounding box center [75, 267] width 48 height 12
type input "8"
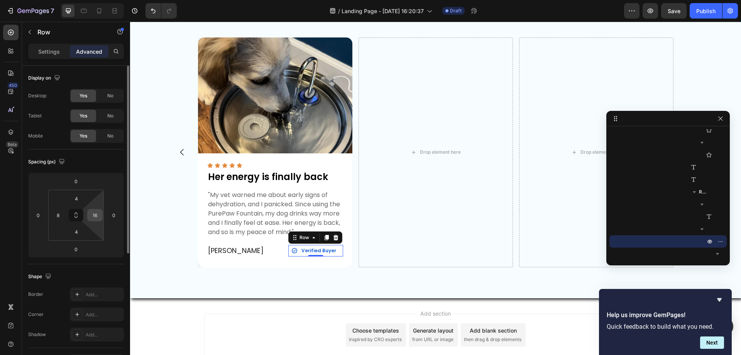
click at [96, 211] on input "16" at bounding box center [95, 215] width 12 height 12
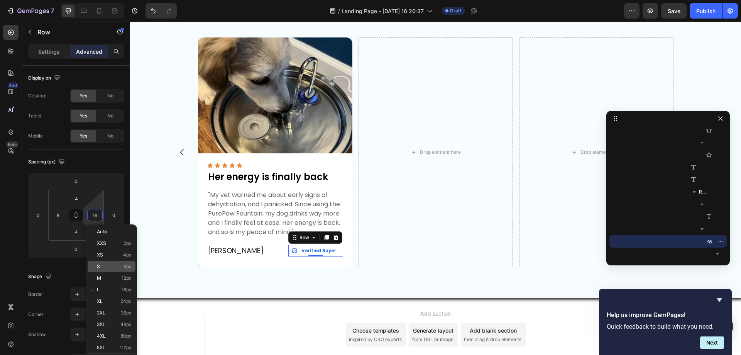
click at [118, 267] on p "S 8px" at bounding box center [114, 266] width 35 height 5
type input "8"
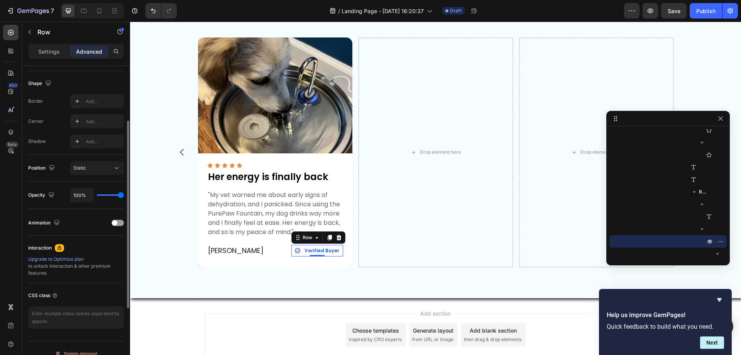
scroll to position [154, 0]
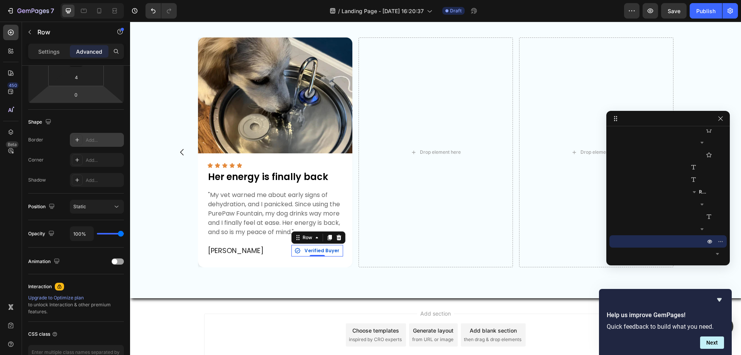
click at [75, 139] on icon at bounding box center [77, 140] width 6 height 6
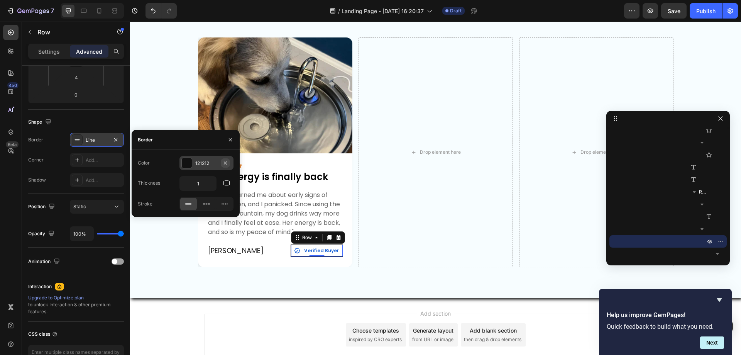
click at [224, 161] on icon "button" at bounding box center [225, 163] width 6 height 6
click at [206, 163] on div "Add..." at bounding box center [213, 163] width 36 height 7
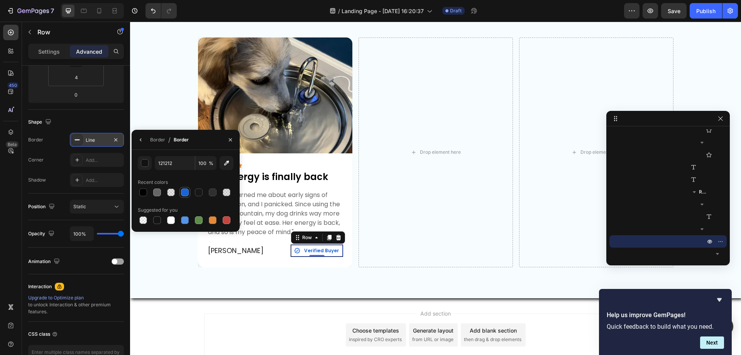
click at [182, 192] on div at bounding box center [185, 192] width 8 height 8
type input "1A63D8"
click at [139, 139] on icon "button" at bounding box center [141, 140] width 6 height 6
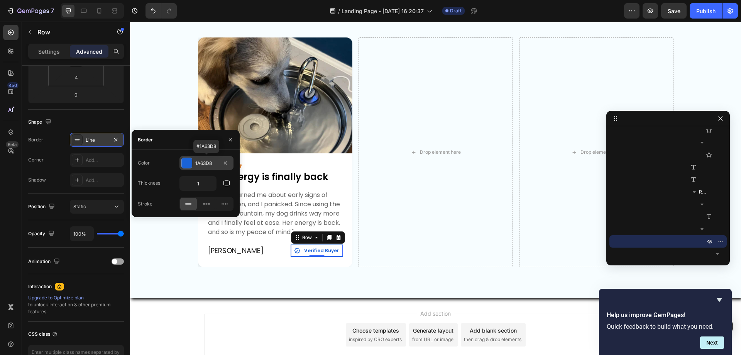
click at [91, 161] on div "Add..." at bounding box center [104, 160] width 36 height 7
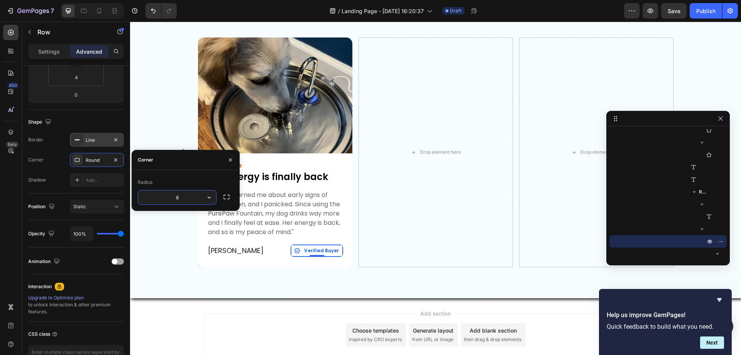
click at [198, 196] on input "8" at bounding box center [177, 197] width 78 height 14
click at [211, 196] on icon "button" at bounding box center [209, 197] width 8 height 8
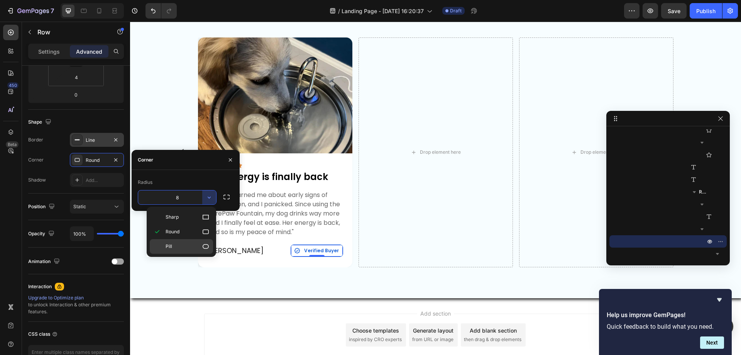
drag, startPoint x: 192, startPoint y: 245, endPoint x: 62, endPoint y: 224, distance: 132.2
click at [192, 245] on p "Pill" at bounding box center [188, 246] width 44 height 8
type input "9999"
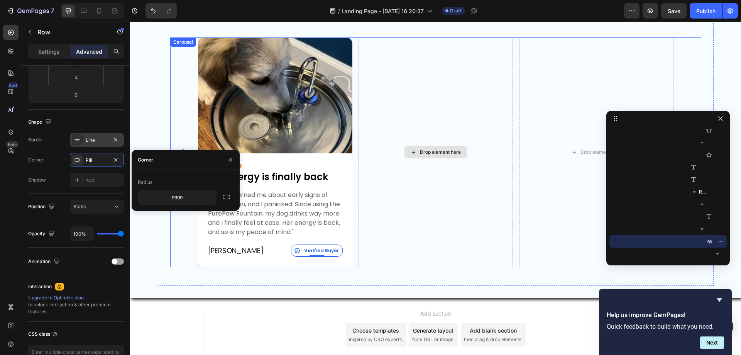
click at [396, 234] on div "Drop element here" at bounding box center [436, 152] width 154 height 230
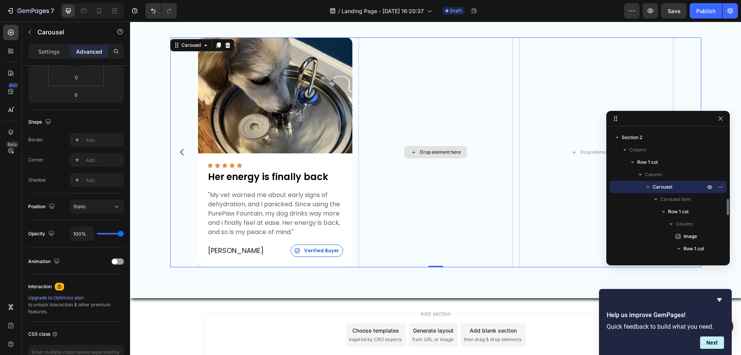
scroll to position [0, 0]
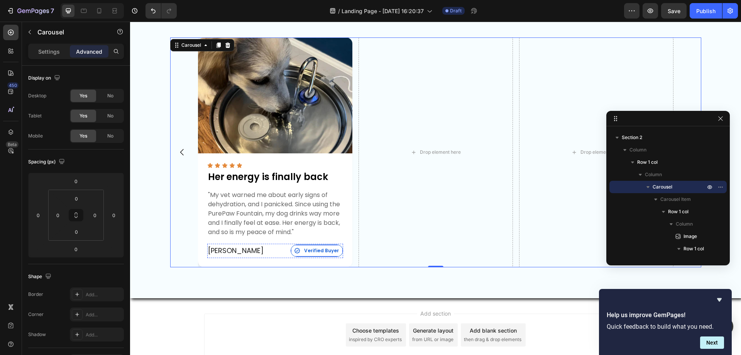
click at [301, 245] on div "Icon Verified Buyer Text Block Row" at bounding box center [317, 250] width 52 height 12
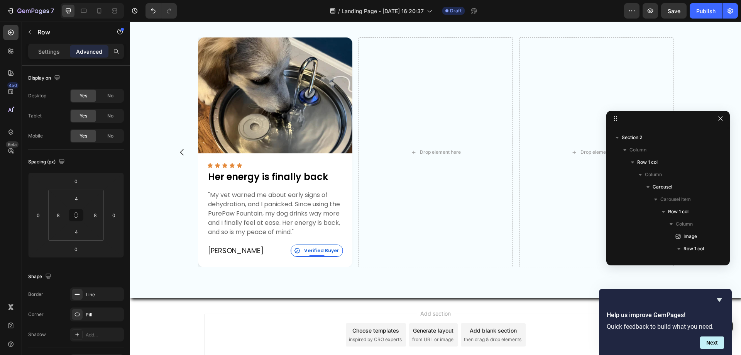
scroll to position [835, 0]
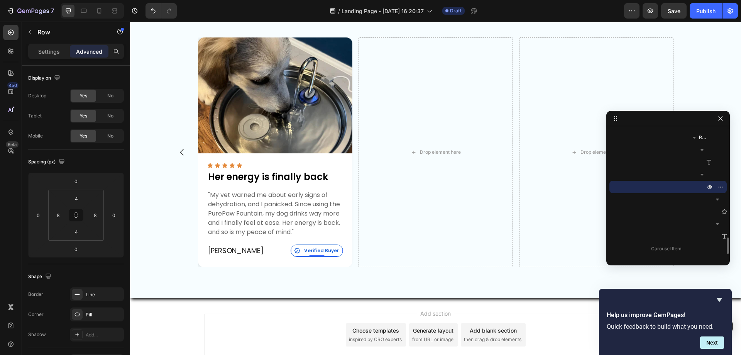
click at [301, 247] on div "Icon Verified Buyer Text Block Row 0" at bounding box center [317, 250] width 52 height 12
click at [73, 200] on input "4" at bounding box center [76, 199] width 15 height 12
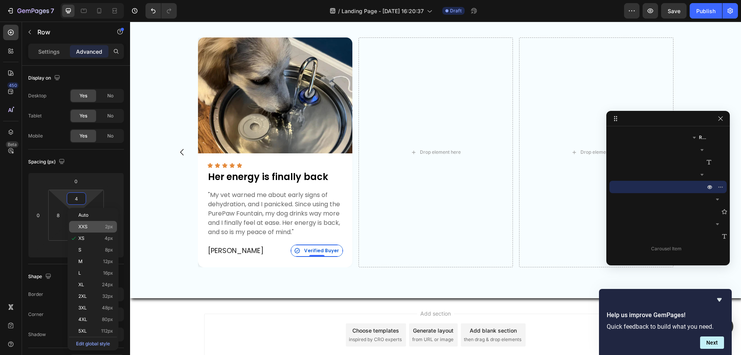
click at [86, 227] on span "XXS" at bounding box center [82, 226] width 9 height 5
type input "2"
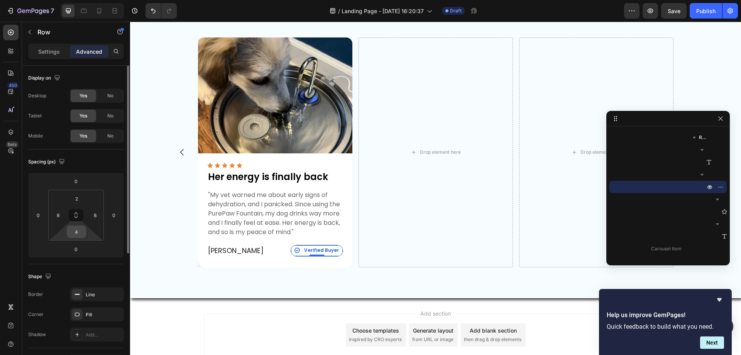
click at [78, 234] on input "4" at bounding box center [76, 232] width 15 height 12
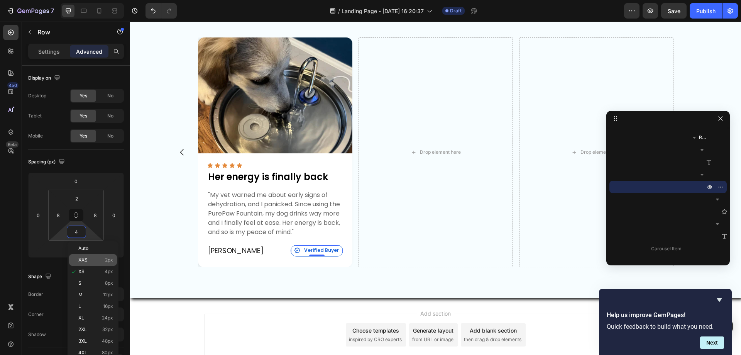
click at [96, 262] on p "XXS 2px" at bounding box center [95, 259] width 35 height 5
type input "2"
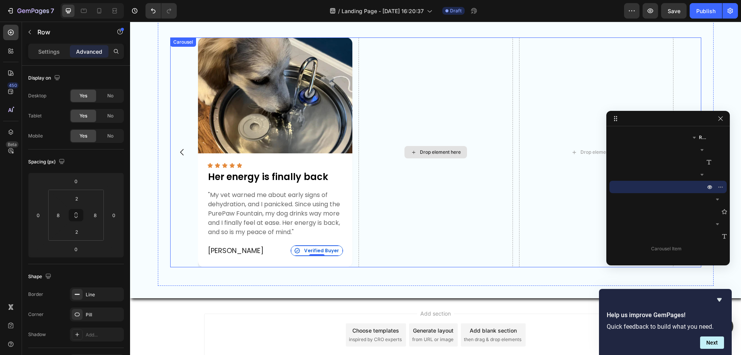
click at [411, 241] on div "Drop element here" at bounding box center [436, 152] width 154 height 230
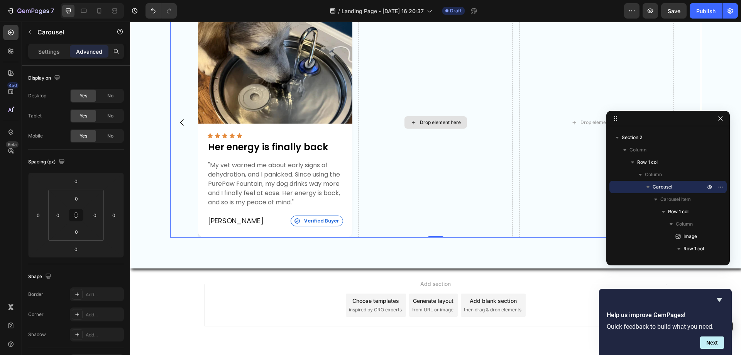
scroll to position [320, 0]
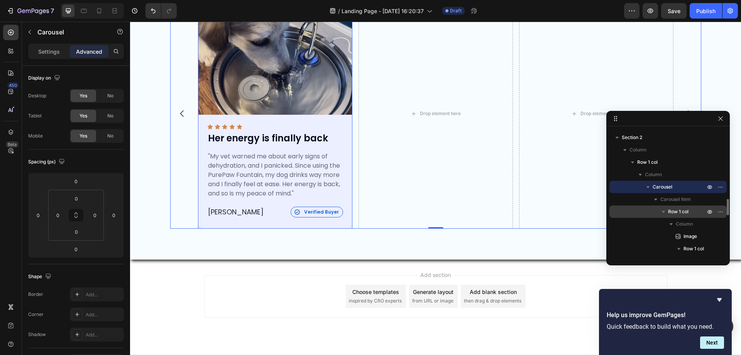
click at [663, 210] on icon "button" at bounding box center [664, 212] width 8 height 8
click at [675, 212] on span "Row 1 col" at bounding box center [678, 212] width 20 height 8
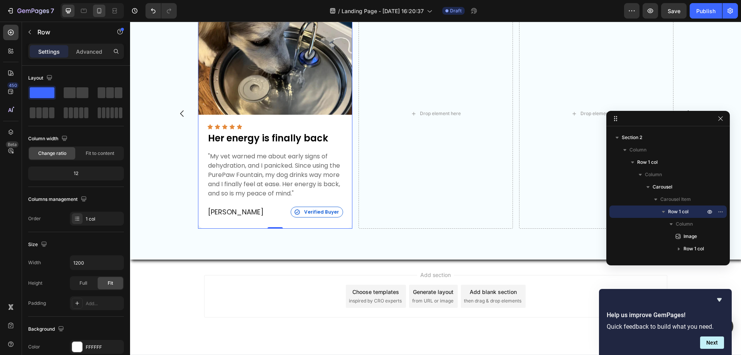
click at [102, 8] on icon at bounding box center [99, 11] width 8 height 8
type input "100%"
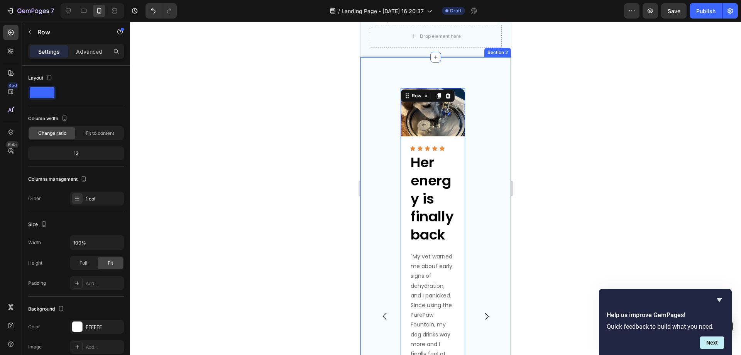
scroll to position [348, 0]
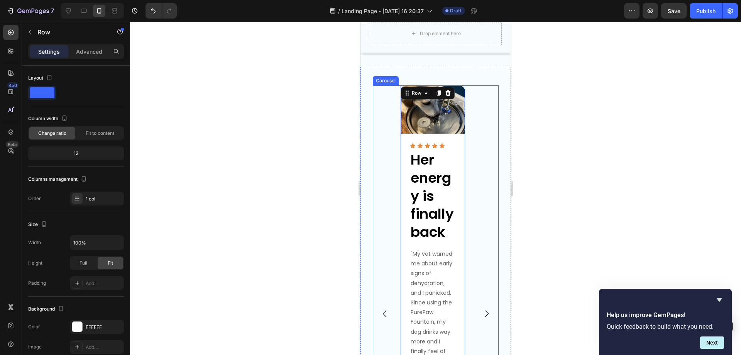
click at [478, 127] on div "Image Icon Icon Icon Icon Icon Icon List Her energy is finally back Text Block …" at bounding box center [435, 313] width 126 height 456
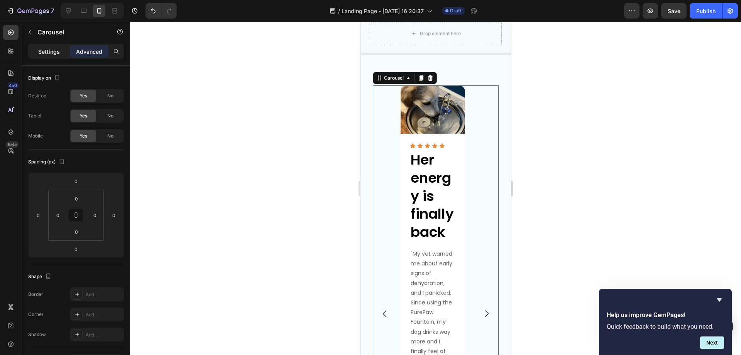
click at [51, 51] on p "Settings" at bounding box center [49, 51] width 22 height 8
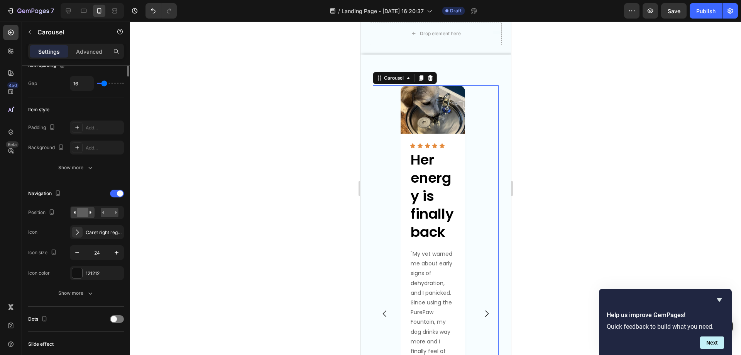
scroll to position [0, 0]
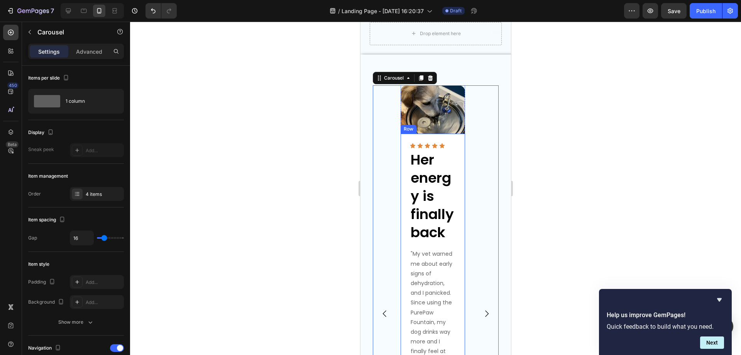
scroll to position [348, 0]
click at [366, 126] on div "Image Icon Icon Icon Icon Icon Icon List Her energy is finally back Text Block …" at bounding box center [435, 313] width 151 height 493
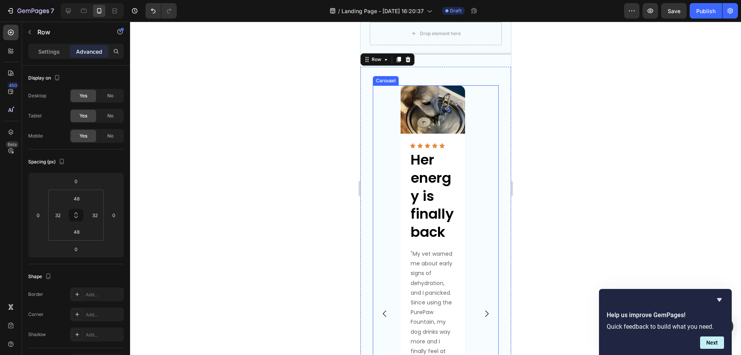
click at [379, 127] on div "Image Icon Icon Icon Icon Icon Icon List Her energy is finally back Text Block …" at bounding box center [435, 313] width 126 height 456
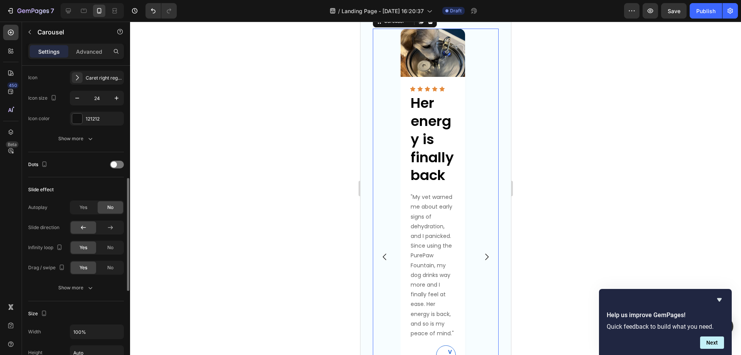
scroll to position [270, 0]
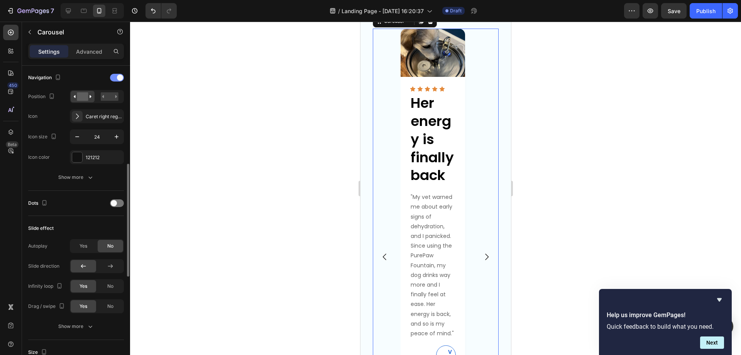
click at [117, 77] on span at bounding box center [120, 77] width 6 height 6
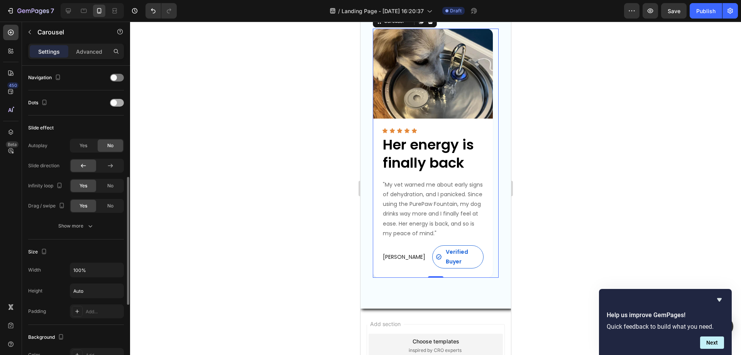
click at [120, 102] on div at bounding box center [117, 103] width 14 height 8
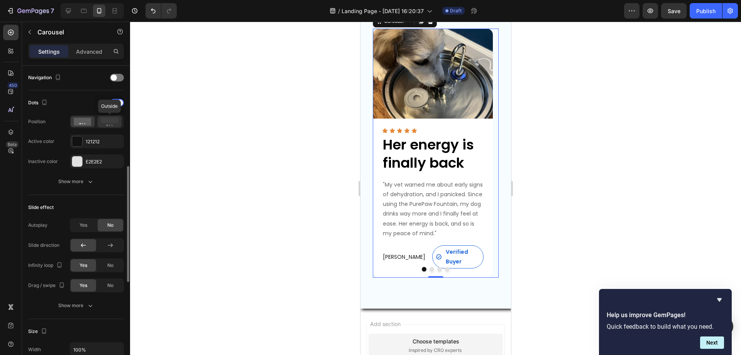
click at [110, 125] on circle at bounding box center [110, 125] width 2 height 2
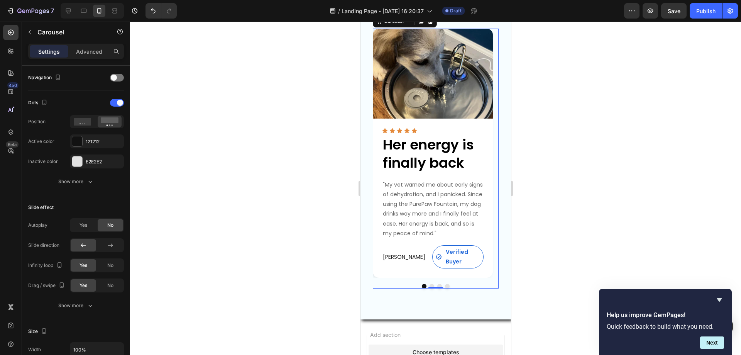
click at [567, 193] on div at bounding box center [435, 188] width 611 height 333
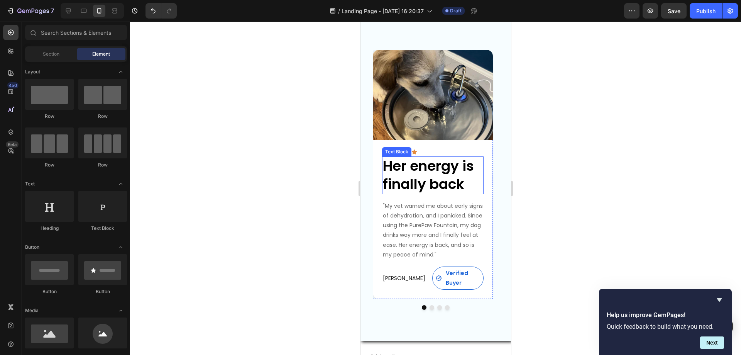
scroll to position [386, 0]
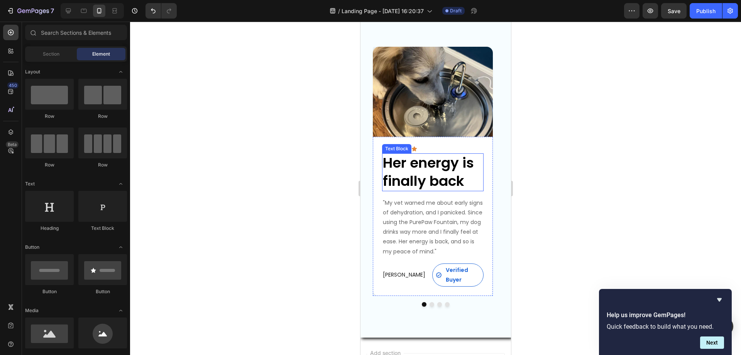
click at [440, 190] on p "Her energy is finally back" at bounding box center [432, 172] width 100 height 36
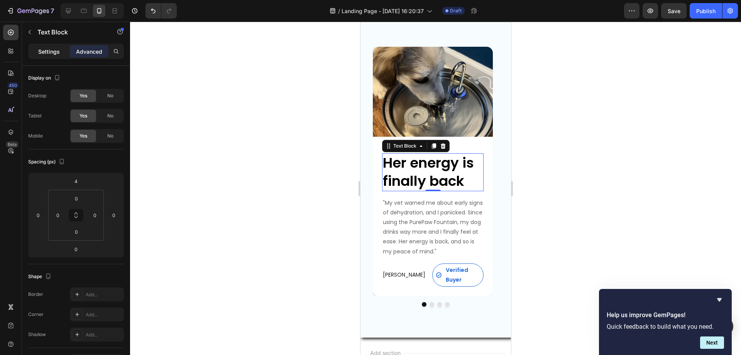
click at [49, 50] on p "Settings" at bounding box center [49, 51] width 22 height 8
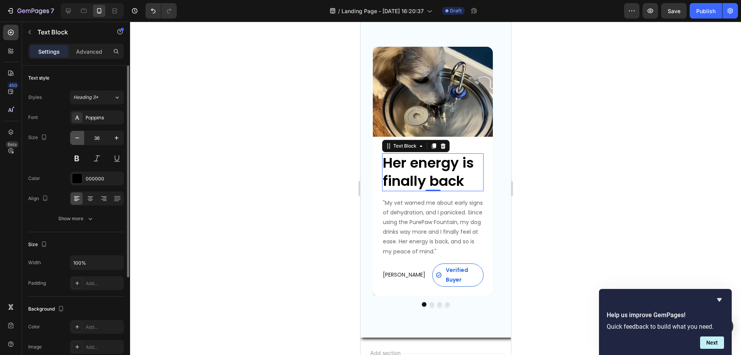
click at [76, 138] on icon "button" at bounding box center [77, 137] width 4 height 1
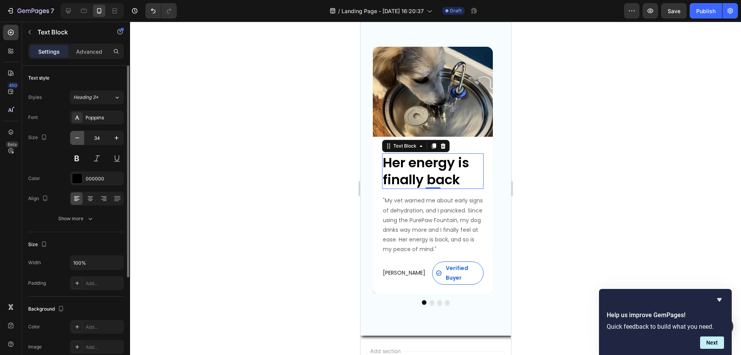
click at [76, 138] on icon "button" at bounding box center [77, 137] width 4 height 1
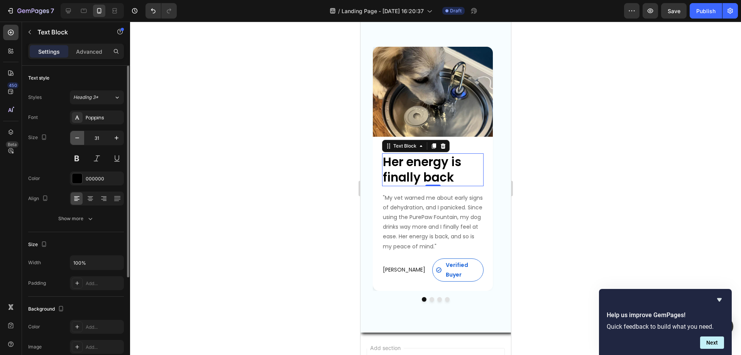
click at [76, 138] on icon "button" at bounding box center [77, 137] width 4 height 1
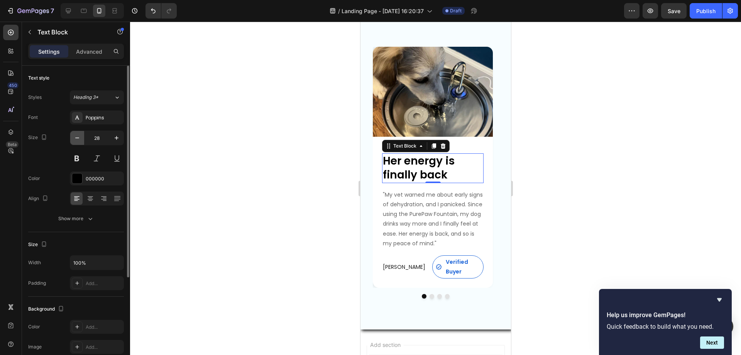
click at [76, 138] on icon "button" at bounding box center [77, 137] width 4 height 1
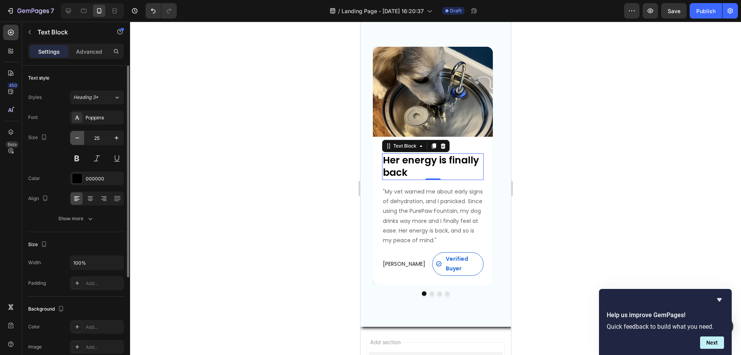
click at [76, 138] on icon "button" at bounding box center [77, 137] width 4 height 1
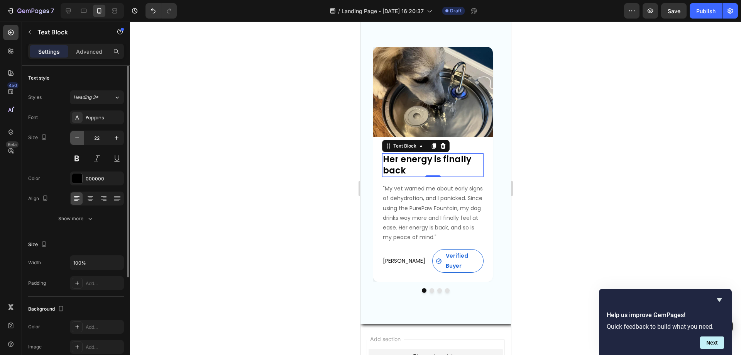
click at [76, 138] on icon "button" at bounding box center [77, 137] width 4 height 1
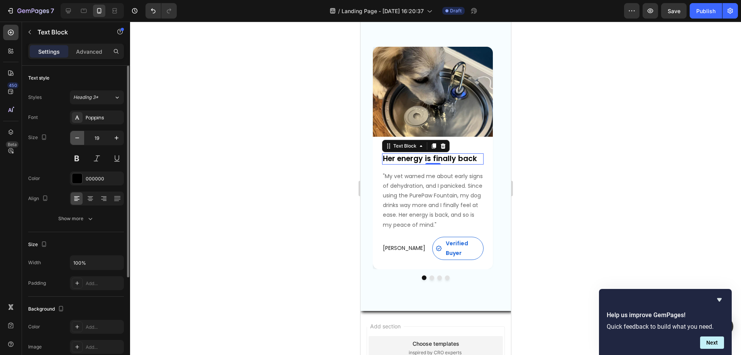
click at [76, 138] on icon "button" at bounding box center [77, 137] width 4 height 1
type input "16"
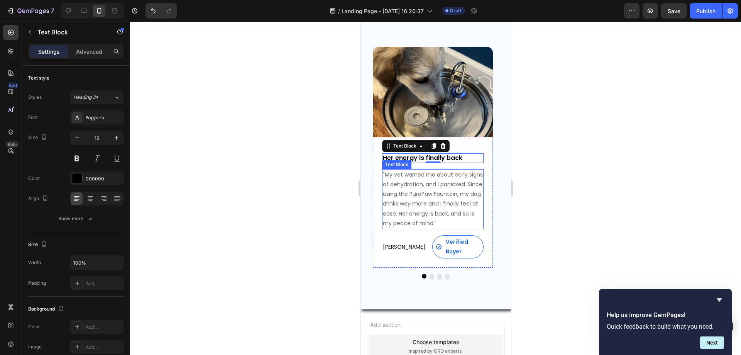
click at [429, 218] on p ""My vet warned me about early signs of dehydration, and I panicked. Since using…" at bounding box center [432, 199] width 100 height 58
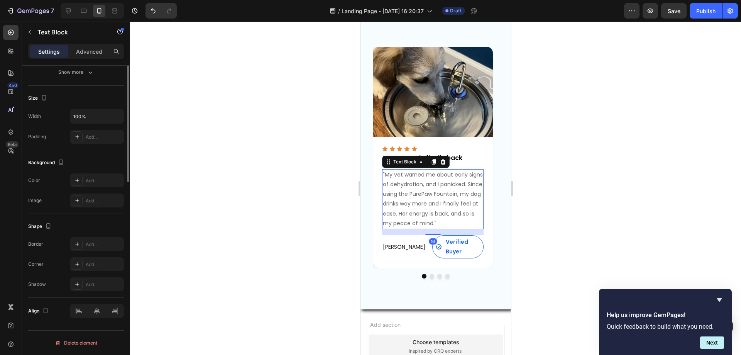
scroll to position [0, 0]
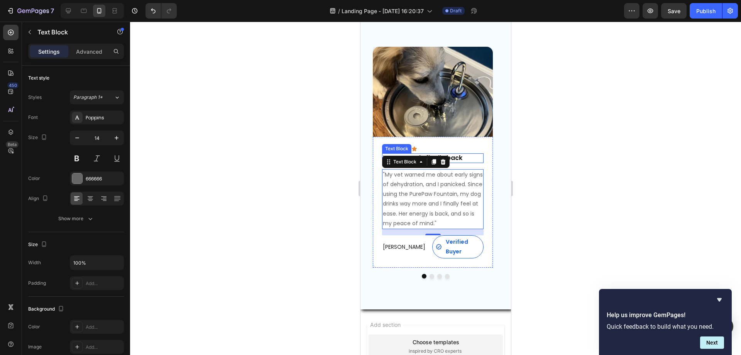
click at [468, 162] on p "Her energy is finally back" at bounding box center [432, 158] width 100 height 8
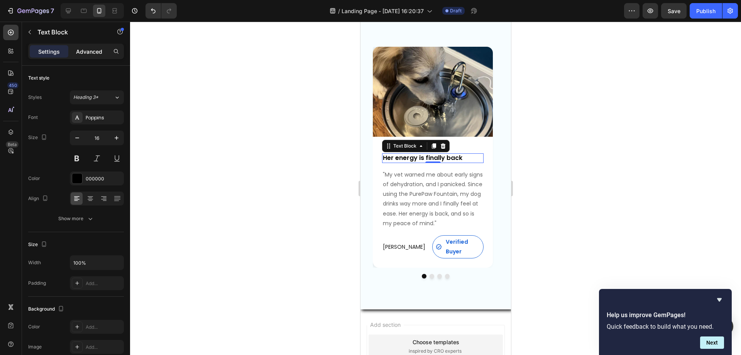
click at [97, 53] on p "Advanced" at bounding box center [89, 51] width 26 height 8
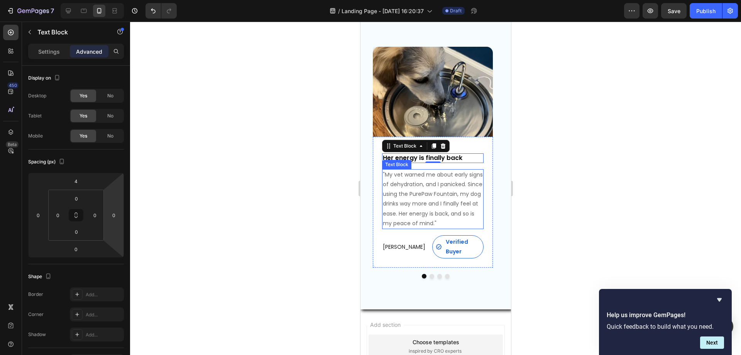
click at [409, 191] on p ""My vet warned me about early signs of dehydration, and I panicked. Since using…" at bounding box center [432, 199] width 100 height 58
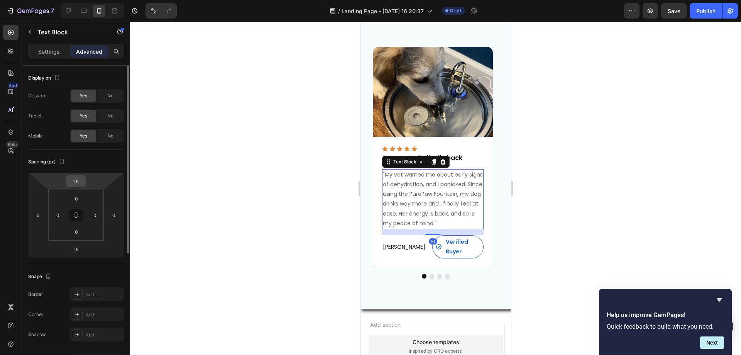
click at [78, 180] on input "16" at bounding box center [75, 181] width 15 height 12
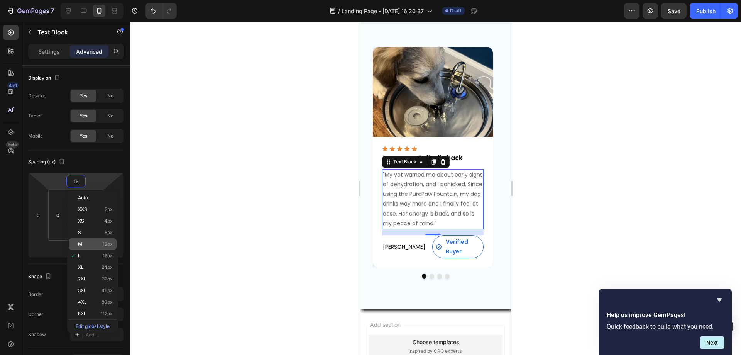
click at [90, 245] on p "M 12px" at bounding box center [95, 243] width 35 height 5
type input "12"
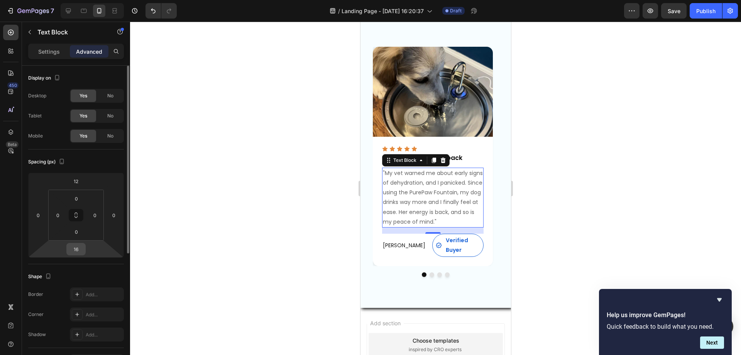
click at [78, 252] on input "16" at bounding box center [75, 249] width 15 height 12
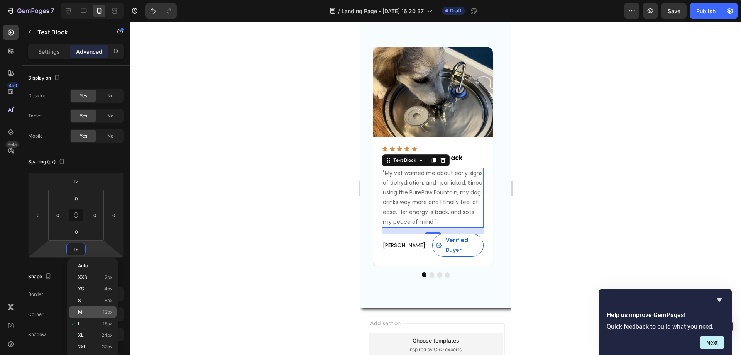
click at [92, 306] on div "M 12px" at bounding box center [93, 312] width 48 height 12
type input "12"
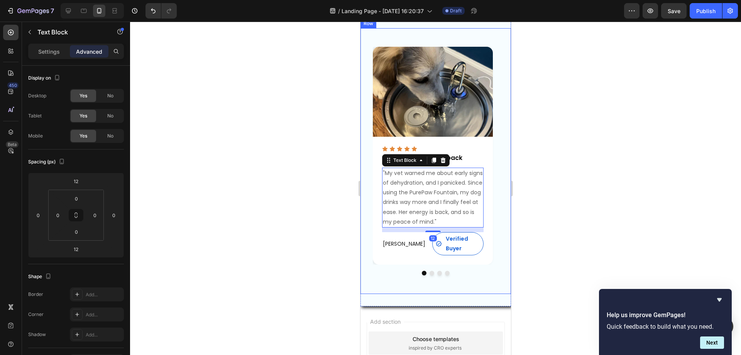
click at [555, 212] on div at bounding box center [435, 188] width 611 height 333
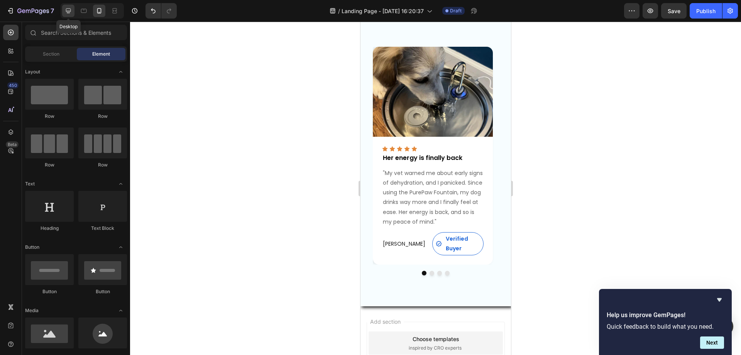
click at [64, 8] on icon at bounding box center [68, 11] width 8 height 8
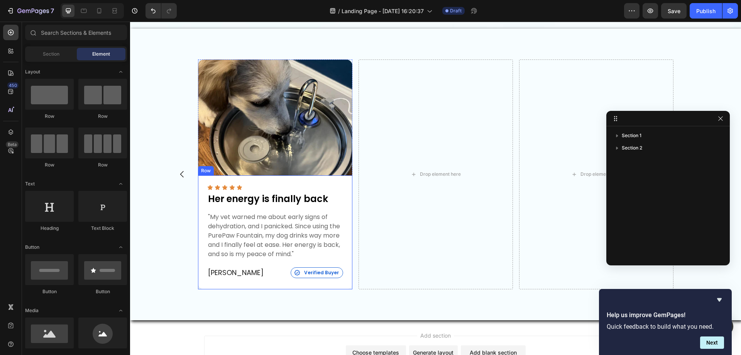
scroll to position [219, 0]
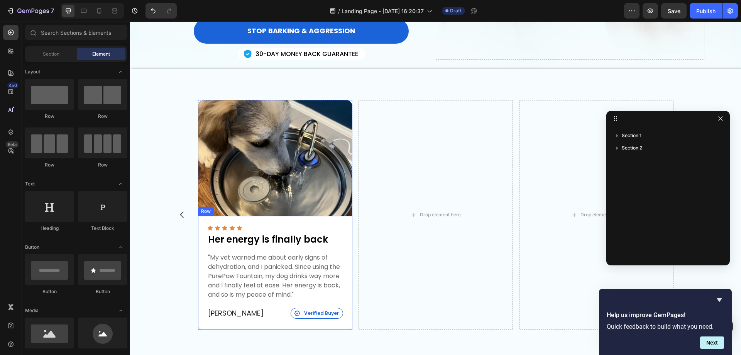
click at [342, 183] on img at bounding box center [275, 158] width 154 height 116
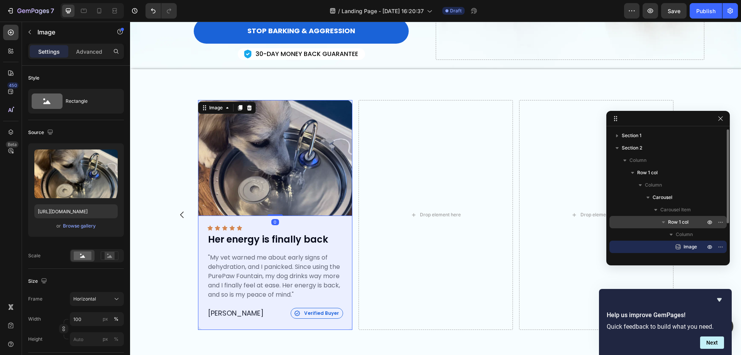
click at [682, 220] on span "Row 1 col" at bounding box center [678, 222] width 20 height 8
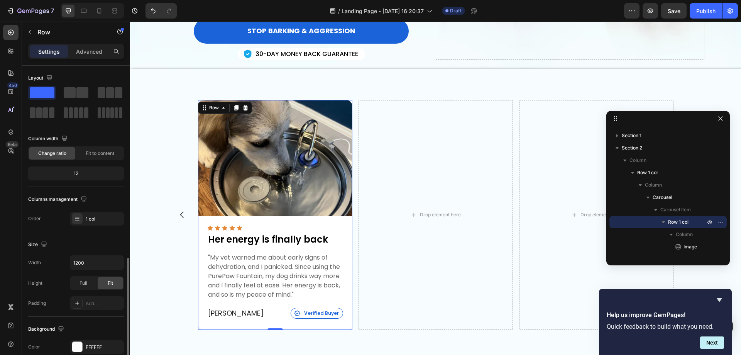
scroll to position [160, 0]
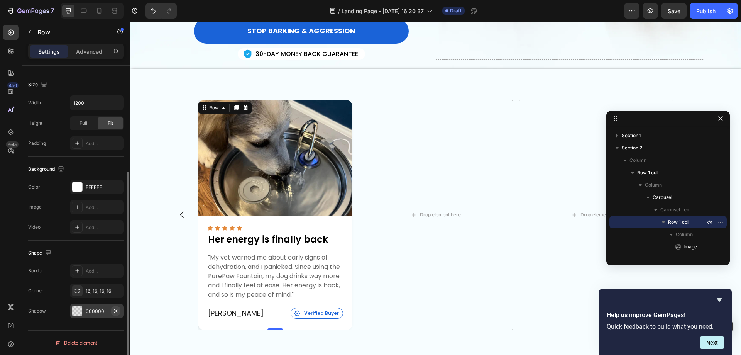
click at [114, 310] on icon "button" at bounding box center [116, 311] width 6 height 6
click at [338, 221] on div "Icon Icon Icon Icon Icon Icon List Her energy is finally back Text Block "My ve…" at bounding box center [275, 273] width 154 height 114
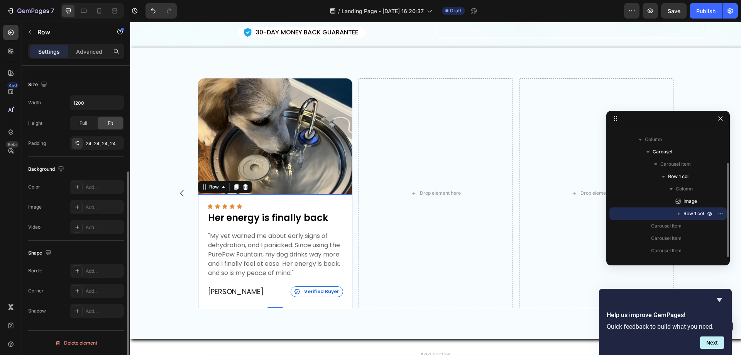
scroll to position [296, 0]
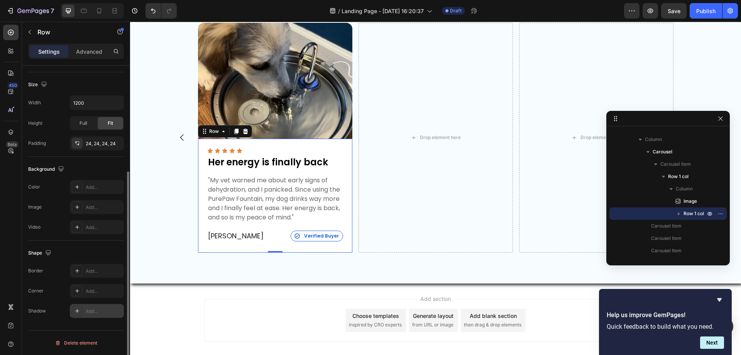
click at [80, 308] on icon at bounding box center [77, 311] width 6 height 6
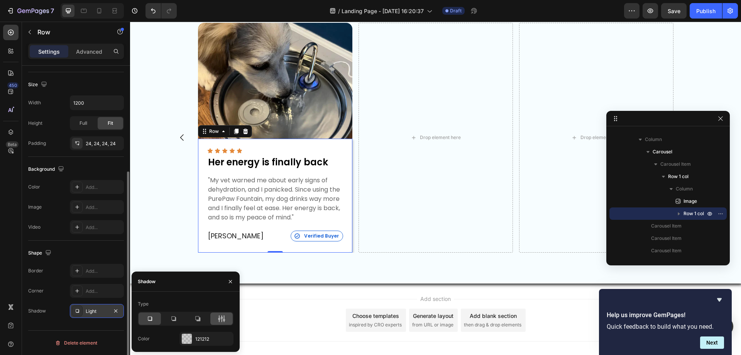
click at [218, 317] on icon at bounding box center [222, 319] width 8 height 8
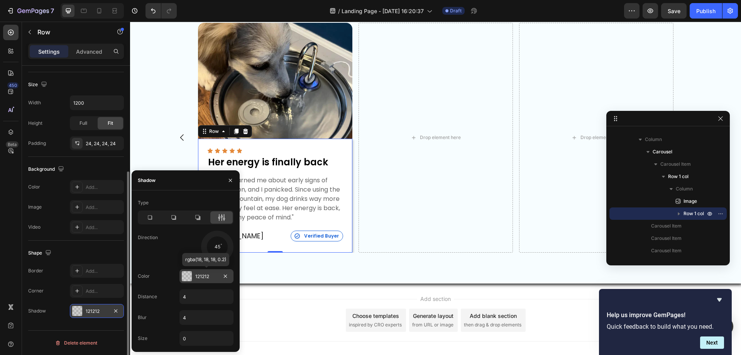
click at [212, 276] on div "121212" at bounding box center [206, 276] width 22 height 7
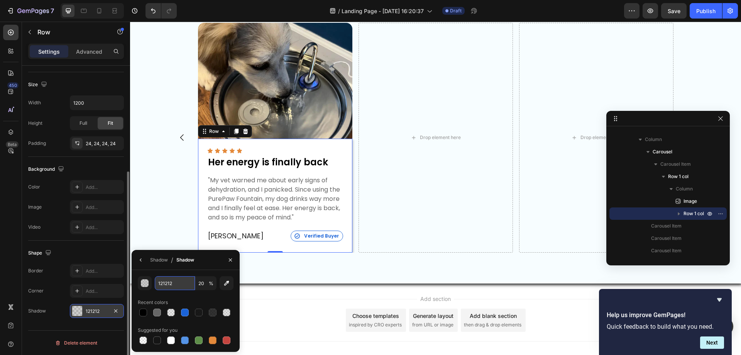
click at [171, 283] on input "121212" at bounding box center [175, 283] width 40 height 14
type input "000"
type input "100"
type input "000000"
click at [208, 283] on input "100" at bounding box center [205, 283] width 21 height 14
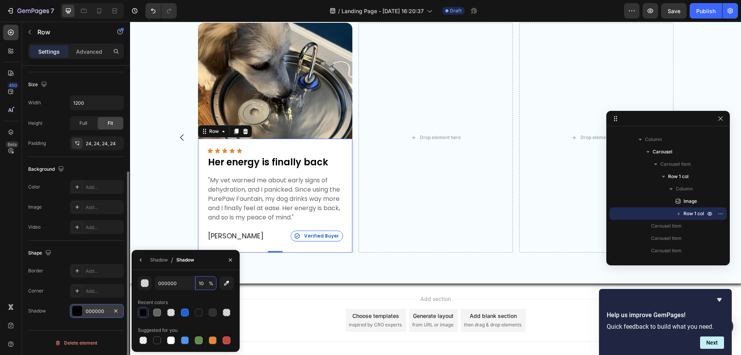
type input "10"
click at [159, 269] on div "Shadow / Shadow" at bounding box center [165, 260] width 66 height 20
click at [139, 259] on icon "button" at bounding box center [141, 260] width 6 height 6
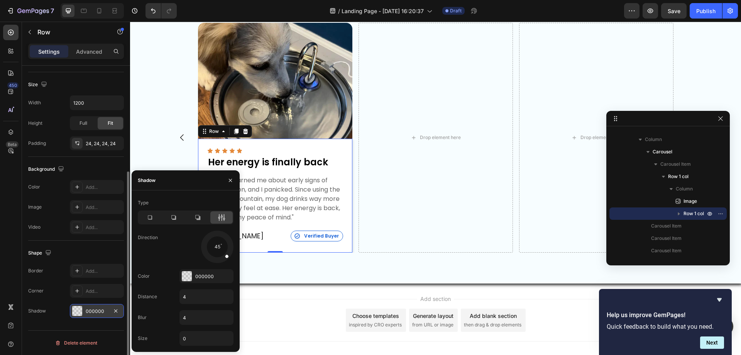
scroll to position [336, 0]
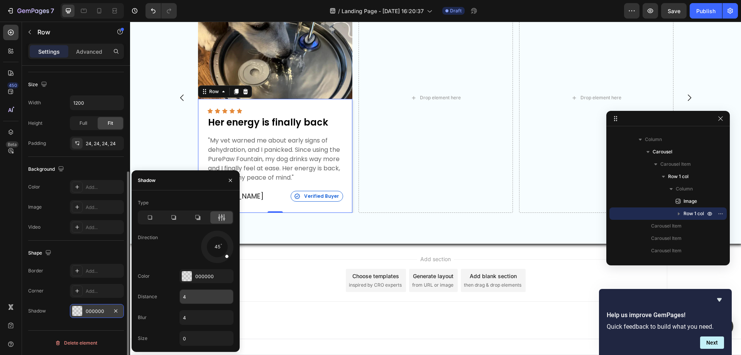
click at [199, 294] on input "4" at bounding box center [206, 296] width 53 height 14
click at [191, 317] on input "4" at bounding box center [206, 317] width 53 height 14
type input "8"
click at [444, 180] on div "Drop element here" at bounding box center [436, 98] width 154 height 230
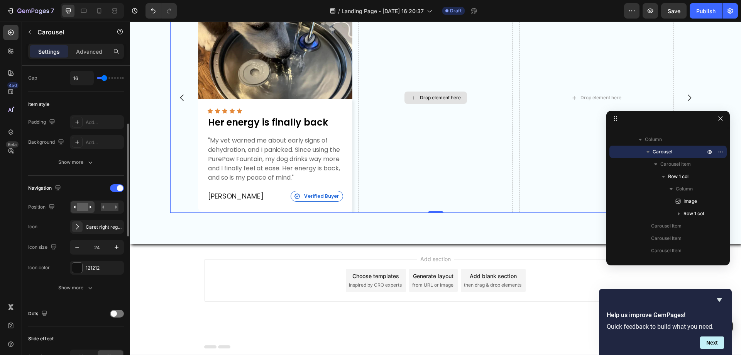
scroll to position [0, 0]
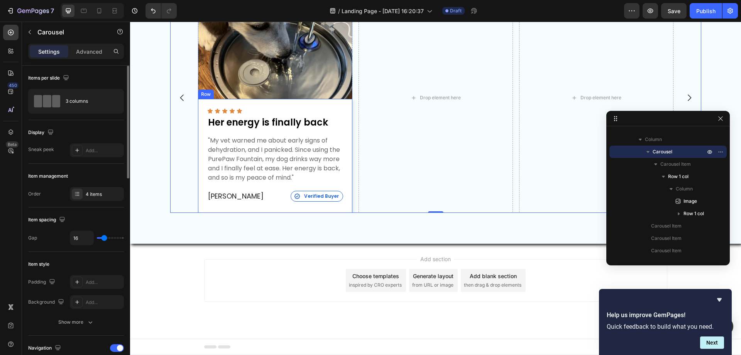
click at [341, 107] on div "Icon Icon Icon Icon Icon Icon List Her energy is finally back Text Block "My ve…" at bounding box center [275, 156] width 154 height 114
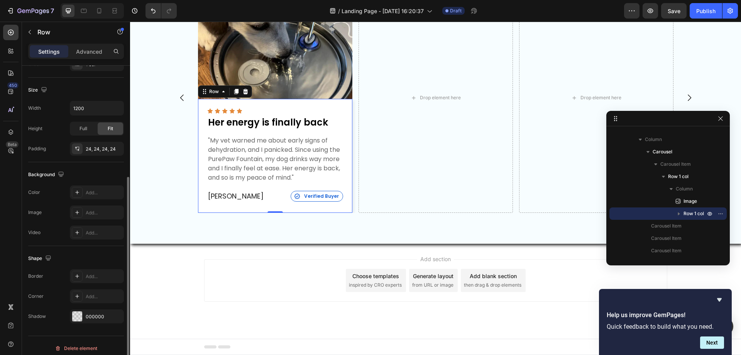
scroll to position [160, 0]
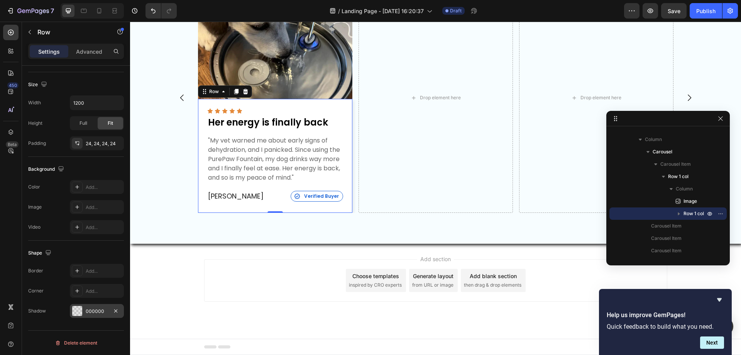
click at [76, 310] on div at bounding box center [77, 311] width 10 height 10
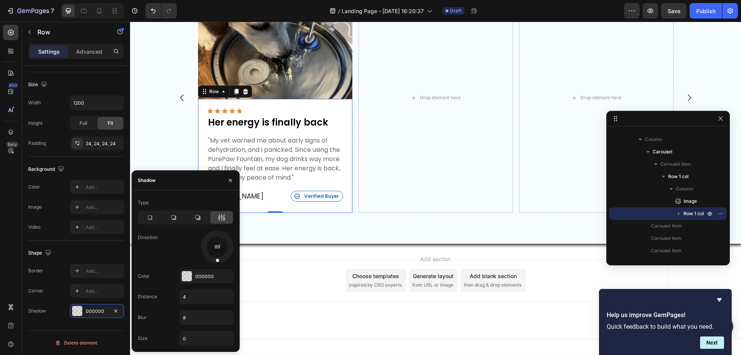
drag, startPoint x: 227, startPoint y: 257, endPoint x: 216, endPoint y: 265, distance: 13.4
click at [216, 265] on div "Type Direction 89 Color 000000 Distance 4 Blur 8 Size 0" at bounding box center [186, 270] width 108 height 149
click at [416, 186] on div "Drop element here" at bounding box center [436, 98] width 154 height 230
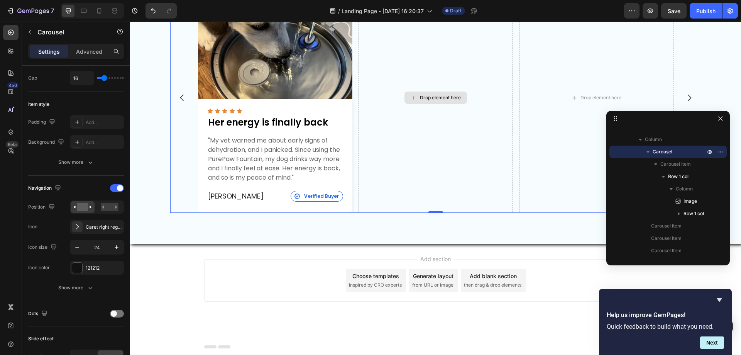
scroll to position [0, 0]
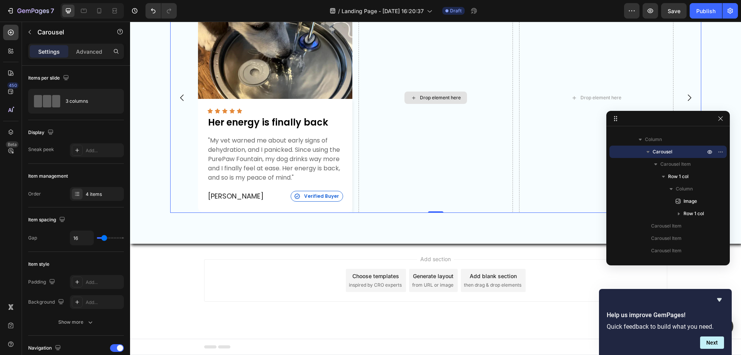
click at [469, 154] on div "Drop element here" at bounding box center [436, 98] width 154 height 230
click at [159, 200] on div "Image Icon Icon Icon Icon Icon Icon List Her energy is finally back Text Block …" at bounding box center [436, 97] width 556 height 267
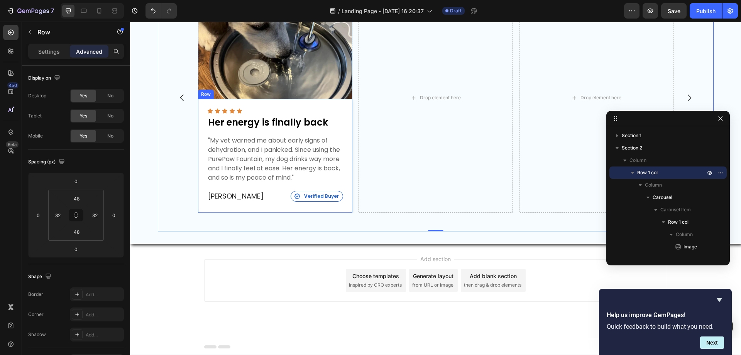
click at [240, 206] on div "Icon Icon Icon Icon Icon Icon List Her energy is finally back Text Block "My ve…" at bounding box center [275, 156] width 154 height 114
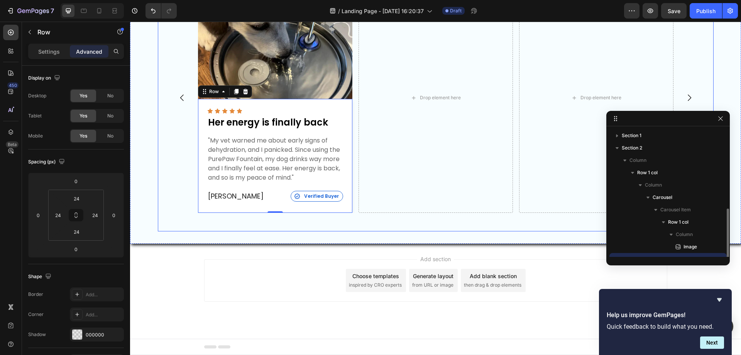
scroll to position [46, 0]
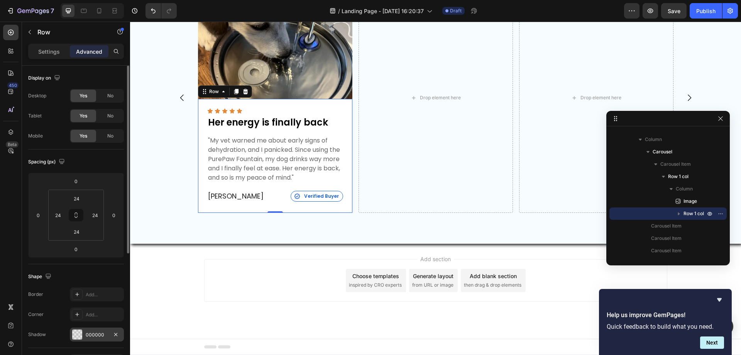
click at [73, 331] on div at bounding box center [77, 334] width 10 height 10
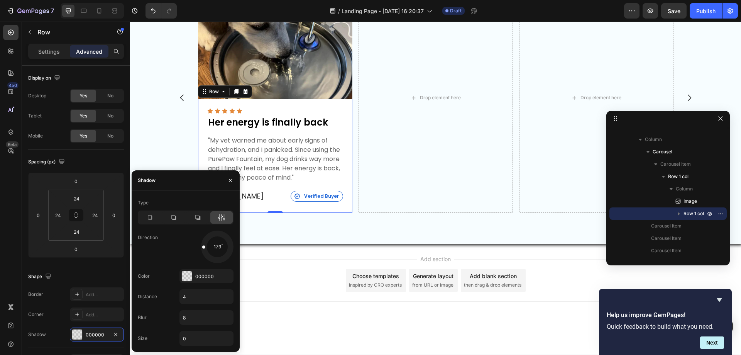
drag, startPoint x: 216, startPoint y: 260, endPoint x: 195, endPoint y: 245, distance: 25.3
click at [195, 245] on div "179" at bounding box center [206, 246] width 54 height 32
click at [435, 190] on div "Drop element here" at bounding box center [436, 98] width 154 height 230
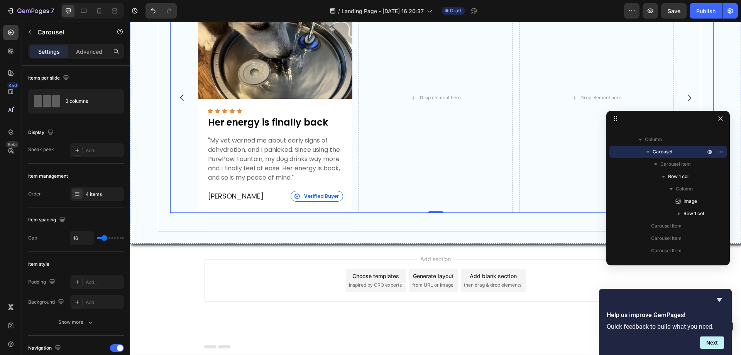
click at [412, 224] on div "Image Icon Icon Icon Icon Icon Icon List Her energy is finally back Text Block …" at bounding box center [436, 97] width 556 height 267
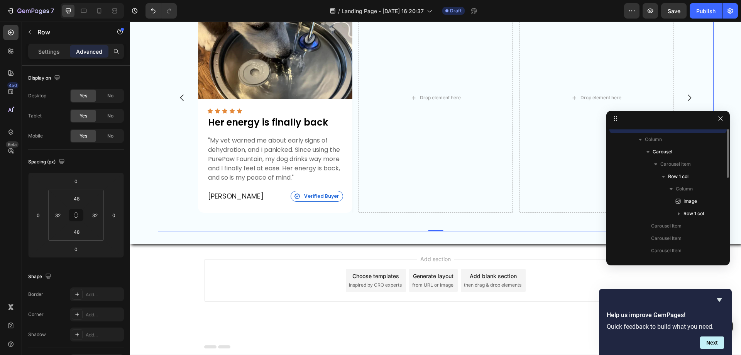
scroll to position [0, 0]
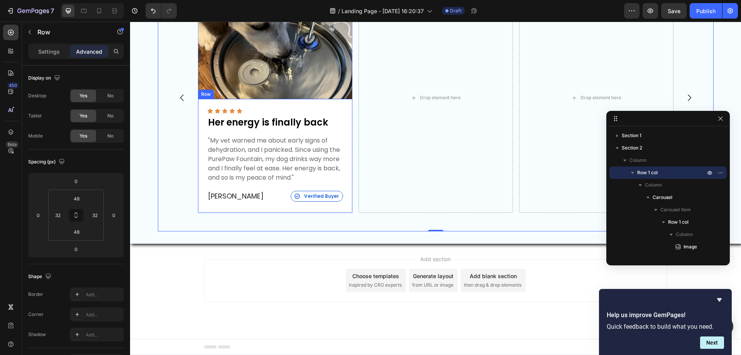
click at [201, 158] on div "Icon Icon Icon Icon Icon Icon List Her energy is finally back Text Block "My ve…" at bounding box center [275, 156] width 154 height 114
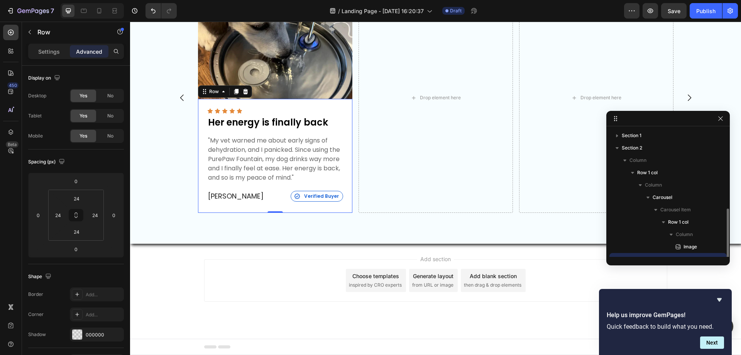
scroll to position [46, 0]
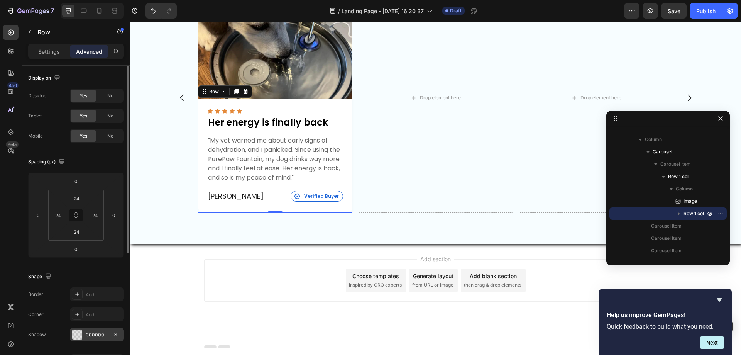
click at [87, 335] on div "000000" at bounding box center [97, 334] width 22 height 7
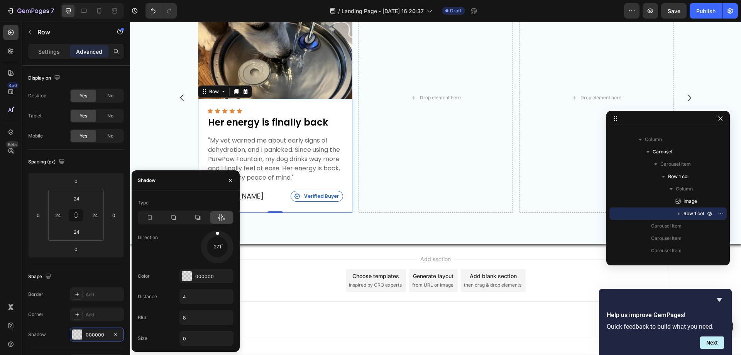
drag, startPoint x: 203, startPoint y: 247, endPoint x: 217, endPoint y: 232, distance: 20.8
click at [217, 232] on span at bounding box center [217, 233] width 3 height 3
click at [394, 213] on div "Image Icon Icon Icon Icon Icon Icon List Her energy is finally back Text Block …" at bounding box center [436, 97] width 556 height 267
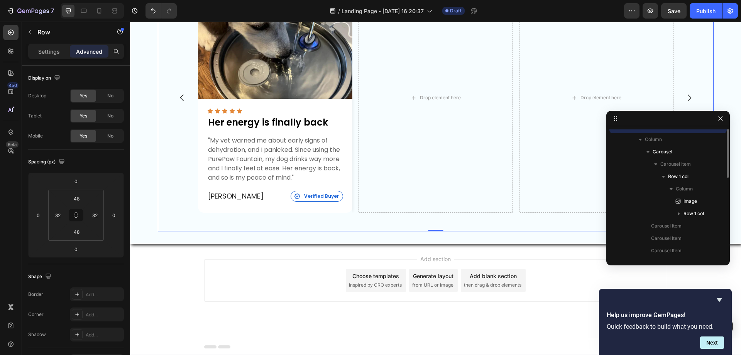
scroll to position [0, 0]
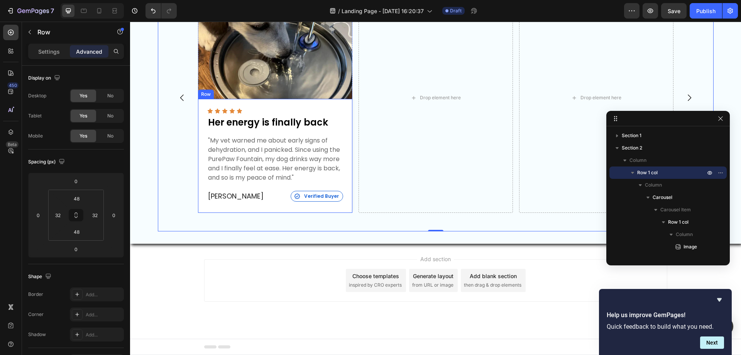
click at [280, 206] on div "Icon Icon Icon Icon Icon Icon List Her energy is finally back Text Block "My ve…" at bounding box center [275, 156] width 154 height 114
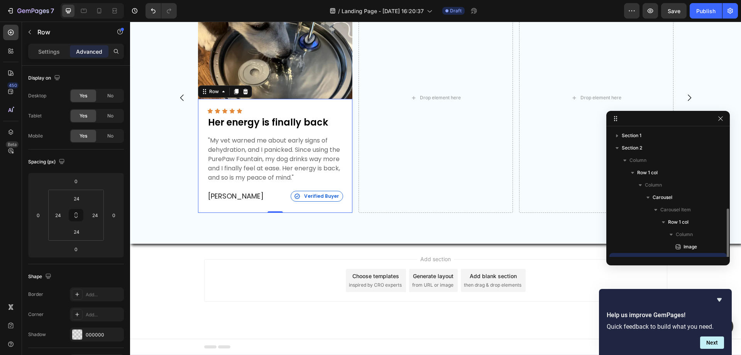
scroll to position [46, 0]
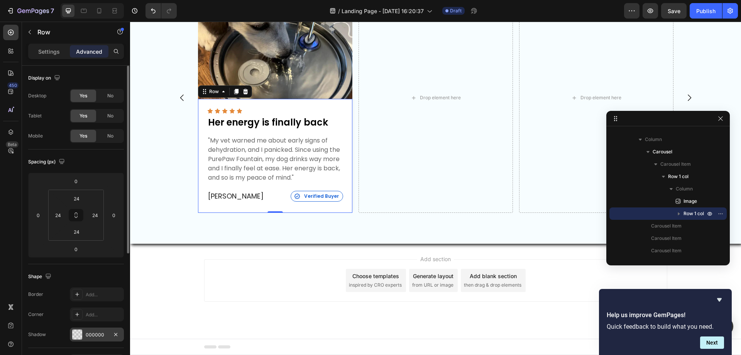
click at [88, 329] on div "000000" at bounding box center [97, 334] width 54 height 14
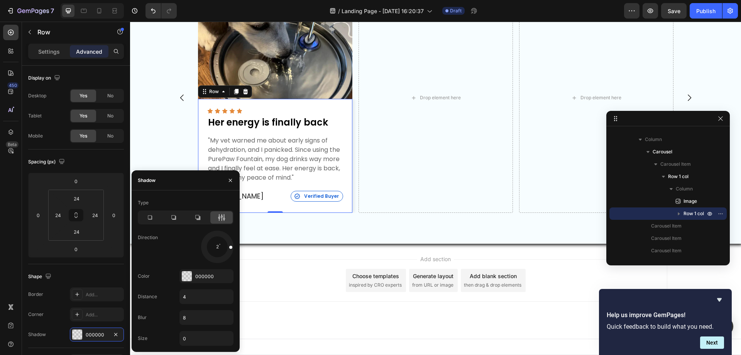
drag, startPoint x: 218, startPoint y: 231, endPoint x: 237, endPoint y: 246, distance: 23.9
click at [237, 246] on div "Type Direction 2 Color 000000 Distance 4 Blur 8 Size 0" at bounding box center [186, 270] width 108 height 149
click at [475, 188] on div "Drop element here" at bounding box center [436, 98] width 154 height 230
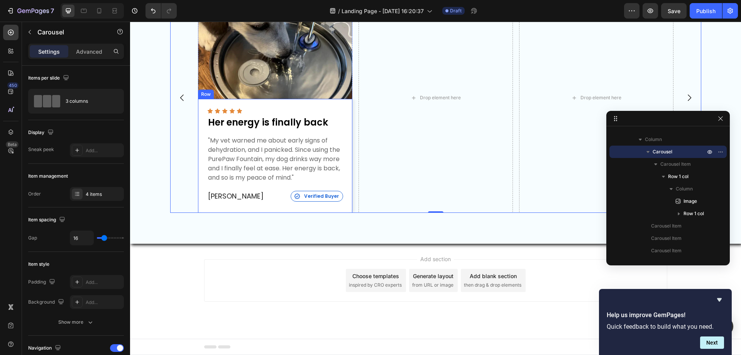
click at [344, 176] on div "Icon Icon Icon Icon Icon Icon List Her energy is finally back Text Block "My ve…" at bounding box center [275, 156] width 154 height 114
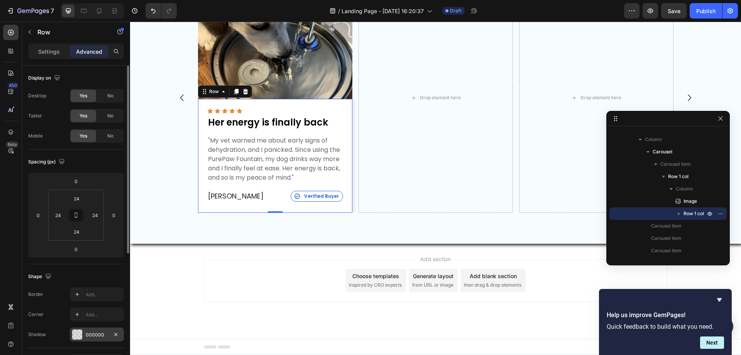
click at [93, 331] on div "000000" at bounding box center [97, 334] width 22 height 7
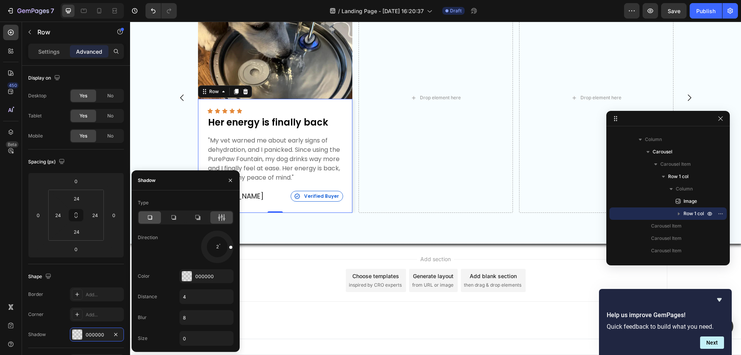
click at [144, 214] on div at bounding box center [150, 217] width 22 height 12
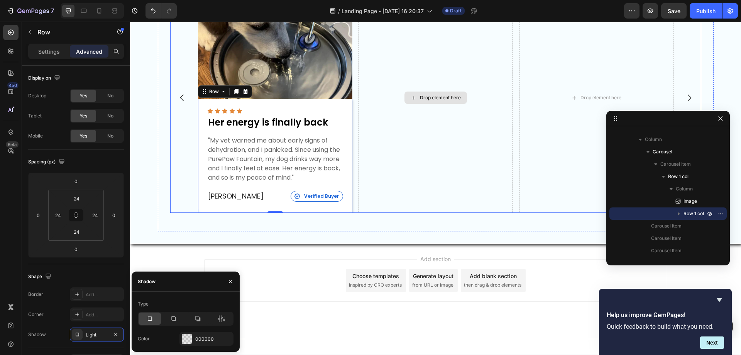
click at [480, 167] on div "Drop element here" at bounding box center [436, 98] width 154 height 230
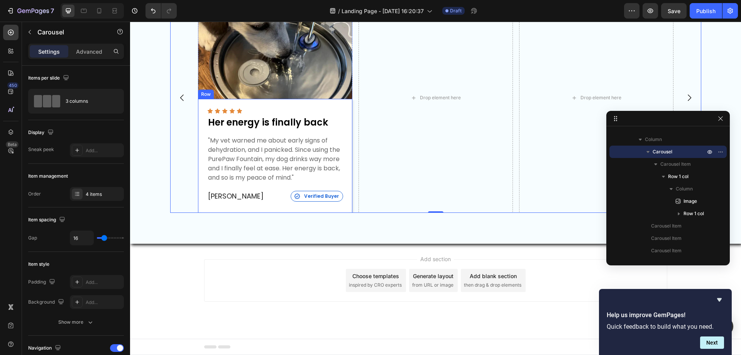
click at [345, 110] on div "Icon Icon Icon Icon Icon Icon List Her energy is finally back Text Block "My ve…" at bounding box center [275, 156] width 154 height 114
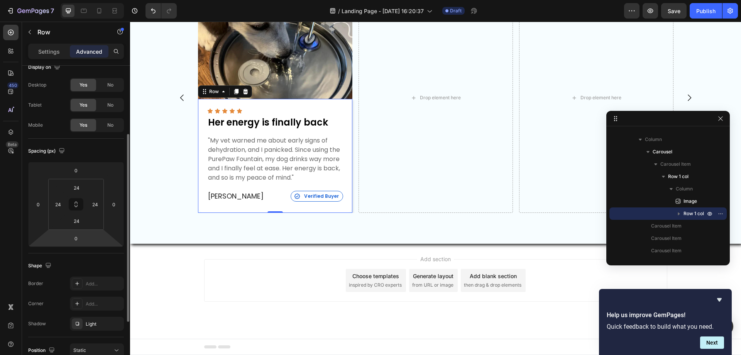
scroll to position [0, 0]
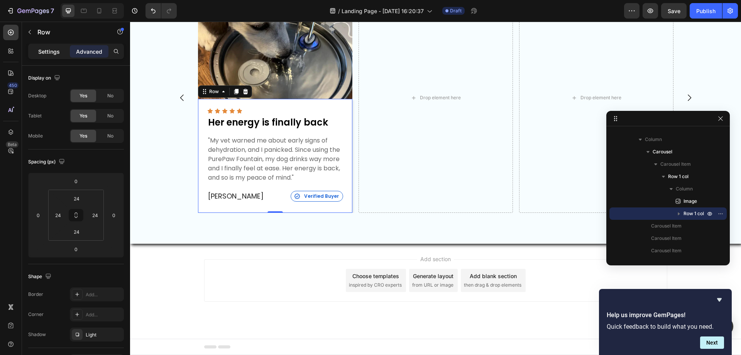
click at [49, 55] on p "Settings" at bounding box center [49, 51] width 22 height 8
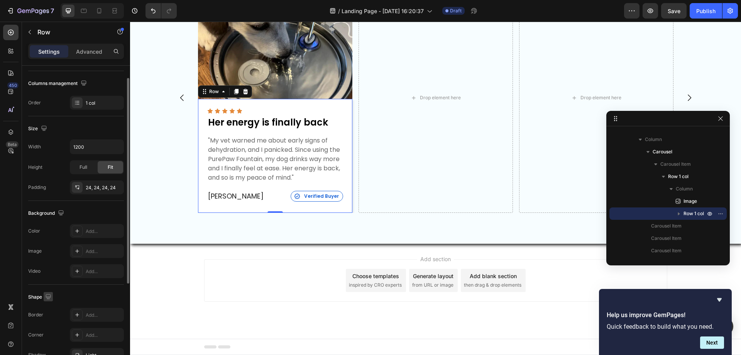
scroll to position [160, 0]
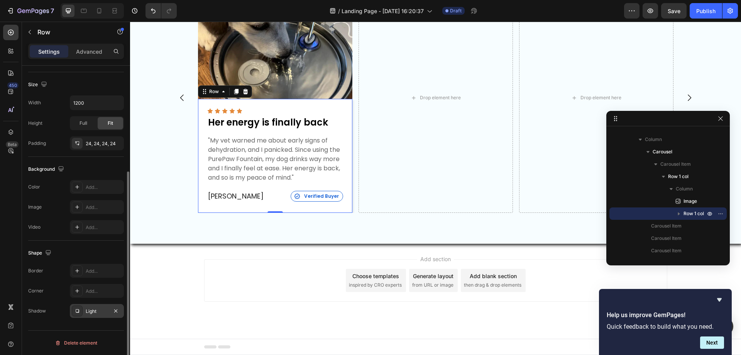
click at [85, 309] on div "Light" at bounding box center [97, 311] width 54 height 14
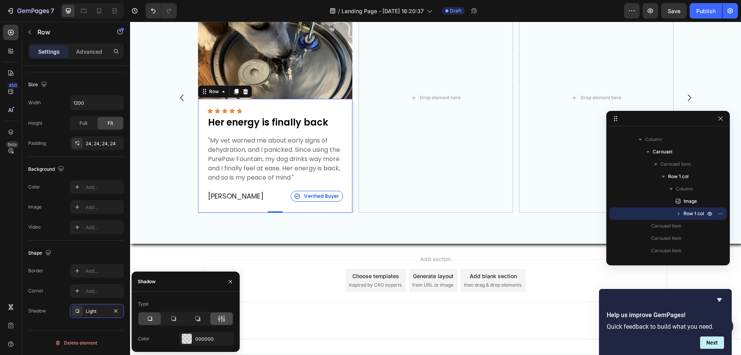
click at [219, 318] on icon at bounding box center [222, 319] width 8 height 8
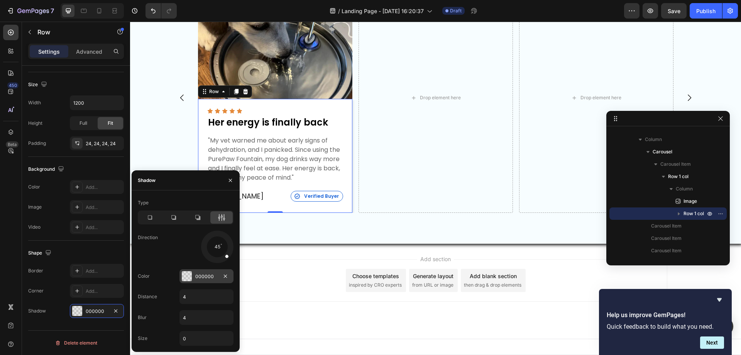
click at [206, 271] on div "000000" at bounding box center [206, 276] width 54 height 14
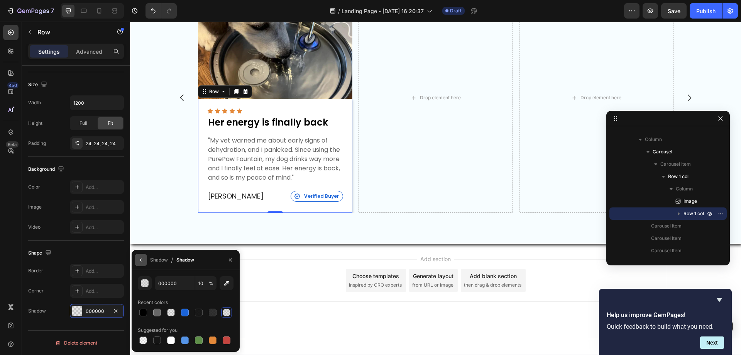
click at [142, 262] on icon "button" at bounding box center [141, 260] width 6 height 6
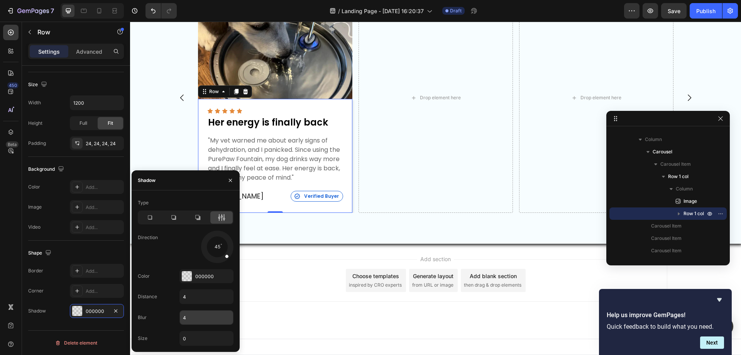
click at [190, 315] on input "4" at bounding box center [206, 317] width 53 height 14
type input "8"
click at [413, 190] on div "Drop element here" at bounding box center [436, 98] width 154 height 230
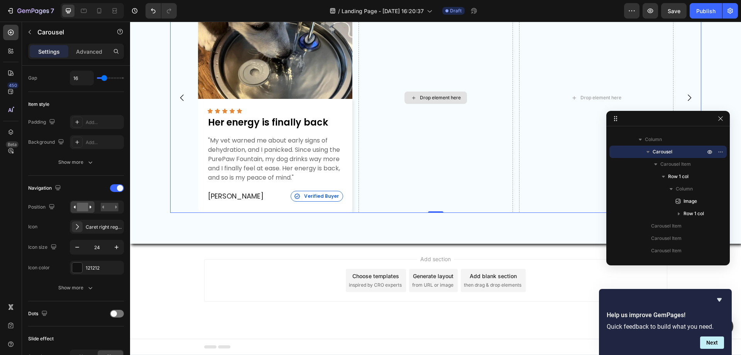
scroll to position [0, 0]
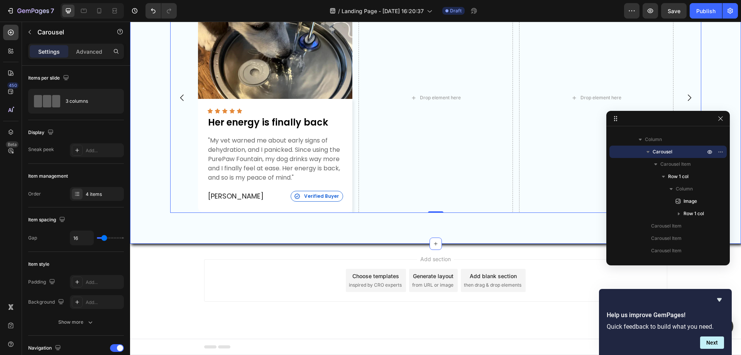
click at [323, 235] on div "Image Icon Icon Icon Icon Icon Icon List Her energy is finally back Text Block …" at bounding box center [435, 97] width 611 height 291
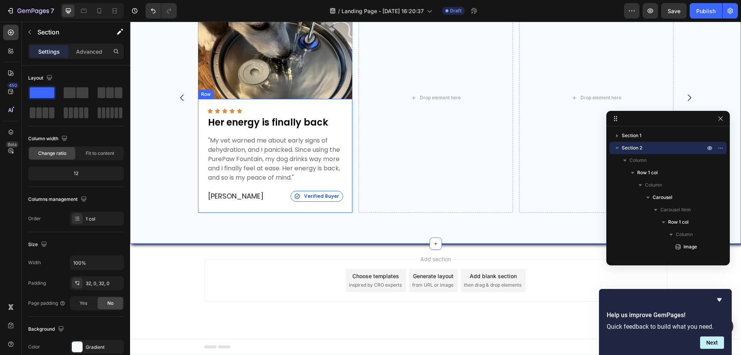
click at [346, 161] on div "Icon Icon Icon Icon Icon Icon List Her energy is finally back Text Block "My ve…" at bounding box center [275, 156] width 154 height 114
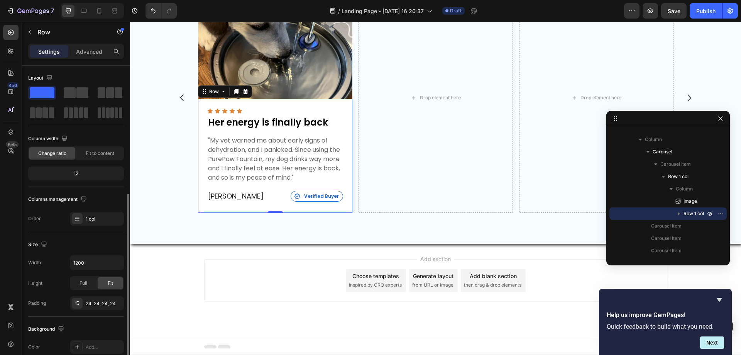
scroll to position [160, 0]
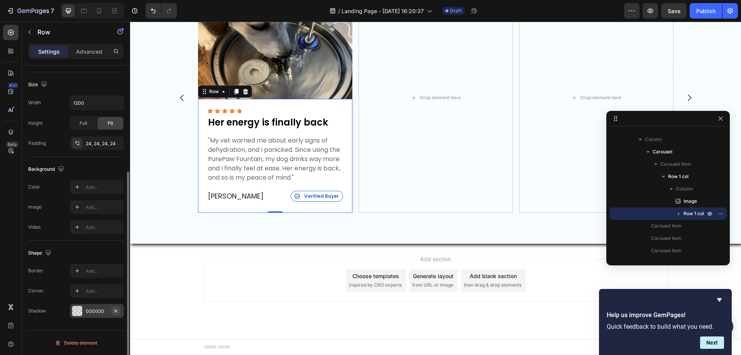
click at [117, 310] on icon "button" at bounding box center [116, 311] width 6 height 6
click at [463, 148] on div "Drop element here" at bounding box center [436, 98] width 154 height 230
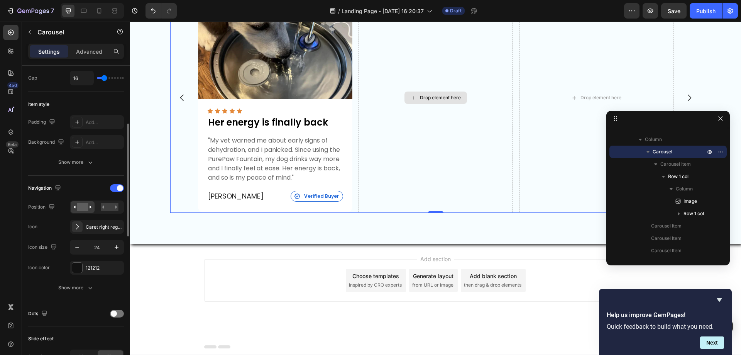
scroll to position [0, 0]
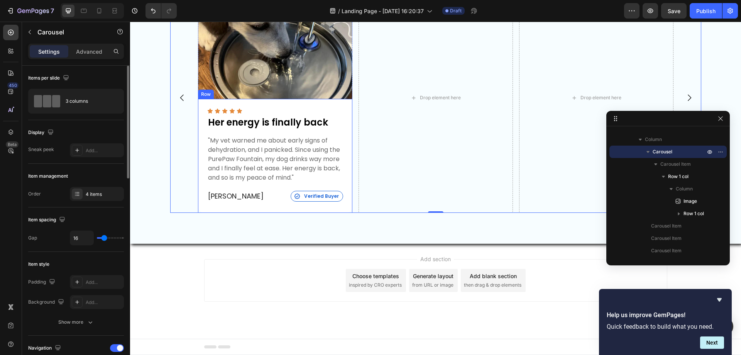
click at [347, 120] on div "Icon Icon Icon Icon Icon Icon List Her energy is finally back Text Block "My ve…" at bounding box center [275, 156] width 154 height 114
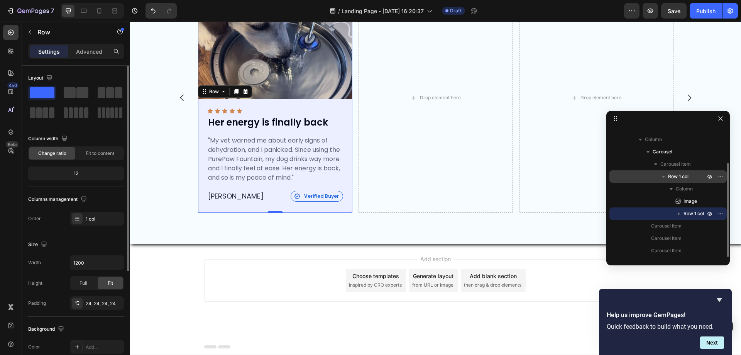
click at [665, 173] on icon "button" at bounding box center [664, 177] width 8 height 8
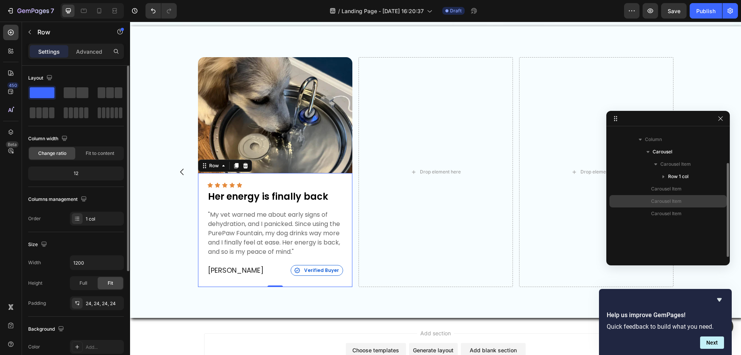
scroll to position [259, 0]
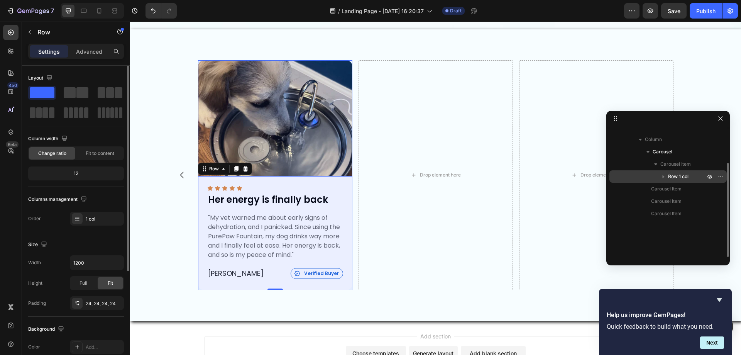
click at [676, 174] on span "Row 1 col" at bounding box center [678, 177] width 20 height 8
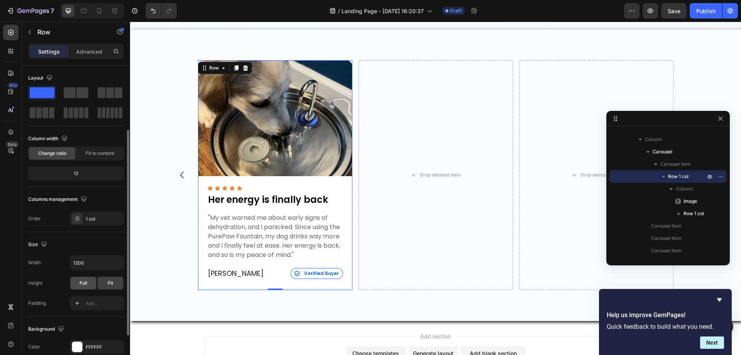
scroll to position [160, 0]
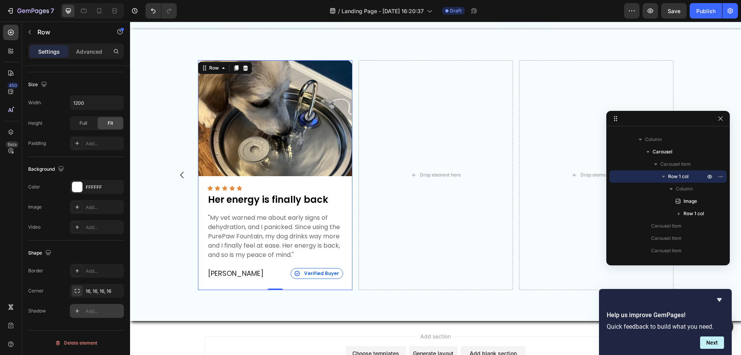
click at [76, 310] on icon at bounding box center [77, 311] width 6 height 6
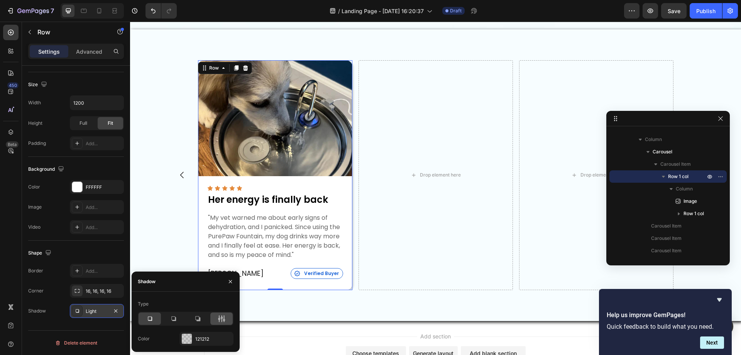
click at [219, 318] on icon at bounding box center [219, 318] width 2 height 7
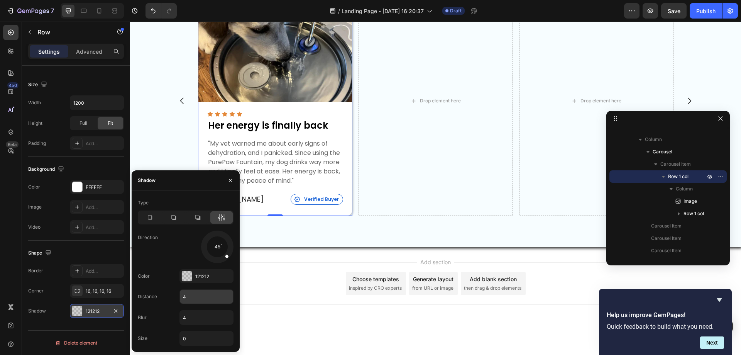
scroll to position [336, 0]
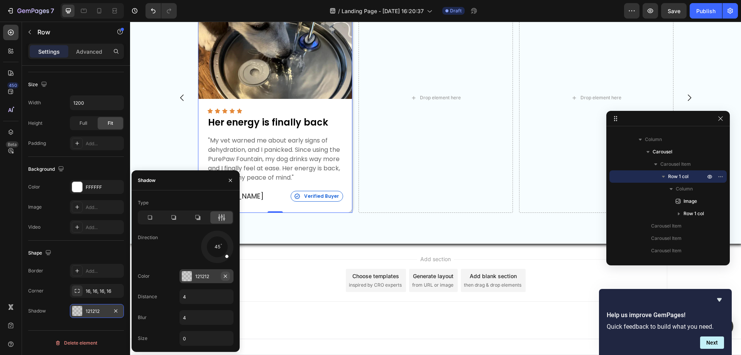
click at [225, 274] on icon "button" at bounding box center [225, 276] width 6 height 6
click at [195, 274] on div "Add..." at bounding box center [213, 276] width 36 height 7
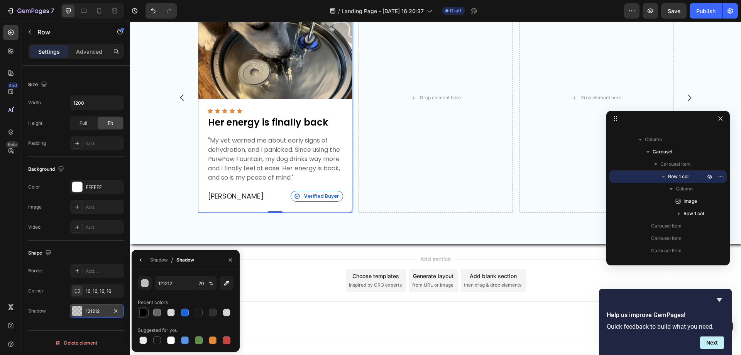
click at [144, 315] on div at bounding box center [143, 312] width 8 height 8
type input "000000"
click at [201, 282] on input "100" at bounding box center [205, 283] width 21 height 14
type input "10"
click at [89, 308] on div "000000" at bounding box center [97, 311] width 22 height 7
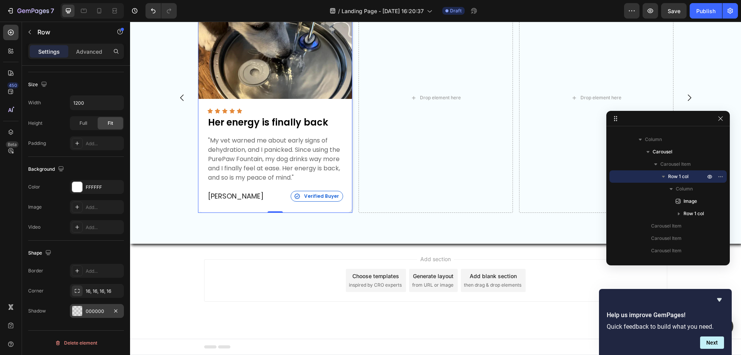
click at [92, 309] on div "000000" at bounding box center [97, 311] width 22 height 7
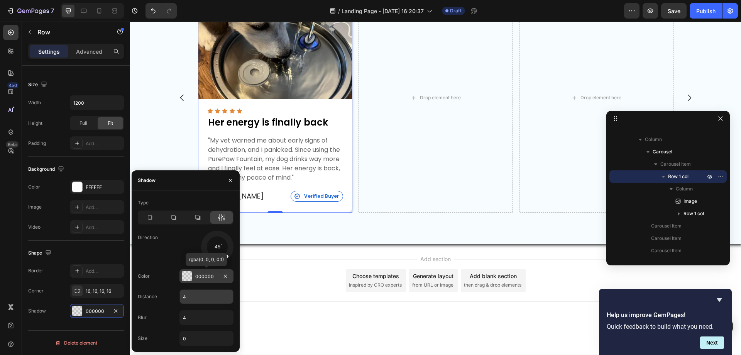
click at [195, 298] on input "4" at bounding box center [206, 296] width 53 height 14
click at [192, 318] on input "4" at bounding box center [206, 317] width 53 height 14
type input "8"
click at [309, 266] on div "Add section Choose templates inspired by CRO experts Generate layout from URL o…" at bounding box center [435, 280] width 463 height 42
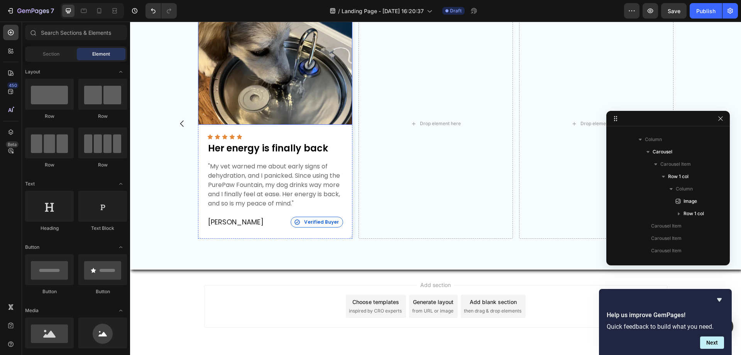
scroll to position [233, 0]
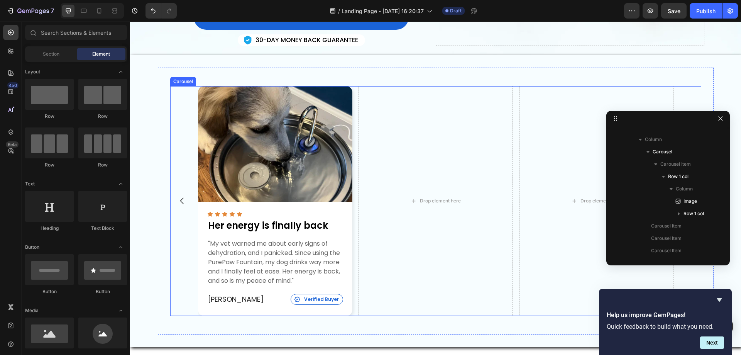
click at [181, 122] on div "Image Icon Icon Icon Icon Icon Icon List Her energy is finally back Text Block …" at bounding box center [435, 201] width 531 height 230
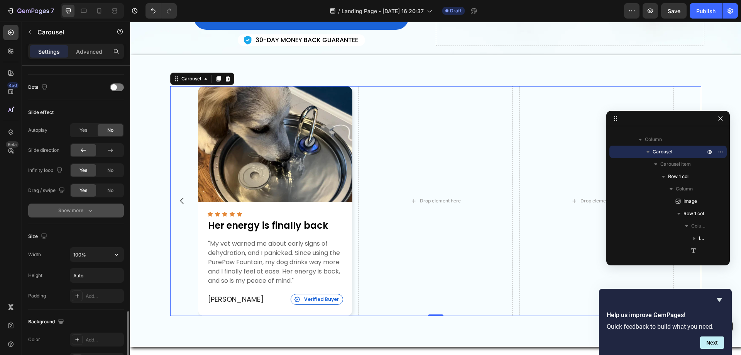
scroll to position [463, 0]
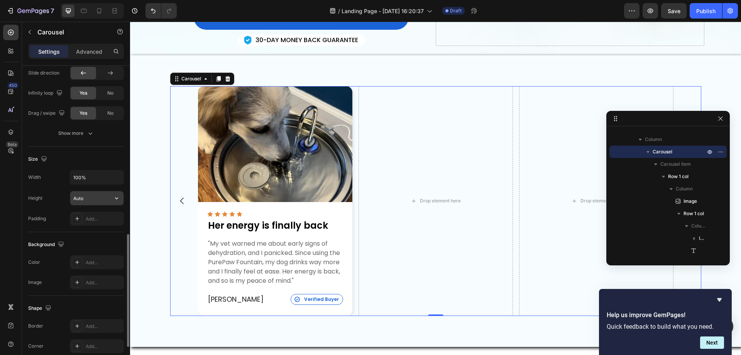
click at [88, 202] on input "Auto" at bounding box center [96, 198] width 53 height 14
click at [114, 197] on icon "button" at bounding box center [117, 198] width 8 height 8
click at [99, 215] on p "Fit content Auto" at bounding box center [95, 217] width 44 height 7
click at [430, 220] on div "Drop element here" at bounding box center [436, 201] width 154 height 230
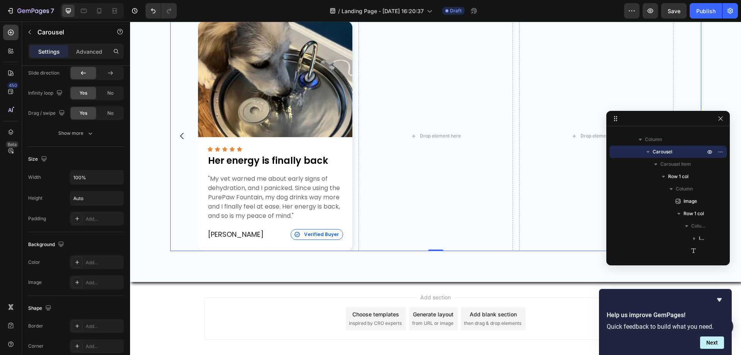
scroll to position [310, 0]
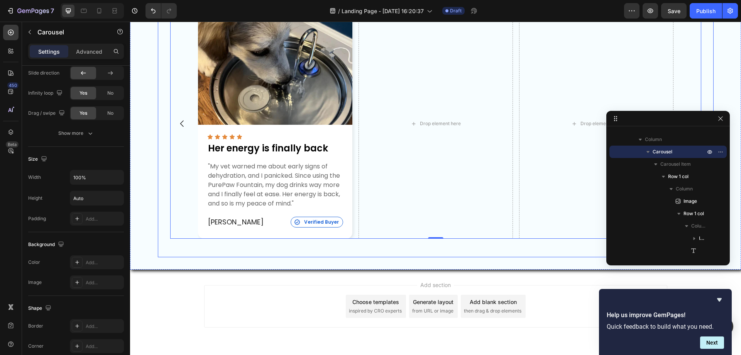
click at [159, 193] on div "Image Icon Icon Icon Icon Icon Icon List Her energy is finally back Text Block …" at bounding box center [436, 123] width 556 height 267
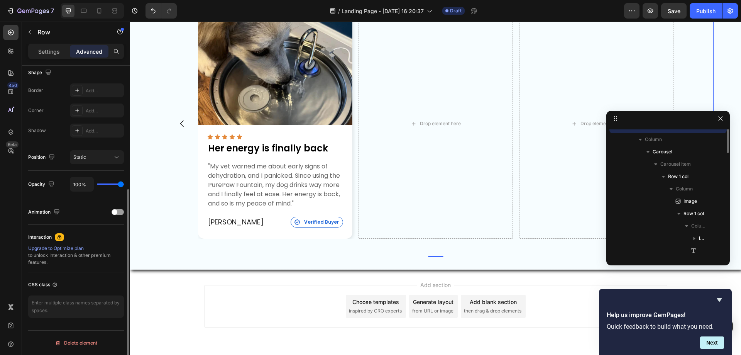
scroll to position [0, 0]
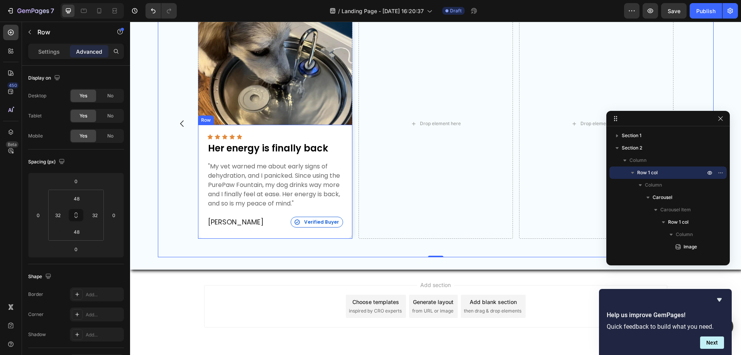
click at [220, 232] on div "Icon Icon Icon Icon Icon Icon List Her energy is finally back Text Block "My ve…" at bounding box center [275, 182] width 154 height 114
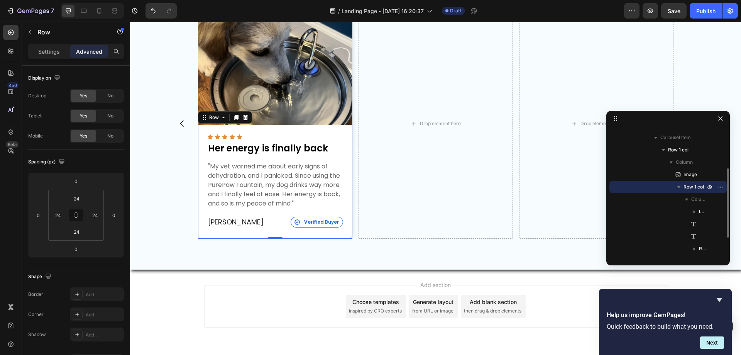
scroll to position [279, 0]
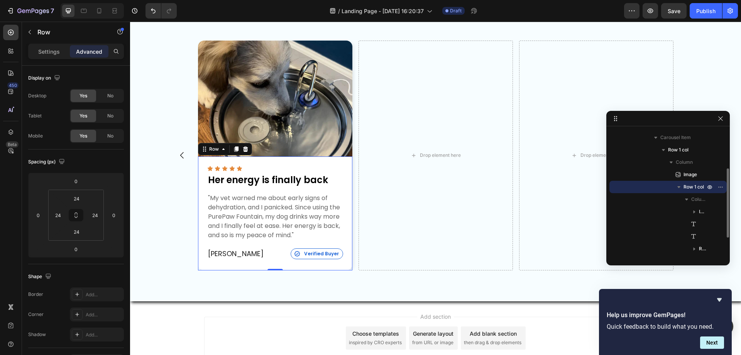
click at [271, 128] on img at bounding box center [275, 99] width 154 height 116
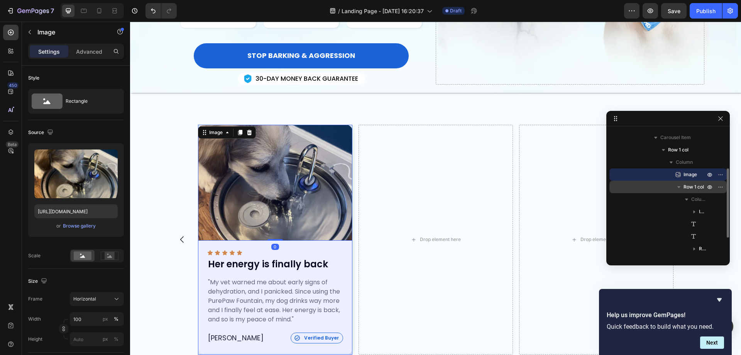
scroll to position [34, 0]
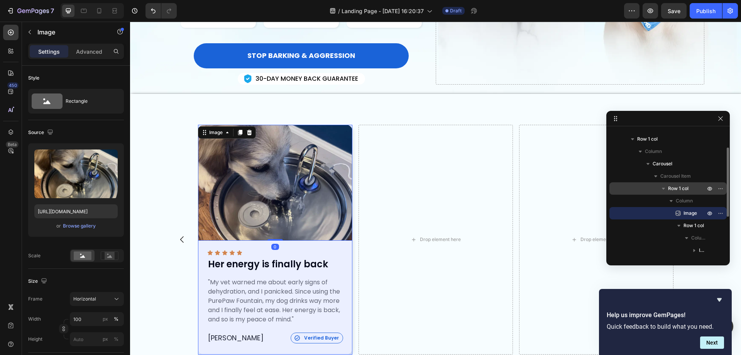
click at [674, 186] on span "Row 1 col" at bounding box center [678, 188] width 20 height 8
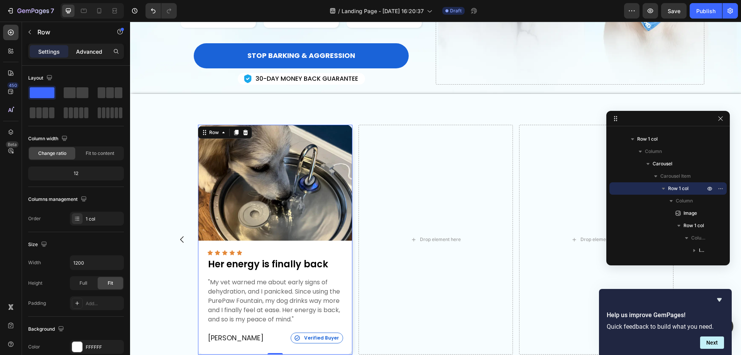
click at [86, 55] on p "Advanced" at bounding box center [89, 51] width 26 height 8
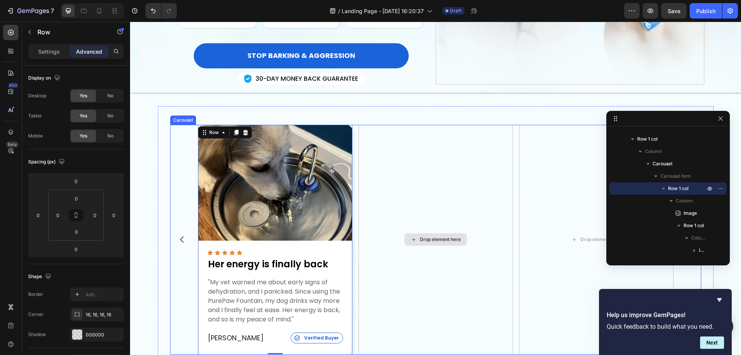
click at [429, 258] on div "Drop element here" at bounding box center [436, 240] width 154 height 230
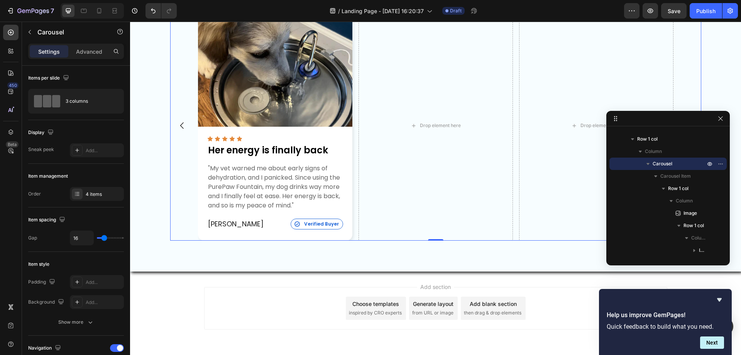
scroll to position [310, 0]
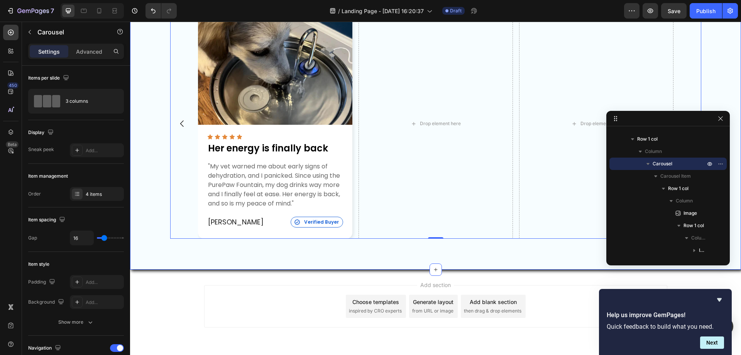
click at [364, 264] on div "Image Icon Icon Icon Icon Icon Icon List Her energy is finally back Text Block …" at bounding box center [435, 123] width 611 height 291
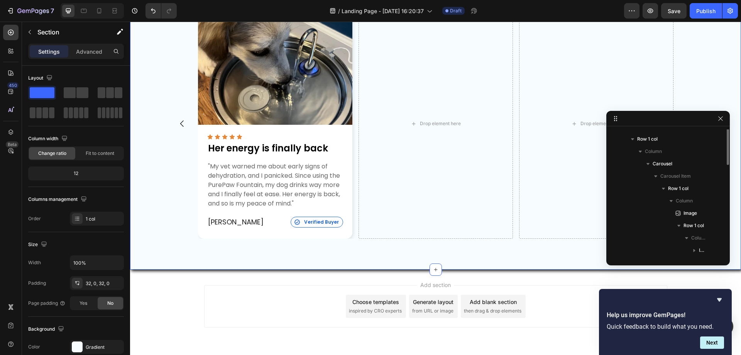
scroll to position [0, 0]
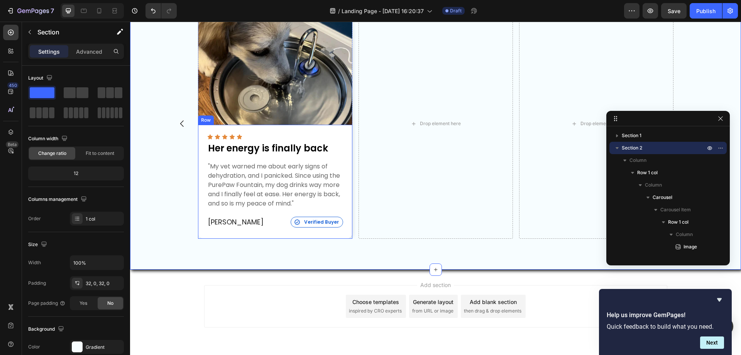
click at [346, 220] on div "Icon Icon Icon Icon Icon Icon List Her energy is finally back Text Block "My ve…" at bounding box center [275, 182] width 154 height 114
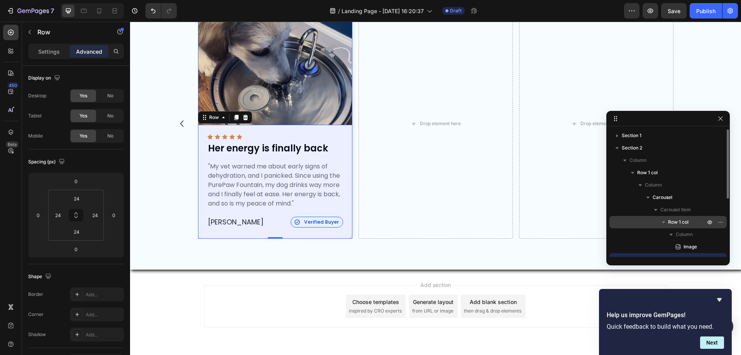
click at [683, 218] on div "Row 1 col" at bounding box center [668, 222] width 111 height 12
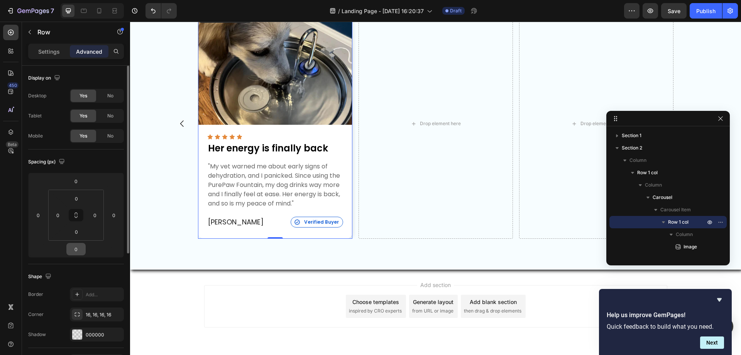
click at [76, 249] on input "0" at bounding box center [75, 249] width 15 height 12
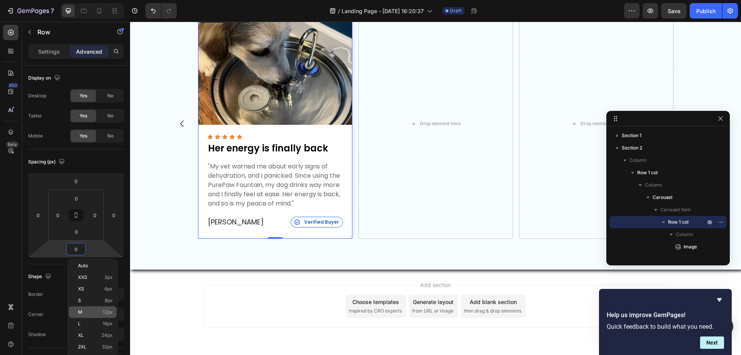
click at [86, 310] on p "M 12px" at bounding box center [95, 311] width 35 height 5
type input "12"
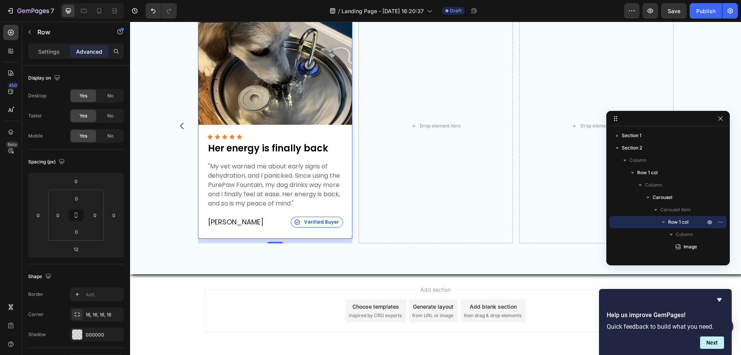
scroll to position [313, 0]
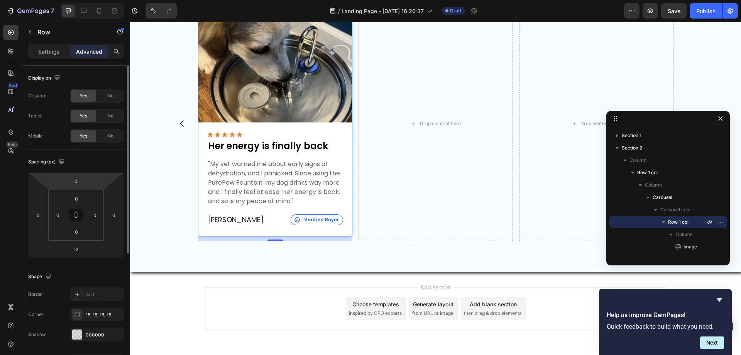
click at [84, 0] on html "7 Version history / Landing Page - [DATE] 16:20:37 Draft Preview Save Publish 4…" at bounding box center [370, 0] width 741 height 0
click at [80, 182] on input "0" at bounding box center [75, 181] width 15 height 12
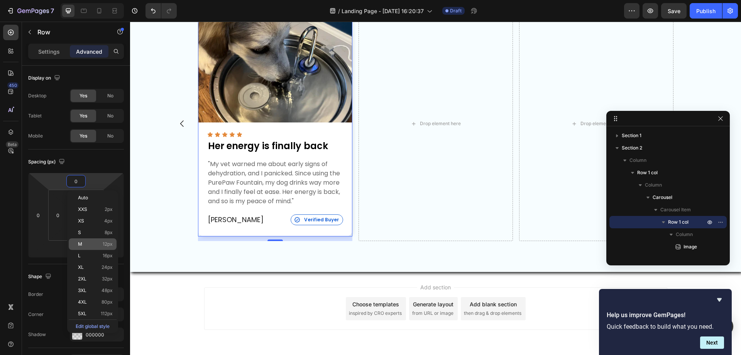
click at [95, 247] on div "M 12px" at bounding box center [93, 244] width 48 height 12
type input "12"
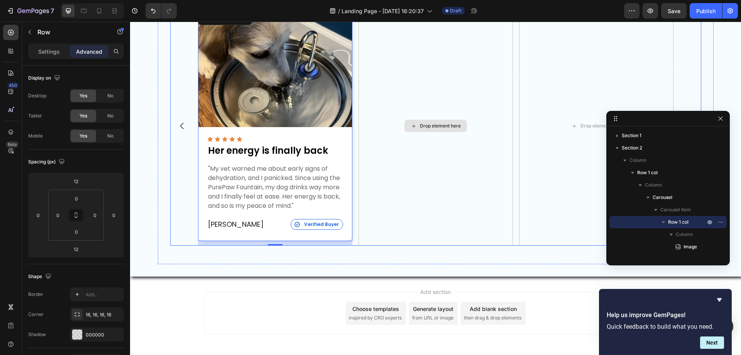
scroll to position [315, 0]
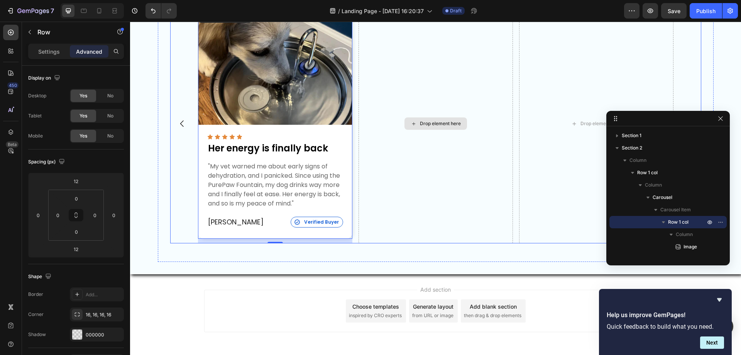
click at [498, 182] on div "Drop element here" at bounding box center [436, 123] width 154 height 239
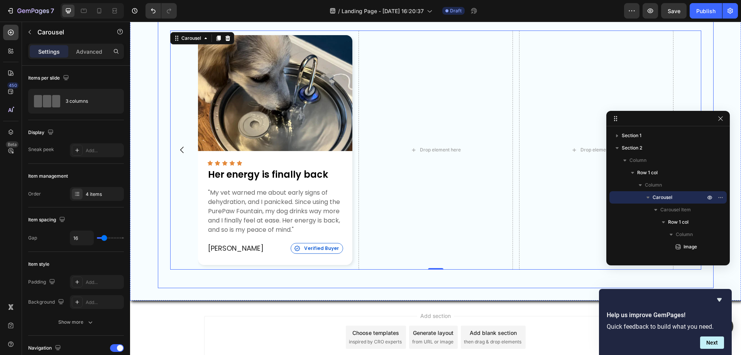
scroll to position [212, 0]
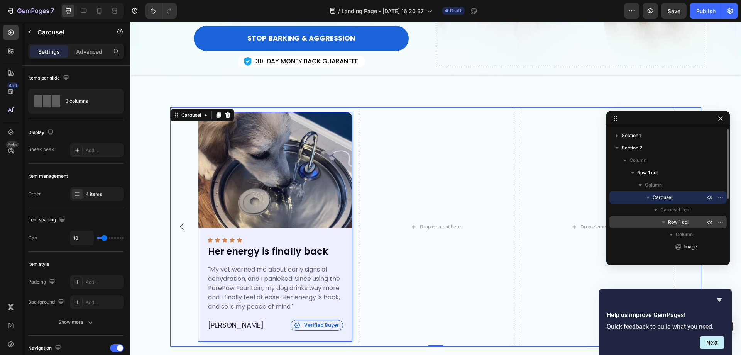
click at [662, 218] on icon "button" at bounding box center [664, 222] width 8 height 8
click at [673, 221] on span "Row 1 col" at bounding box center [678, 222] width 20 height 8
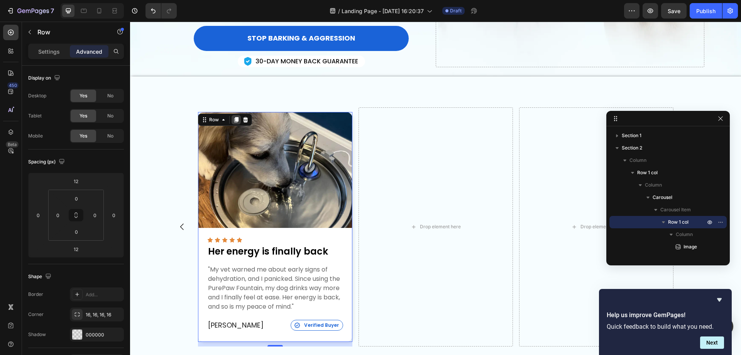
click at [233, 118] on icon at bounding box center [236, 120] width 6 height 6
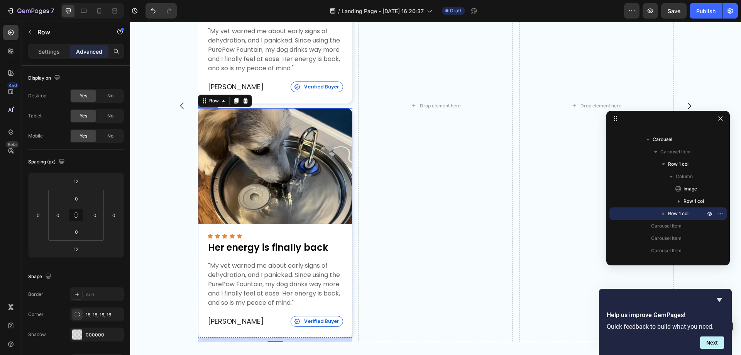
scroll to position [432, 0]
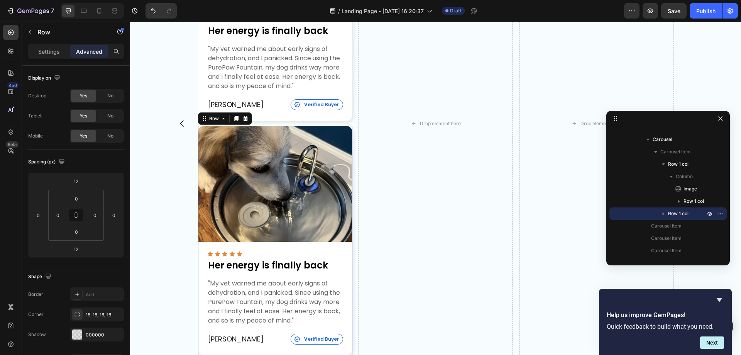
drag, startPoint x: 202, startPoint y: 120, endPoint x: 454, endPoint y: 161, distance: 255.7
click at [420, 124] on div "Image Icon Icon Icon Icon Icon Icon List Her energy is finally back Text Block …" at bounding box center [435, 123] width 475 height 473
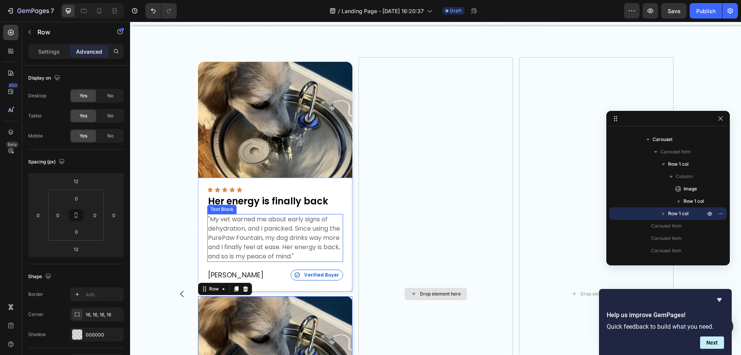
scroll to position [355, 0]
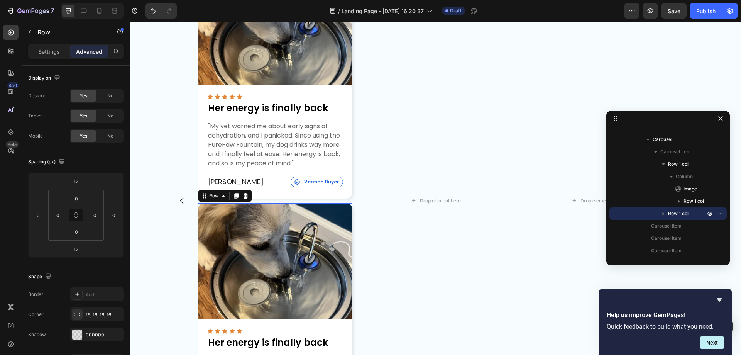
drag, startPoint x: 805, startPoint y: 36, endPoint x: 433, endPoint y: 199, distance: 405.4
click at [433, 199] on div "Image Icon Icon Icon Icon Icon Icon List Her energy is finally back Text Block …" at bounding box center [435, 200] width 475 height 473
click at [674, 11] on span "Save" at bounding box center [674, 11] width 13 height 7
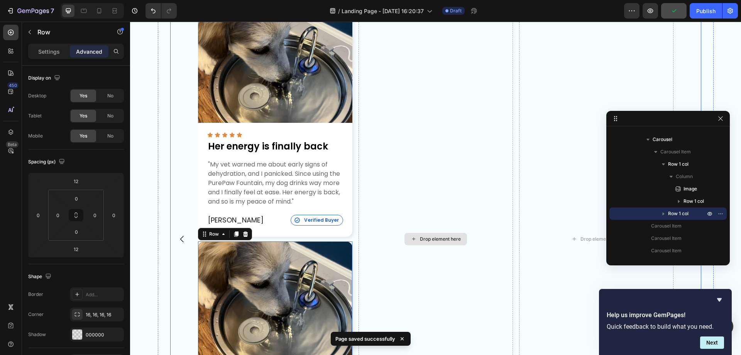
scroll to position [316, 0]
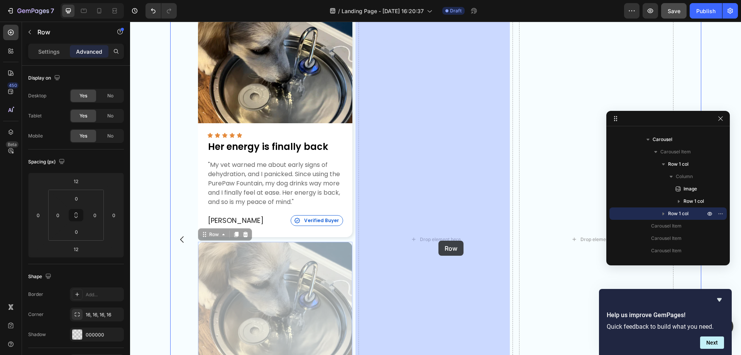
drag, startPoint x: 201, startPoint y: 235, endPoint x: 438, endPoint y: 240, distance: 237.8
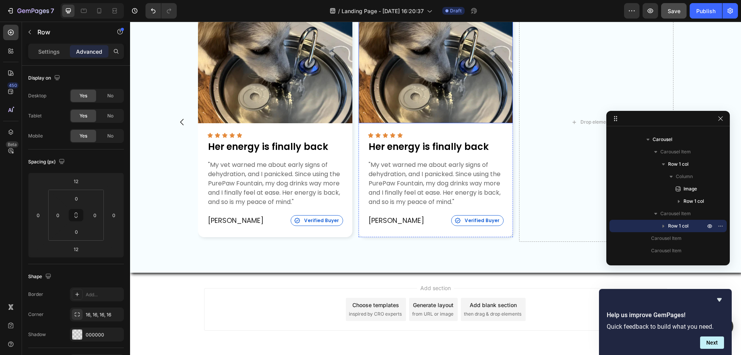
scroll to position [199, 0]
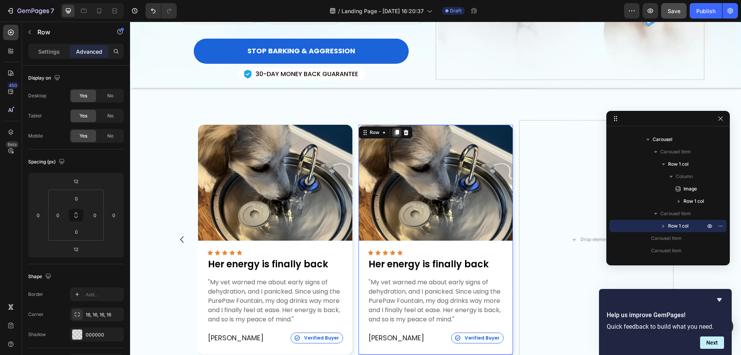
click at [394, 133] on icon at bounding box center [396, 132] width 4 height 5
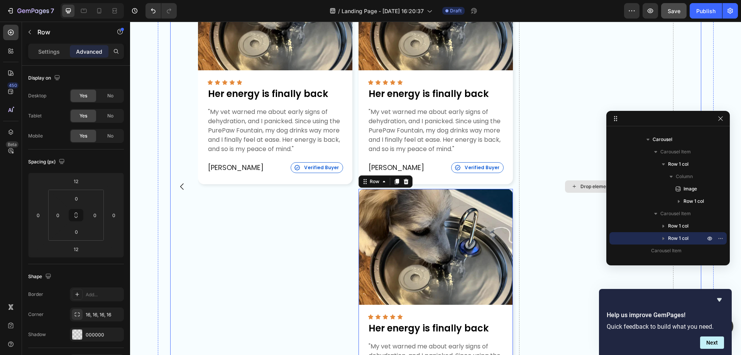
scroll to position [355, 0]
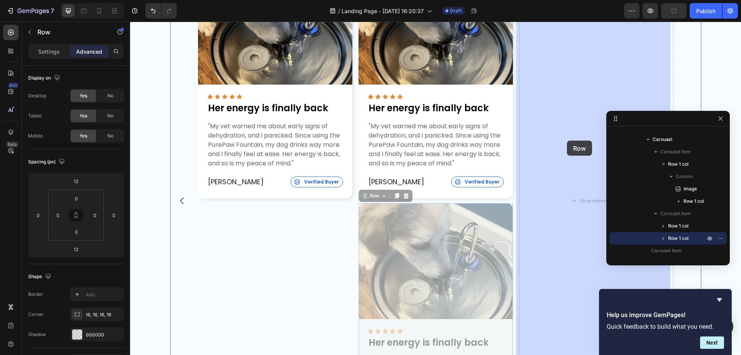
drag, startPoint x: 363, startPoint y: 199, endPoint x: 641, endPoint y: 22, distance: 329.7
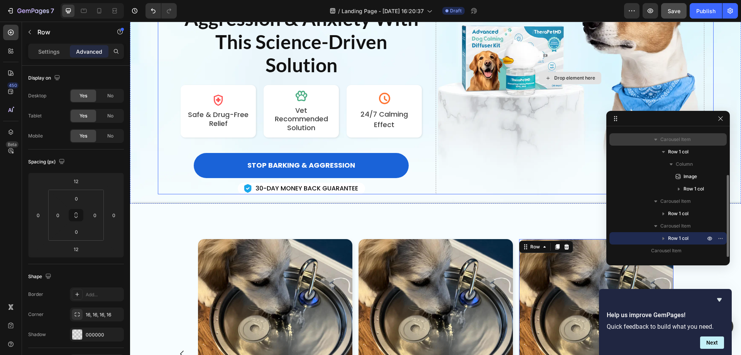
scroll to position [83, 0]
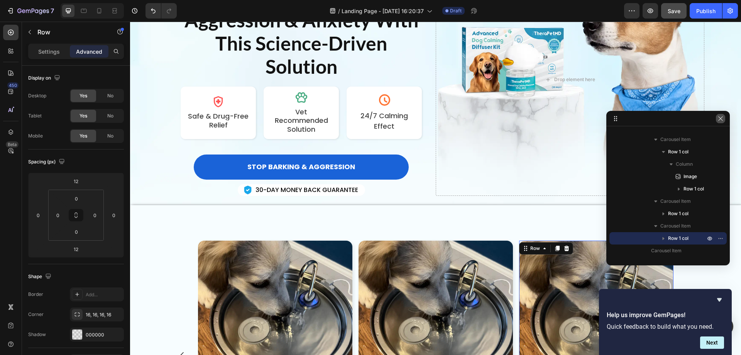
click at [722, 120] on icon "button" at bounding box center [720, 118] width 6 height 6
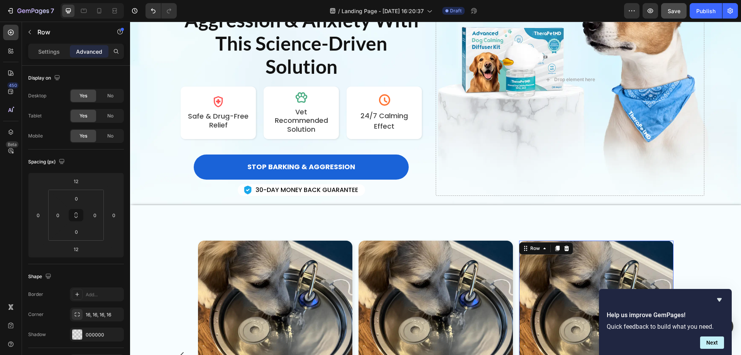
click at [721, 292] on div "Help us improve GemPages! Quick feedback to build what you need. Next" at bounding box center [665, 322] width 133 height 66
click at [717, 298] on icon "Hide survey" at bounding box center [719, 299] width 5 height 3
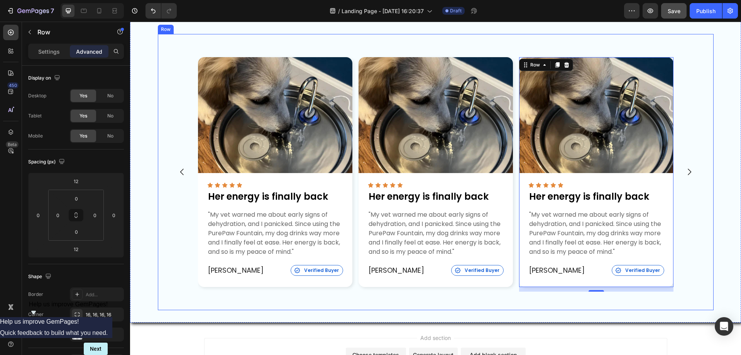
scroll to position [276, 0]
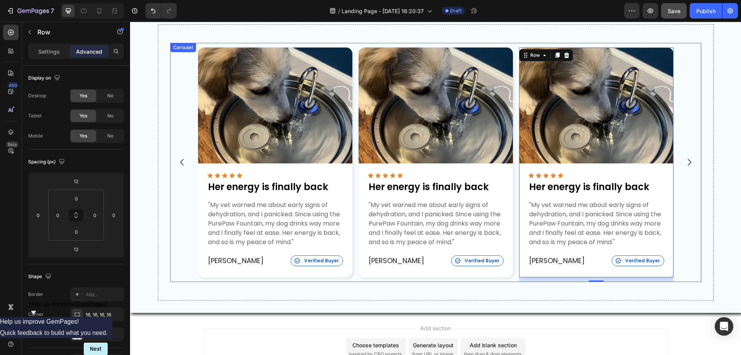
click at [685, 160] on icon "Carousel Next Arrow" at bounding box center [689, 161] width 9 height 9
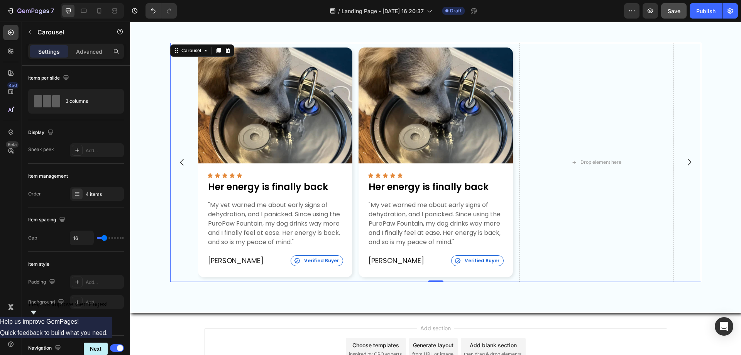
click at [688, 161] on icon "Carousel Next Arrow" at bounding box center [689, 162] width 3 height 7
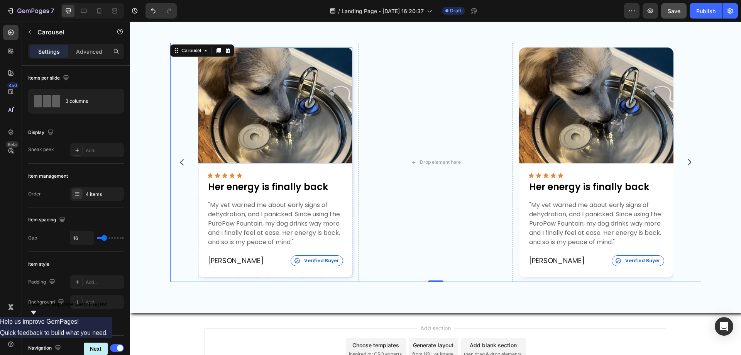
click at [227, 96] on img at bounding box center [275, 105] width 154 height 116
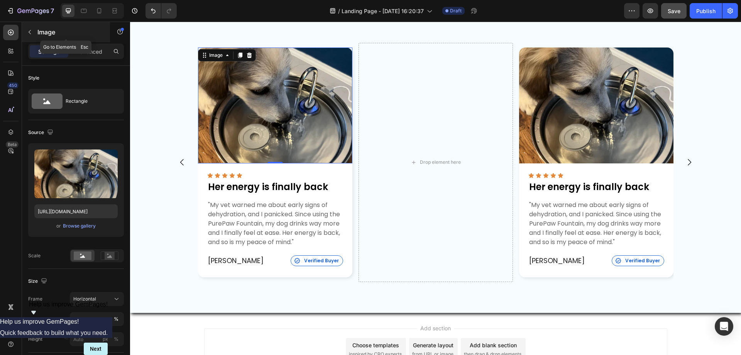
click at [34, 33] on button "button" at bounding box center [30, 32] width 12 height 12
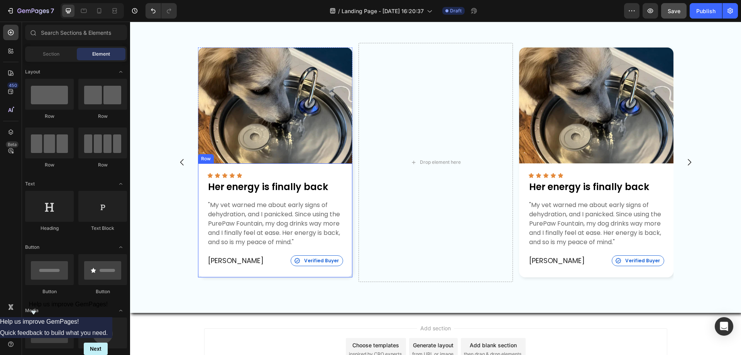
click at [198, 169] on div "Icon Icon Icon Icon Icon Icon List Her energy is finally back Text Block "My ve…" at bounding box center [275, 220] width 154 height 114
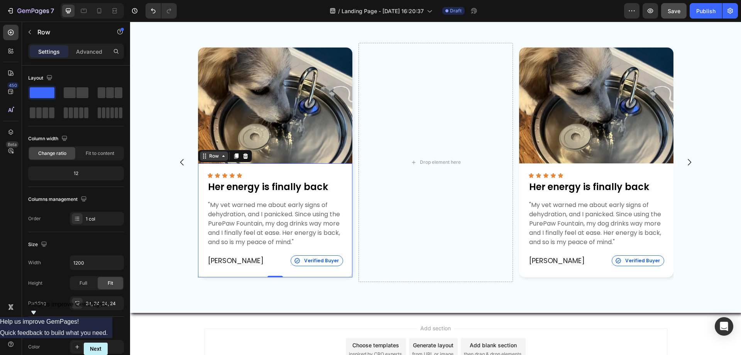
click at [222, 156] on icon at bounding box center [223, 156] width 2 height 2
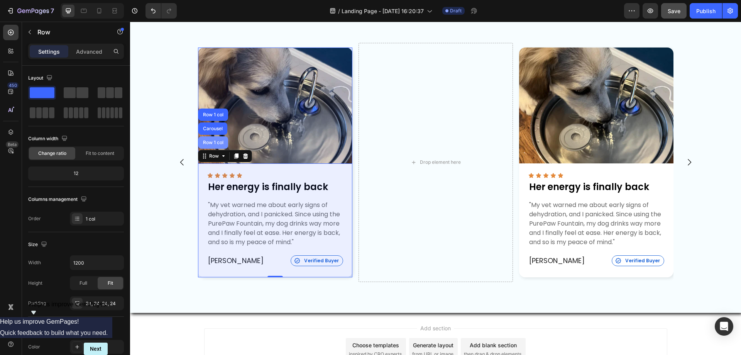
click at [215, 140] on div "Row 1 col" at bounding box center [213, 142] width 24 height 5
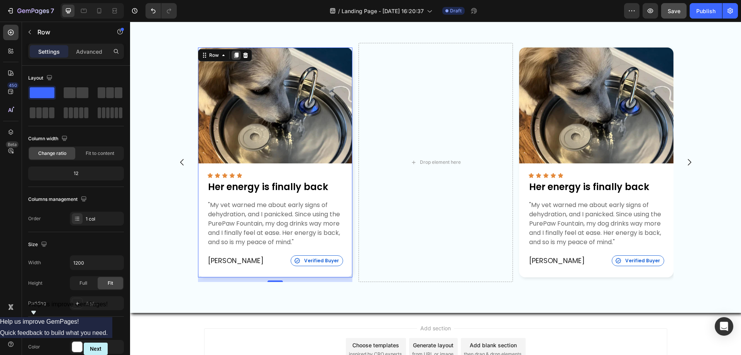
click at [234, 53] on icon at bounding box center [236, 54] width 4 height 5
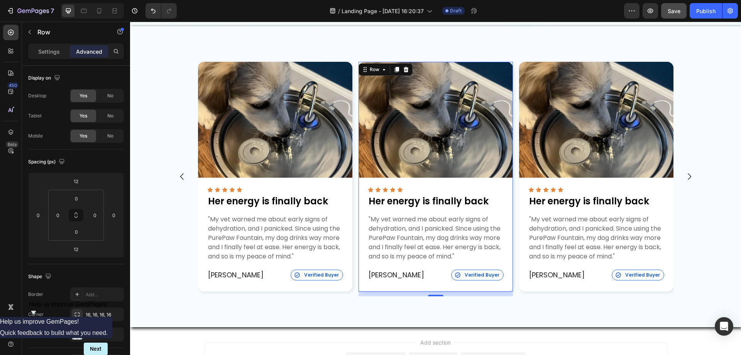
scroll to position [173, 0]
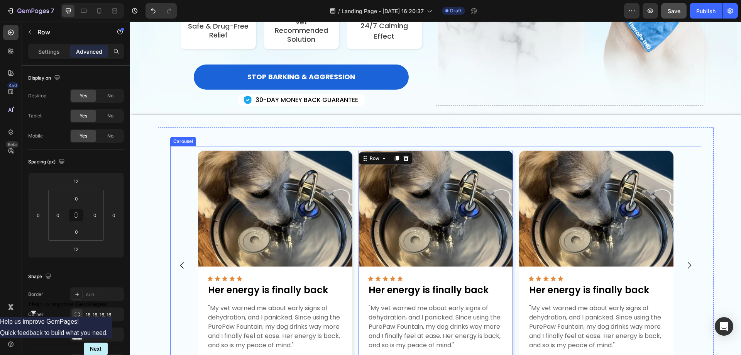
click at [354, 166] on div "Image Icon Icon Icon Icon Icon Icon List Her energy is finally back Text Block …" at bounding box center [435, 265] width 475 height 239
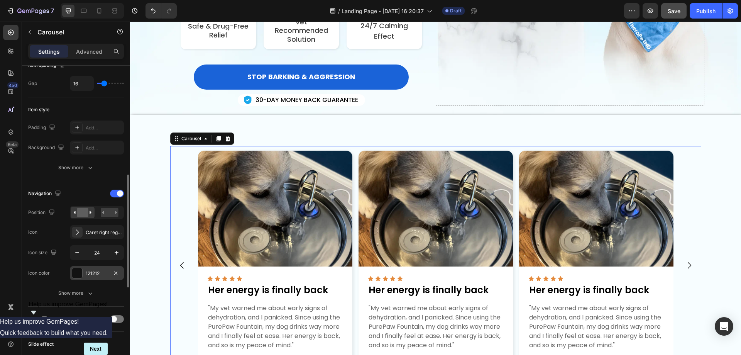
scroll to position [193, 0]
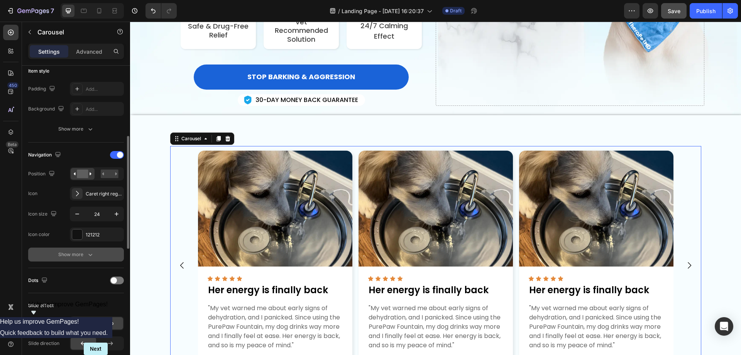
click at [87, 254] on icon "button" at bounding box center [90, 254] width 8 height 8
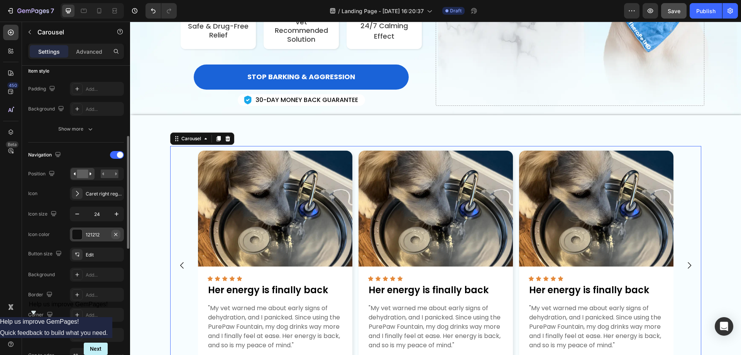
click at [114, 233] on icon "button" at bounding box center [116, 234] width 6 height 6
click at [95, 232] on div "Add..." at bounding box center [104, 234] width 36 height 7
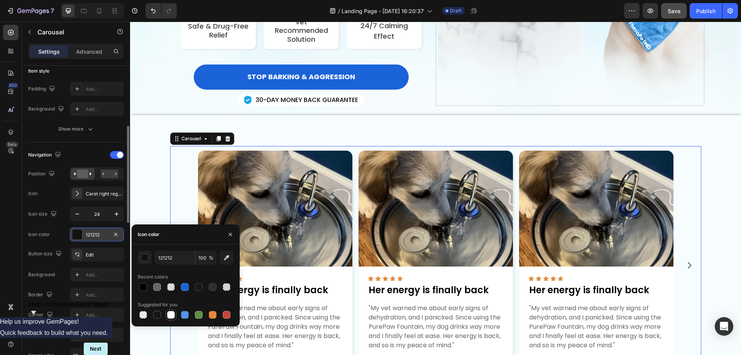
click at [168, 313] on div at bounding box center [171, 315] width 8 height 8
type input "FFFFFF"
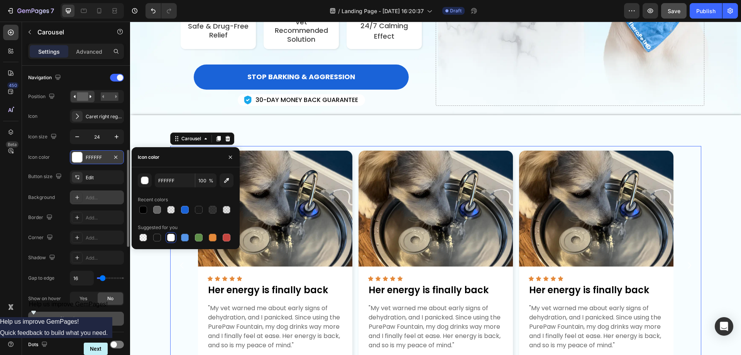
click at [80, 200] on icon at bounding box center [77, 197] width 6 height 6
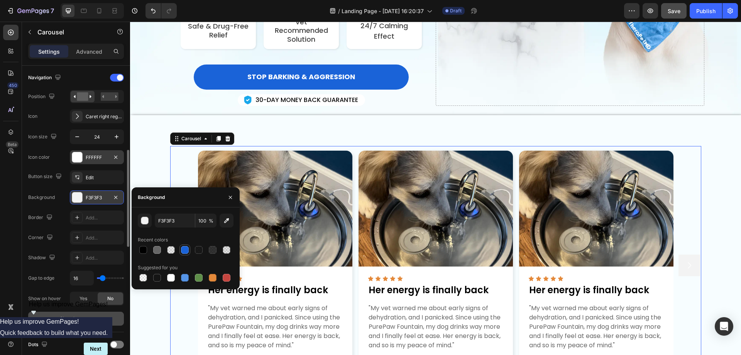
click at [182, 247] on div at bounding box center [185, 250] width 8 height 8
type input "1A63D8"
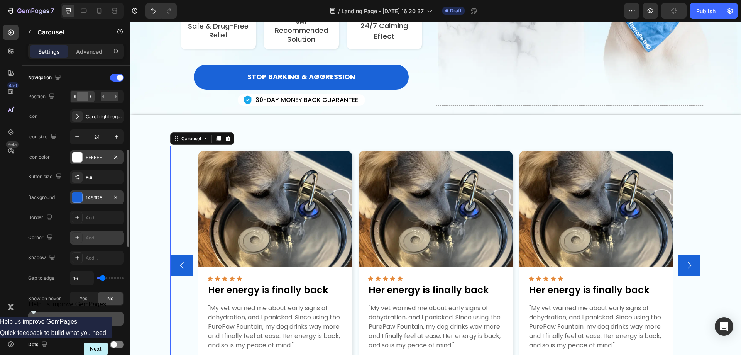
click at [95, 236] on div "Add..." at bounding box center [104, 237] width 36 height 7
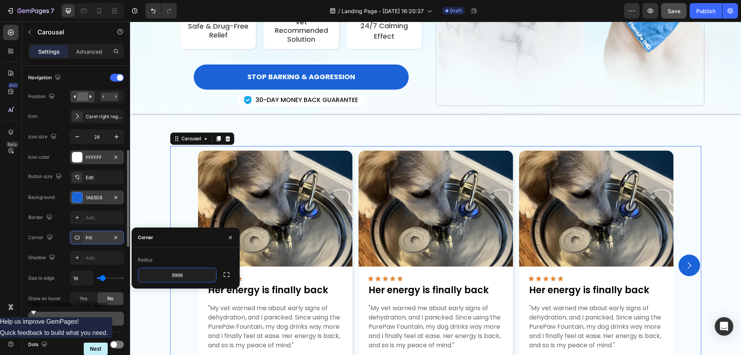
scroll to position [309, 0]
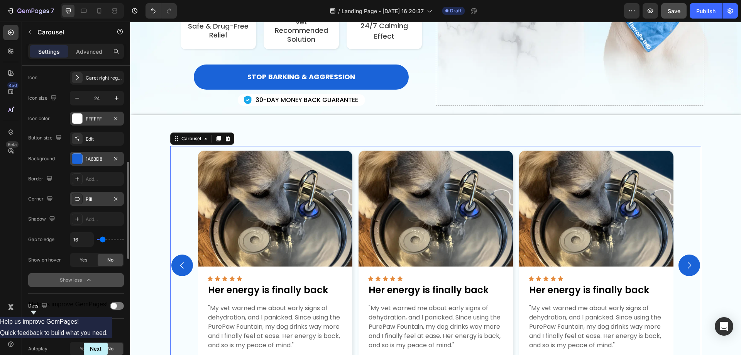
type input "0"
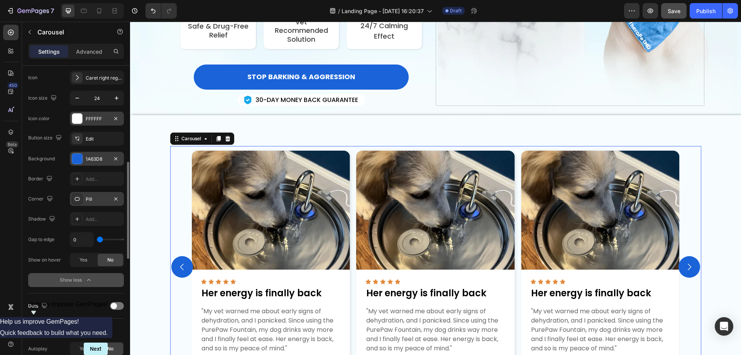
type input "13"
type input "22"
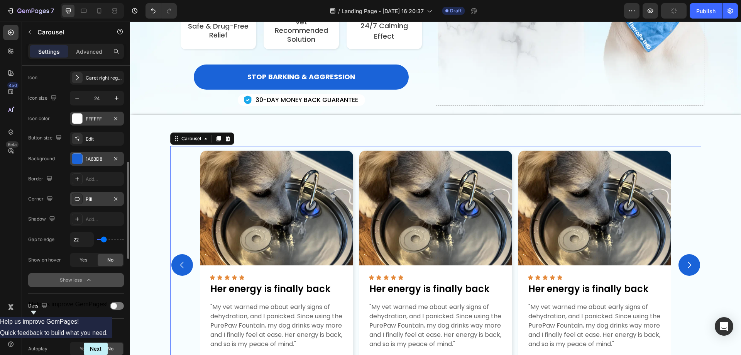
type input "22"
click at [104, 240] on input "range" at bounding box center [110, 240] width 27 height 2
click at [81, 240] on input "22" at bounding box center [81, 239] width 23 height 14
type input "16"
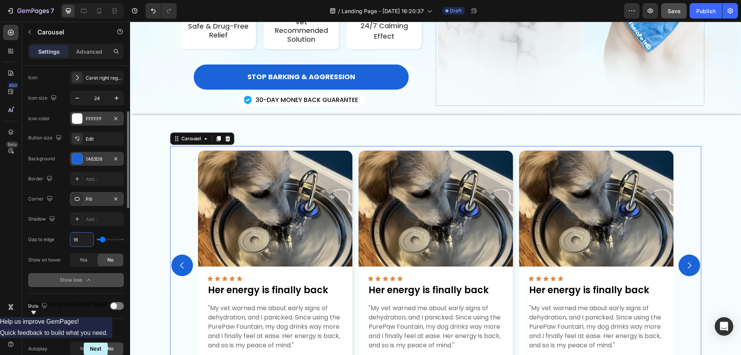
scroll to position [232, 0]
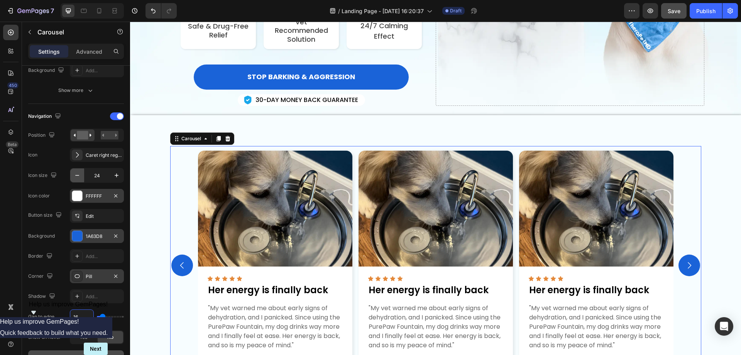
type input "16"
click at [78, 176] on icon "button" at bounding box center [77, 175] width 8 height 8
click at [78, 174] on icon "button" at bounding box center [77, 175] width 8 height 8
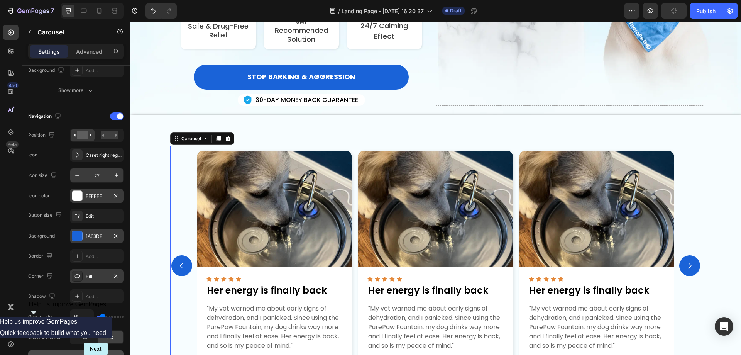
click at [100, 175] on input "22" at bounding box center [96, 175] width 25 height 14
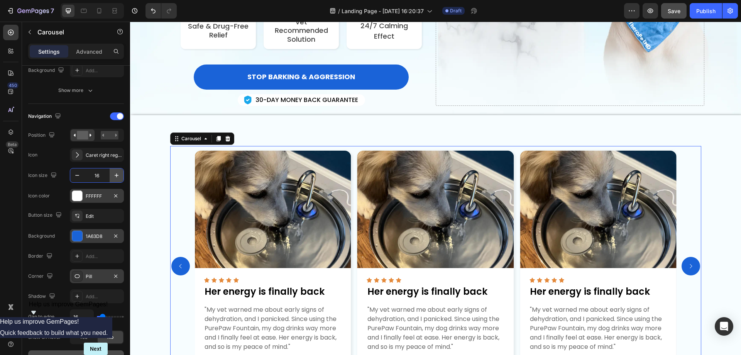
click at [118, 175] on icon "button" at bounding box center [117, 175] width 4 height 4
type input "18"
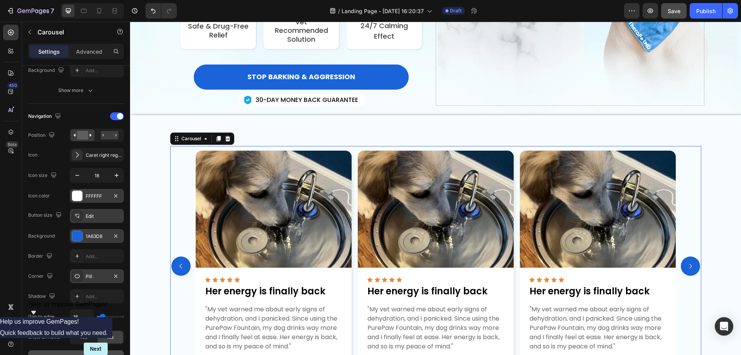
click at [103, 216] on div "Edit" at bounding box center [104, 216] width 36 height 7
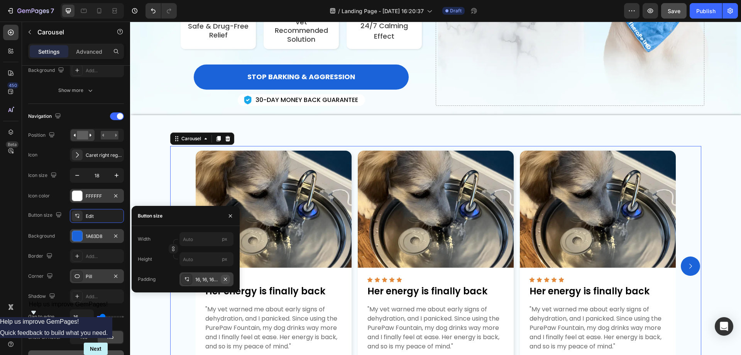
click at [225, 279] on icon "button" at bounding box center [225, 278] width 3 height 3
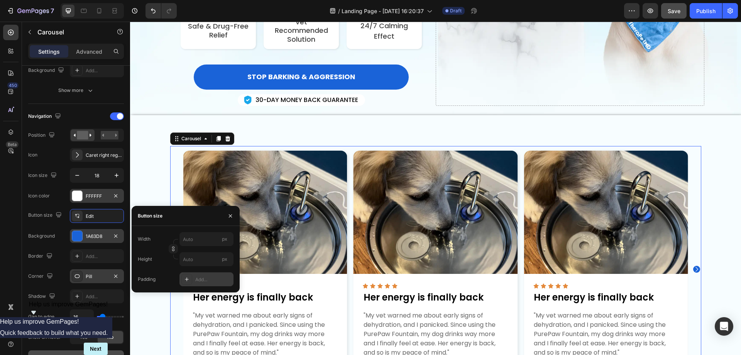
click at [197, 278] on div "Add..." at bounding box center [213, 279] width 36 height 7
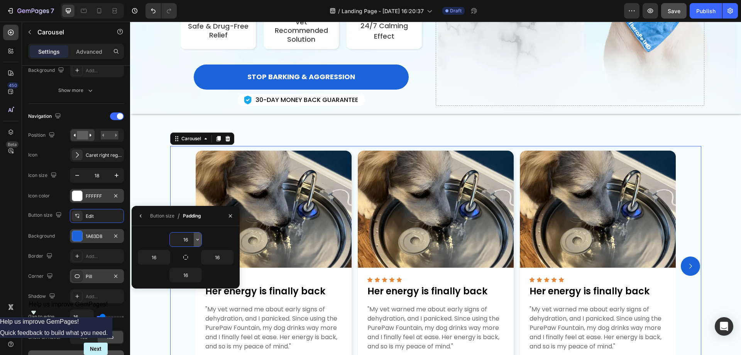
click at [196, 240] on icon "button" at bounding box center [198, 239] width 6 height 6
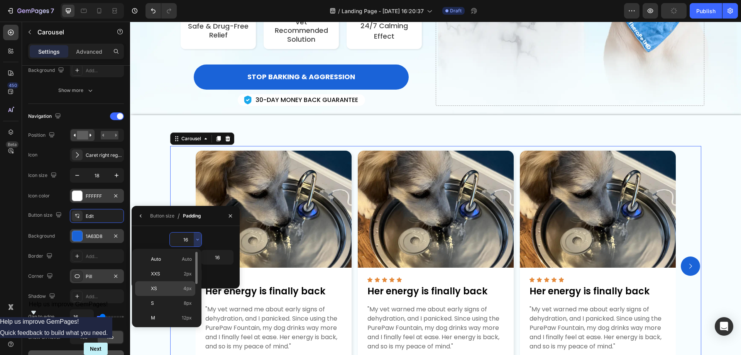
click at [168, 284] on div "XS 4px" at bounding box center [165, 288] width 60 height 15
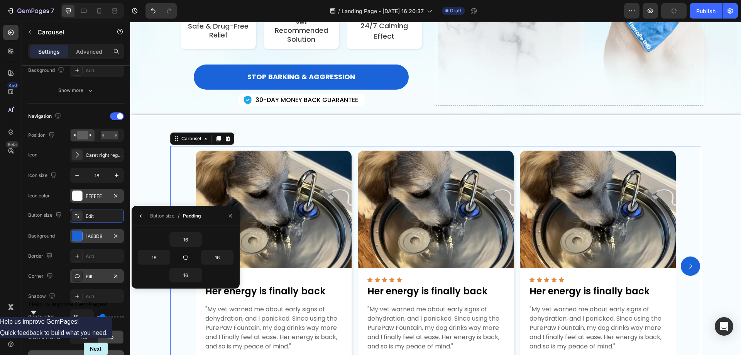
type input "4"
click at [189, 277] on input "16" at bounding box center [186, 275] width 32 height 14
click at [196, 275] on icon "button" at bounding box center [198, 275] width 6 height 6
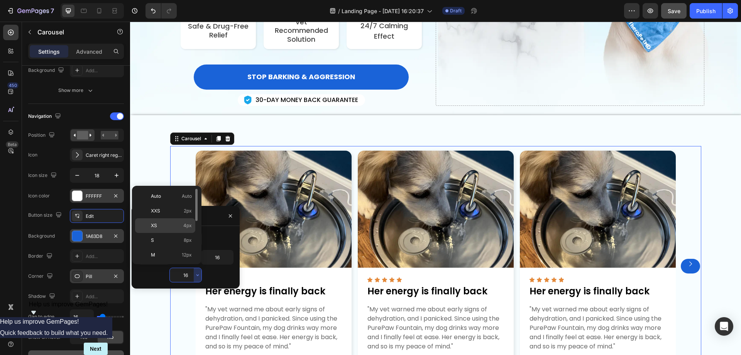
click at [170, 225] on p "XS 4px" at bounding box center [171, 225] width 41 height 7
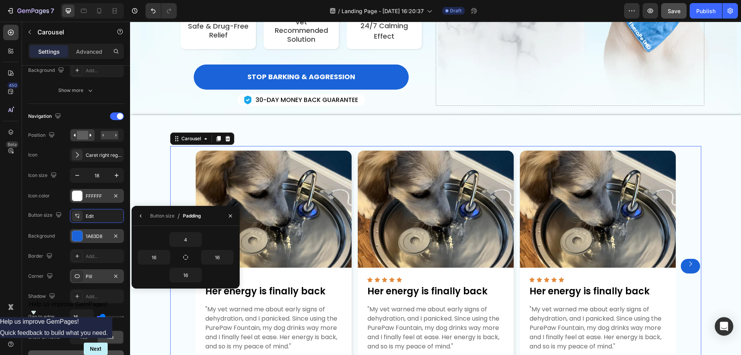
type input "4"
click at [159, 255] on input "16" at bounding box center [154, 257] width 32 height 14
click at [165, 256] on icon "button" at bounding box center [166, 257] width 6 height 6
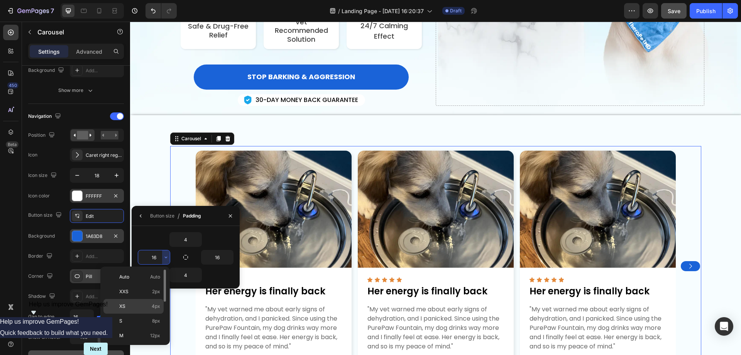
click at [139, 305] on p "XS 4px" at bounding box center [139, 306] width 41 height 7
type input "4"
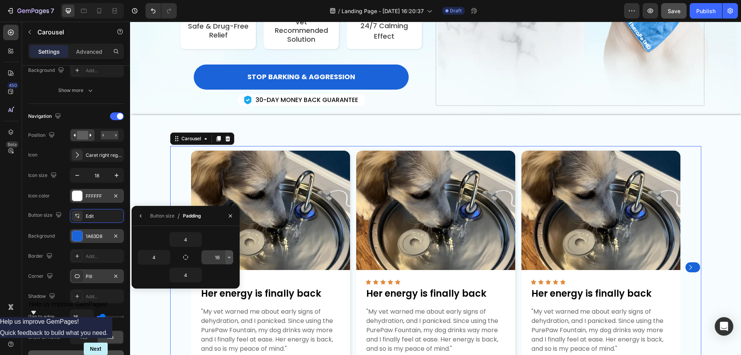
click at [228, 256] on icon "button" at bounding box center [229, 257] width 6 height 6
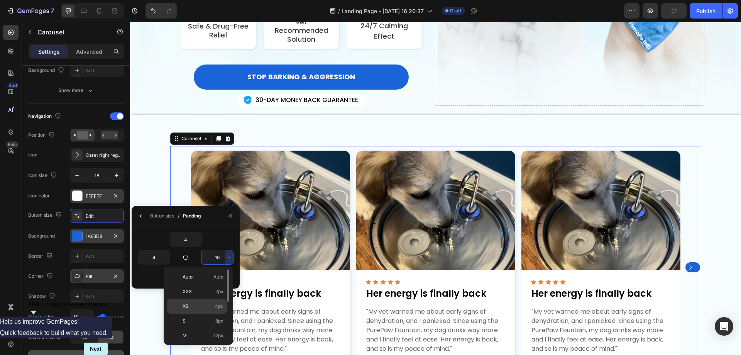
click at [197, 305] on p "XS 4px" at bounding box center [203, 306] width 41 height 7
type input "4"
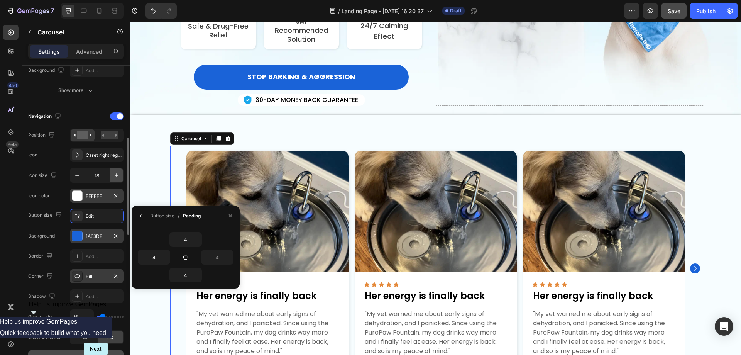
click at [115, 176] on icon "button" at bounding box center [117, 175] width 8 height 8
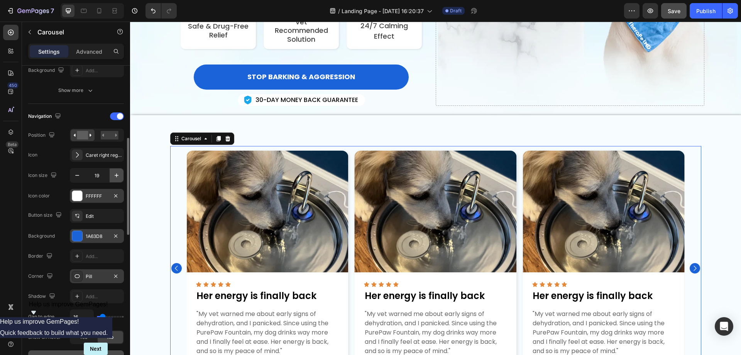
click at [116, 174] on icon "button" at bounding box center [117, 175] width 8 height 8
type input "20"
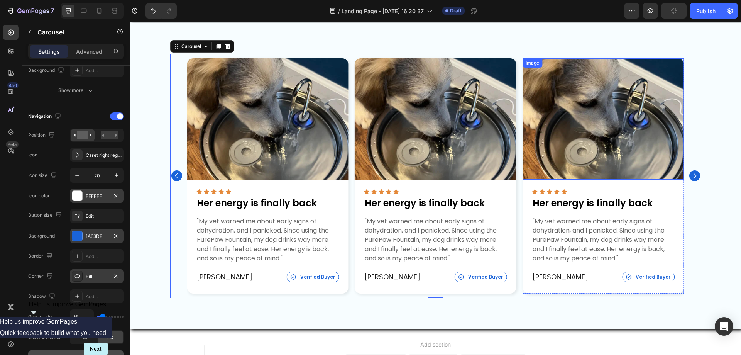
scroll to position [289, 0]
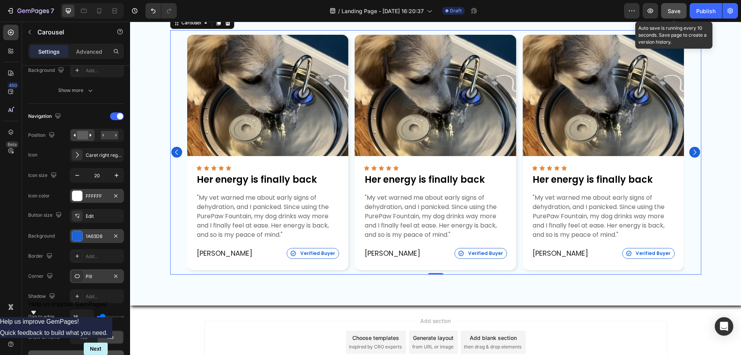
click at [671, 12] on span "Save" at bounding box center [674, 11] width 13 height 7
click at [672, 12] on icon "button" at bounding box center [674, 11] width 8 height 8
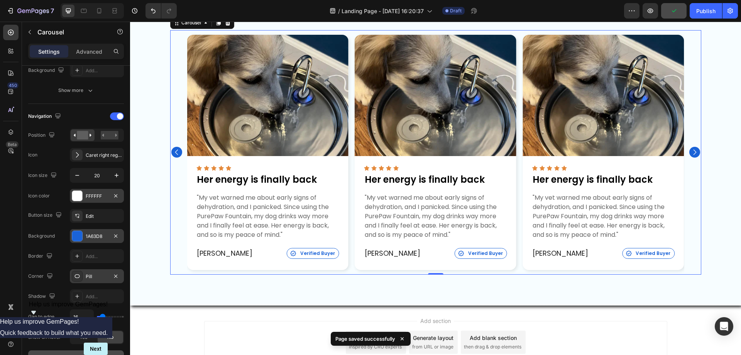
scroll to position [135, 0]
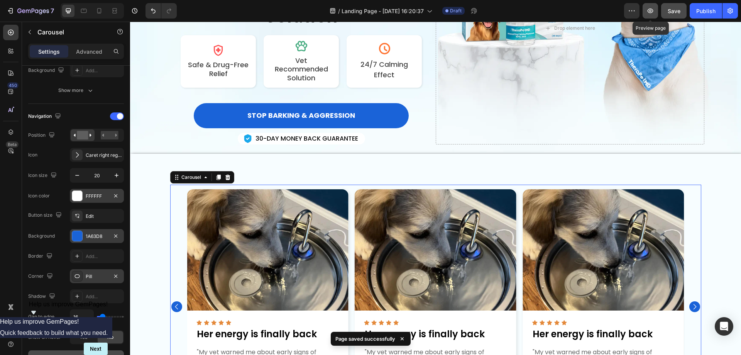
click at [651, 8] on icon "button" at bounding box center [650, 11] width 8 height 8
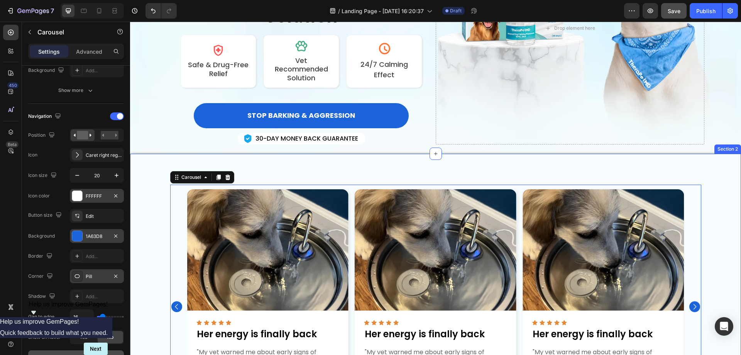
click at [148, 161] on div "Image Icon Icon Icon Icon Icon Icon List Her energy is finally back Text Block …" at bounding box center [435, 307] width 611 height 306
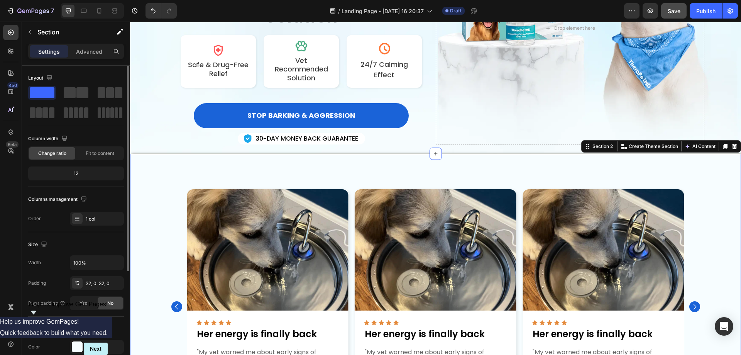
scroll to position [160, 0]
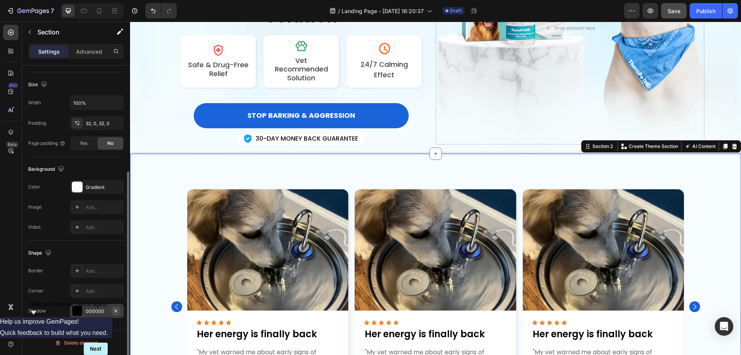
click at [117, 311] on icon "button" at bounding box center [115, 310] width 3 height 3
click at [154, 89] on div "Icon Icon Icon Icon Icon Icon List 300,000+ Pet Parents Served! Text Block Row …" at bounding box center [435, 28] width 611 height 232
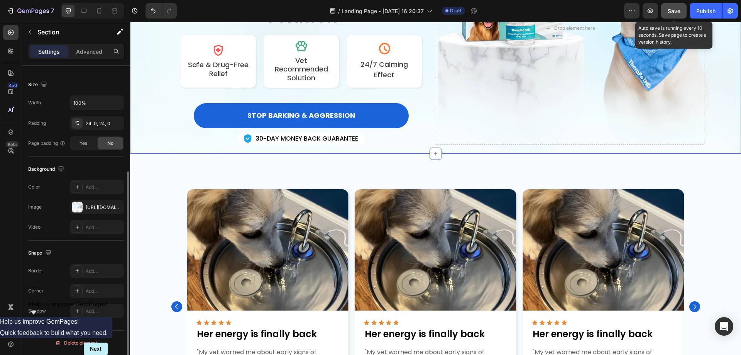
click at [672, 13] on span "Save" at bounding box center [674, 11] width 13 height 7
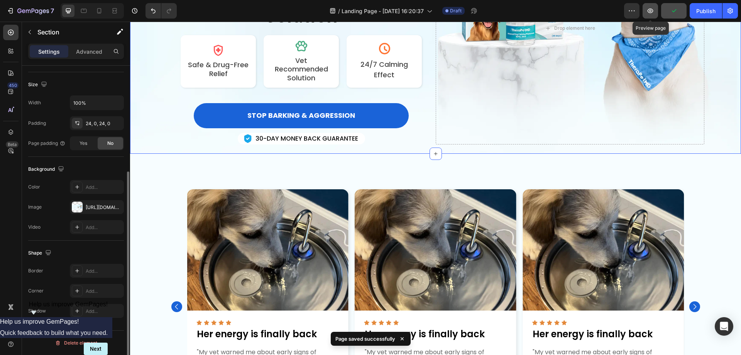
click at [653, 10] on icon "button" at bounding box center [650, 11] width 8 height 8
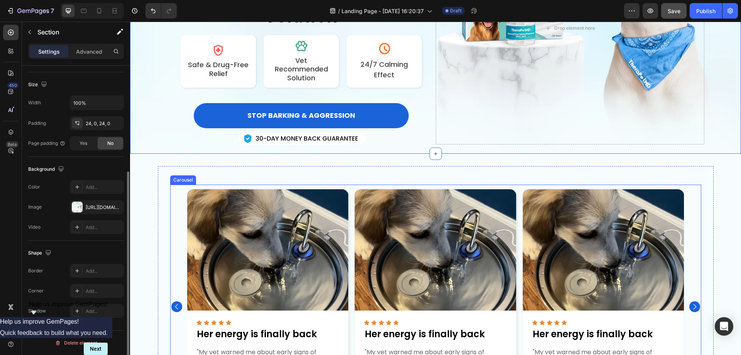
click at [348, 198] on div "Image Icon Icon Icon Icon Icon Icon List Her energy is finally back Text Block …" at bounding box center [435, 306] width 497 height 244
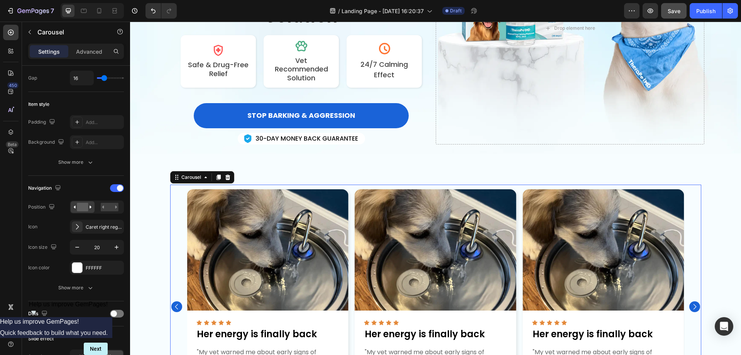
scroll to position [0, 0]
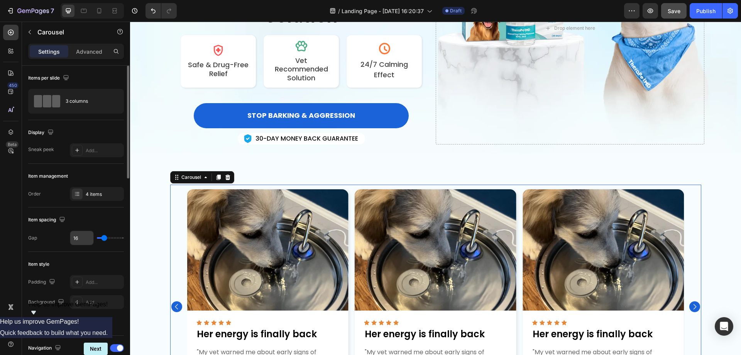
click at [83, 237] on input "16" at bounding box center [81, 238] width 23 height 14
type input "24"
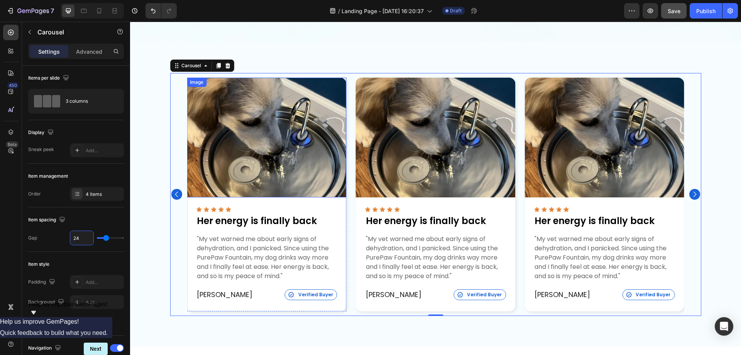
scroll to position [289, 0]
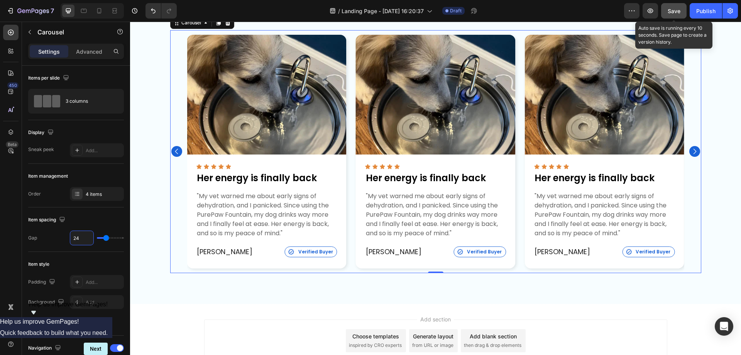
click at [679, 14] on span "Save" at bounding box center [674, 11] width 13 height 7
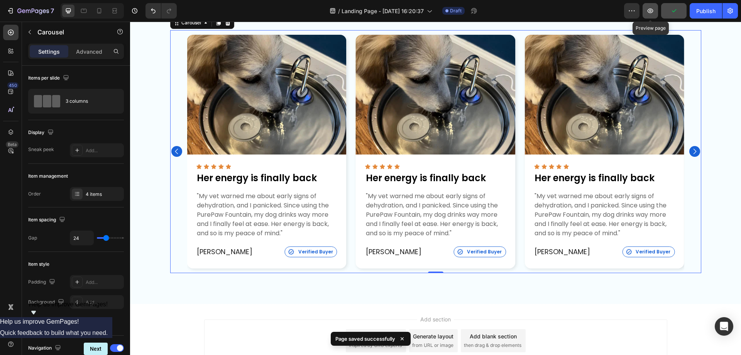
click at [652, 8] on icon "button" at bounding box center [650, 11] width 8 height 8
